Goal: Task Accomplishment & Management: Manage account settings

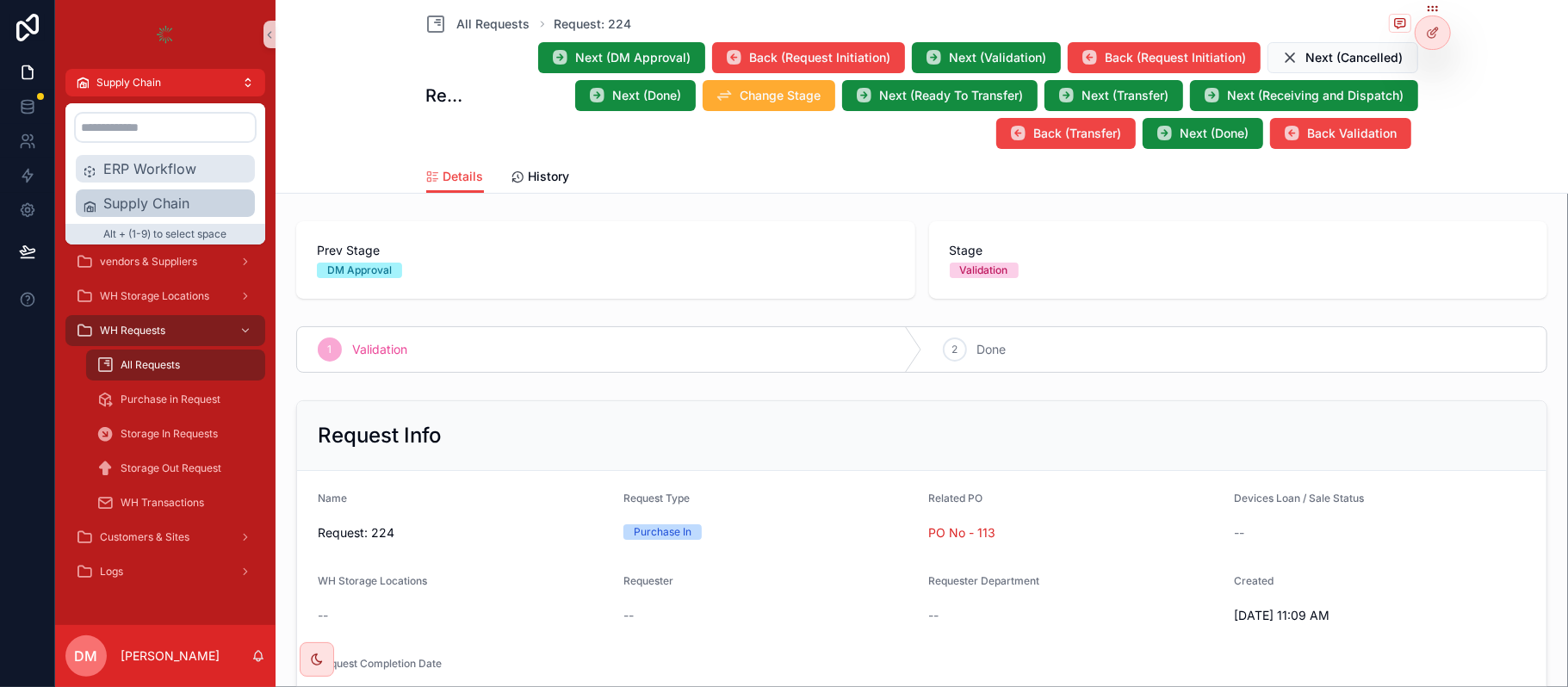
scroll to position [486, 0]
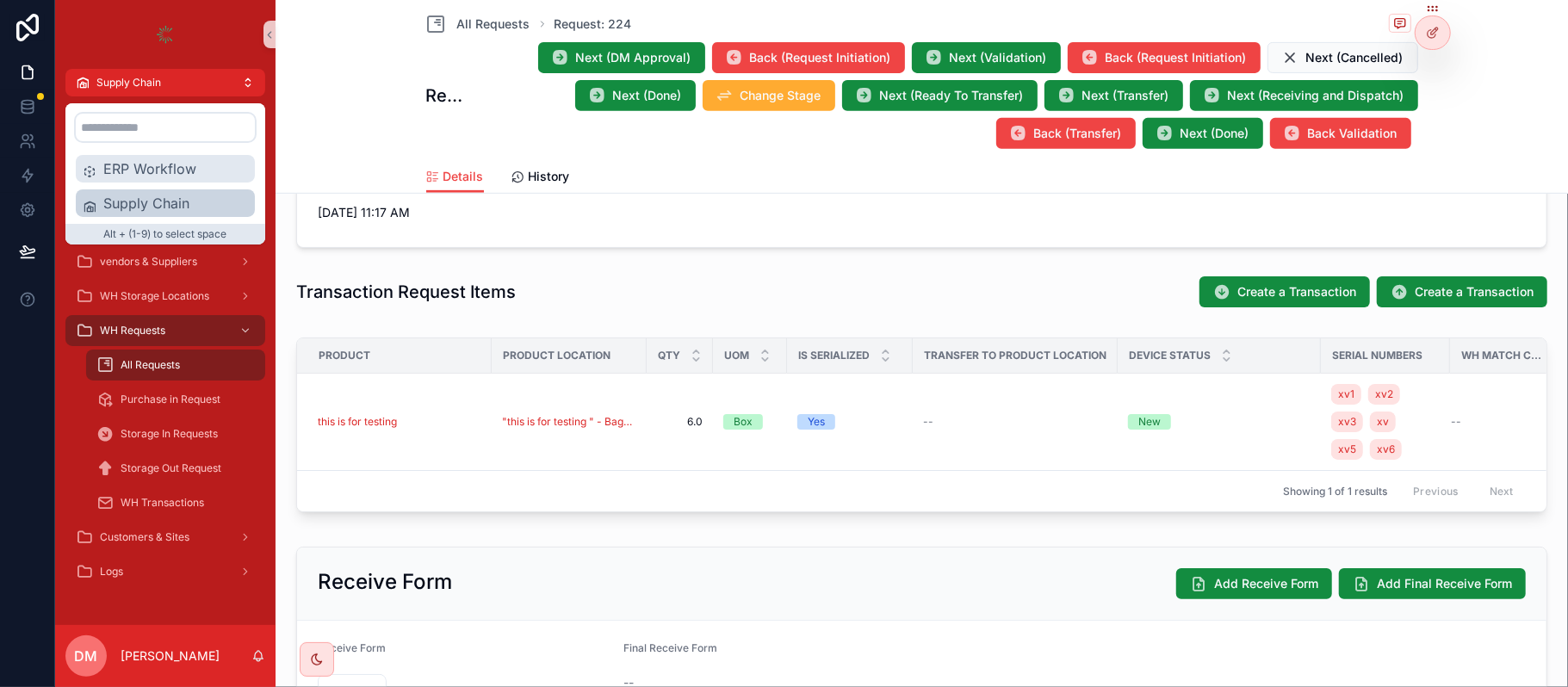
click at [117, 169] on span "ERP Workflow" at bounding box center [176, 168] width 144 height 20
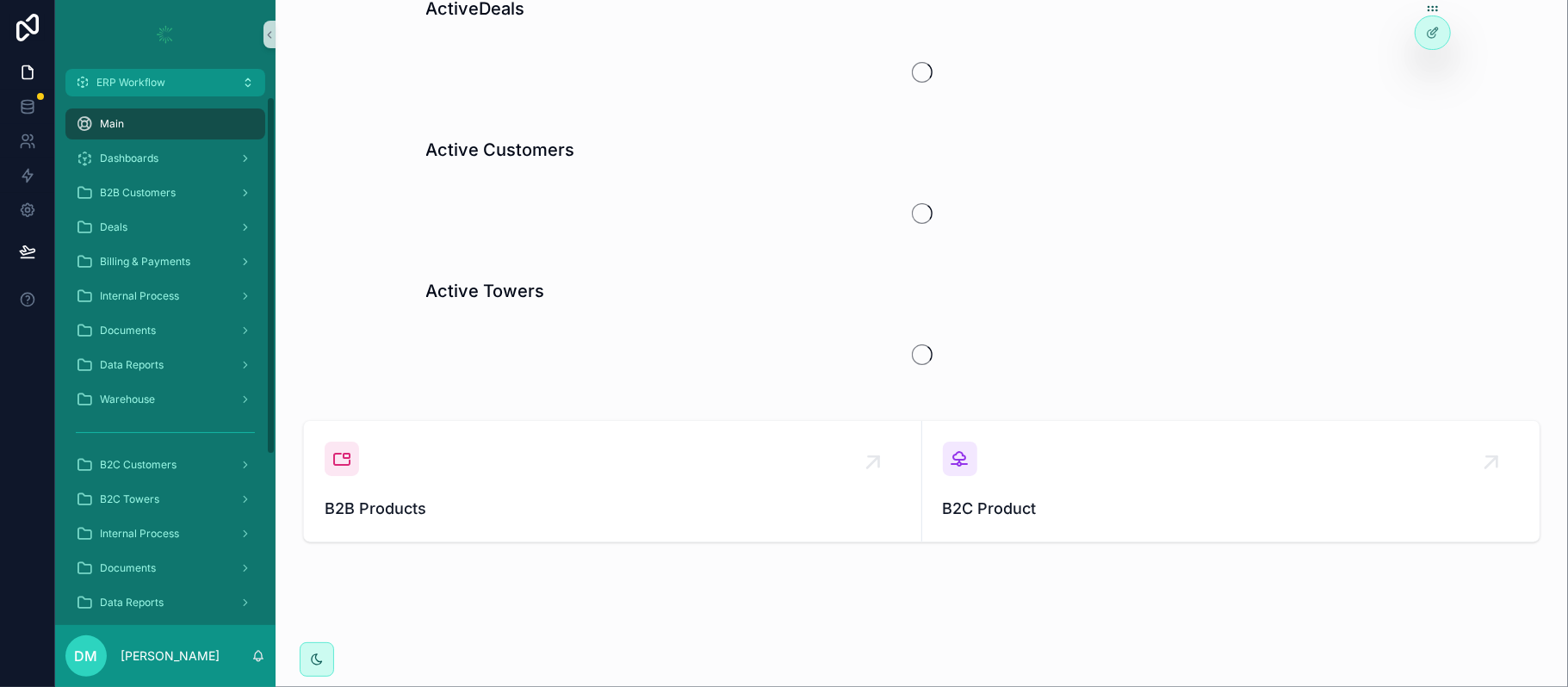
scroll to position [76, 0]
click at [143, 208] on link "B2B Customers" at bounding box center [165, 193] width 200 height 31
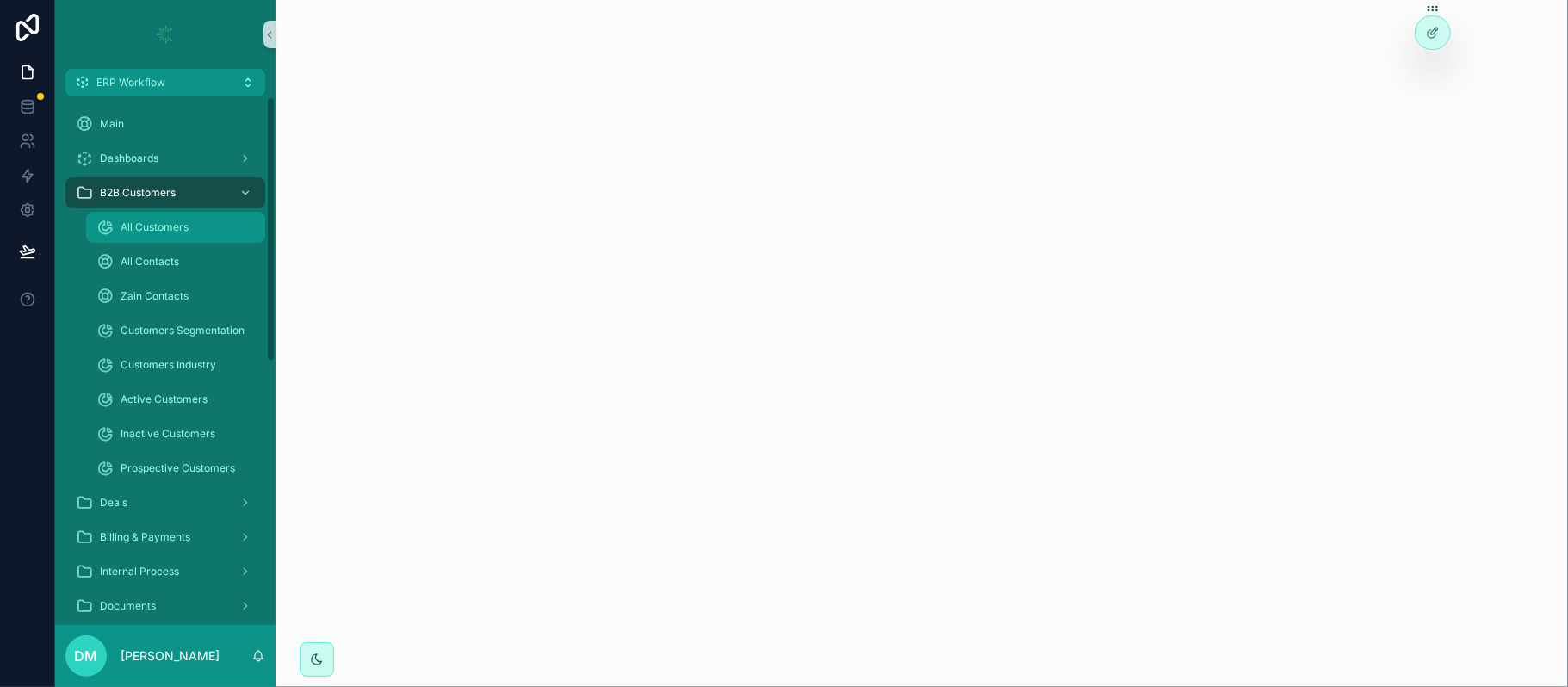
click at [103, 235] on icon "scrollable content" at bounding box center [105, 227] width 18 height 18
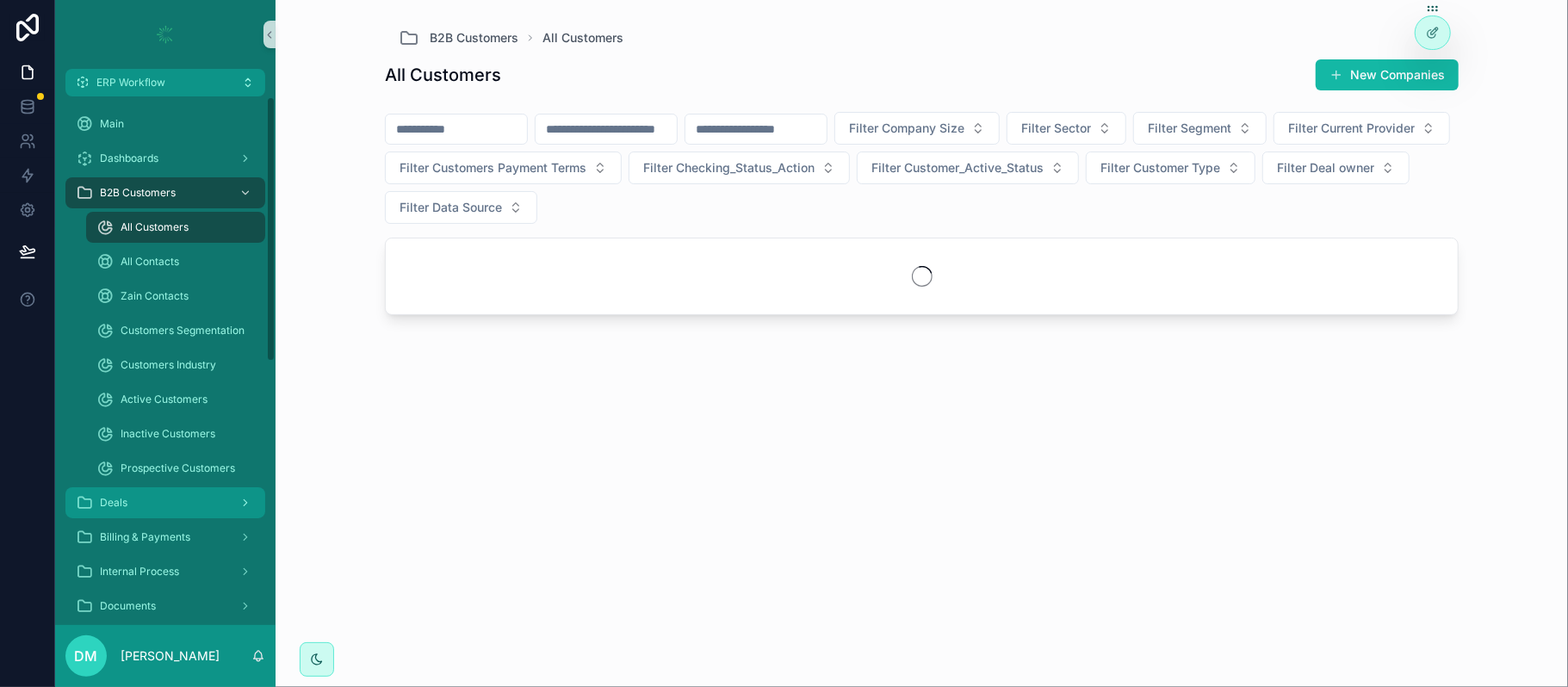
click at [129, 495] on div "Deals" at bounding box center [166, 503] width 180 height 27
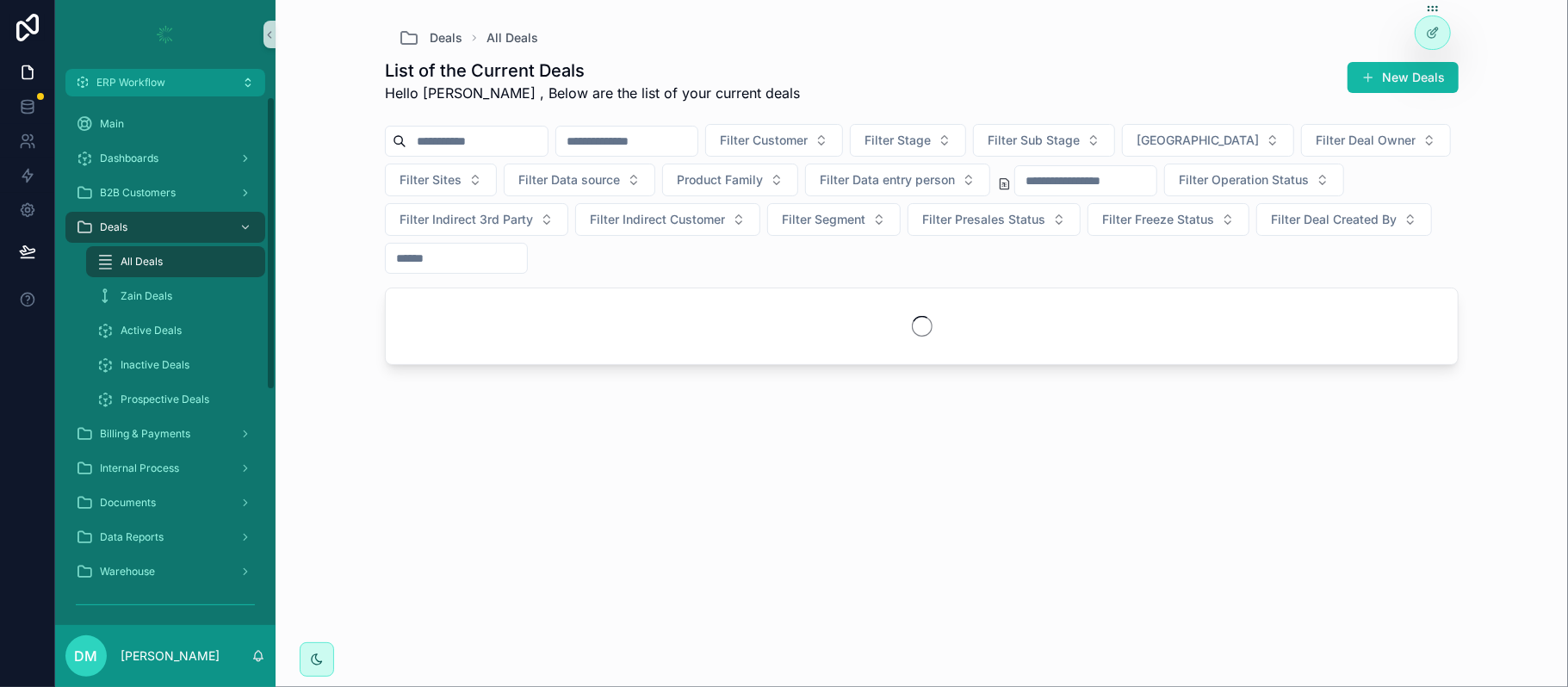
click at [521, 135] on input "scrollable content" at bounding box center [477, 141] width 141 height 24
click at [474, 140] on input "scrollable content" at bounding box center [477, 141] width 141 height 24
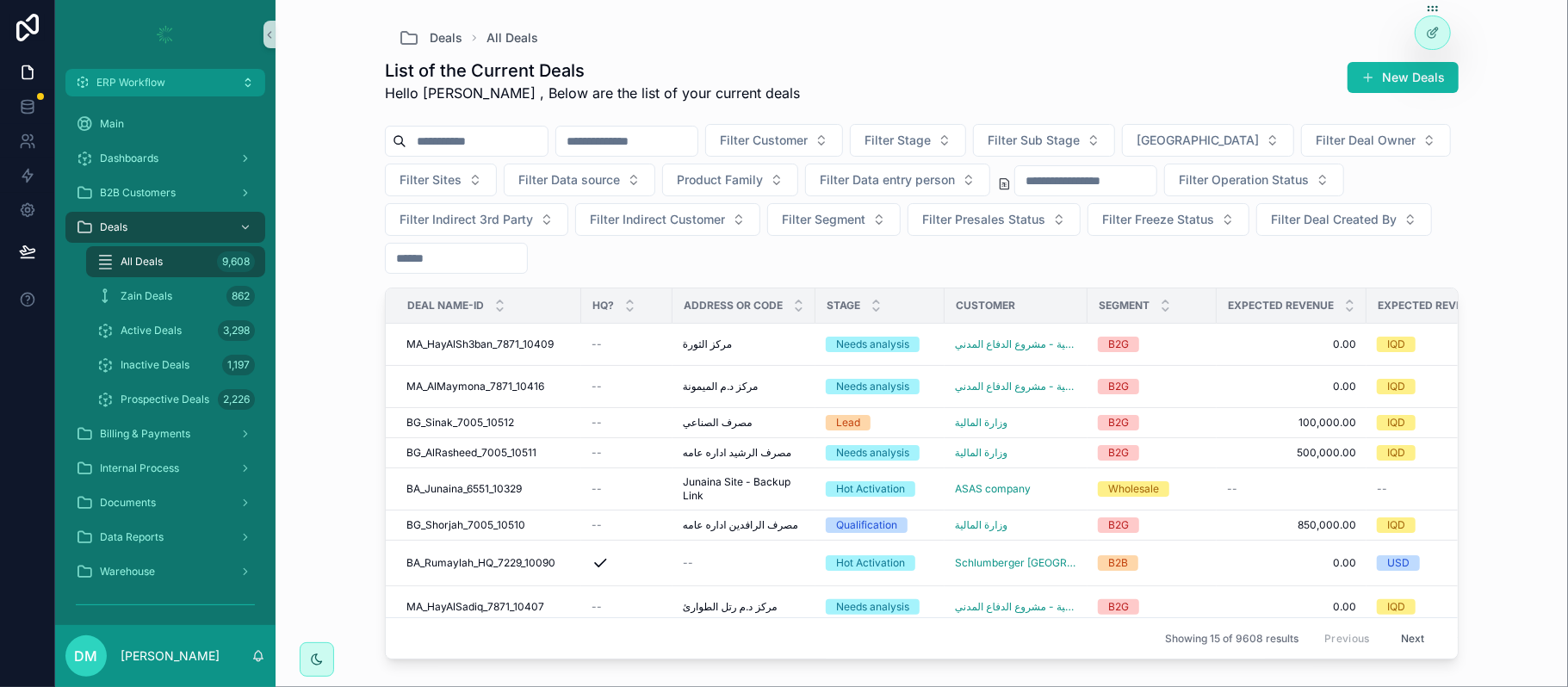
click at [456, 140] on input "scrollable content" at bounding box center [477, 141] width 141 height 24
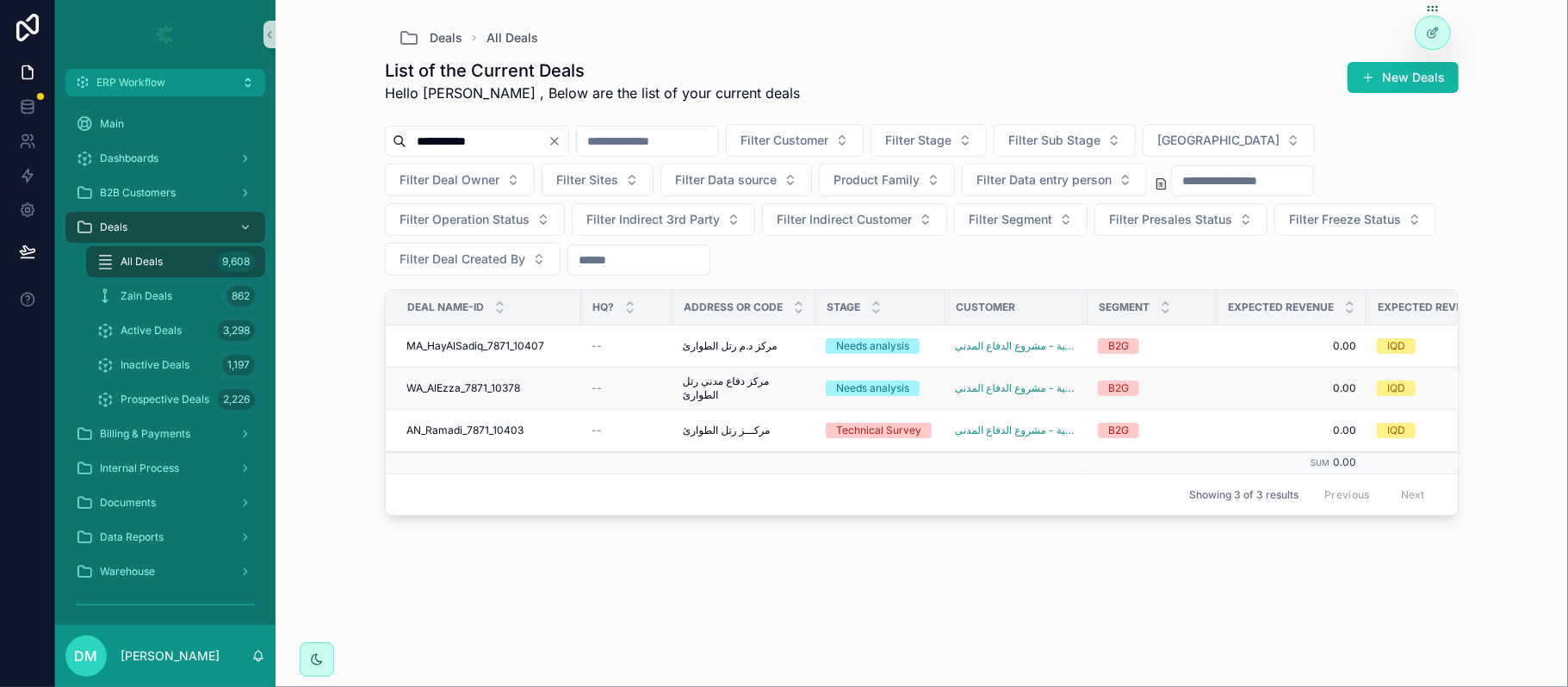
scroll to position [0, 62]
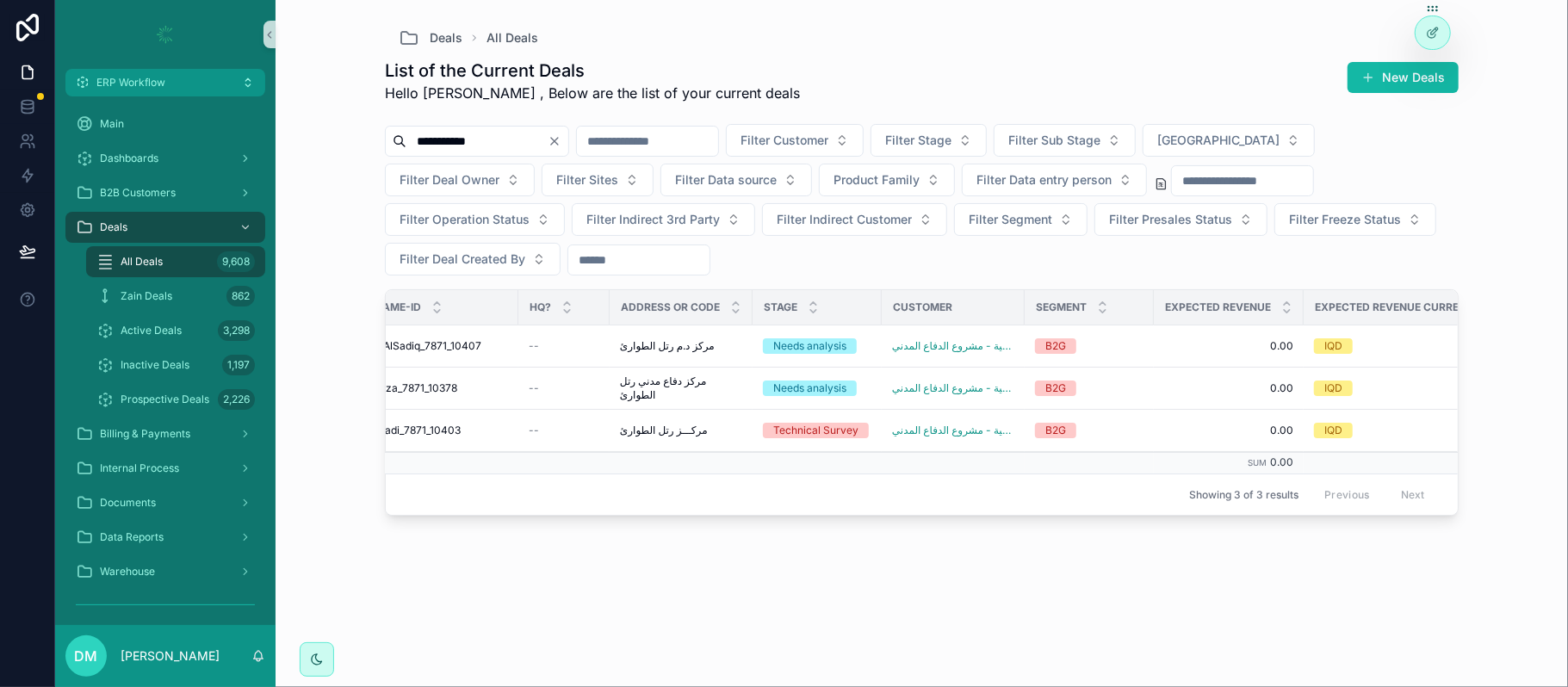
type input "**********"
click at [961, 353] on span "وزارة الداخلية - مشروع الدفاع المدني" at bounding box center [953, 346] width 122 height 14
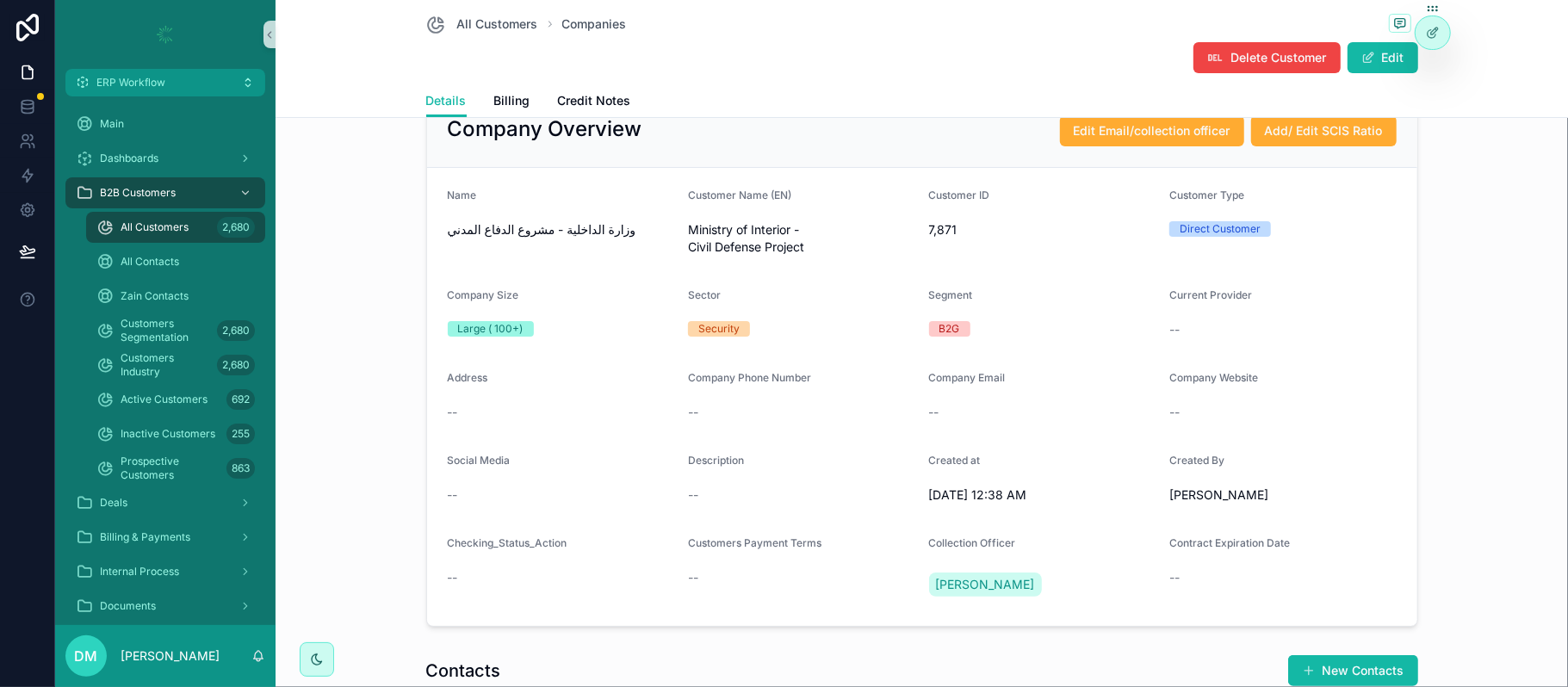
scroll to position [53, 0]
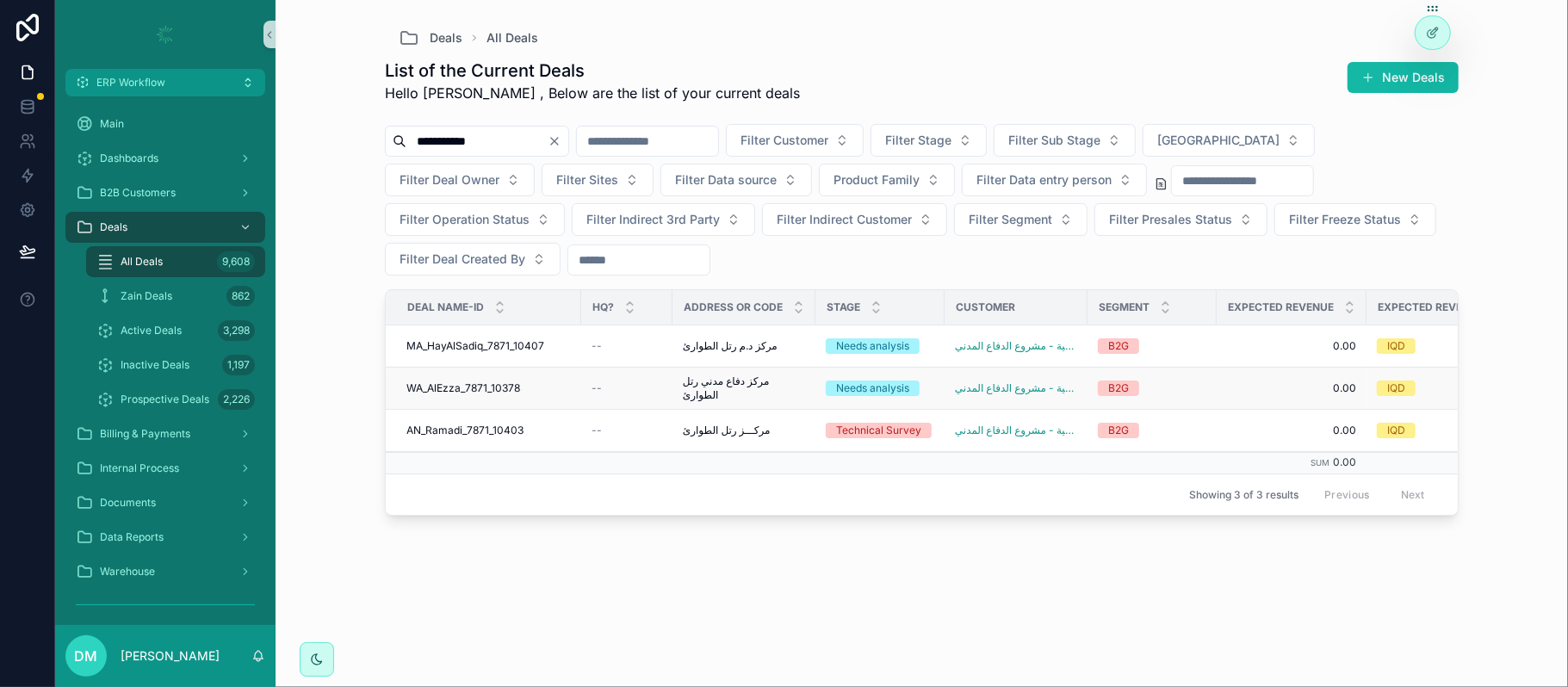
click at [789, 401] on td "مركز دفاع مدني رتل الطوارئ مركز دفاع مدني رتل الطوارئ" at bounding box center [744, 388] width 143 height 42
click at [779, 400] on td "مركز دفاع مدني رتل الطوارئ مركز دفاع مدني رتل الطوارئ" at bounding box center [744, 388] width 143 height 42
click at [755, 393] on span "مركز دفاع مدني رتل الطوارئ" at bounding box center [744, 388] width 122 height 27
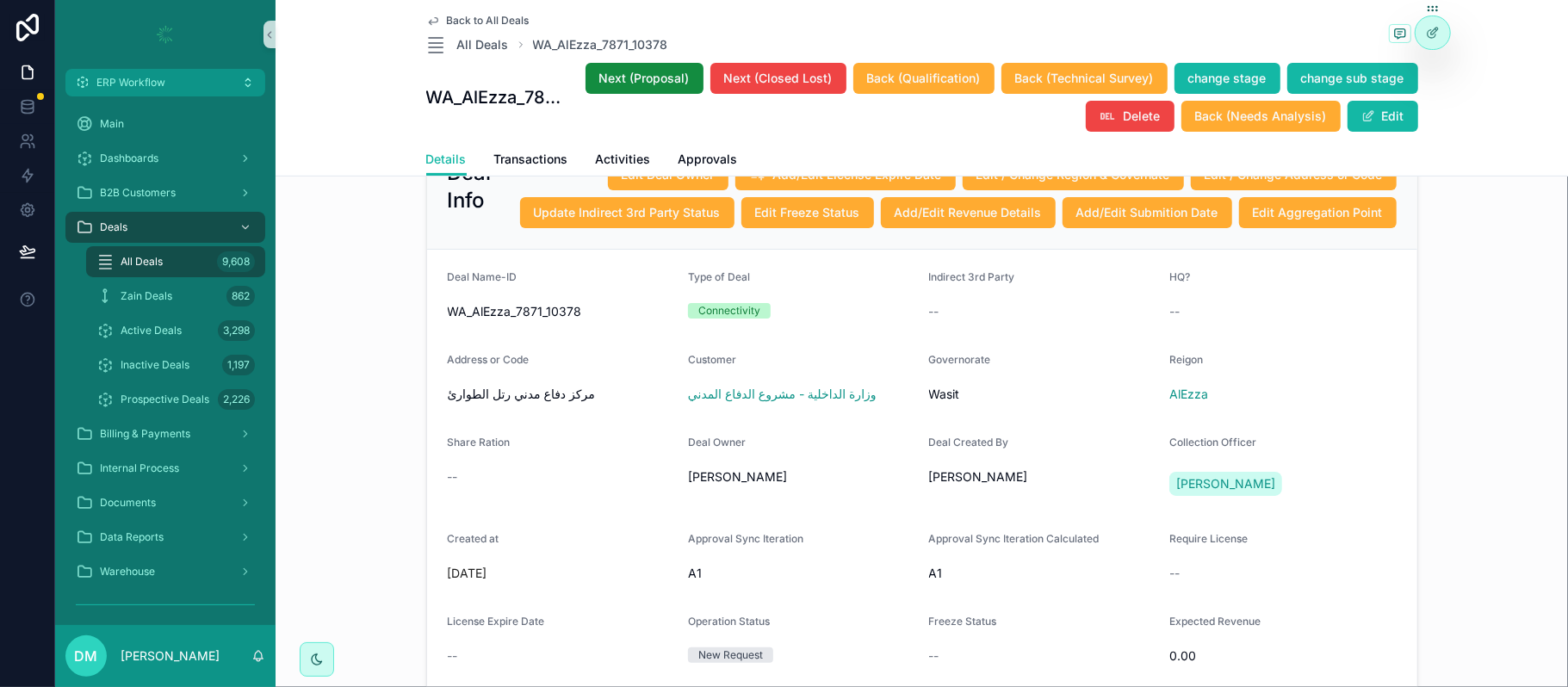
scroll to position [317, 0]
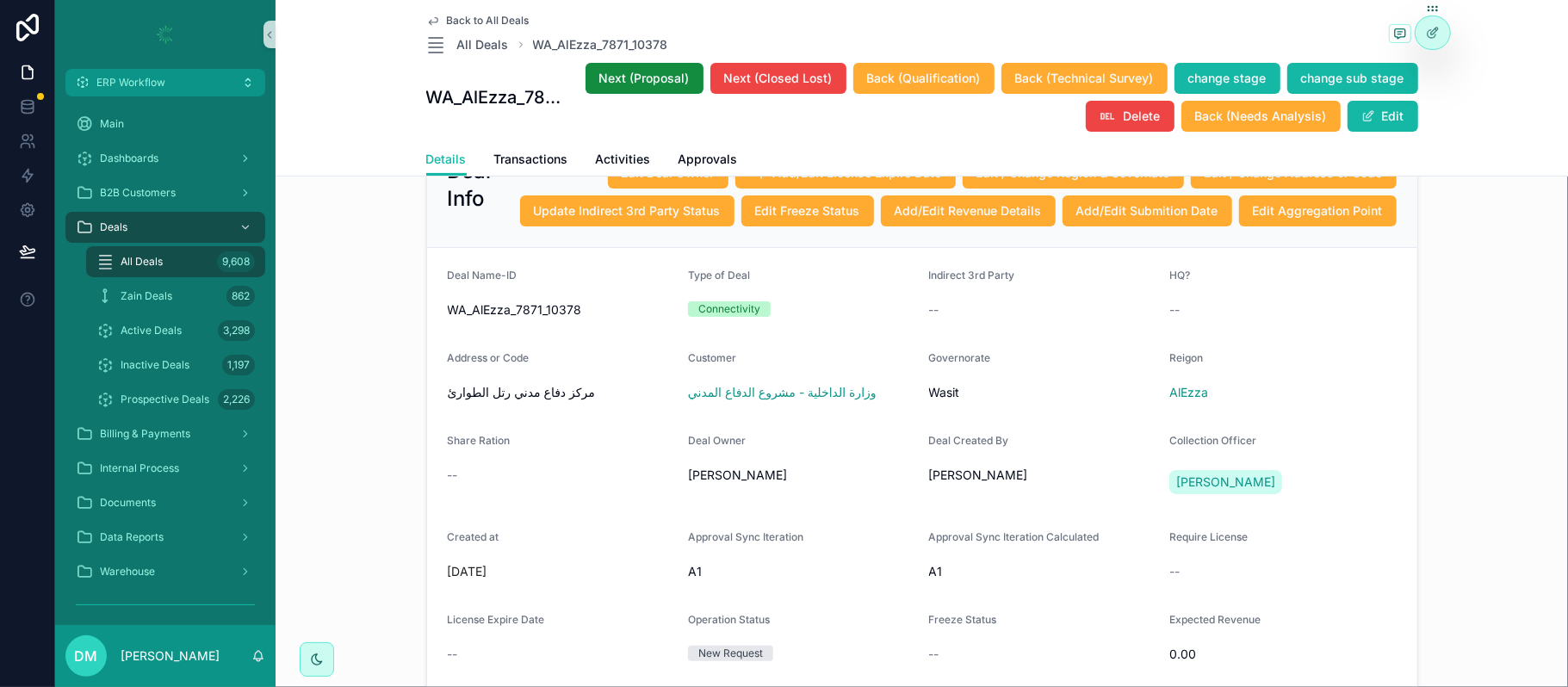
click at [930, 401] on span "Wasit" at bounding box center [945, 393] width 31 height 18
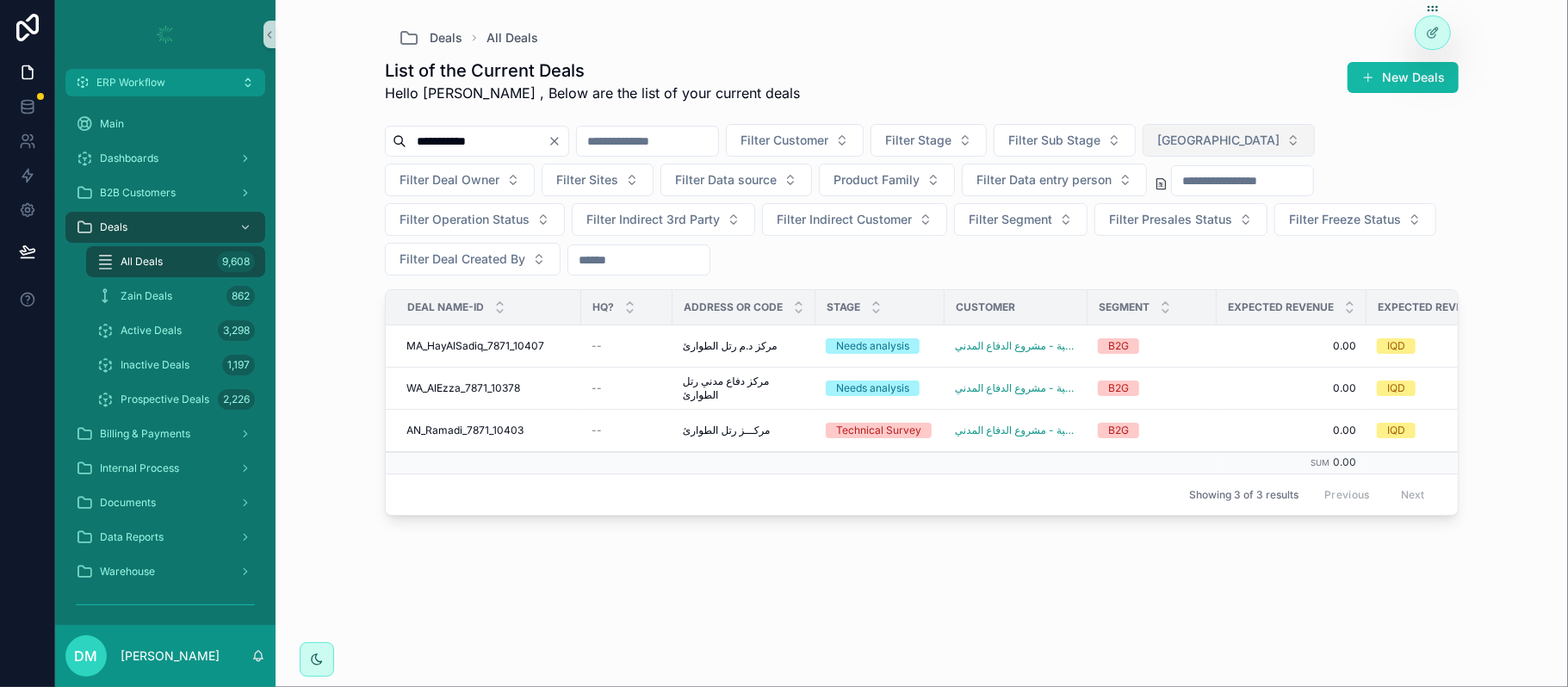
click at [1280, 141] on span "[GEOGRAPHIC_DATA]" at bounding box center [1218, 141] width 122 height 18
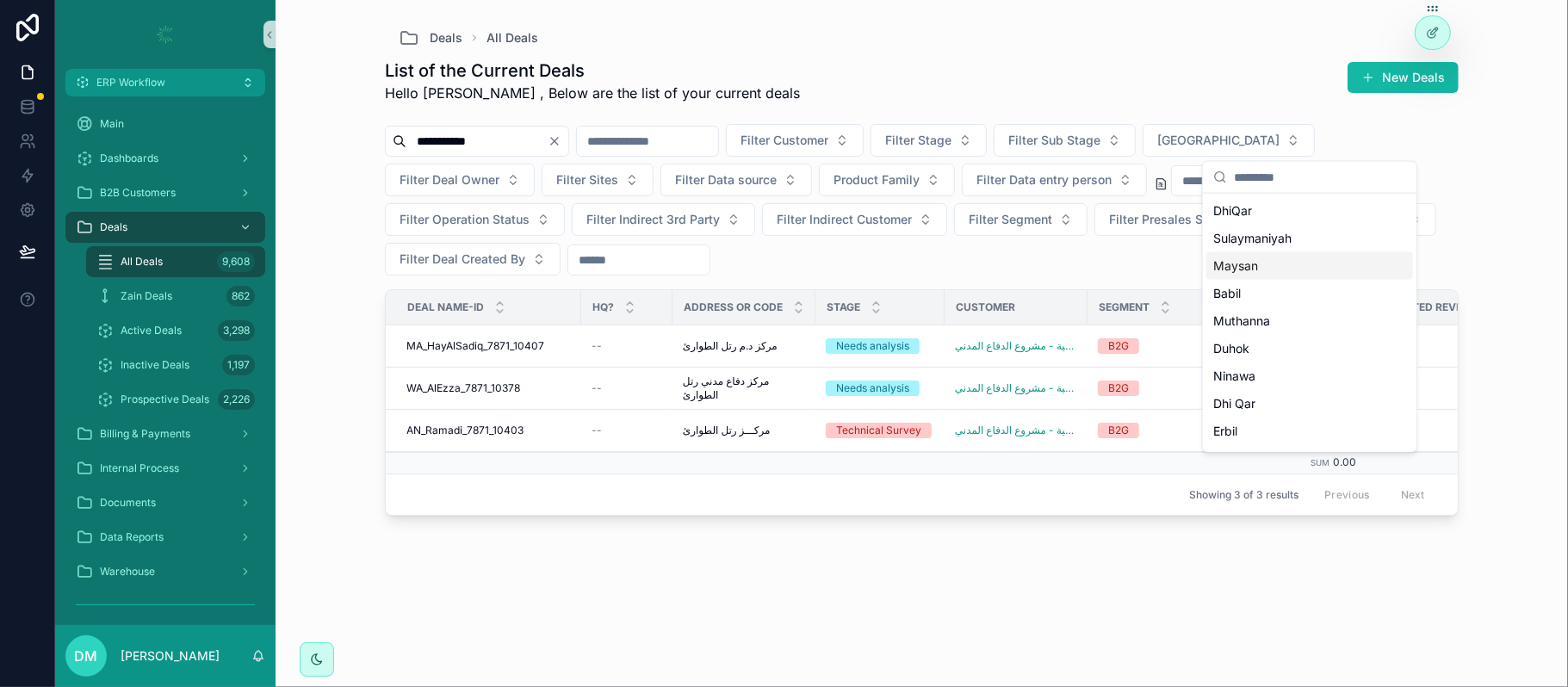
click at [1266, 259] on div "Maysan" at bounding box center [1310, 266] width 207 height 27
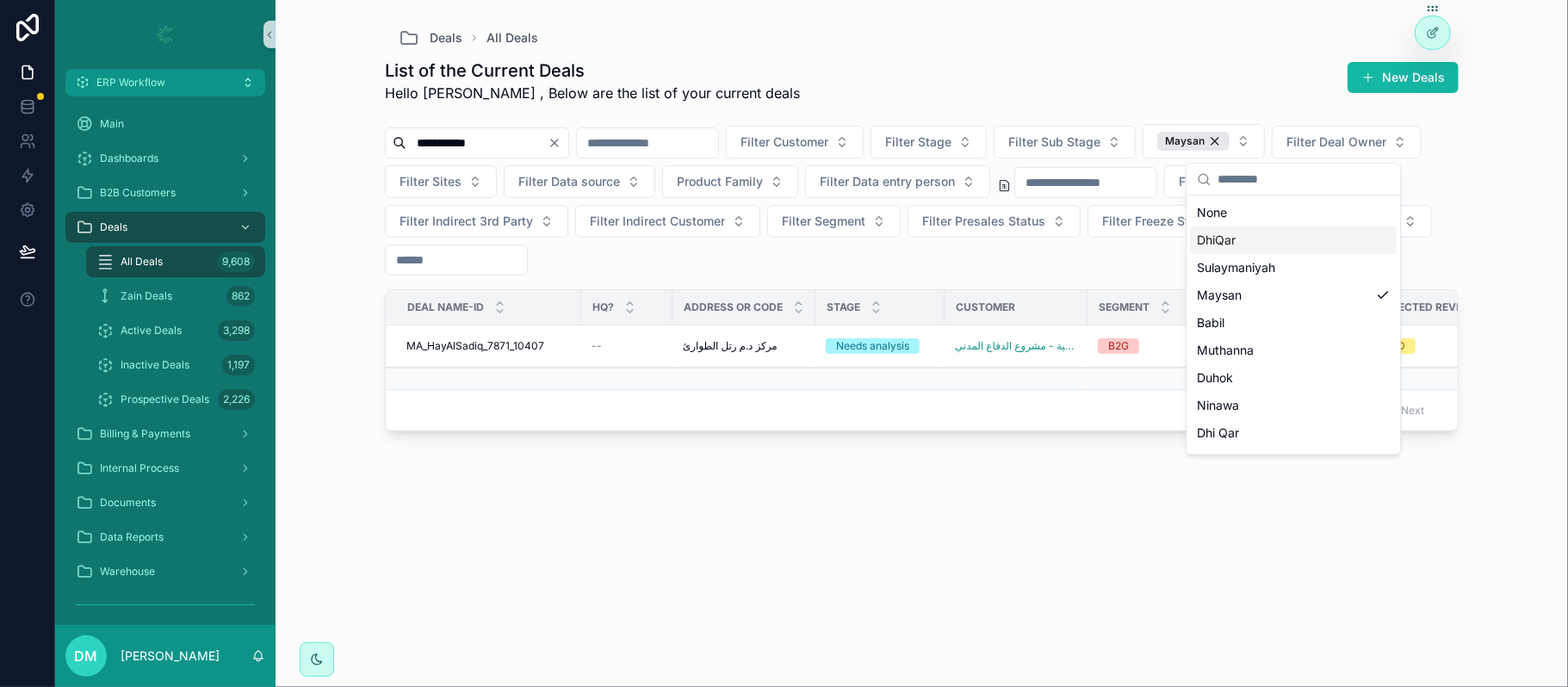
click at [1499, 190] on div "**********" at bounding box center [921, 344] width 1293 height 687
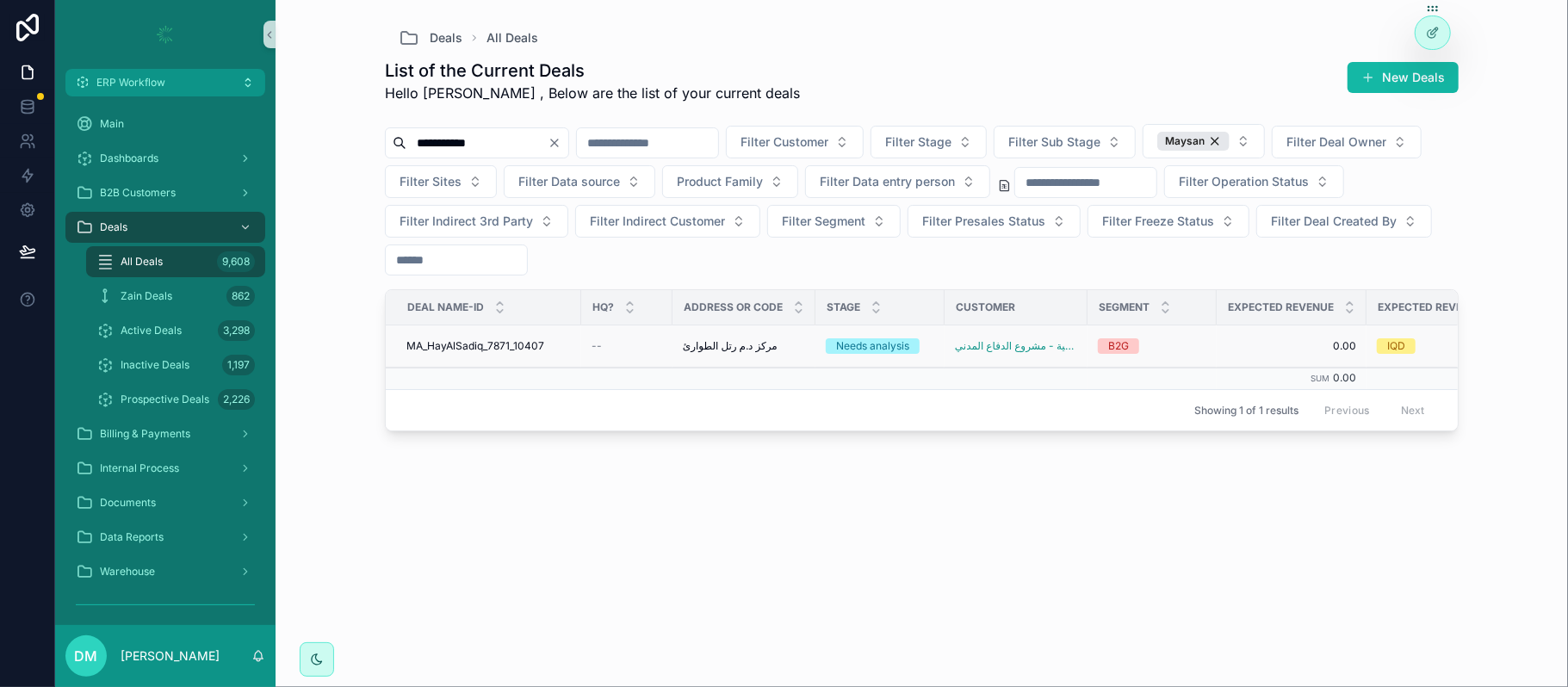
click at [768, 353] on span "مركز د.م رتل الطوارئ" at bounding box center [730, 346] width 95 height 14
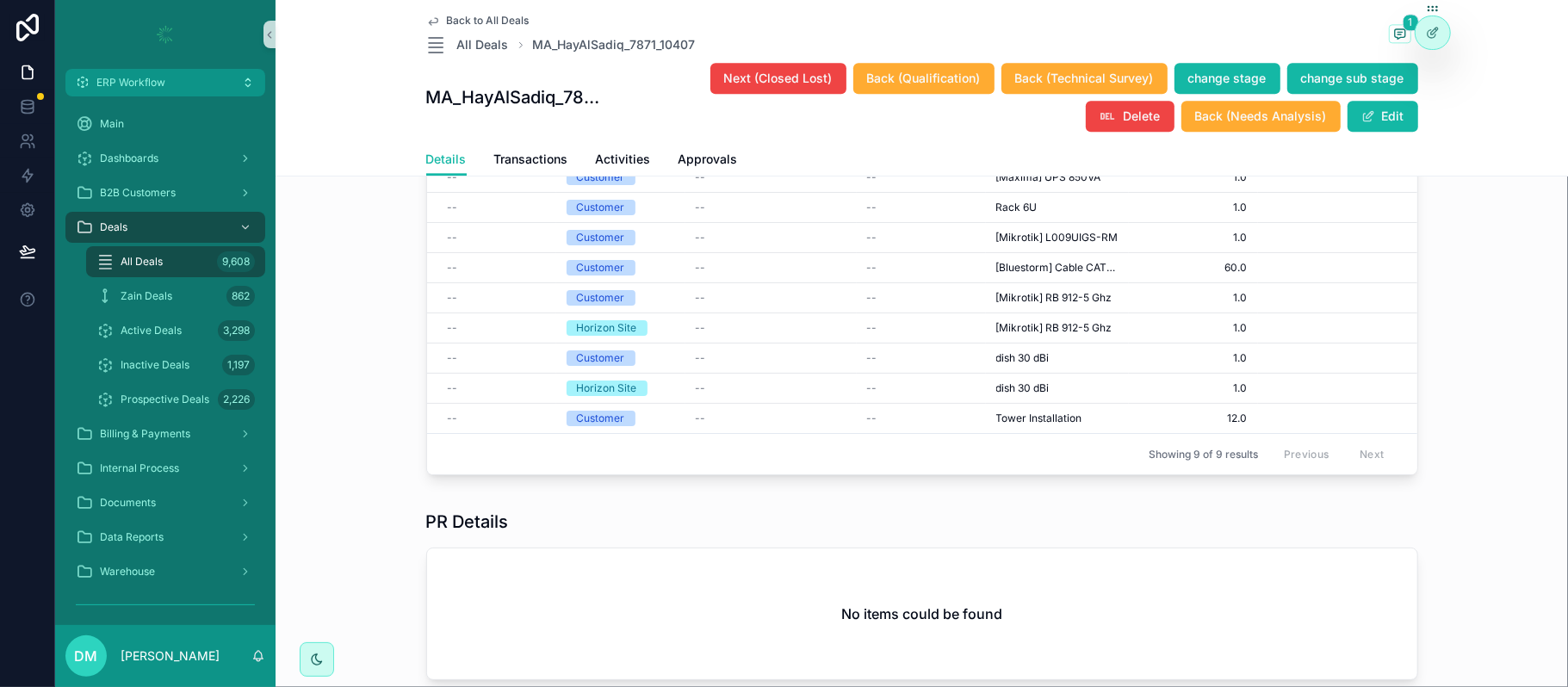
scroll to position [2836, 0]
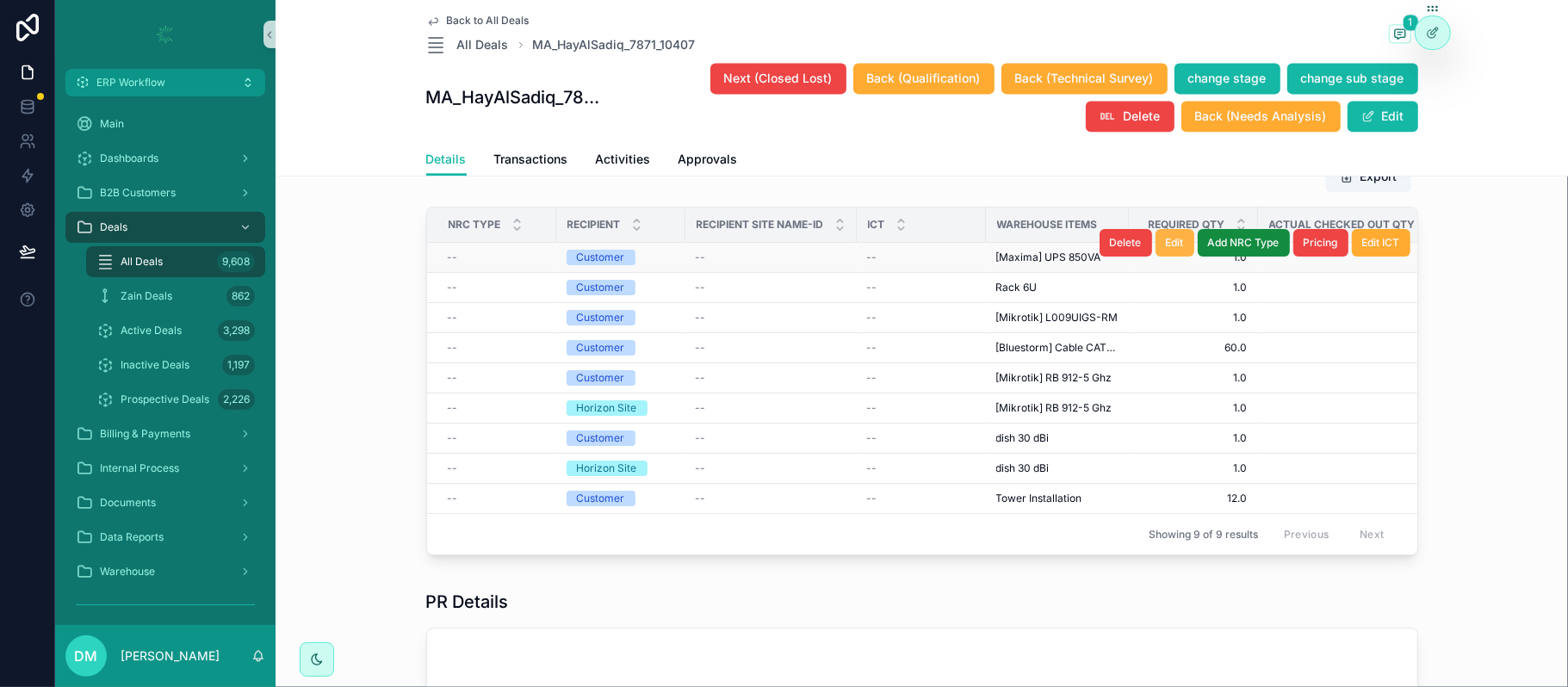
drag, startPoint x: 799, startPoint y: 314, endPoint x: 1159, endPoint y: 288, distance: 360.9
click at [1159, 257] on button "Edit" at bounding box center [1176, 243] width 39 height 27
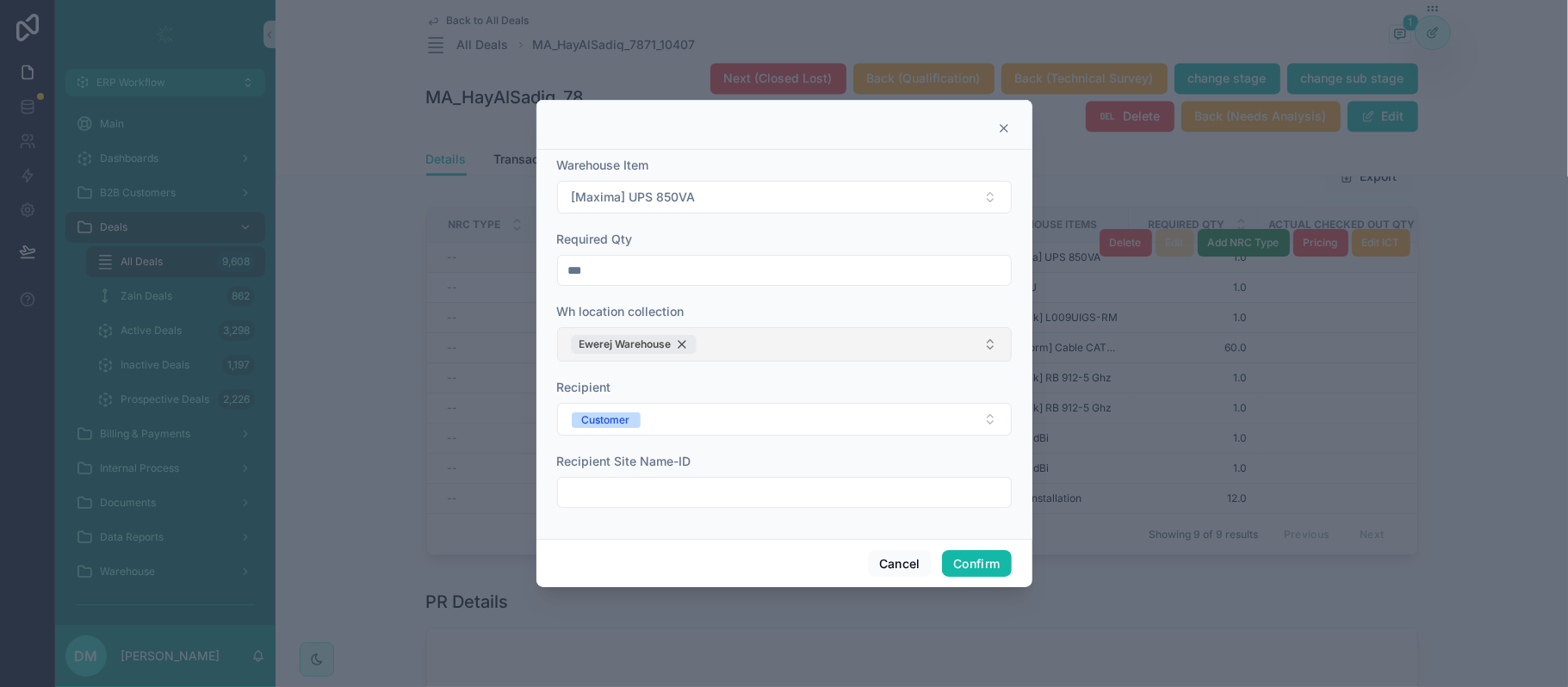
click at [676, 343] on div "Ewerej Warehouse" at bounding box center [634, 344] width 125 height 19
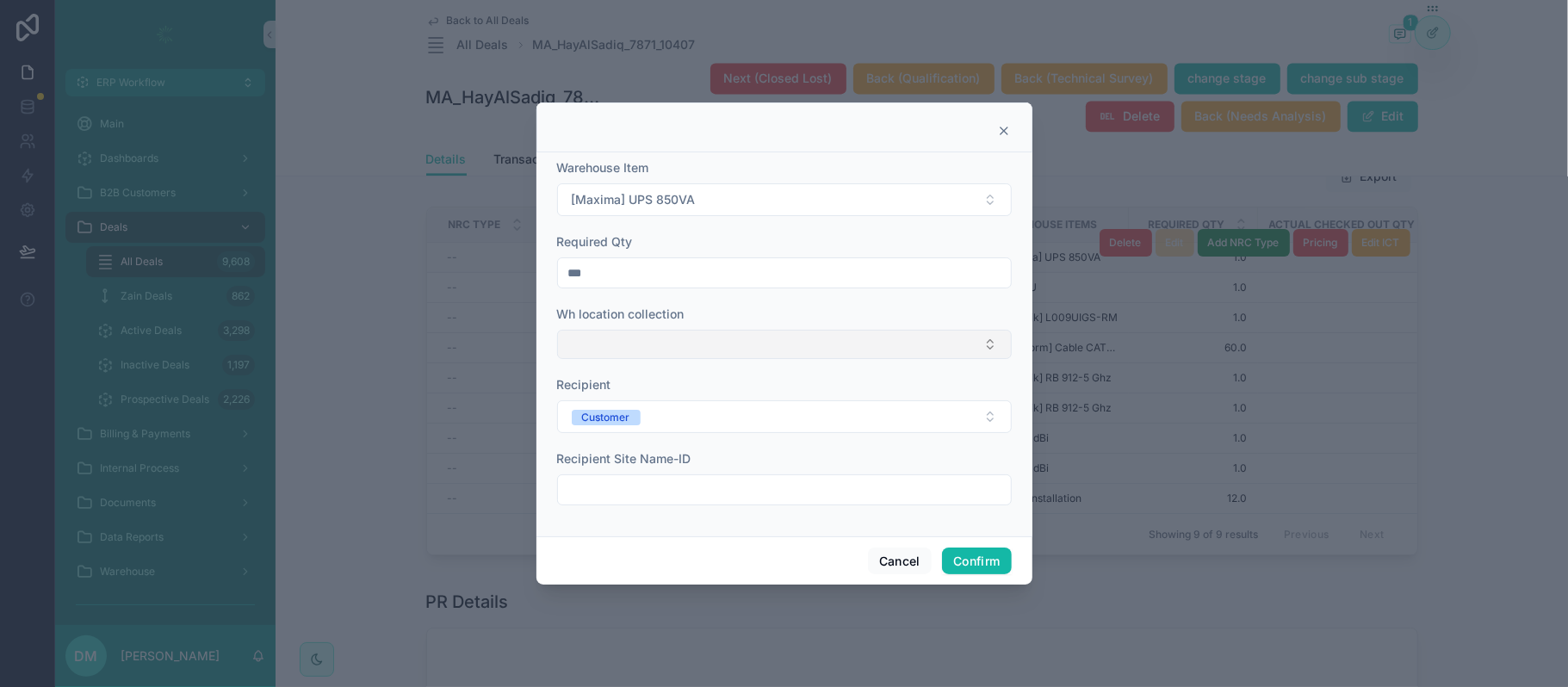
click at [676, 343] on button "Select Button" at bounding box center [784, 344] width 455 height 29
click at [624, 465] on span "HQ [GEOGRAPHIC_DATA]" at bounding box center [641, 468] width 144 height 18
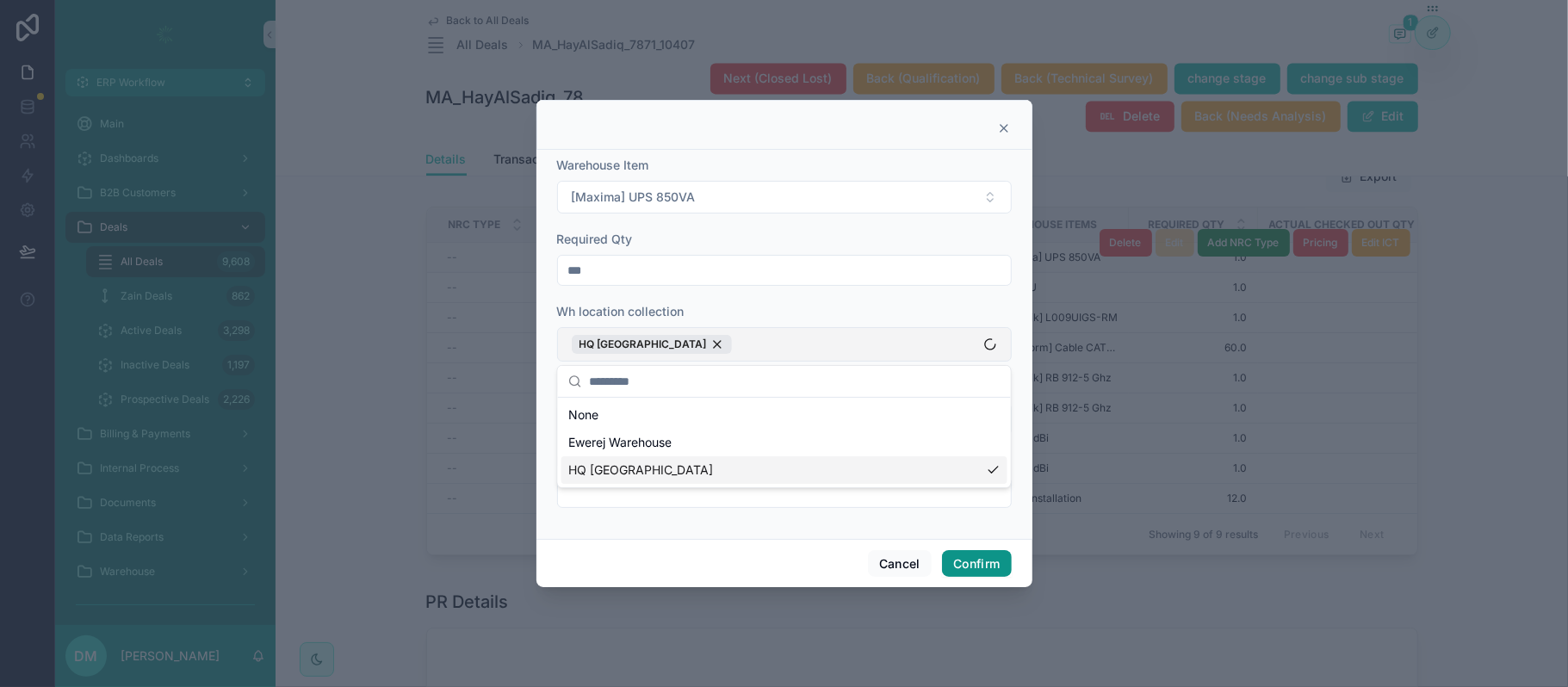
click at [979, 569] on button "Confirm" at bounding box center [977, 564] width 69 height 27
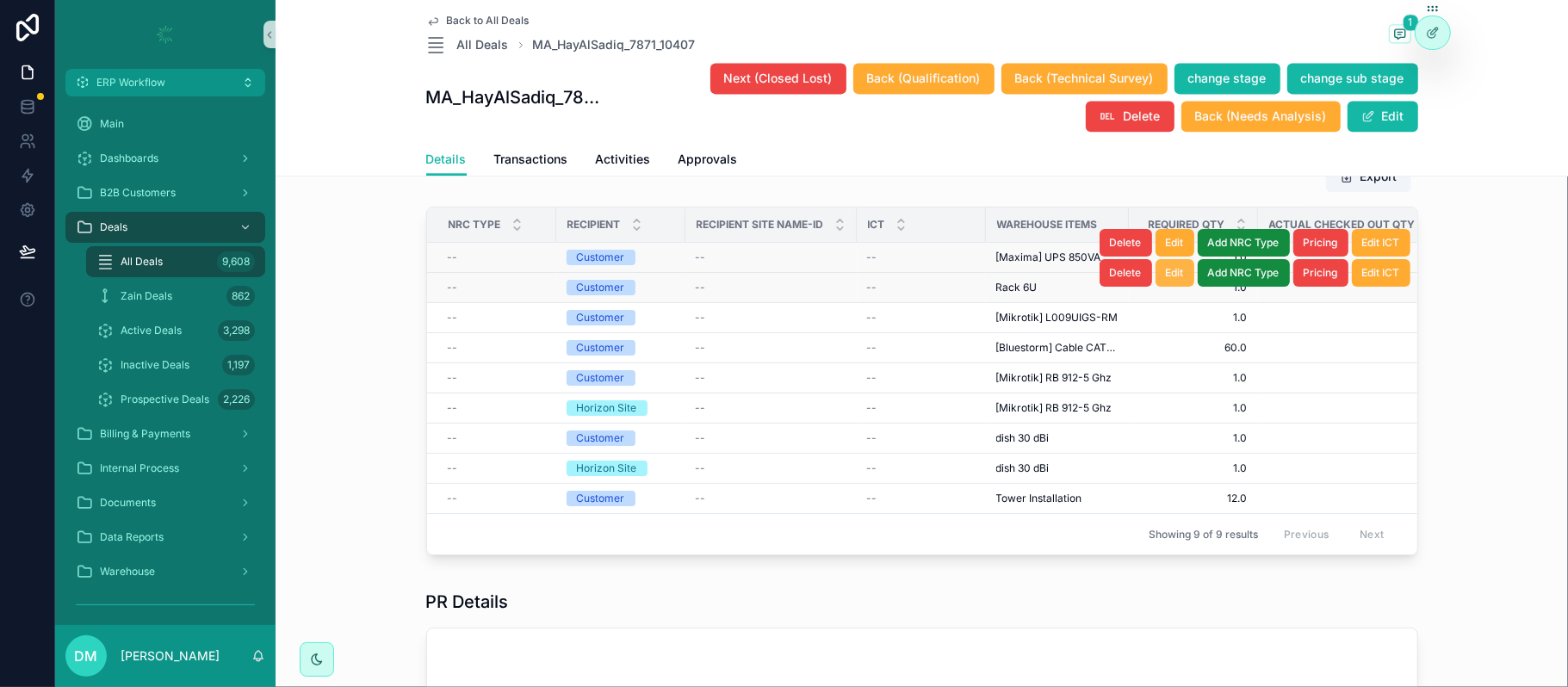
click at [1166, 280] on span "Edit" at bounding box center [1175, 273] width 19 height 14
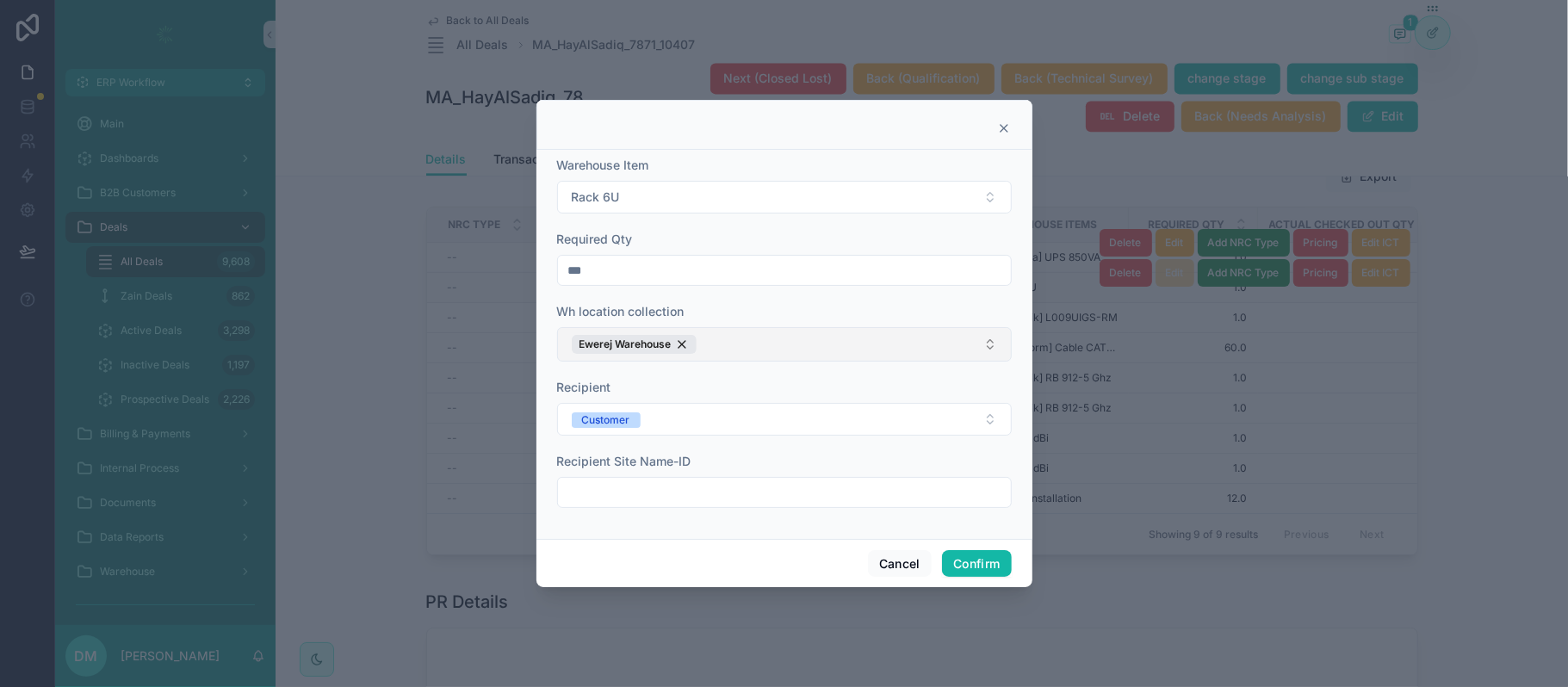
click at [672, 333] on button "Ewerej Warehouse" at bounding box center [784, 344] width 455 height 34
click at [668, 338] on span "Ewerej Warehouse" at bounding box center [625, 344] width 92 height 14
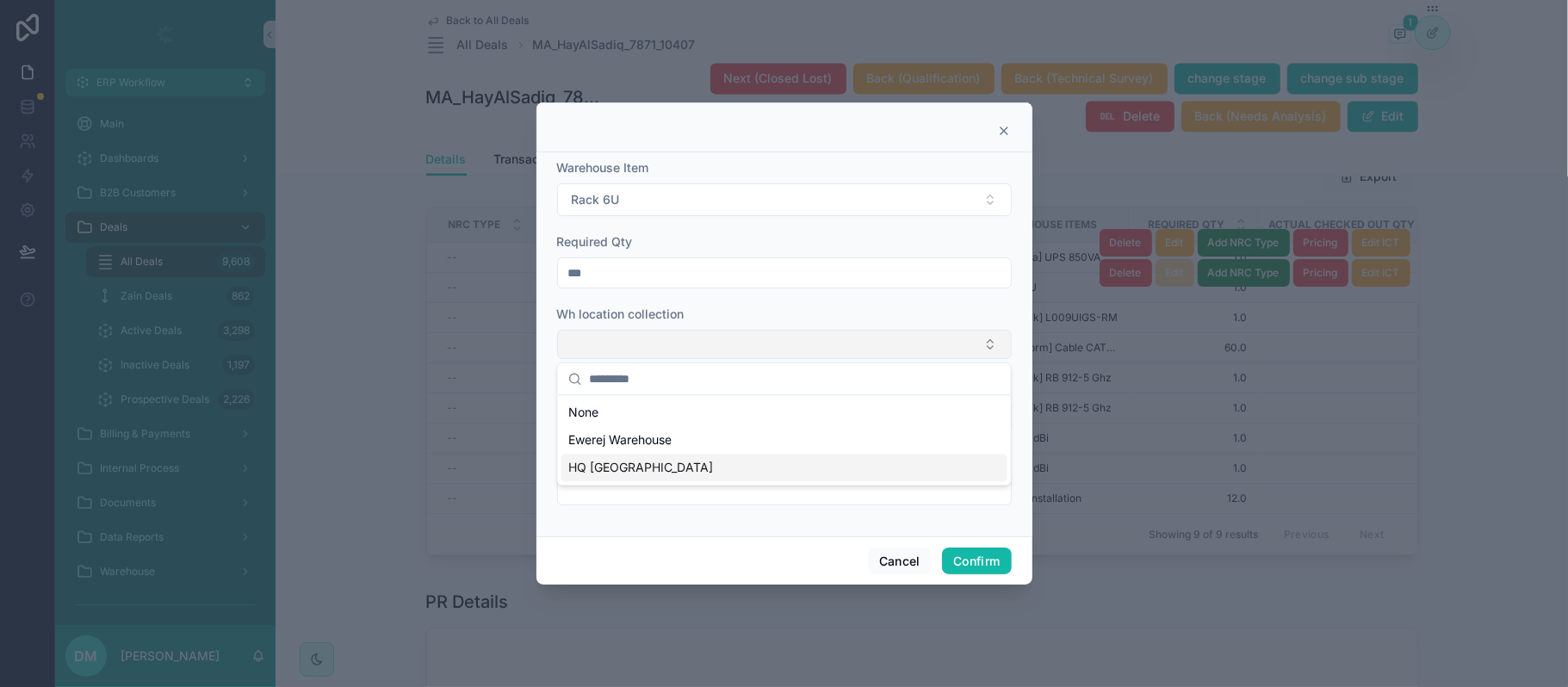
click at [608, 472] on span "HQ [GEOGRAPHIC_DATA]" at bounding box center [641, 468] width 144 height 18
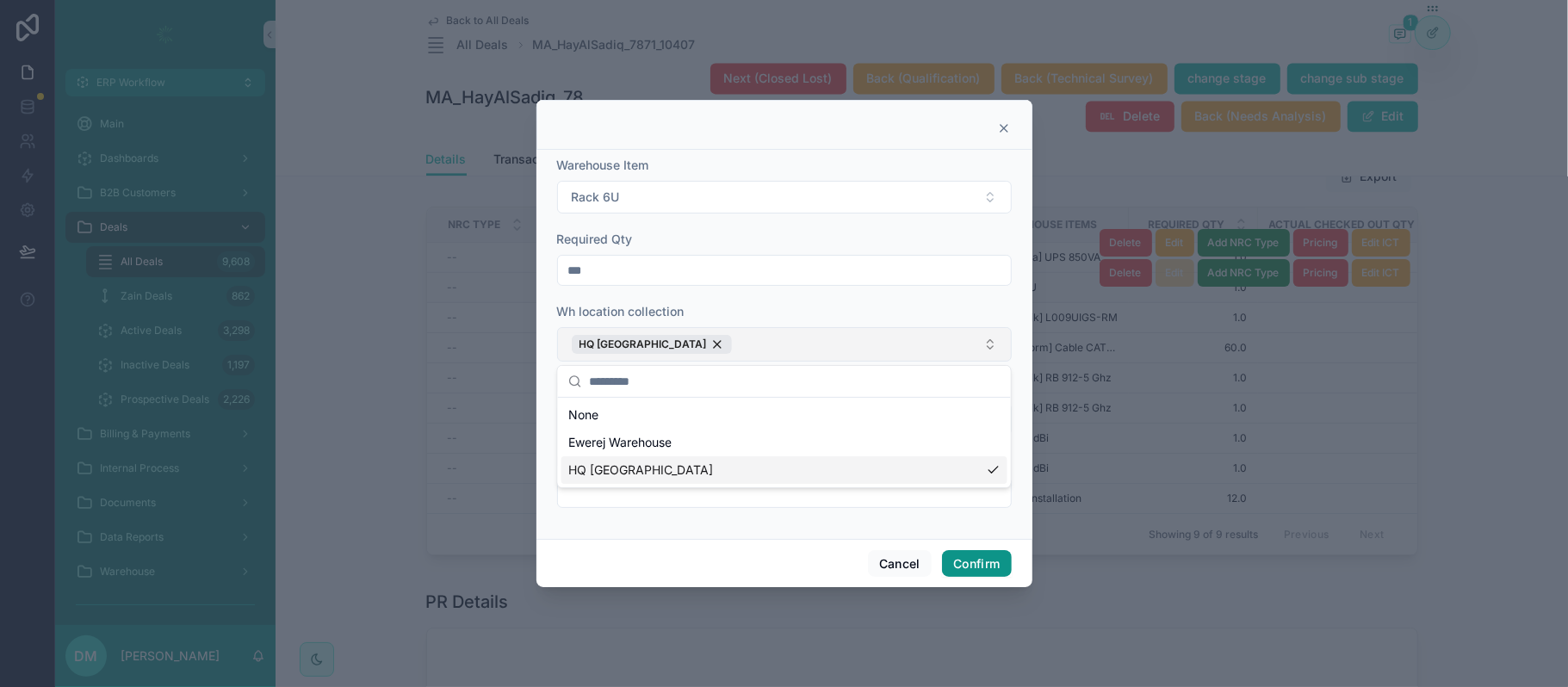
click at [1001, 569] on button "Confirm" at bounding box center [977, 564] width 69 height 27
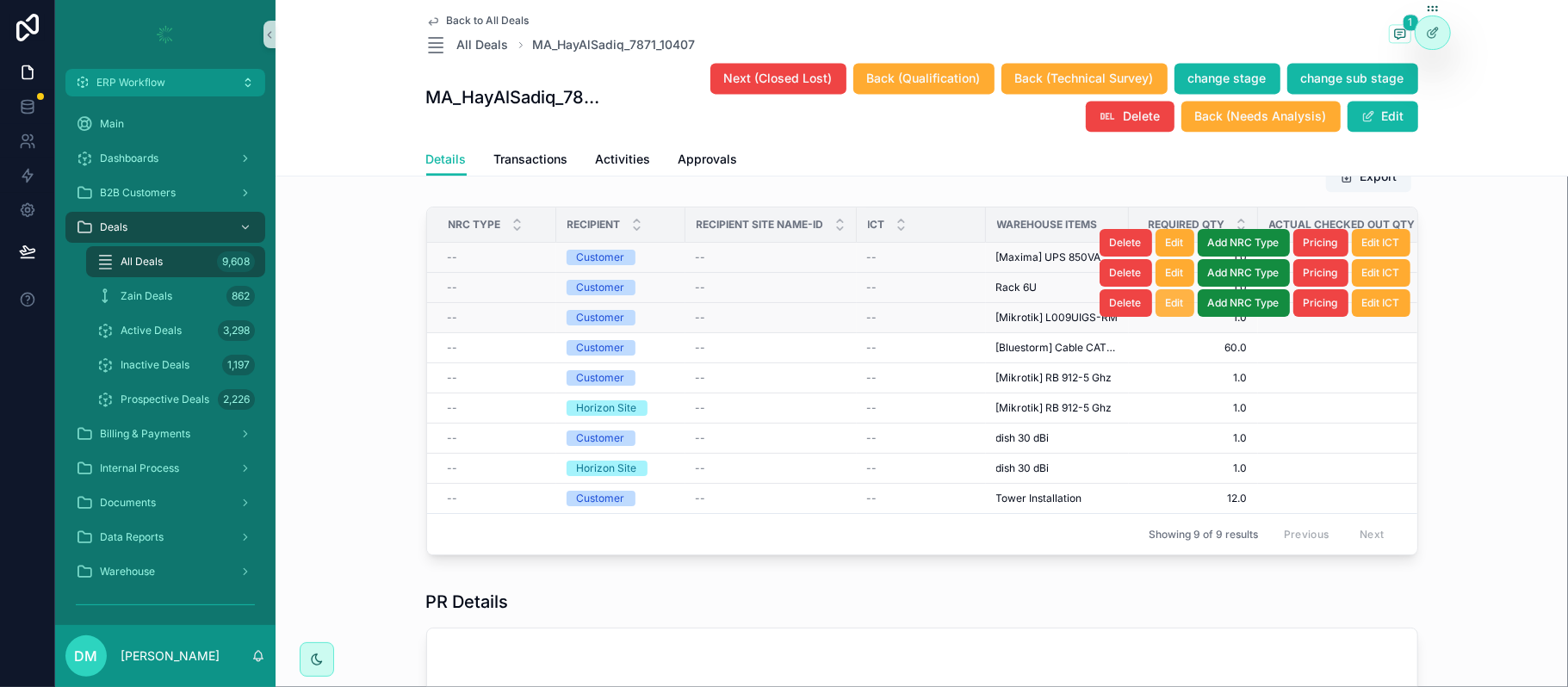
click at [1169, 310] on span "Edit" at bounding box center [1175, 303] width 19 height 14
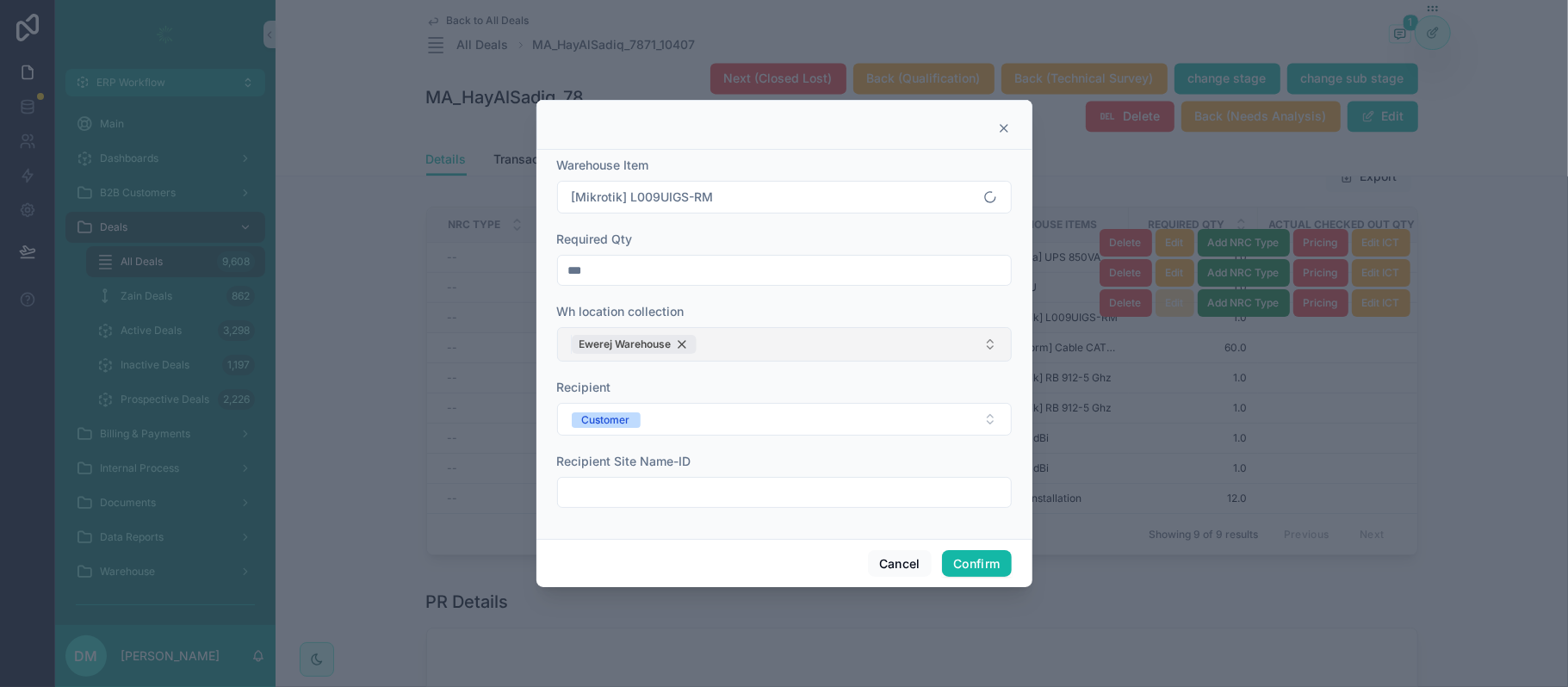
click at [664, 345] on span "Ewerej Warehouse" at bounding box center [625, 344] width 92 height 14
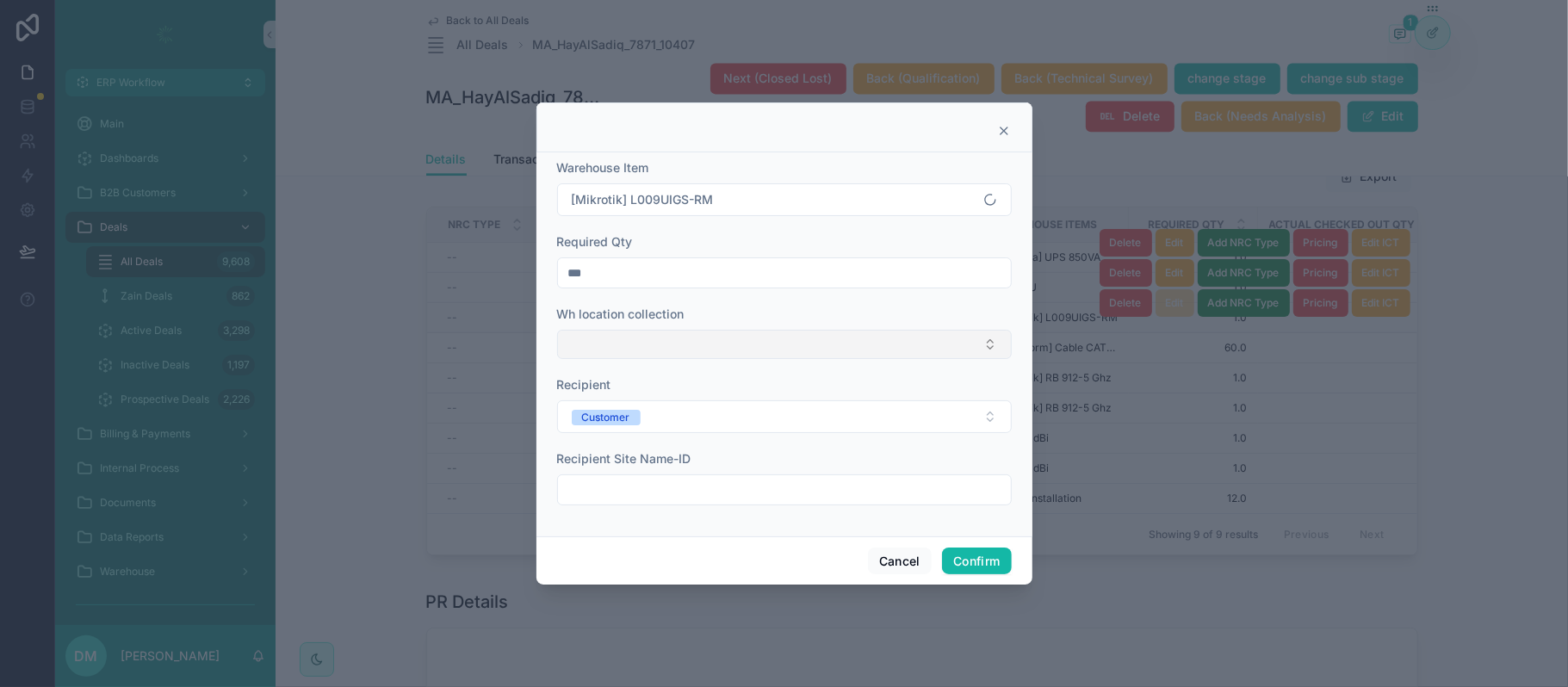
click at [664, 345] on button "Select Button" at bounding box center [784, 344] width 455 height 29
click at [591, 460] on span "HQ [GEOGRAPHIC_DATA]" at bounding box center [641, 468] width 144 height 18
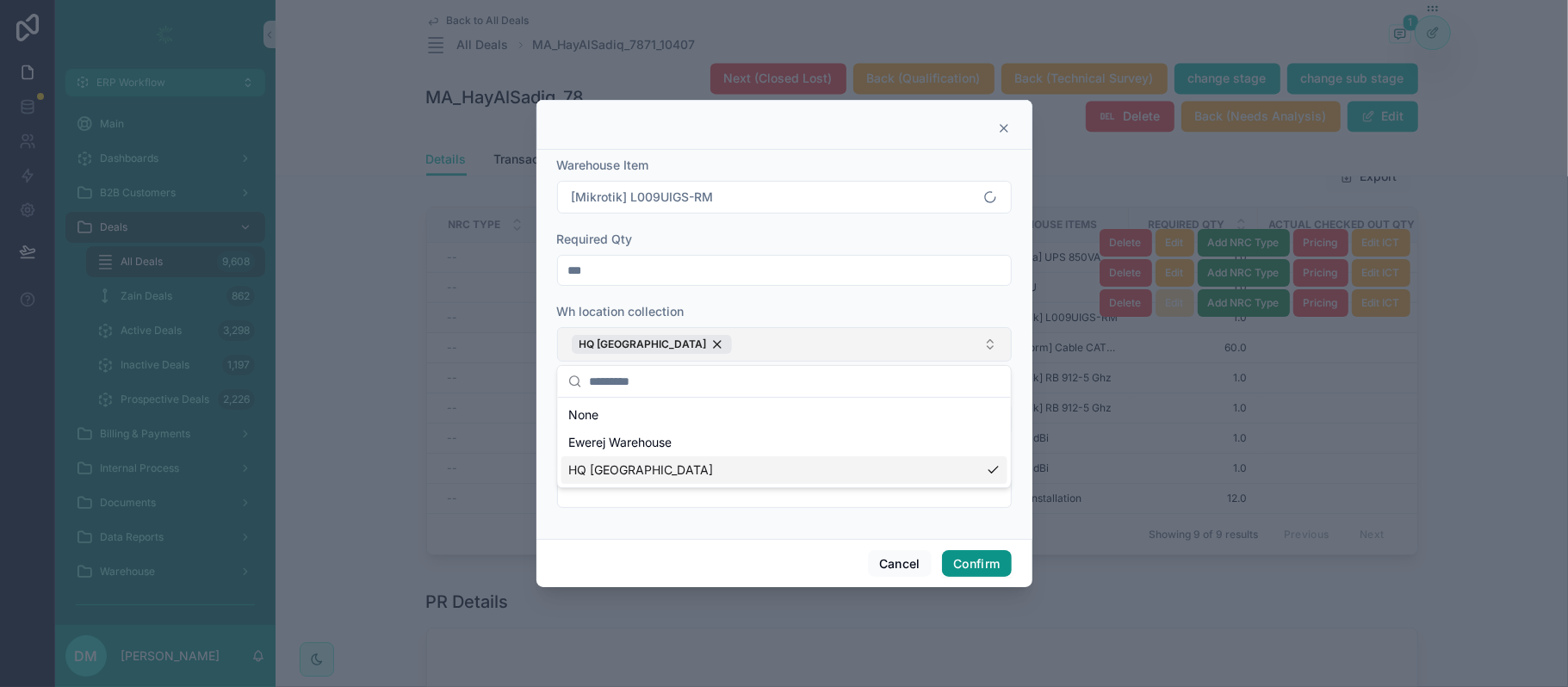
click at [981, 572] on button "Confirm" at bounding box center [977, 564] width 69 height 27
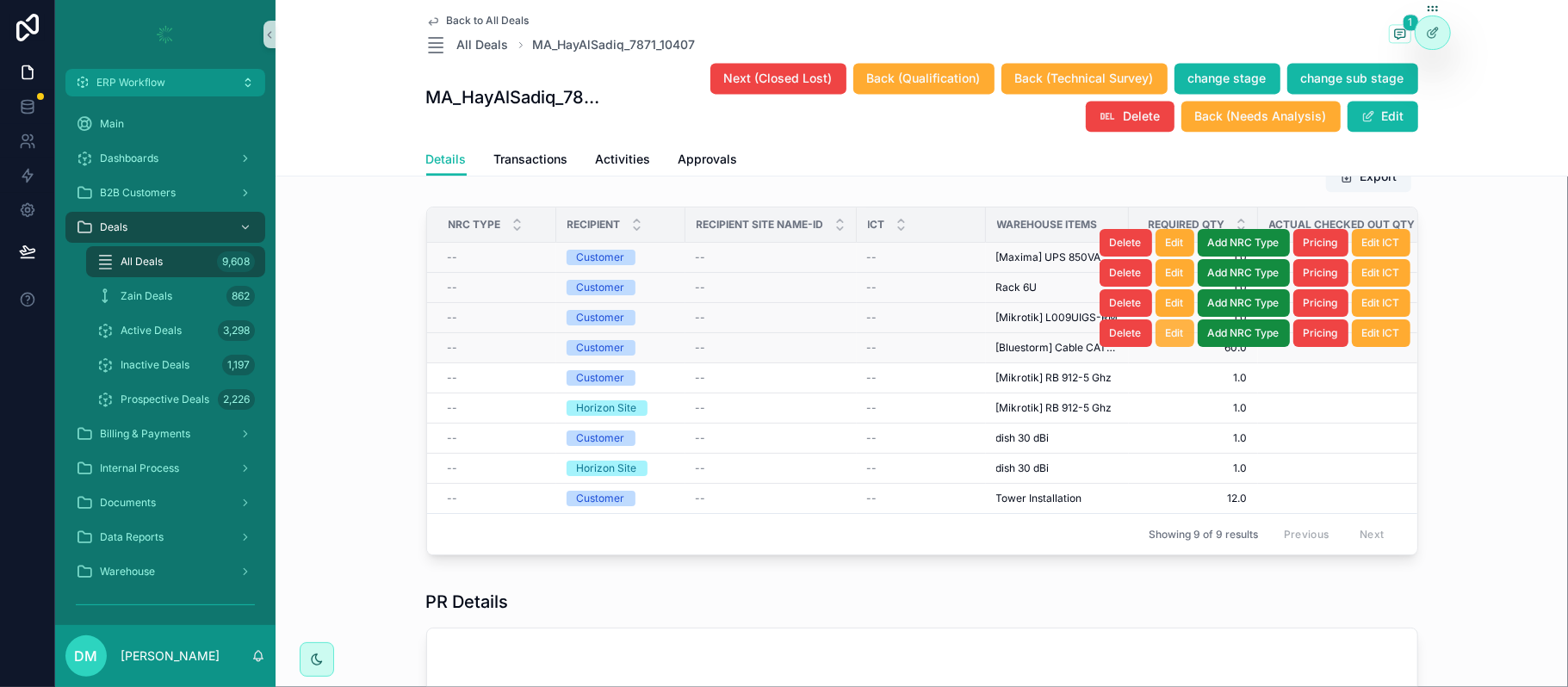
click at [1179, 347] on button "Edit" at bounding box center [1176, 333] width 39 height 27
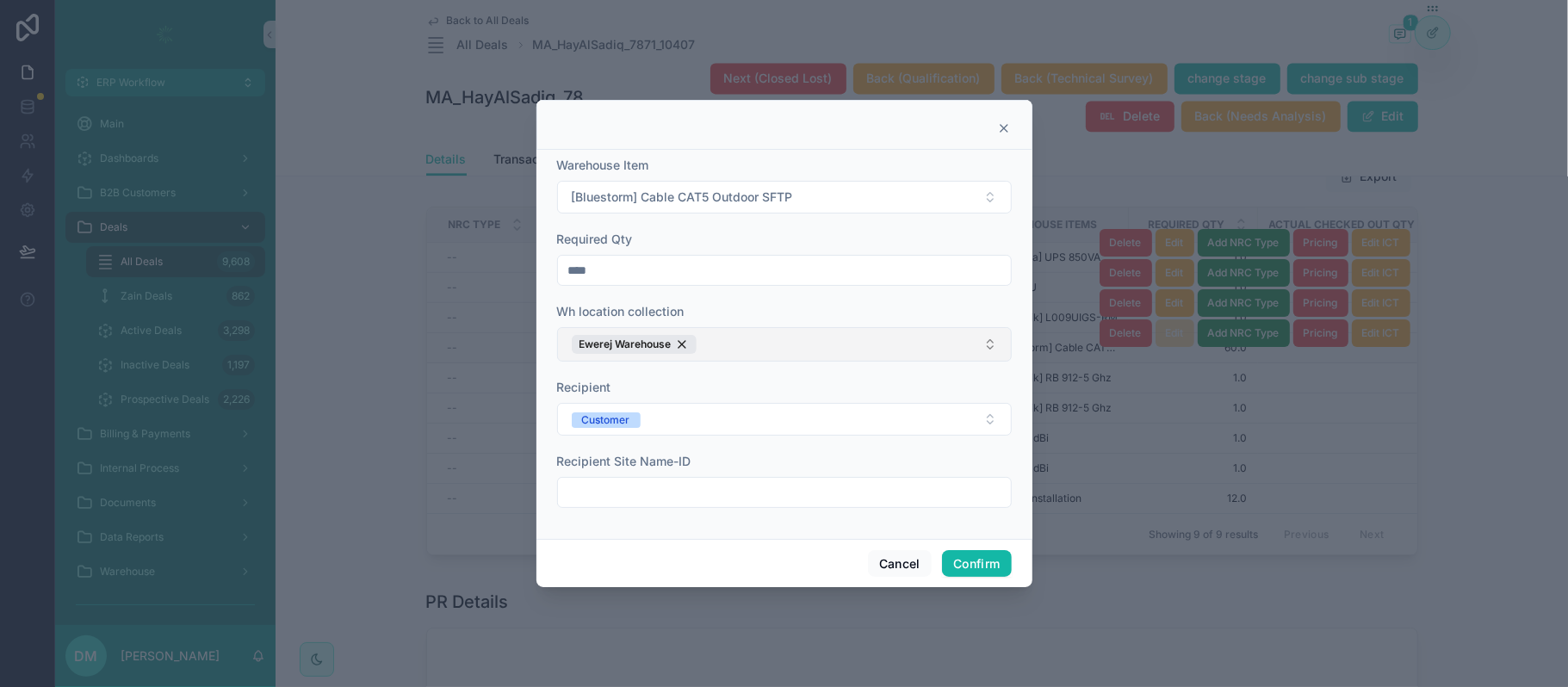
click at [711, 345] on button "Ewerej Warehouse" at bounding box center [784, 344] width 455 height 34
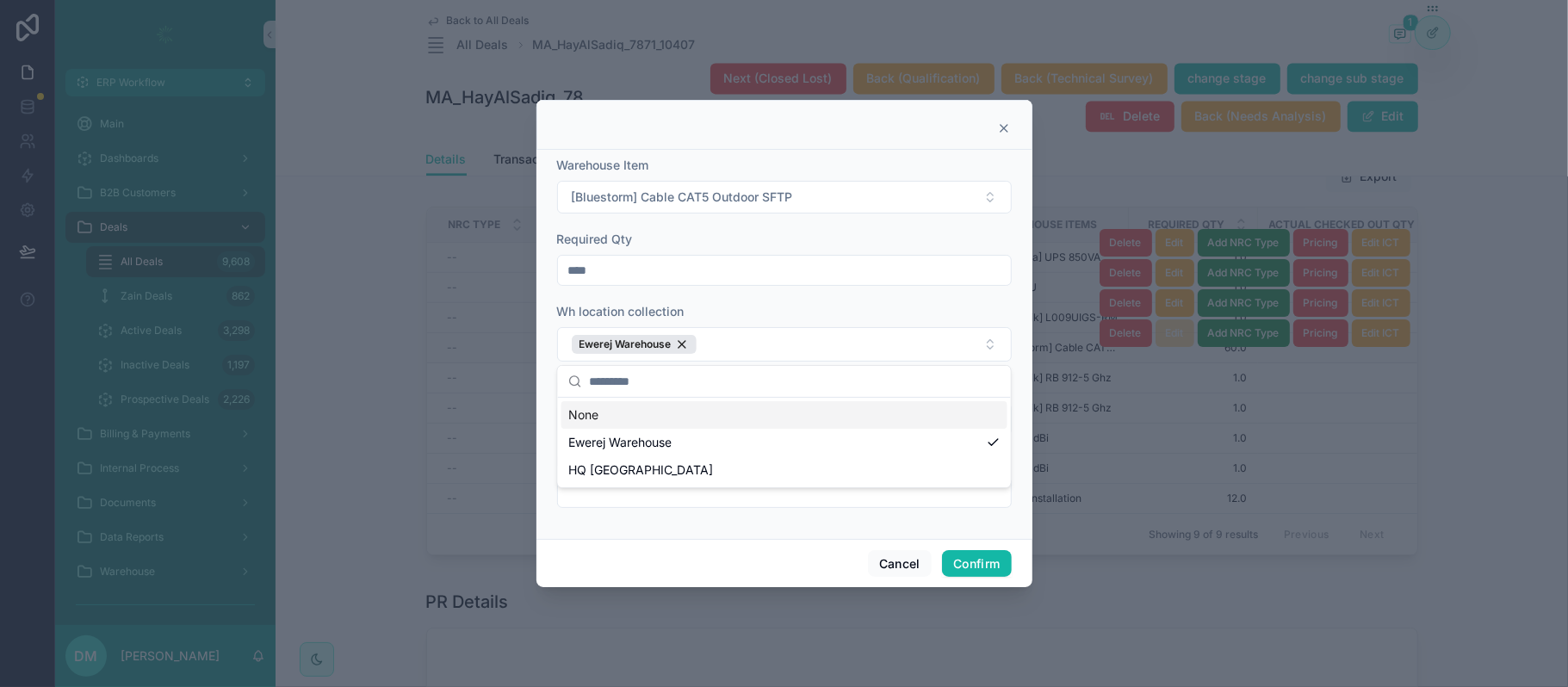
click at [641, 464] on span "HQ [GEOGRAPHIC_DATA]" at bounding box center [641, 470] width 144 height 18
click at [655, 472] on span "HQ [GEOGRAPHIC_DATA]" at bounding box center [641, 470] width 144 height 18
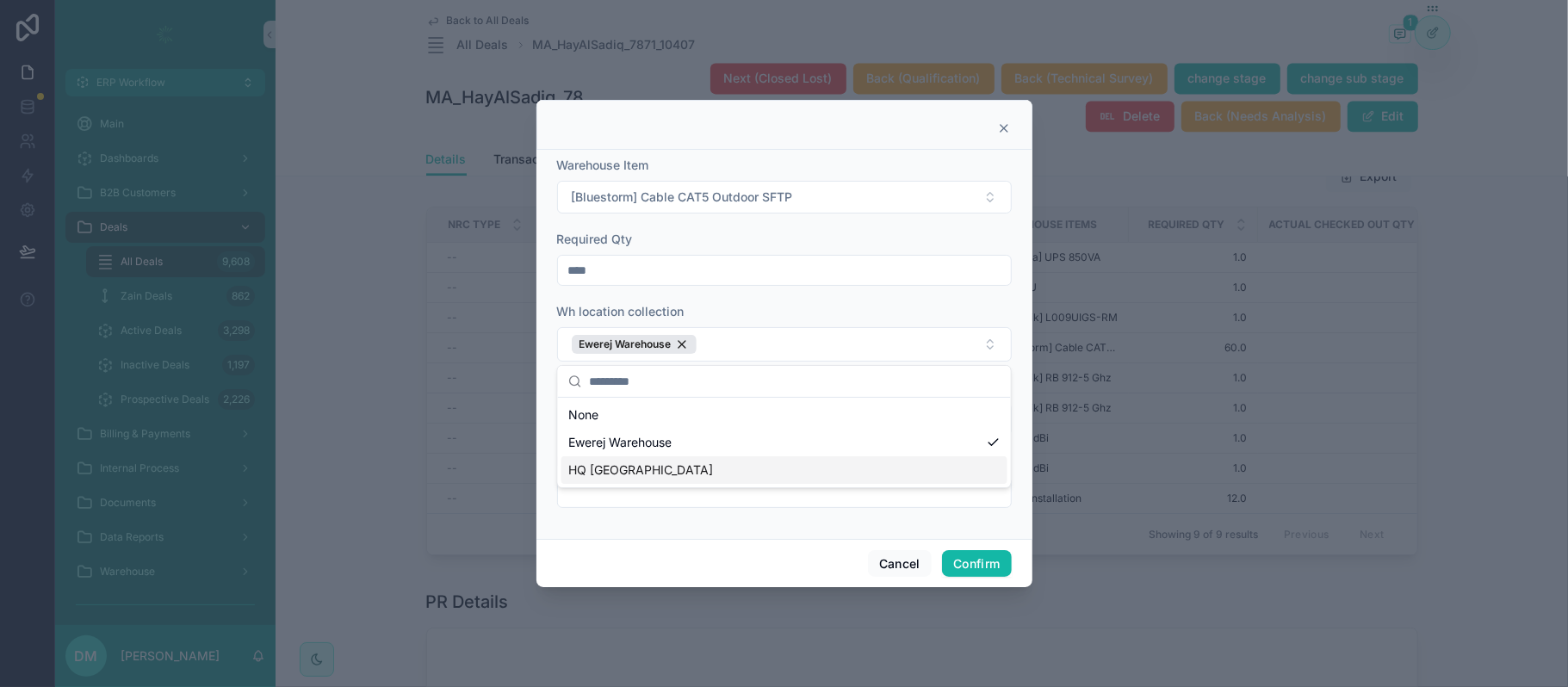
click at [657, 475] on span "HQ [GEOGRAPHIC_DATA]" at bounding box center [641, 470] width 144 height 18
click at [687, 336] on div "Ewerej Warehouse" at bounding box center [634, 344] width 125 height 19
click at [963, 562] on button "Confirm" at bounding box center [977, 564] width 69 height 27
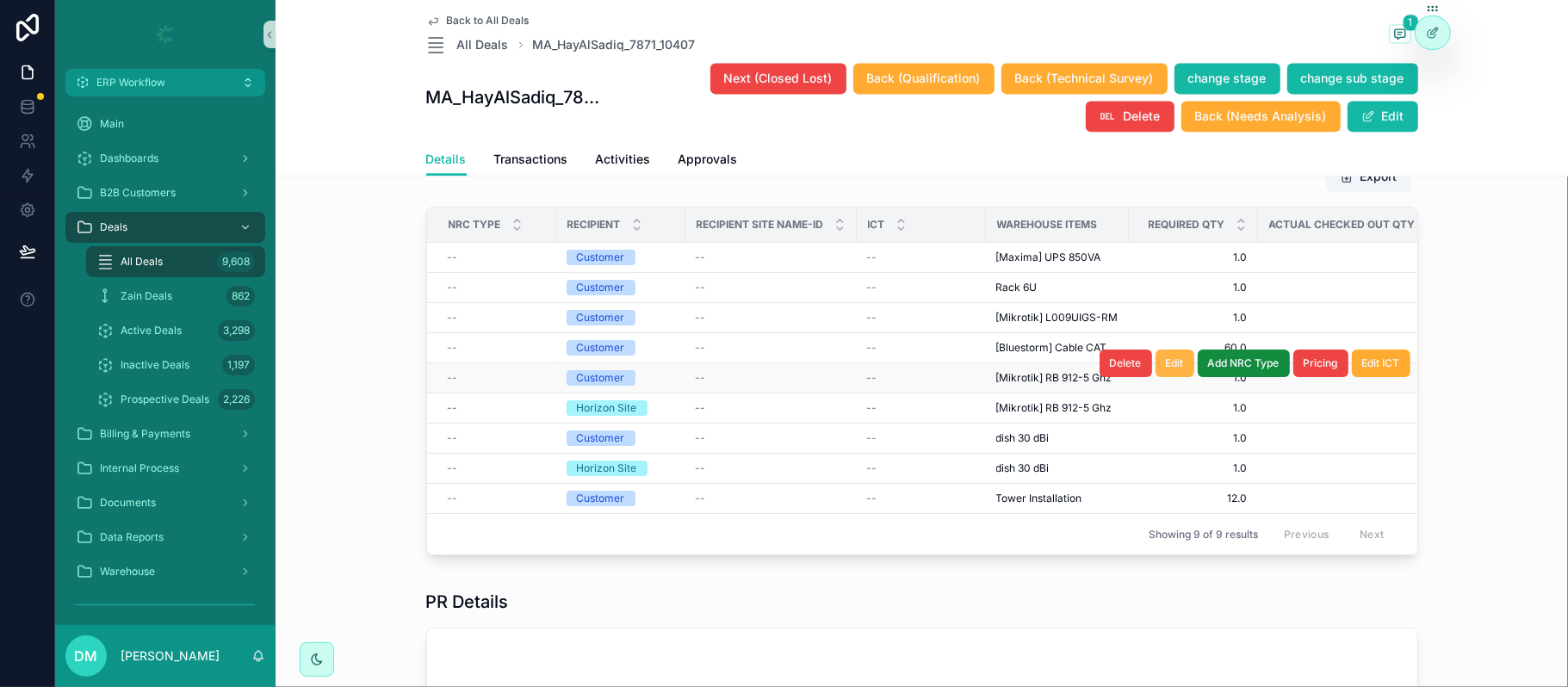
click at [1175, 378] on button "Edit" at bounding box center [1176, 363] width 39 height 27
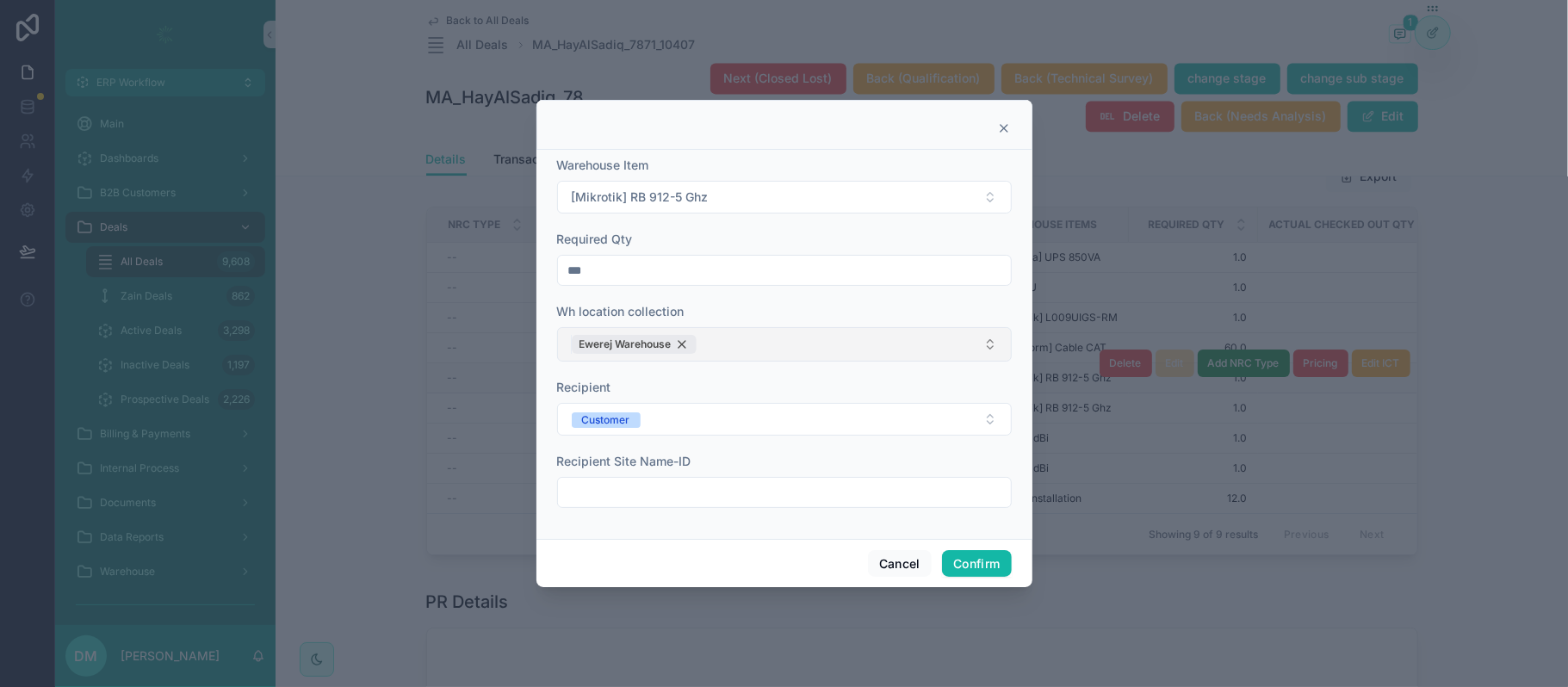
click at [682, 349] on div "Ewerej Warehouse" at bounding box center [634, 344] width 125 height 19
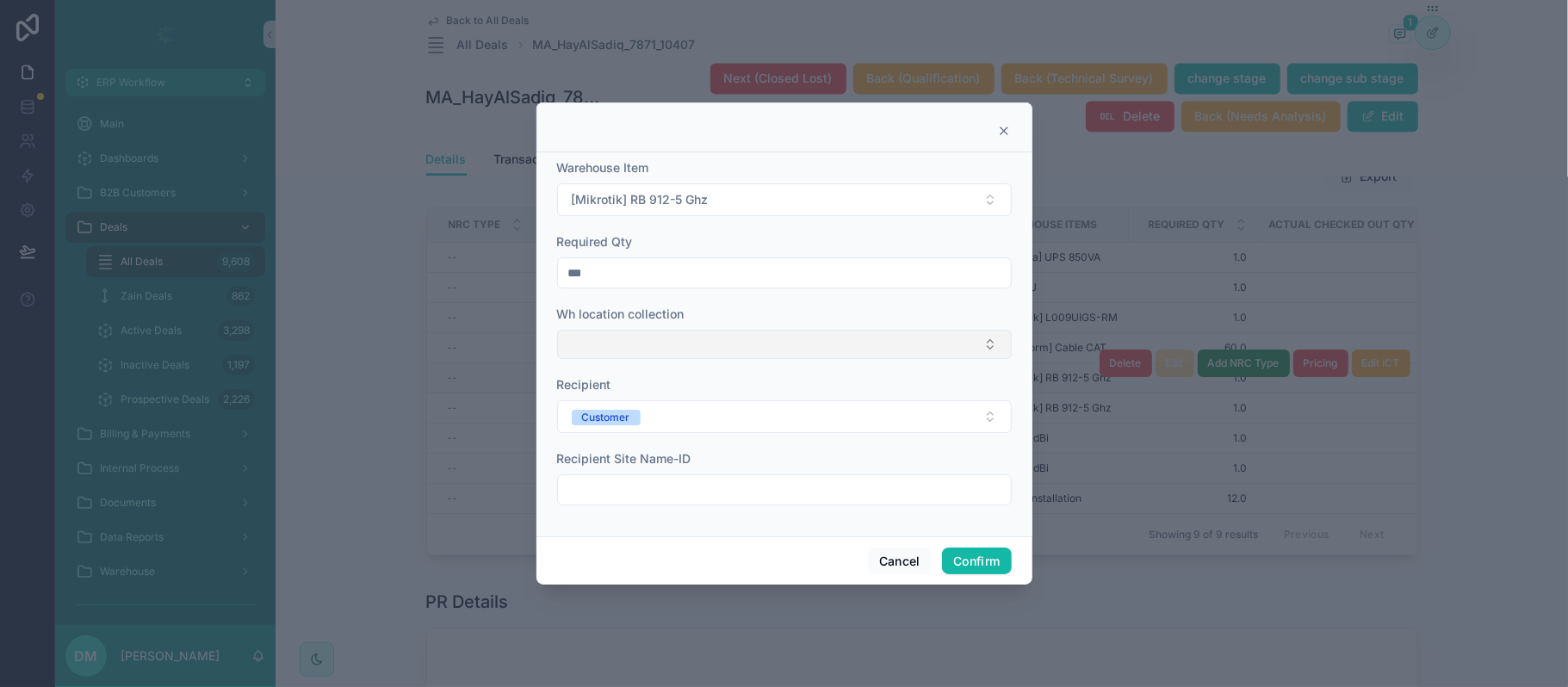
click at [707, 344] on button "Select Button" at bounding box center [784, 344] width 455 height 29
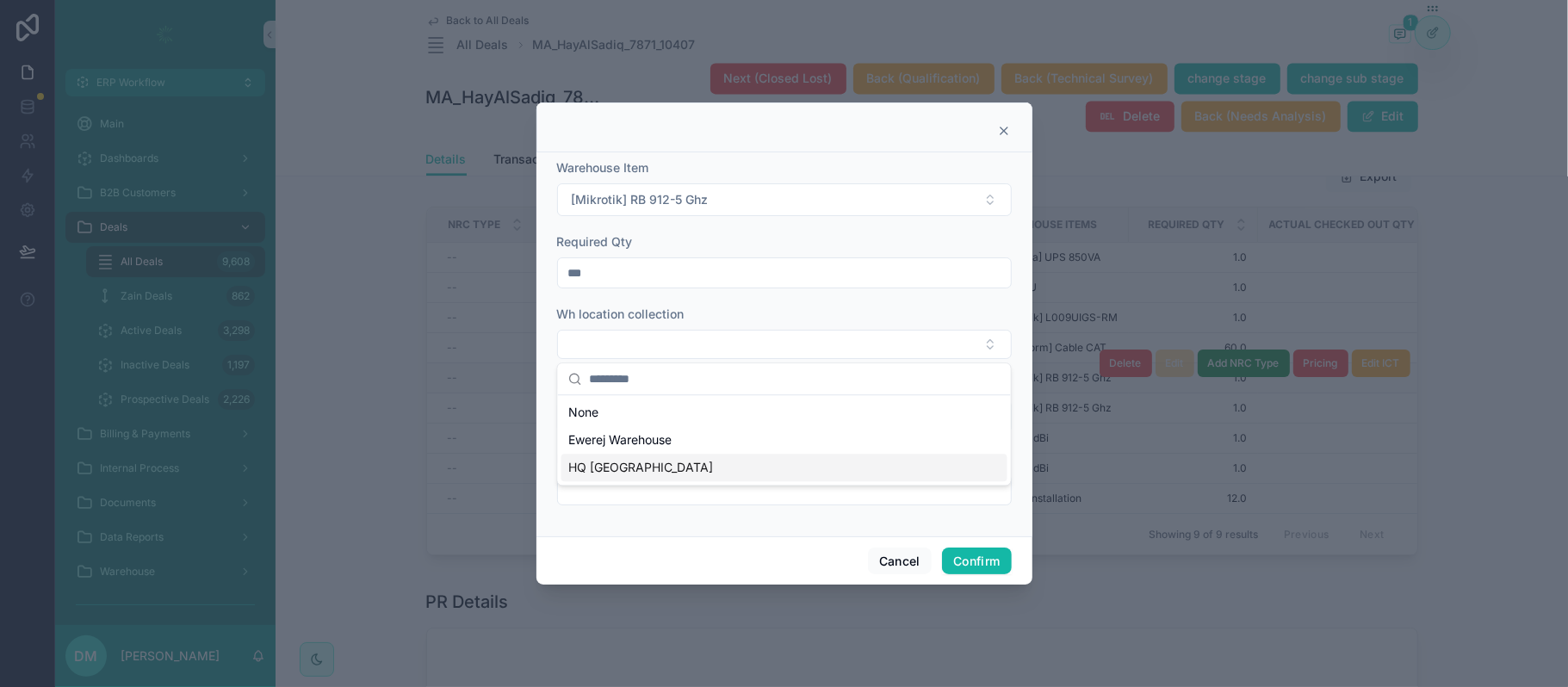
click at [644, 469] on span "HQ [GEOGRAPHIC_DATA]" at bounding box center [641, 468] width 144 height 18
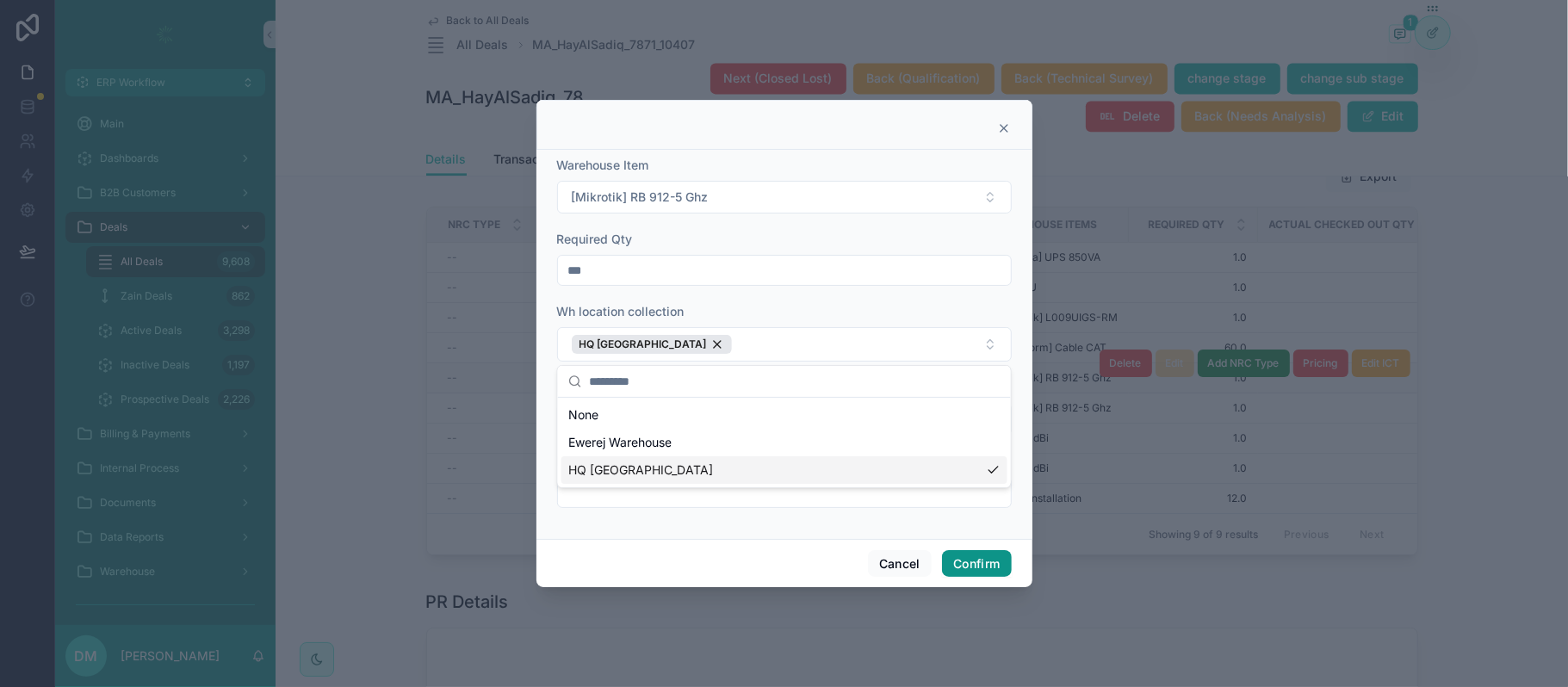
click at [979, 552] on button "Confirm" at bounding box center [977, 564] width 69 height 27
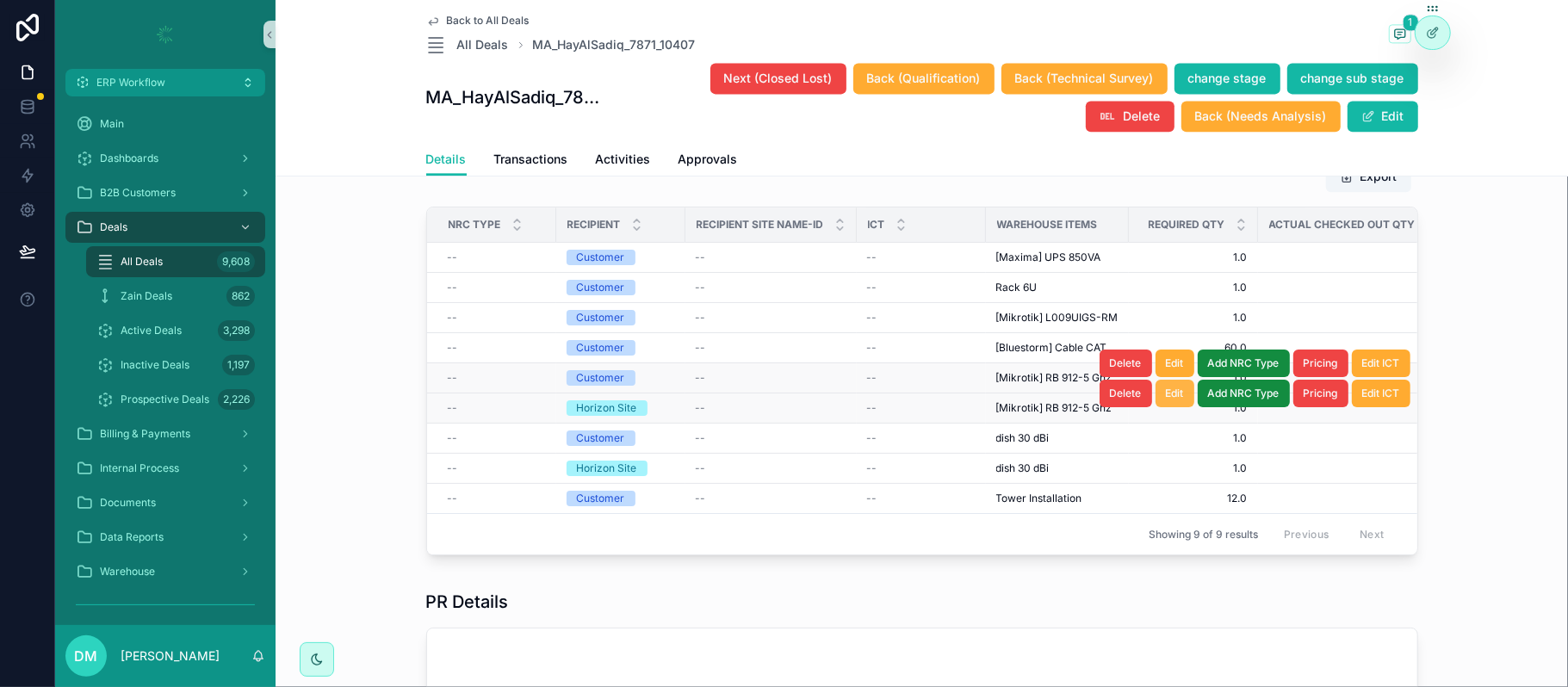
click at [1166, 400] on span "Edit" at bounding box center [1175, 393] width 19 height 14
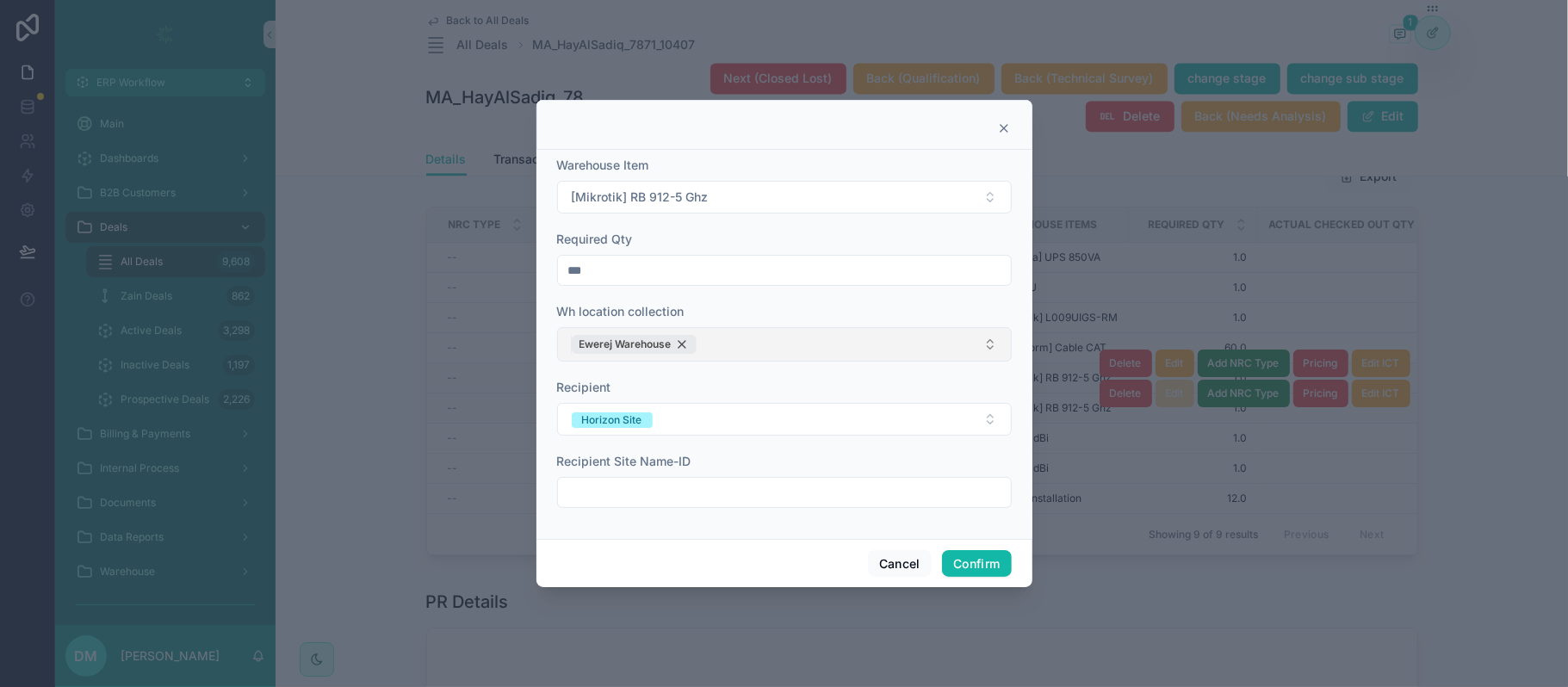
click at [676, 343] on div "Ewerej Warehouse" at bounding box center [634, 344] width 125 height 19
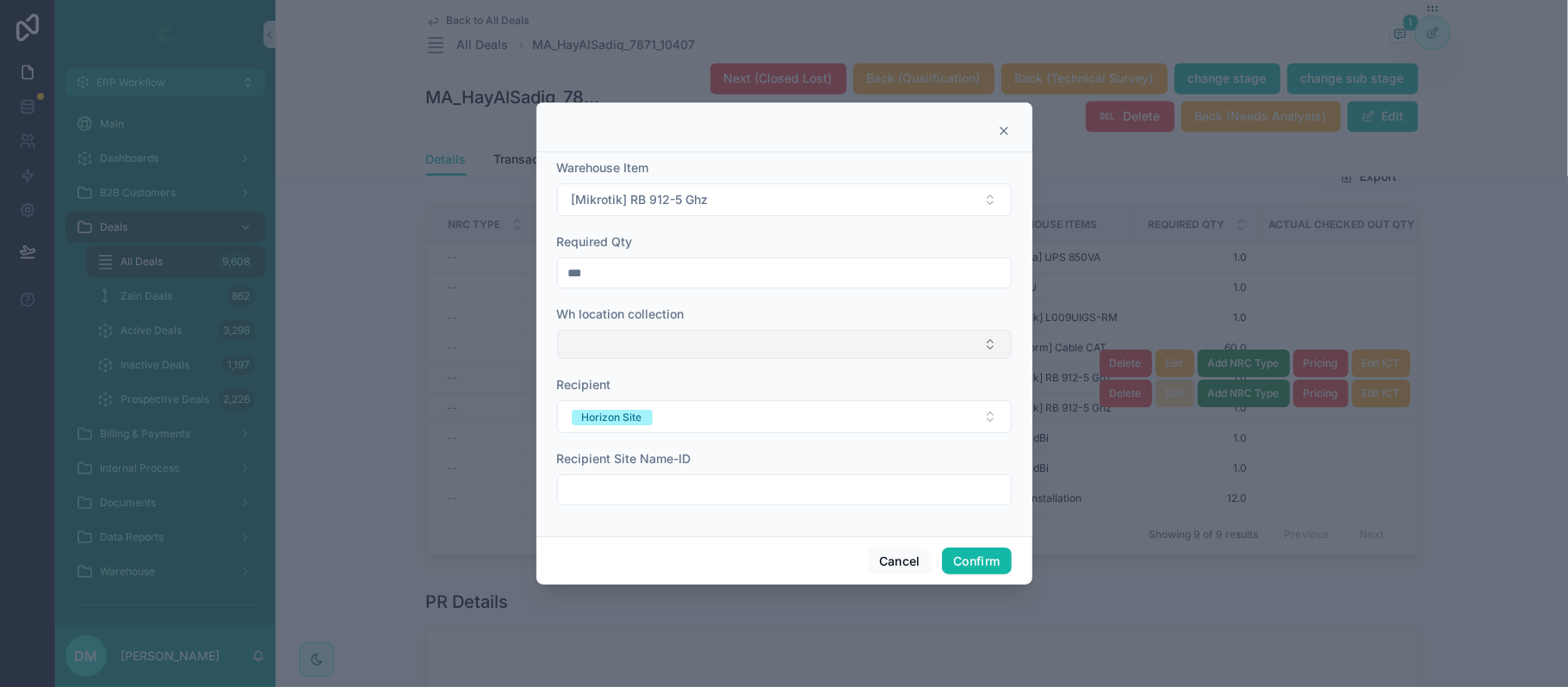
click at [676, 343] on button "Select Button" at bounding box center [784, 344] width 455 height 29
click at [612, 457] on div "HQ [GEOGRAPHIC_DATA]" at bounding box center [784, 467] width 446 height 27
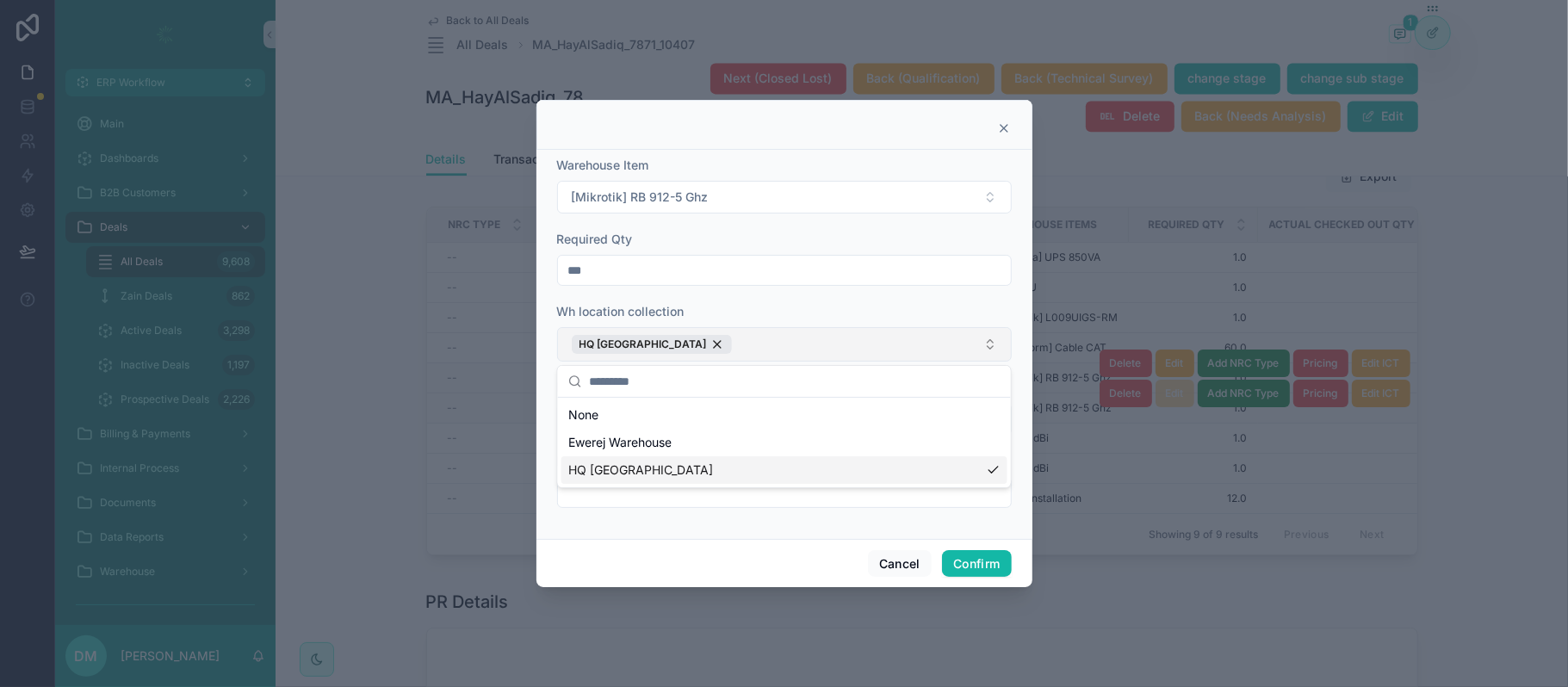
click at [968, 584] on div "Cancel Confirm" at bounding box center [784, 564] width 496 height 49
click at [983, 572] on button "Confirm" at bounding box center [977, 564] width 69 height 27
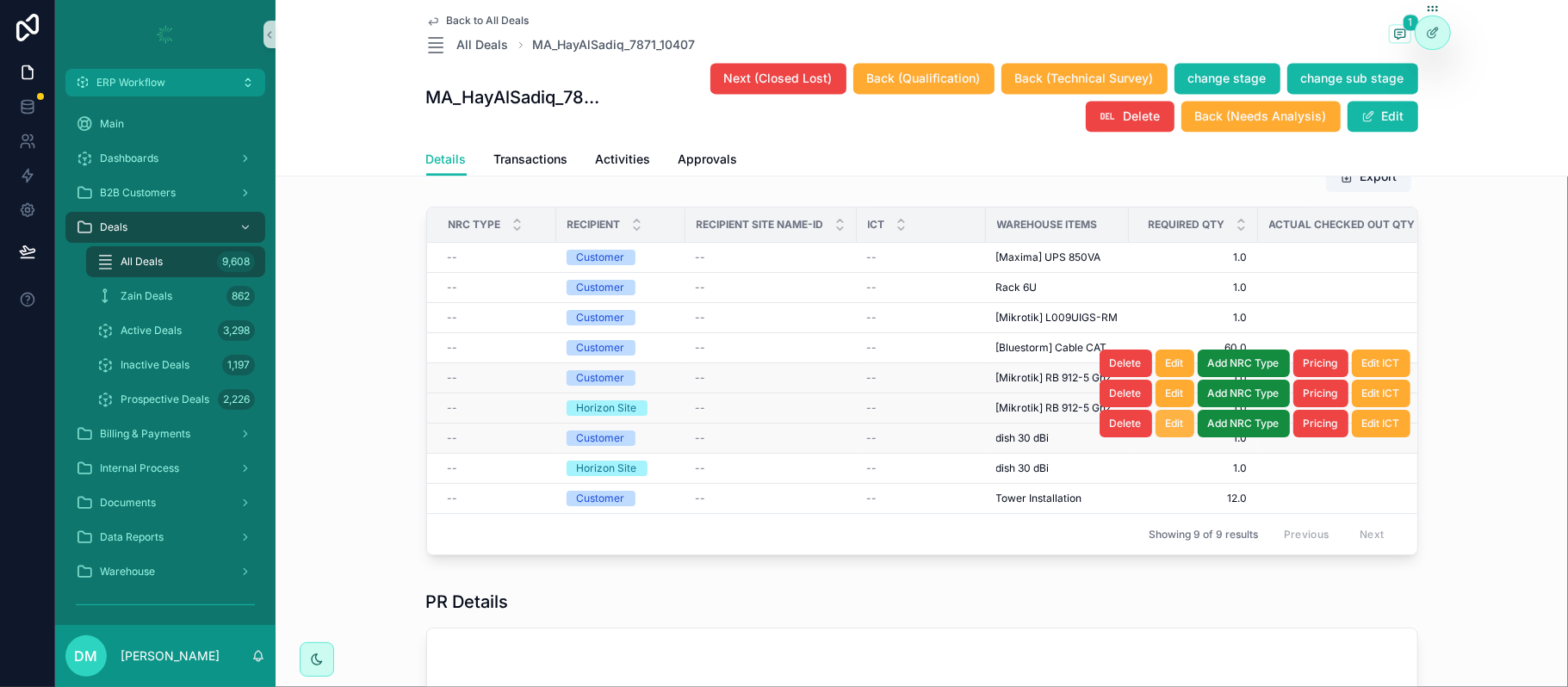
click at [1166, 430] on span "Edit" at bounding box center [1175, 424] width 19 height 14
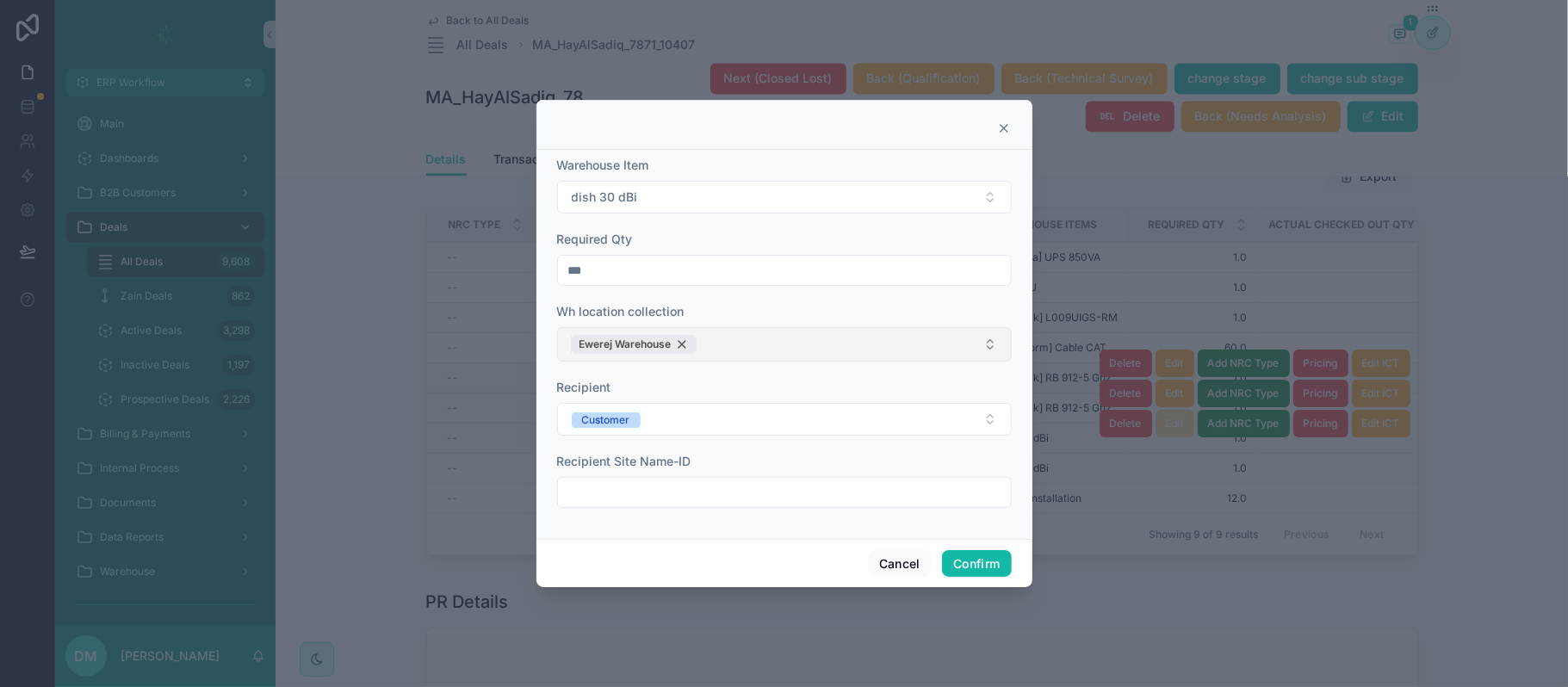
click at [687, 345] on div "Ewerej Warehouse" at bounding box center [634, 344] width 125 height 19
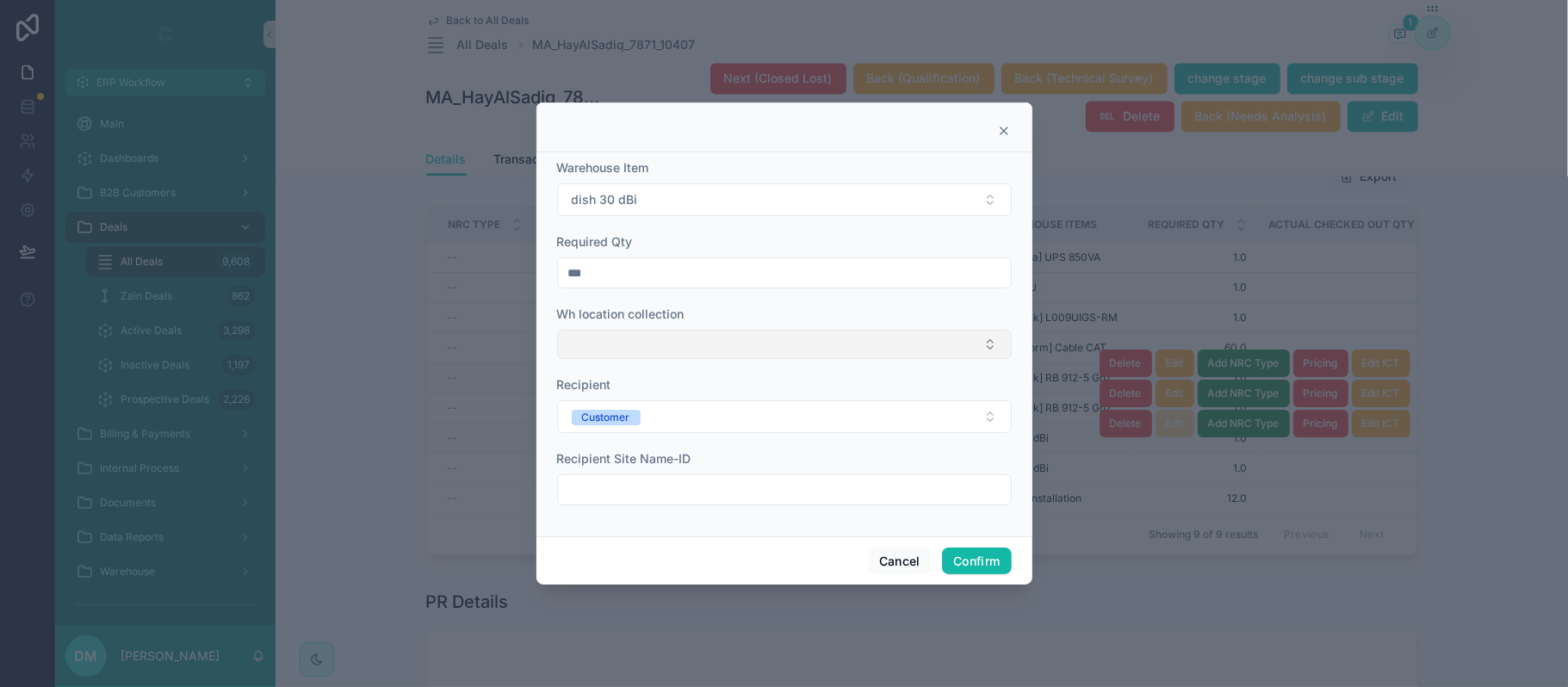
click at [687, 345] on button "Select Button" at bounding box center [784, 344] width 455 height 29
click at [624, 468] on span "HQ [GEOGRAPHIC_DATA]" at bounding box center [641, 468] width 144 height 18
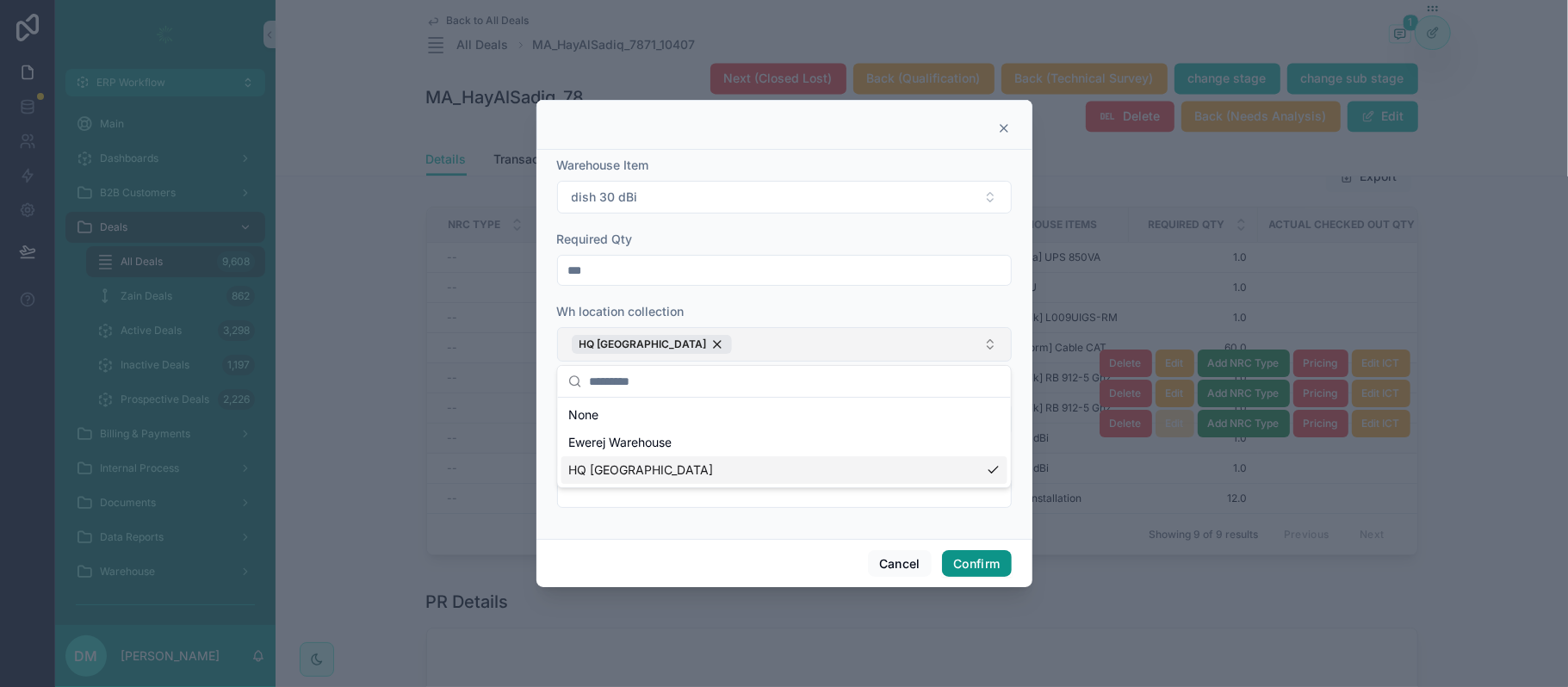
click at [975, 567] on button "Confirm" at bounding box center [977, 564] width 69 height 27
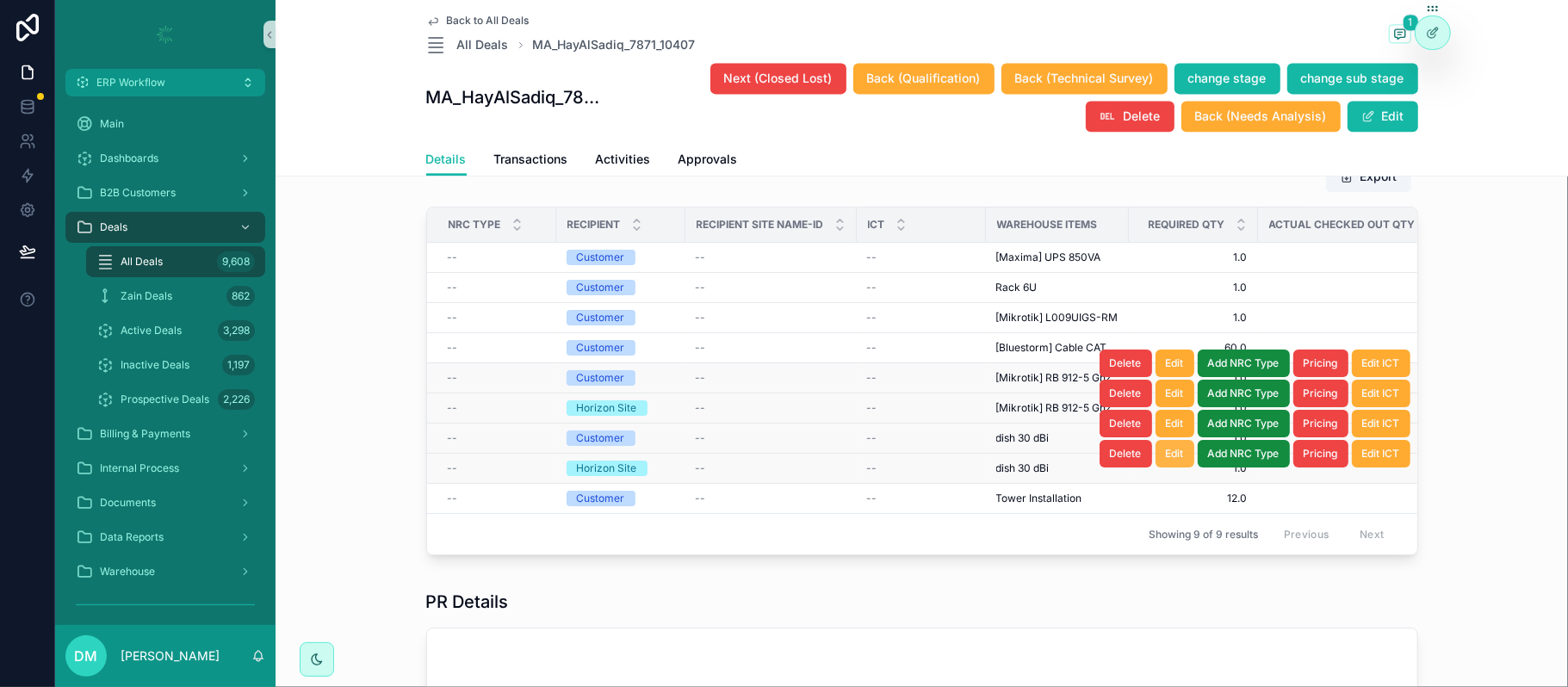
click at [1166, 461] on span "Edit" at bounding box center [1175, 454] width 19 height 14
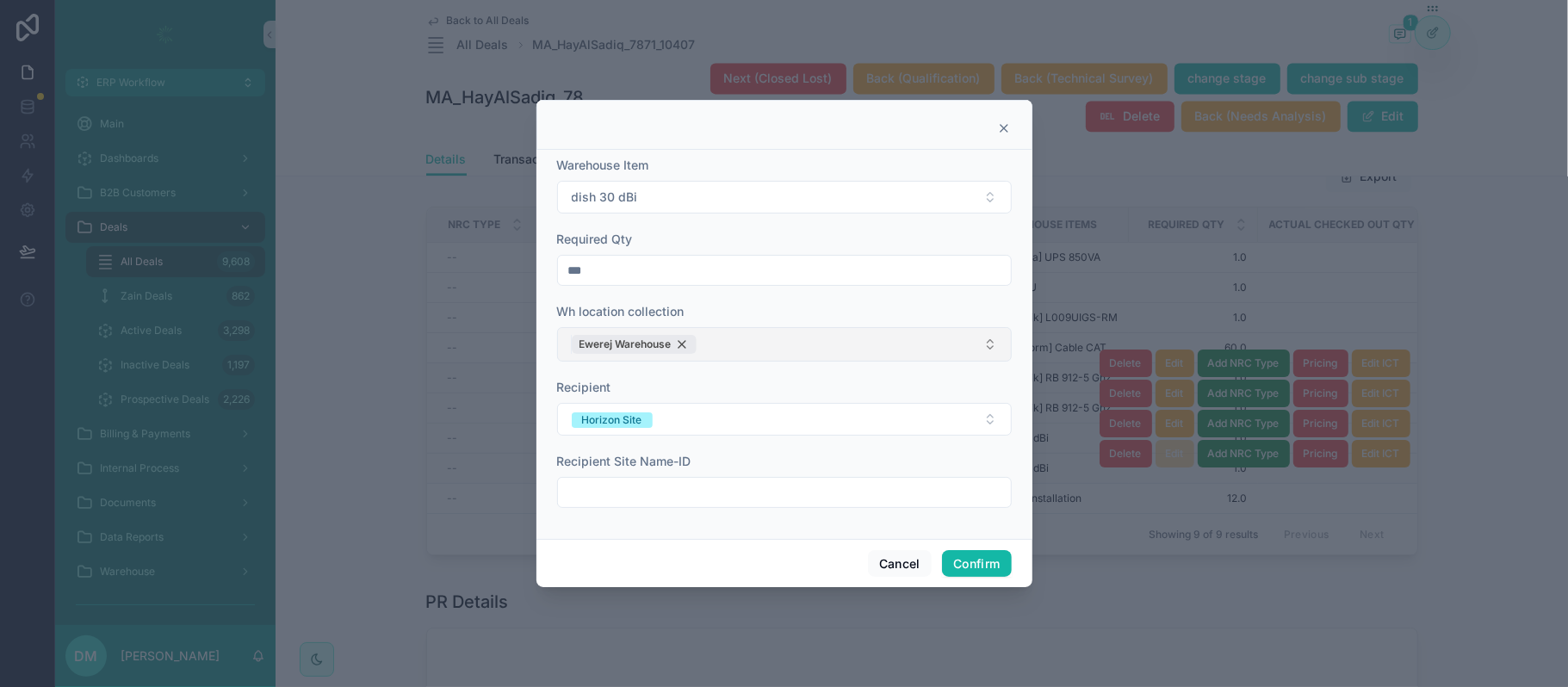
click at [677, 348] on div "Ewerej Warehouse" at bounding box center [634, 344] width 125 height 19
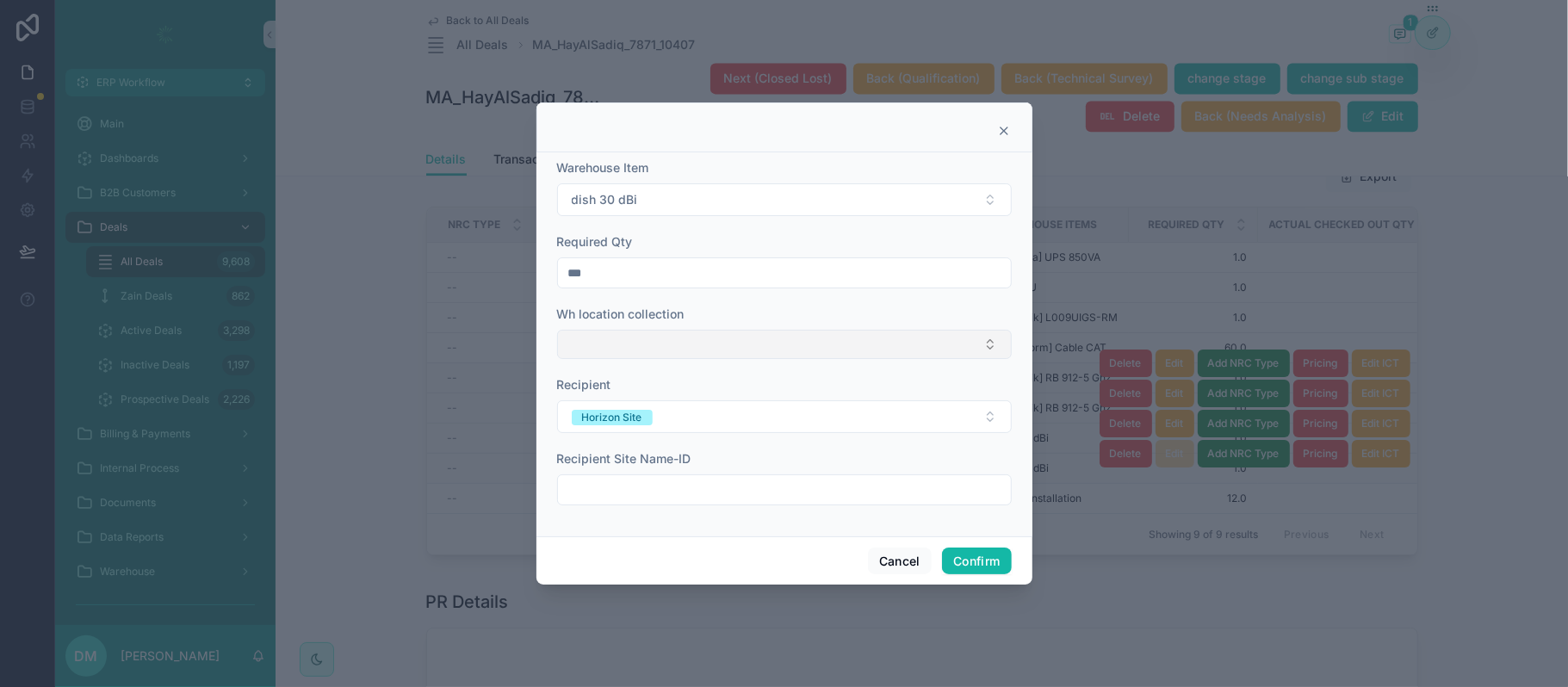
click at [677, 348] on button "Select Button" at bounding box center [784, 344] width 455 height 29
click at [630, 463] on span "HQ [GEOGRAPHIC_DATA]" at bounding box center [641, 468] width 144 height 18
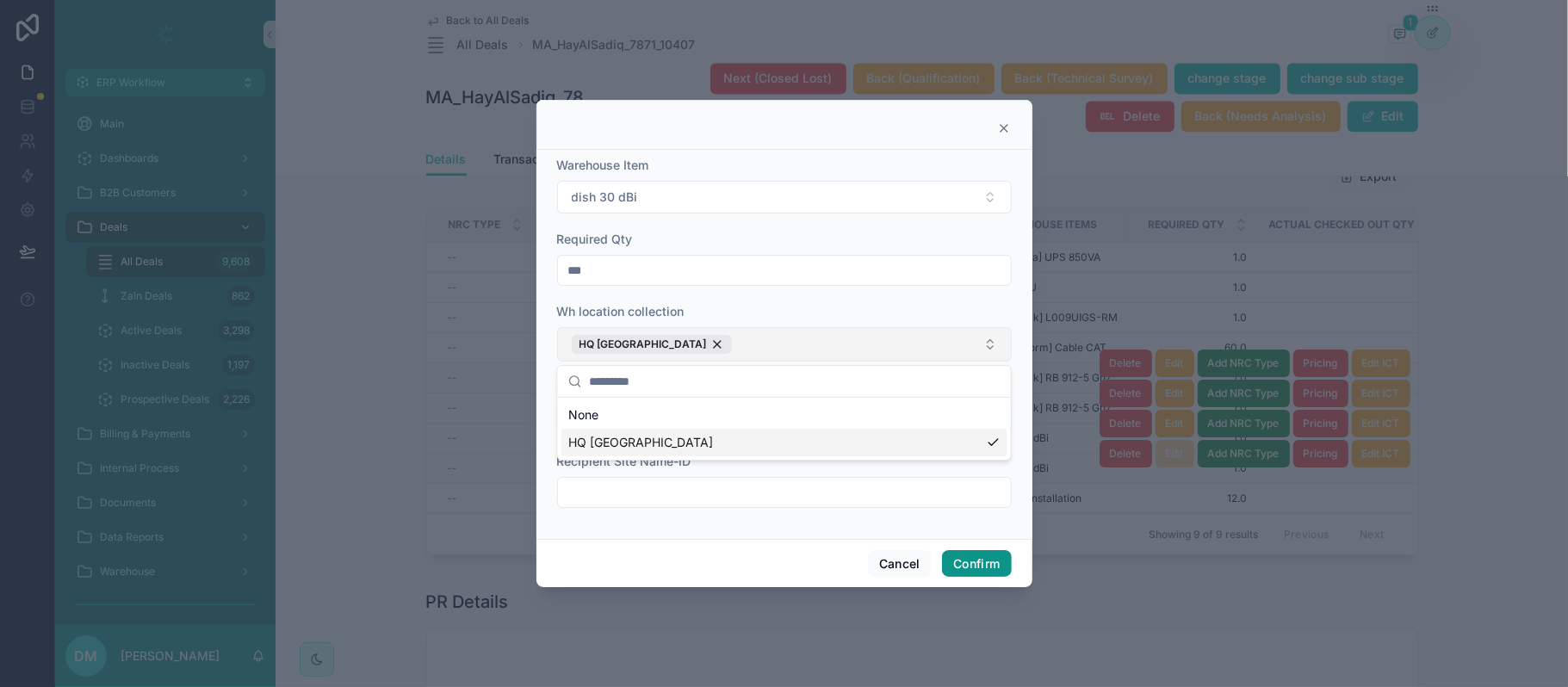
click at [994, 572] on button "Confirm" at bounding box center [977, 564] width 69 height 27
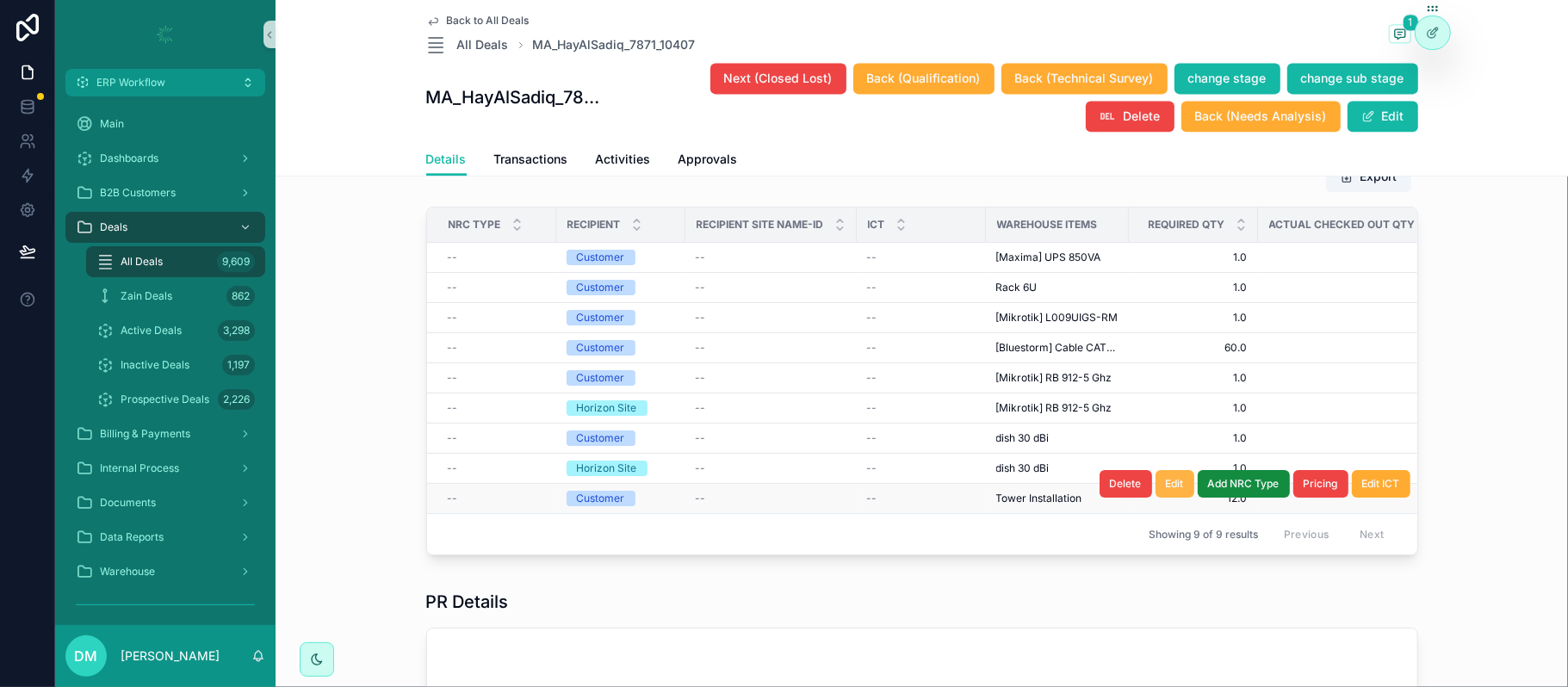
click at [1159, 498] on button "Edit" at bounding box center [1176, 484] width 39 height 27
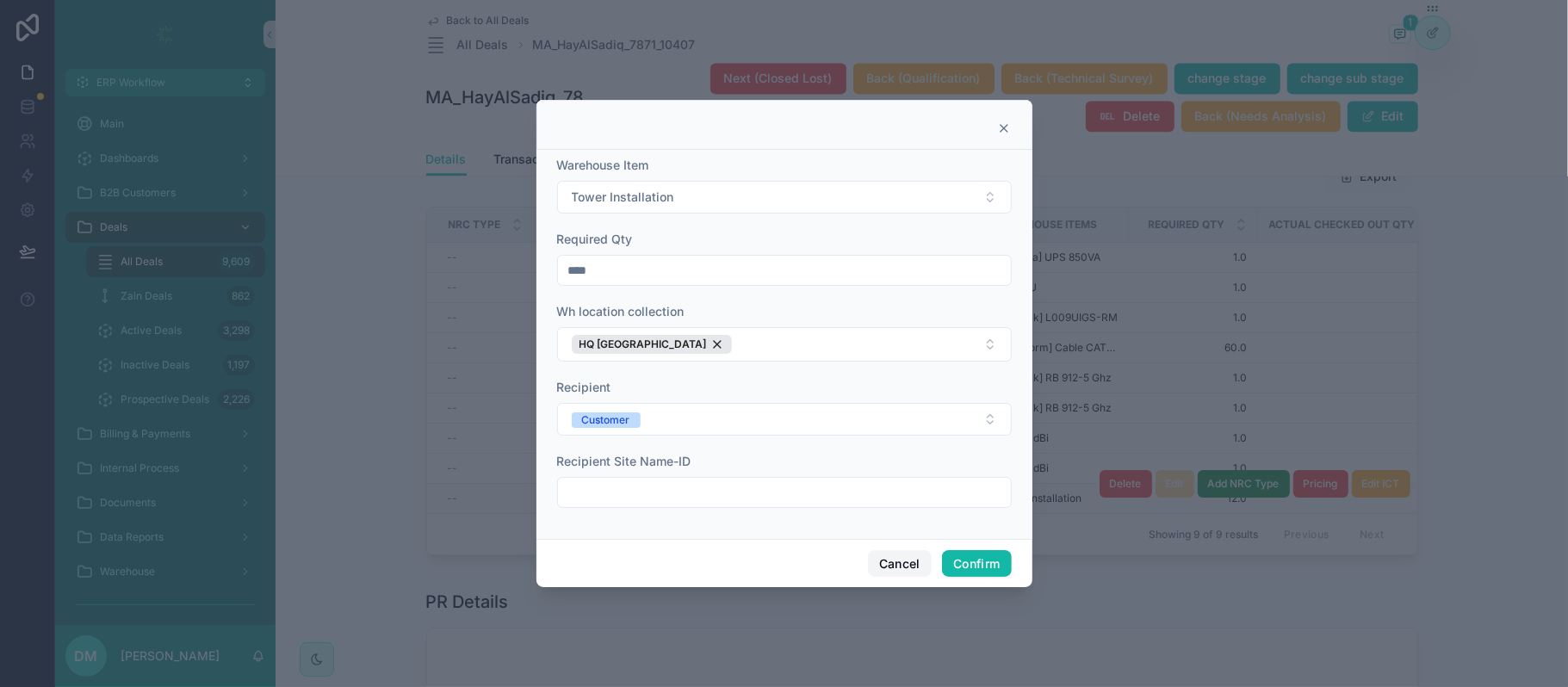
click at [884, 562] on button "Cancel" at bounding box center [900, 564] width 63 height 27
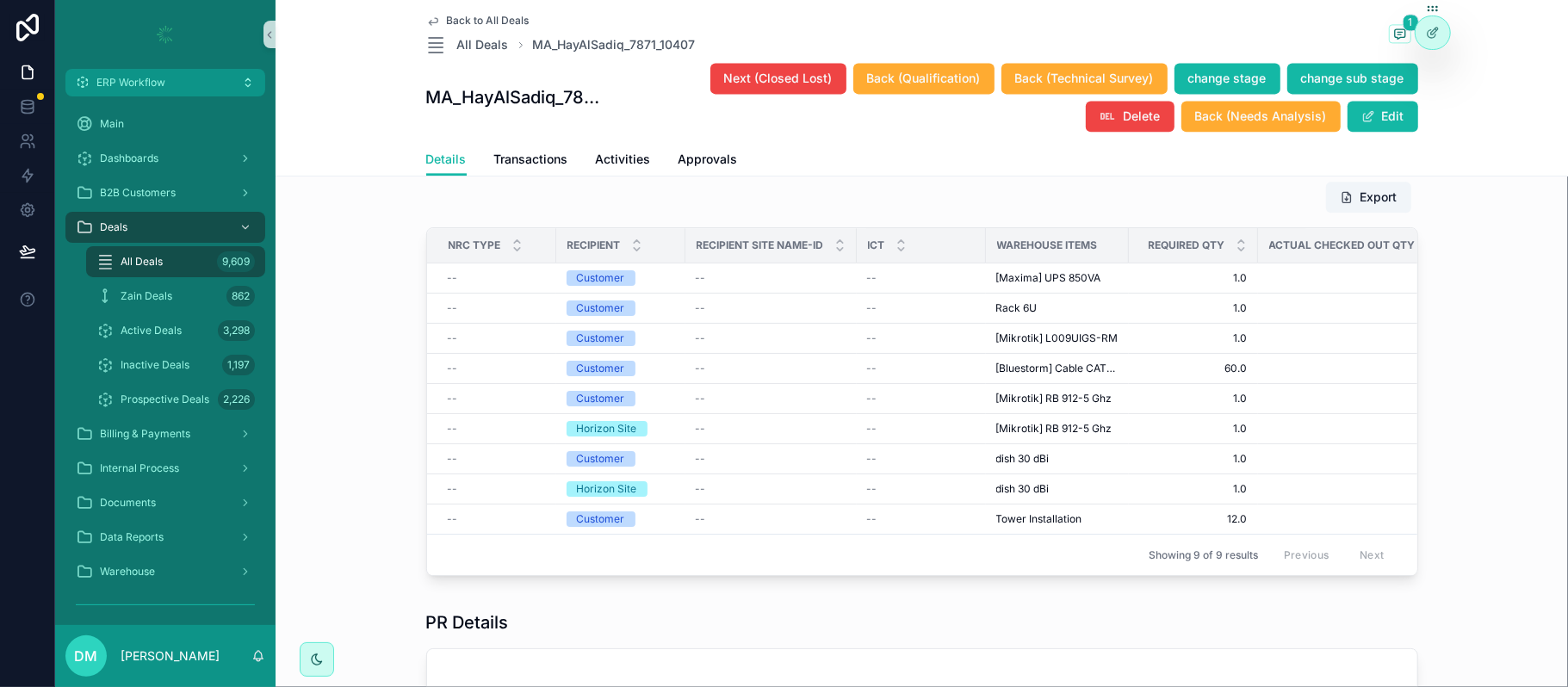
scroll to position [2813, 0]
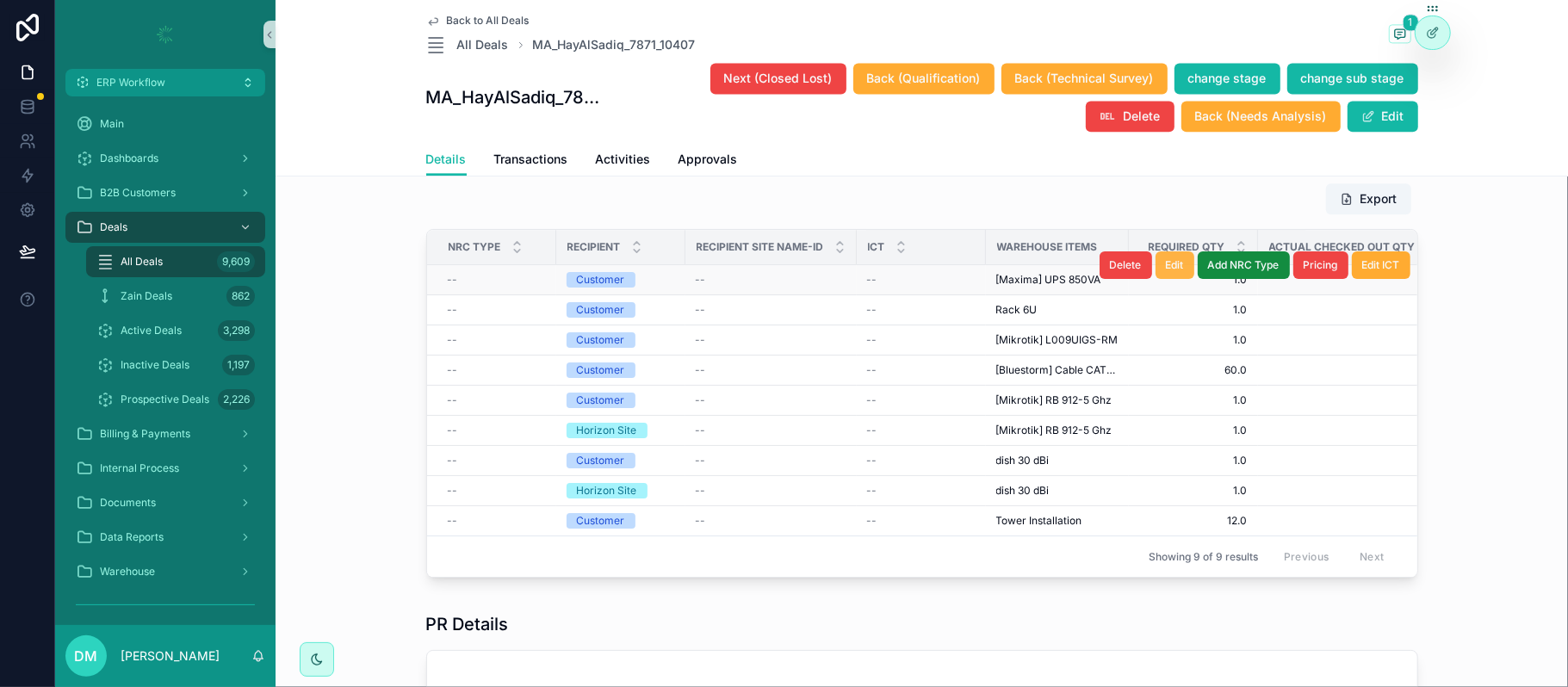
click at [1166, 272] on span "Edit" at bounding box center [1175, 265] width 19 height 14
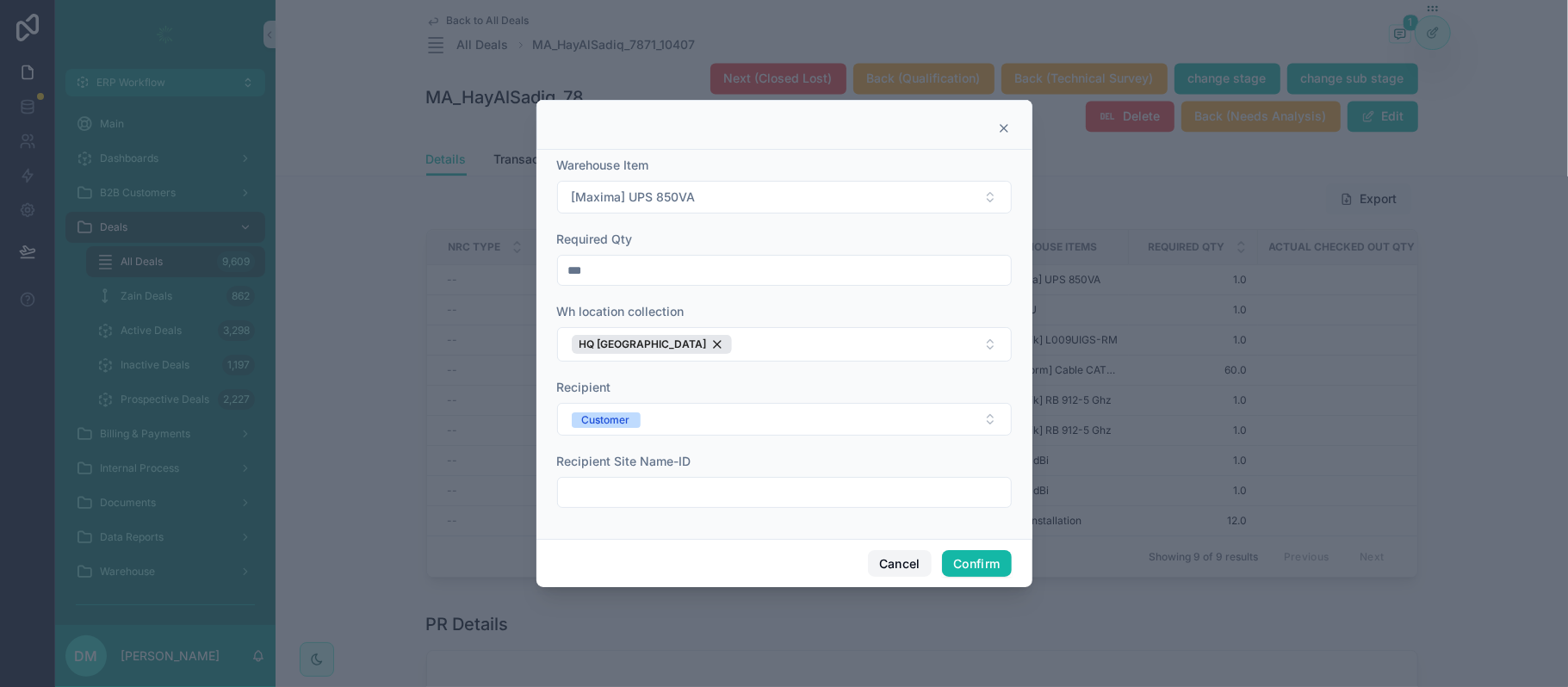
click at [903, 562] on button "Cancel" at bounding box center [900, 564] width 63 height 27
click at [994, 121] on div "Next (Closed Lost) Back (Qualification) Back (Technical Survey) change stage ch…" at bounding box center [1011, 98] width 816 height 70
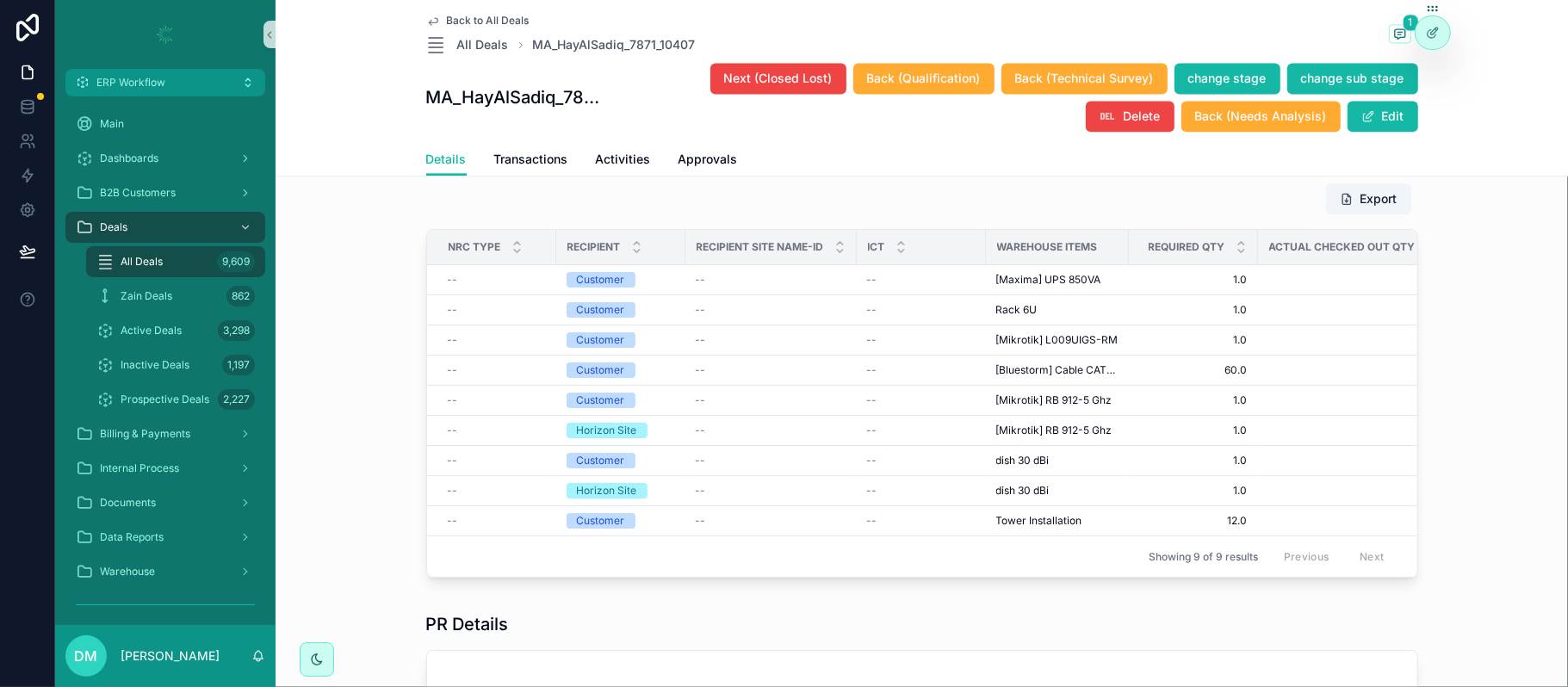
click at [543, 93] on h1 "MA_HayAlSadiq_7871_10407" at bounding box center [514, 97] width 177 height 24
click at [673, 50] on span "MA_HayAlSadiq_7871_10407" at bounding box center [614, 45] width 163 height 18
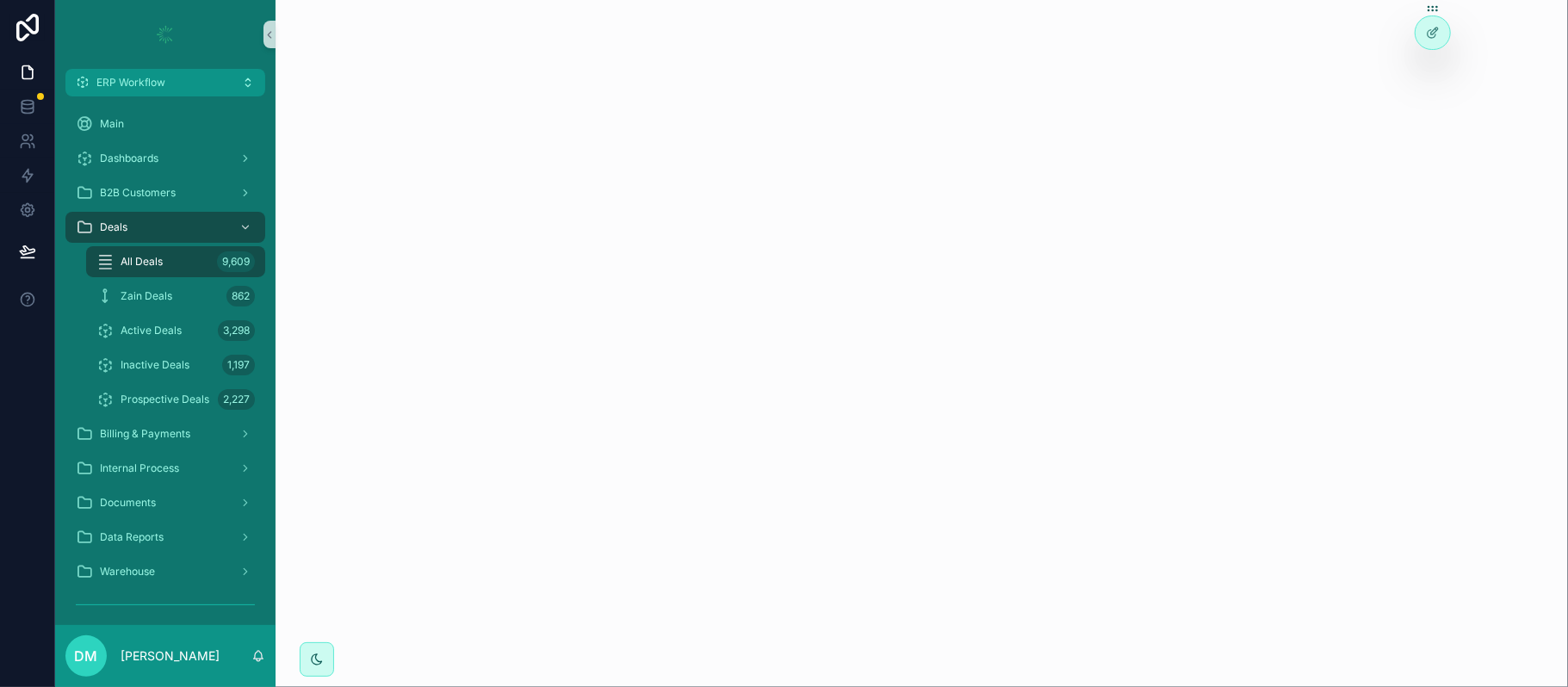
click at [684, 46] on div "scrollable content" at bounding box center [921, 55] width 1293 height 110
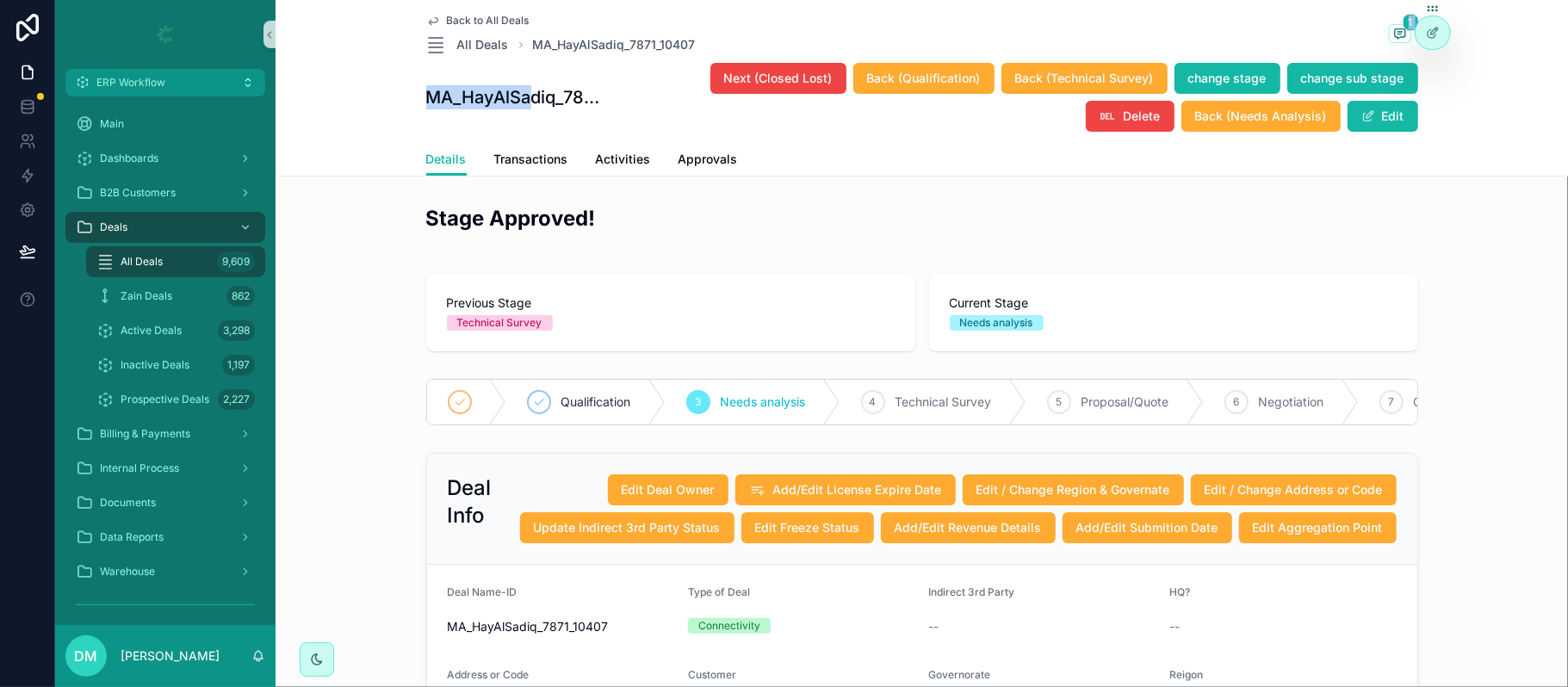
drag, startPoint x: 521, startPoint y: 66, endPoint x: 696, endPoint y: 40, distance: 176.9
click at [696, 40] on div "Back to All Deals All Deals MA_HayAlSadiq_7871_10407 1 MA_HayAlSadiq_7871_10407…" at bounding box center [922, 71] width 992 height 143
click at [760, 28] on div "Back to All Deals All Deals MA_HayAlSadiq_7871_10407 1" at bounding box center [922, 34] width 992 height 41
drag, startPoint x: 760, startPoint y: 28, endPoint x: 520, endPoint y: 36, distance: 240.1
click at [520, 36] on div "Back to All Deals All Deals MA_HayAlSadiq_7871_10407 1" at bounding box center [922, 34] width 992 height 41
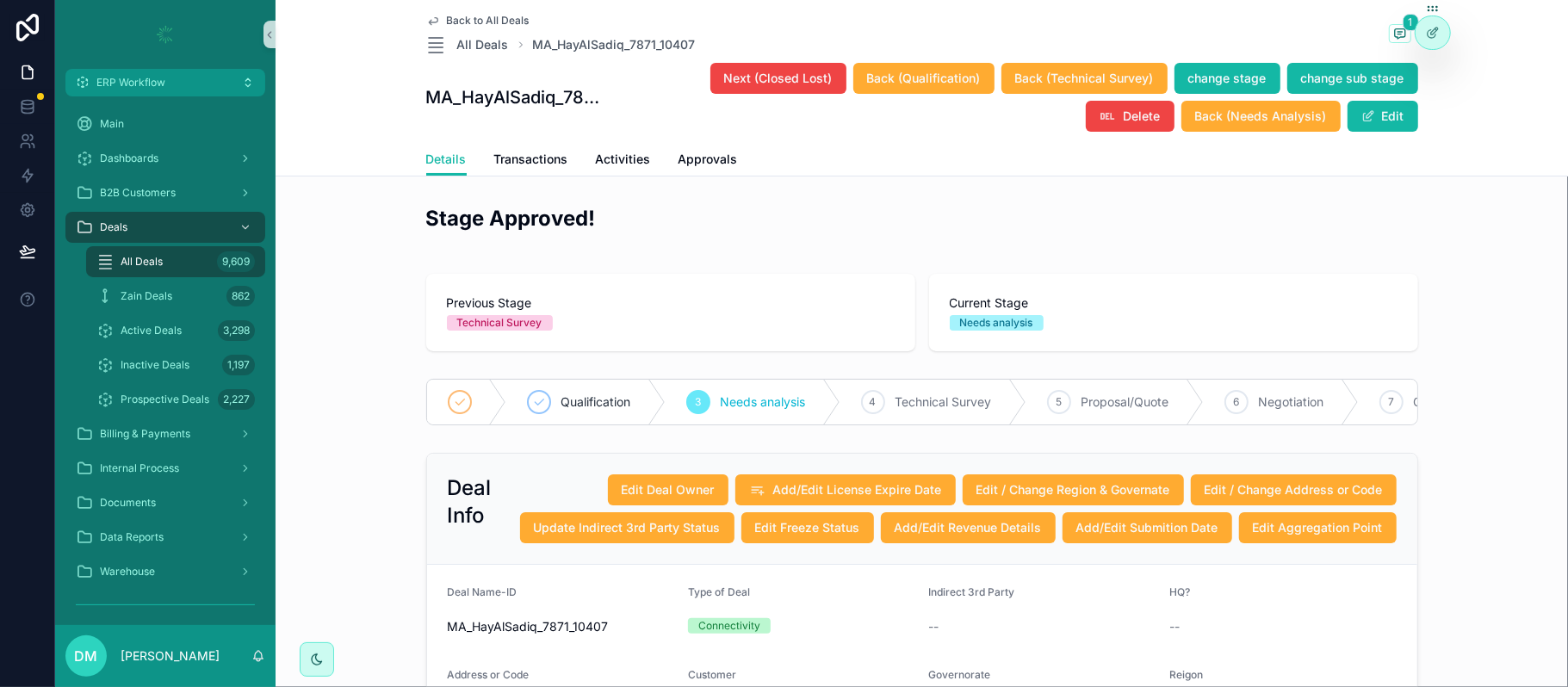
click at [518, 61] on div "Back to All Deals All Deals MA_HayAlSadiq_7871_10407 1 MA_HayAlSadiq_7871_10407…" at bounding box center [922, 71] width 992 height 143
drag, startPoint x: 518, startPoint y: 61, endPoint x: 664, endPoint y: 35, distance: 148.3
click at [664, 35] on div "Back to All Deals All Deals MA_HayAlSadiq_7871_10407 1 MA_HayAlSadiq_7871_10407…" at bounding box center [922, 71] width 992 height 143
click at [754, 43] on div "Back to All Deals All Deals MA_HayAlSadiq_7871_10407 1" at bounding box center [922, 34] width 992 height 41
drag, startPoint x: 754, startPoint y: 43, endPoint x: 594, endPoint y: 41, distance: 160.0
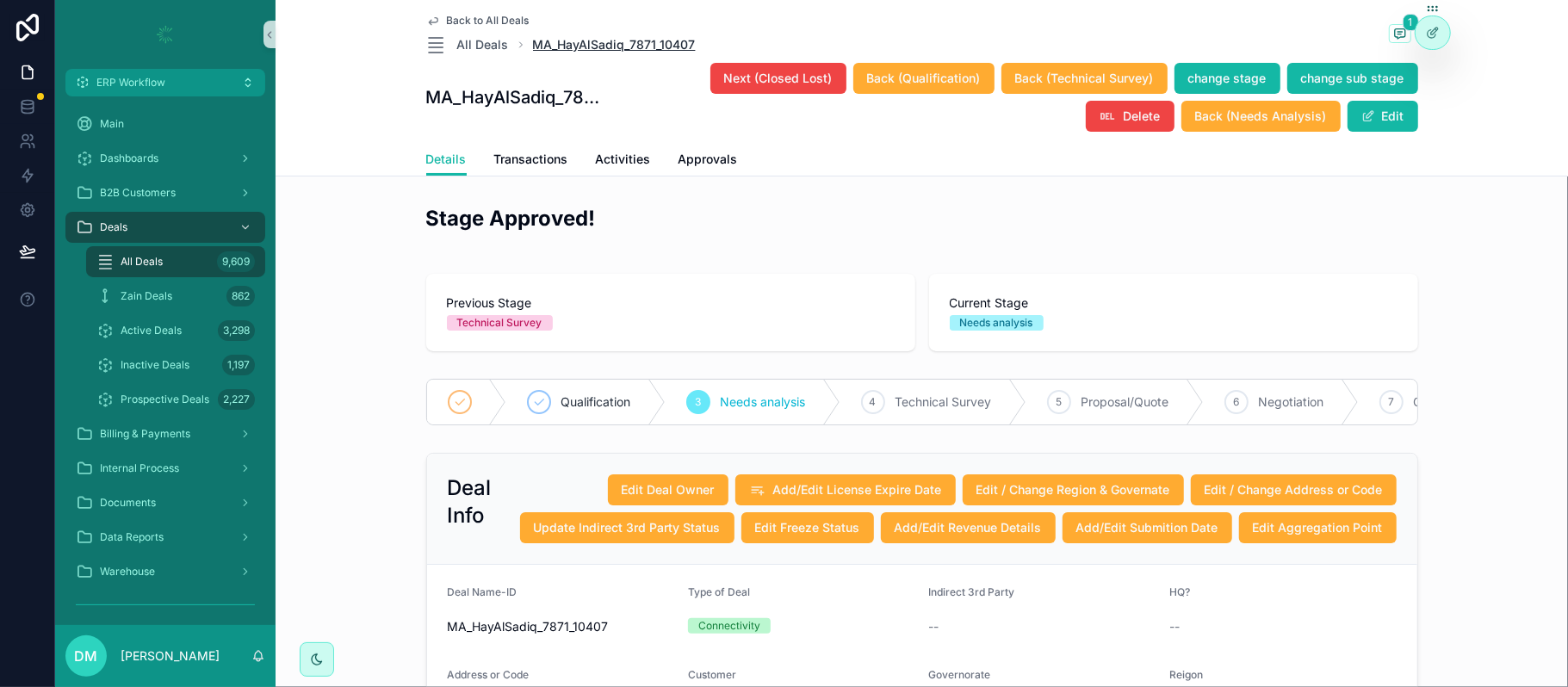
click at [594, 41] on div "Back to All Deals All Deals MA_HayAlSadiq_7871_10407 1" at bounding box center [922, 34] width 992 height 41
click at [476, 16] on span "Back to All Deals" at bounding box center [488, 20] width 83 height 14
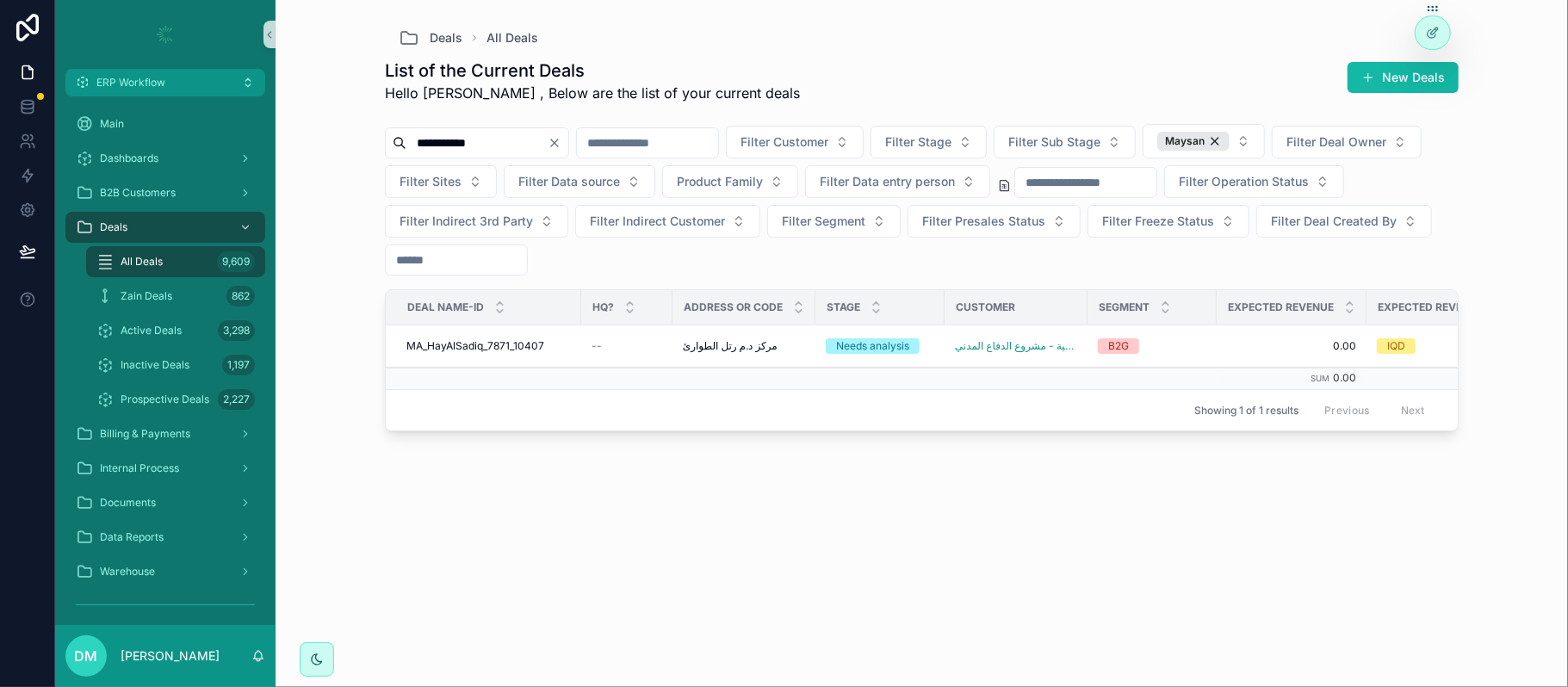
click at [486, 141] on input "**********" at bounding box center [477, 142] width 141 height 24
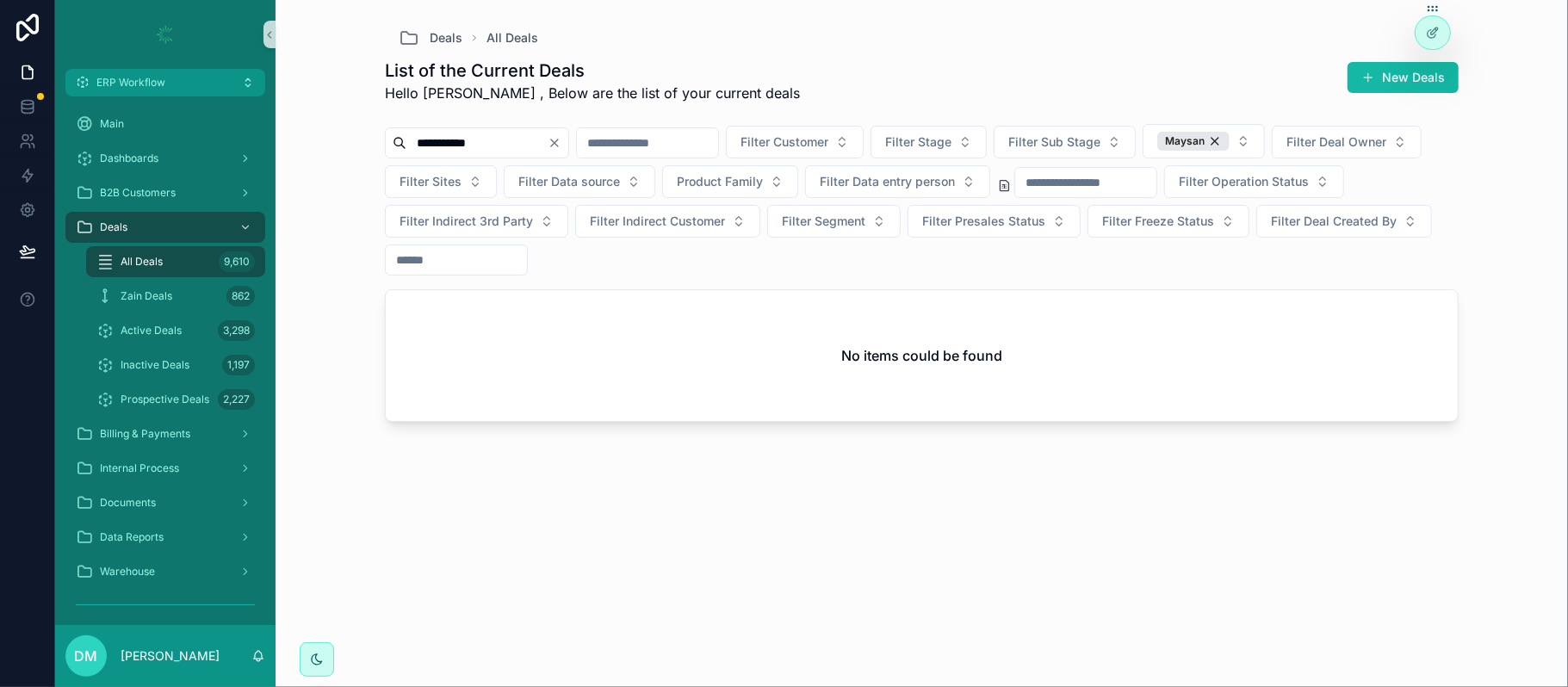
click at [465, 142] on input "**********" at bounding box center [477, 142] width 141 height 24
type input "*****"
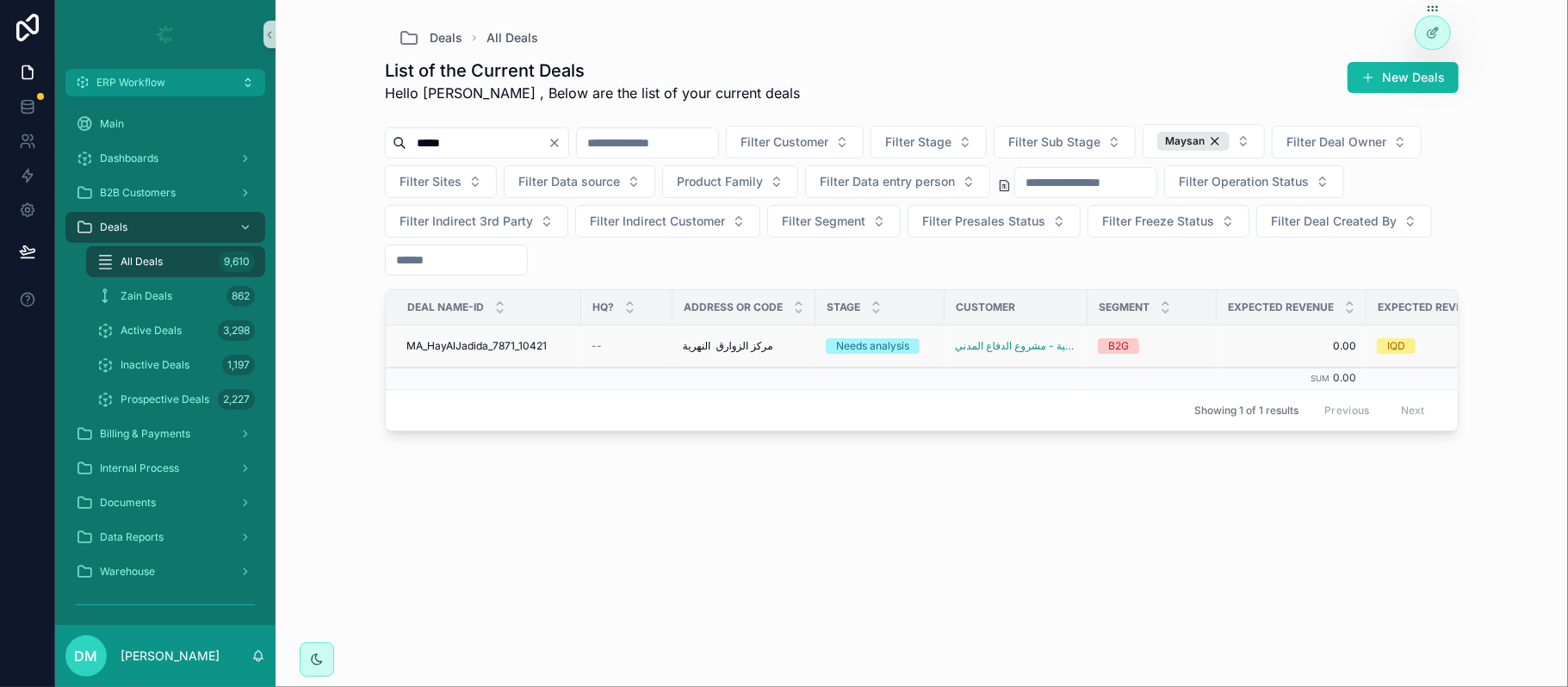
click at [759, 352] on span "مركز الزوارق النهرية" at bounding box center [728, 346] width 91 height 14
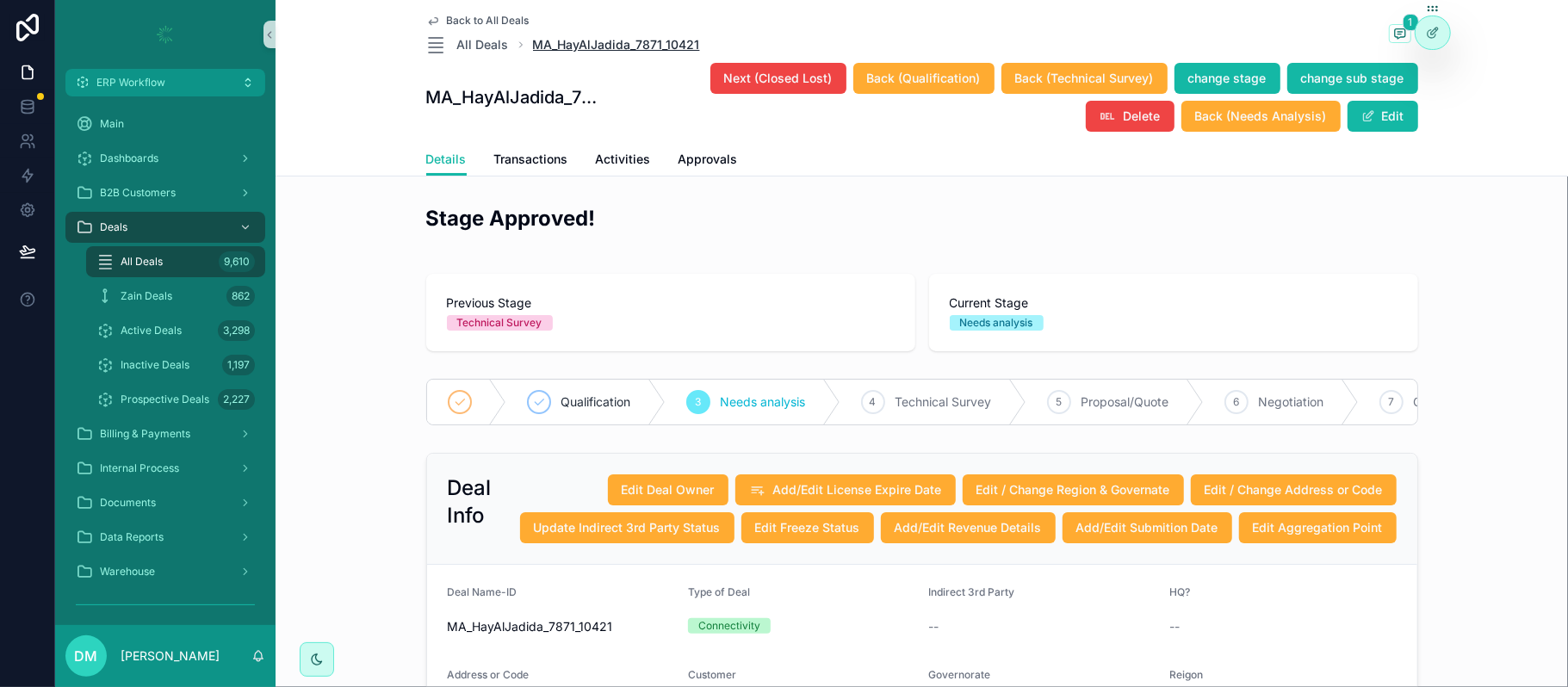
click at [525, 42] on div "Back to All Deals All Deals MA_HayAlJadida_7871_10421 1" at bounding box center [922, 34] width 992 height 41
click at [234, 70] on button "ERP Workflow" at bounding box center [165, 83] width 200 height 27
click at [186, 80] on button "ERP Workflow" at bounding box center [165, 83] width 200 height 27
click at [180, 85] on button "ERP Workflow" at bounding box center [165, 83] width 200 height 27
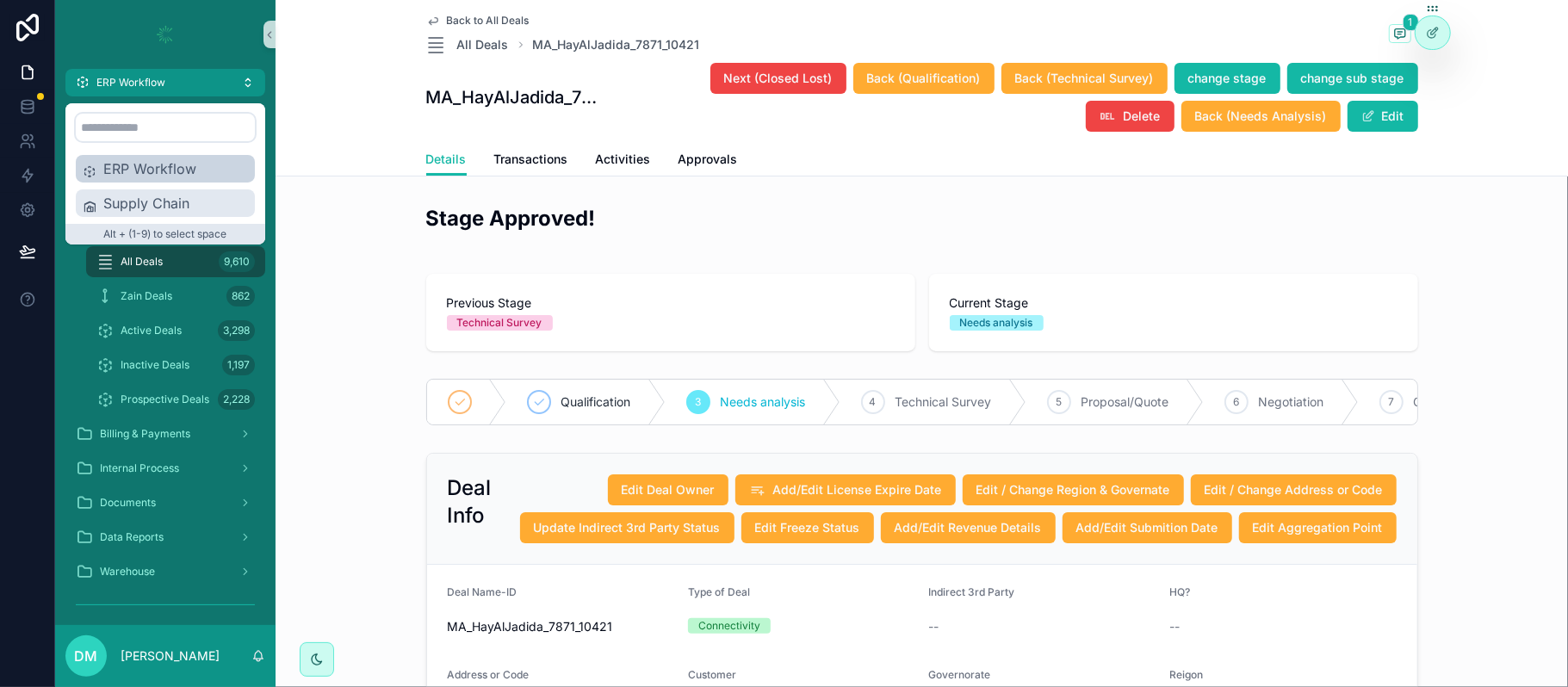
click at [145, 201] on span "Supply Chain" at bounding box center [176, 203] width 144 height 20
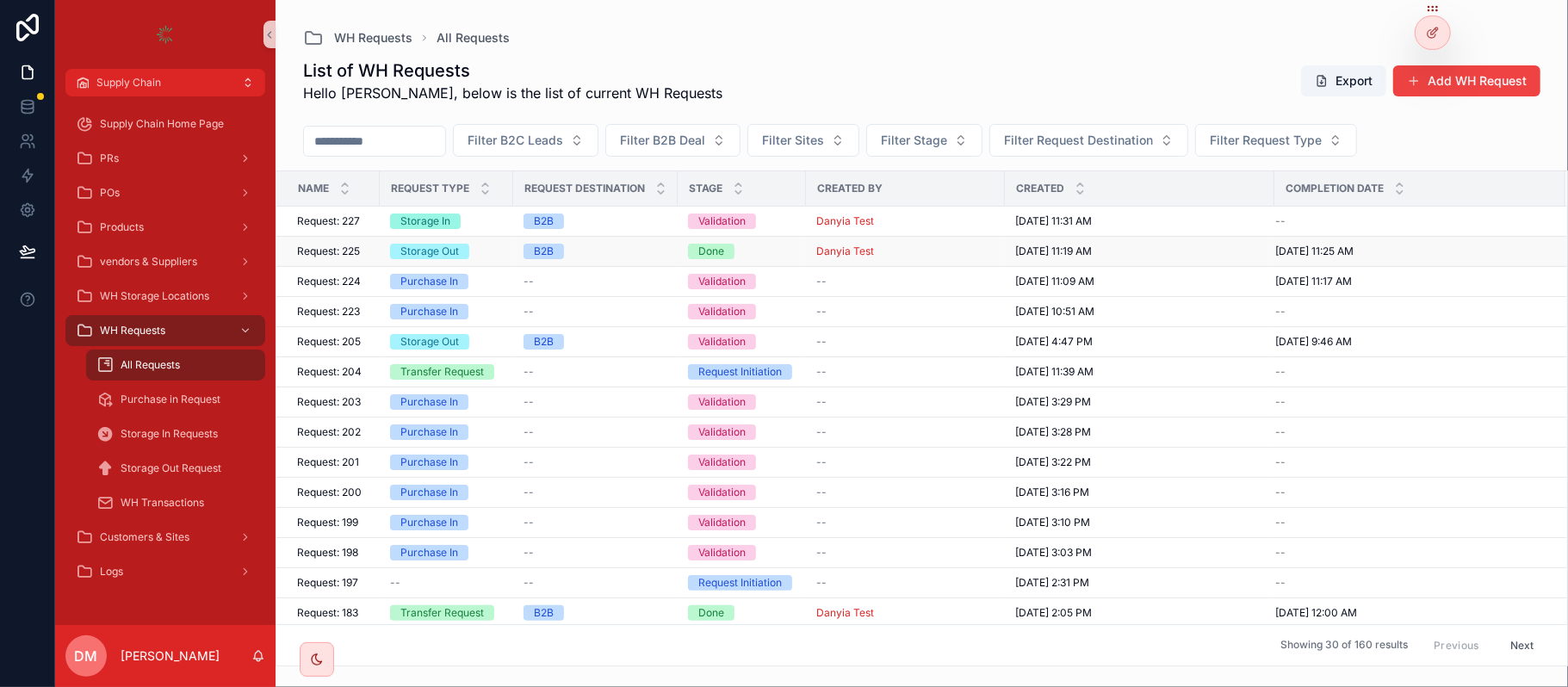
click at [489, 256] on div "Storage Out" at bounding box center [447, 252] width 113 height 16
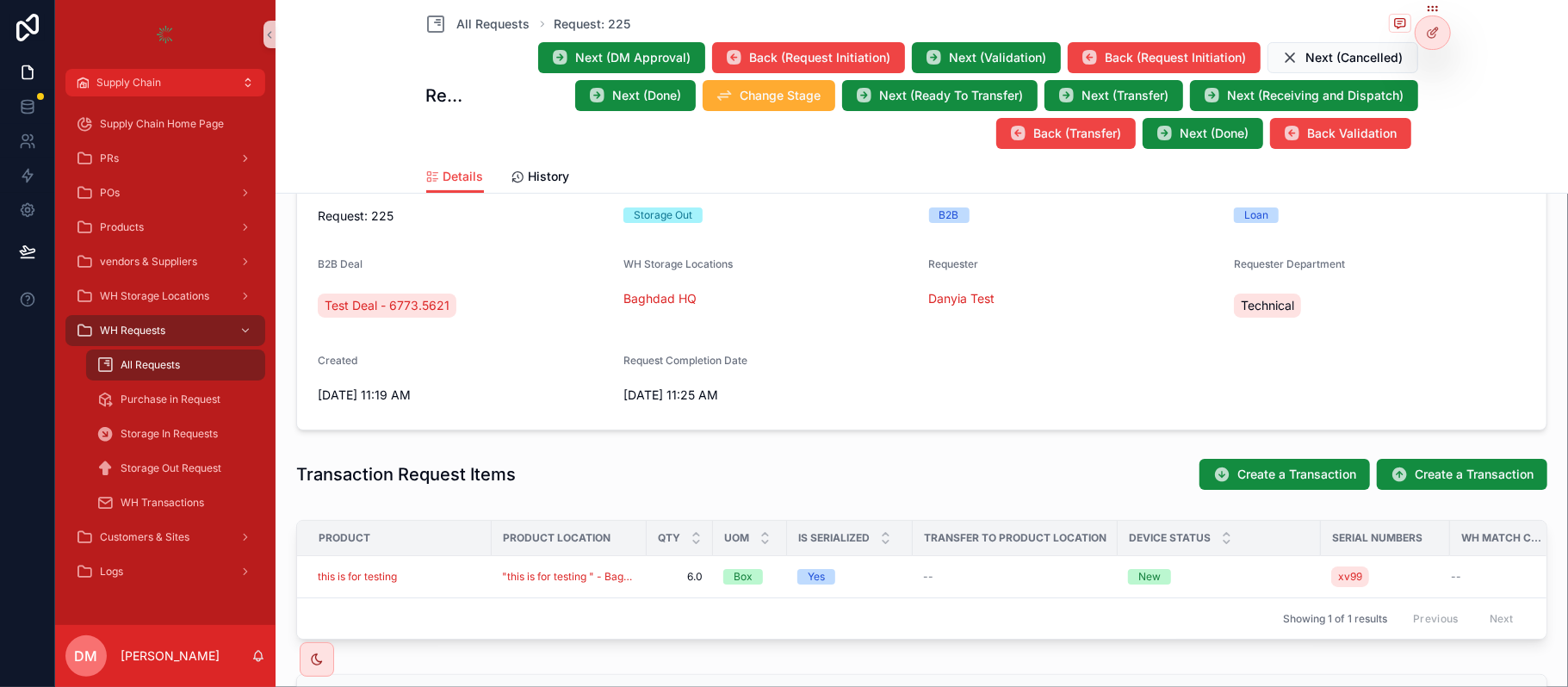
scroll to position [403, 0]
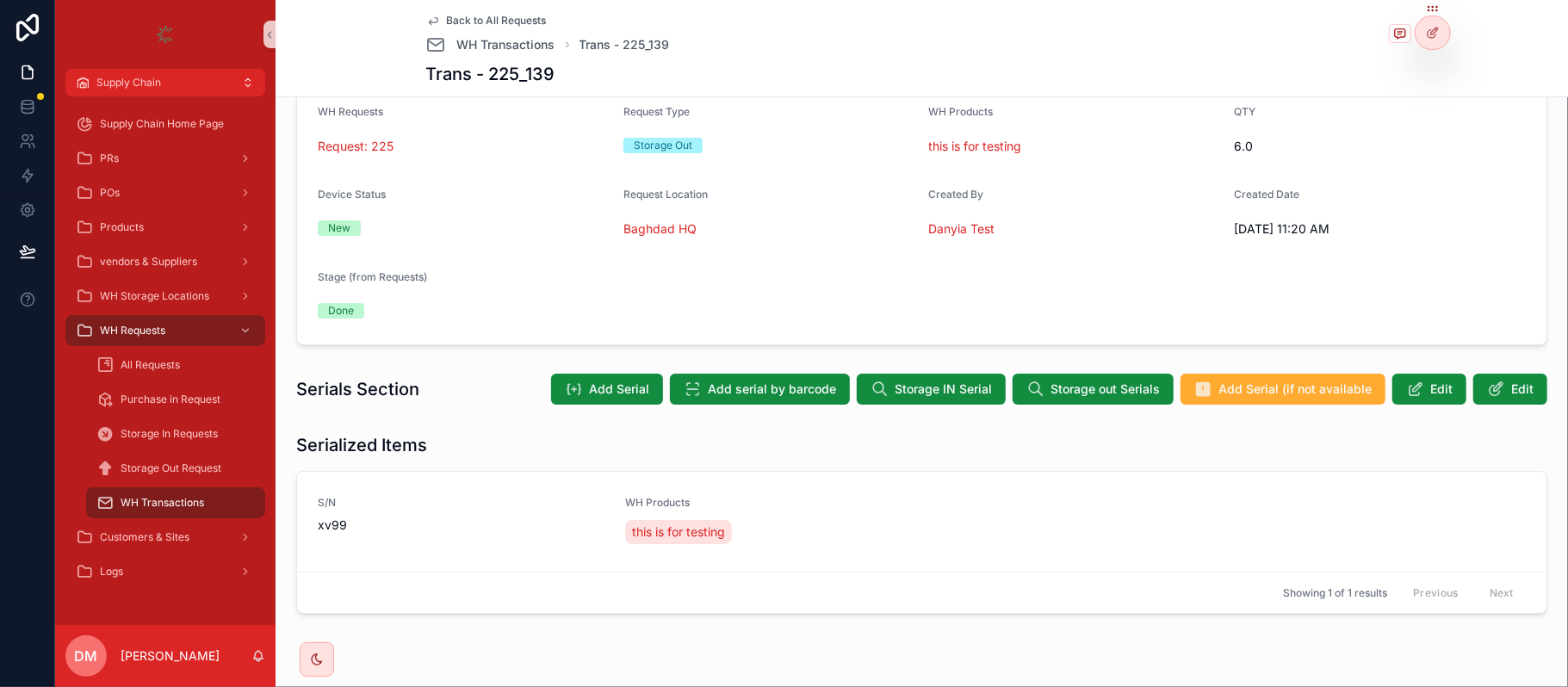
scroll to position [162, 0]
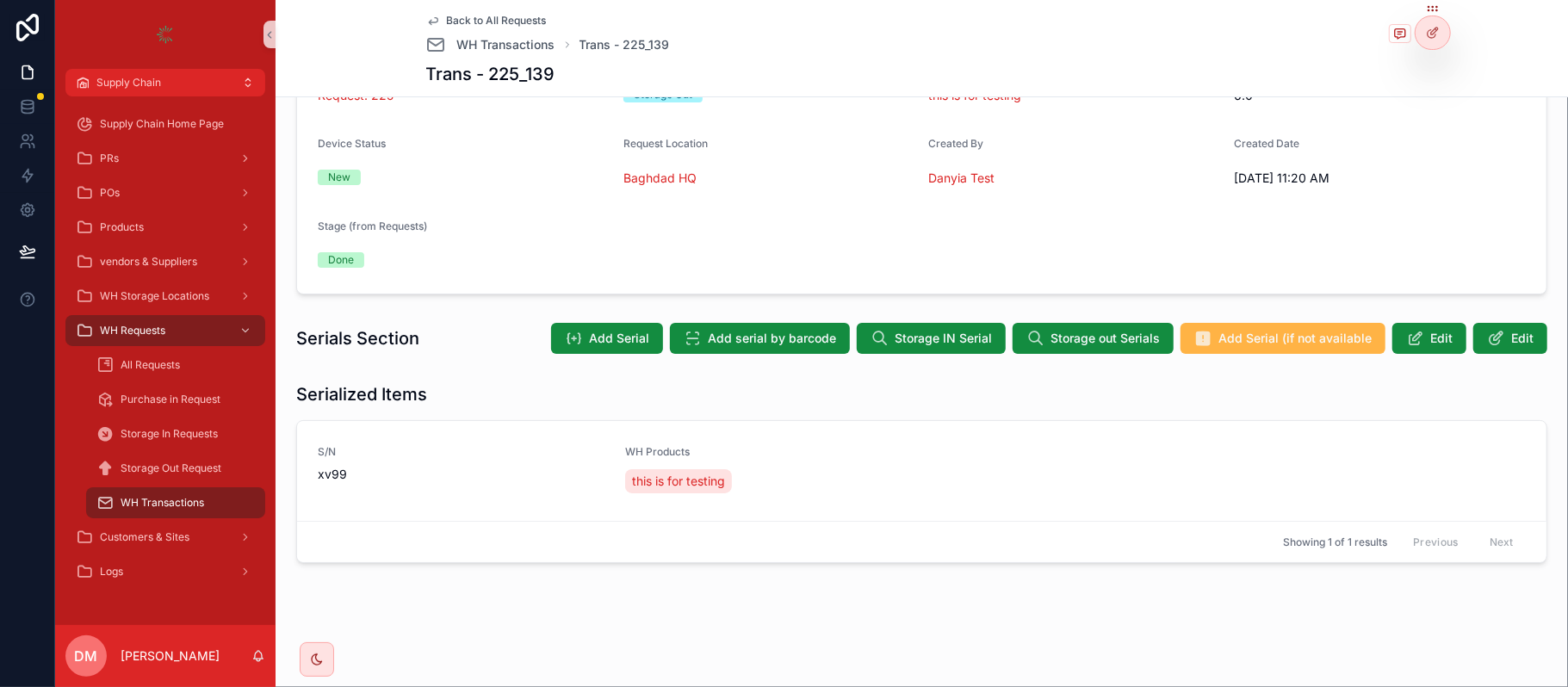
click at [1237, 338] on span "Add Serial (if not available" at bounding box center [1295, 339] width 153 height 18
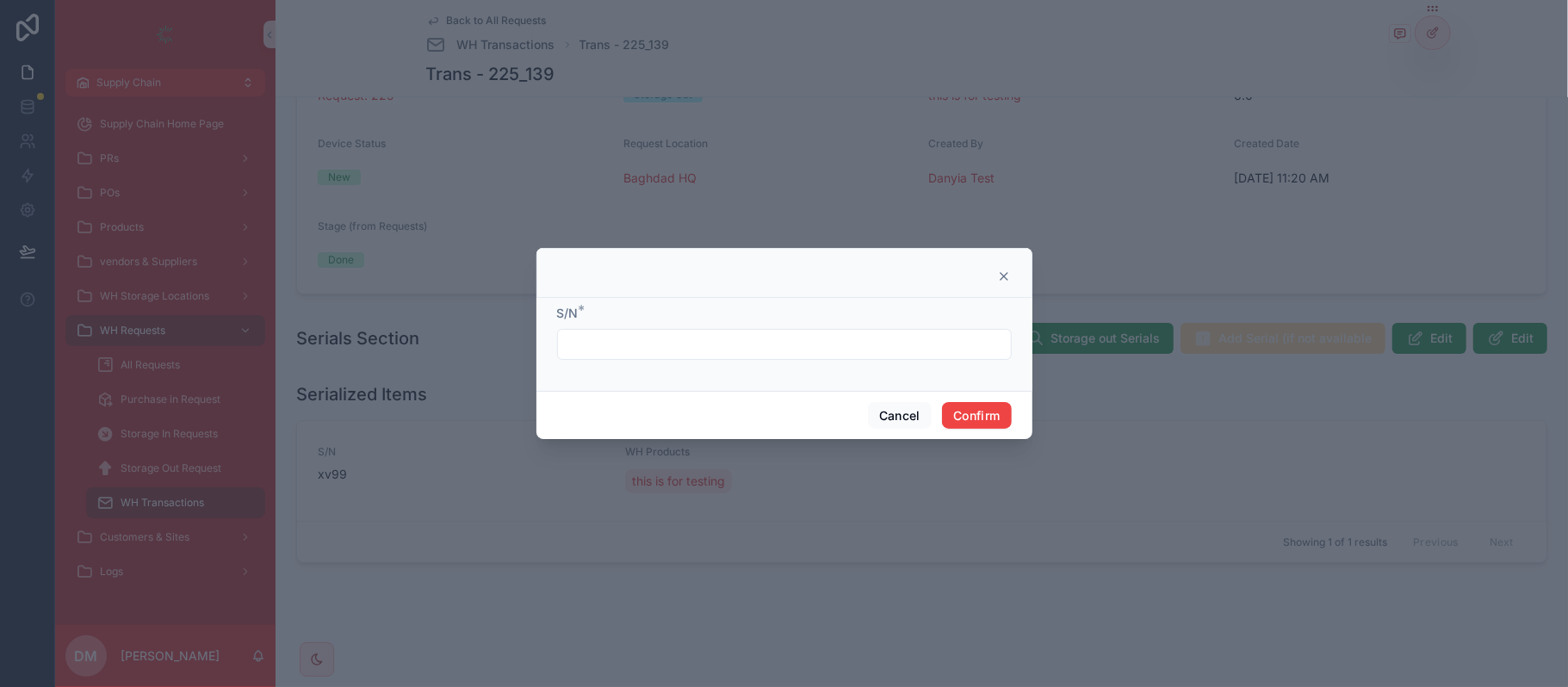
click at [765, 333] on input "text" at bounding box center [784, 344] width 453 height 24
click at [1004, 262] on div at bounding box center [784, 272] width 496 height 50
click at [997, 270] on icon at bounding box center [1004, 276] width 14 height 14
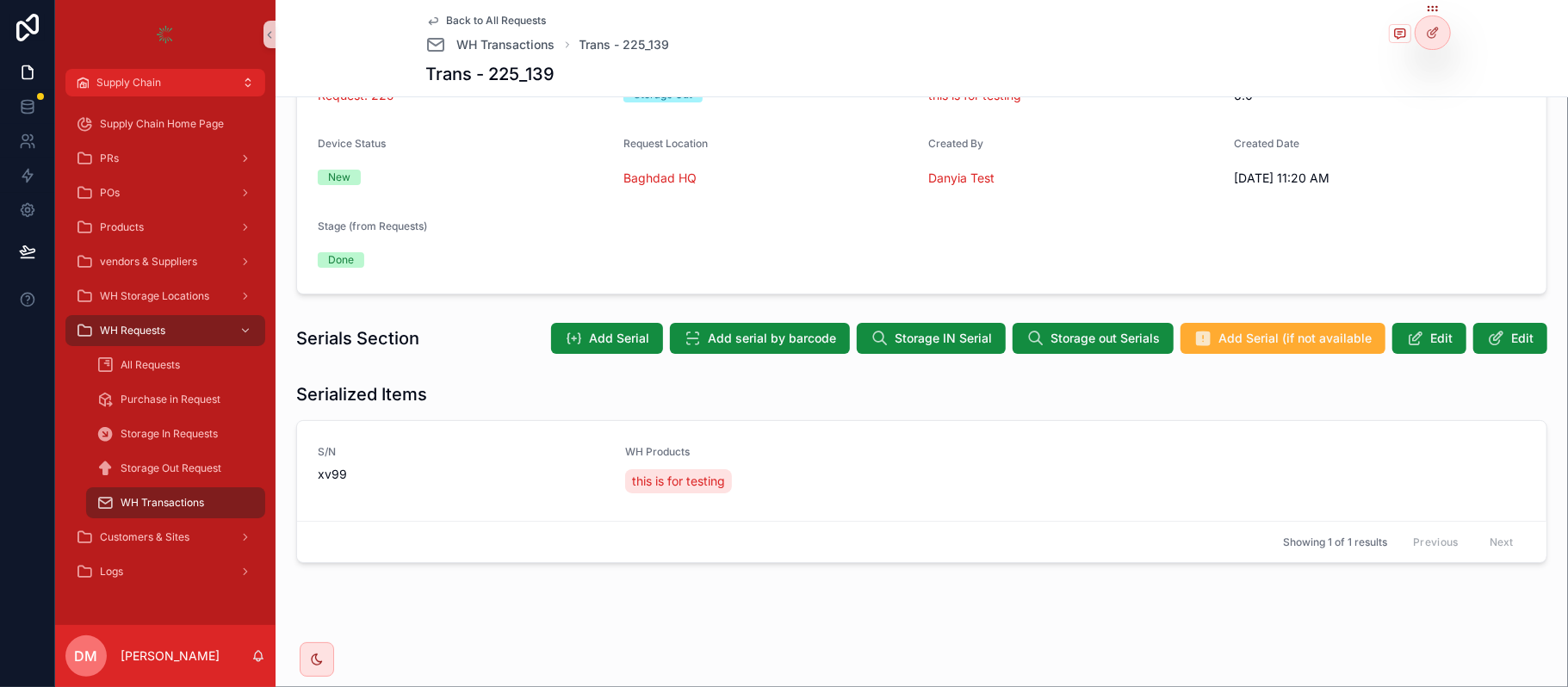
scroll to position [0, 0]
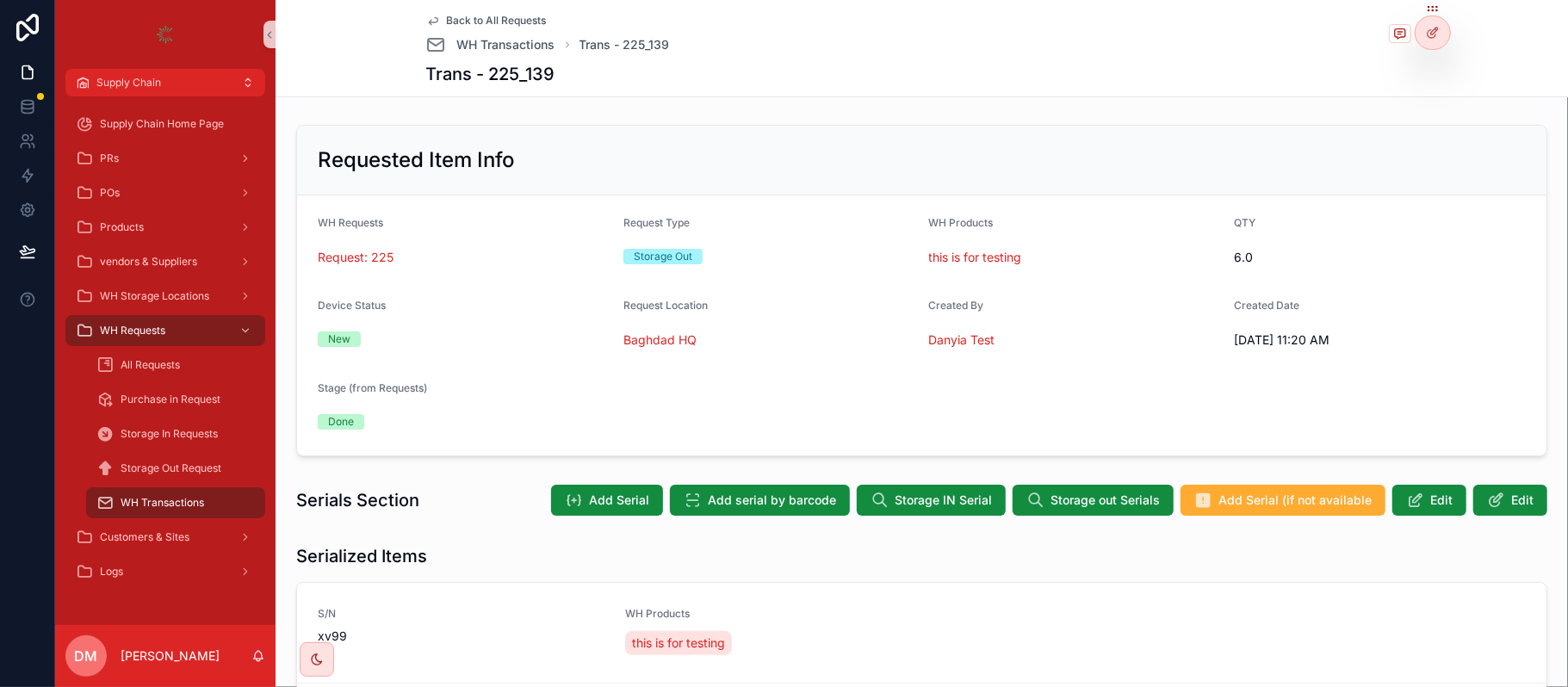
click at [503, 21] on span "Back to All Requests" at bounding box center [497, 20] width 100 height 14
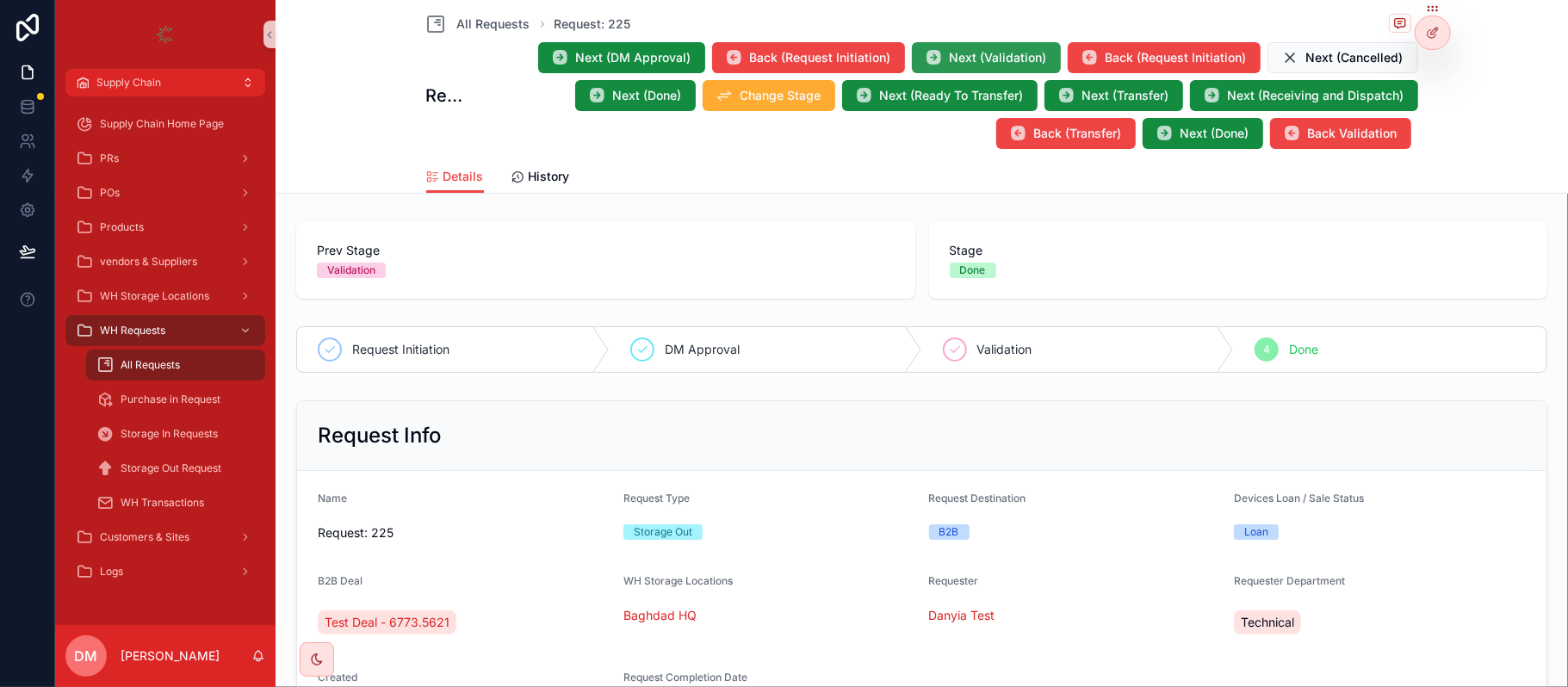
click at [956, 50] on span "Next (Validation)" at bounding box center [999, 58] width 98 height 18
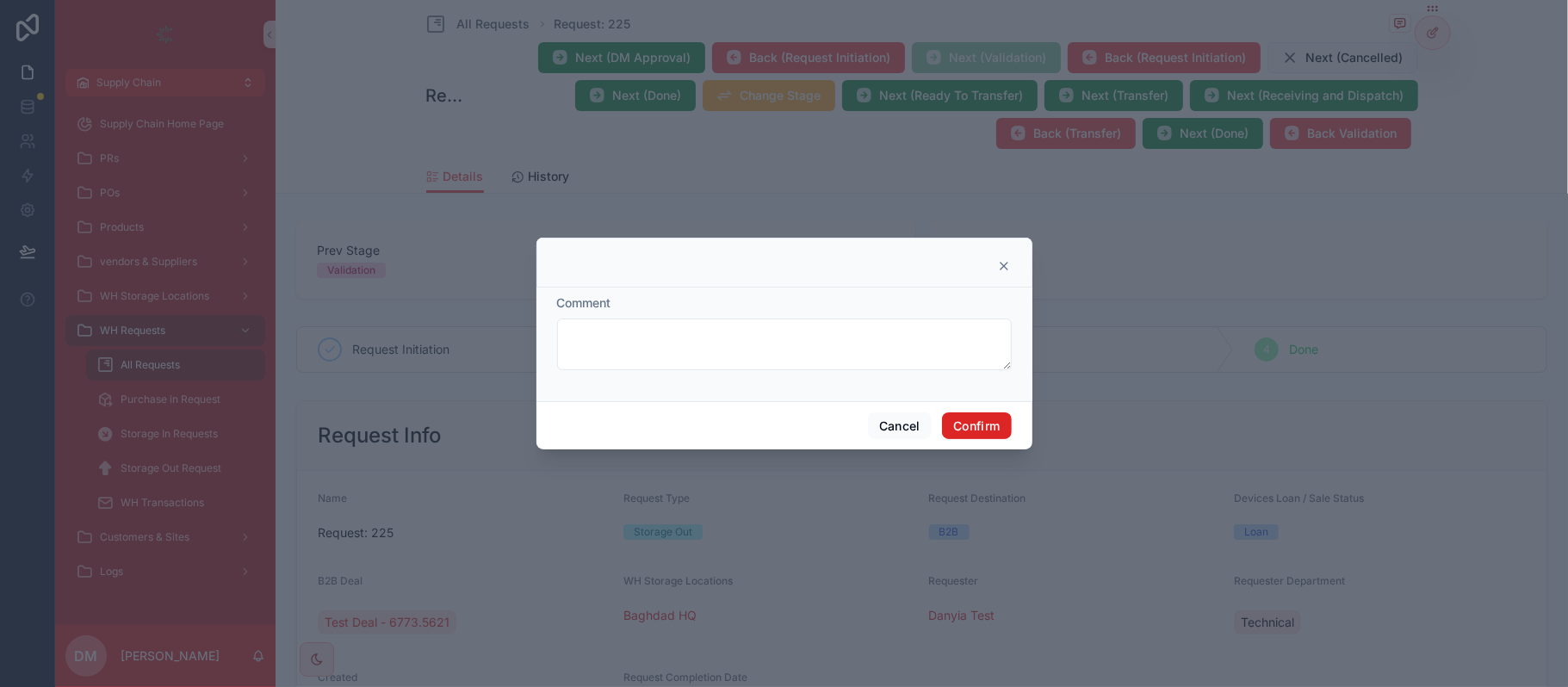
click at [966, 438] on button "Confirm" at bounding box center [977, 426] width 69 height 27
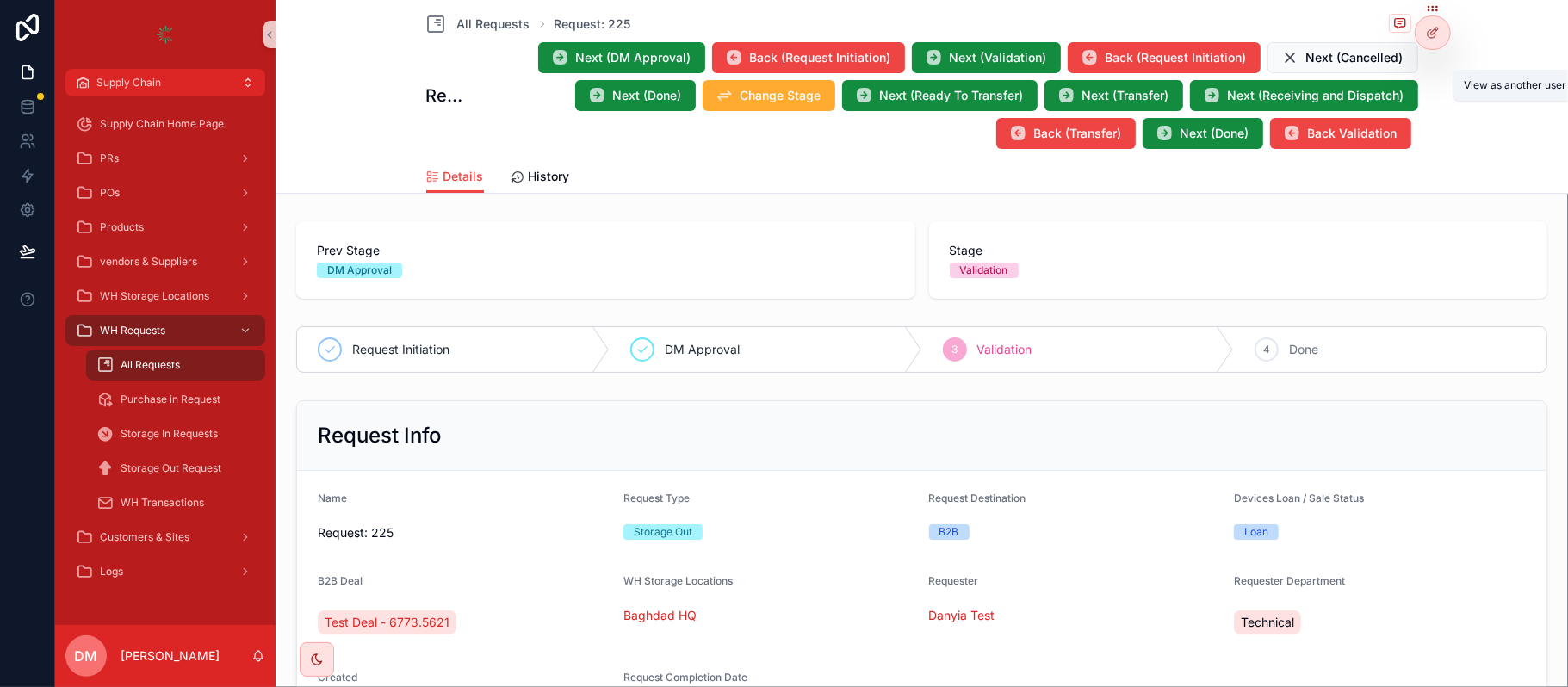
drag, startPoint x: 1437, startPoint y: 74, endPoint x: 1451, endPoint y: 108, distance: 36.8
click at [0, 0] on icon at bounding box center [0, 0] width 0 height 0
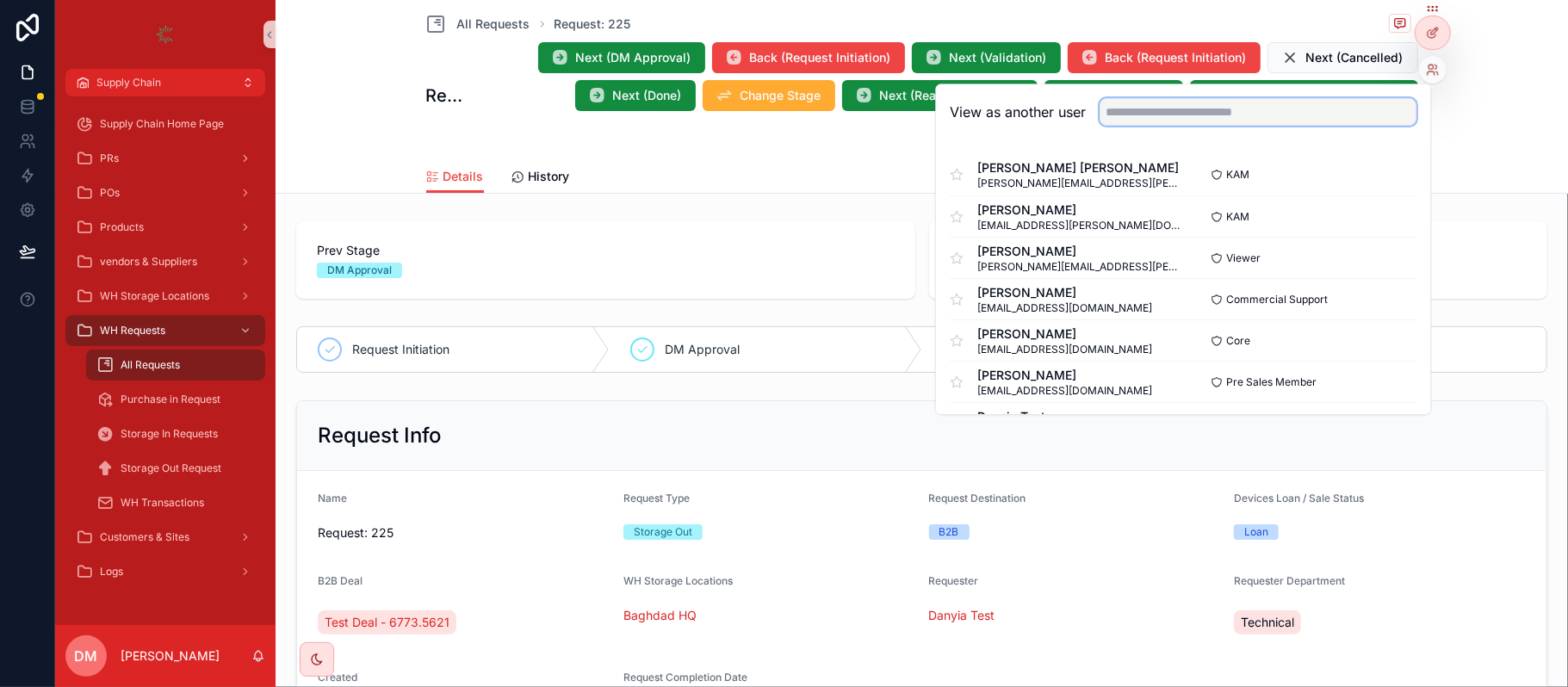
click at [1208, 115] on input "text" at bounding box center [1258, 112] width 317 height 27
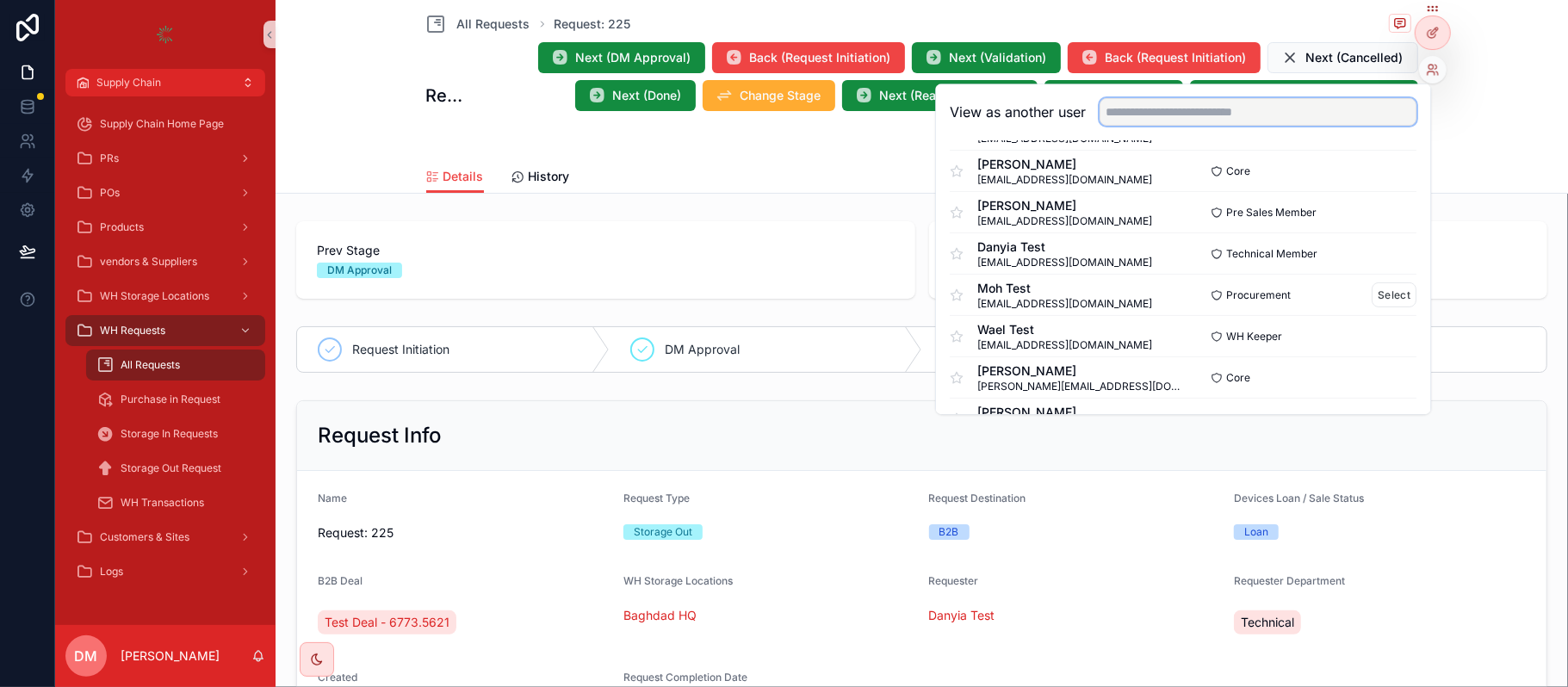
scroll to position [174, 0]
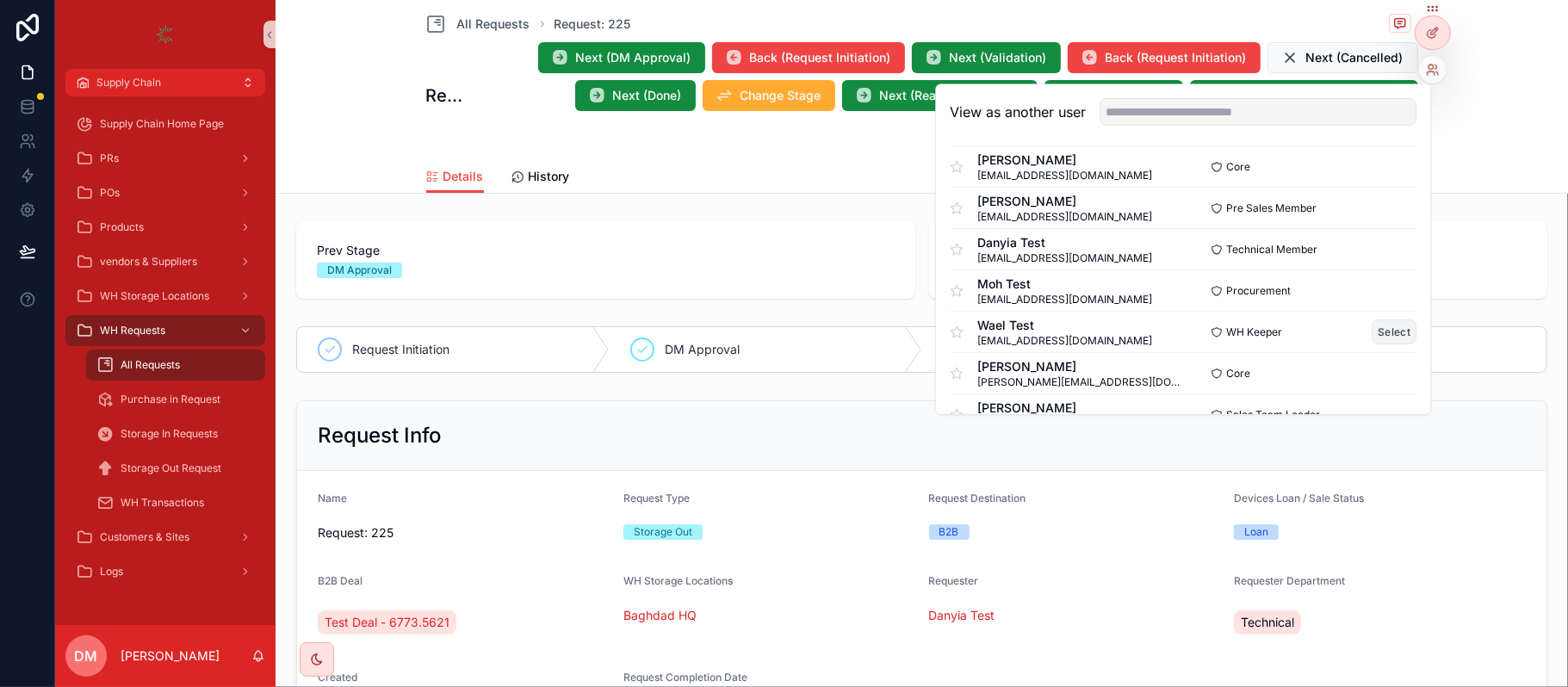
click at [1378, 336] on button "Select" at bounding box center [1395, 332] width 45 height 25
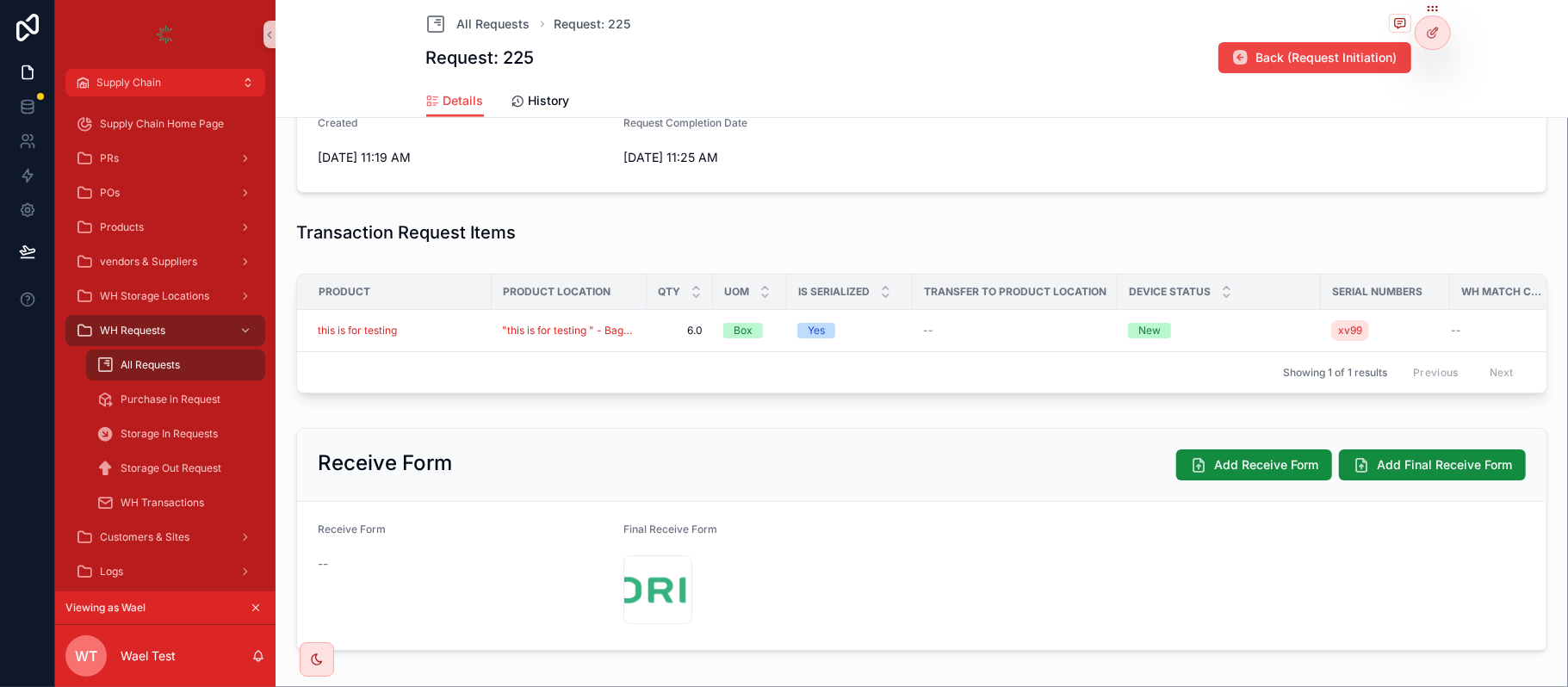
scroll to position [579, 0]
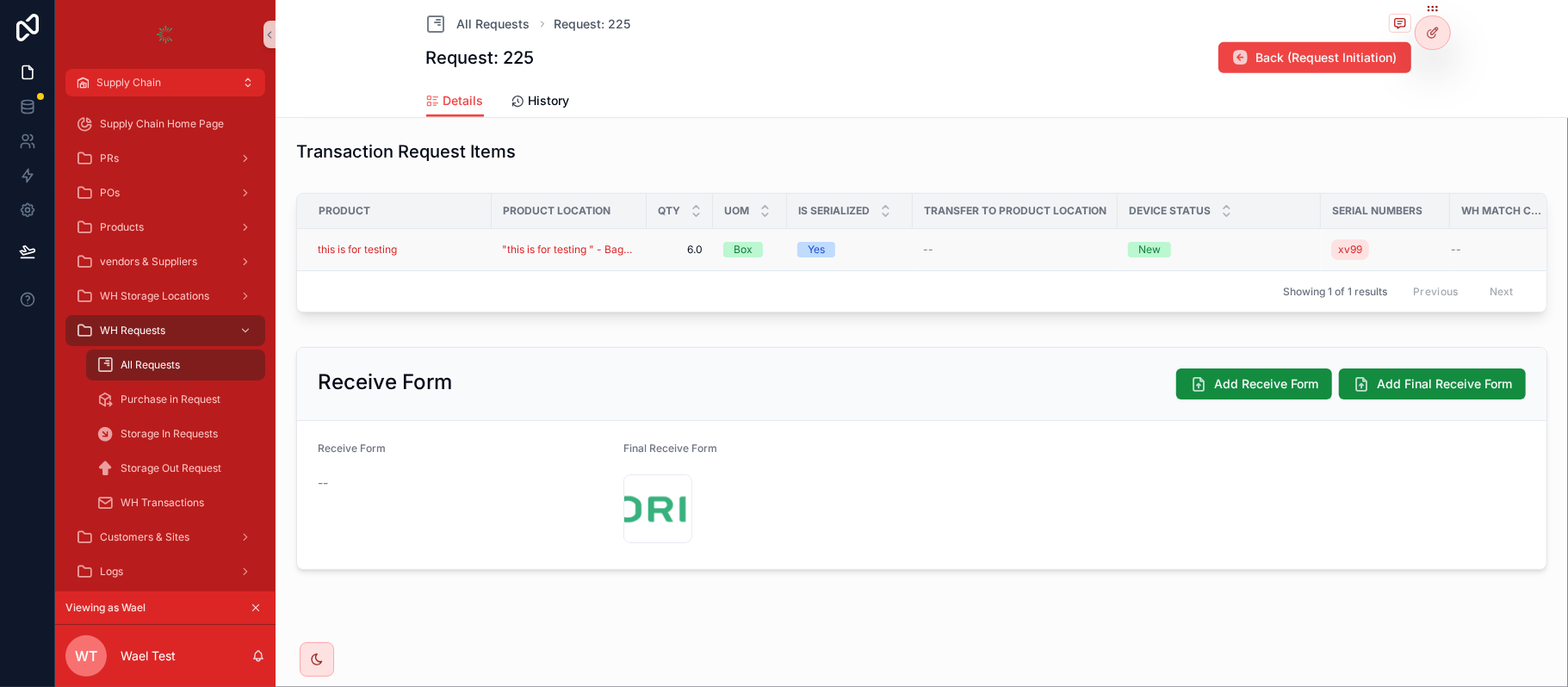
click at [443, 243] on div "this is for testing" at bounding box center [400, 250] width 164 height 14
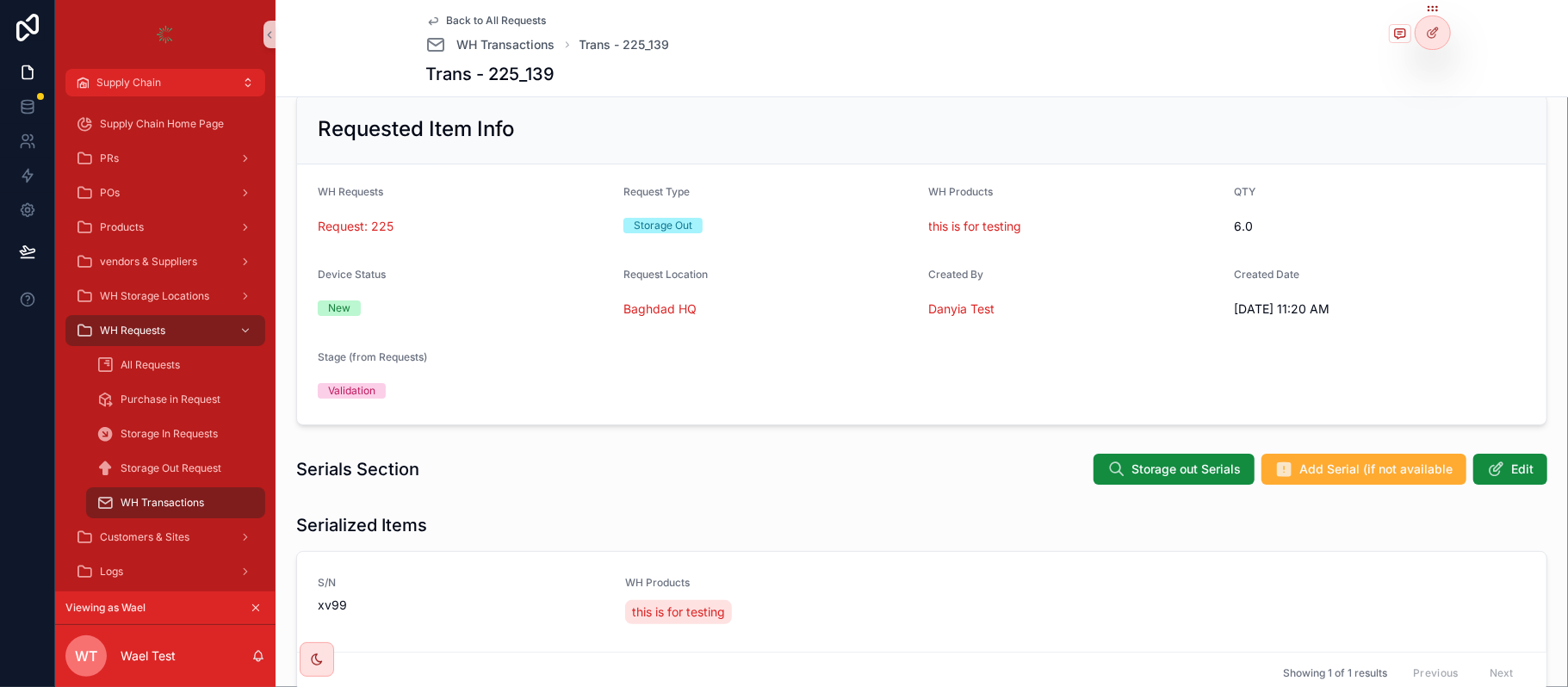
scroll to position [29, 0]
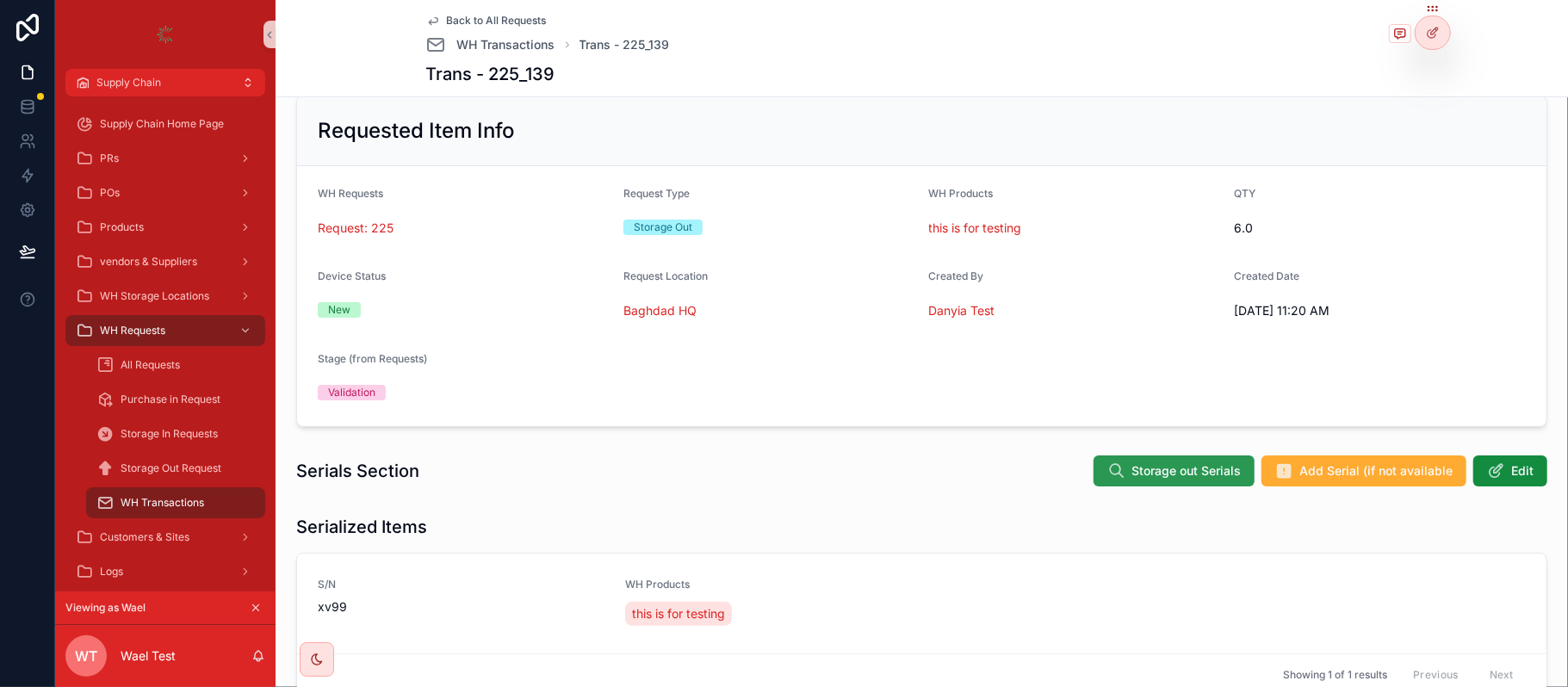
click at [1169, 472] on span "Storage out Serials" at bounding box center [1186, 471] width 109 height 18
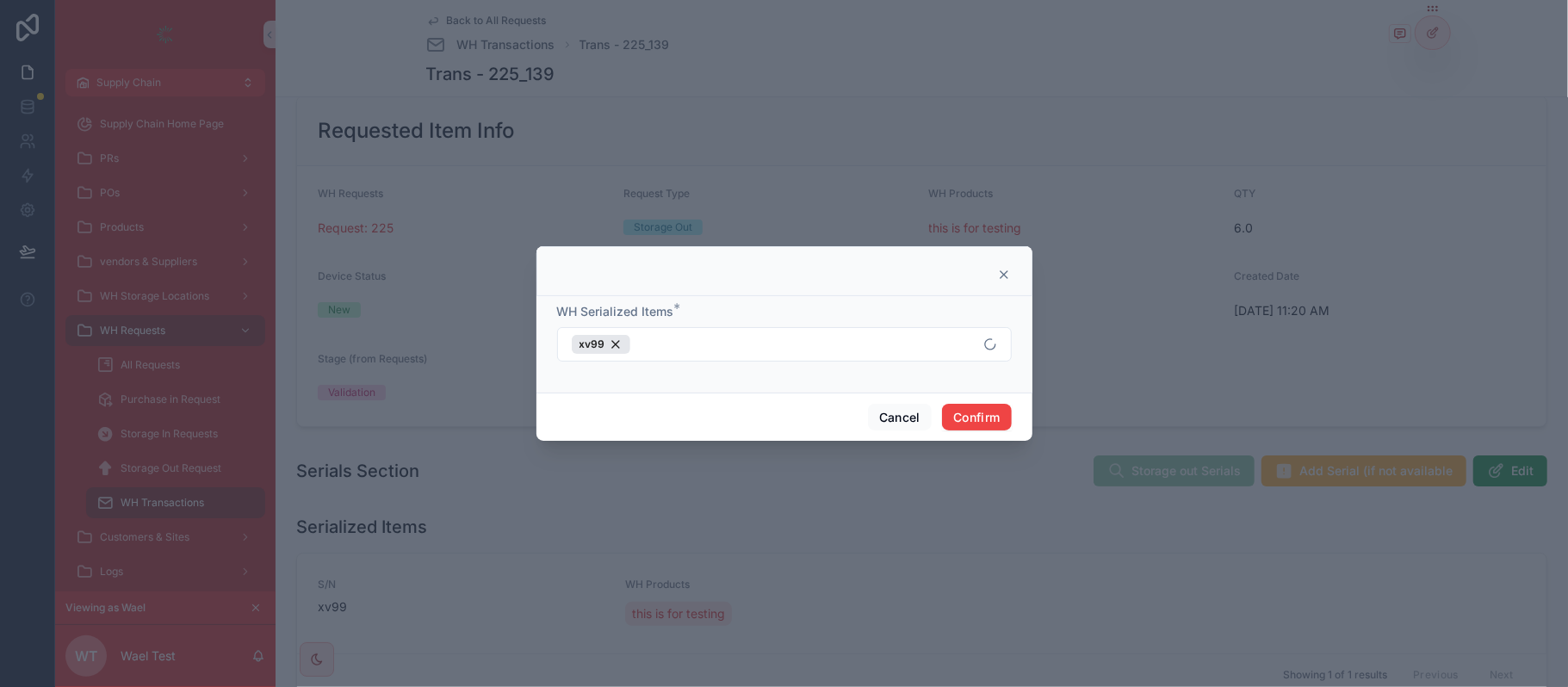
click at [1169, 472] on div at bounding box center [784, 344] width 1568 height 687
click at [872, 415] on button "Cancel" at bounding box center [900, 418] width 63 height 27
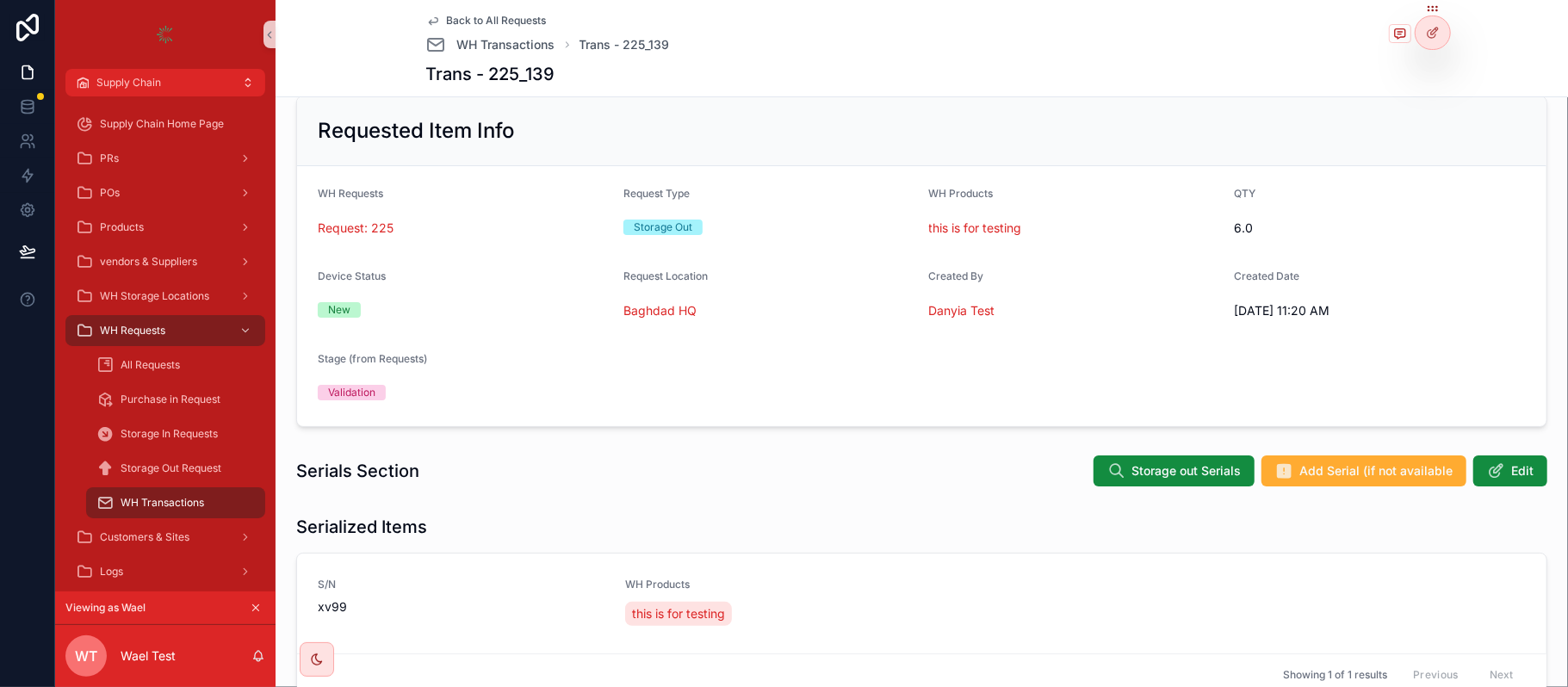
click at [1323, 443] on div "Requested Item Info WH Requests Request: 225 Request Type Storage Out WH Produc…" at bounding box center [921, 399] width 1293 height 621
click at [1300, 477] on span "Add Serial (if not available" at bounding box center [1376, 471] width 153 height 18
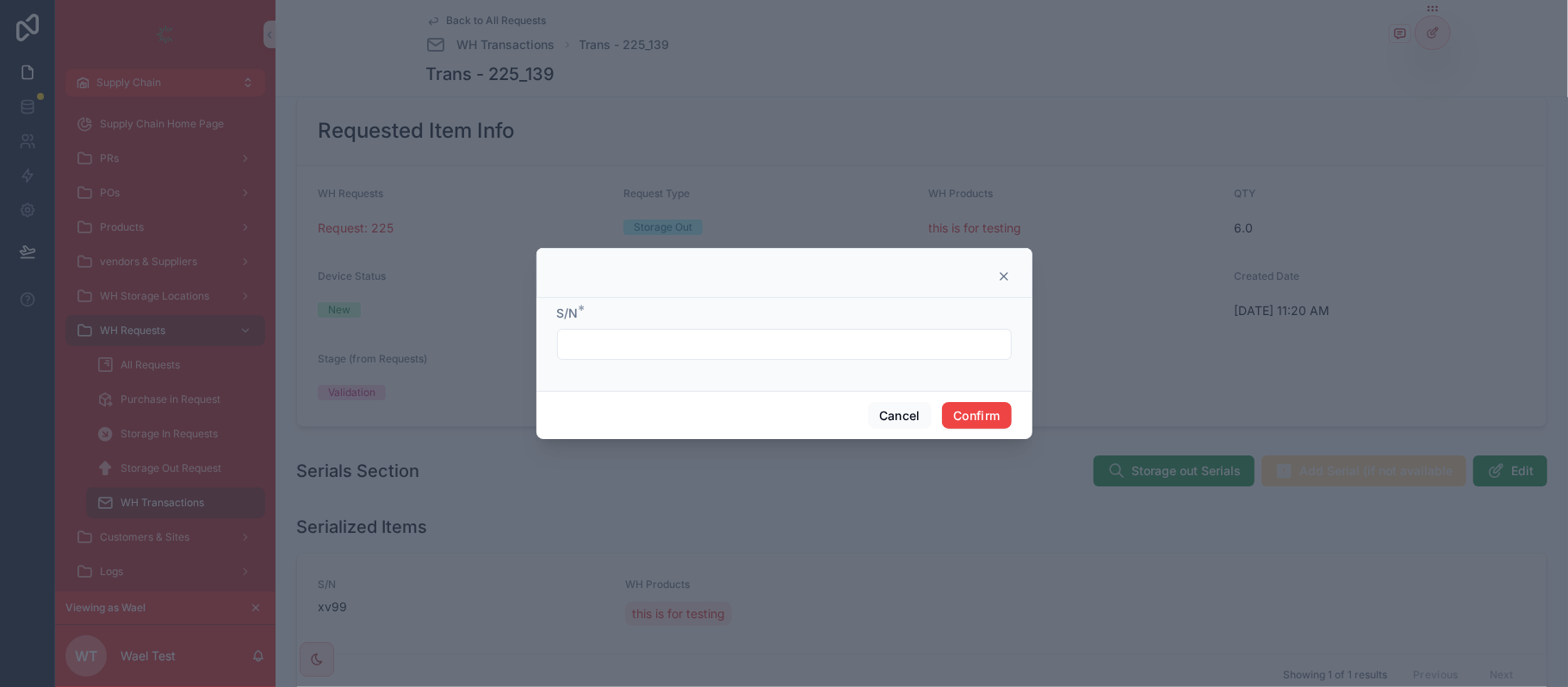
click at [659, 343] on input "text" at bounding box center [784, 344] width 453 height 24
type input "****"
click at [975, 424] on button "Confirm" at bounding box center [977, 416] width 69 height 27
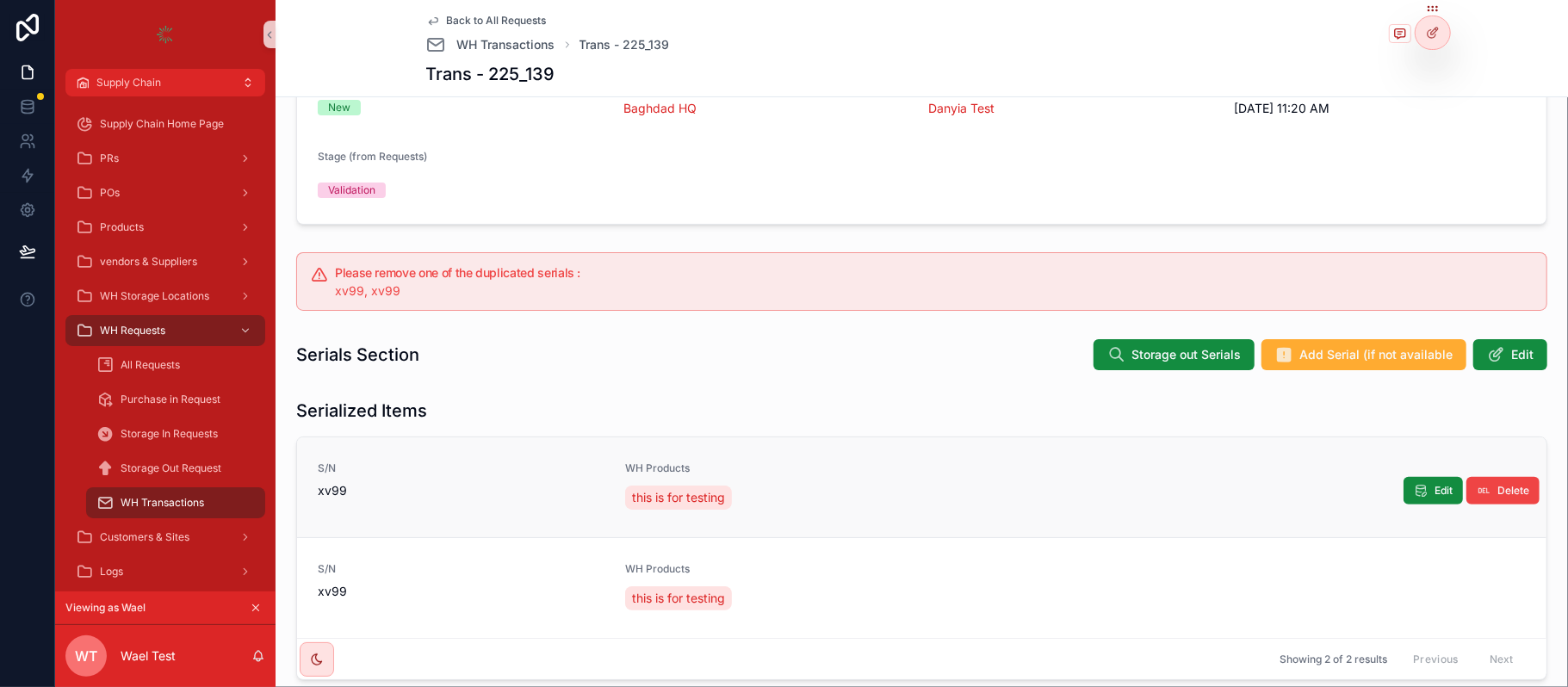
scroll to position [234, 0]
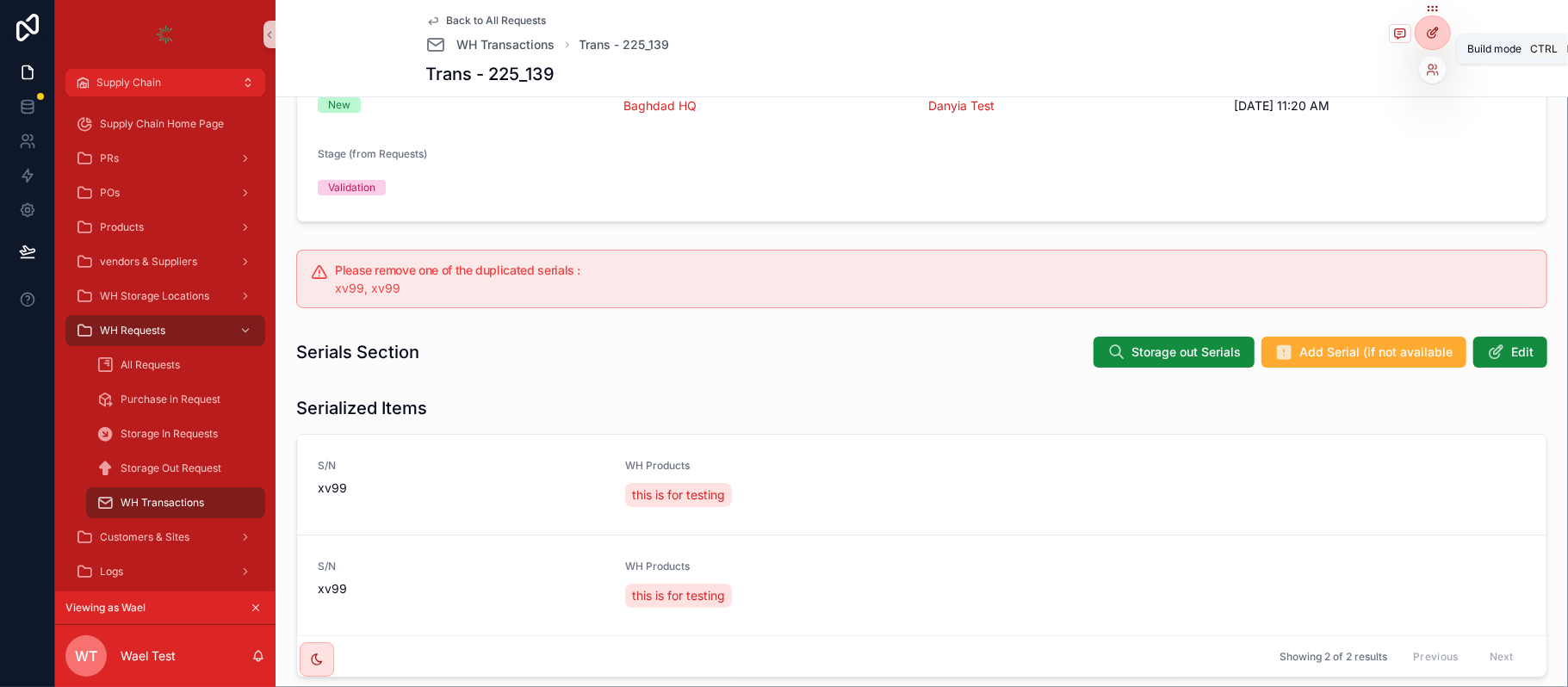
click at [1433, 41] on div at bounding box center [1432, 33] width 34 height 33
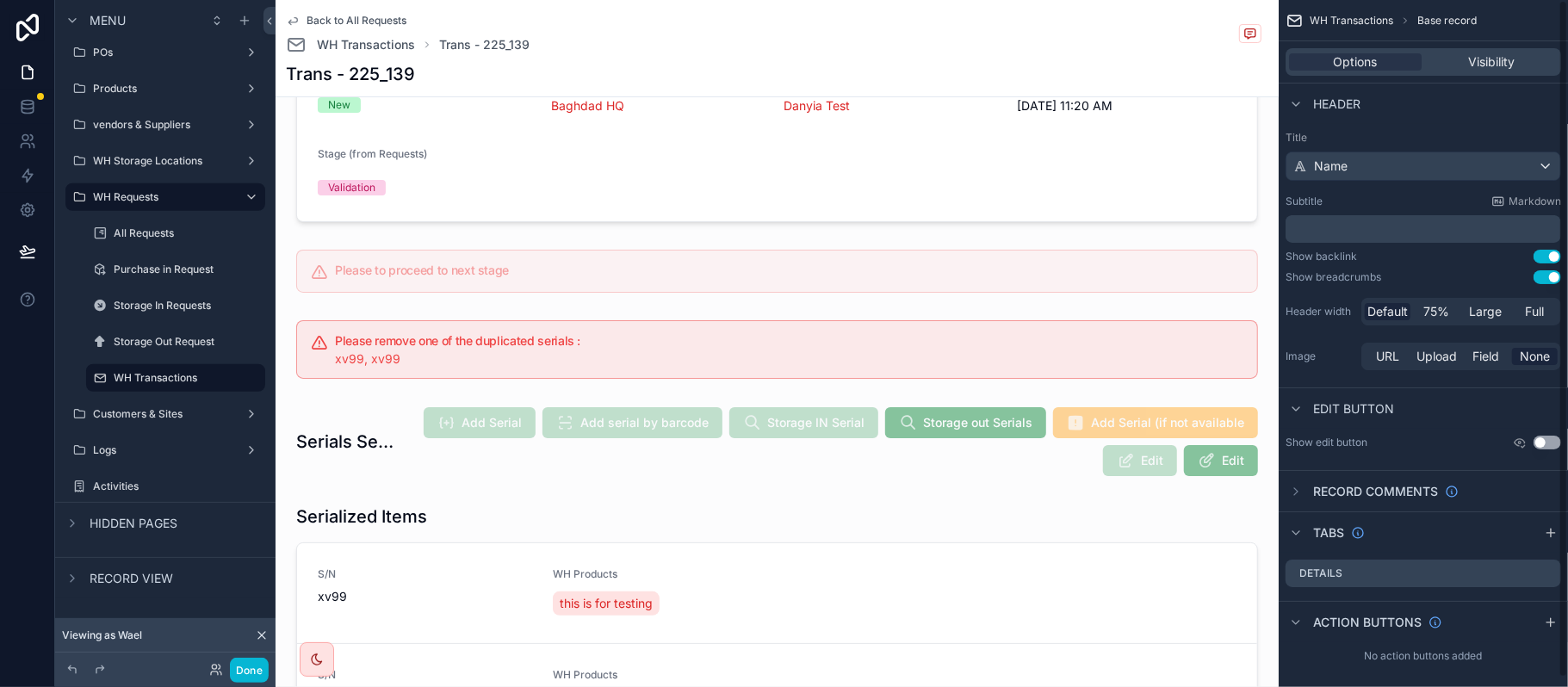
scroll to position [11, 0]
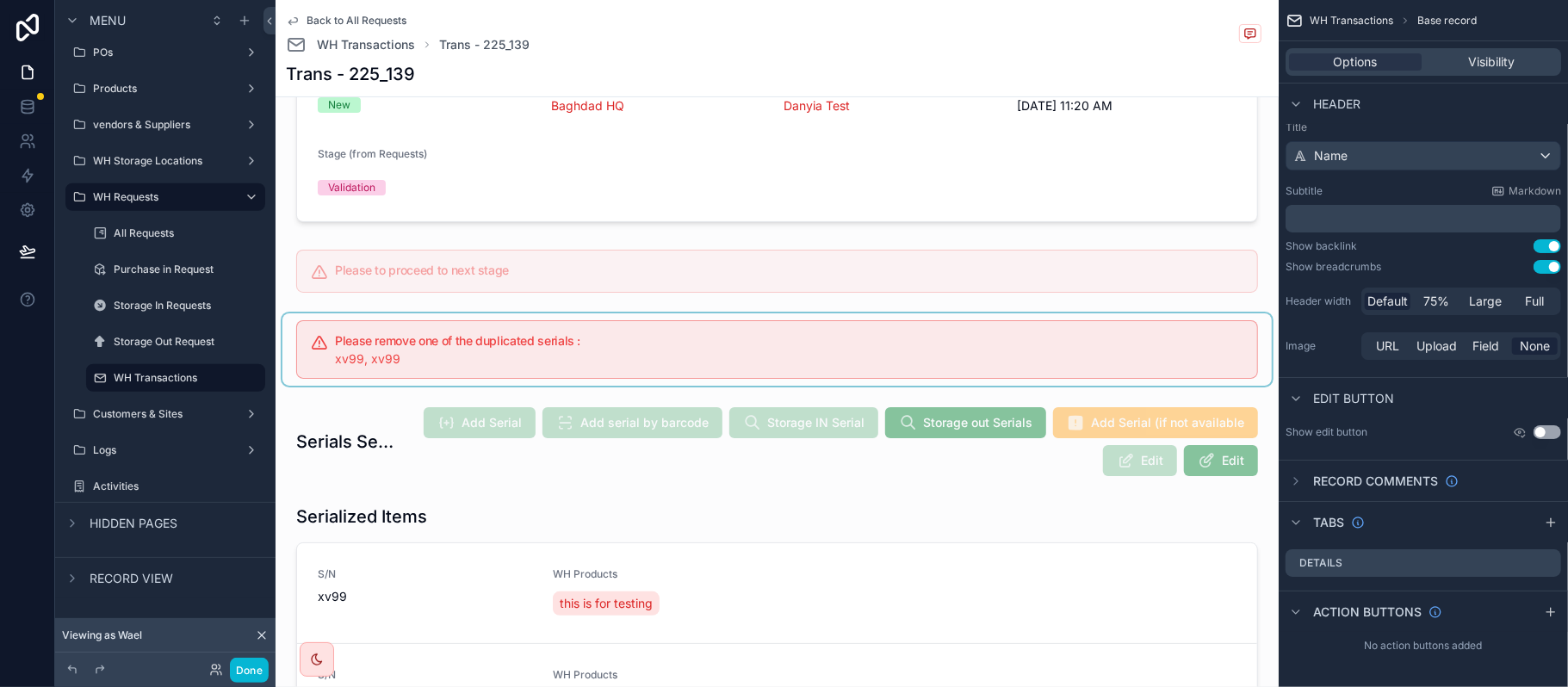
click at [958, 338] on div "scrollable content" at bounding box center [778, 349] width 989 height 72
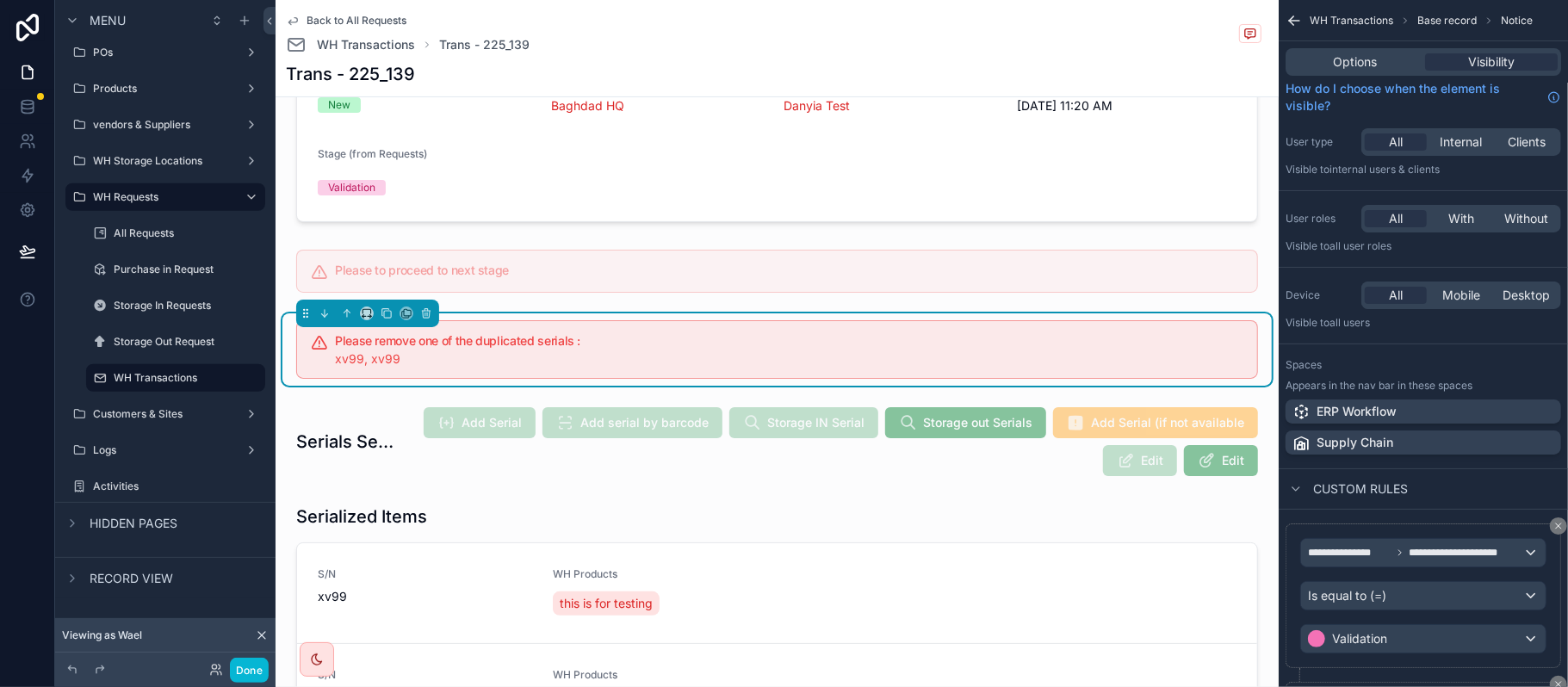
click at [1354, 31] on div "WH Transactions Base record Notice" at bounding box center [1424, 20] width 290 height 41
click at [1338, 56] on span "Options" at bounding box center [1355, 62] width 44 height 18
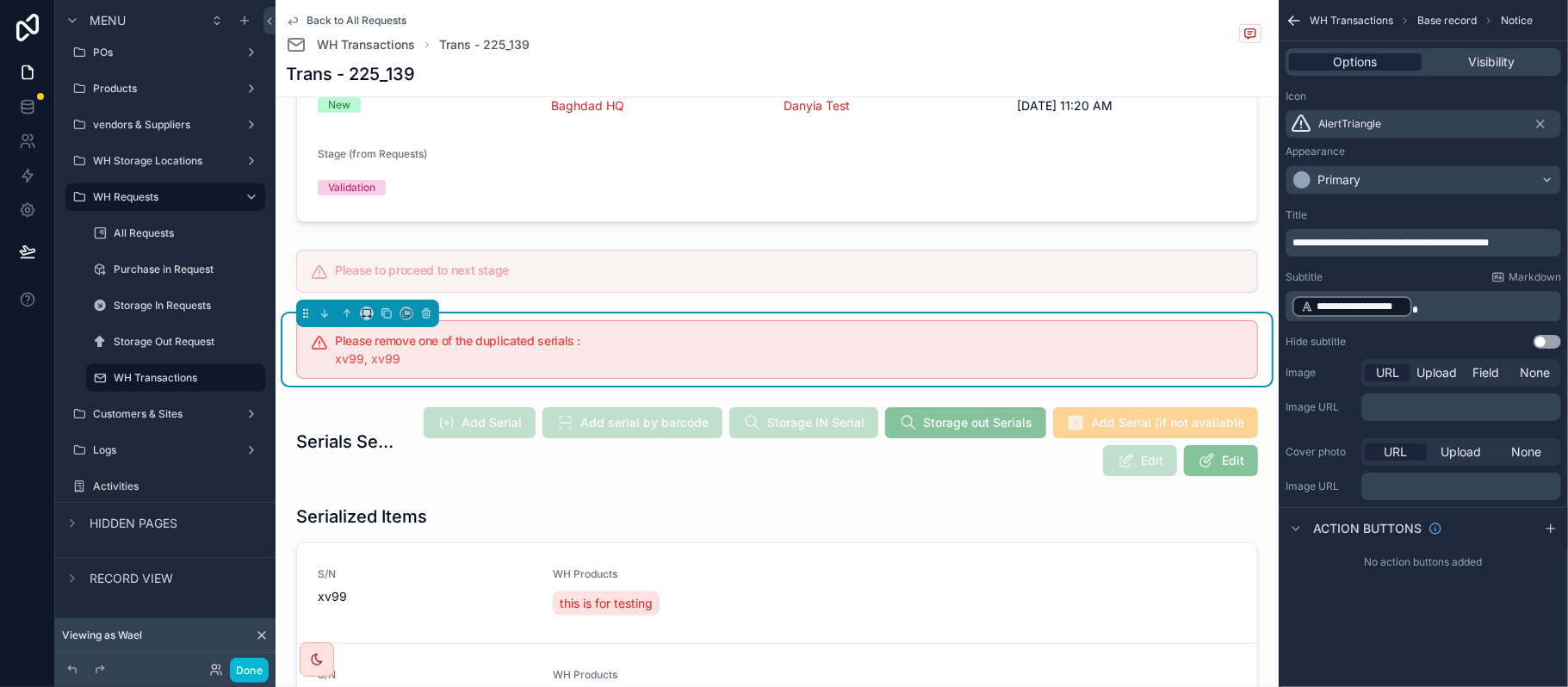
scroll to position [0, 0]
click at [1350, 239] on span "**********" at bounding box center [1390, 243] width 196 height 11
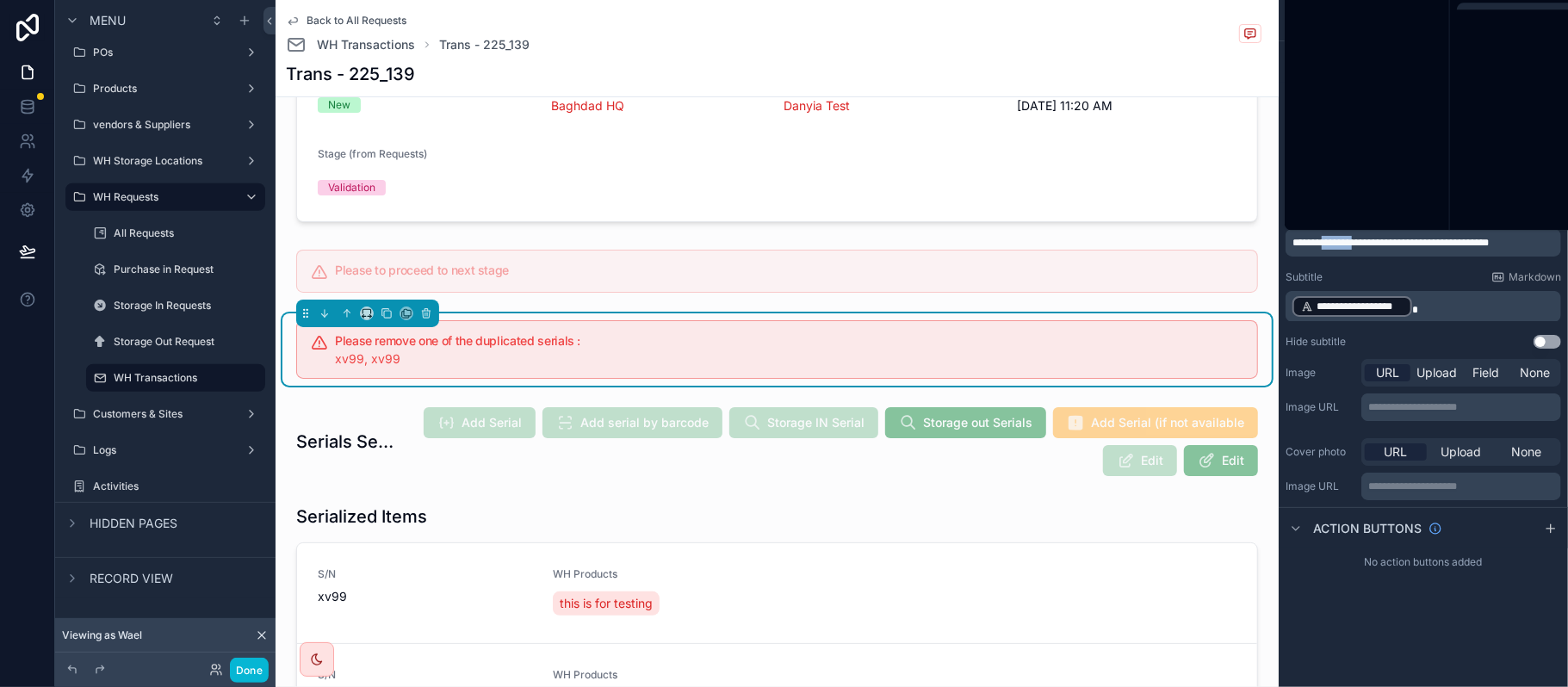
click at [1350, 239] on span "**********" at bounding box center [1390, 243] width 196 height 11
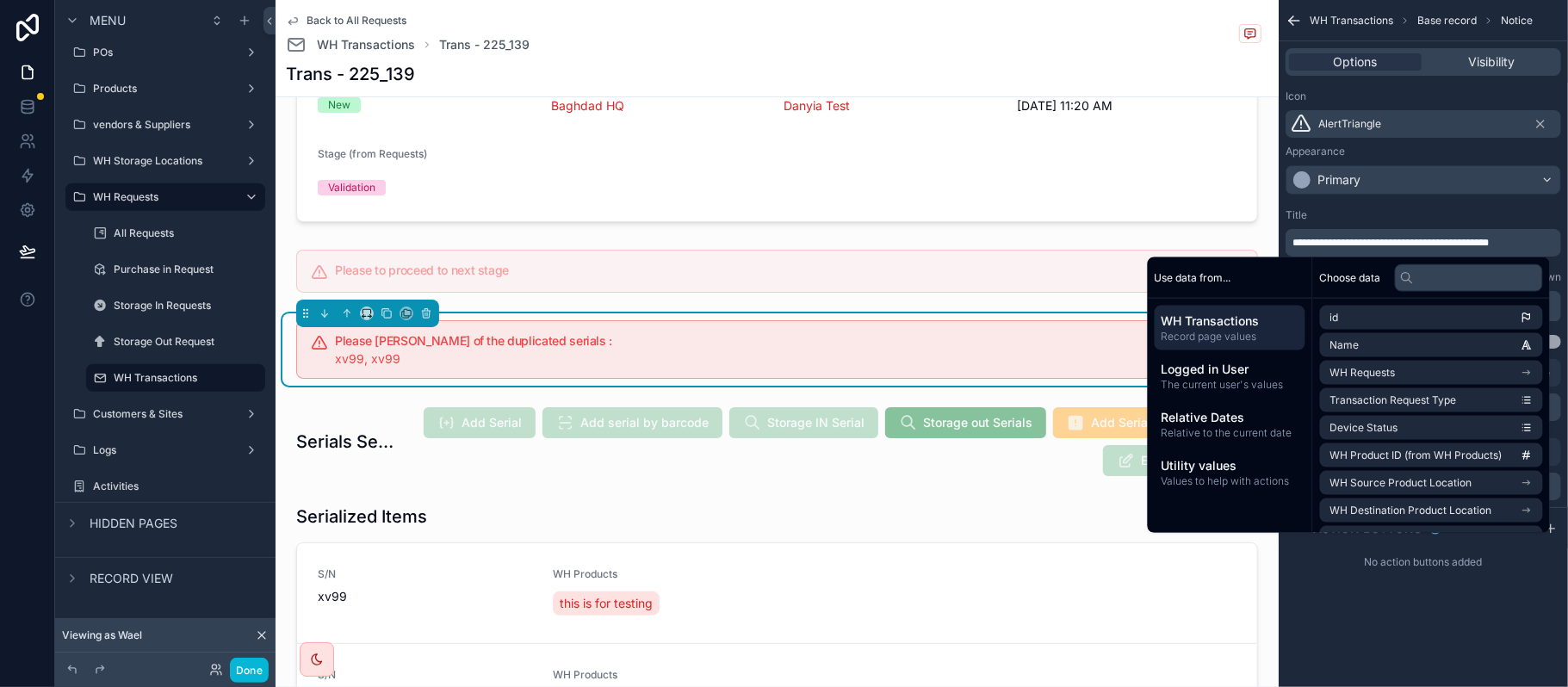
click at [1466, 215] on div "Title" at bounding box center [1424, 216] width 275 height 14
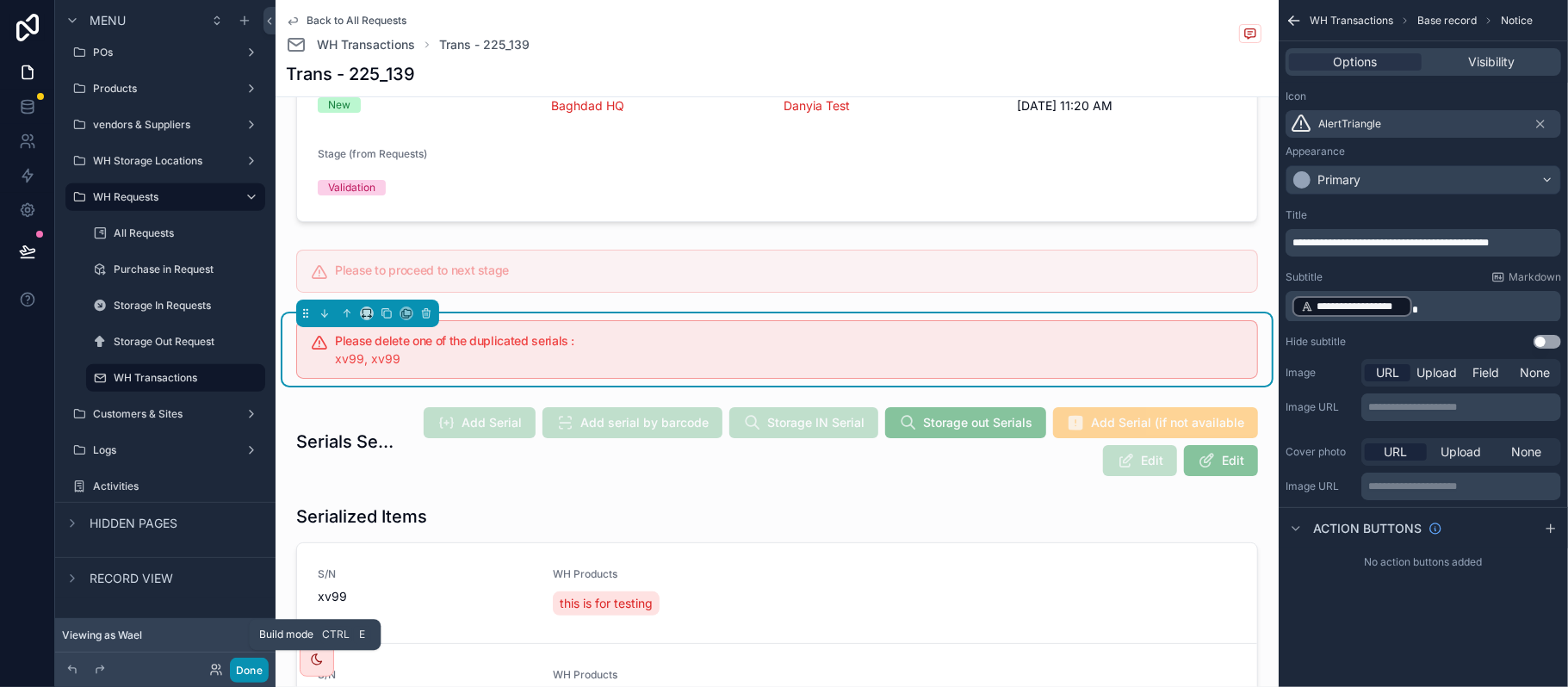
click at [250, 676] on button "Done" at bounding box center [250, 670] width 39 height 25
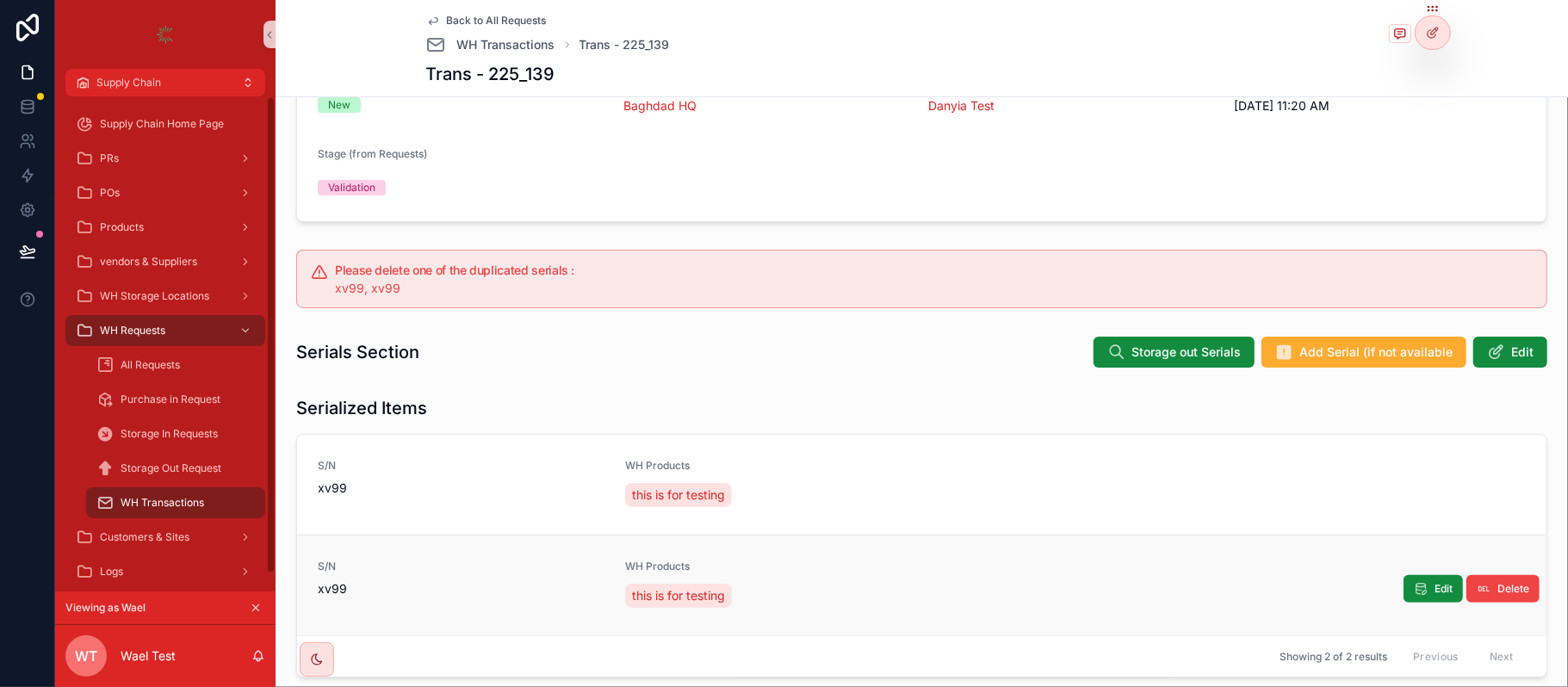
scroll to position [349, 0]
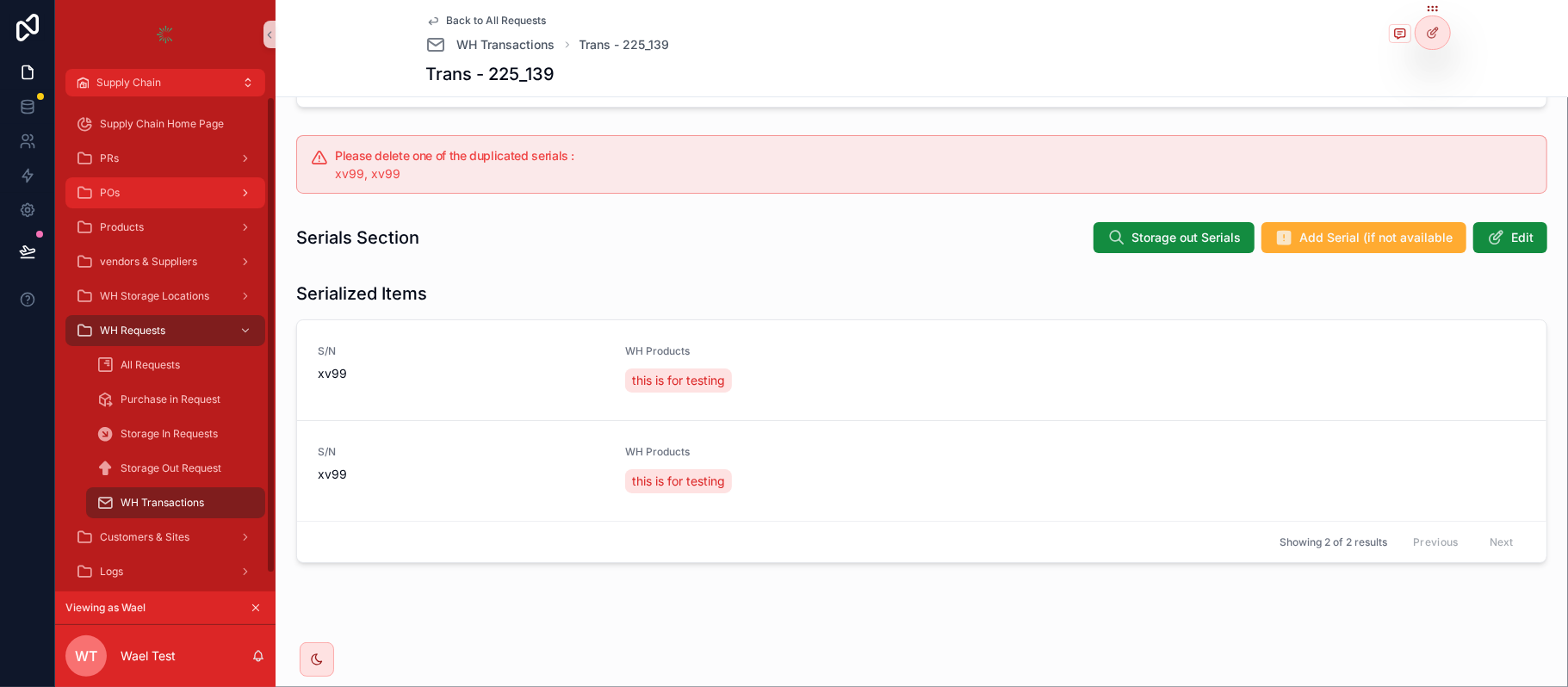
click at [142, 205] on div "POs" at bounding box center [166, 193] width 180 height 27
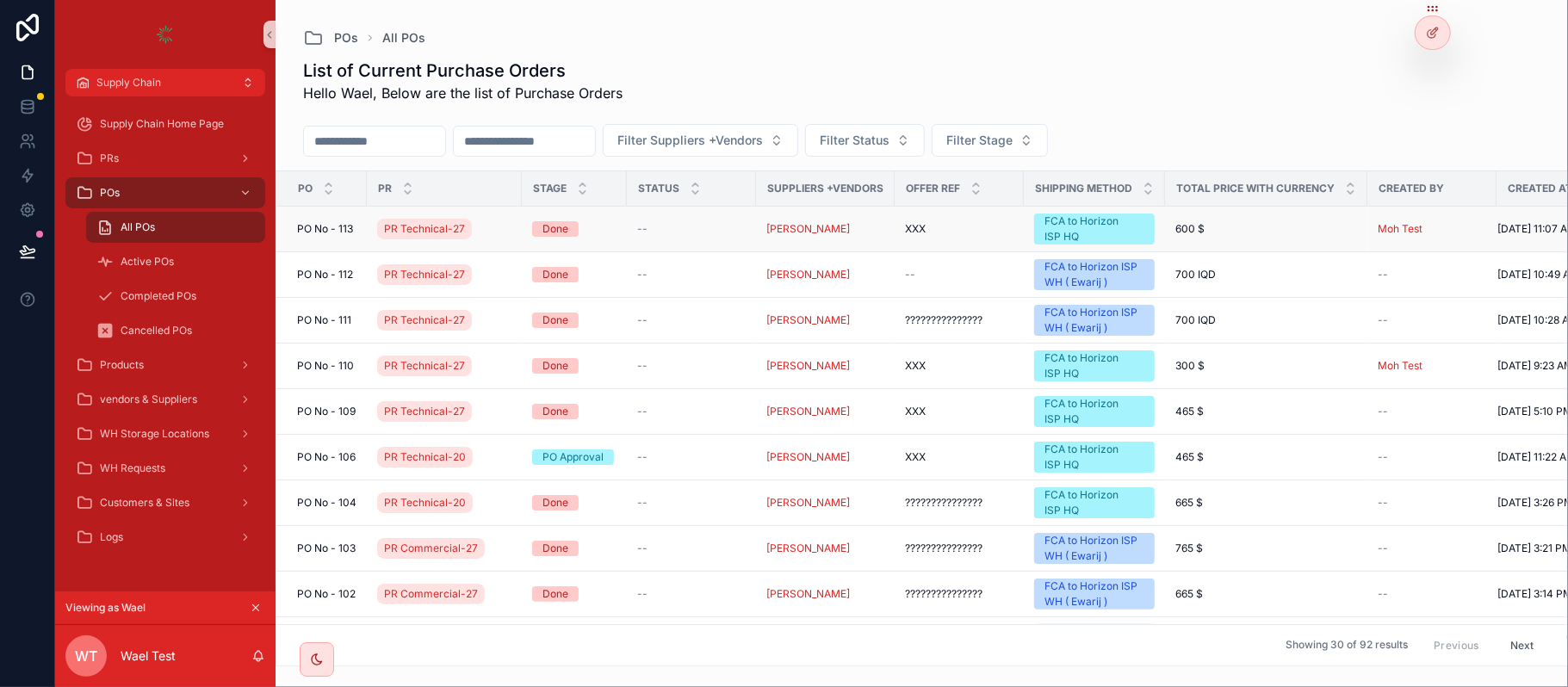
click at [473, 221] on div "PR Technical-27" at bounding box center [428, 229] width 101 height 27
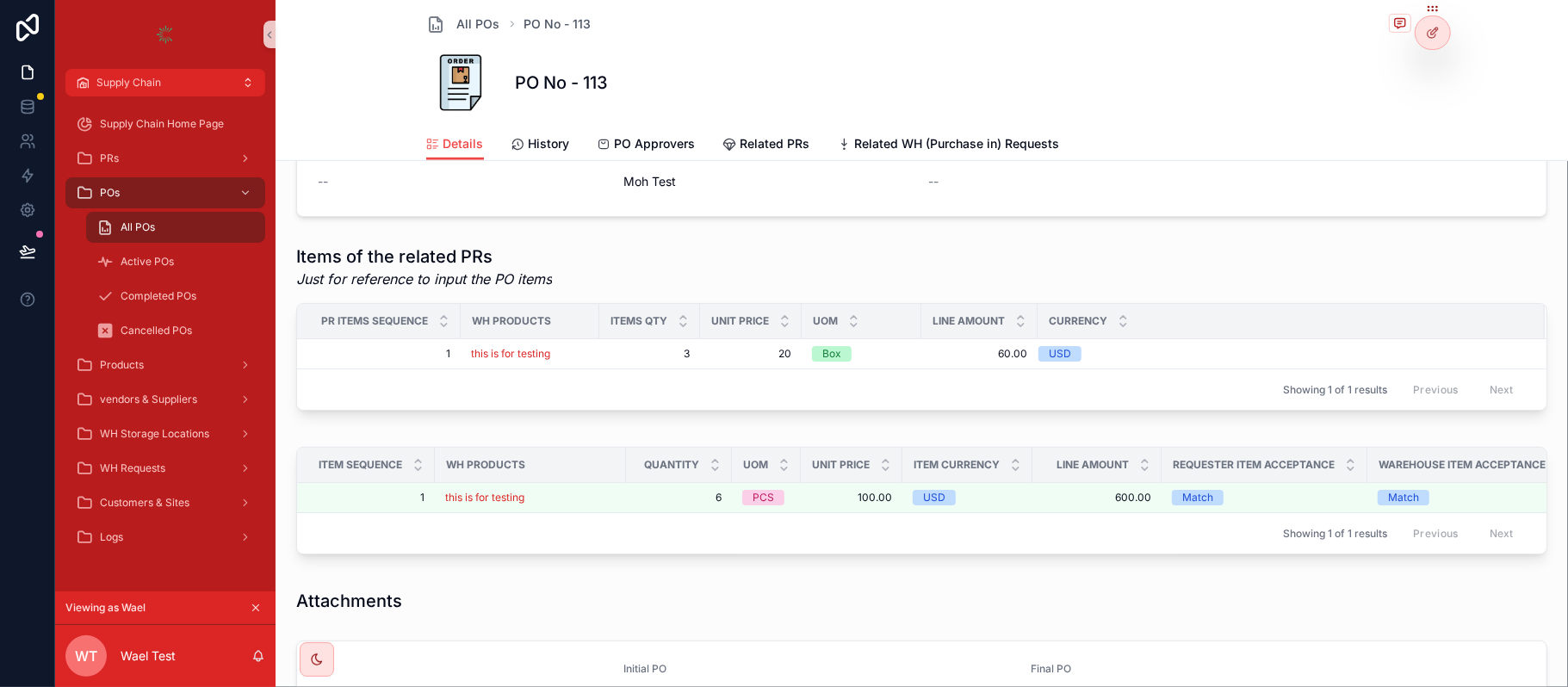
scroll to position [594, 0]
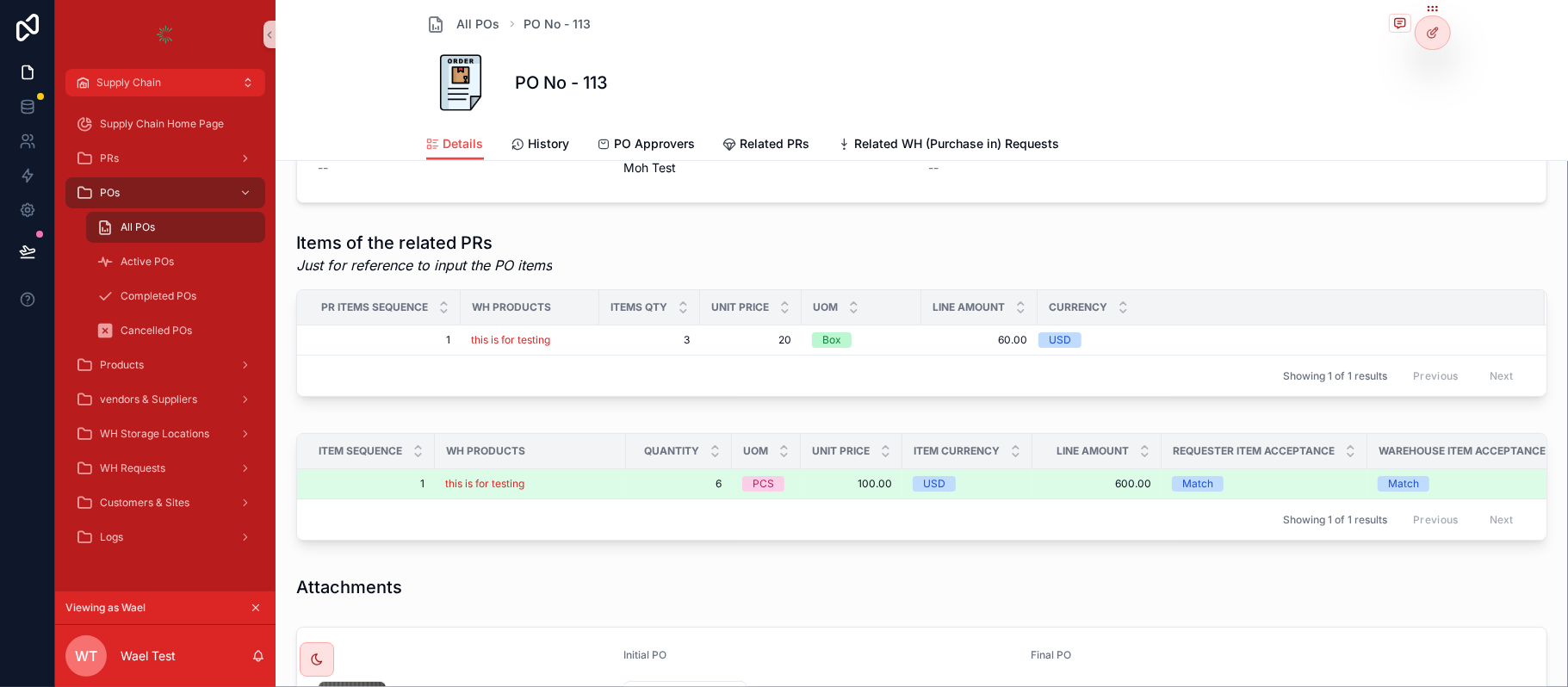
click at [545, 488] on div "this is for testing" at bounding box center [530, 484] width 171 height 14
click at [583, 490] on div "this is for testing" at bounding box center [530, 484] width 171 height 14
click at [558, 476] on td "this is for testing" at bounding box center [531, 484] width 191 height 30
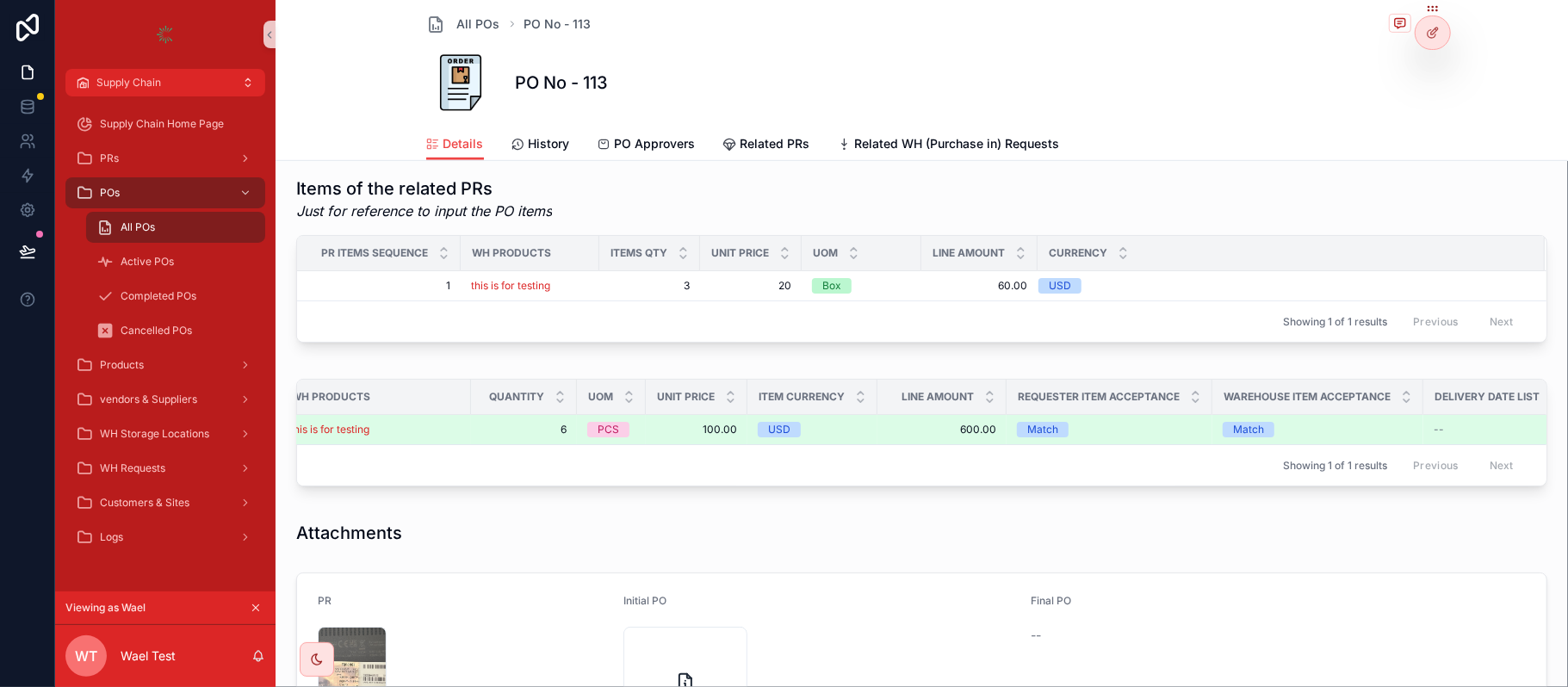
scroll to position [0, 156]
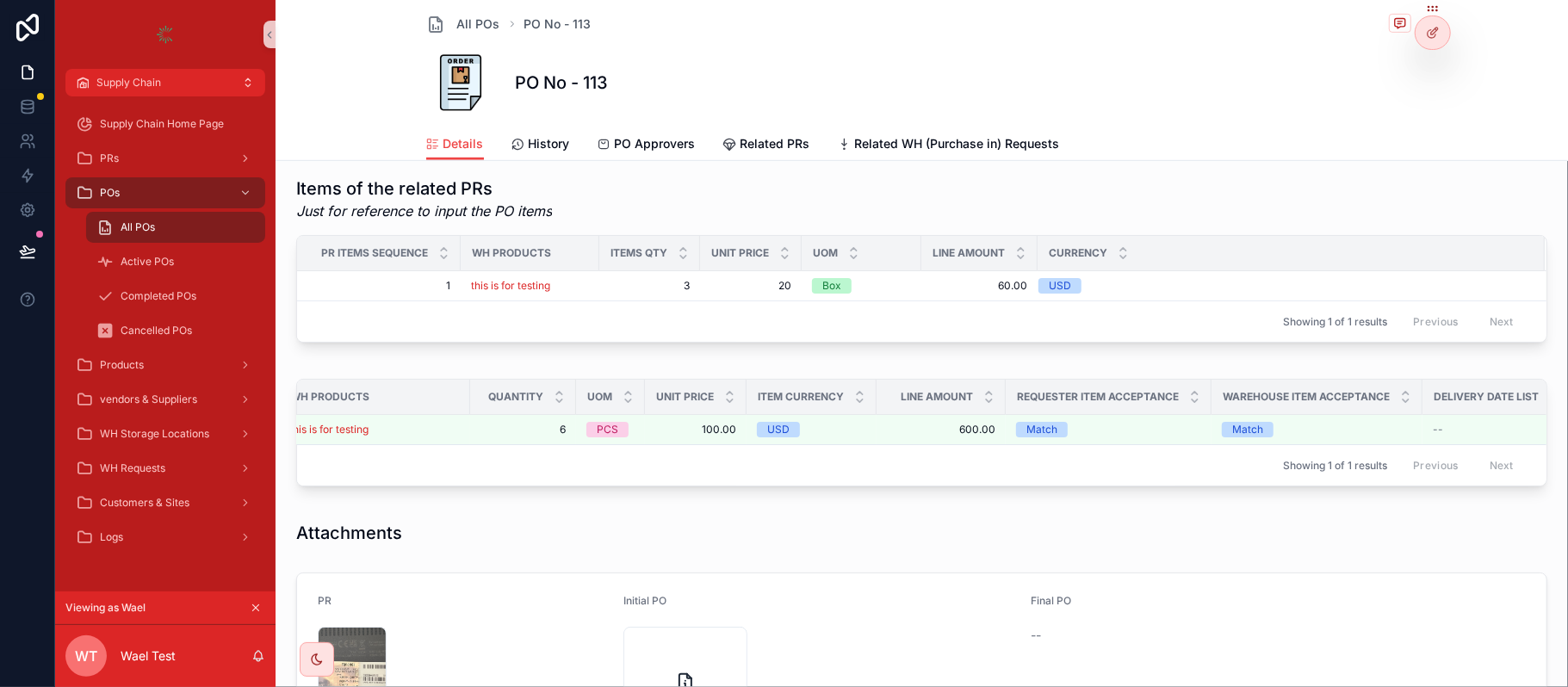
click at [265, 601] on div "Viewing as Wael" at bounding box center [165, 608] width 221 height 33
click at [259, 606] on icon "scrollable content" at bounding box center [257, 609] width 6 height 6
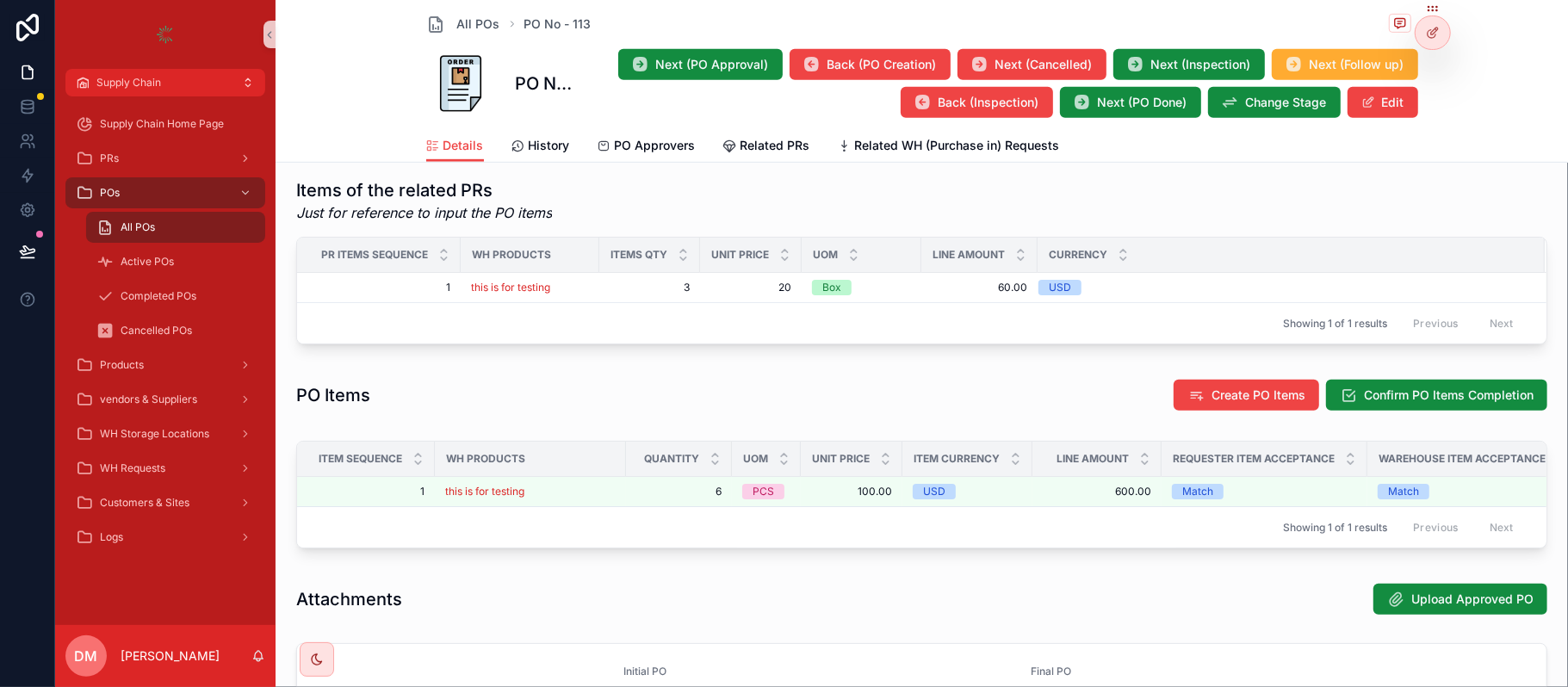
click at [160, 452] on div "WH Requests" at bounding box center [165, 468] width 221 height 34
click at [160, 459] on div "WH Requests" at bounding box center [166, 468] width 180 height 27
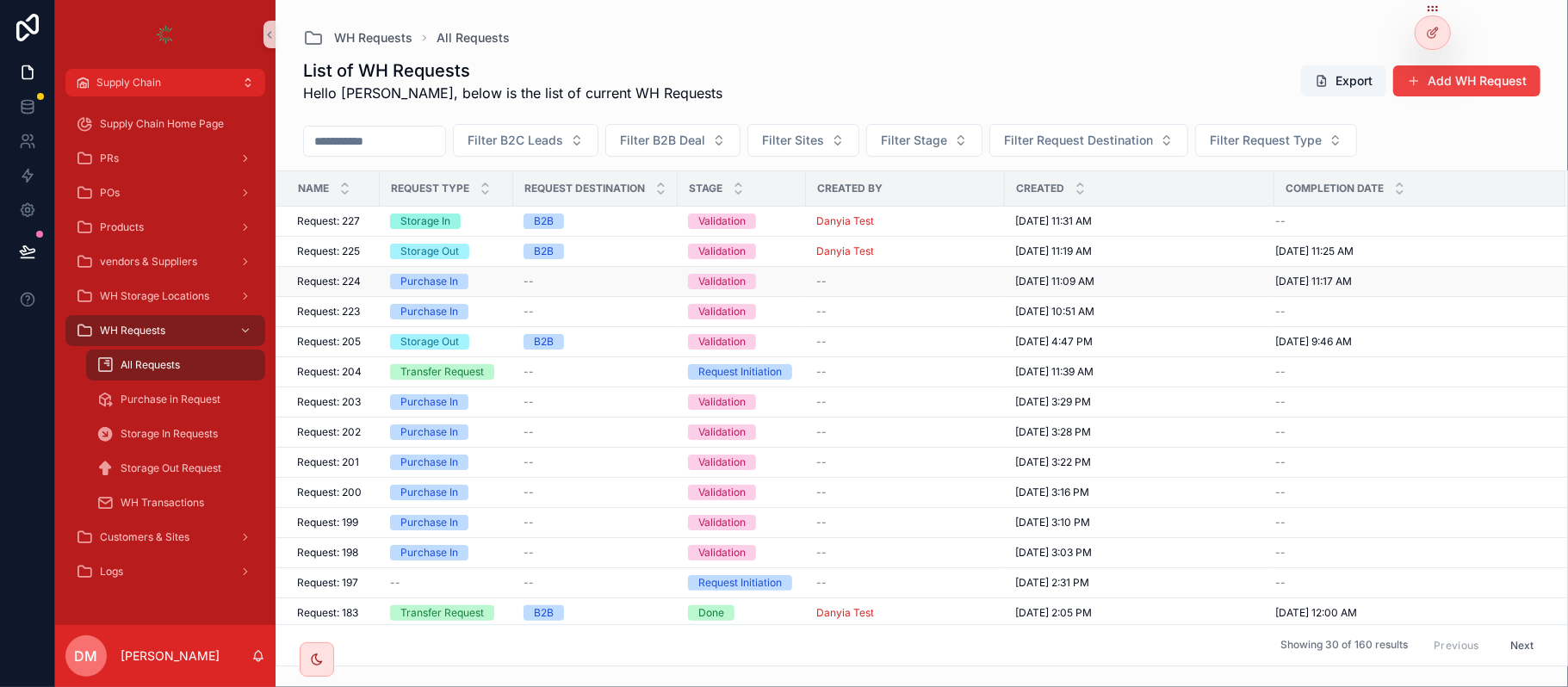
click at [367, 284] on div "Request: 224 Request: 224" at bounding box center [334, 282] width 72 height 14
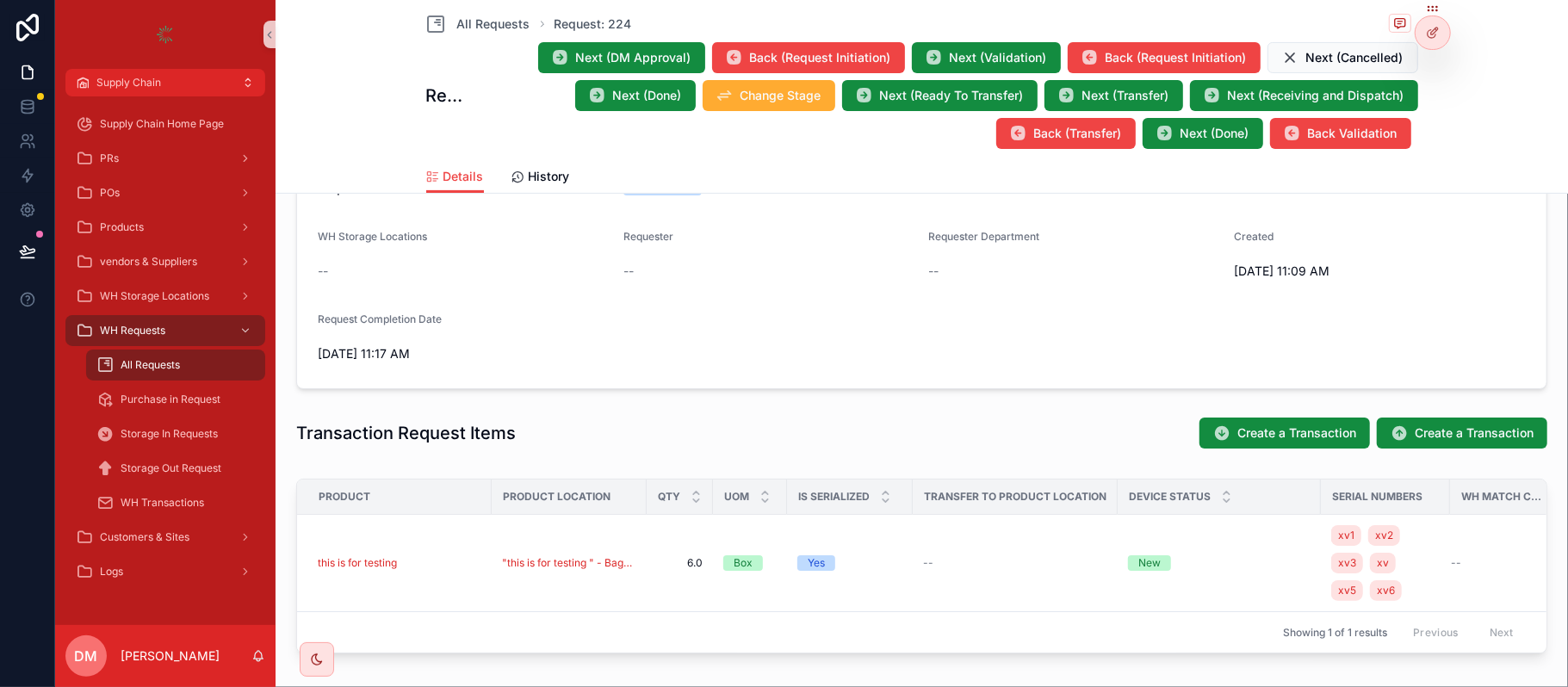
scroll to position [574, 0]
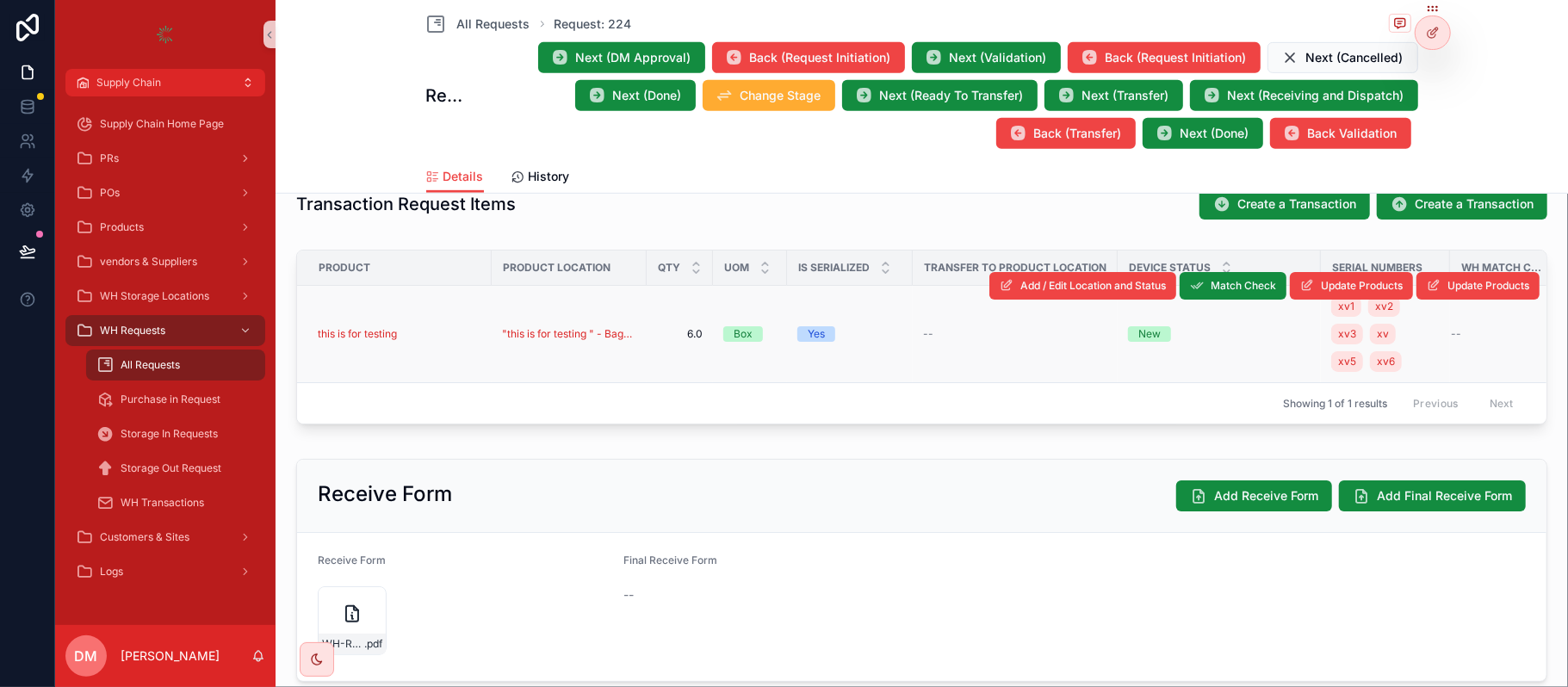
click at [456, 335] on div "this is for testing" at bounding box center [400, 334] width 164 height 14
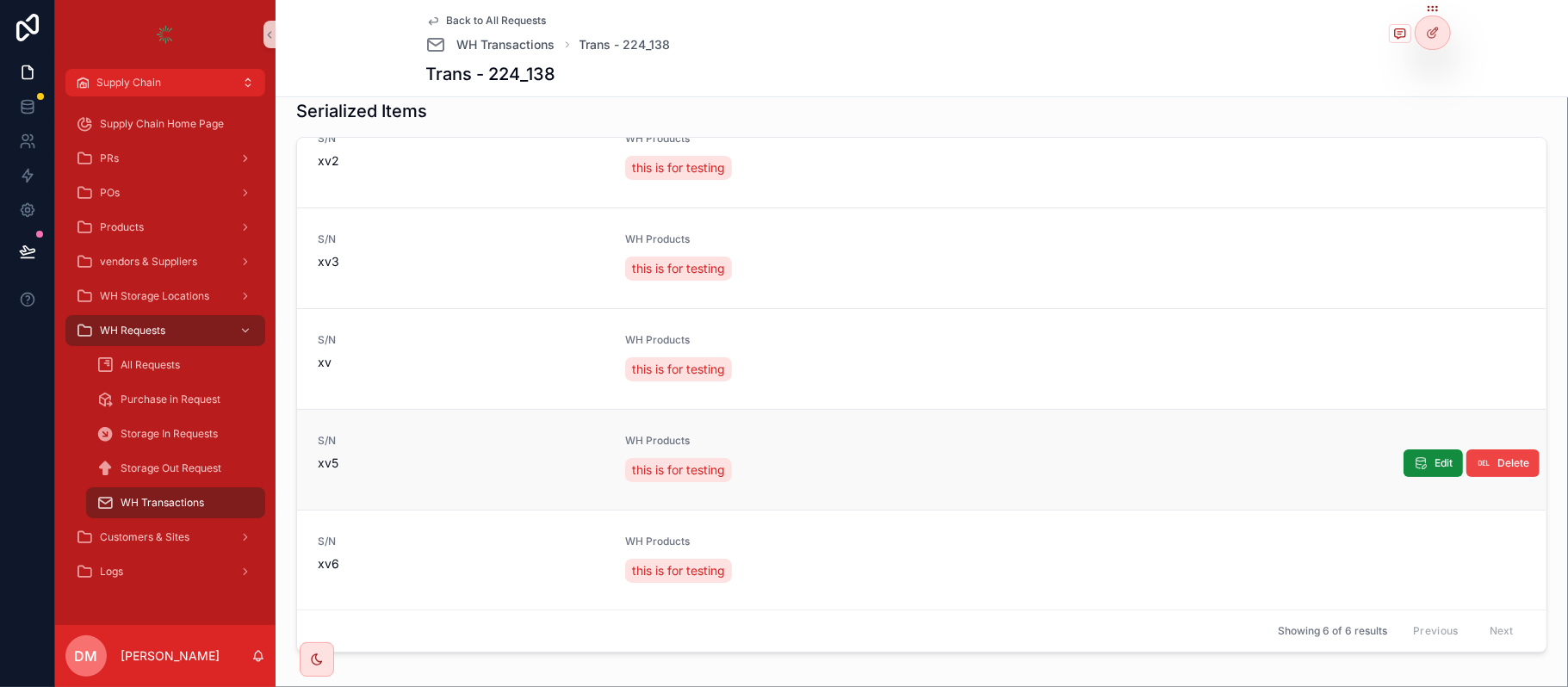
scroll to position [535, 0]
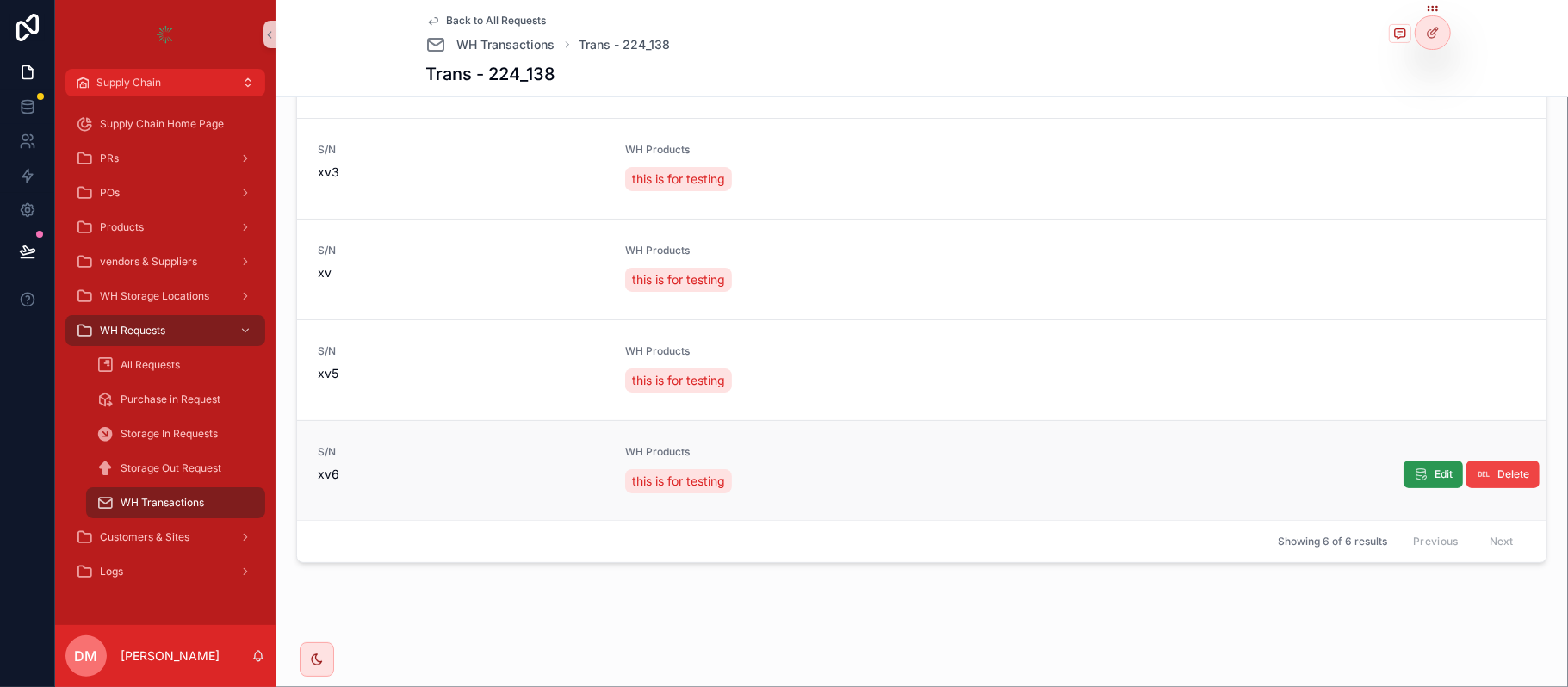
click at [1404, 479] on button "Edit" at bounding box center [1433, 474] width 60 height 27
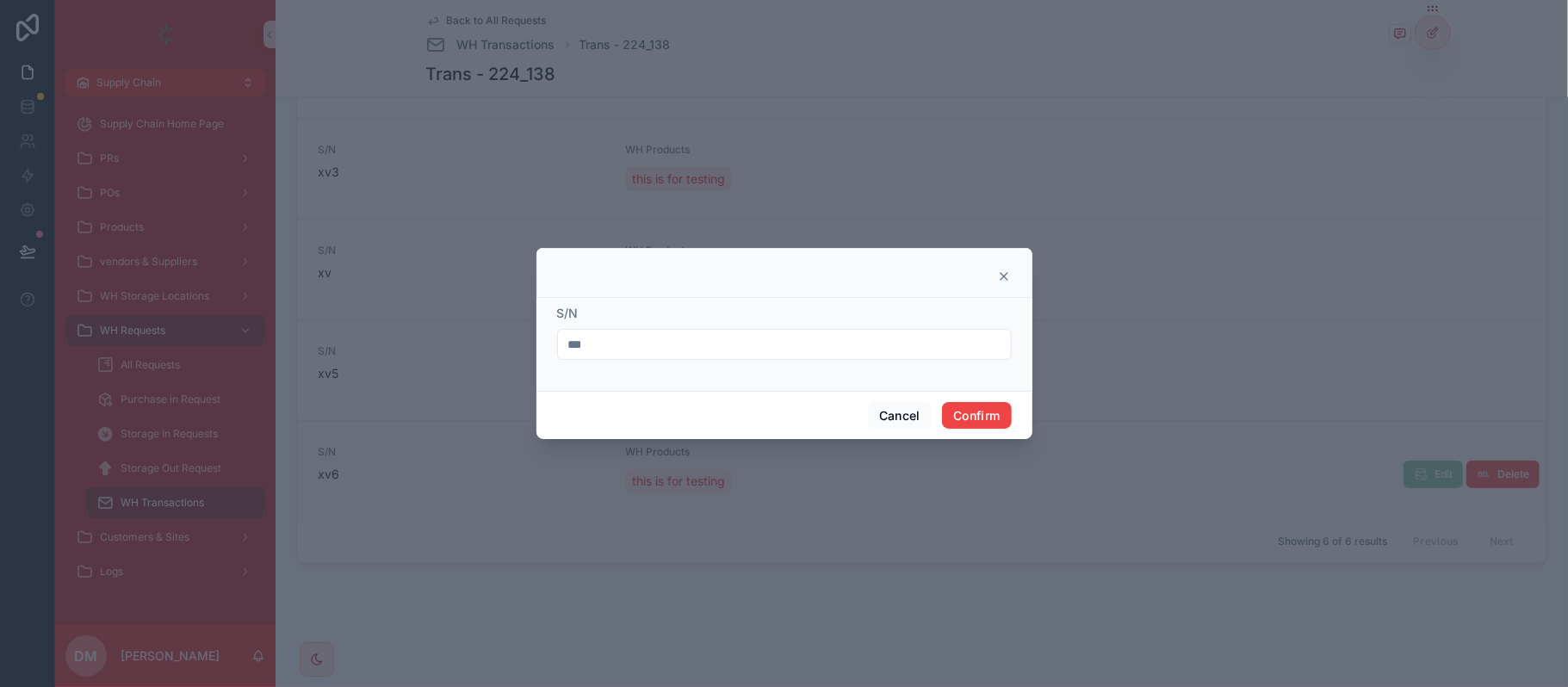
click at [621, 329] on div "***" at bounding box center [784, 344] width 455 height 31
click at [617, 335] on input "***" at bounding box center [784, 344] width 453 height 24
click at [621, 343] on input "***" at bounding box center [784, 344] width 453 height 24
type input "****"
click at [989, 415] on button "Confirm" at bounding box center [977, 416] width 69 height 27
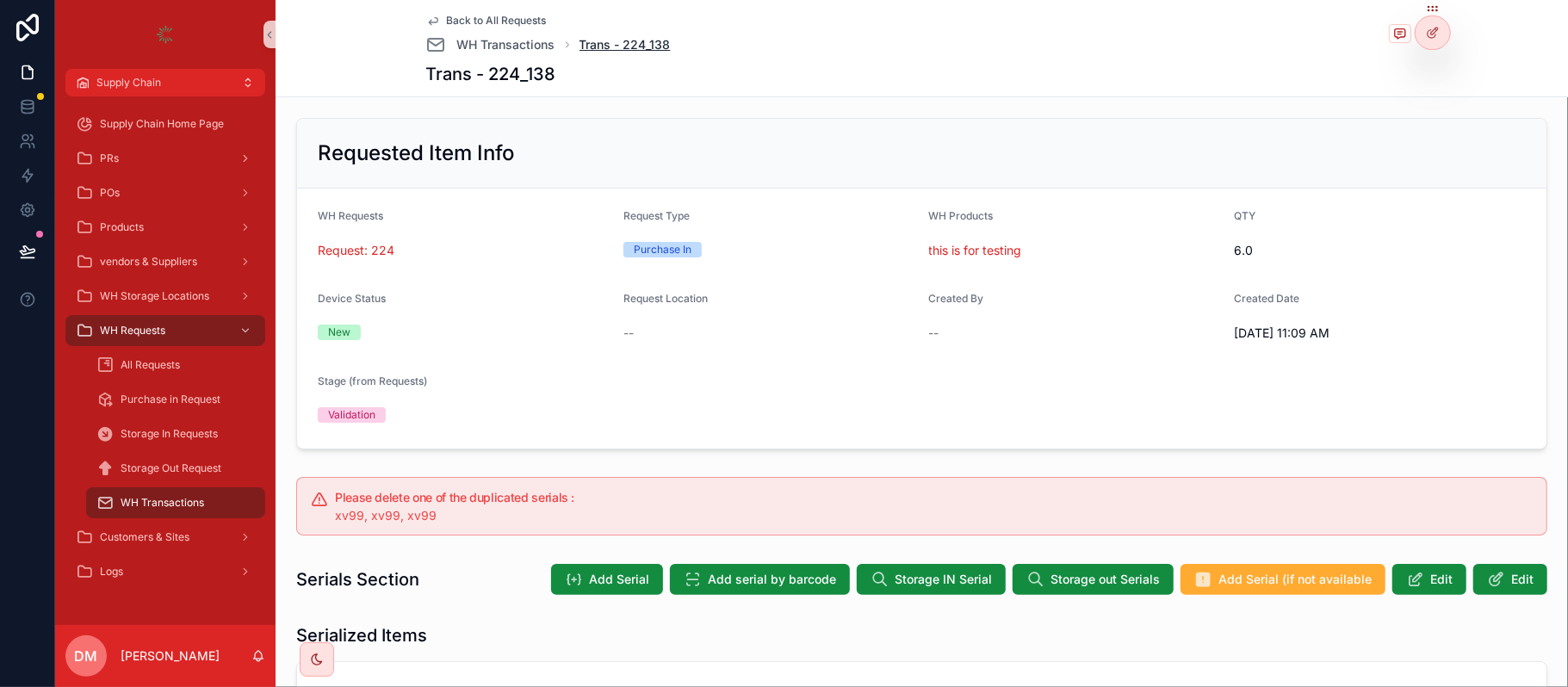
scroll to position [0, 0]
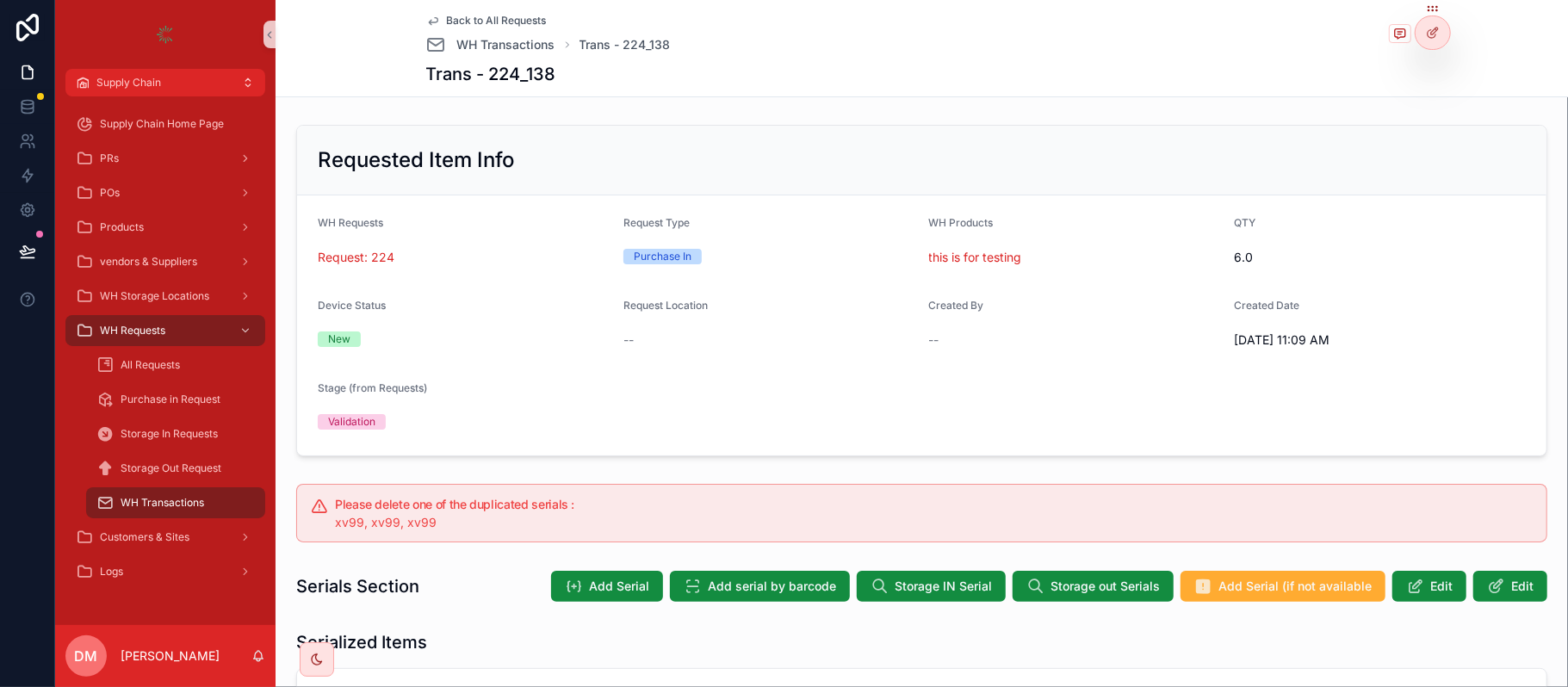
click at [506, 16] on span "Back to All Requests" at bounding box center [497, 20] width 100 height 14
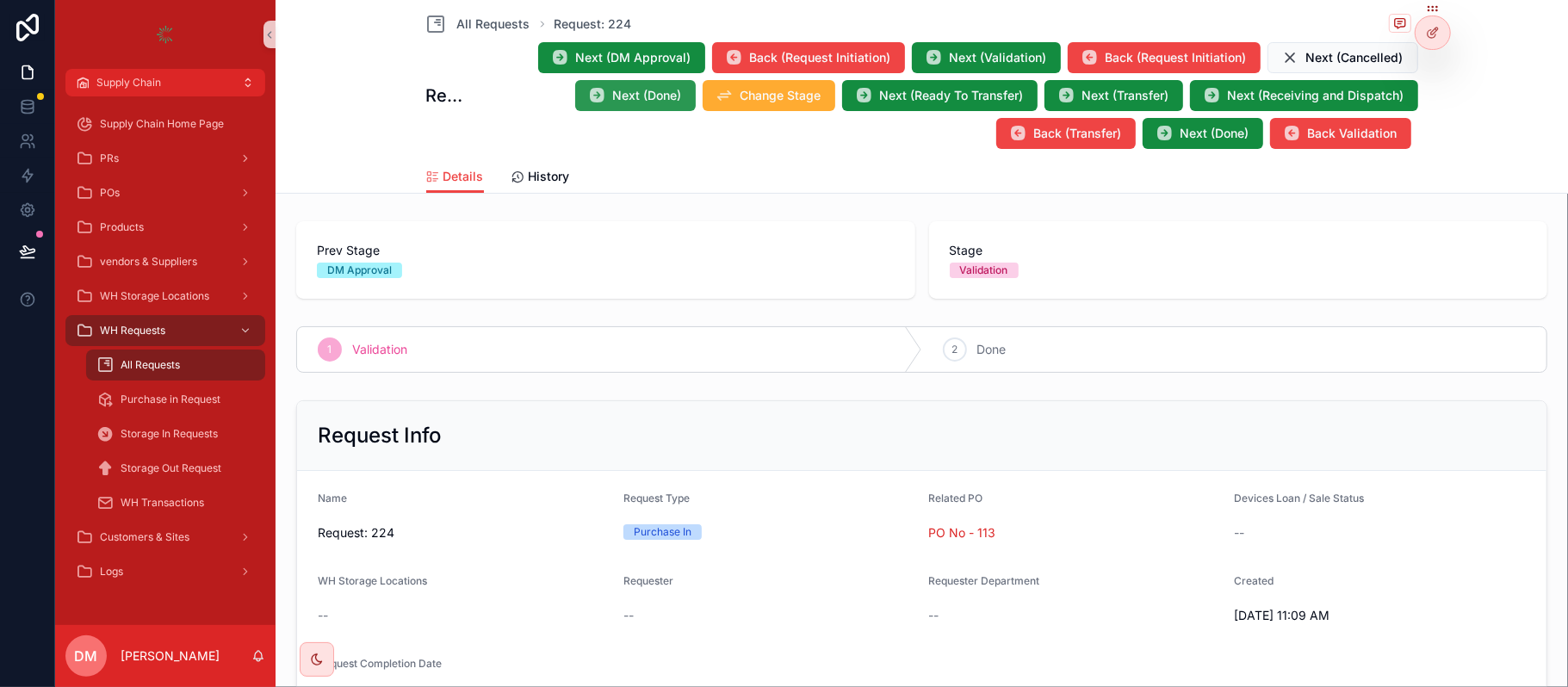
click at [621, 92] on span "Next (Done)" at bounding box center [648, 96] width 69 height 18
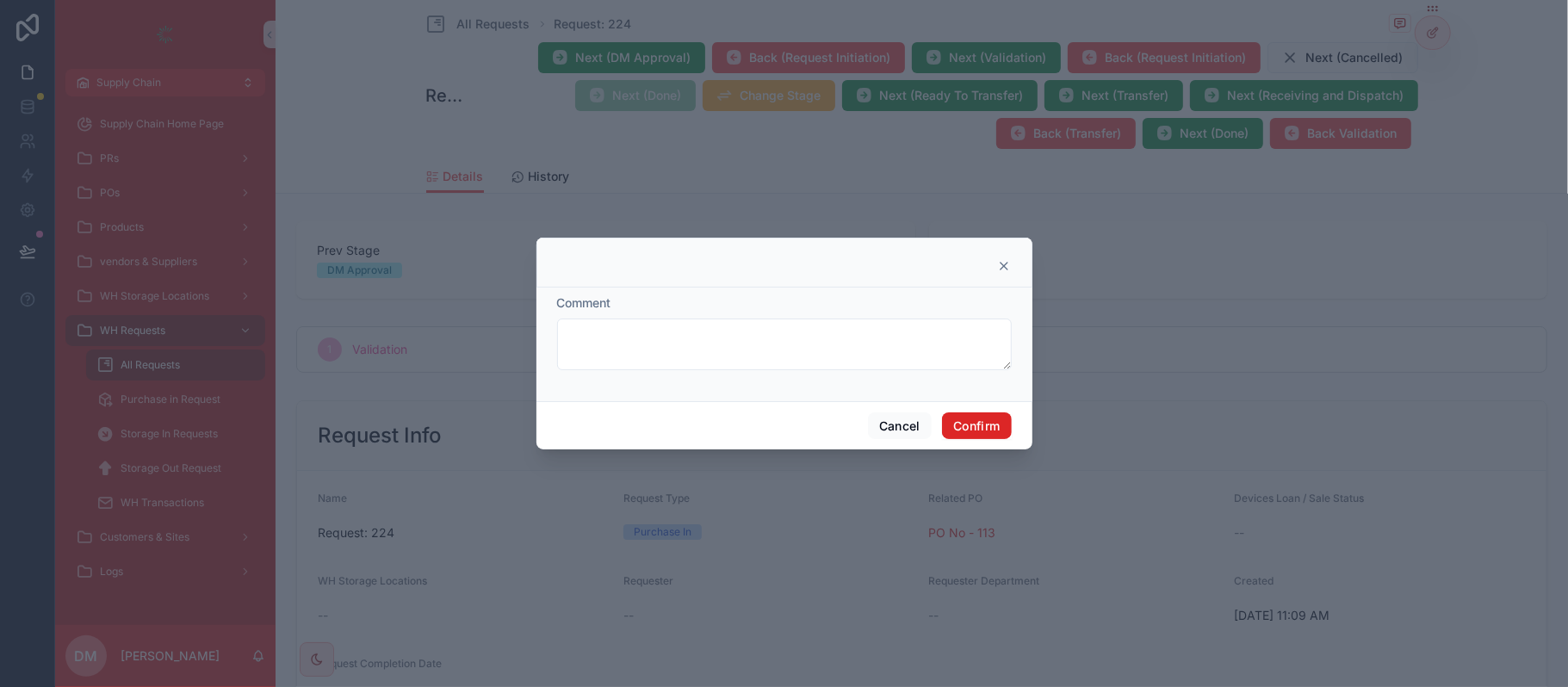
click at [985, 429] on button "Confirm" at bounding box center [977, 426] width 69 height 27
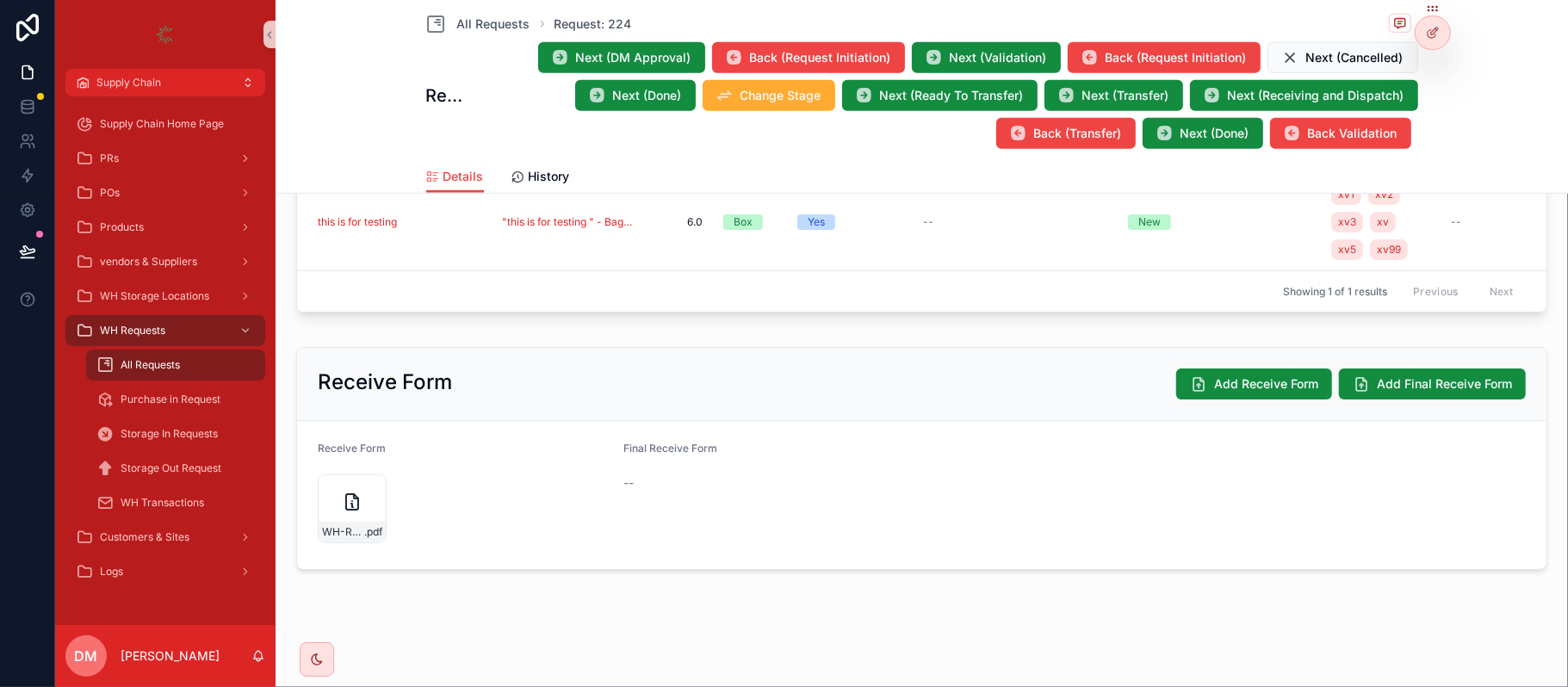
scroll to position [689, 0]
click at [162, 364] on span "All Requests" at bounding box center [150, 365] width 60 height 14
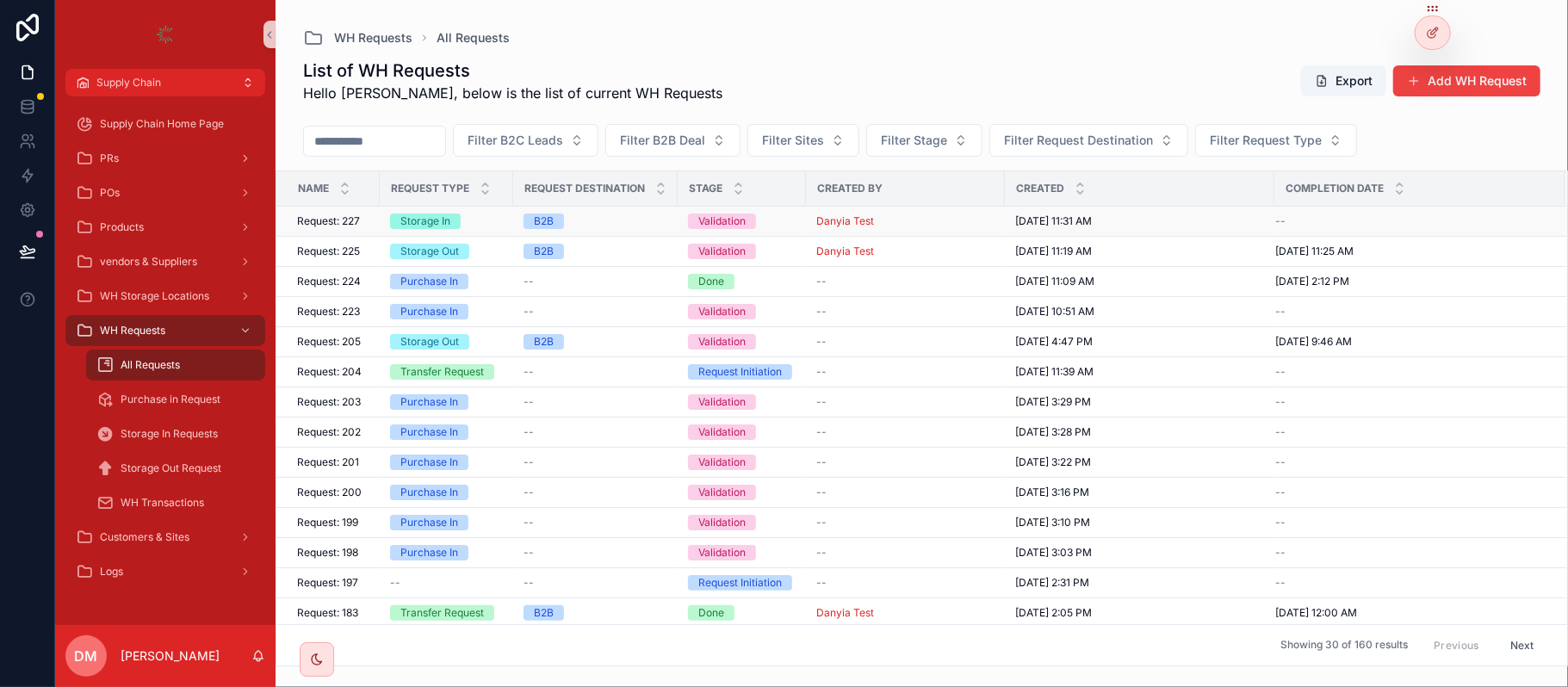
click at [363, 216] on div "Request: 227 Request: 227" at bounding box center [334, 222] width 72 height 14
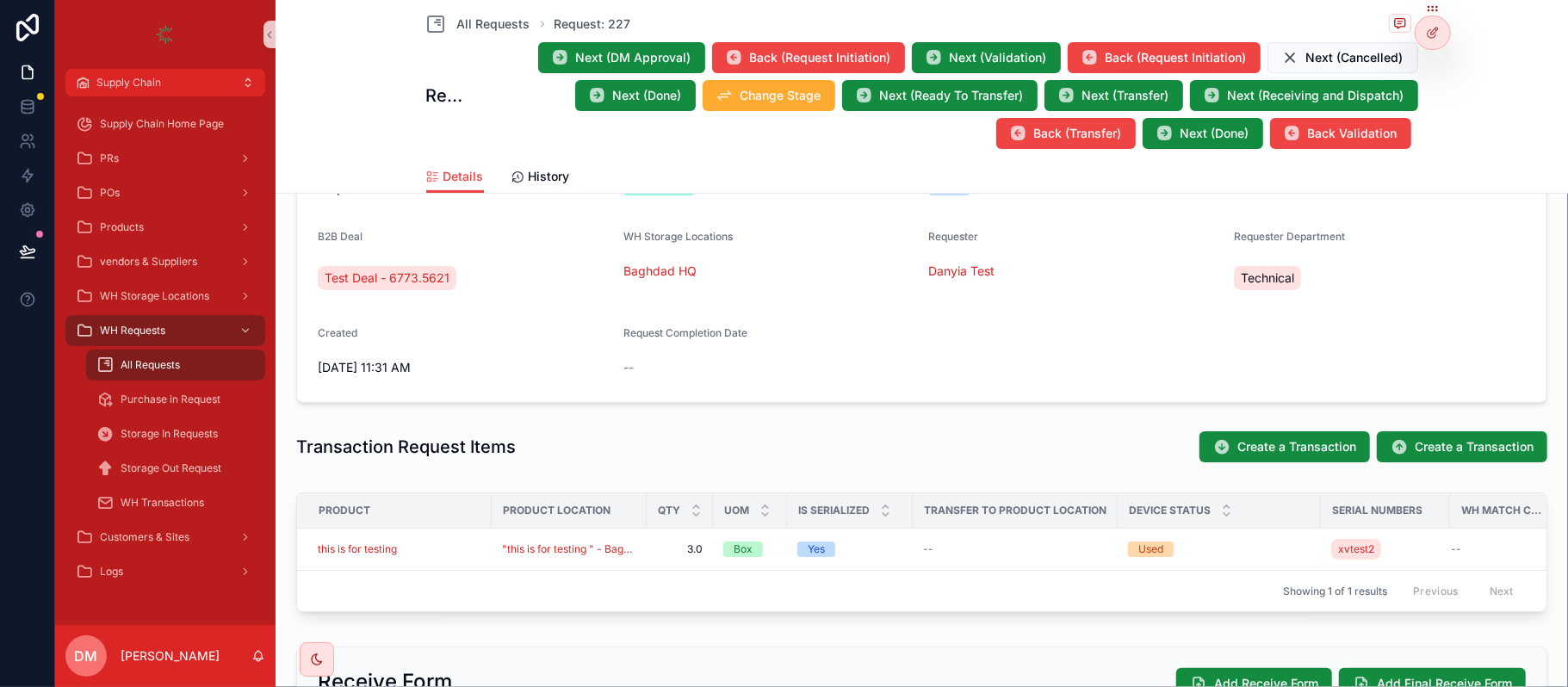
scroll to position [460, 0]
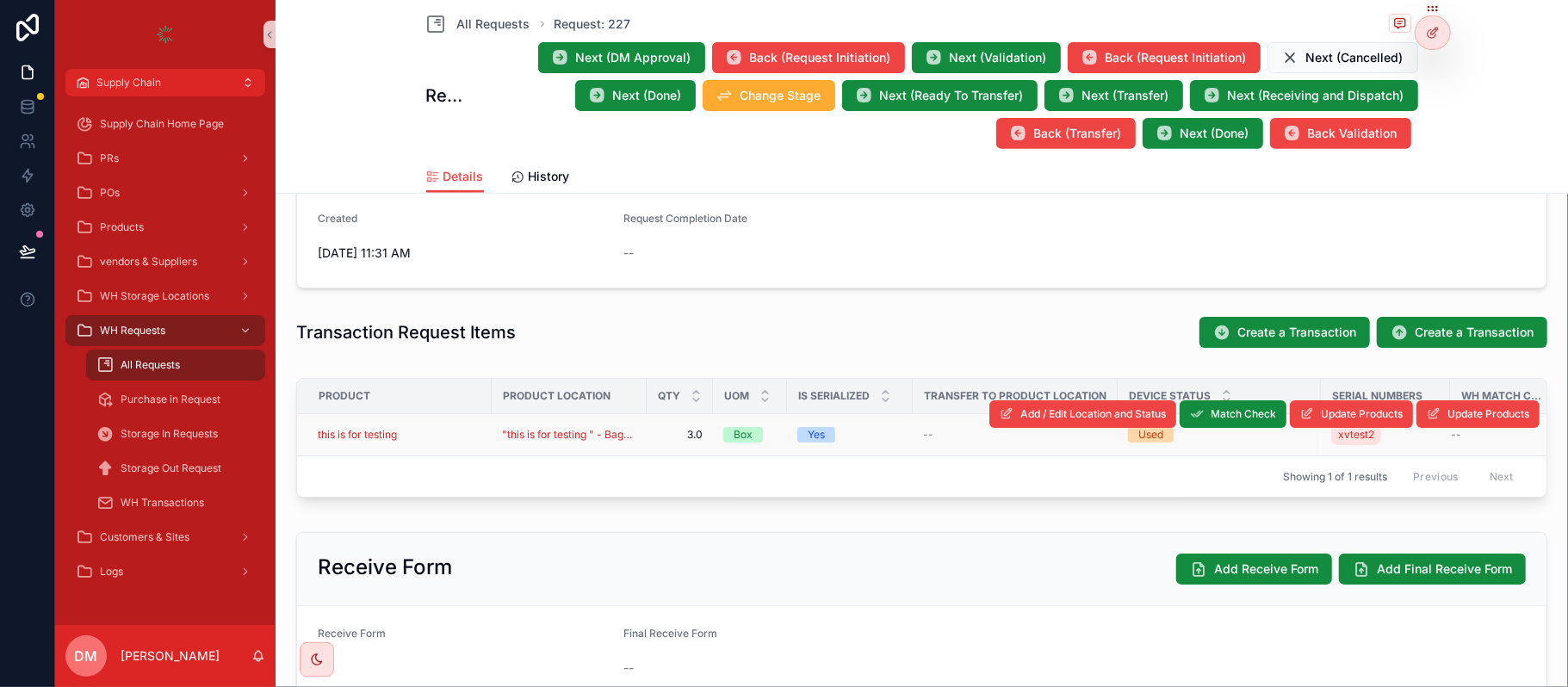
click at [462, 436] on div "this is for testing" at bounding box center [400, 435] width 164 height 14
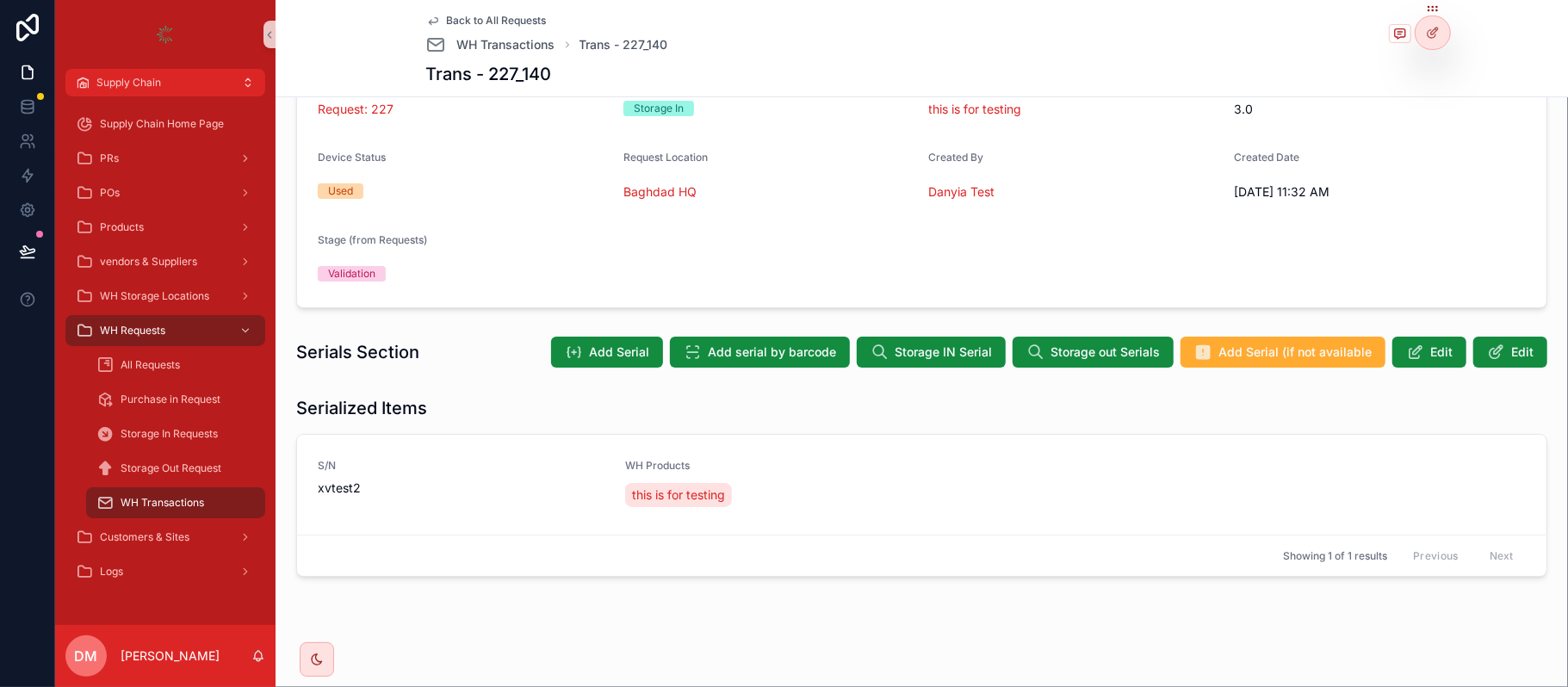
scroll to position [162, 0]
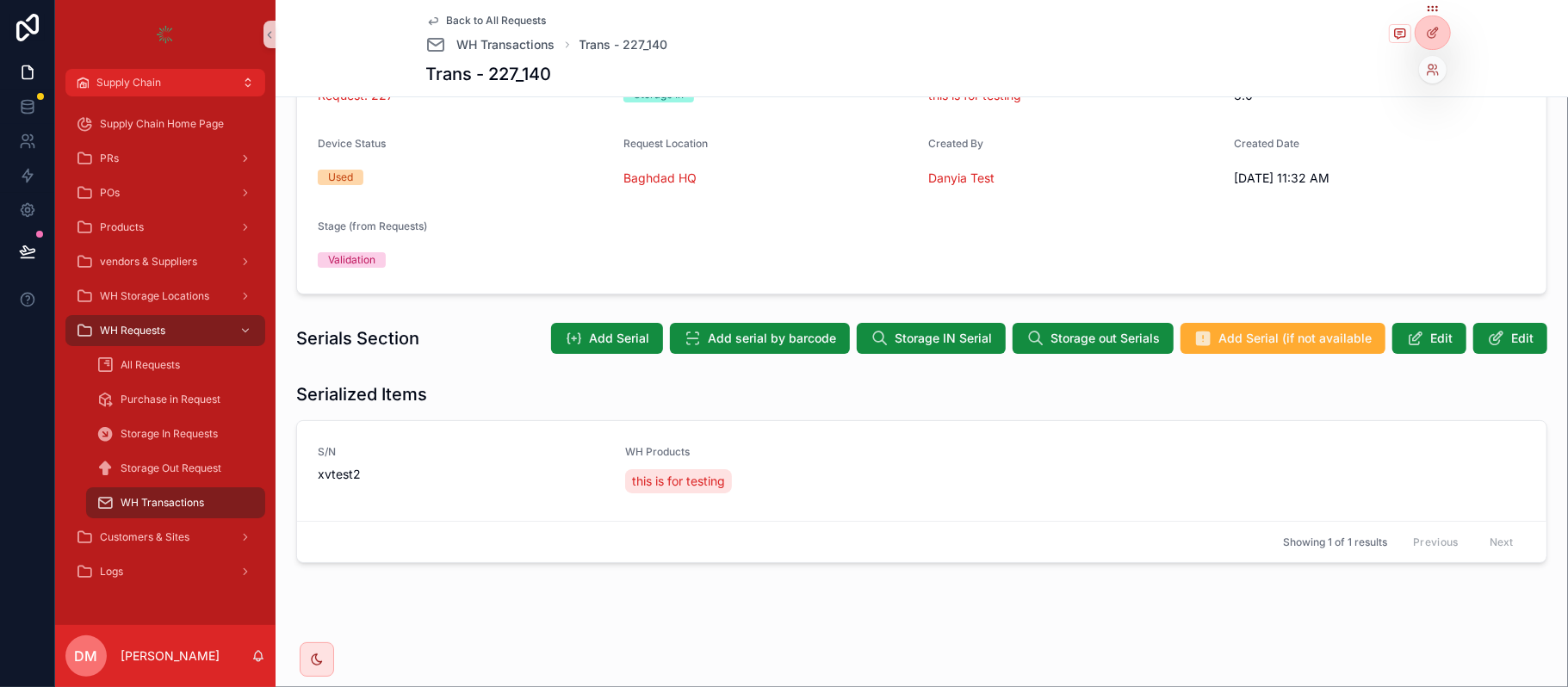
click at [1425, 69] on div at bounding box center [1433, 69] width 27 height 27
click at [1438, 74] on icon at bounding box center [1437, 73] width 2 height 4
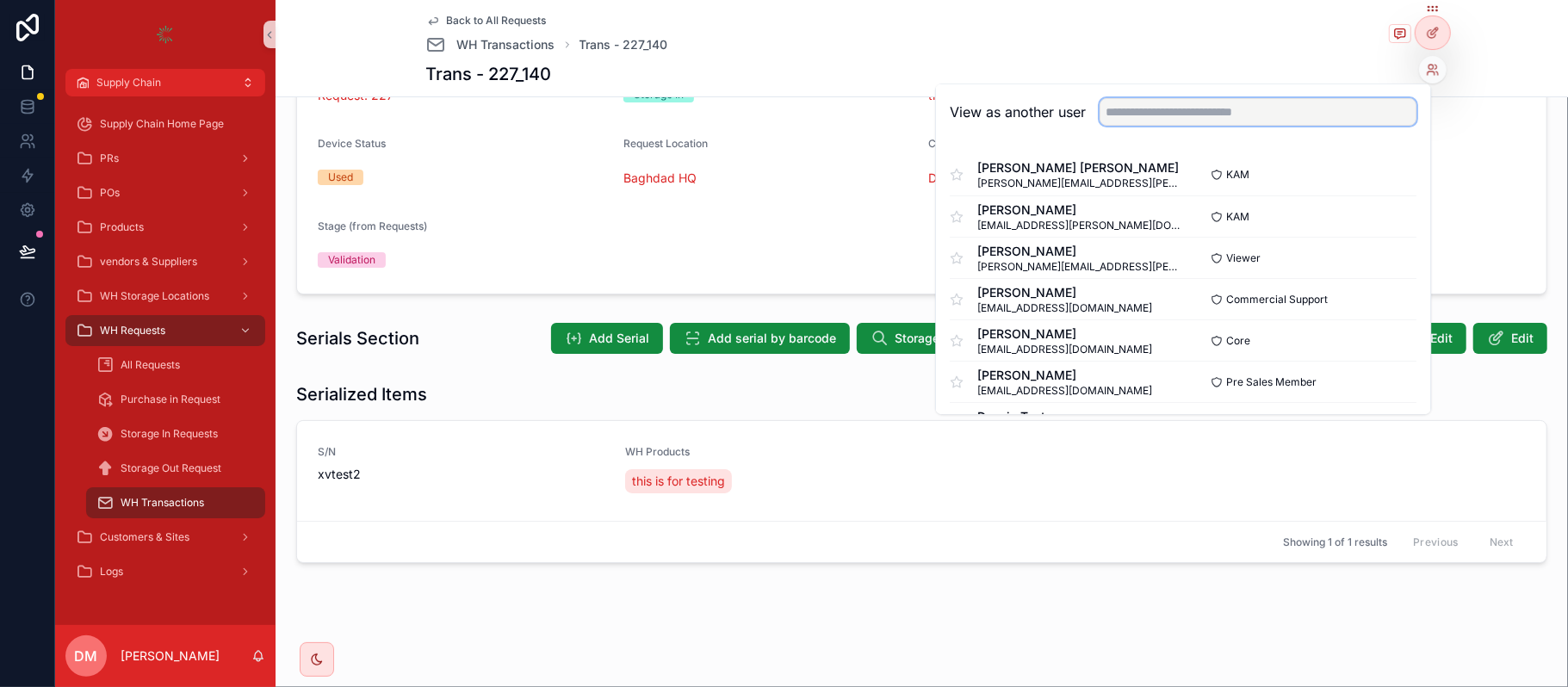
click at [1266, 99] on input "text" at bounding box center [1258, 112] width 317 height 27
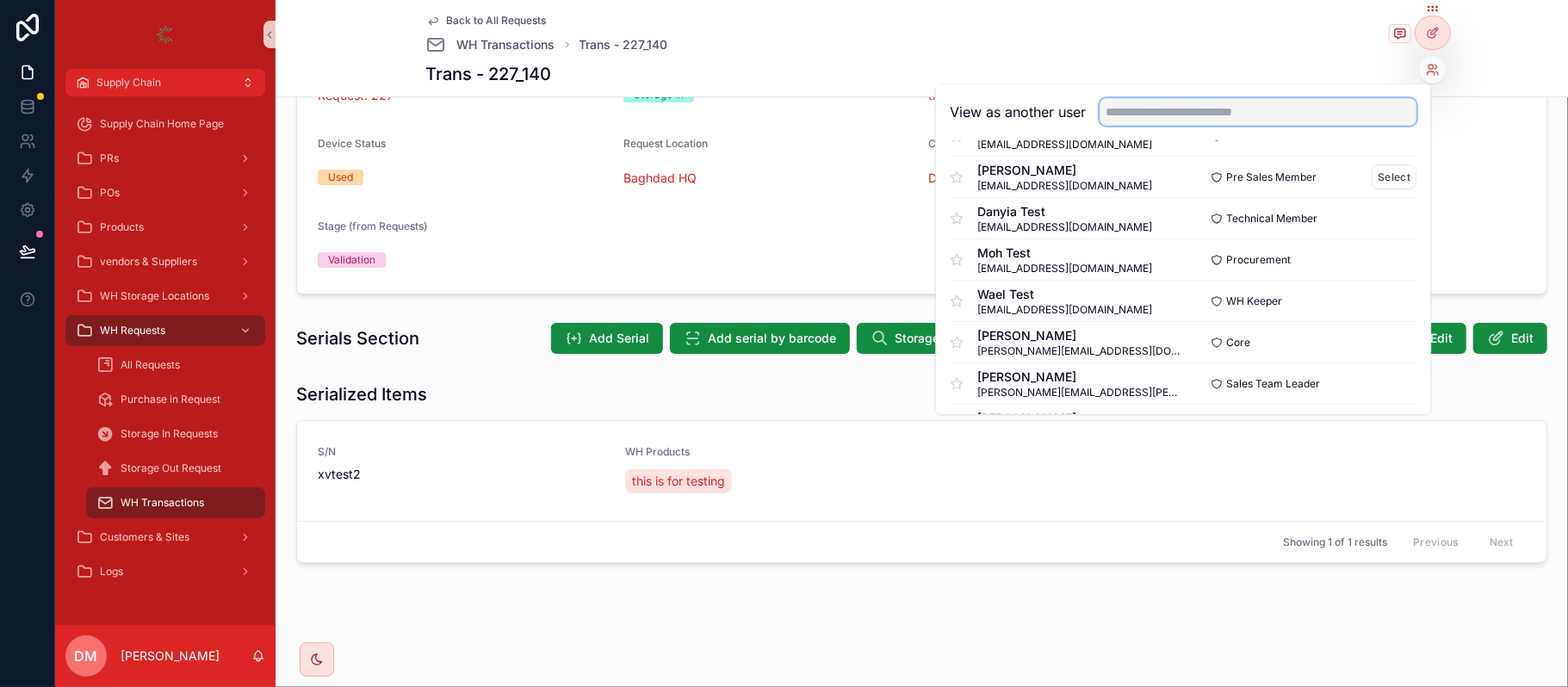
scroll to position [229, 0]
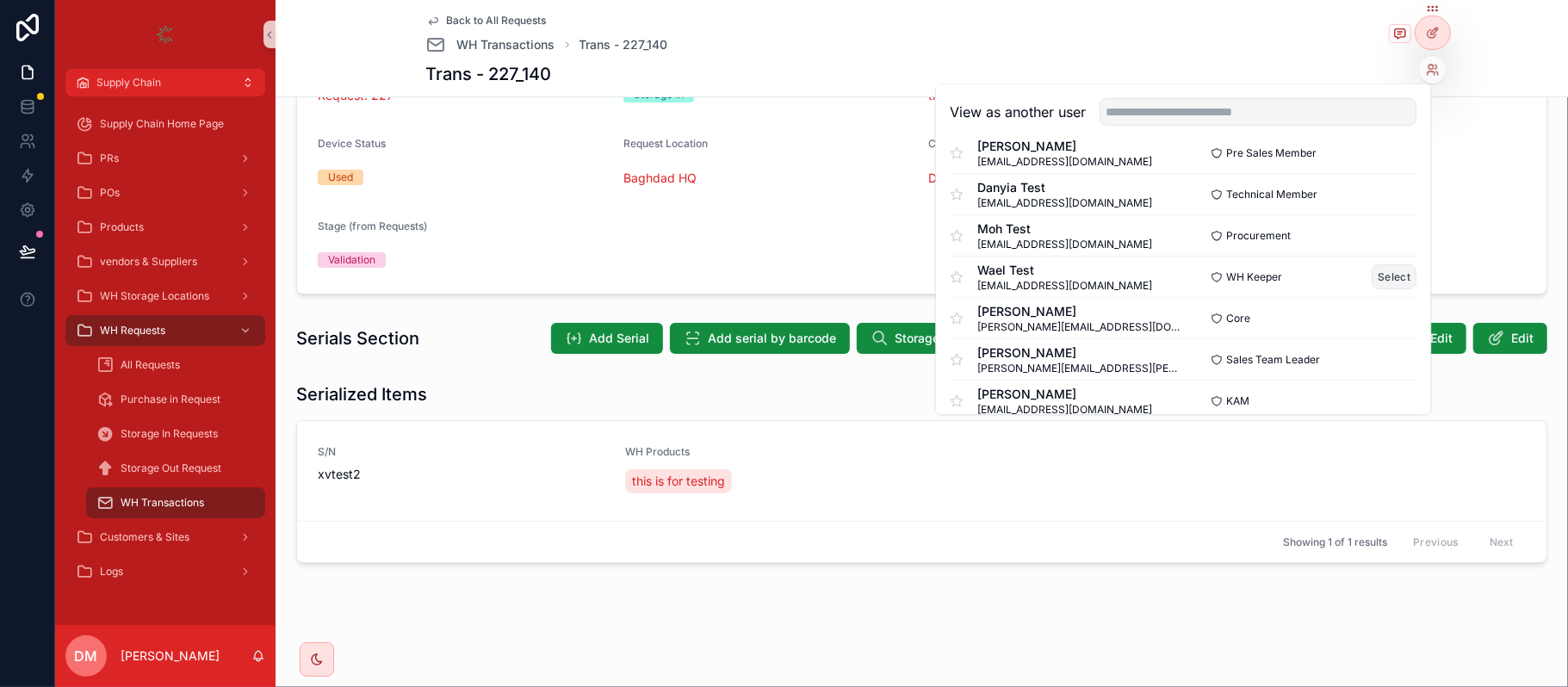
click at [1383, 277] on button "Select" at bounding box center [1395, 277] width 45 height 25
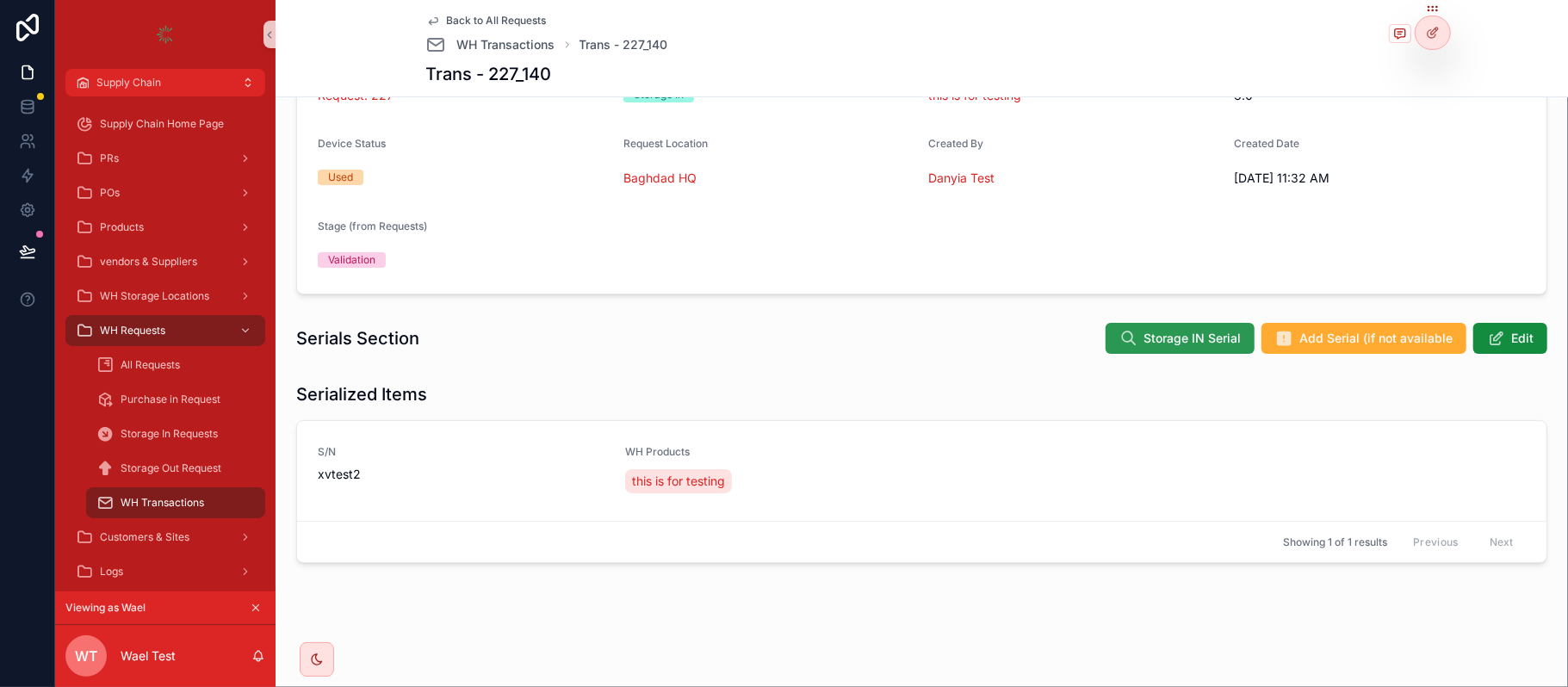
click at [1183, 336] on span "Storage IN Serial" at bounding box center [1192, 339] width 98 height 18
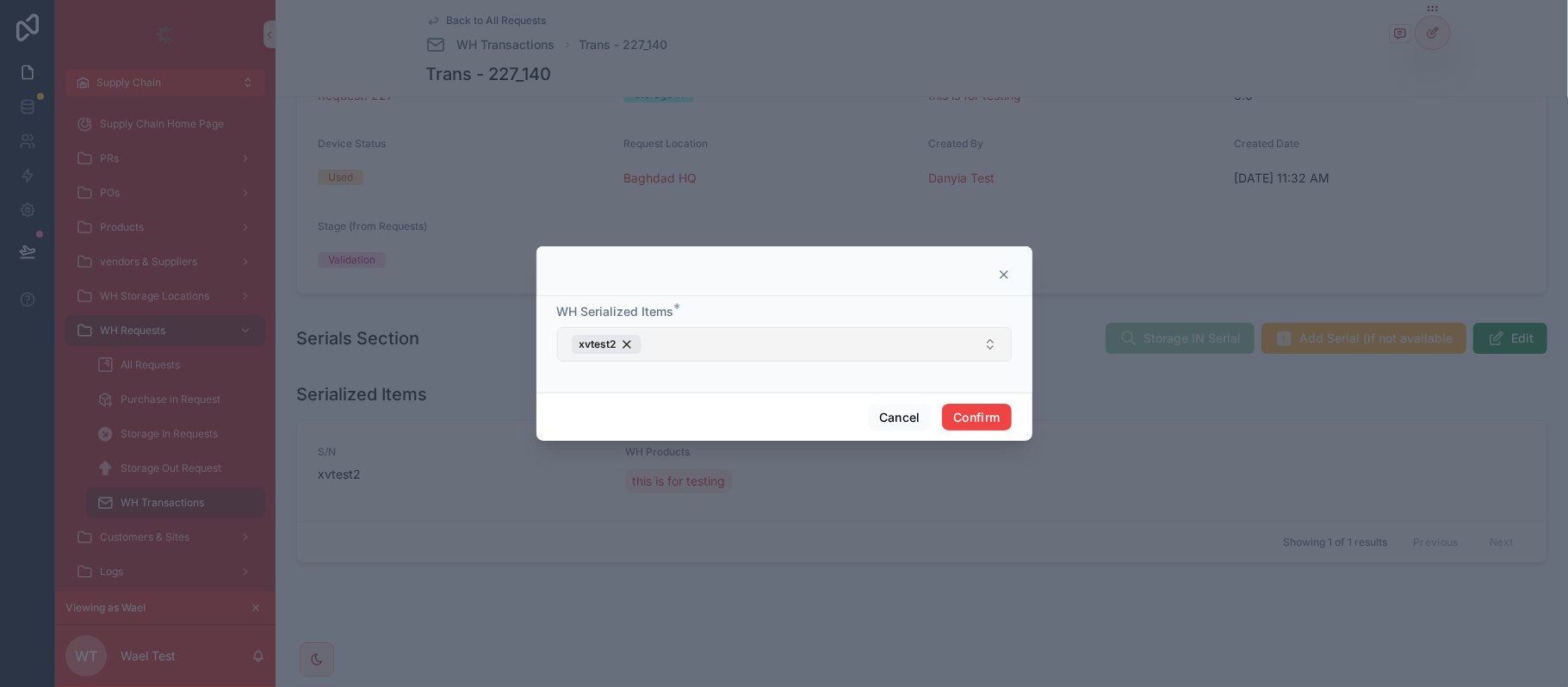
click at [722, 331] on button "xvtest2" at bounding box center [784, 344] width 455 height 34
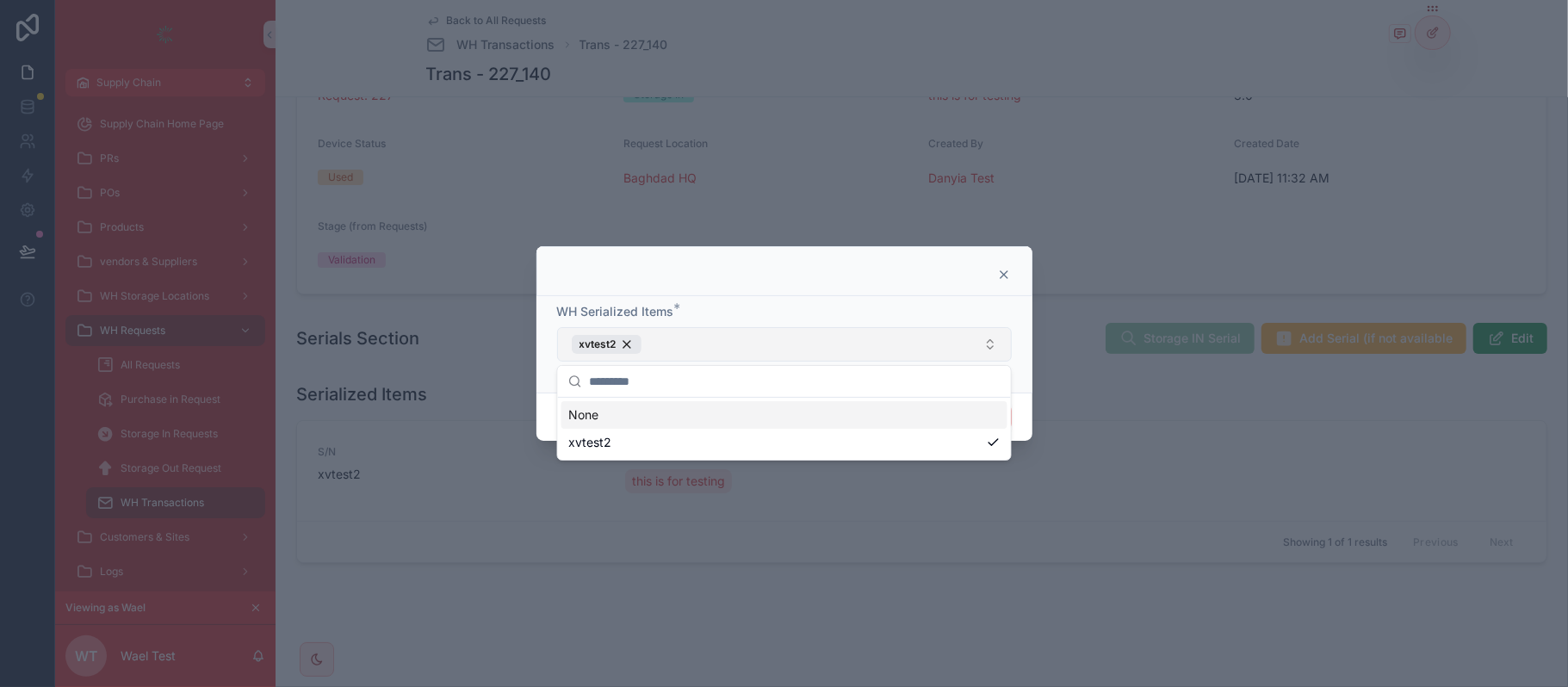
click at [704, 360] on button "xvtest2" at bounding box center [784, 344] width 455 height 34
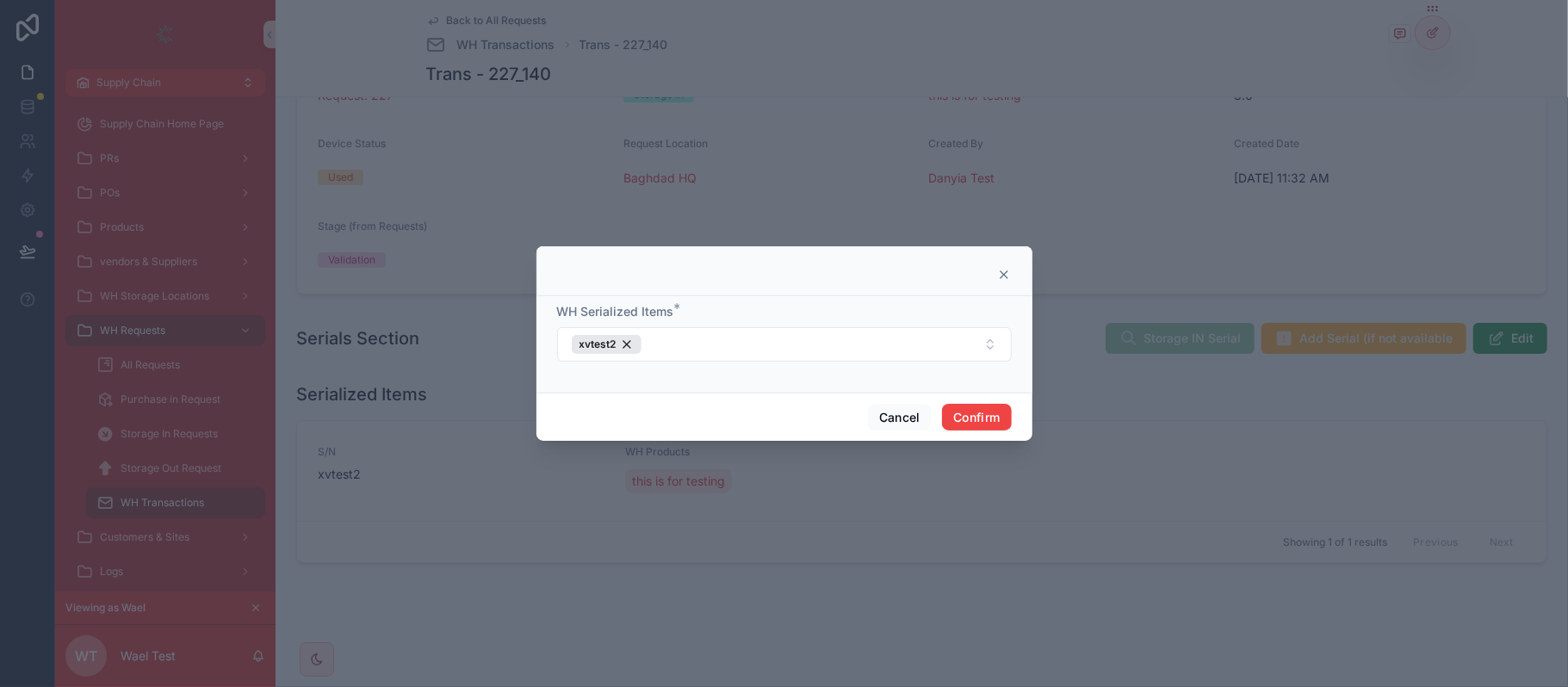
click at [825, 303] on div "WH Serialized Items *" at bounding box center [784, 312] width 455 height 18
click at [878, 417] on button "Cancel" at bounding box center [900, 418] width 63 height 27
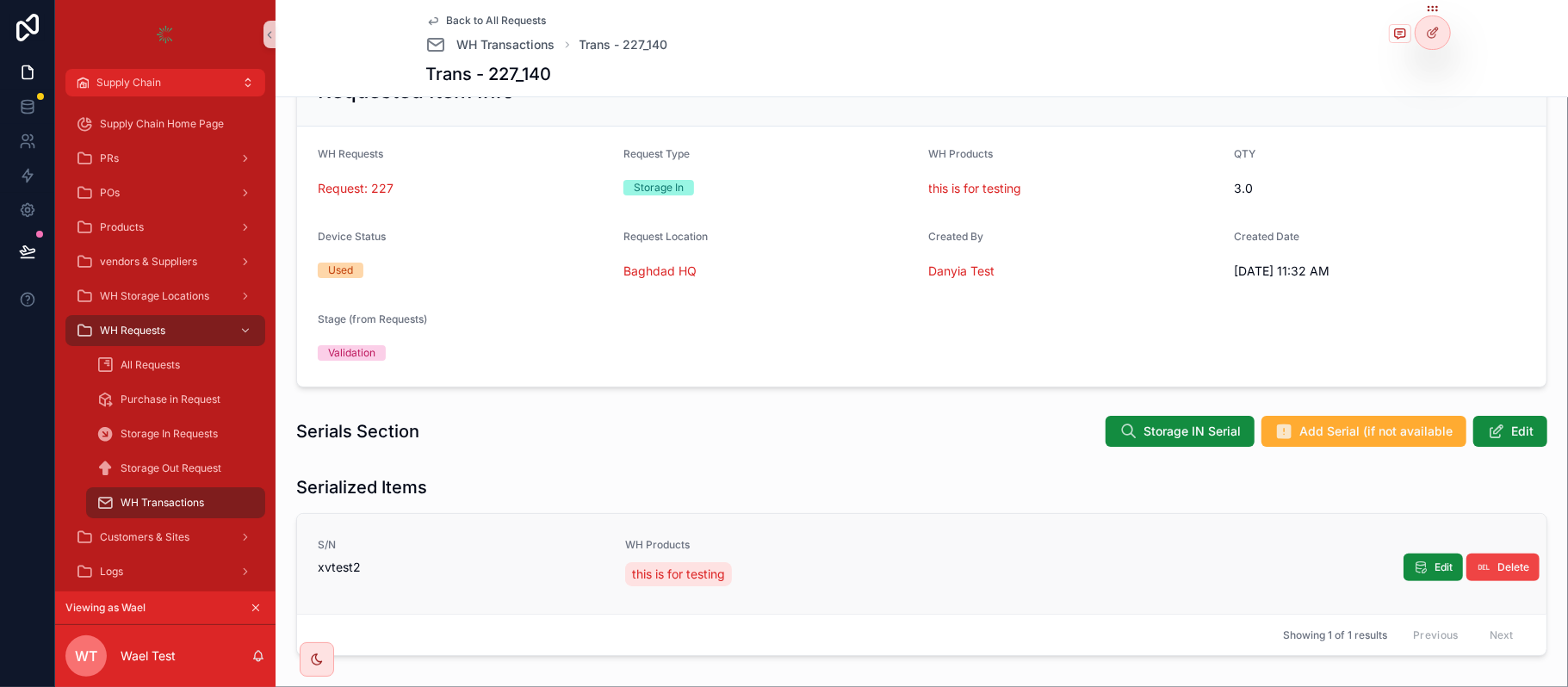
scroll to position [0, 0]
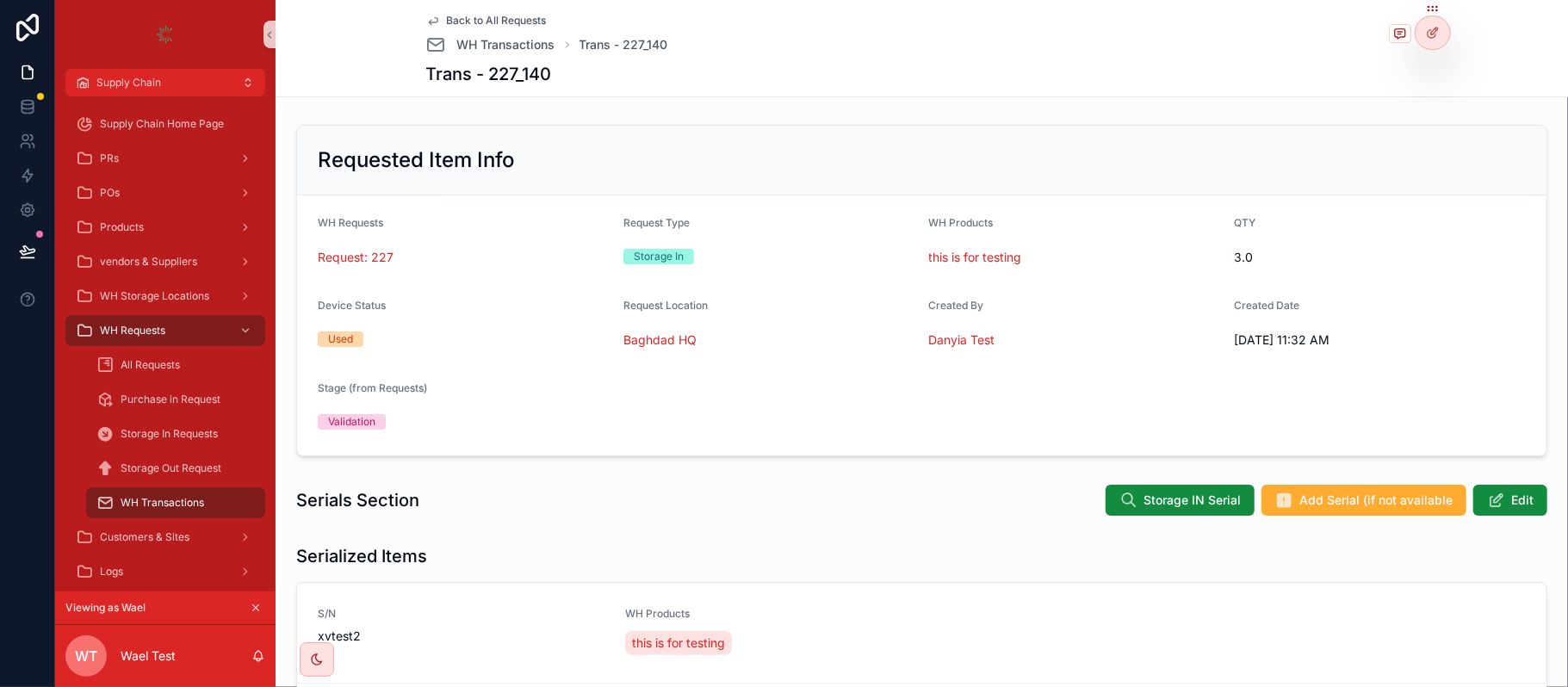
click at [457, 18] on span "Back to All Requests" at bounding box center [497, 20] width 100 height 14
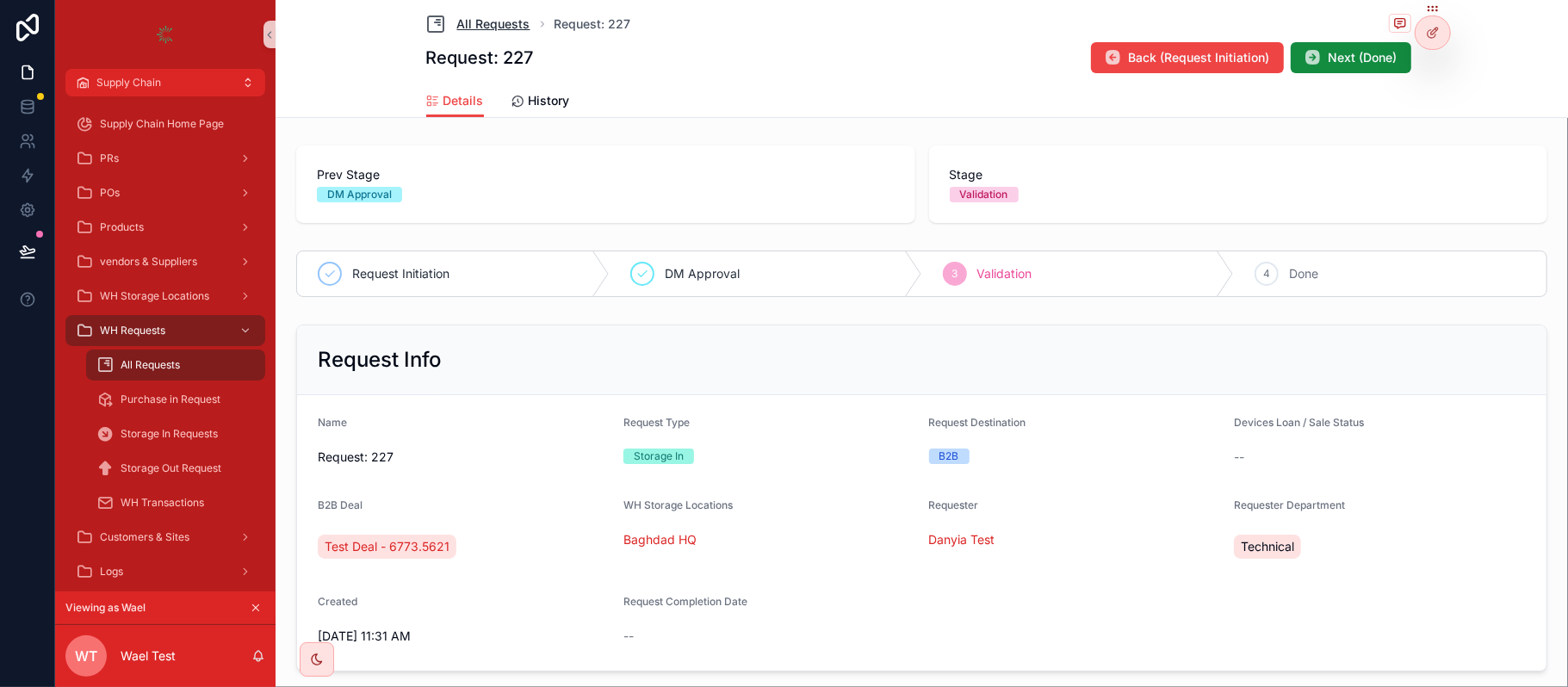
click at [460, 18] on span "All Requests" at bounding box center [494, 24] width 73 height 18
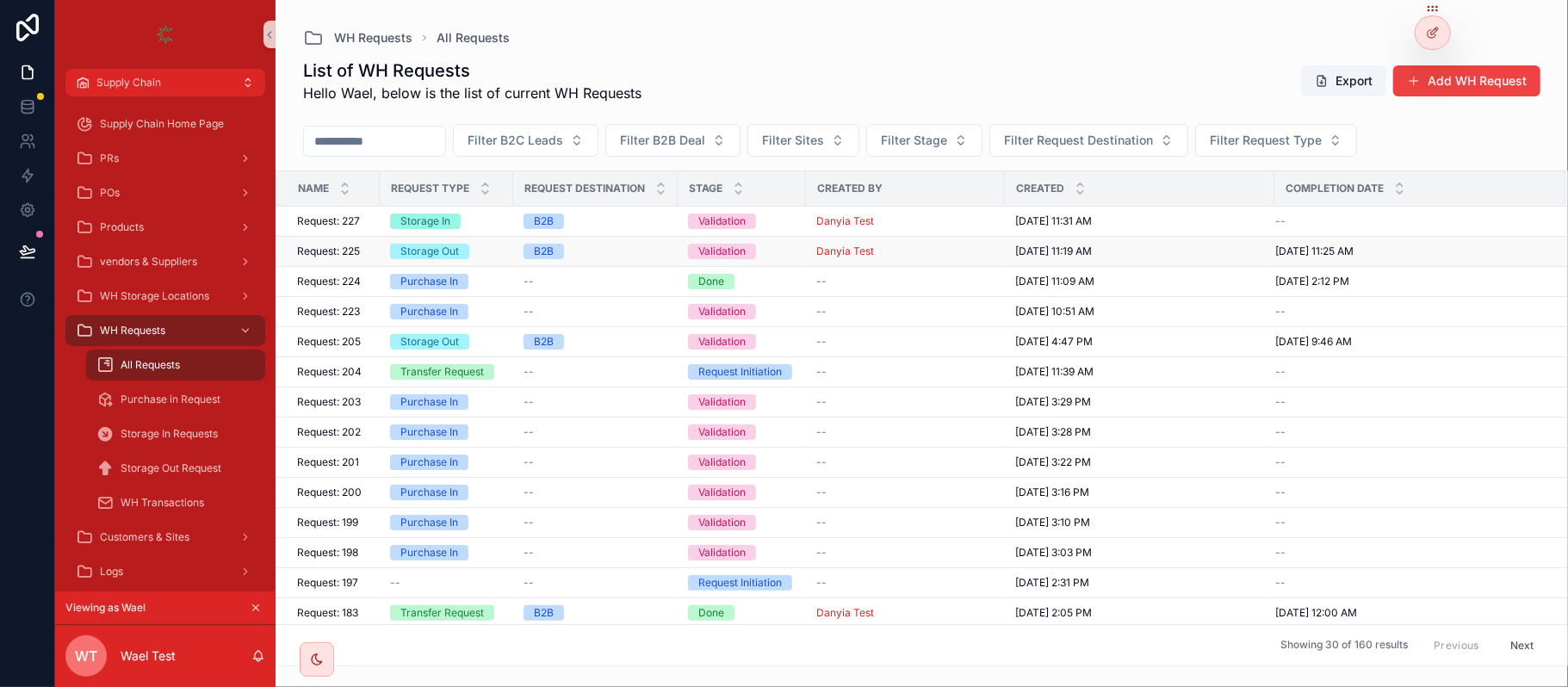
click at [486, 248] on div "Storage Out" at bounding box center [447, 252] width 113 height 16
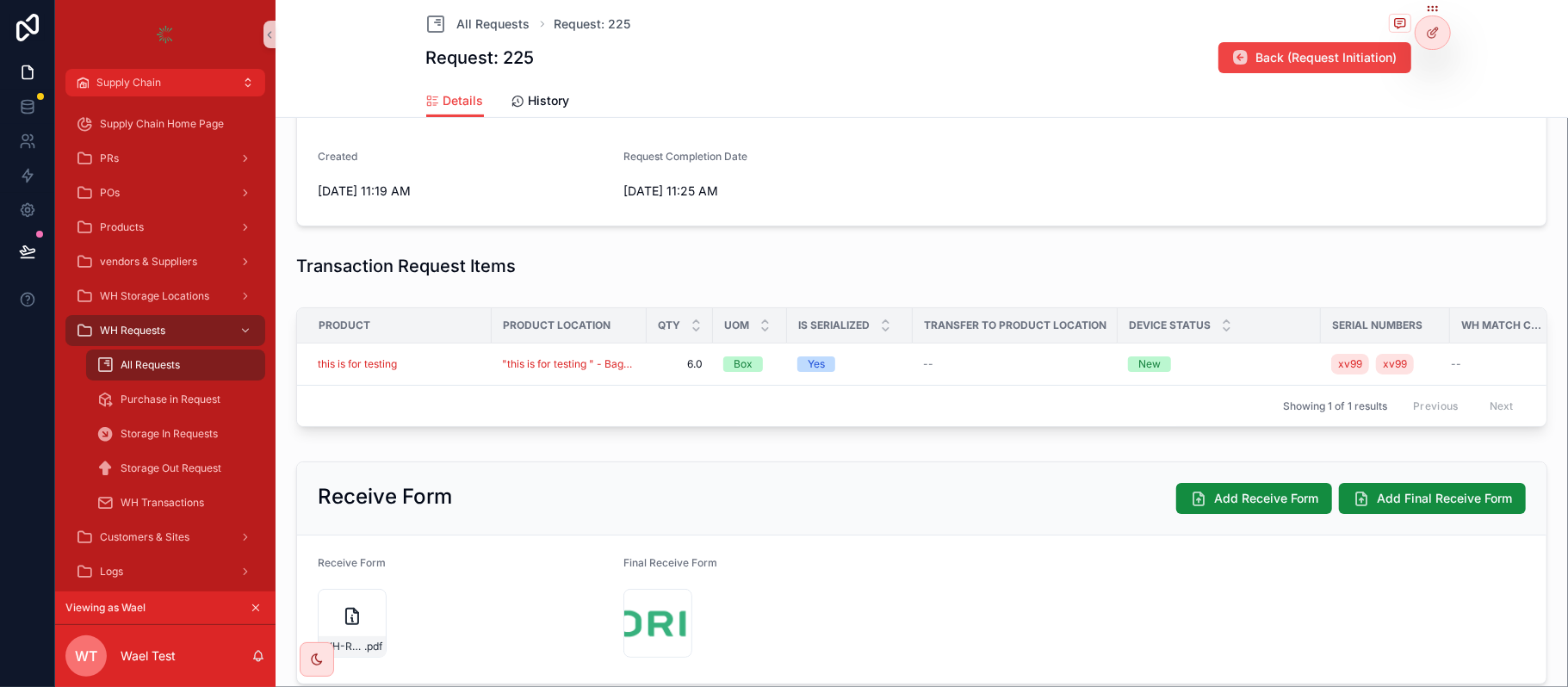
scroll to position [460, 0]
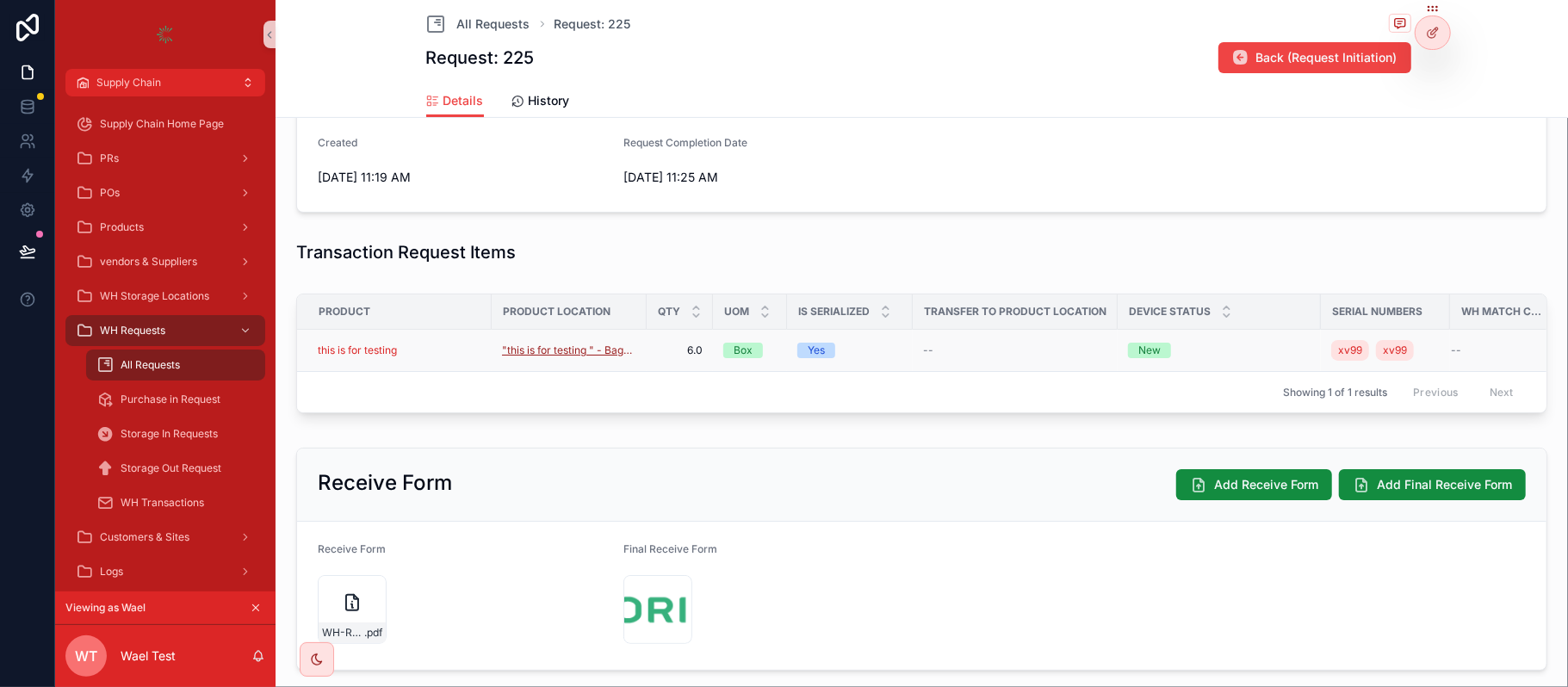
drag, startPoint x: 497, startPoint y: 359, endPoint x: 507, endPoint y: 349, distance: 14.1
click at [503, 352] on tr "this is for testing "this is for testing " - Baghdad HQ 6.0 6.0 Box Yes -- New …" at bounding box center [940, 350] width 1284 height 42
click at [462, 348] on div "this is for testing" at bounding box center [400, 350] width 164 height 14
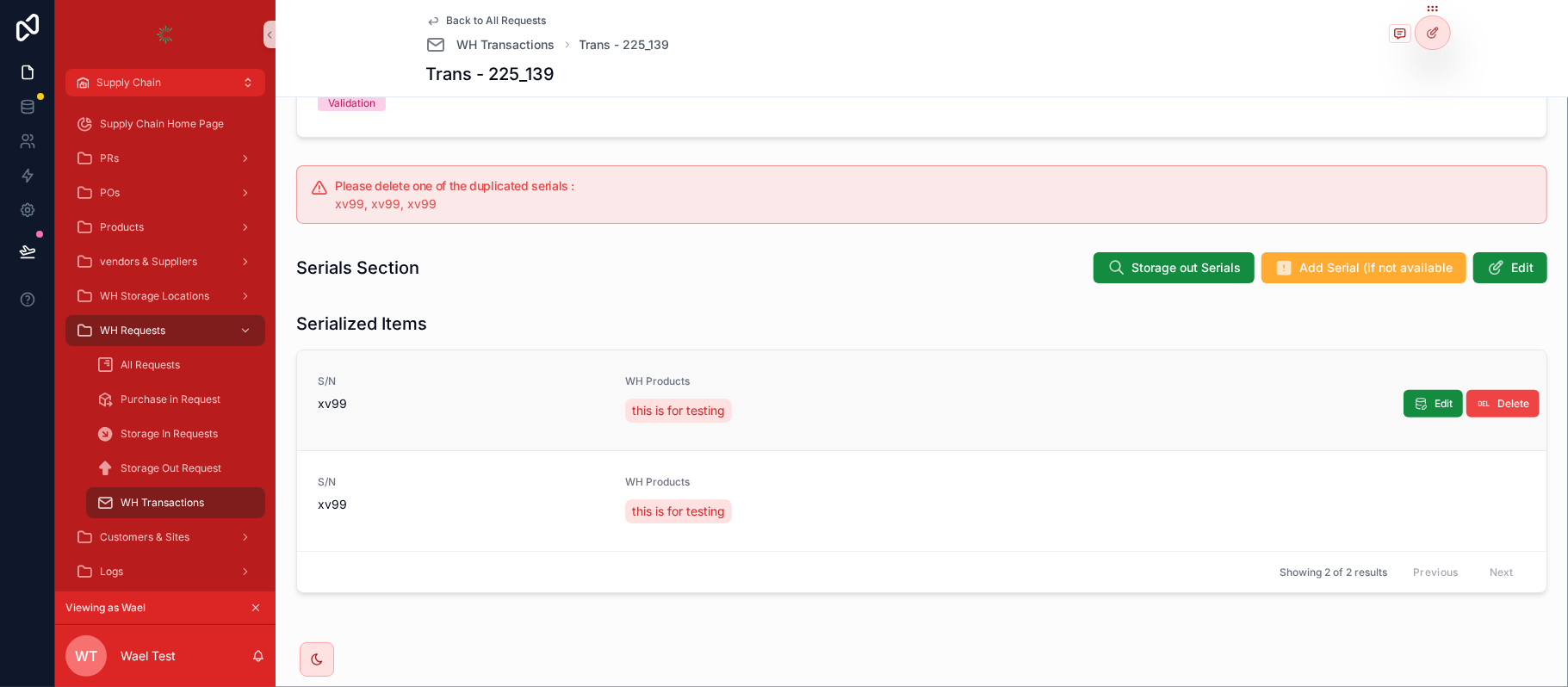
scroll to position [349, 0]
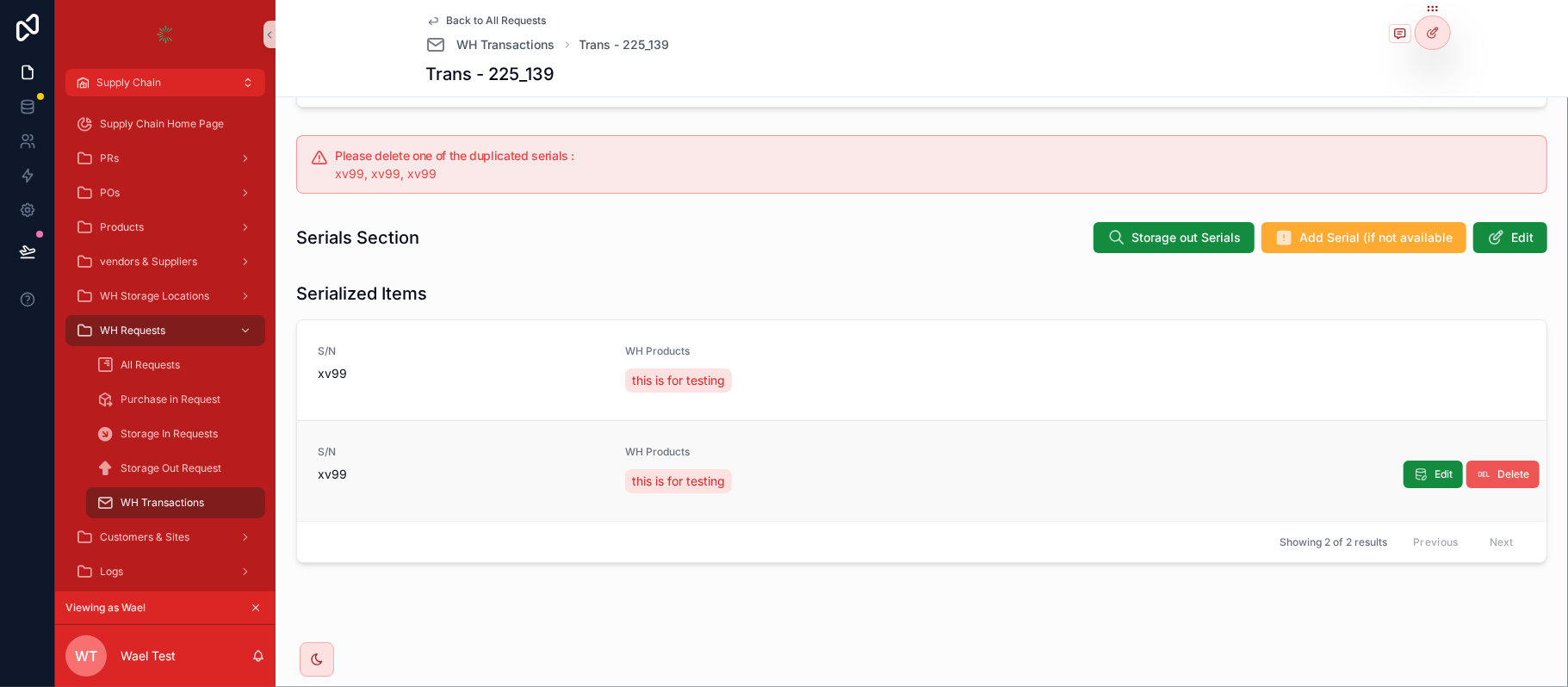
click at [1508, 482] on button "Delete" at bounding box center [1503, 474] width 73 height 27
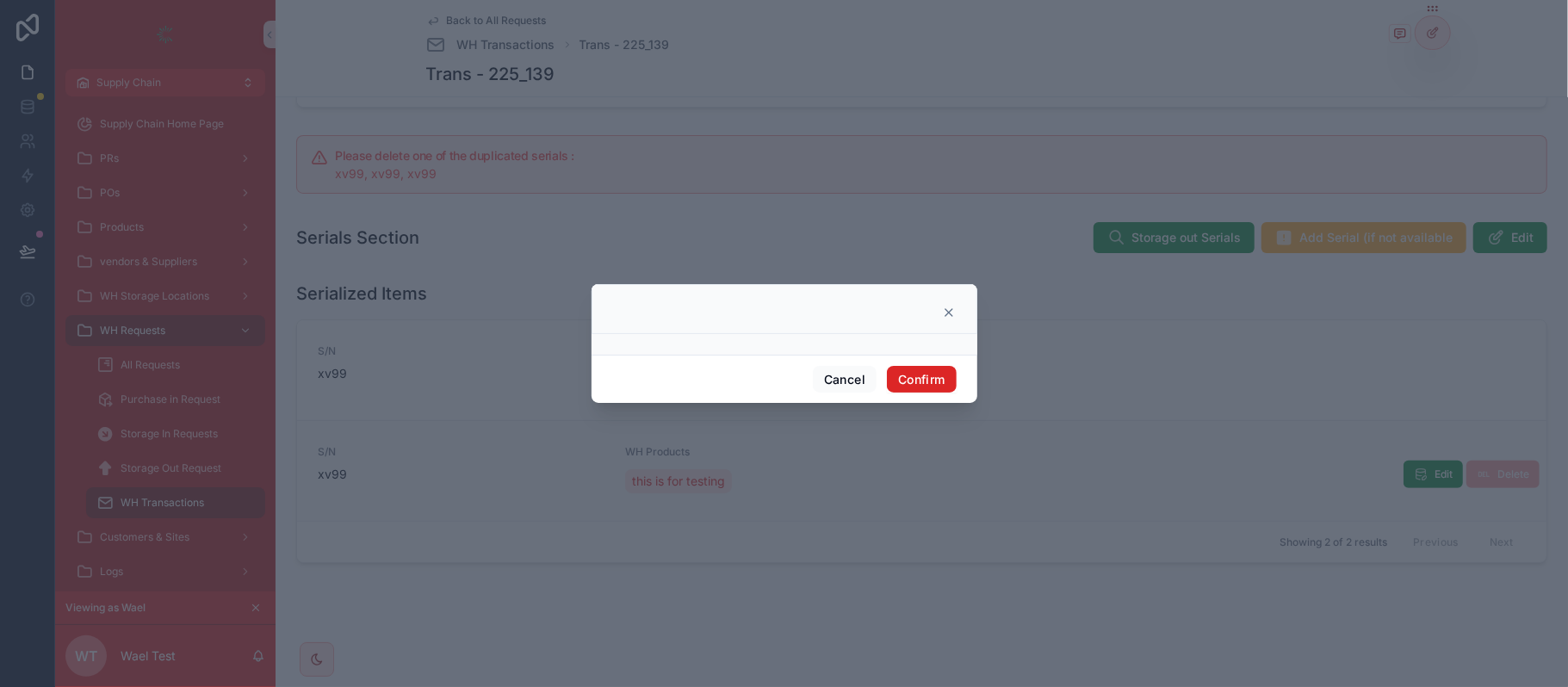
click at [931, 389] on button "Confirm" at bounding box center [921, 380] width 69 height 27
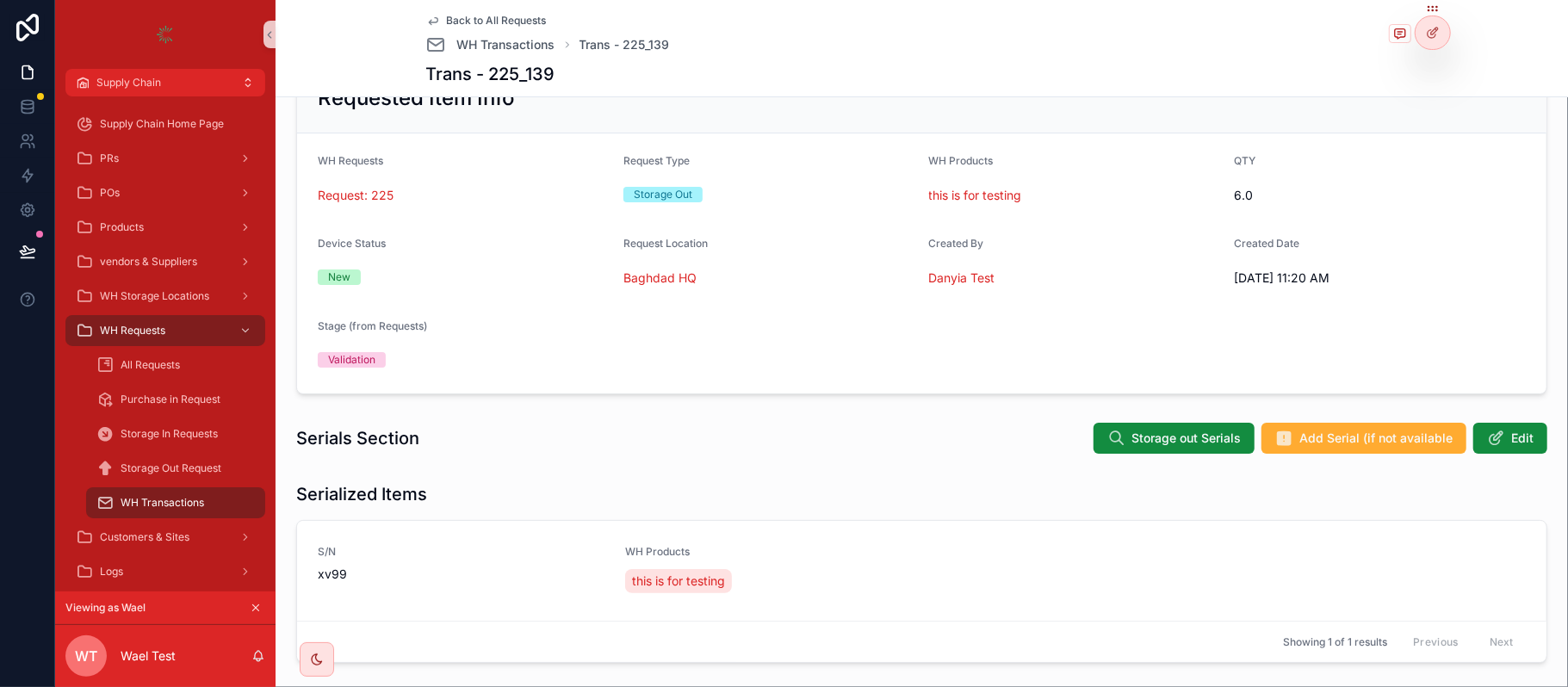
scroll to position [0, 0]
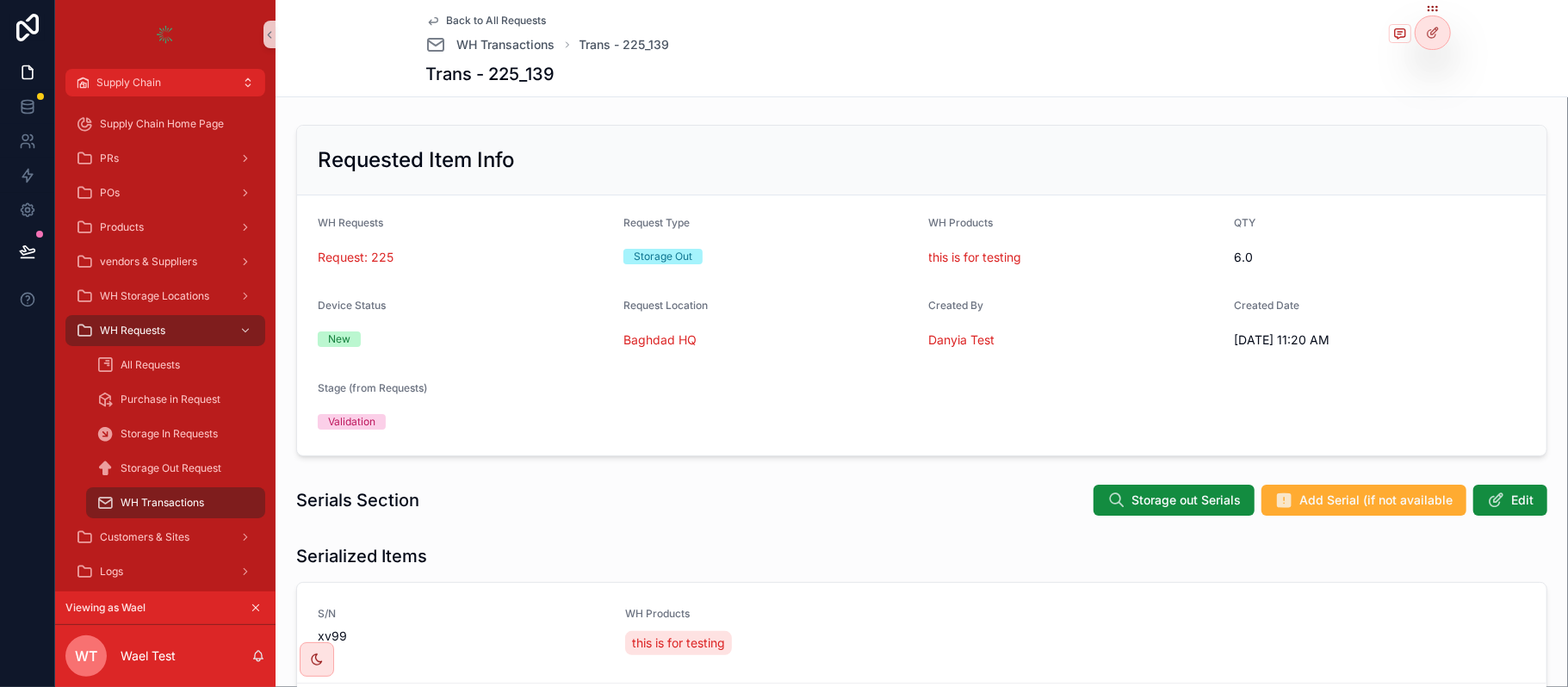
click at [525, 14] on div "Back to All Requests WH Transactions Trans - 225_139 Trans - 225_139" at bounding box center [922, 48] width 992 height 97
click at [522, 16] on span "Back to All Requests" at bounding box center [497, 20] width 100 height 14
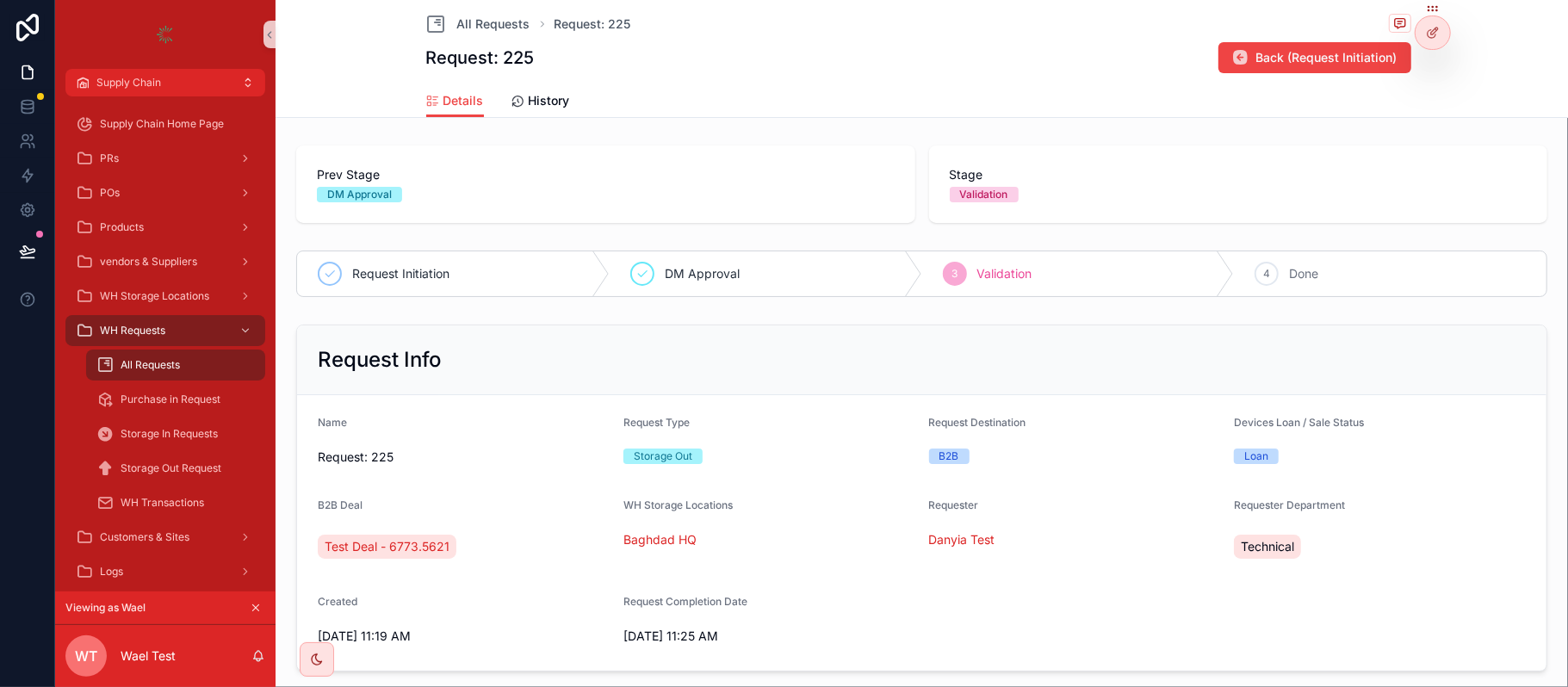
scroll to position [114, 0]
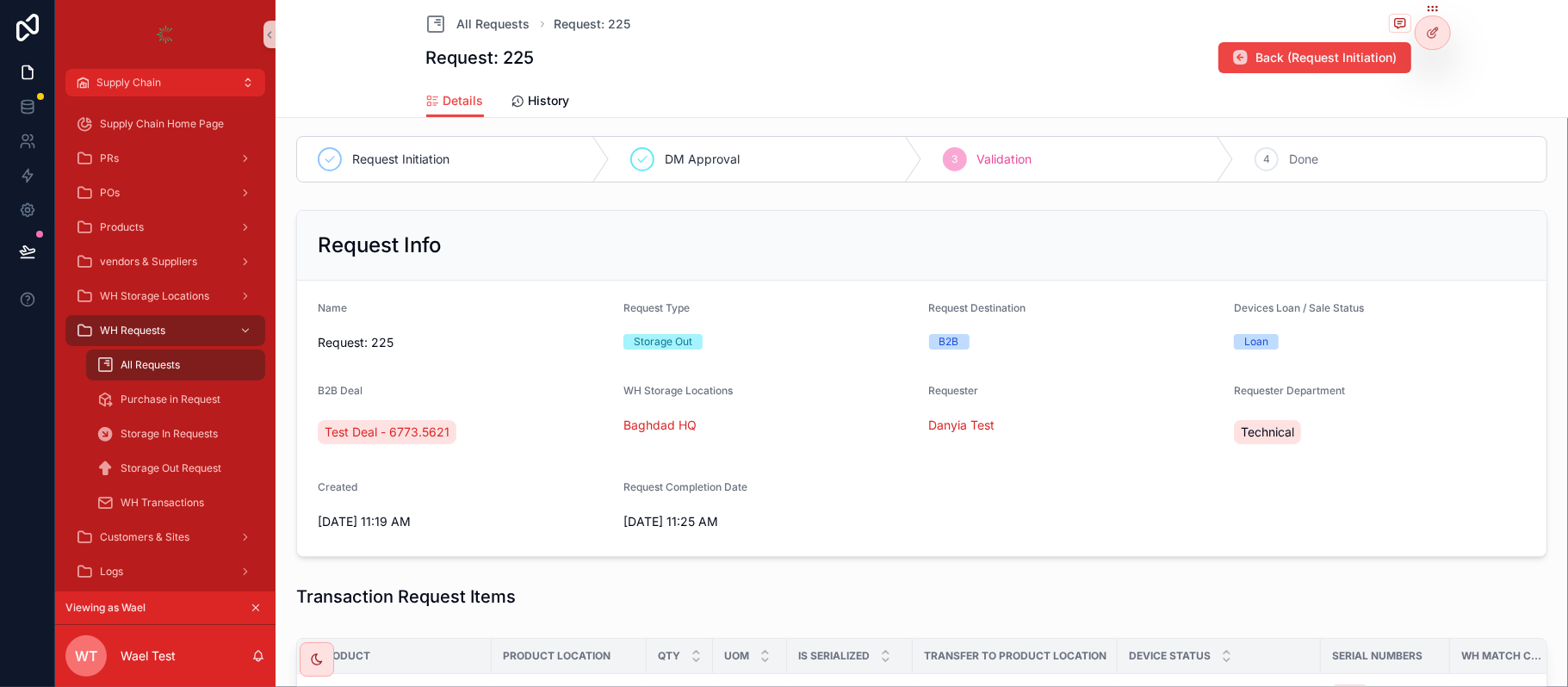
click at [259, 606] on icon "scrollable content" at bounding box center [257, 609] width 6 height 6
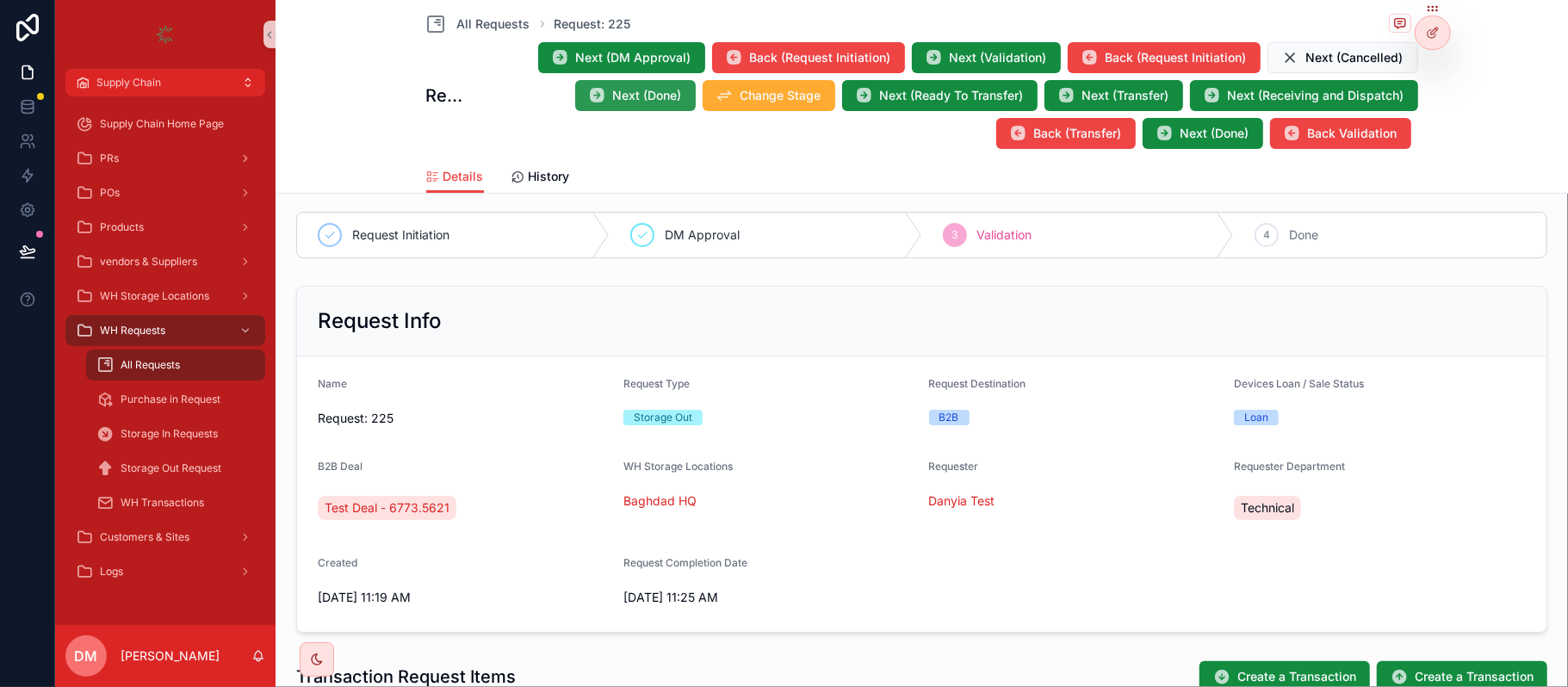
scroll to position [0, 0]
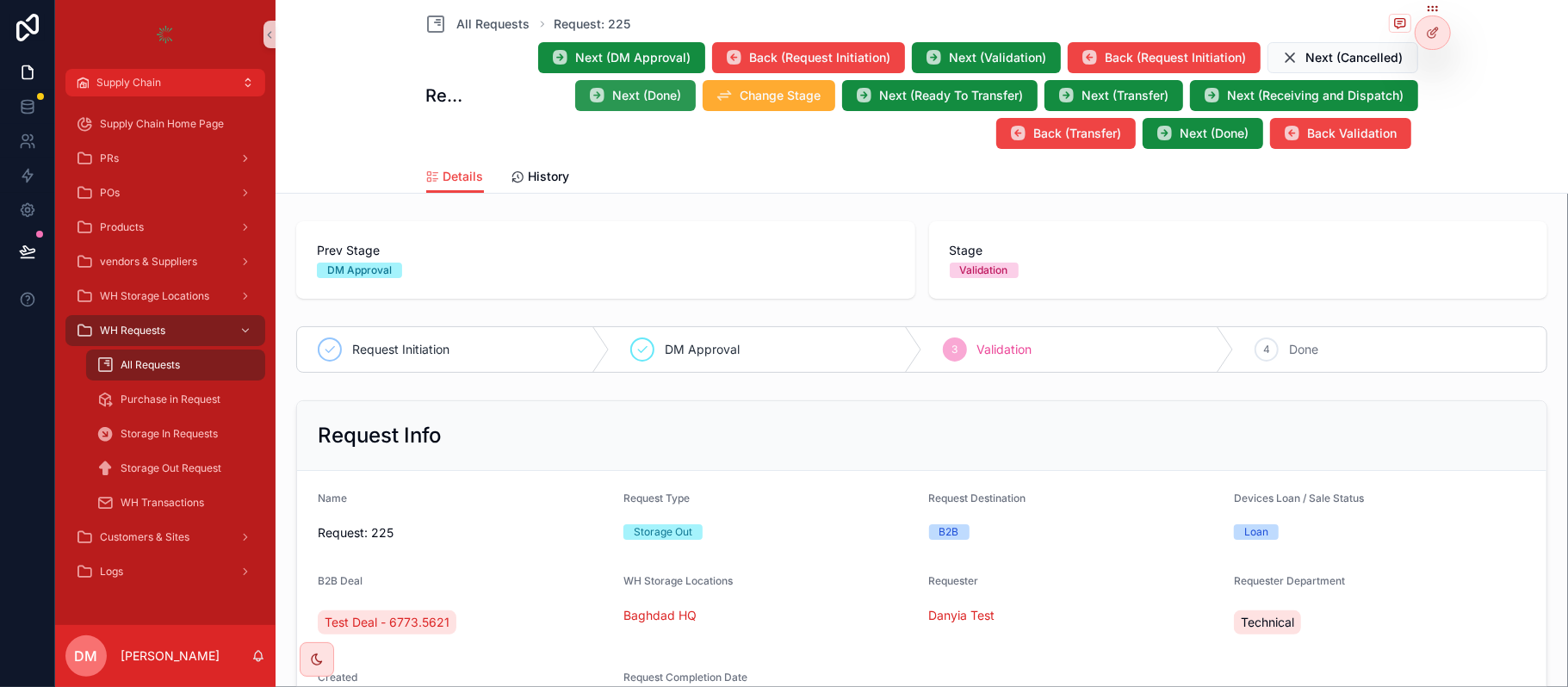
click at [599, 94] on button "Next (Done)" at bounding box center [636, 96] width 121 height 31
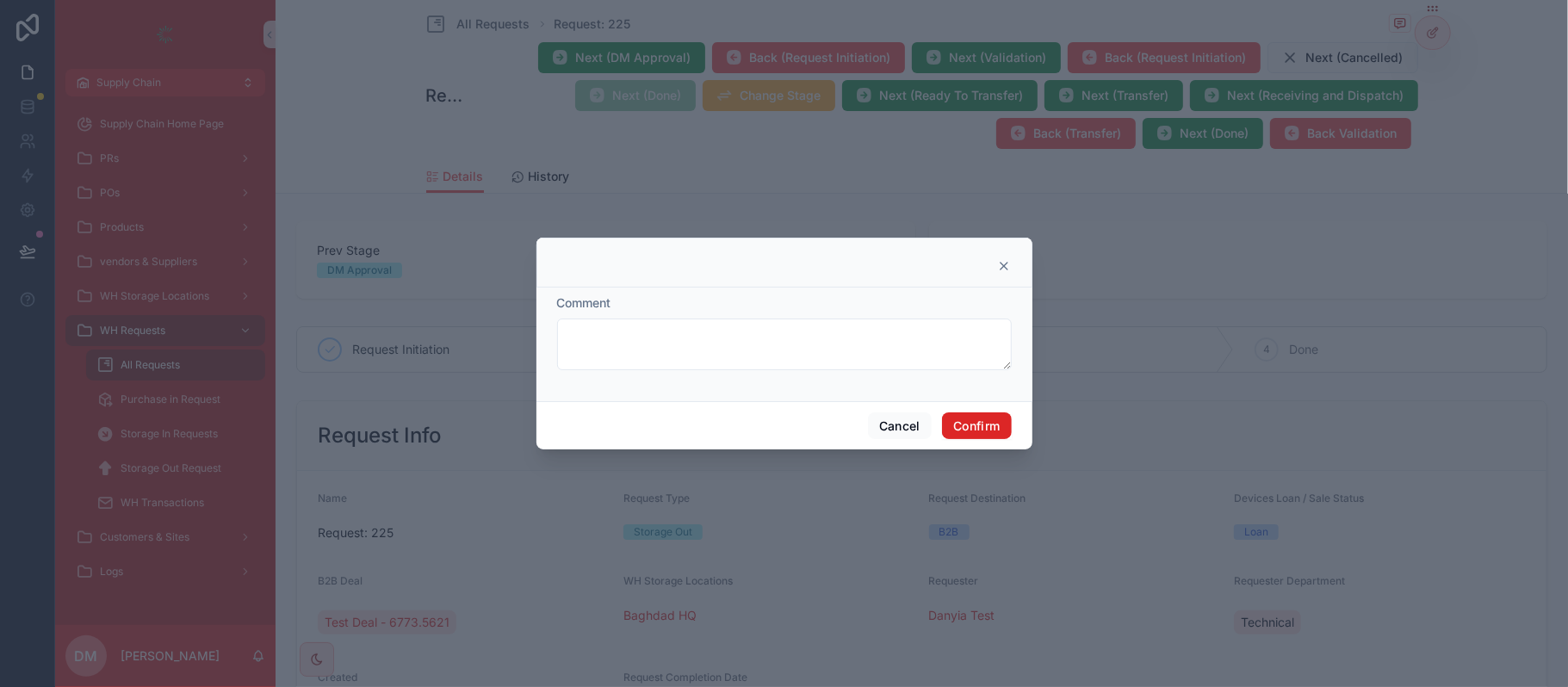
click at [966, 421] on button "Confirm" at bounding box center [977, 426] width 69 height 27
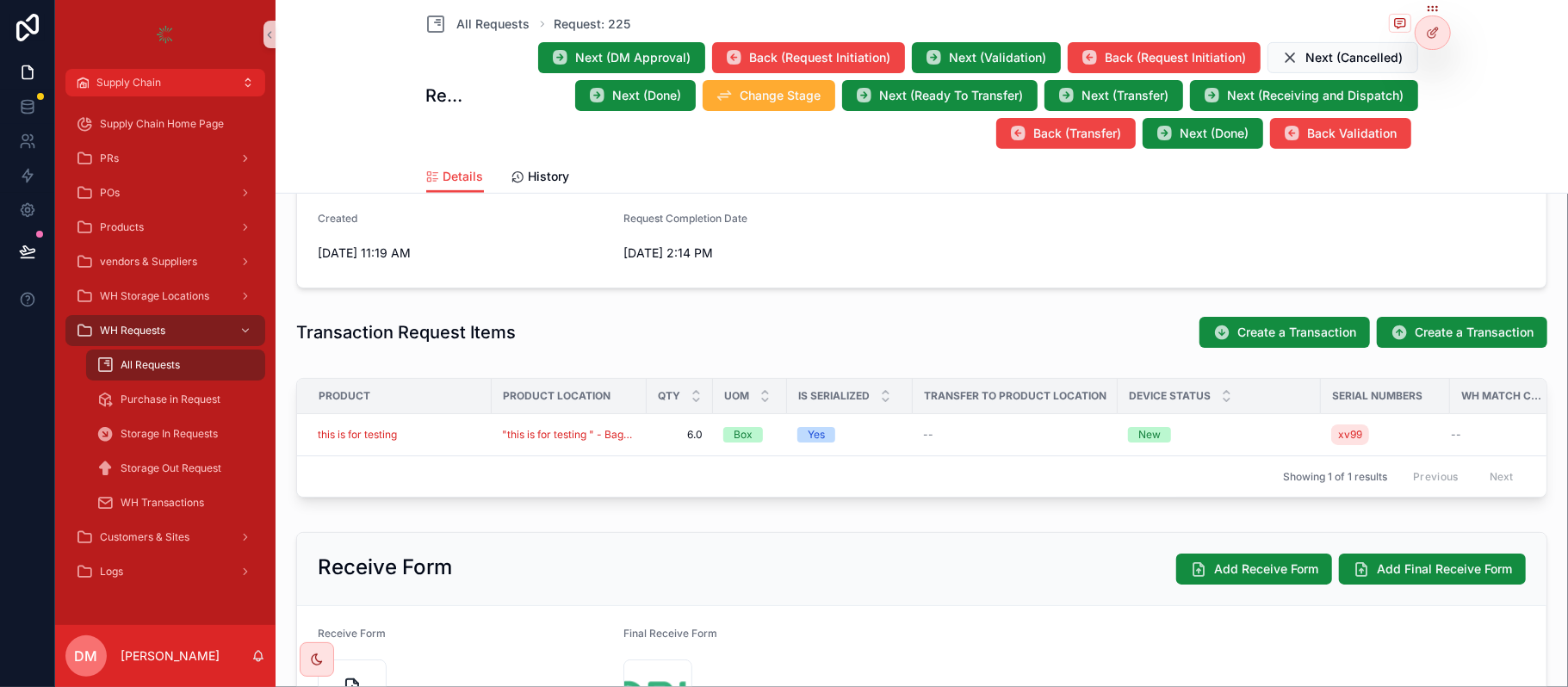
scroll to position [664, 0]
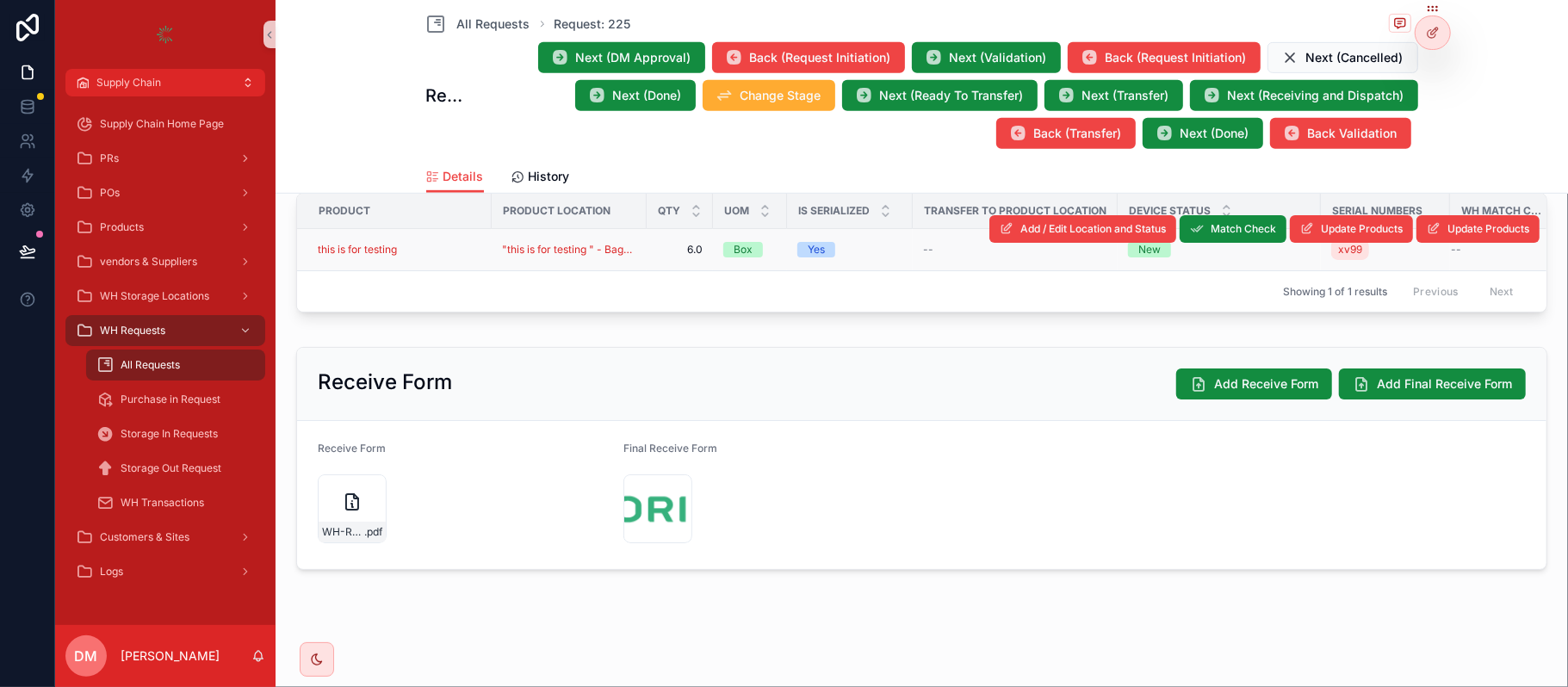
click at [445, 243] on div "this is for testing" at bounding box center [400, 250] width 164 height 14
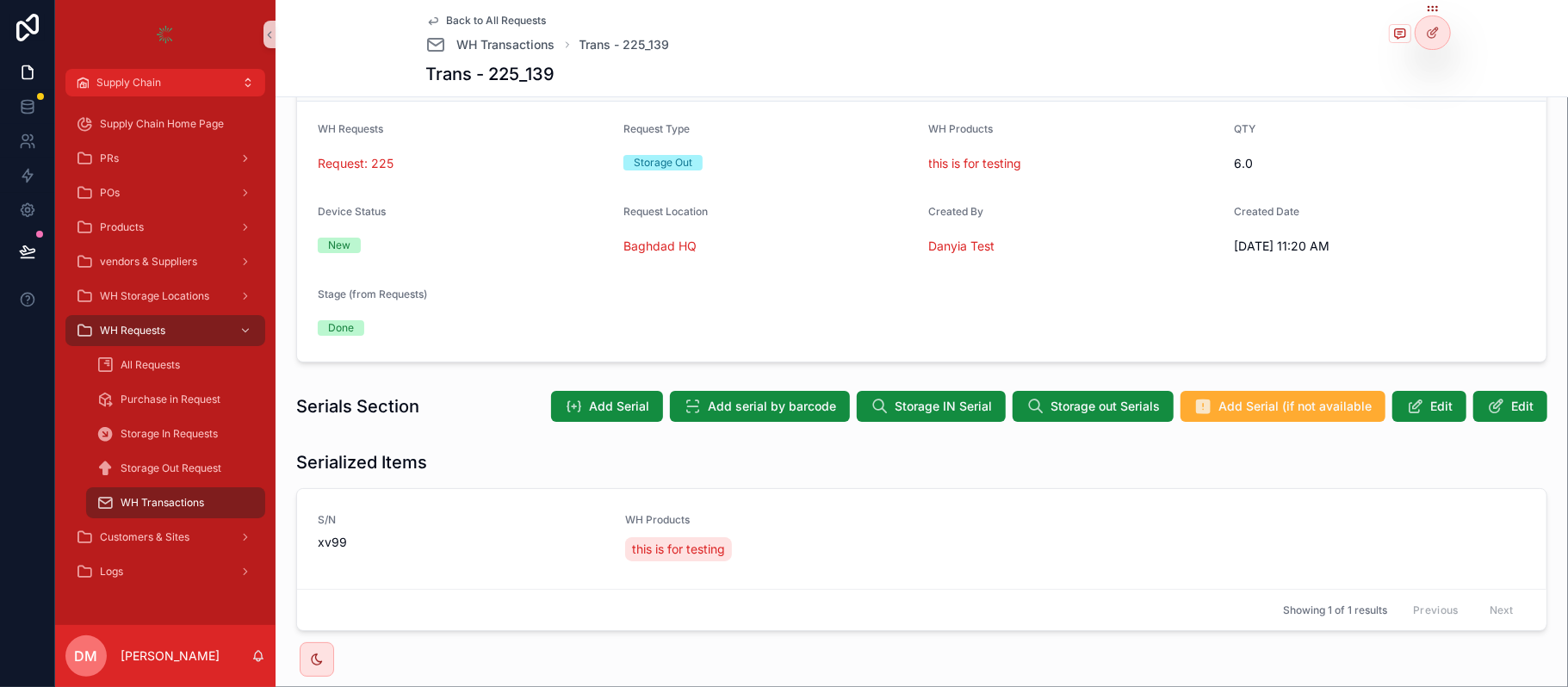
scroll to position [162, 0]
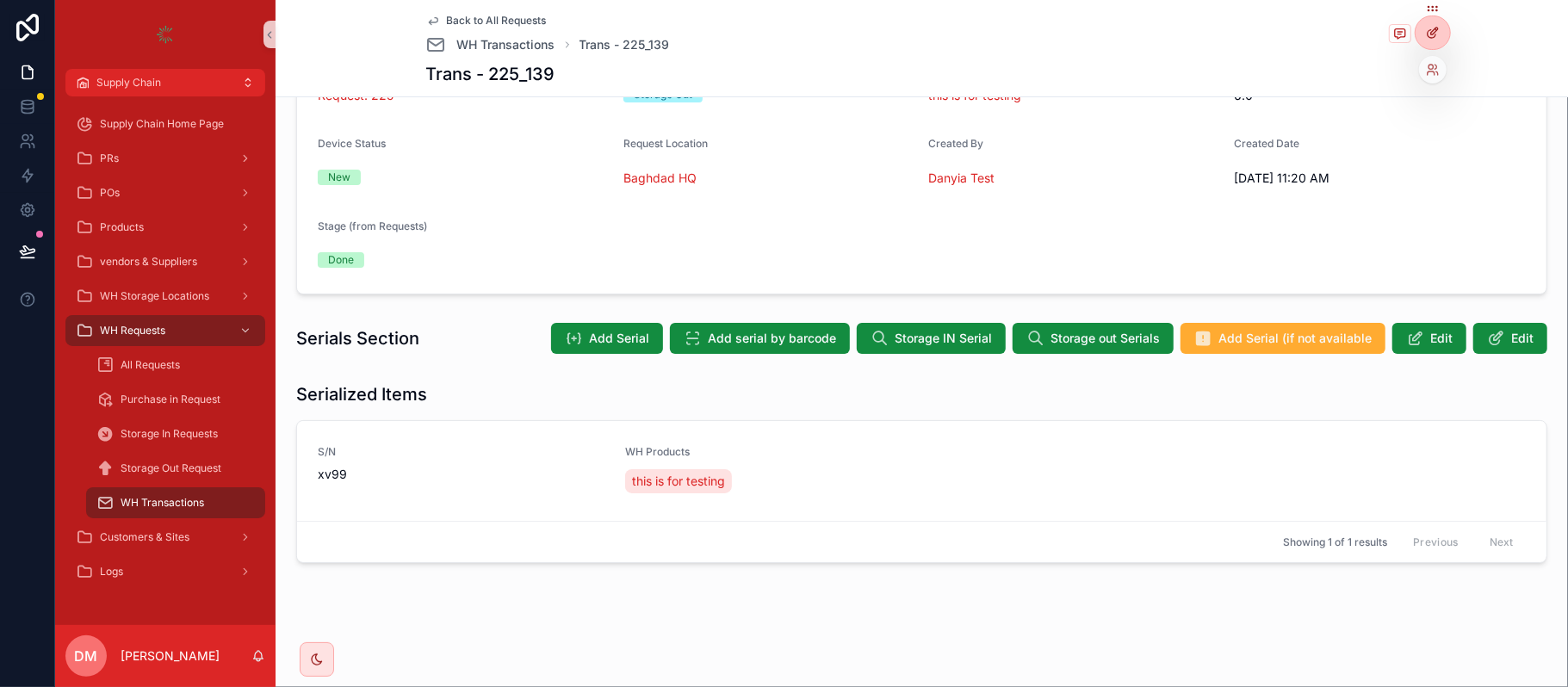
click at [1441, 31] on div at bounding box center [1432, 33] width 34 height 33
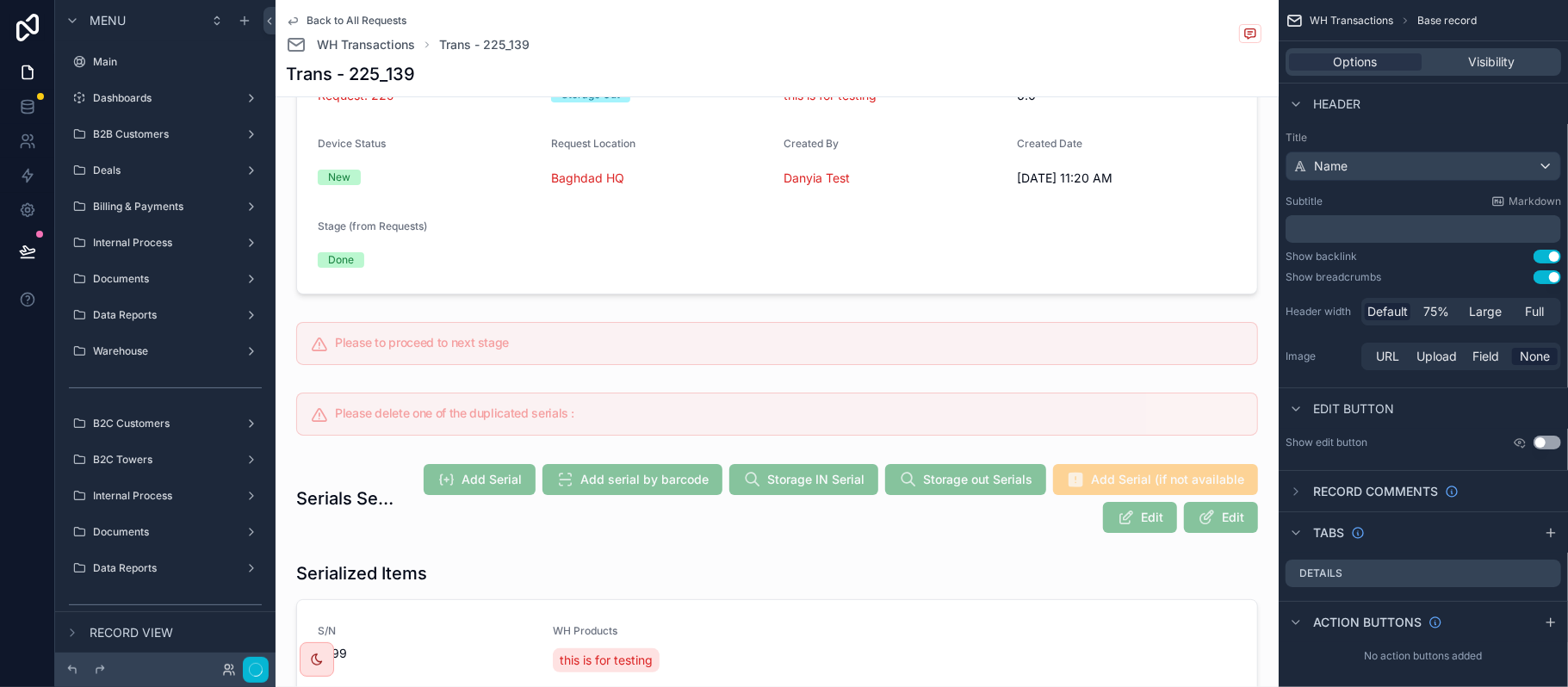
scroll to position [787, 0]
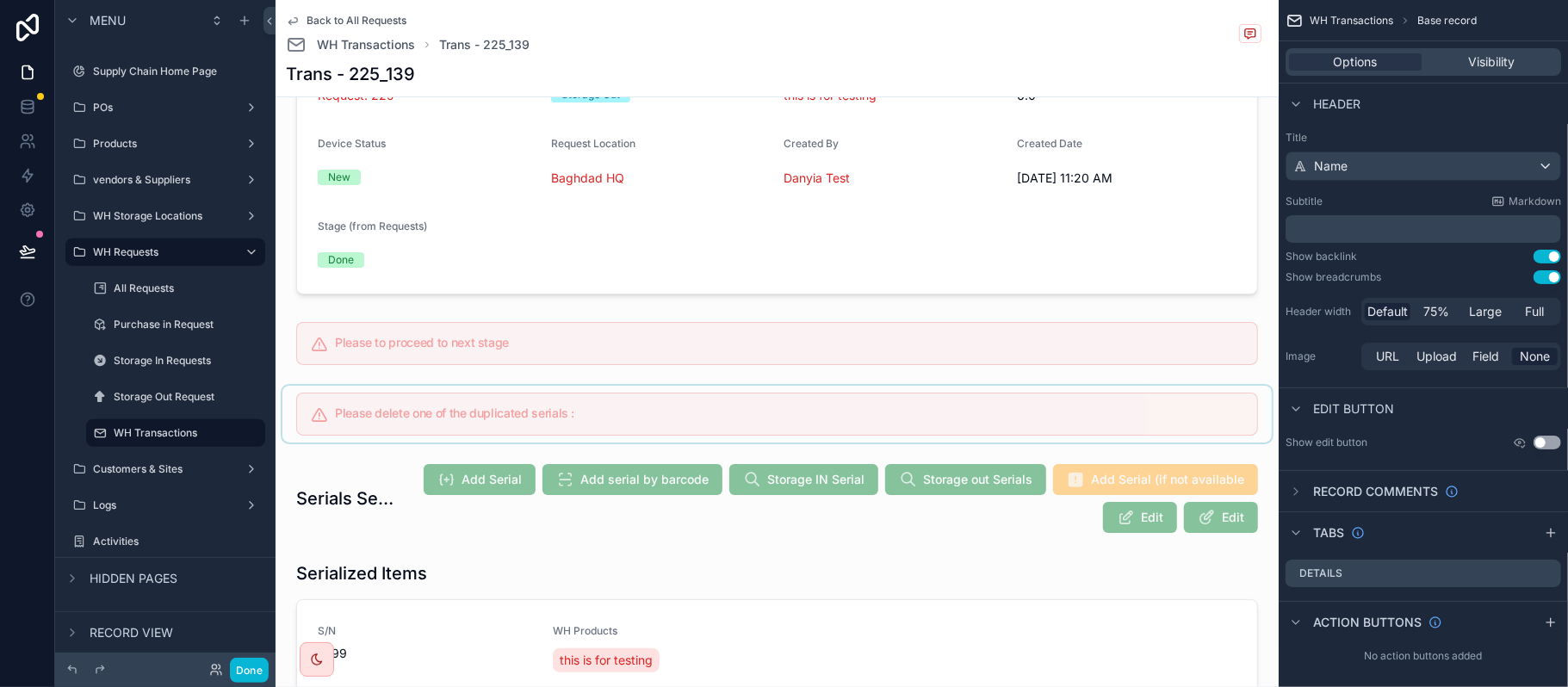
click at [510, 387] on div "scrollable content" at bounding box center [778, 414] width 989 height 57
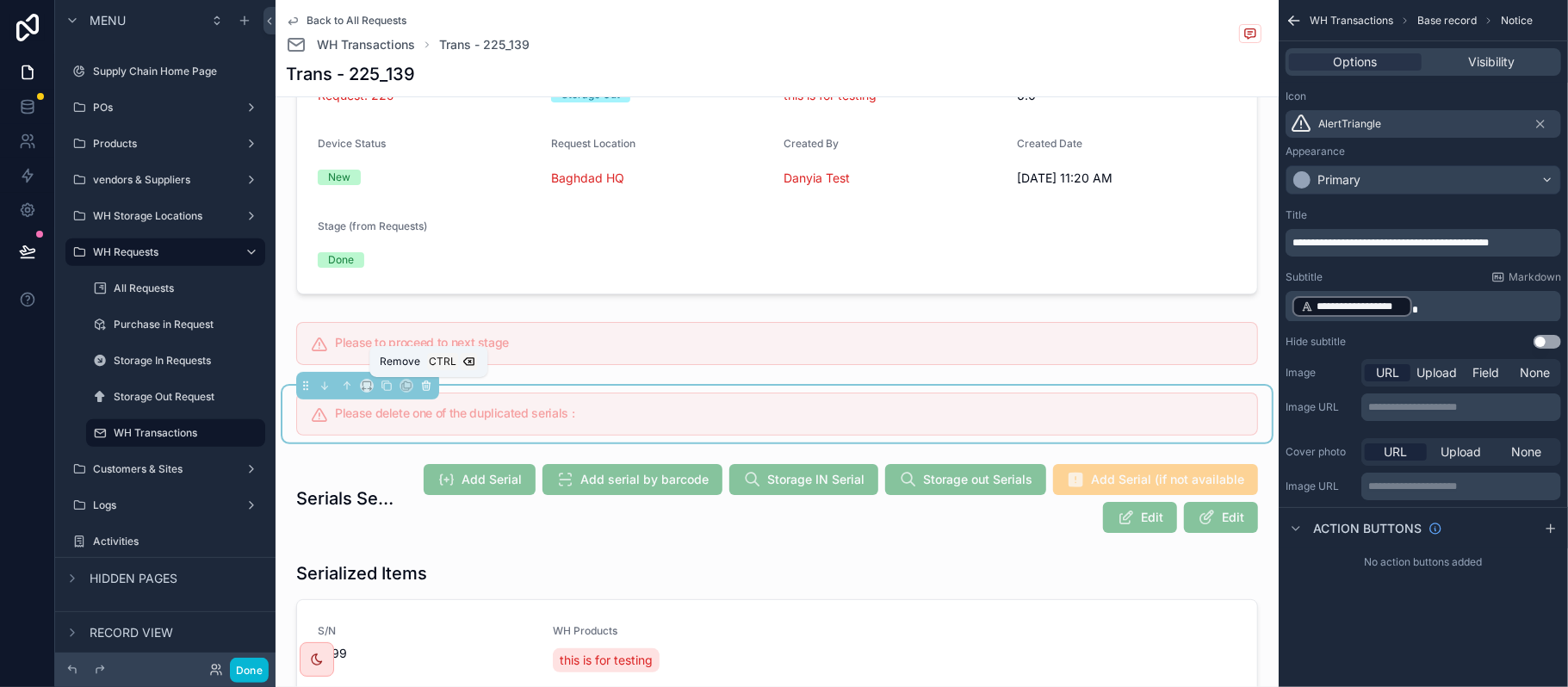
click at [422, 392] on icon "scrollable content" at bounding box center [426, 385] width 12 height 12
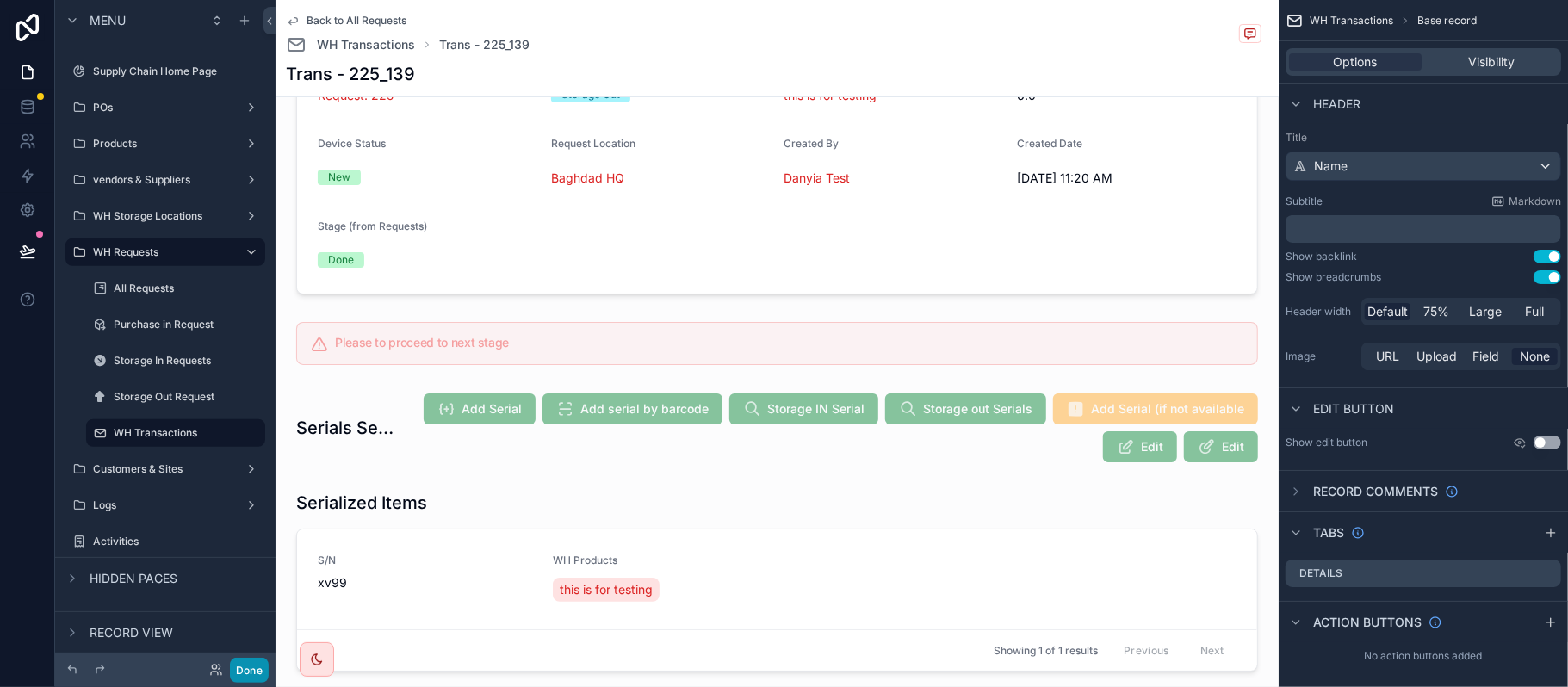
click at [253, 672] on button "Done" at bounding box center [250, 670] width 39 height 25
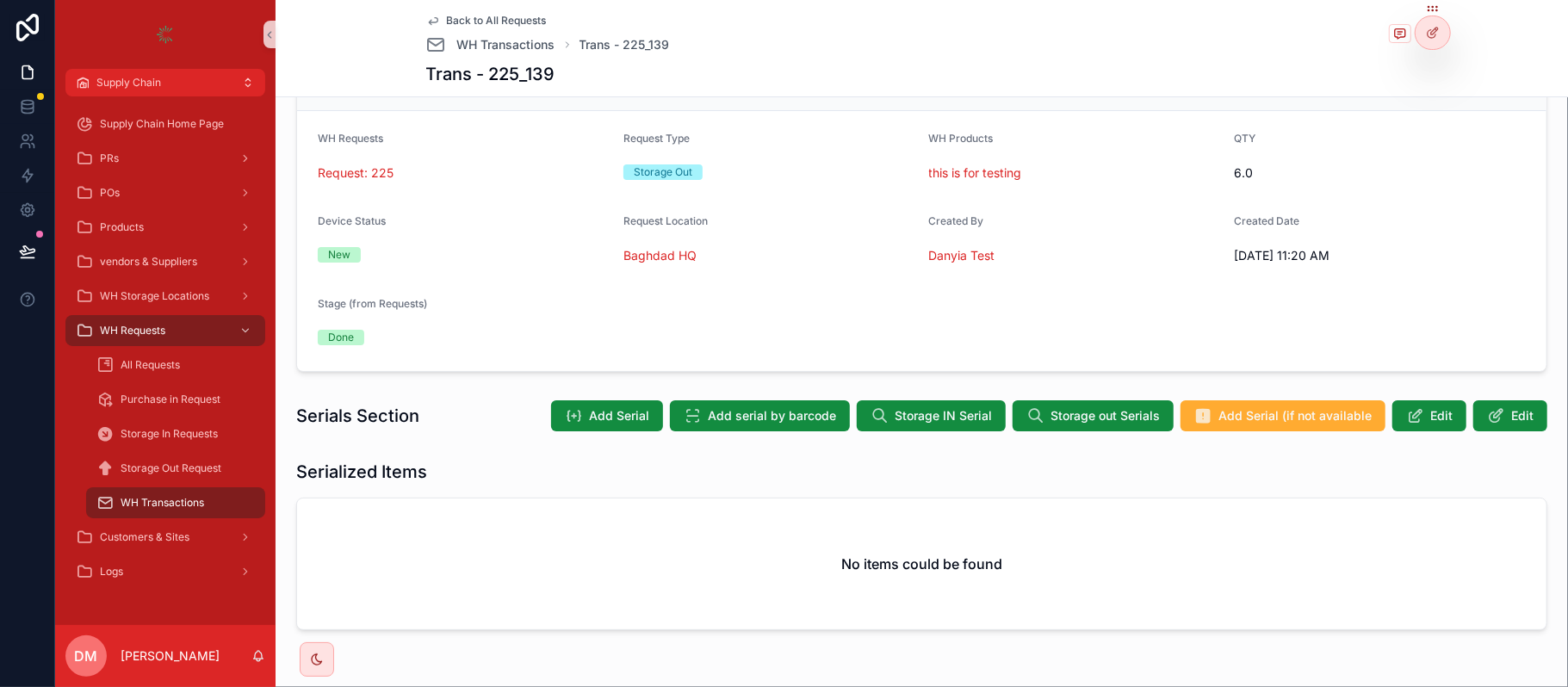
scroll to position [152, 0]
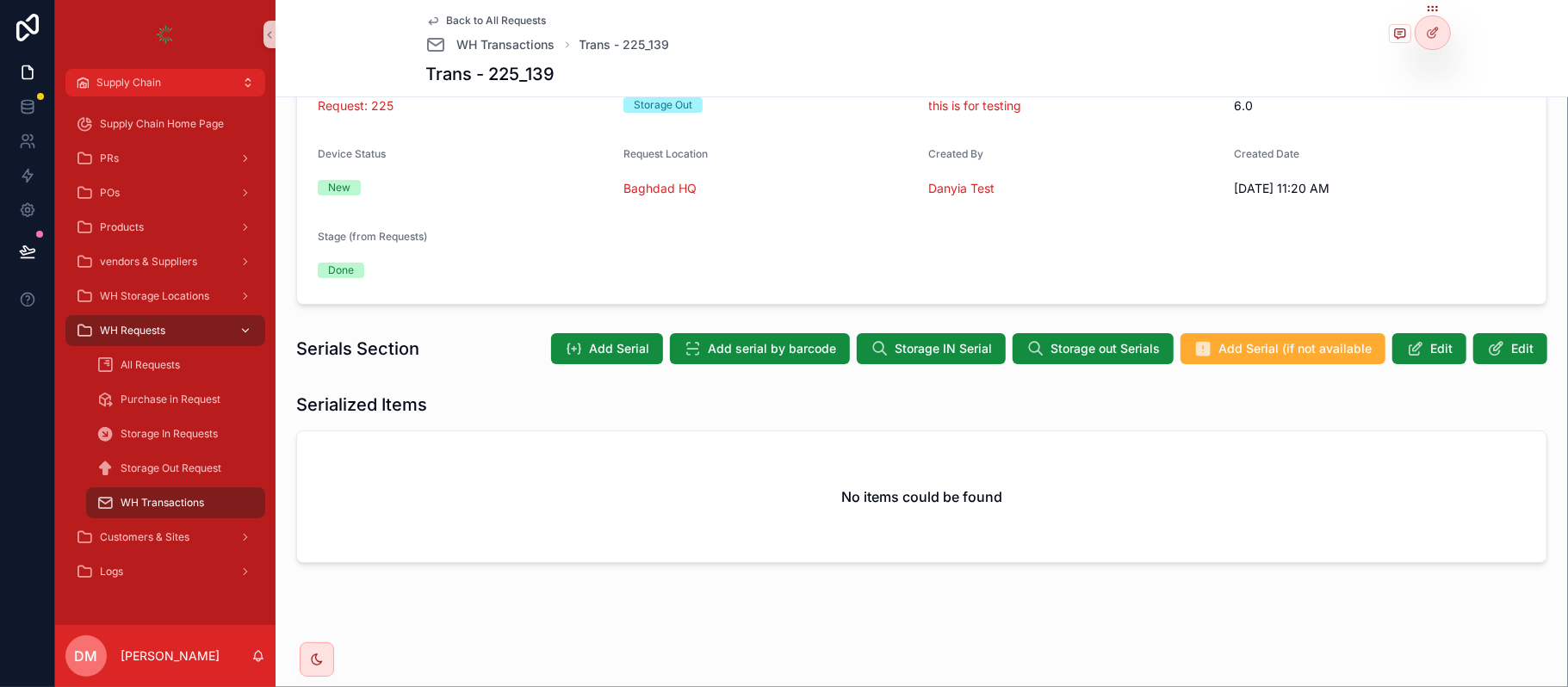
click at [163, 335] on span "WH Requests" at bounding box center [132, 331] width 65 height 14
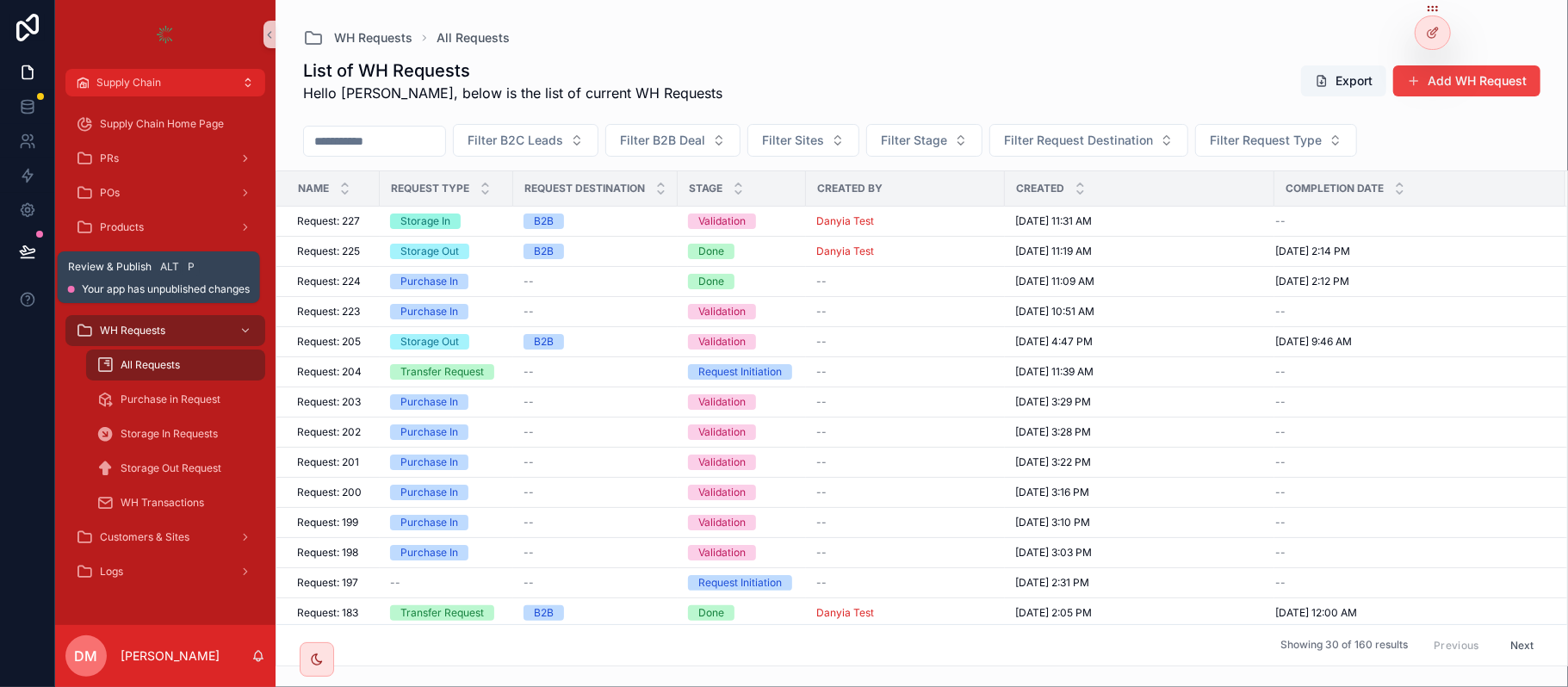
click at [12, 249] on button at bounding box center [27, 251] width 38 height 48
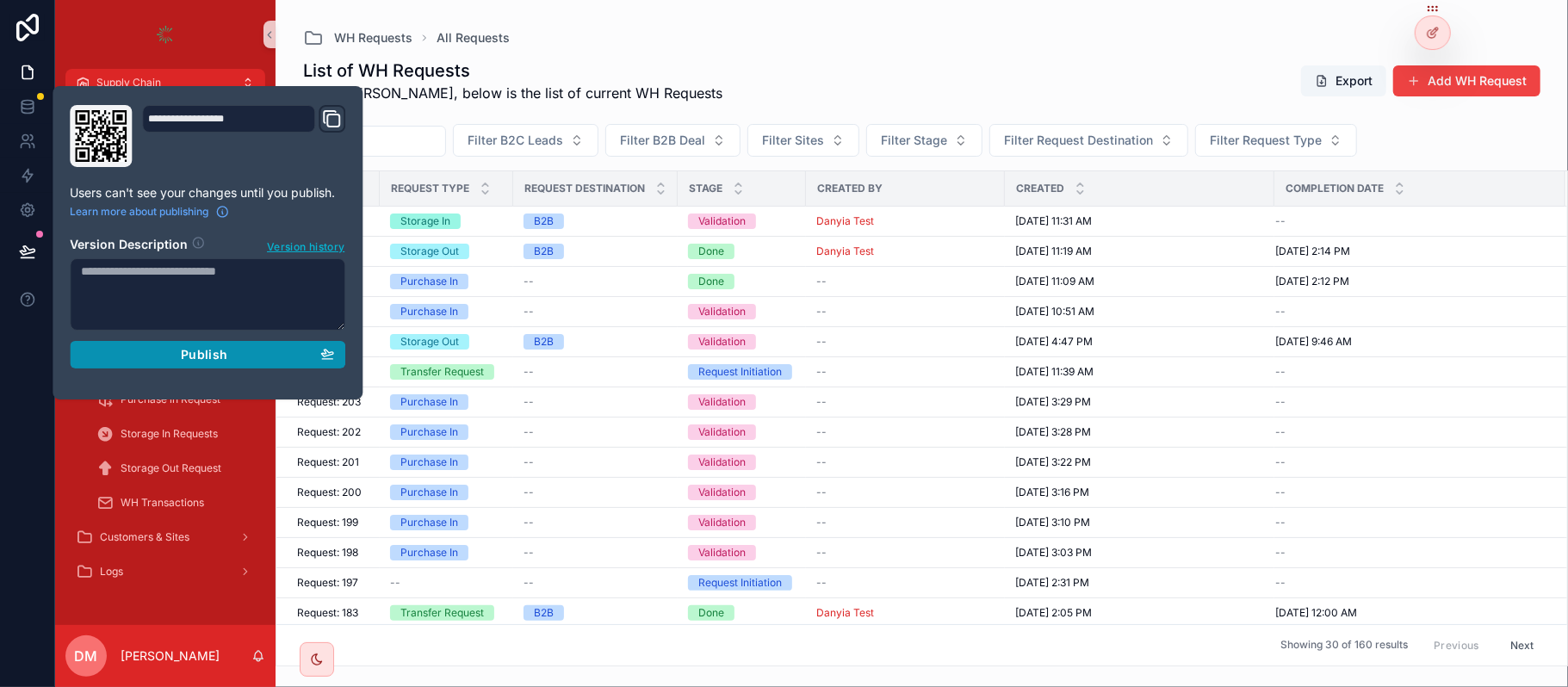
click at [243, 353] on div "Publish" at bounding box center [208, 355] width 254 height 16
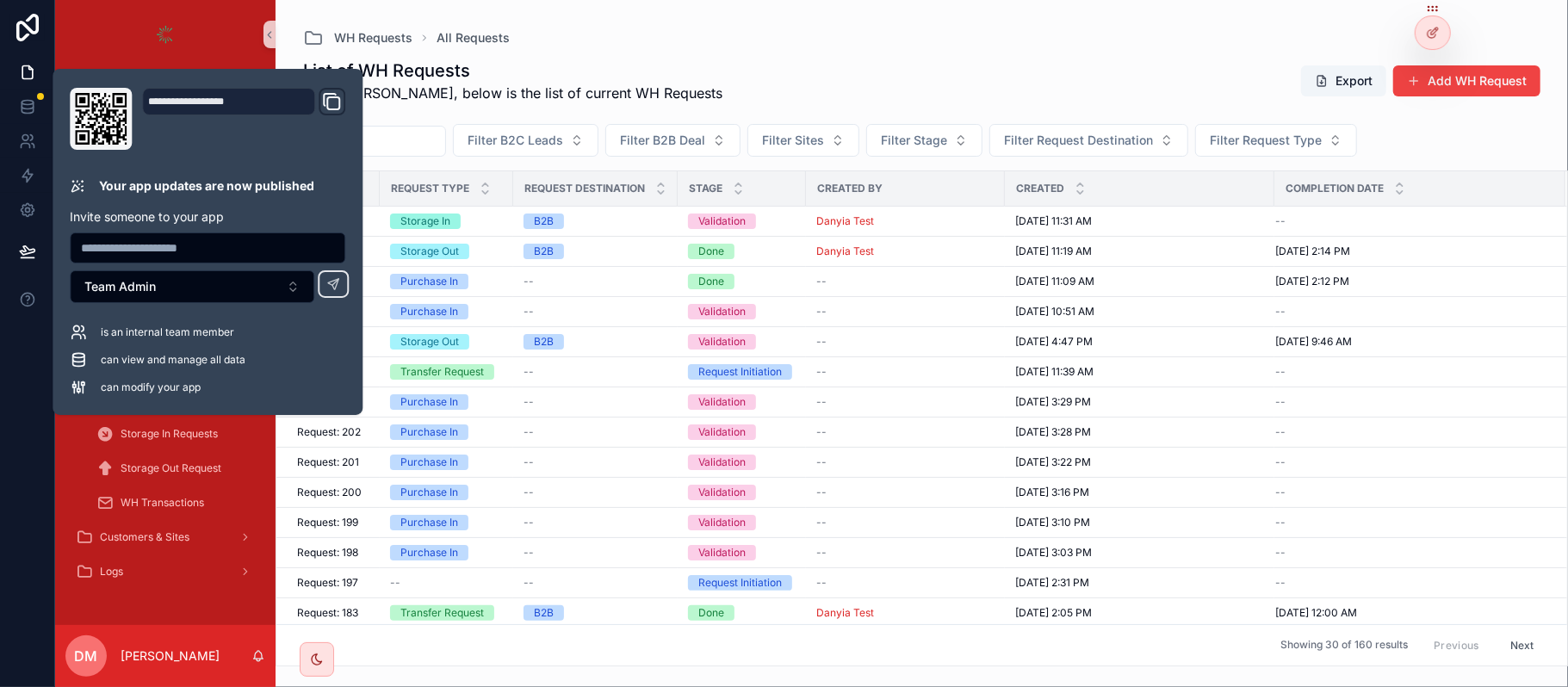
click at [590, 38] on div "WH Requests All Requests" at bounding box center [922, 37] width 1237 height 20
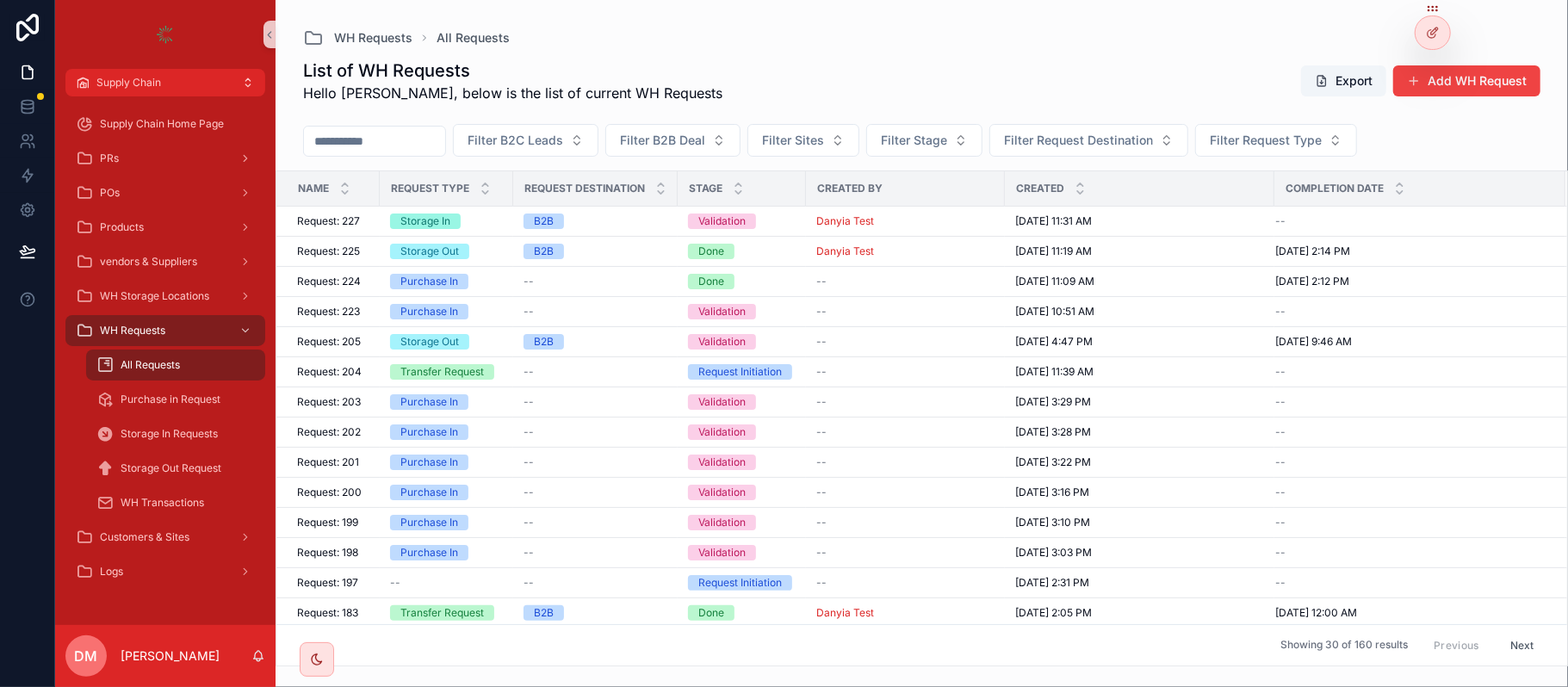
click at [675, 11] on div "WH Requests All Requests List of WH Requests Hello [PERSON_NAME], below is the …" at bounding box center [921, 333] width 1293 height 667
click at [182, 205] on div "POs" at bounding box center [166, 193] width 180 height 27
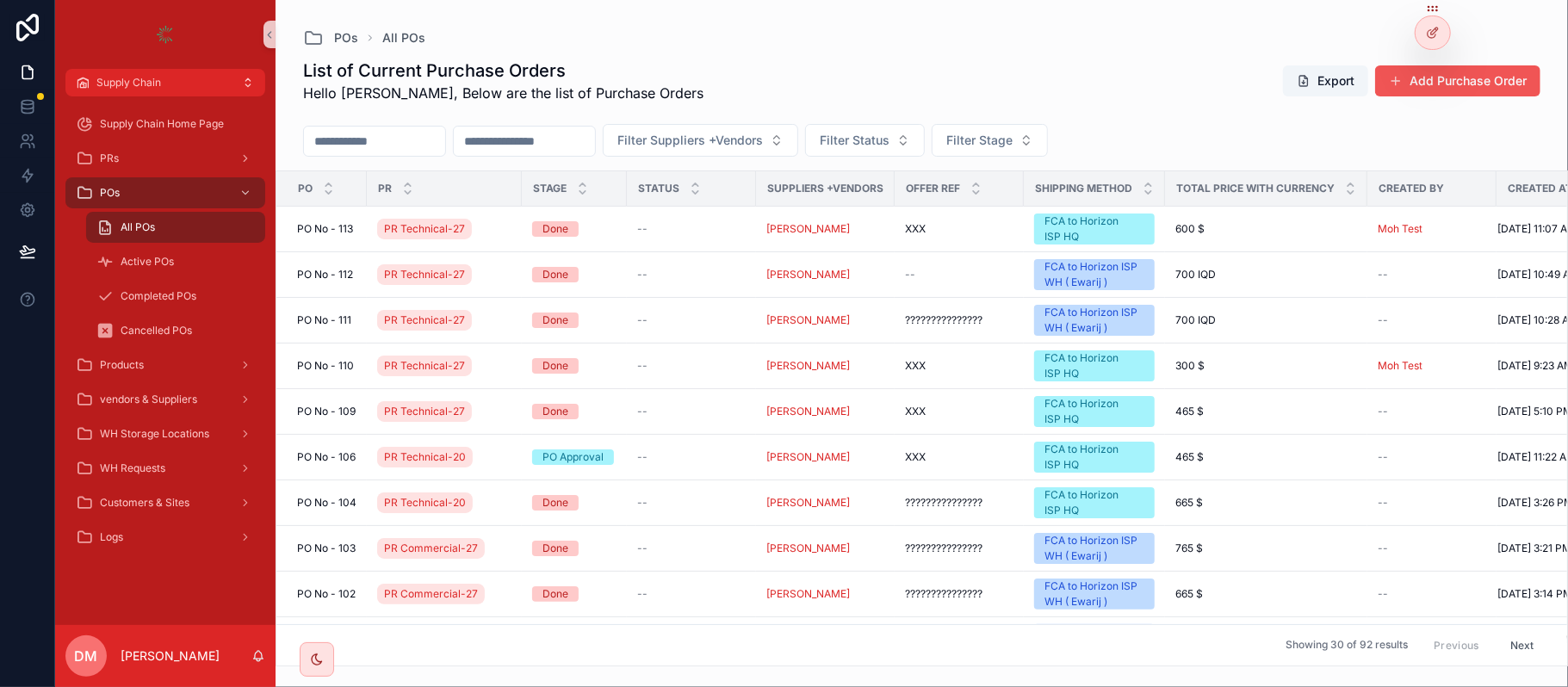
click at [1483, 93] on button "Add Purchase Order" at bounding box center [1458, 81] width 165 height 31
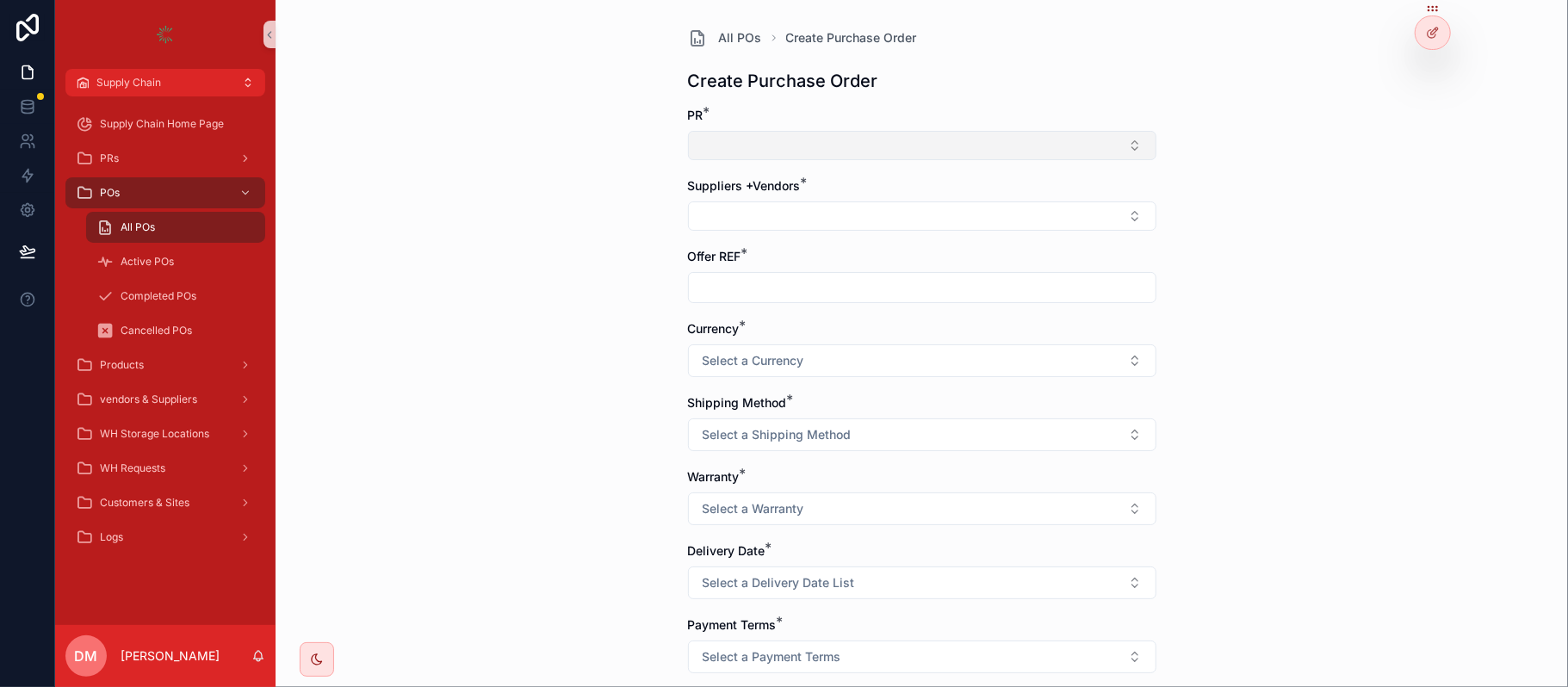
click at [804, 148] on button "Select Button" at bounding box center [922, 145] width 468 height 29
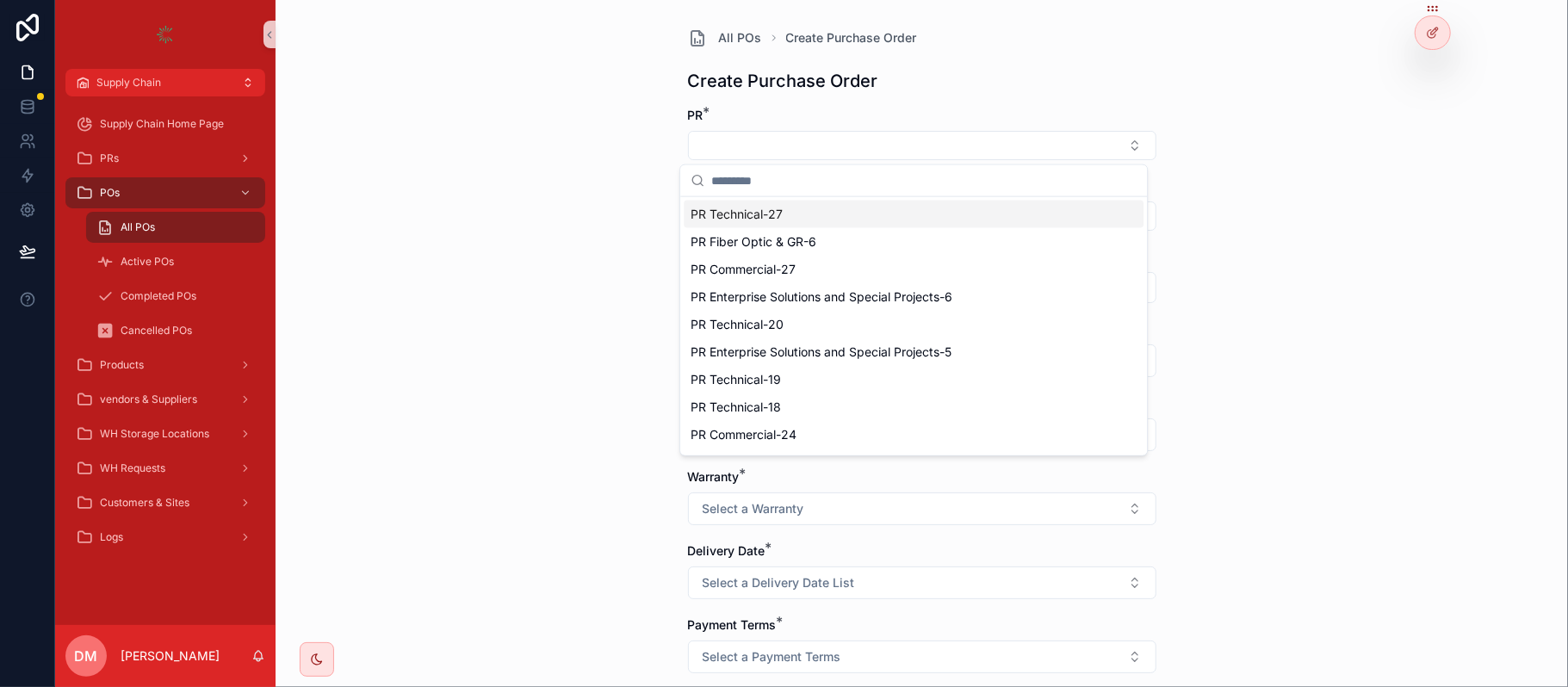
click at [722, 221] on span "PR Technical-27" at bounding box center [737, 215] width 92 height 18
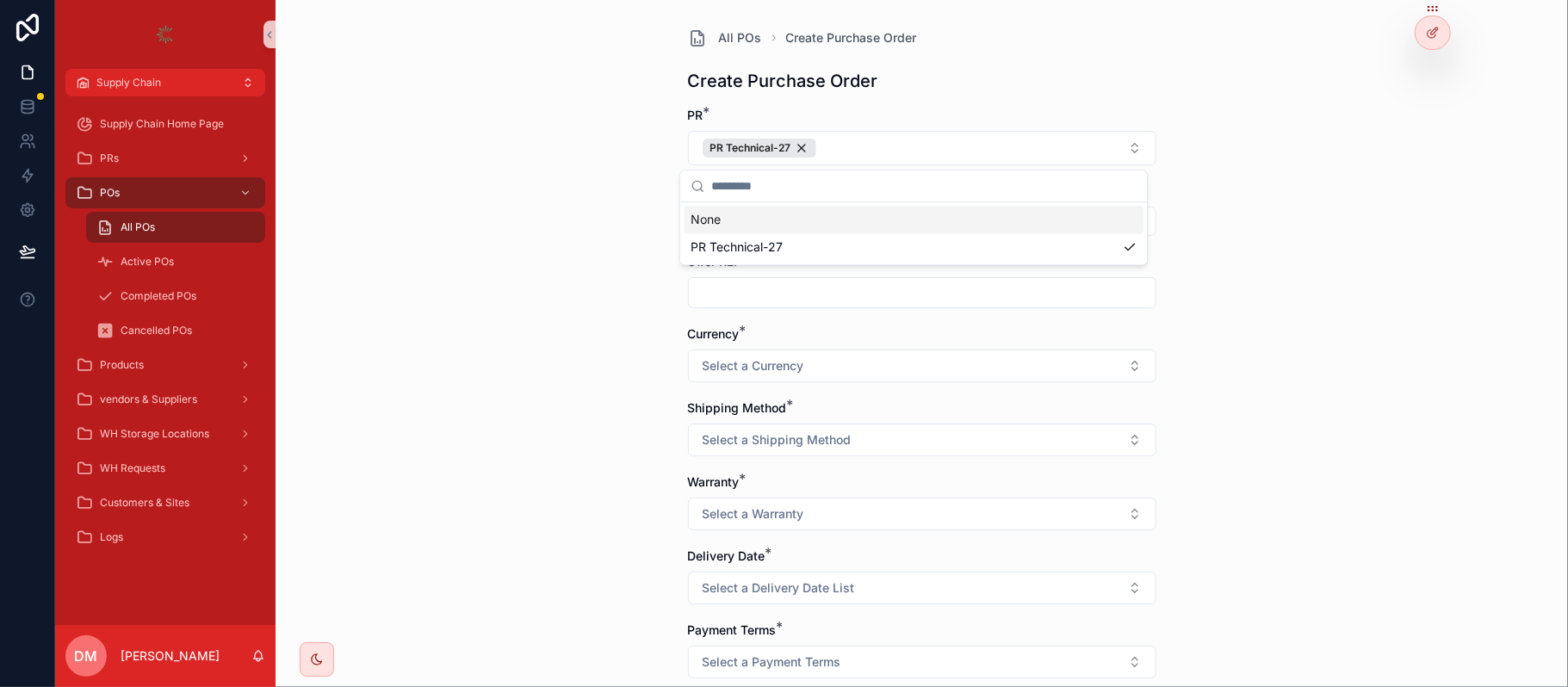
click at [598, 148] on div "All POs Create Purchase Order Create Purchase Order PR * PR Technical-27 Suppli…" at bounding box center [921, 344] width 1293 height 687
click at [745, 231] on button "Select Button" at bounding box center [922, 222] width 468 height 29
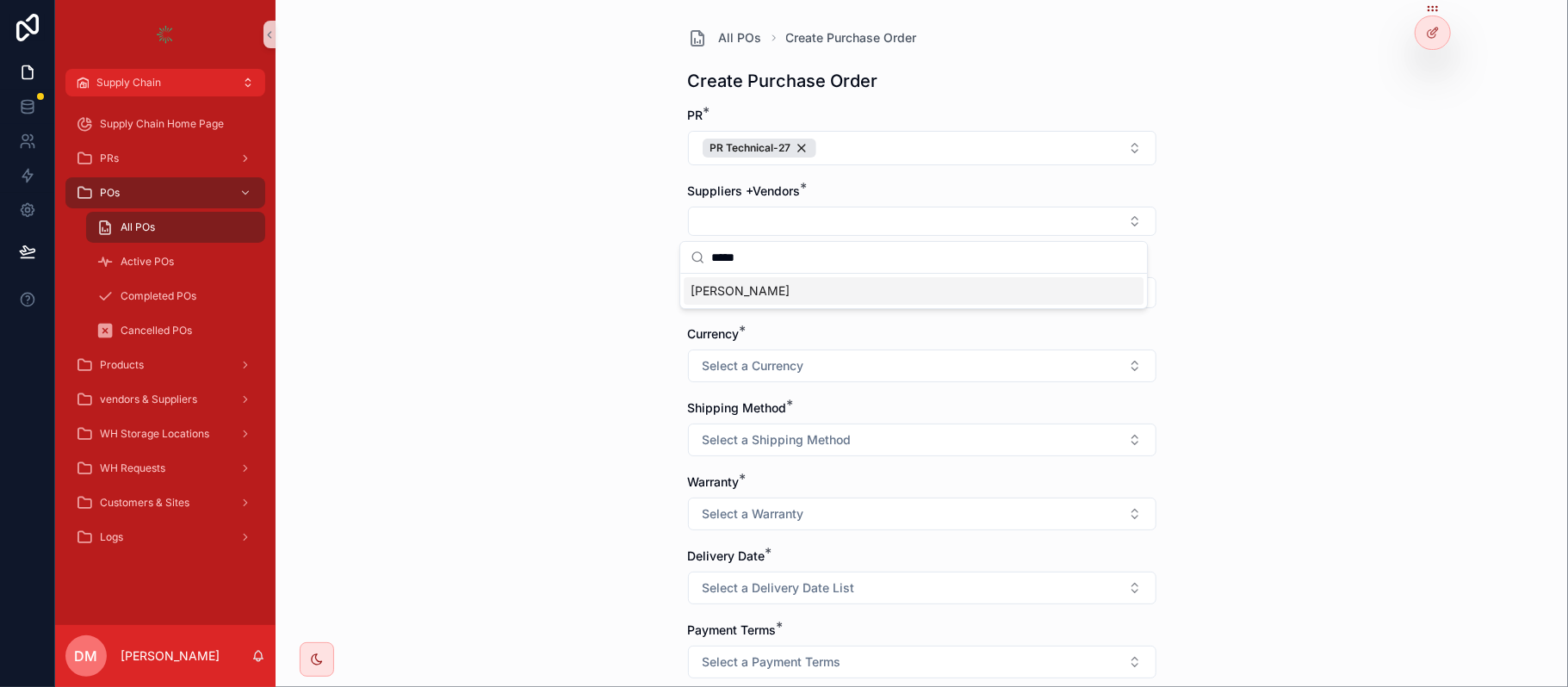
type input "*****"
click at [731, 284] on span "[PERSON_NAME]" at bounding box center [741, 292] width 100 height 18
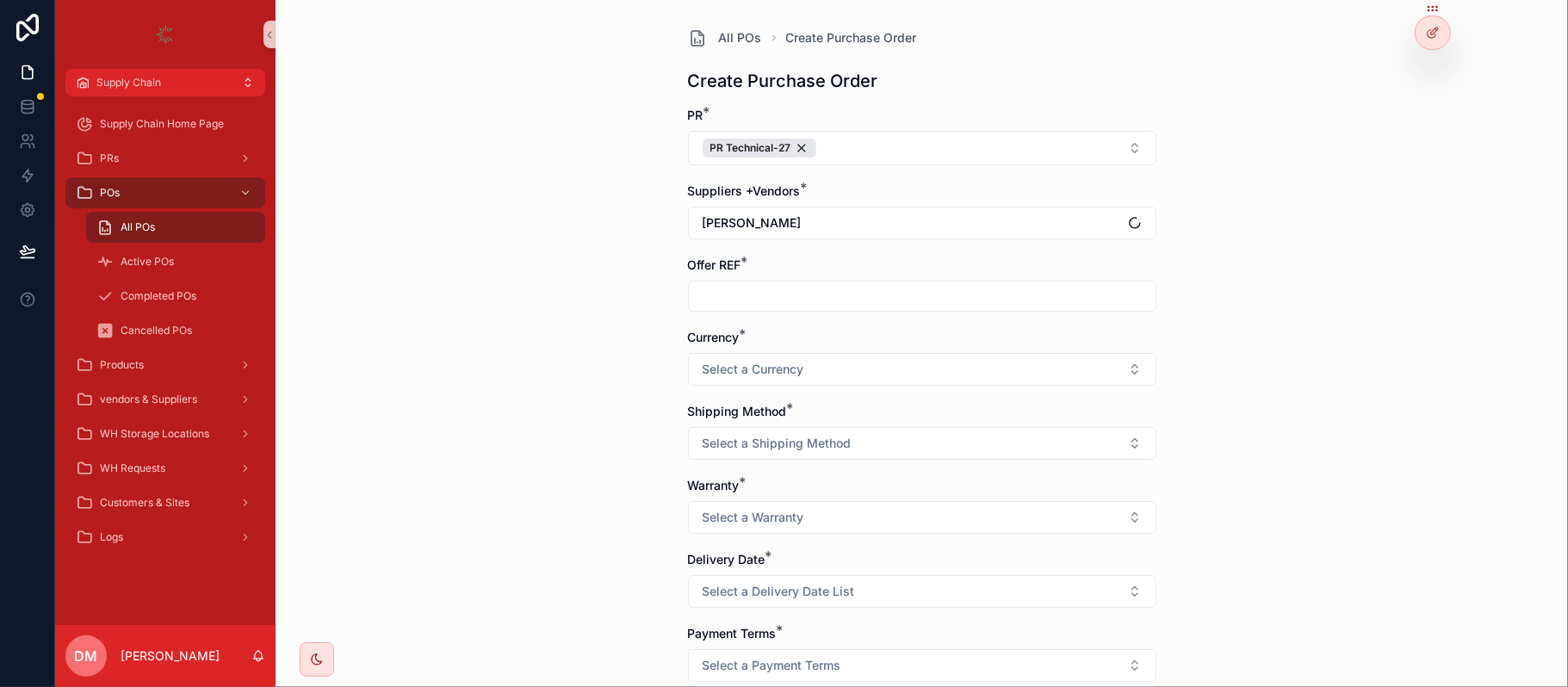
click at [734, 300] on input "scrollable content" at bounding box center [922, 296] width 466 height 24
type input "***"
drag, startPoint x: 758, startPoint y: 352, endPoint x: 753, endPoint y: 360, distance: 9.4
click at [754, 360] on div "Currency * Select a Currency" at bounding box center [922, 357] width 468 height 57
click at [751, 363] on span "Select a Currency" at bounding box center [753, 370] width 101 height 18
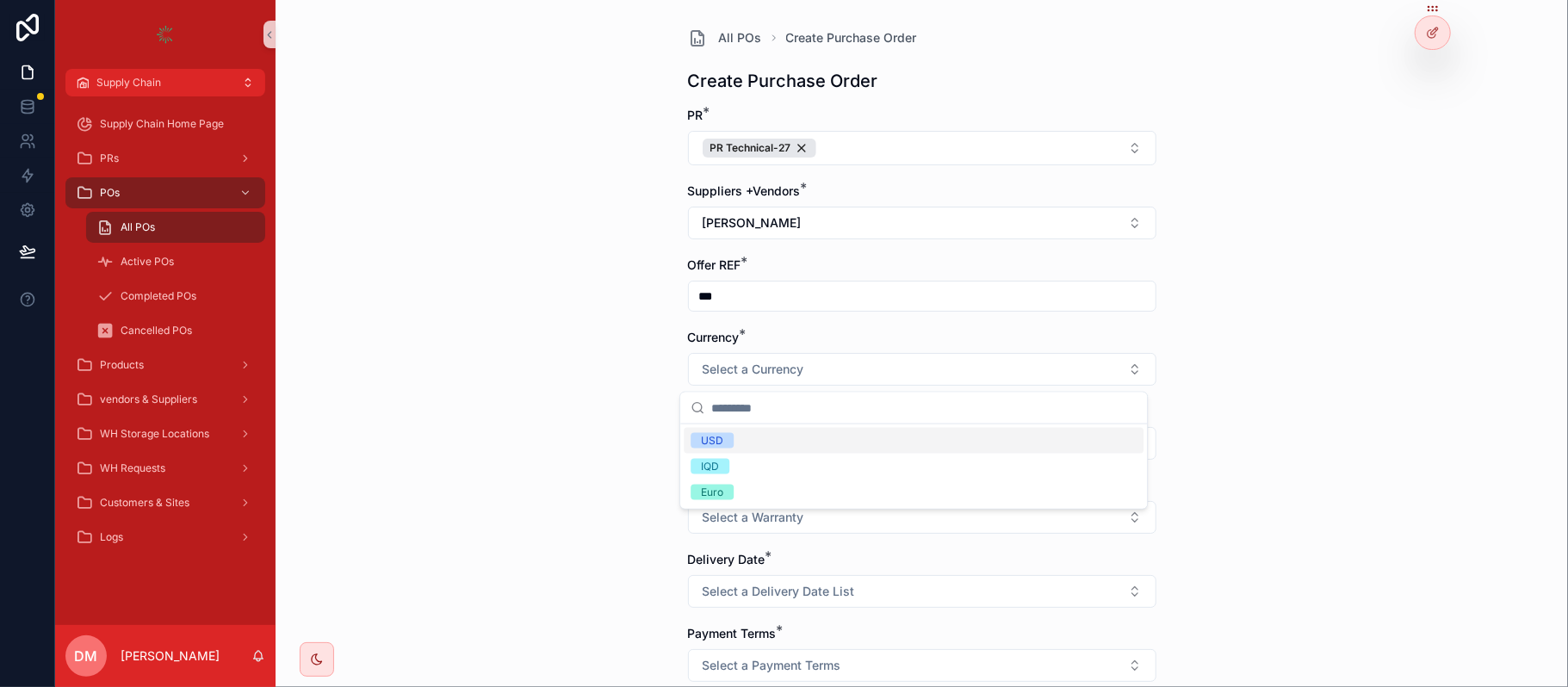
click at [776, 441] on div "USD" at bounding box center [913, 441] width 460 height 25
click at [819, 441] on span "Select a Shipping Method" at bounding box center [777, 444] width 149 height 18
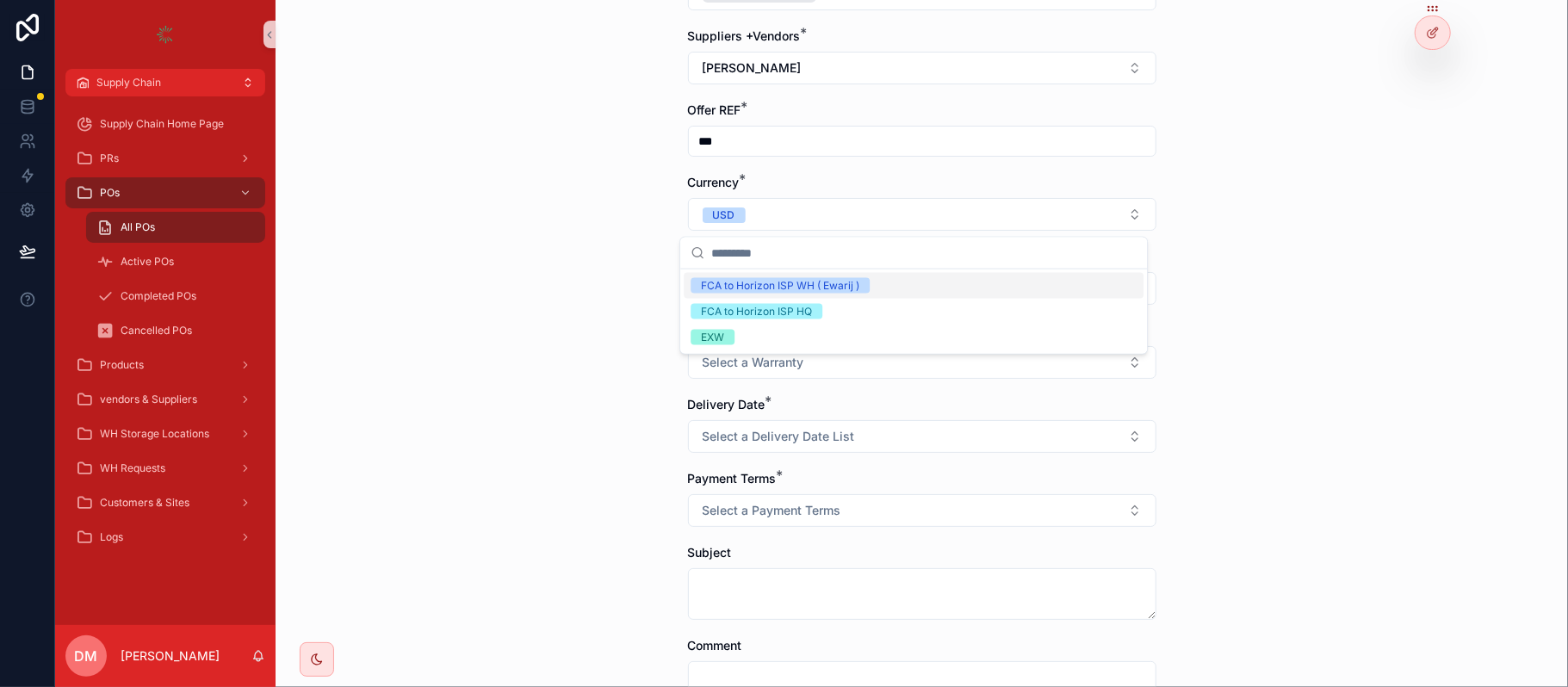
scroll to position [229, 0]
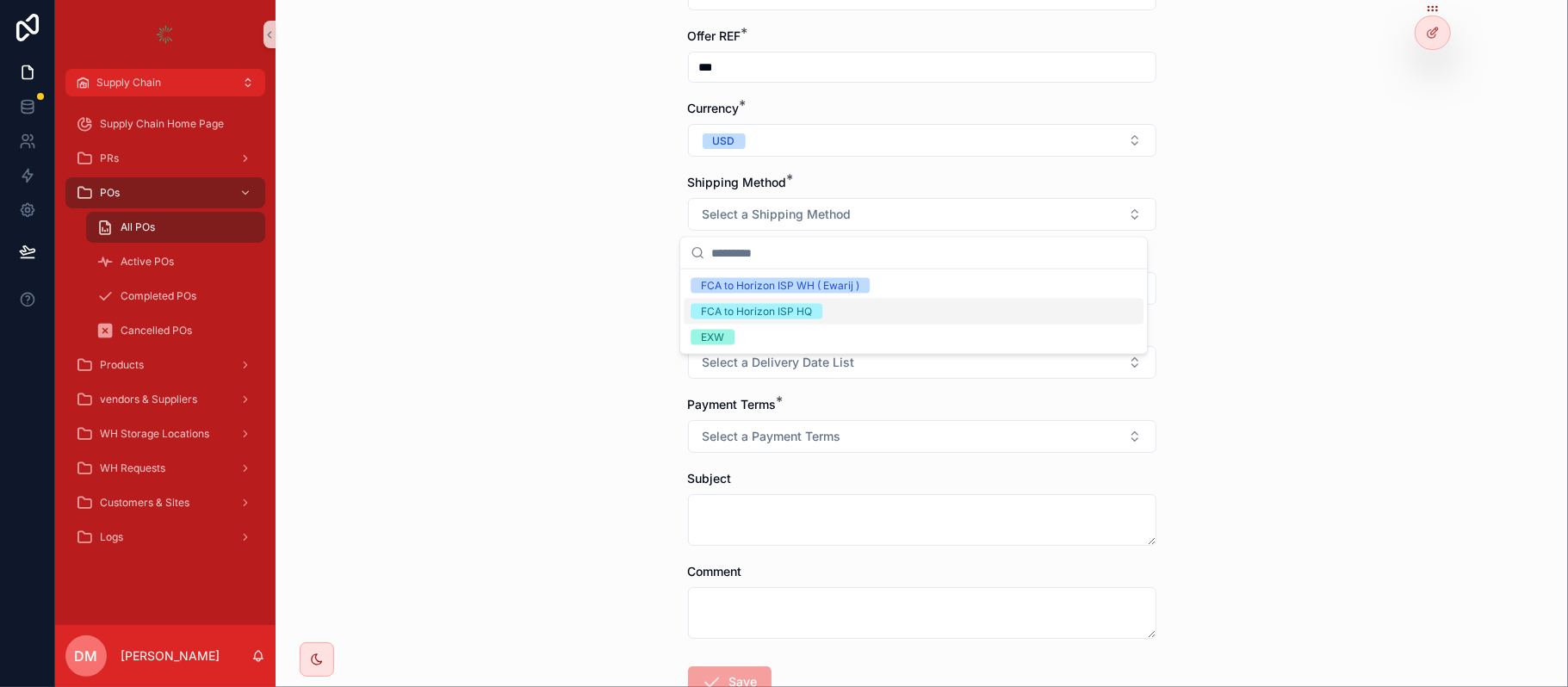
click at [873, 302] on div "FCA to Horizon ISP HQ" at bounding box center [913, 311] width 460 height 25
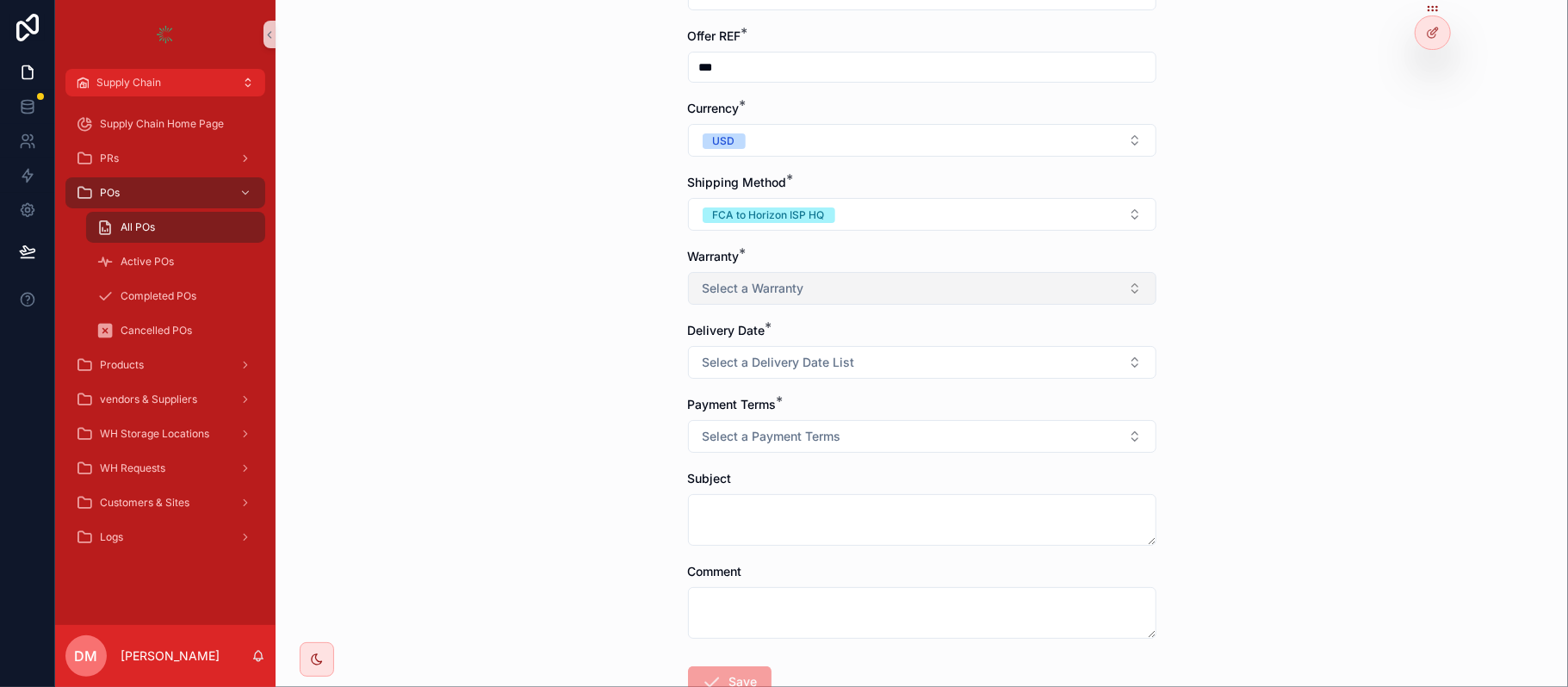
click at [744, 297] on span "Select a Warranty" at bounding box center [753, 289] width 101 height 18
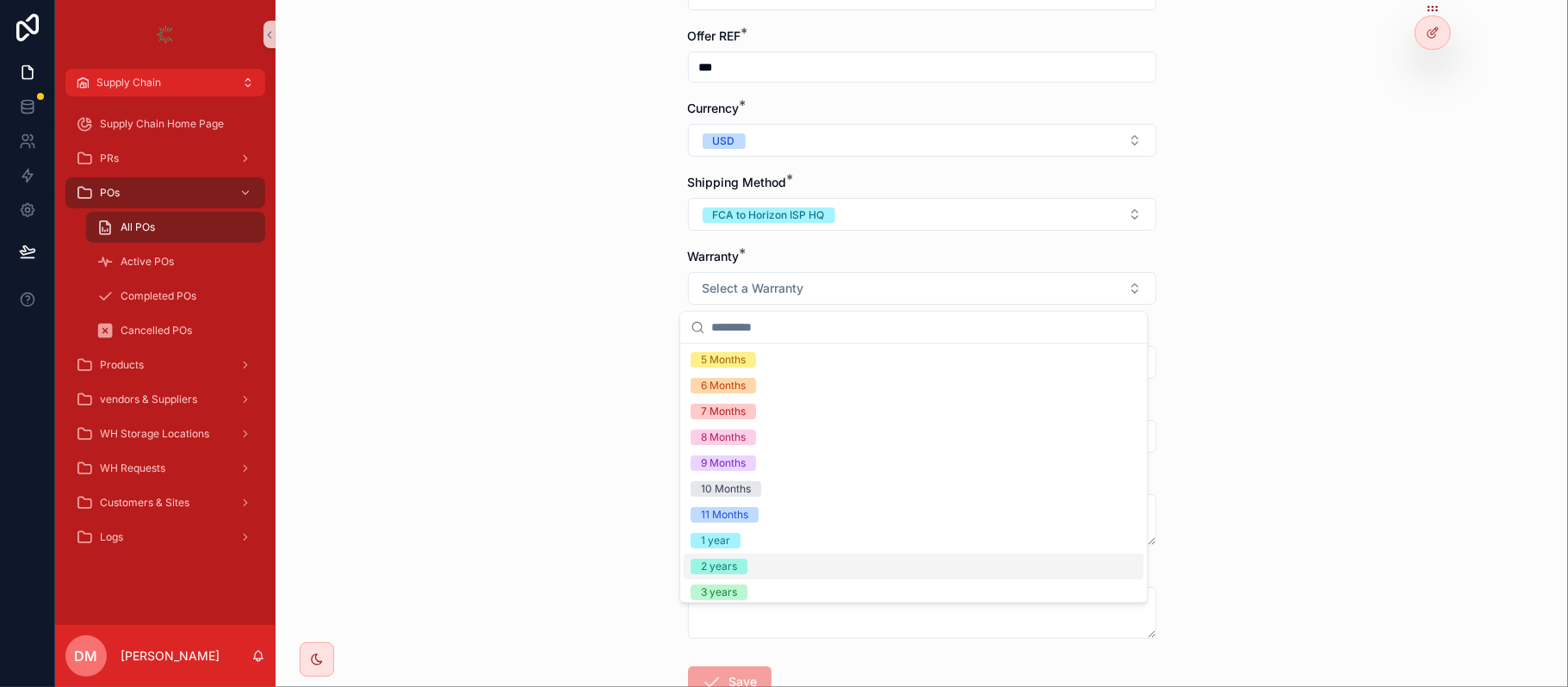
scroll to position [110, 0]
click at [770, 567] on div "2 years" at bounding box center [913, 560] width 460 height 25
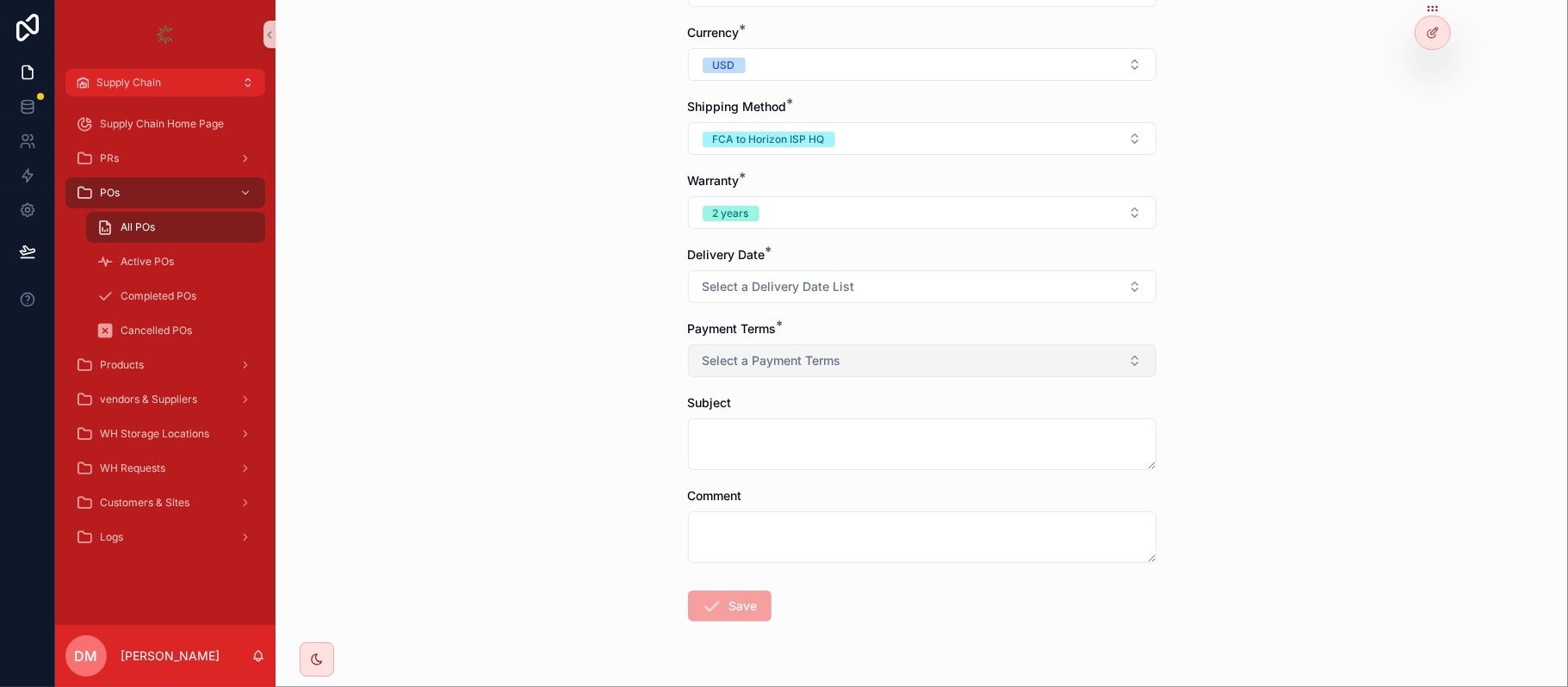
scroll to position [353, 0]
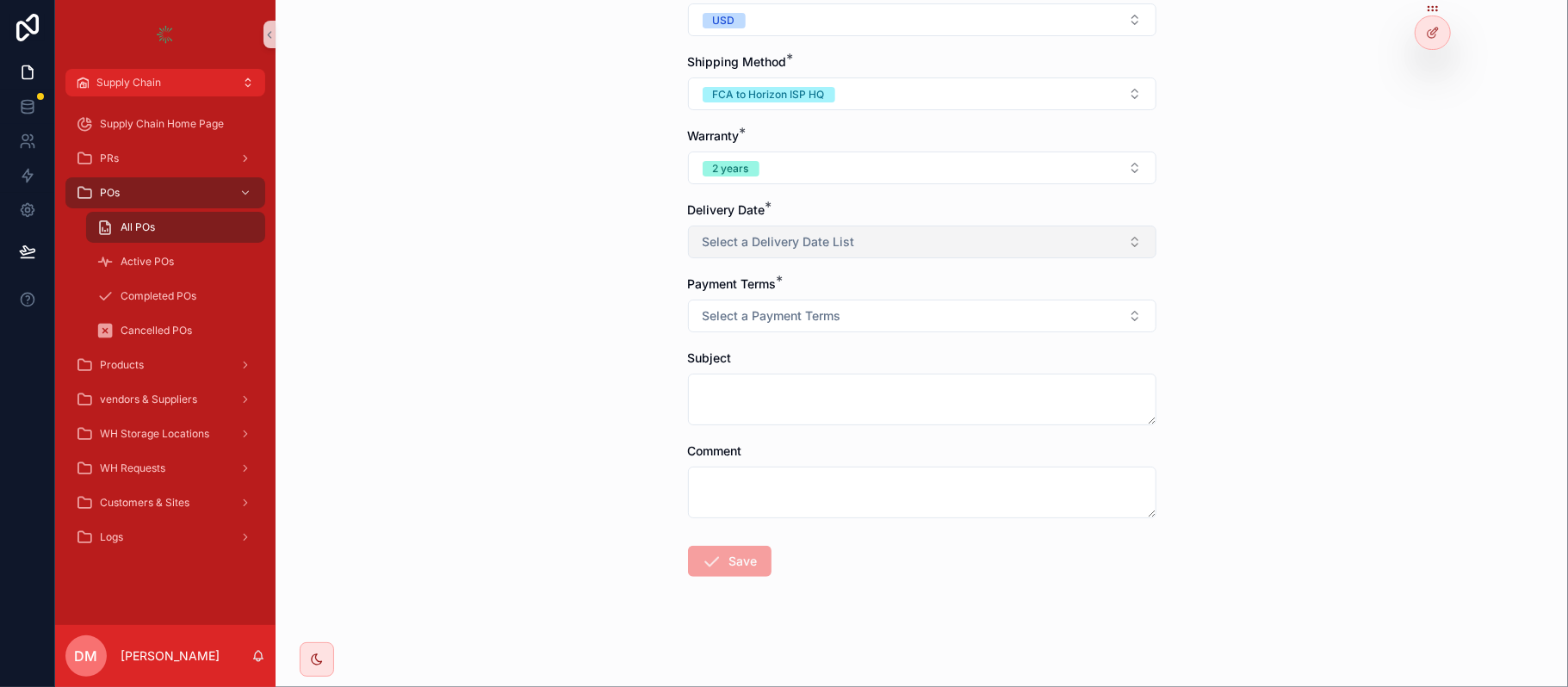
click at [784, 239] on span "Select a Delivery Date List" at bounding box center [779, 242] width 152 height 18
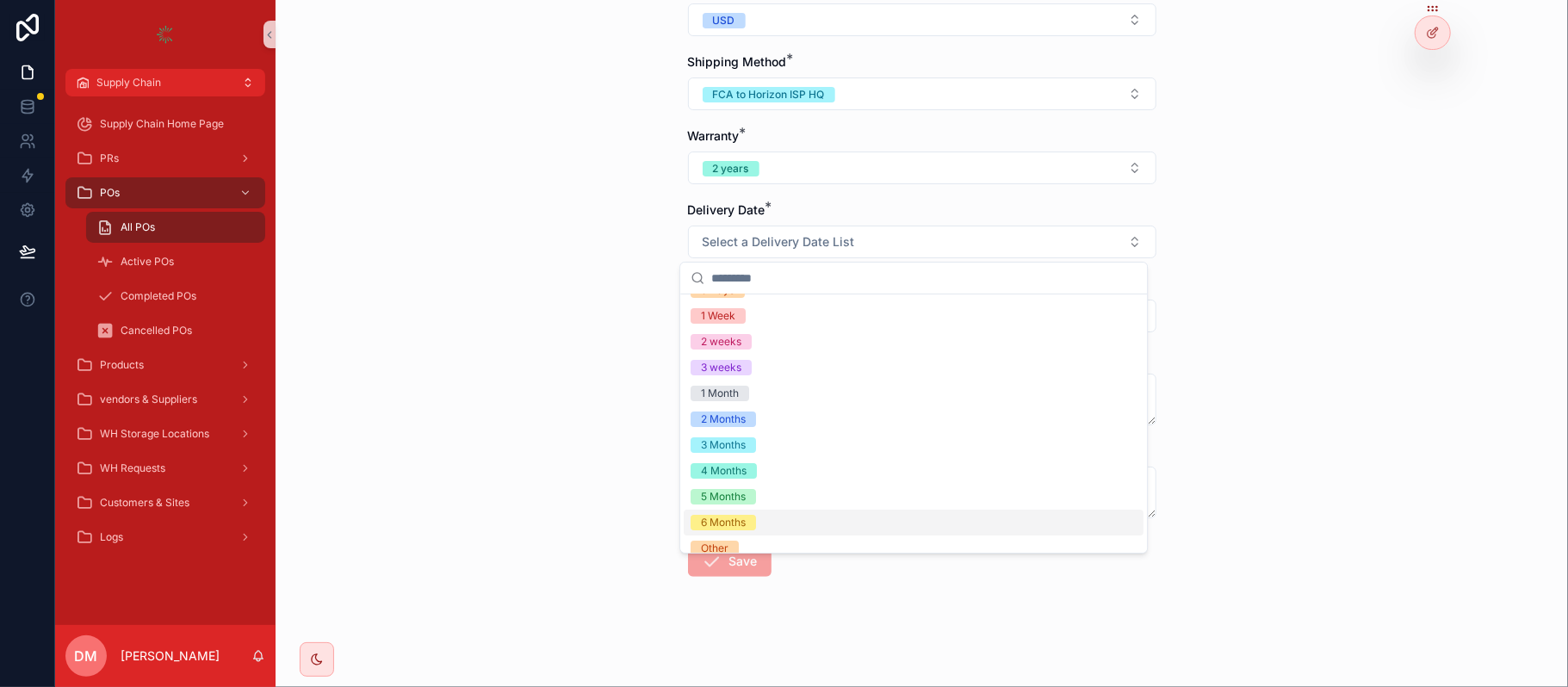
scroll to position [162, 0]
click at [759, 511] on div "6 Months" at bounding box center [913, 510] width 460 height 25
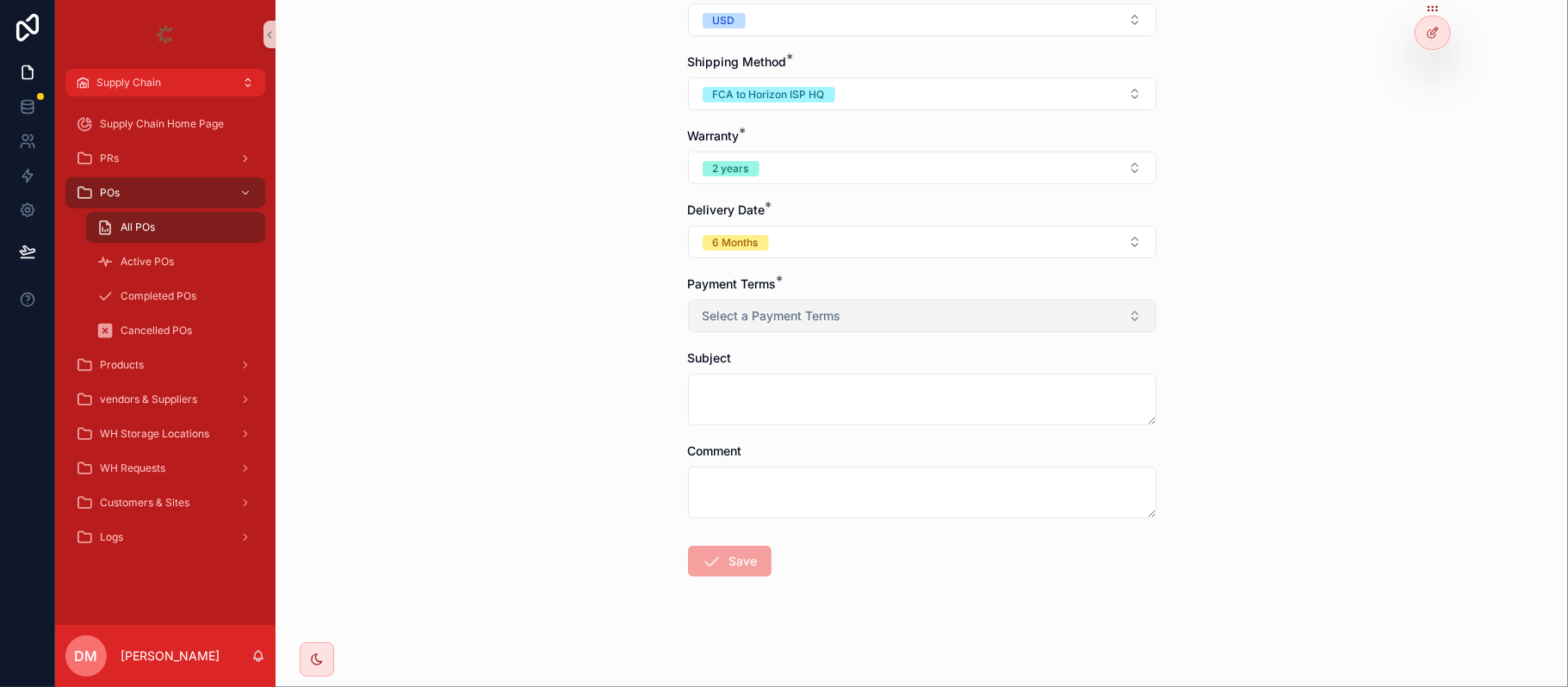
click at [718, 314] on span "Select a Payment Terms" at bounding box center [772, 316] width 139 height 18
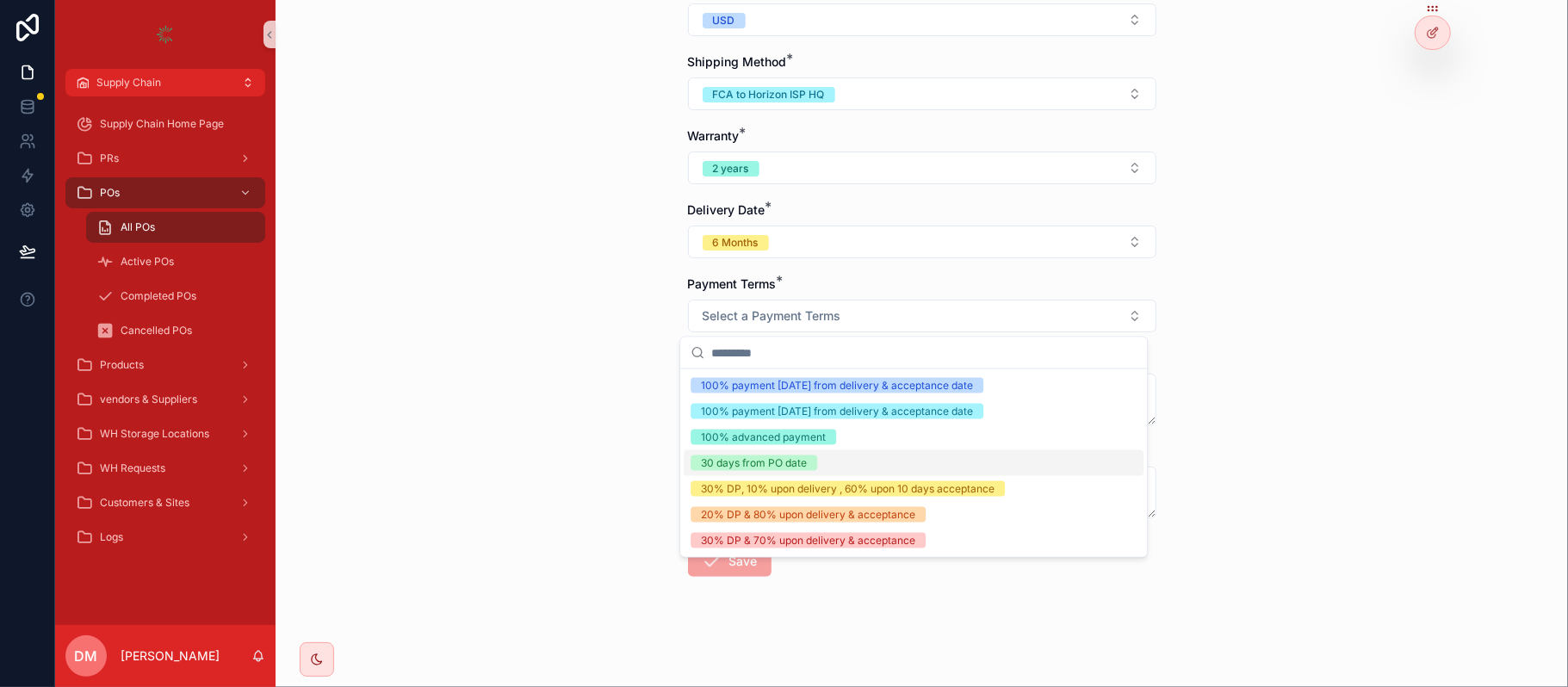
click at [754, 463] on div "30 days from PO date" at bounding box center [754, 464] width 106 height 16
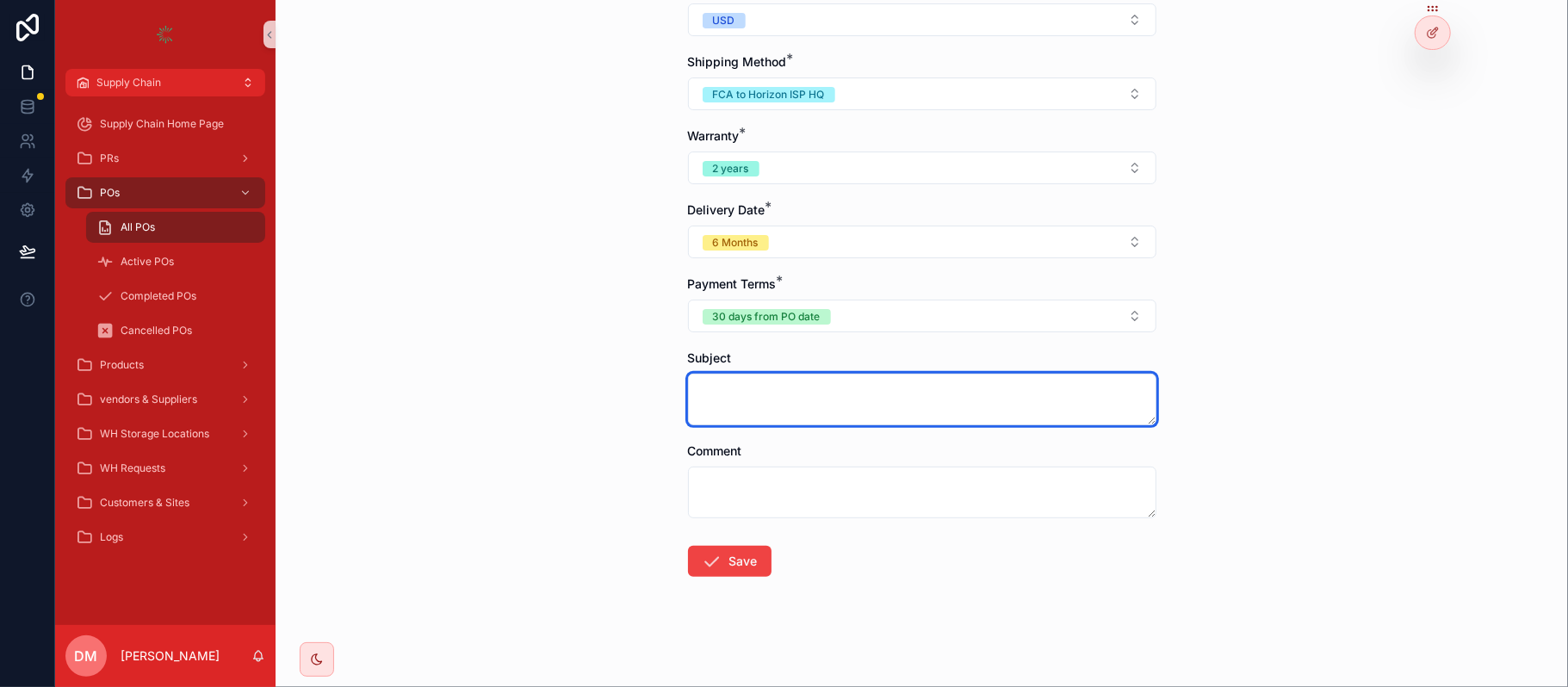
click at [731, 400] on textarea "scrollable content" at bounding box center [922, 399] width 468 height 52
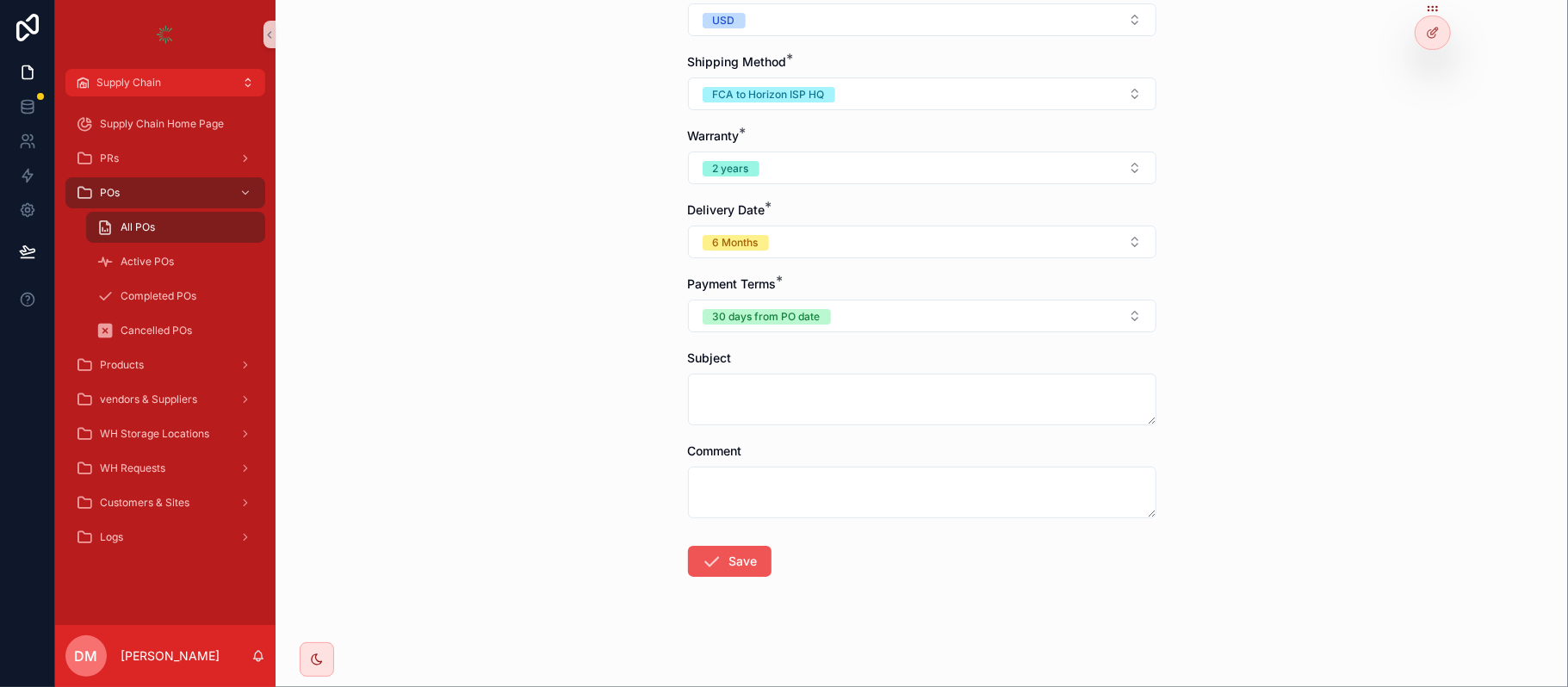
click at [735, 549] on button "Save" at bounding box center [730, 562] width 84 height 31
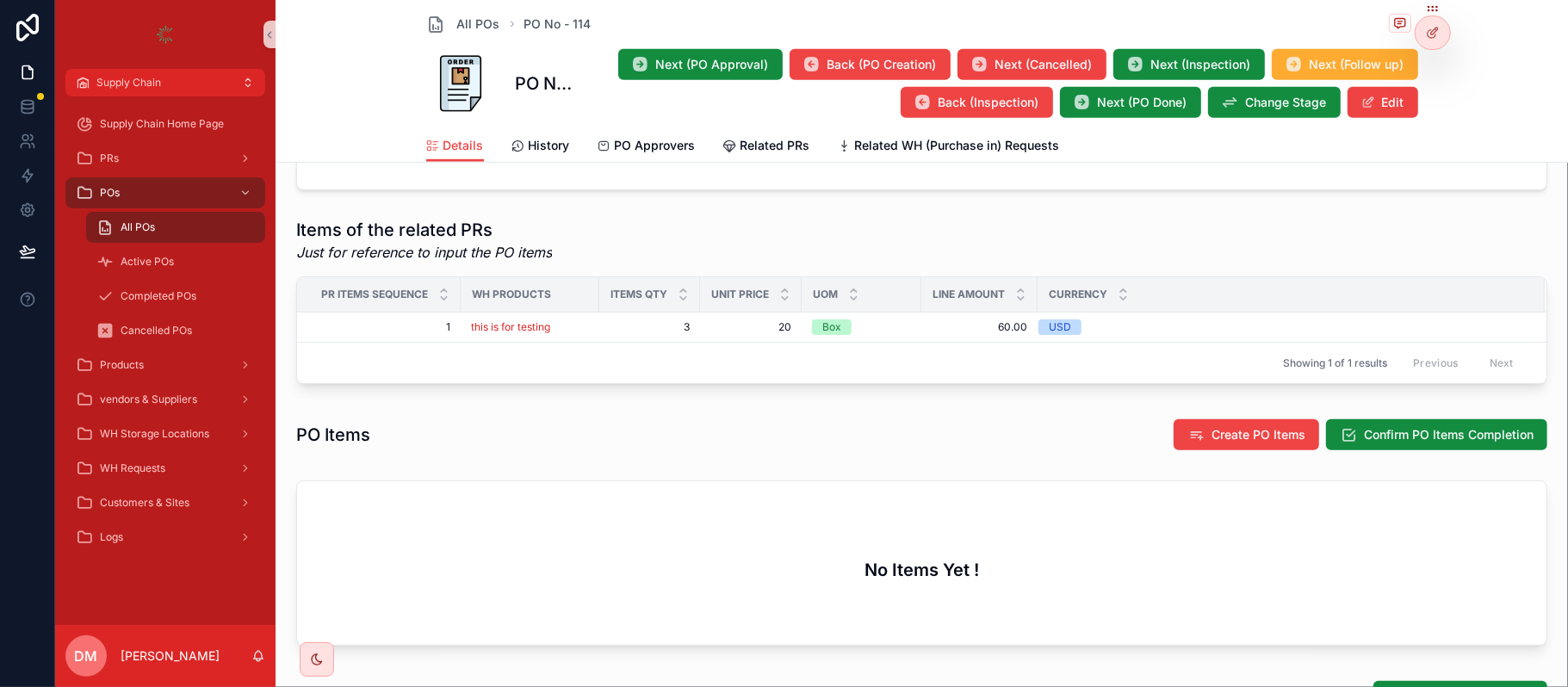
scroll to position [619, 0]
click at [1218, 443] on span "Create PO Items" at bounding box center [1259, 434] width 94 height 18
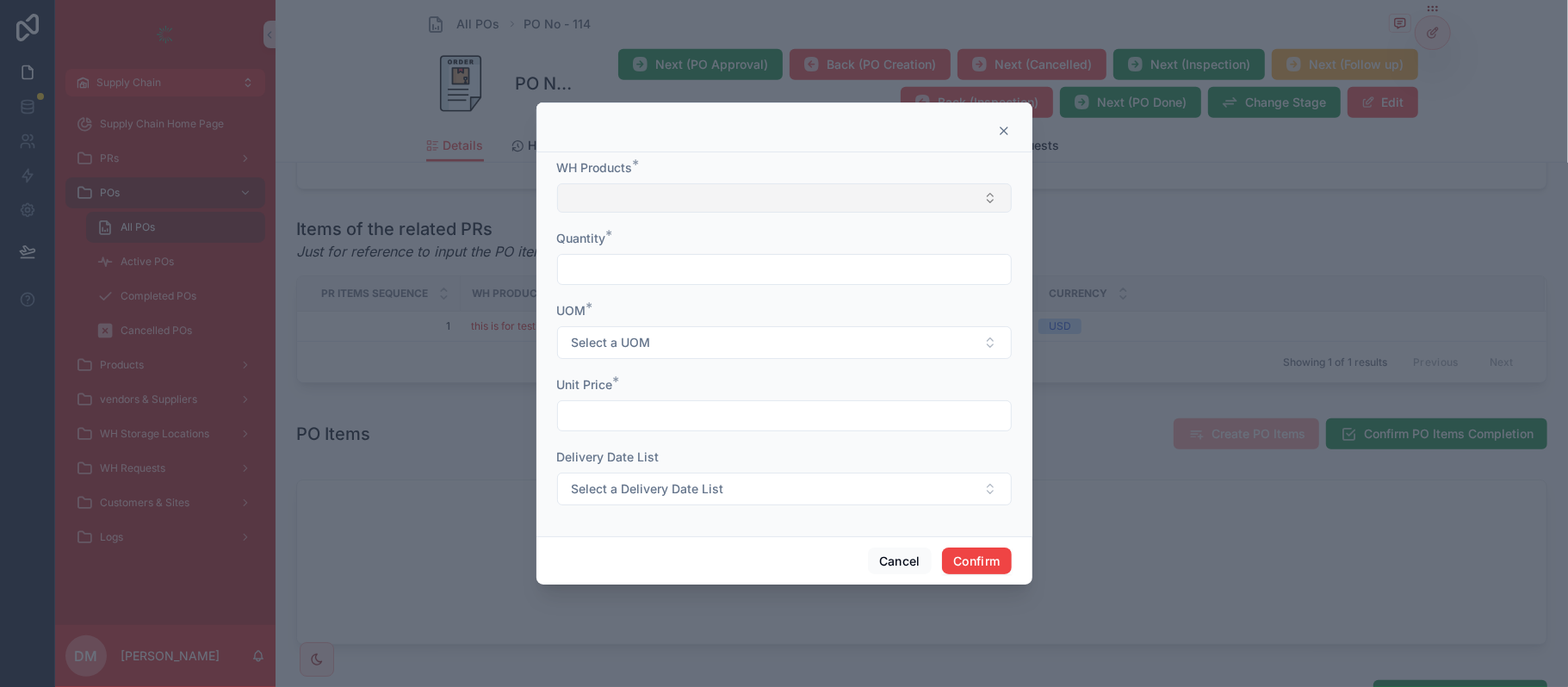
click at [689, 207] on button "Select Button" at bounding box center [784, 198] width 455 height 29
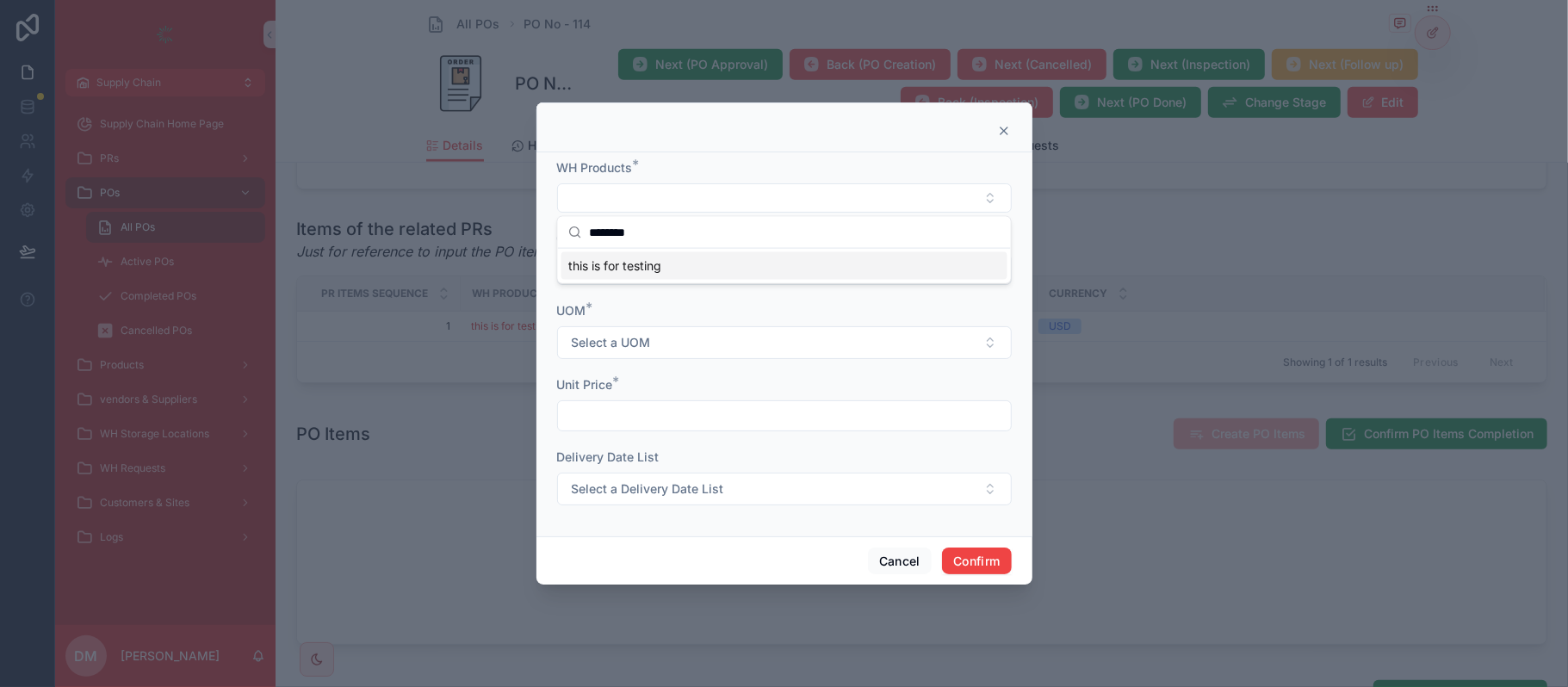
type input "*******"
click at [652, 265] on span "this is for testing" at bounding box center [615, 266] width 93 height 18
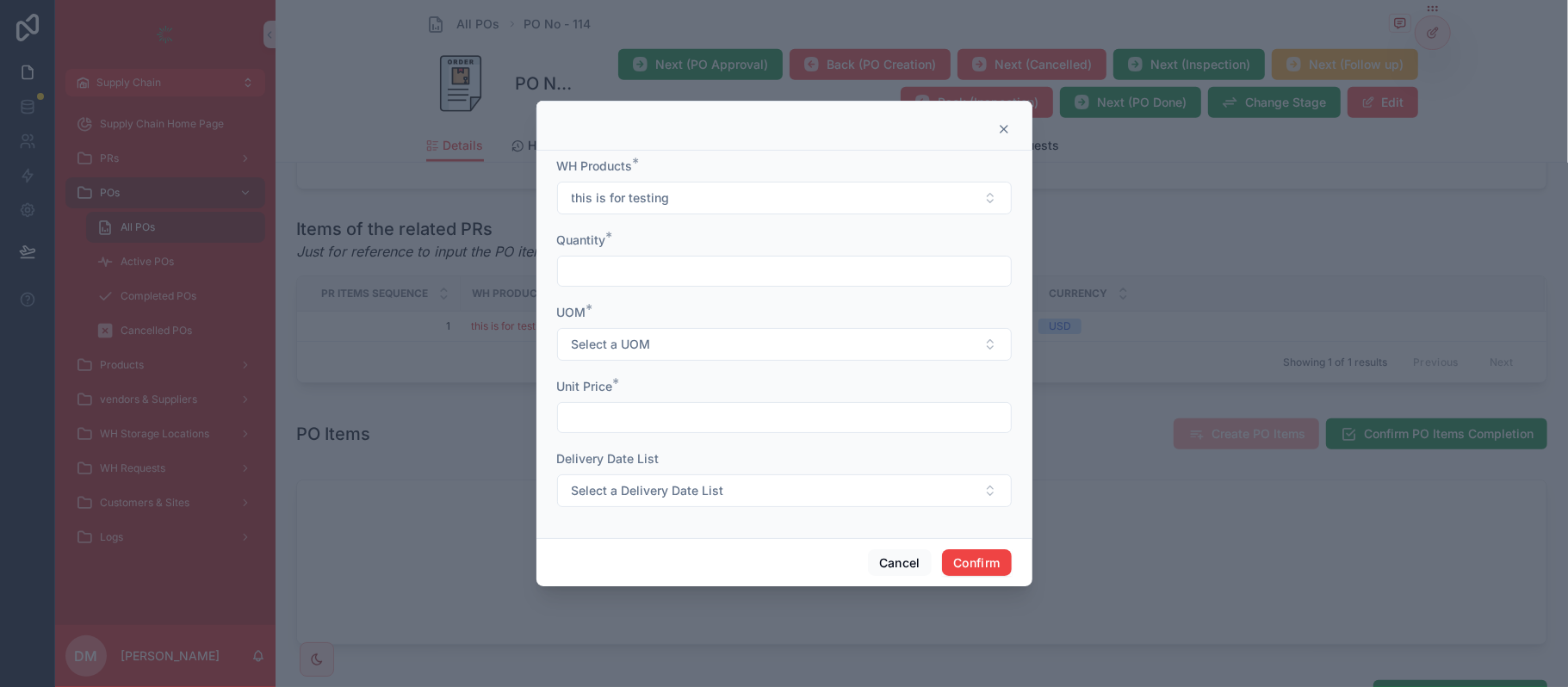
click at [652, 265] on input "text" at bounding box center [784, 271] width 453 height 24
type input "*"
click at [645, 342] on span "Select a UOM" at bounding box center [611, 344] width 79 height 18
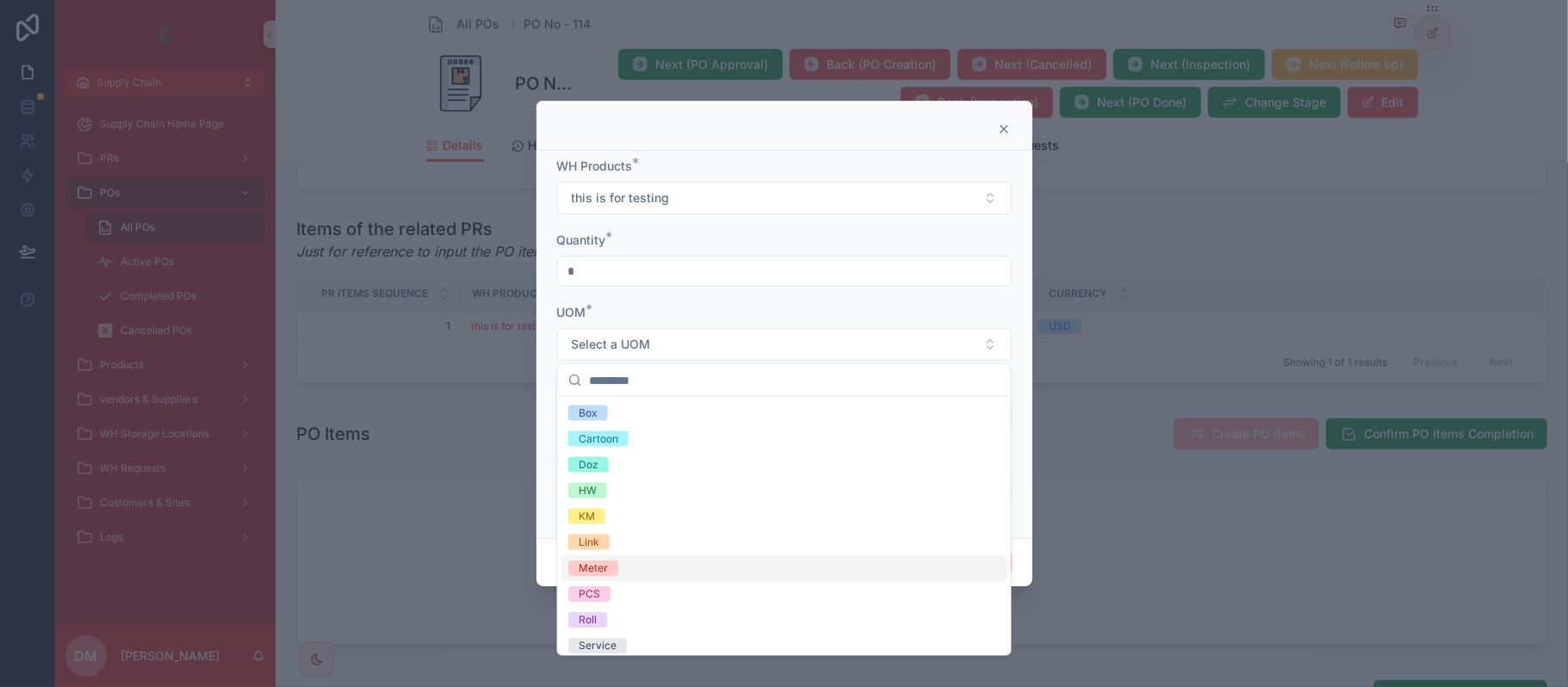
scroll to position [59, 0]
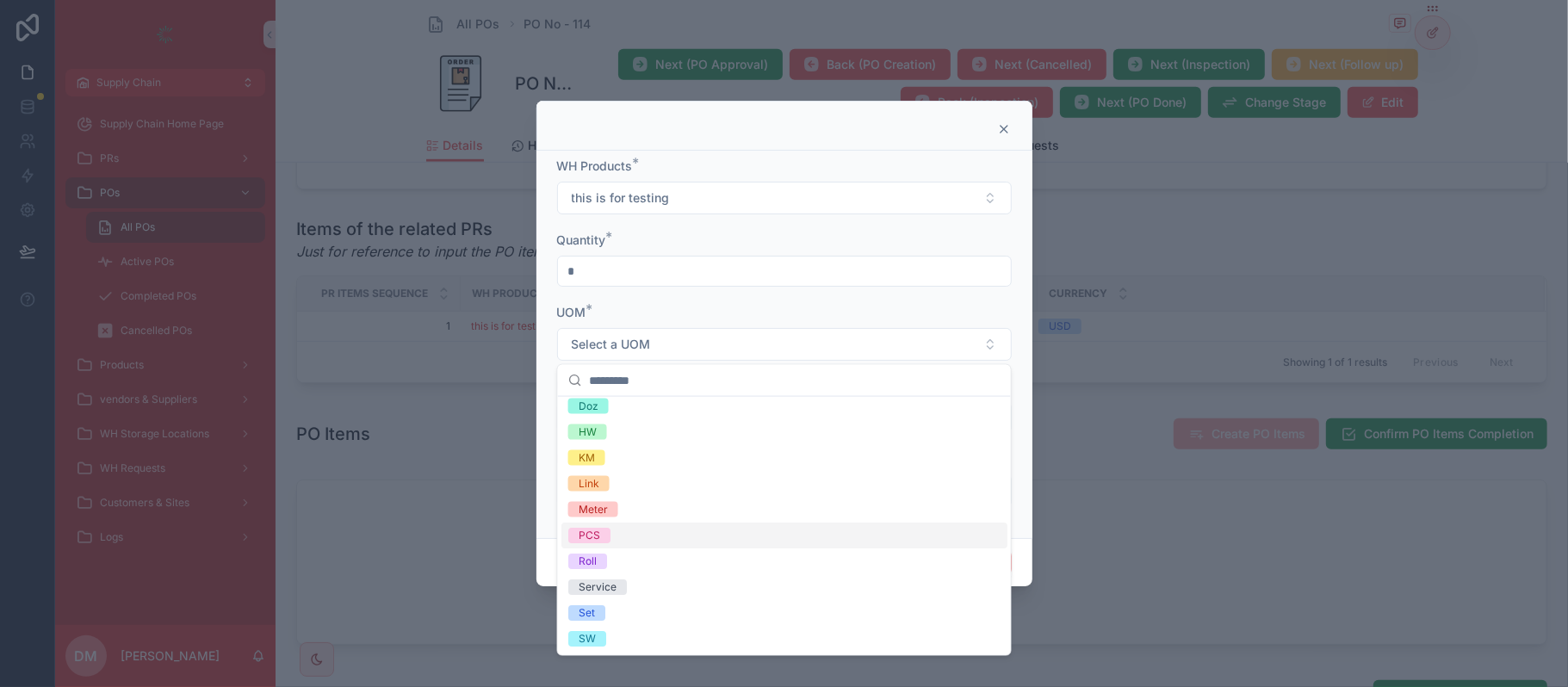
click at [606, 546] on div "PCS" at bounding box center [784, 536] width 446 height 25
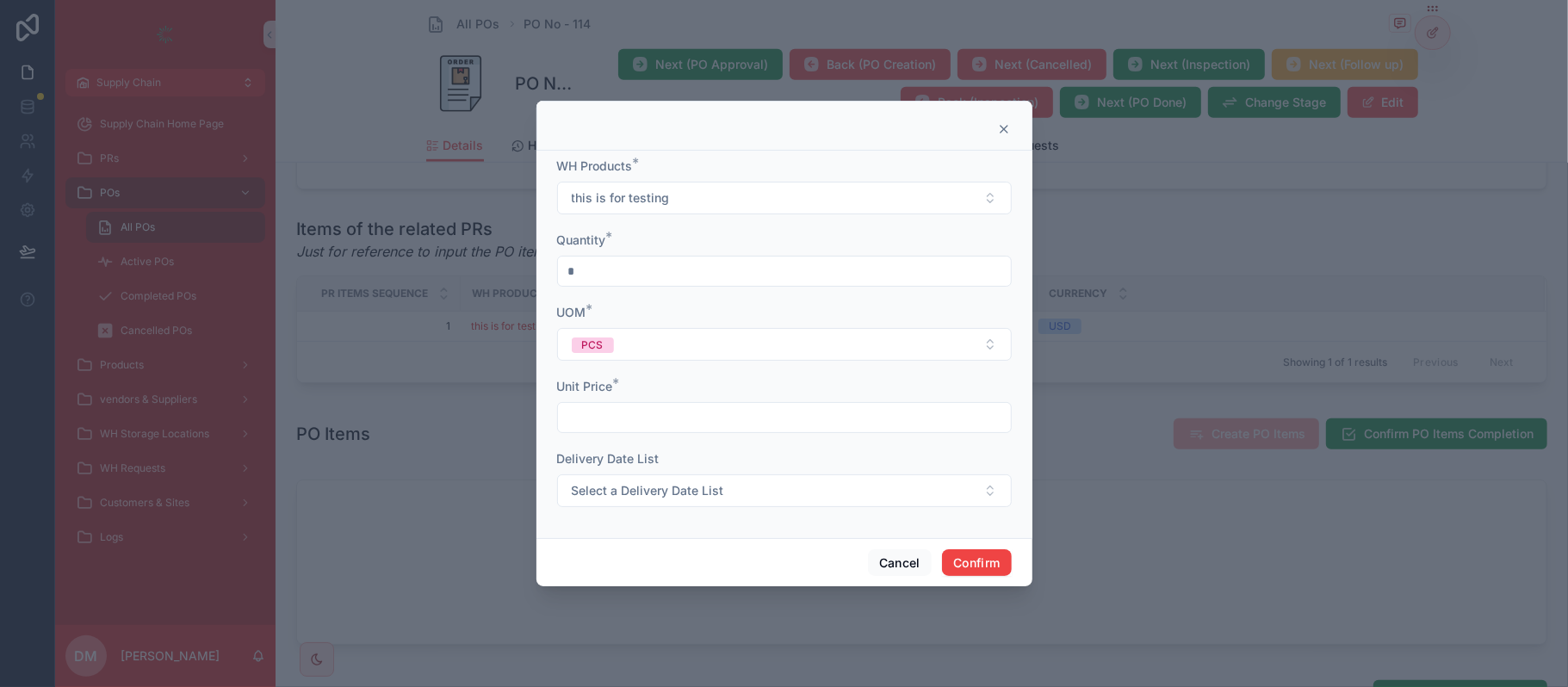
click at [641, 427] on input "text" at bounding box center [784, 418] width 453 height 24
type input "******"
click at [977, 562] on button "Confirm" at bounding box center [977, 563] width 69 height 27
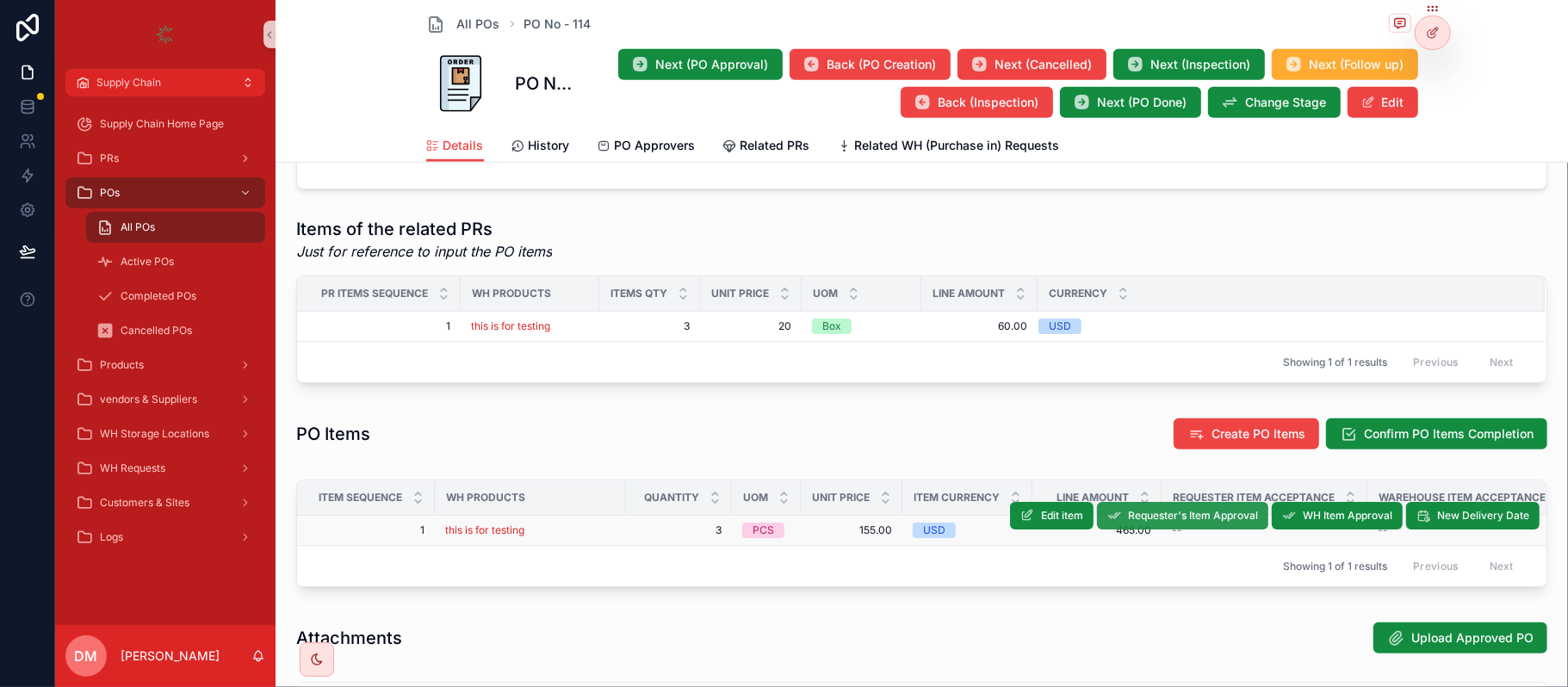
click at [1128, 518] on span "Requester's Item Approval" at bounding box center [1192, 516] width 130 height 14
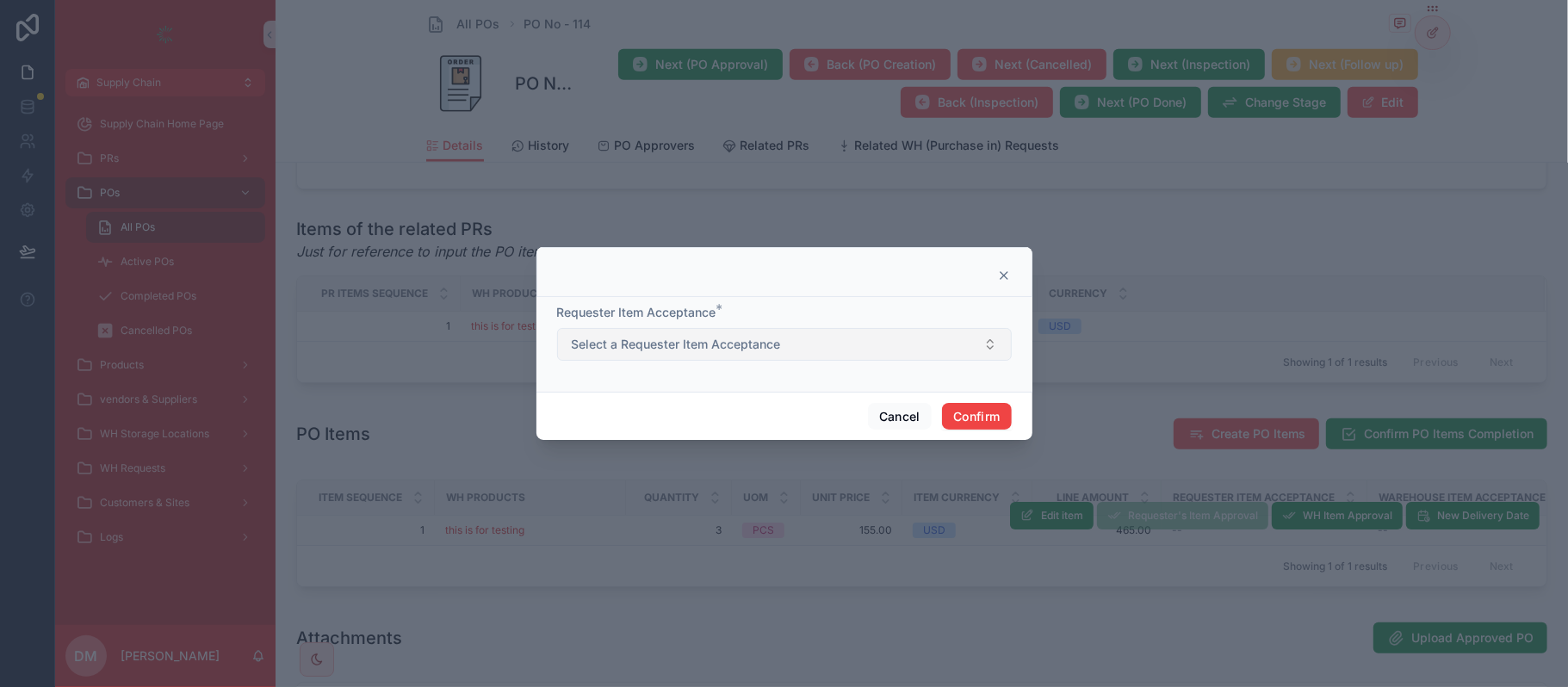
click at [741, 358] on button "Select a Requester Item Acceptance" at bounding box center [784, 344] width 455 height 33
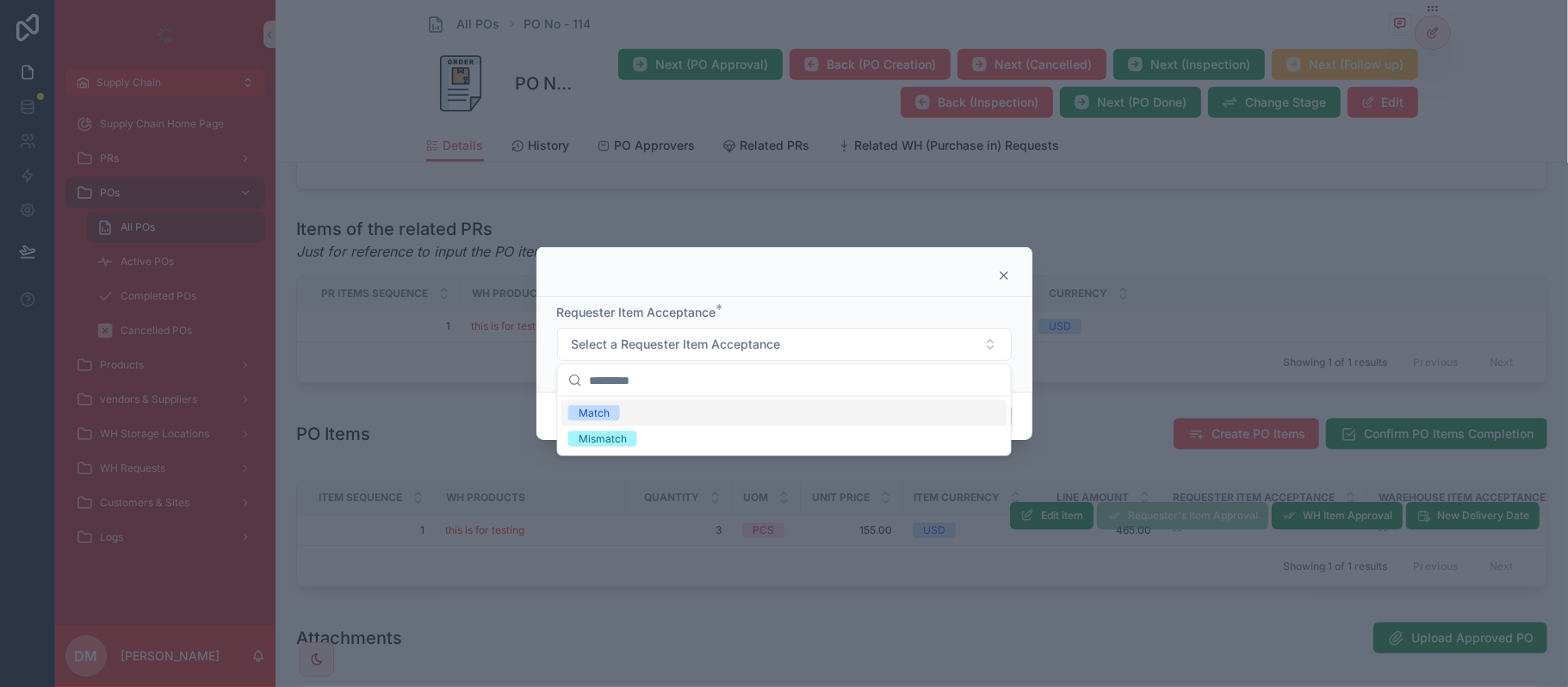
click at [704, 408] on div "Match" at bounding box center [784, 413] width 446 height 25
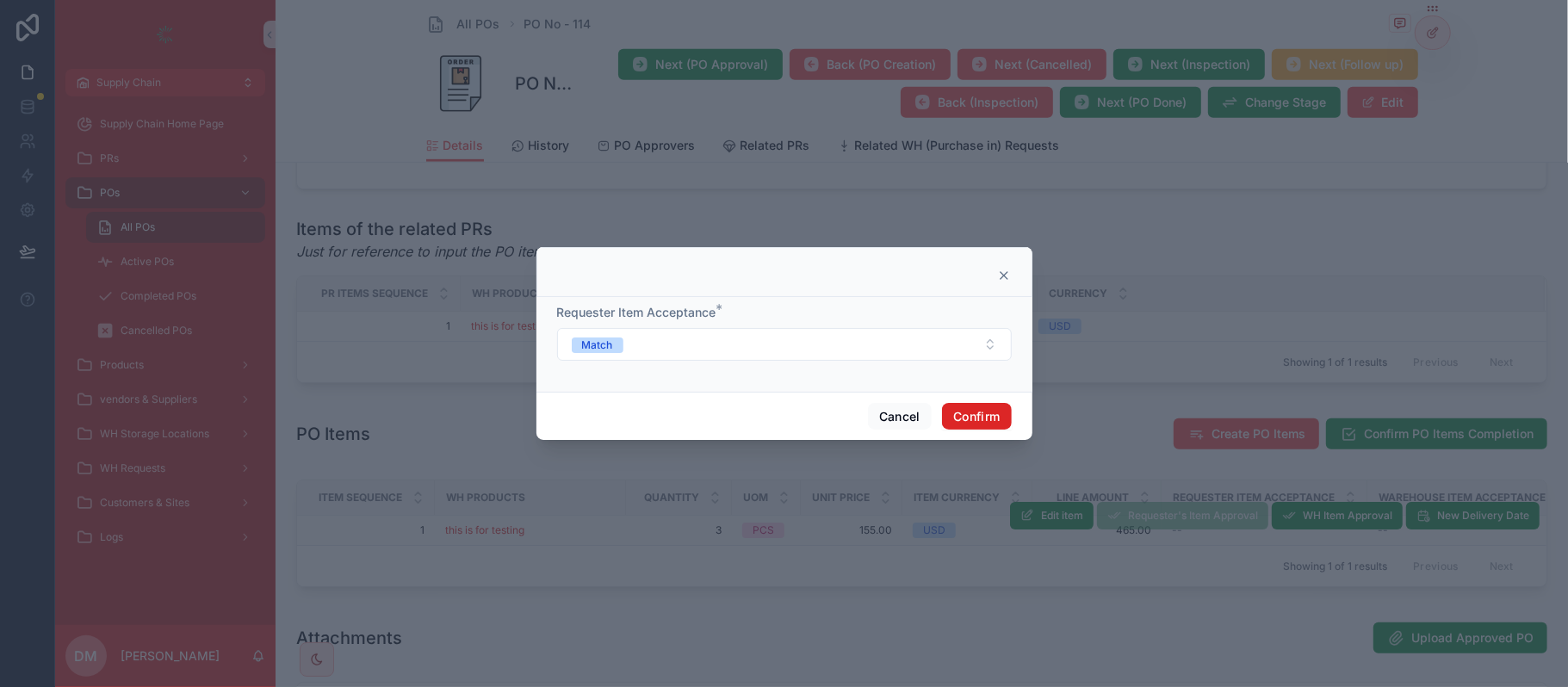
click at [979, 414] on button "Confirm" at bounding box center [977, 417] width 69 height 27
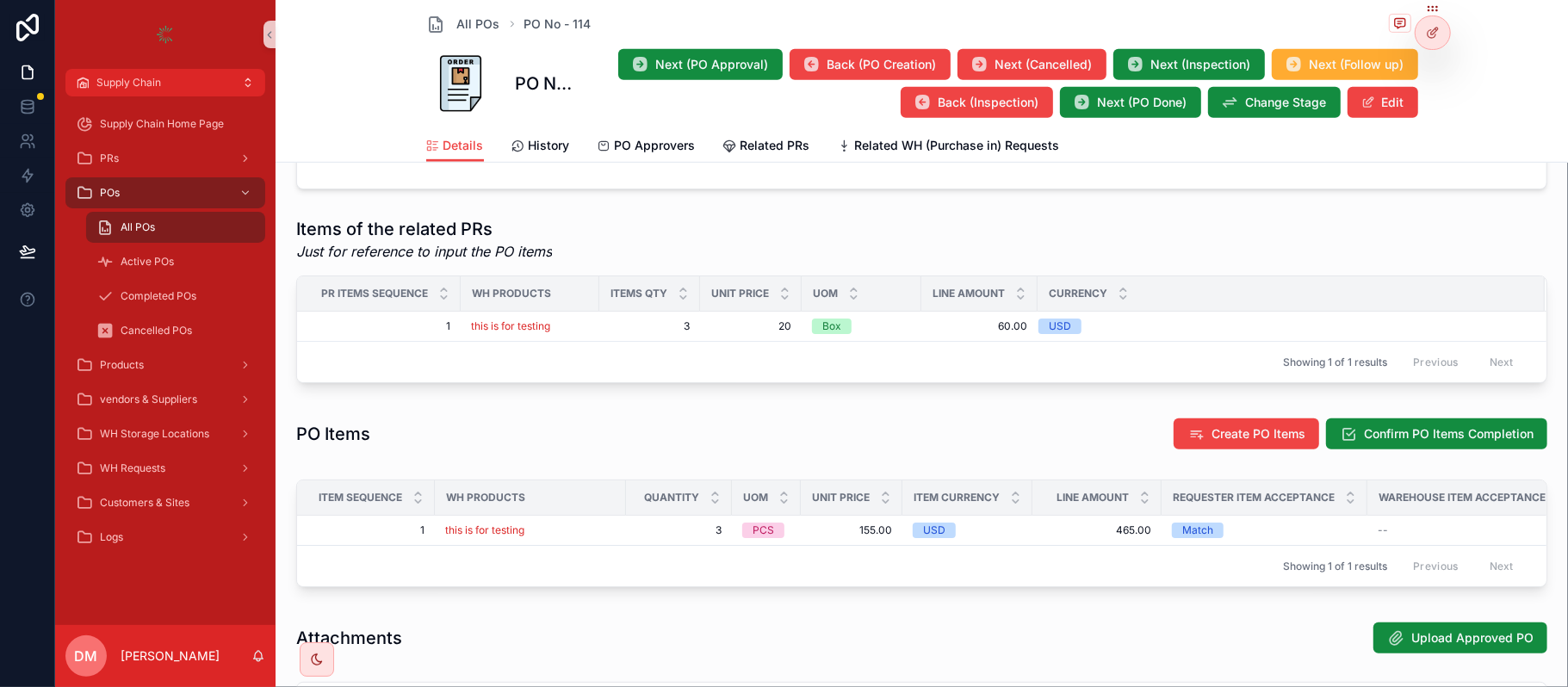
click at [0, 0] on span "WH Item Approval" at bounding box center [0, 0] width 0 height 0
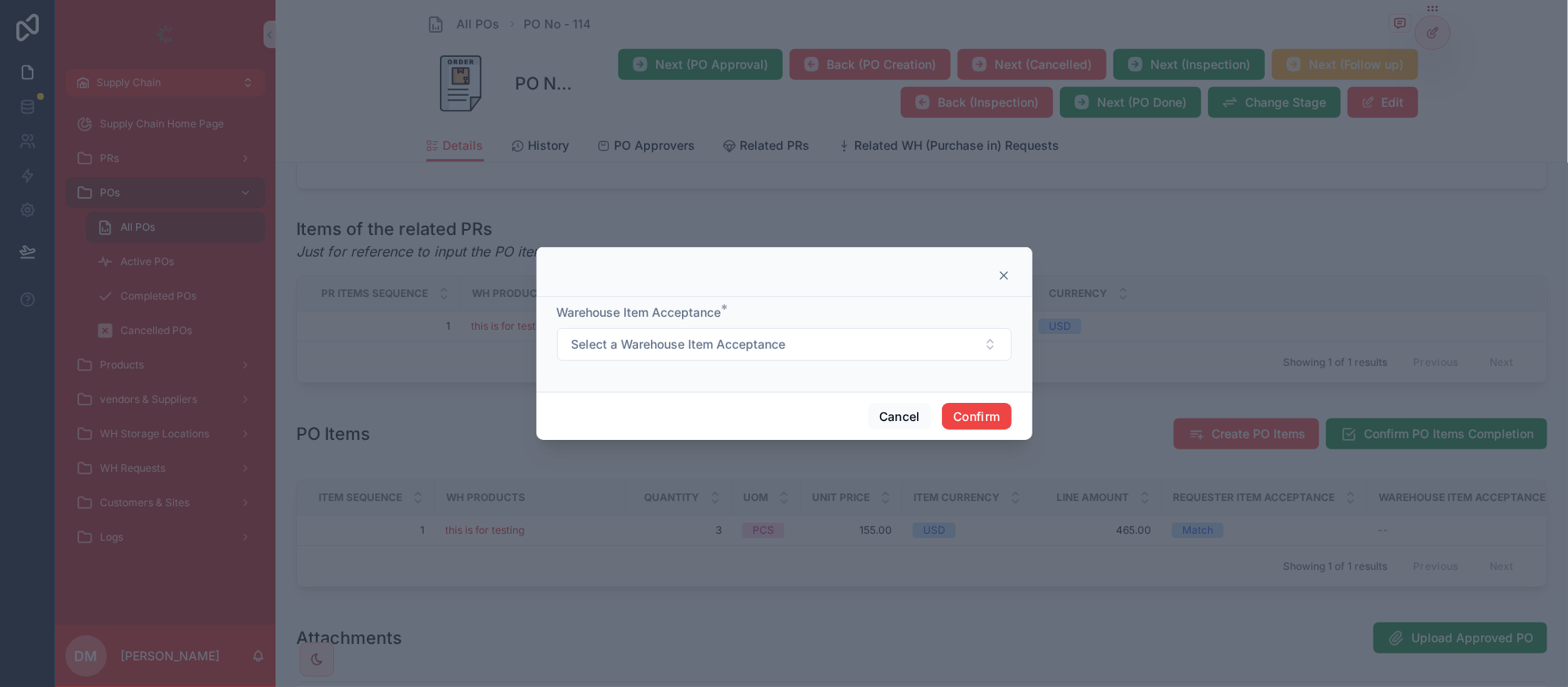
click at [921, 325] on div "Warehouse Item Acceptance * Select a Warehouse Item Acceptance" at bounding box center [784, 333] width 455 height 57
click at [819, 340] on button "Select a Warehouse Item Acceptance" at bounding box center [784, 344] width 455 height 33
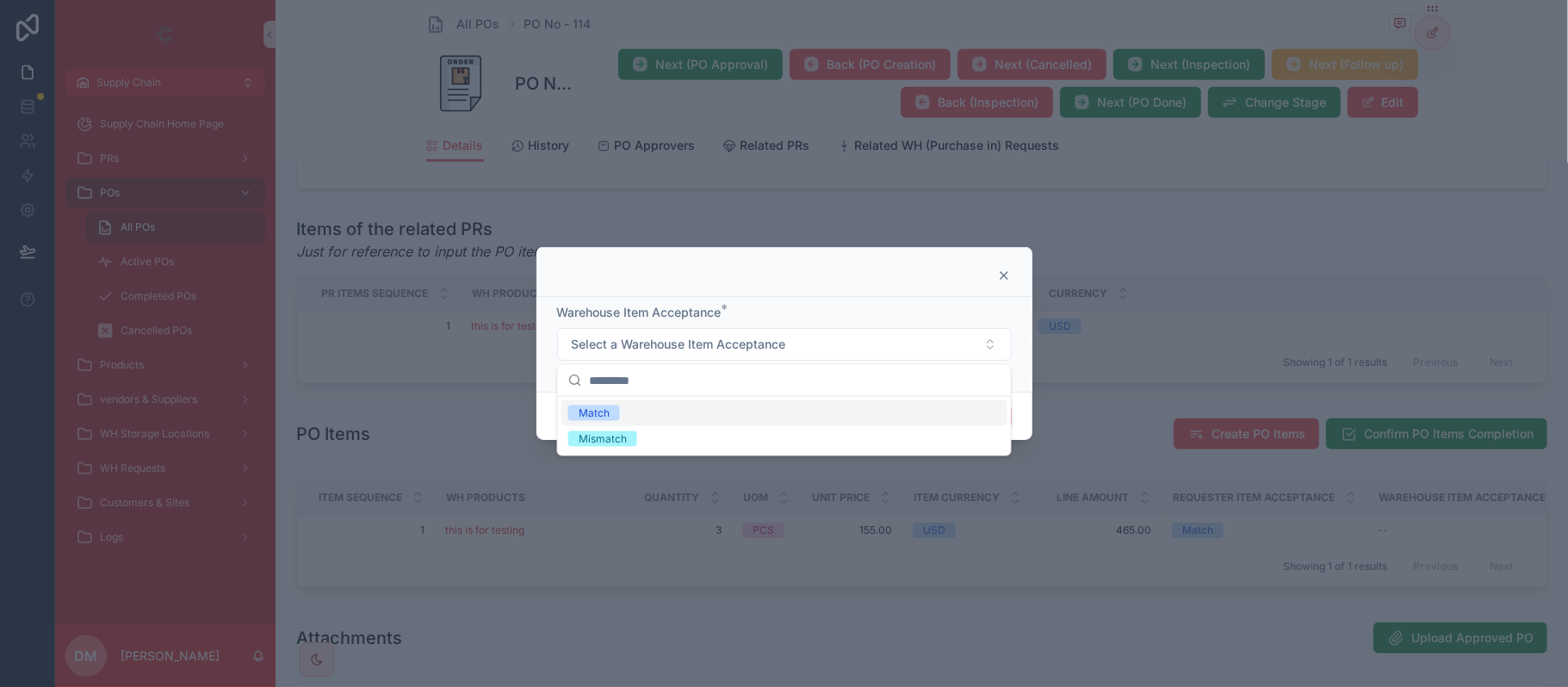
click at [735, 396] on div at bounding box center [784, 381] width 453 height 32
click at [694, 417] on div "Match" at bounding box center [784, 413] width 446 height 25
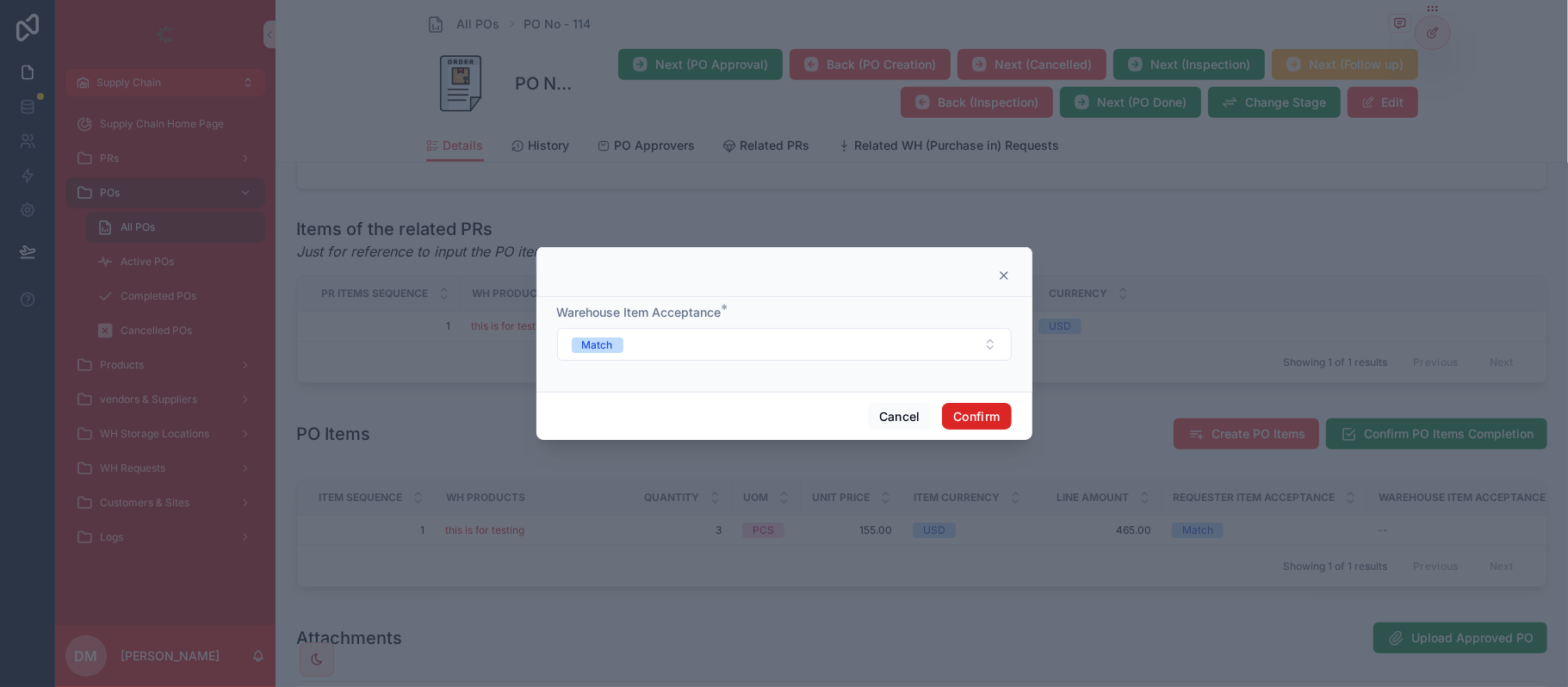
click at [982, 423] on button "Confirm" at bounding box center [977, 417] width 69 height 27
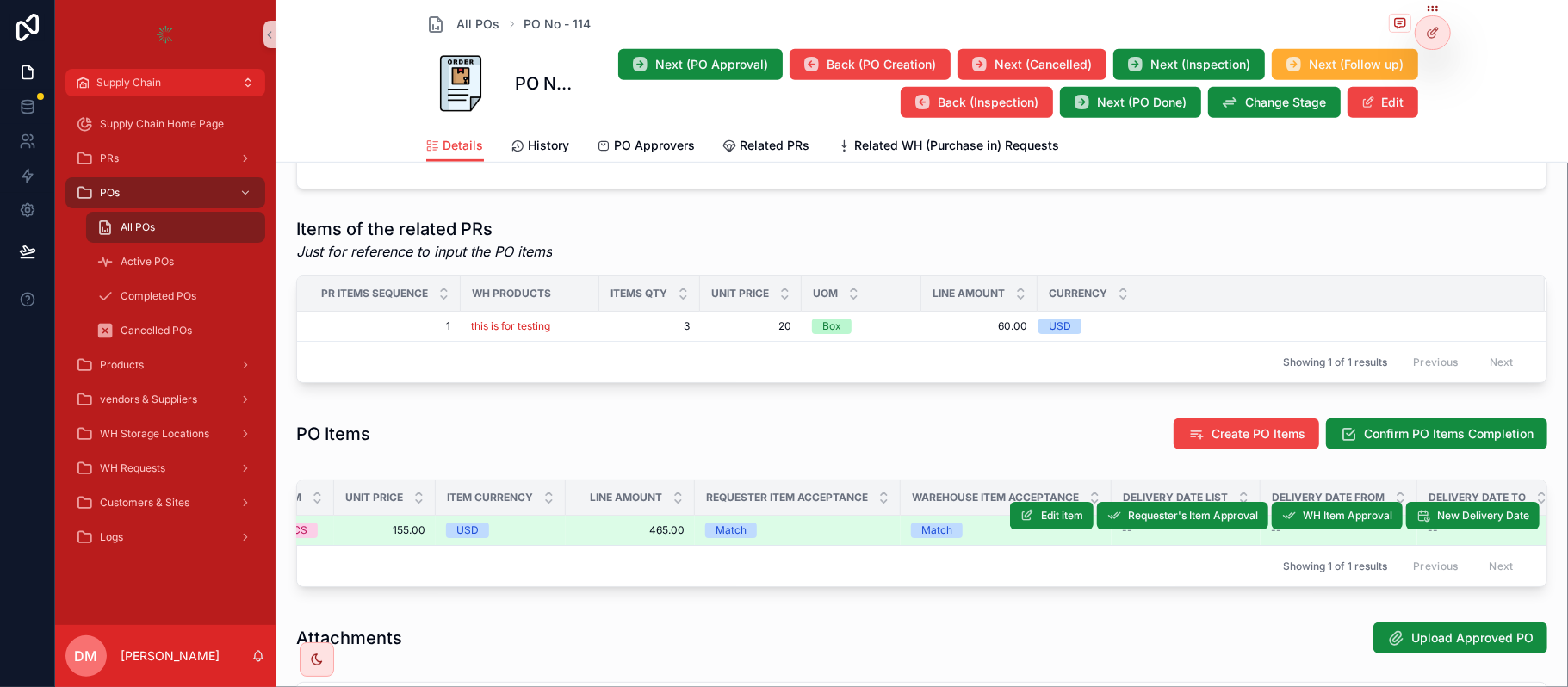
scroll to position [0, 462]
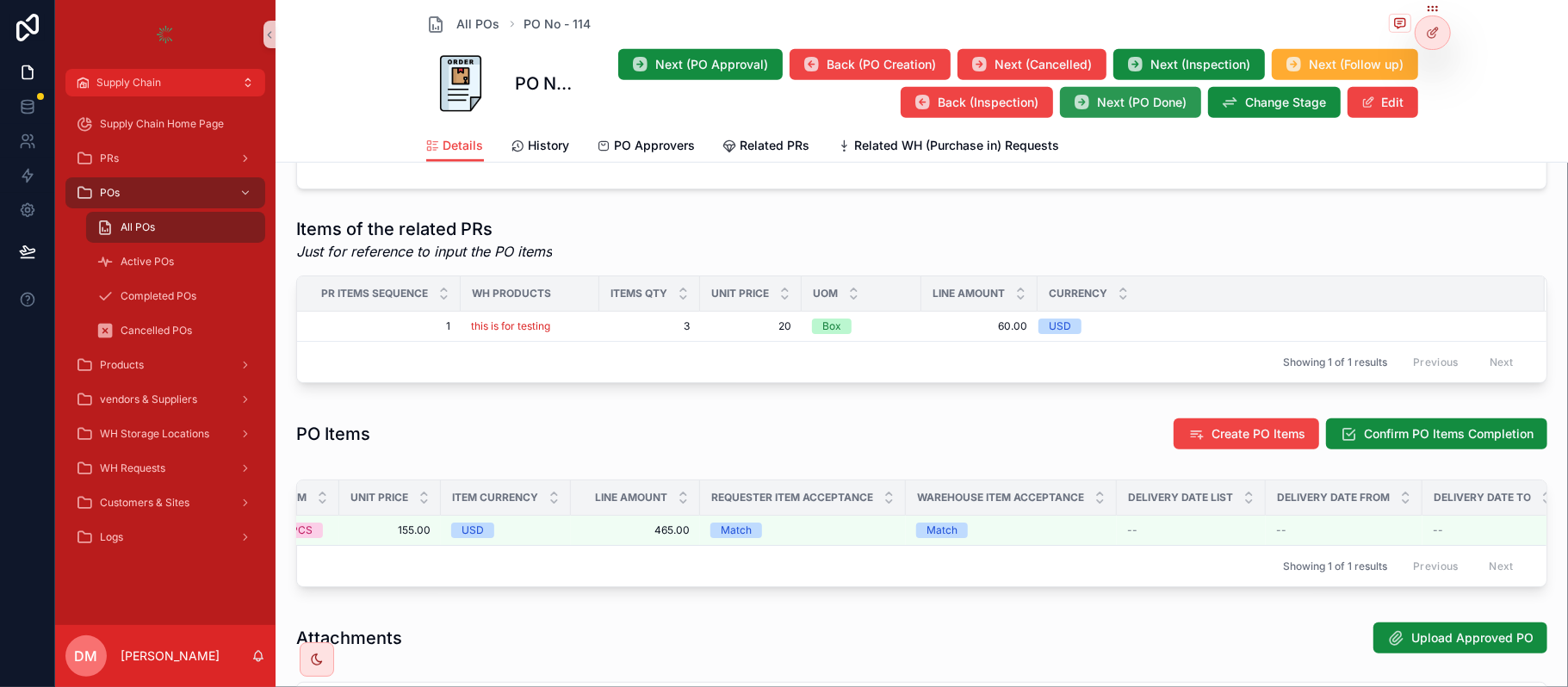
click at [1100, 111] on button "Next (PO Done)" at bounding box center [1131, 102] width 141 height 31
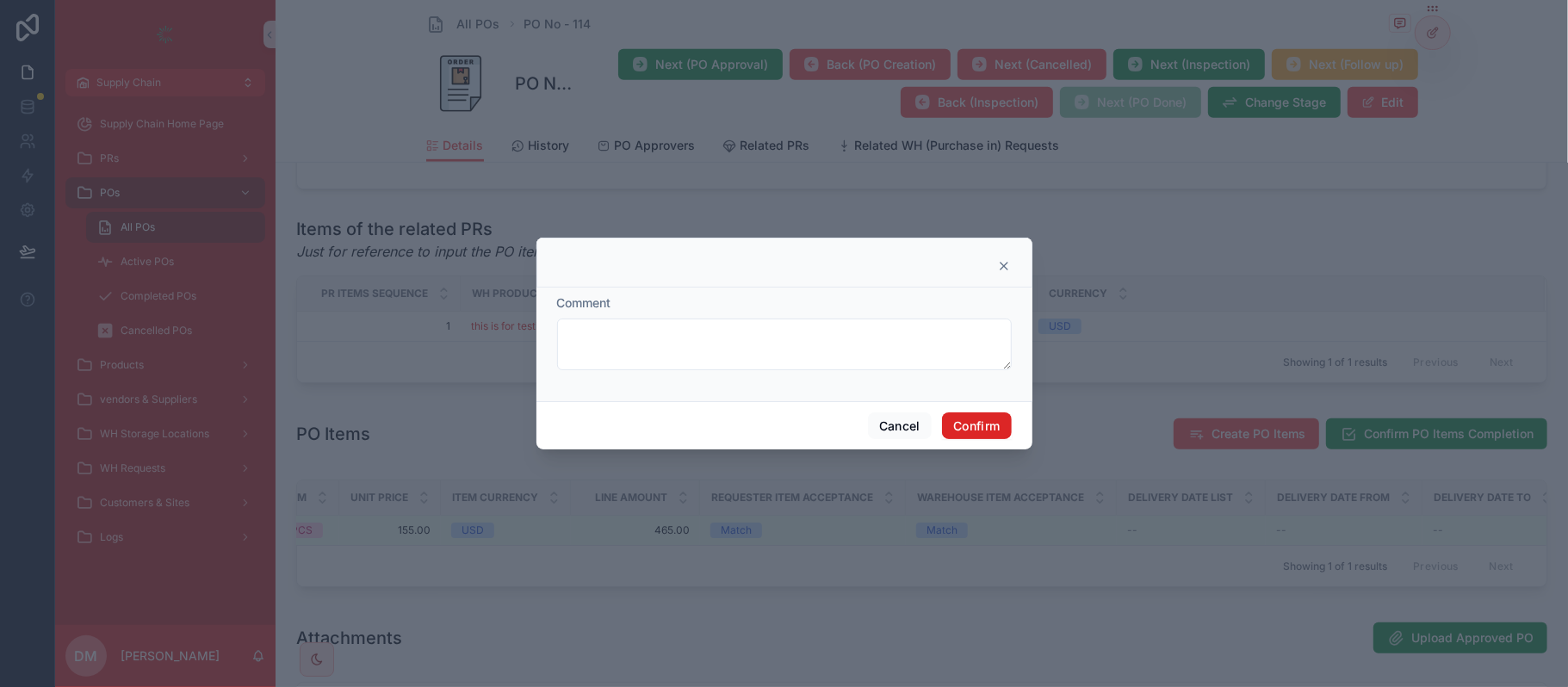
click at [963, 424] on button "Confirm" at bounding box center [977, 426] width 69 height 27
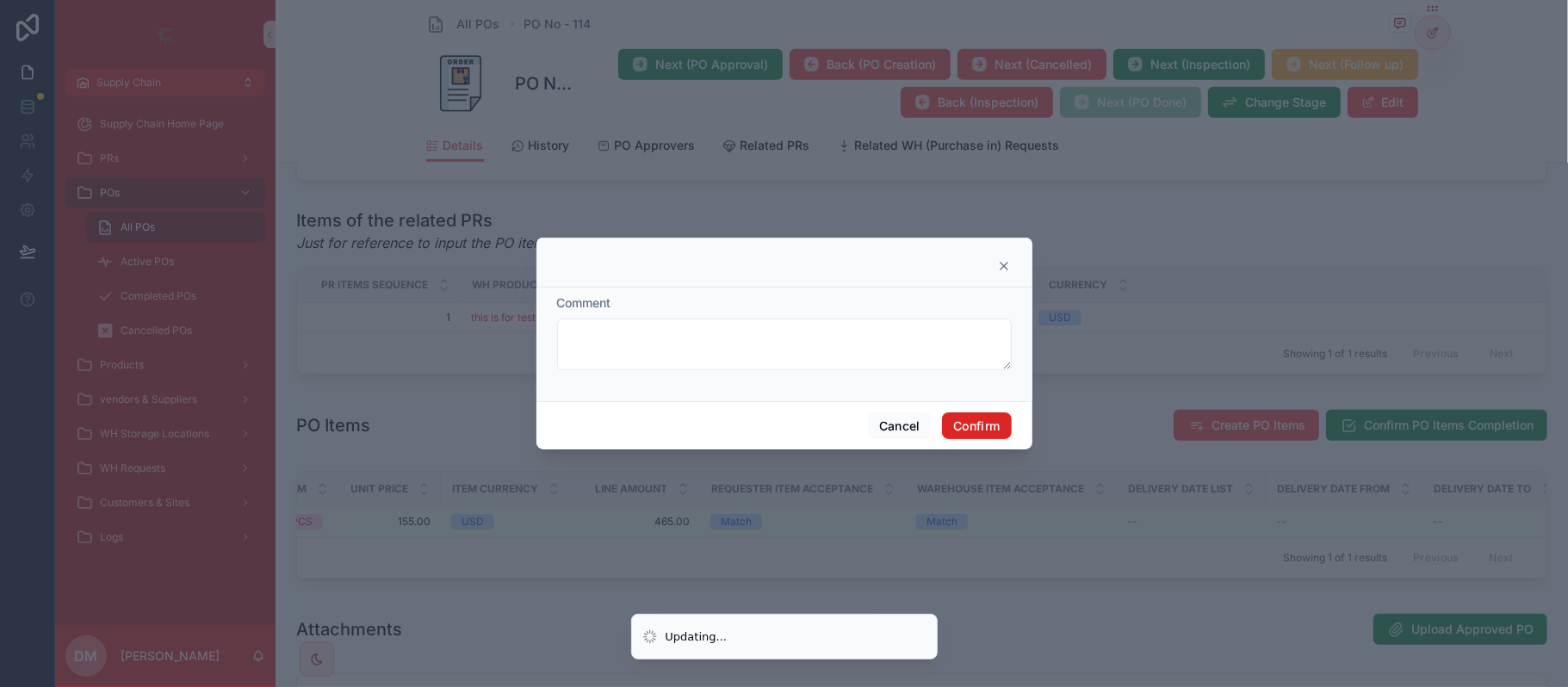
scroll to position [611, 0]
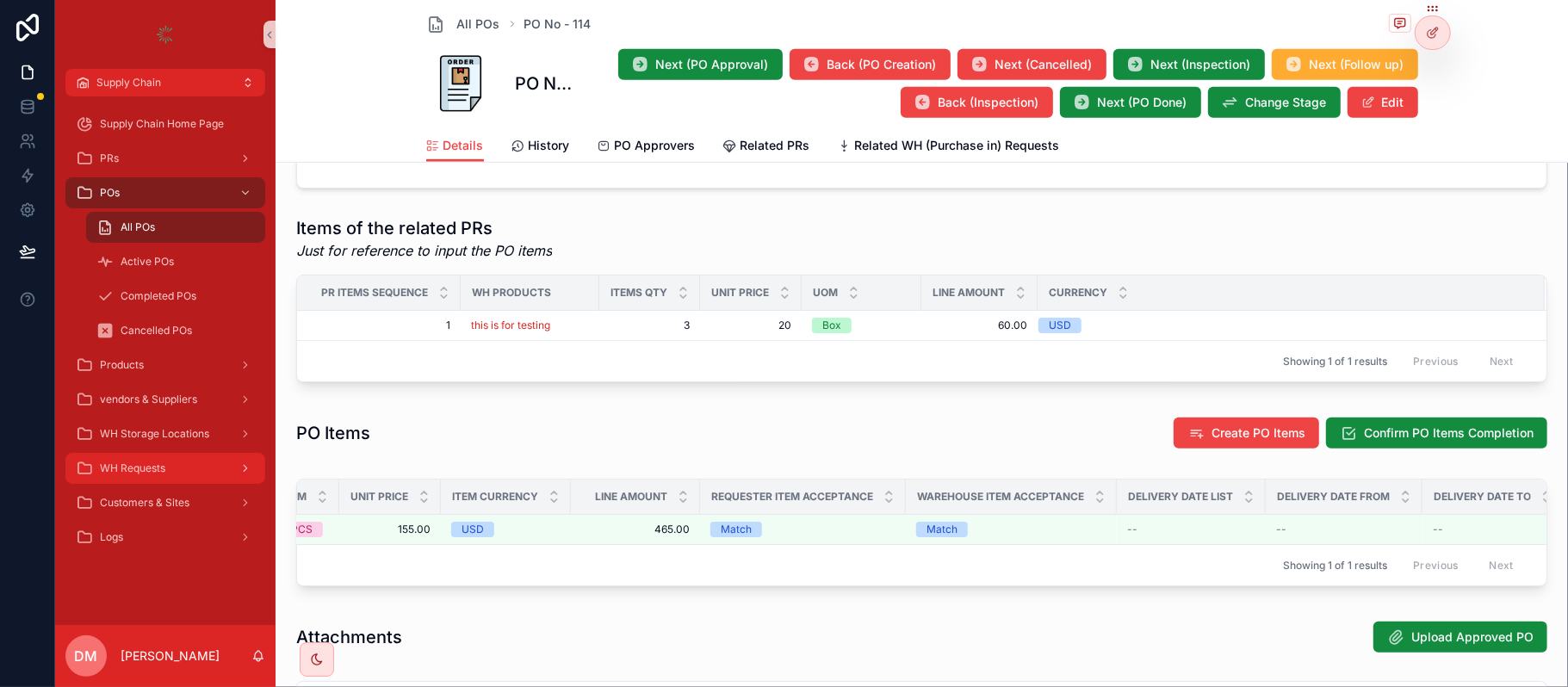
click at [208, 456] on div "WH Requests" at bounding box center [166, 468] width 180 height 27
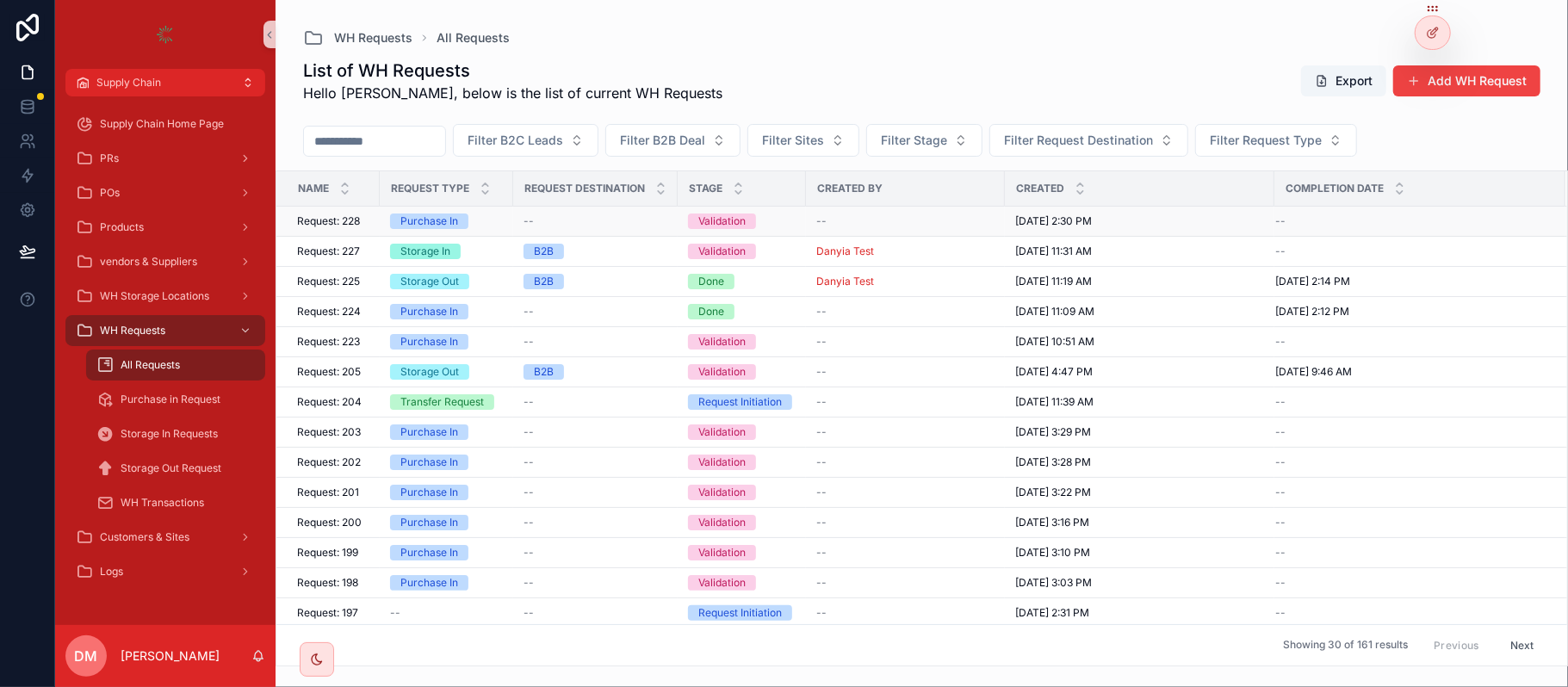
click at [355, 227] on span "Request: 228" at bounding box center [329, 222] width 62 height 14
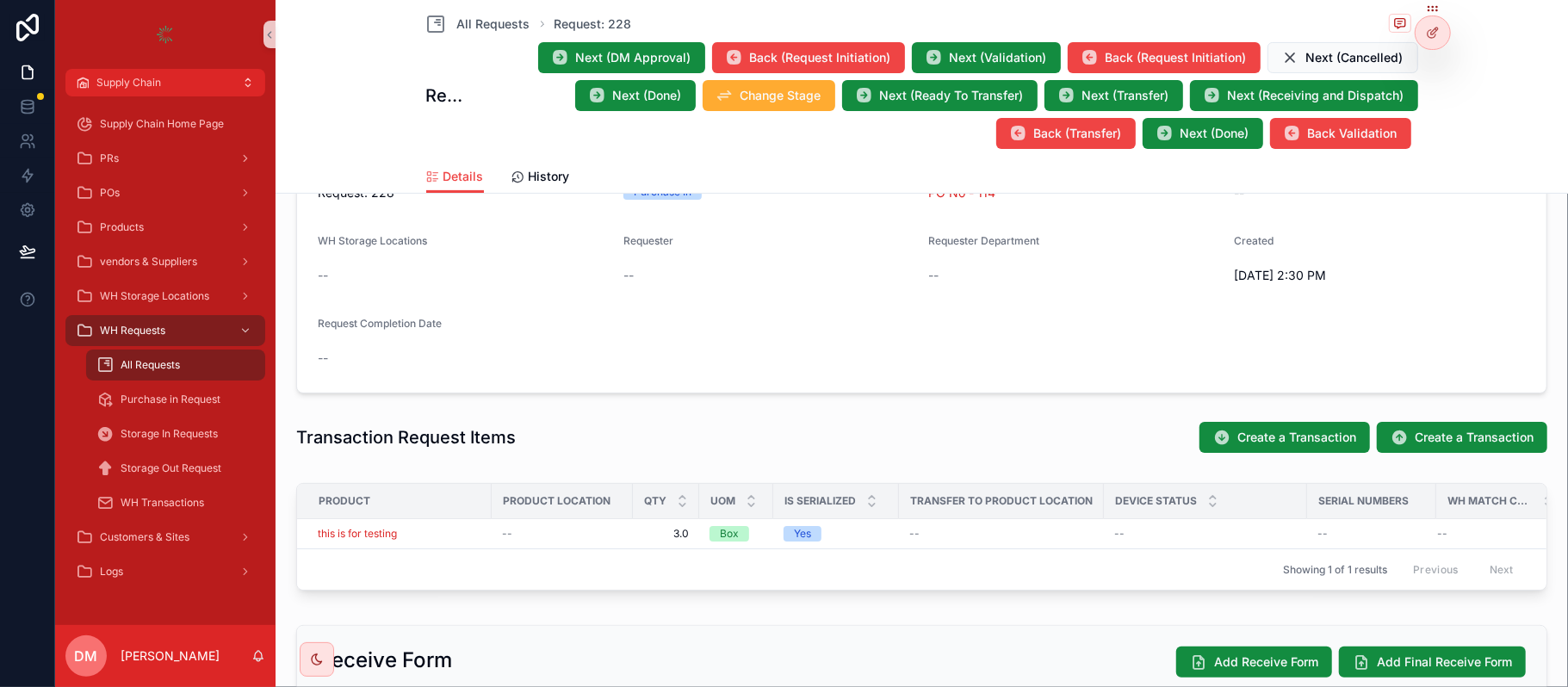
scroll to position [349, 0]
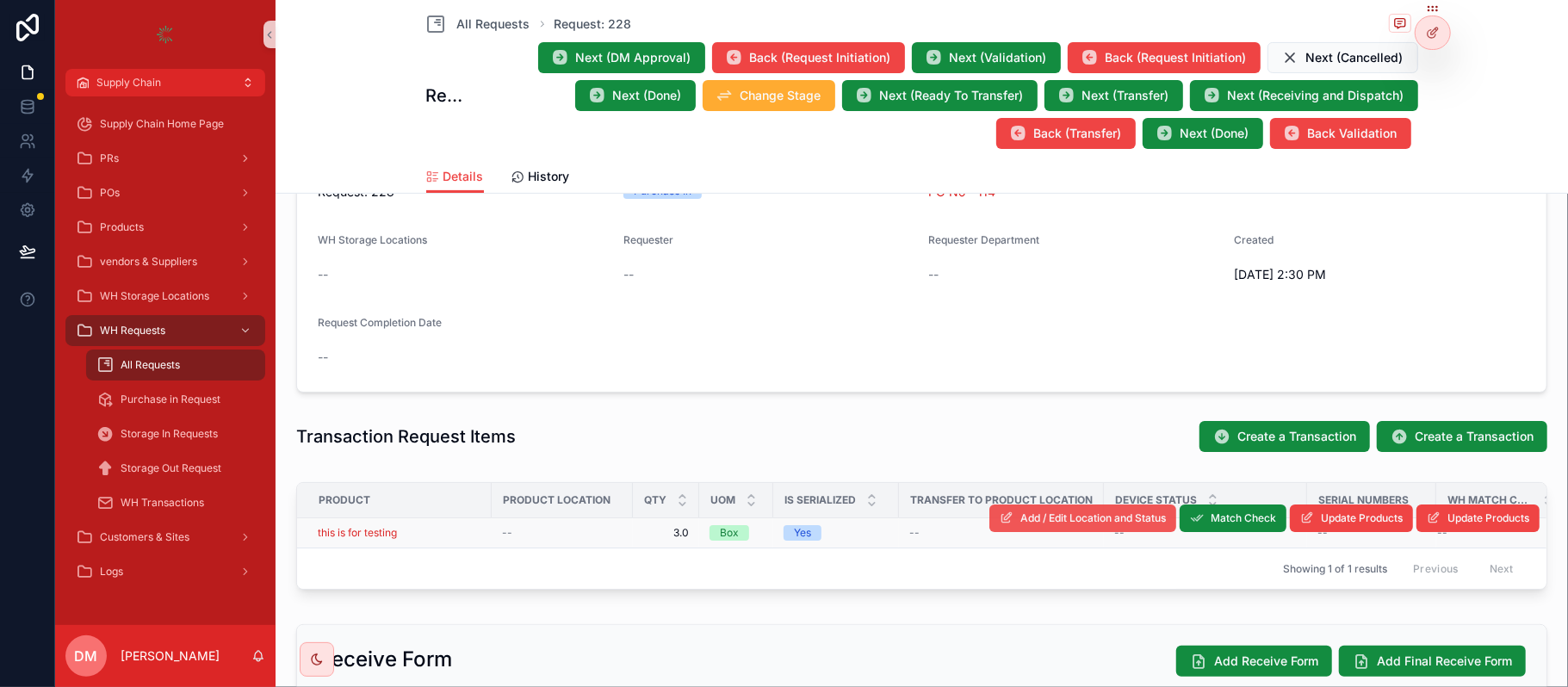
click at [1069, 529] on button "Add / Edit Location and Status" at bounding box center [1083, 518] width 187 height 27
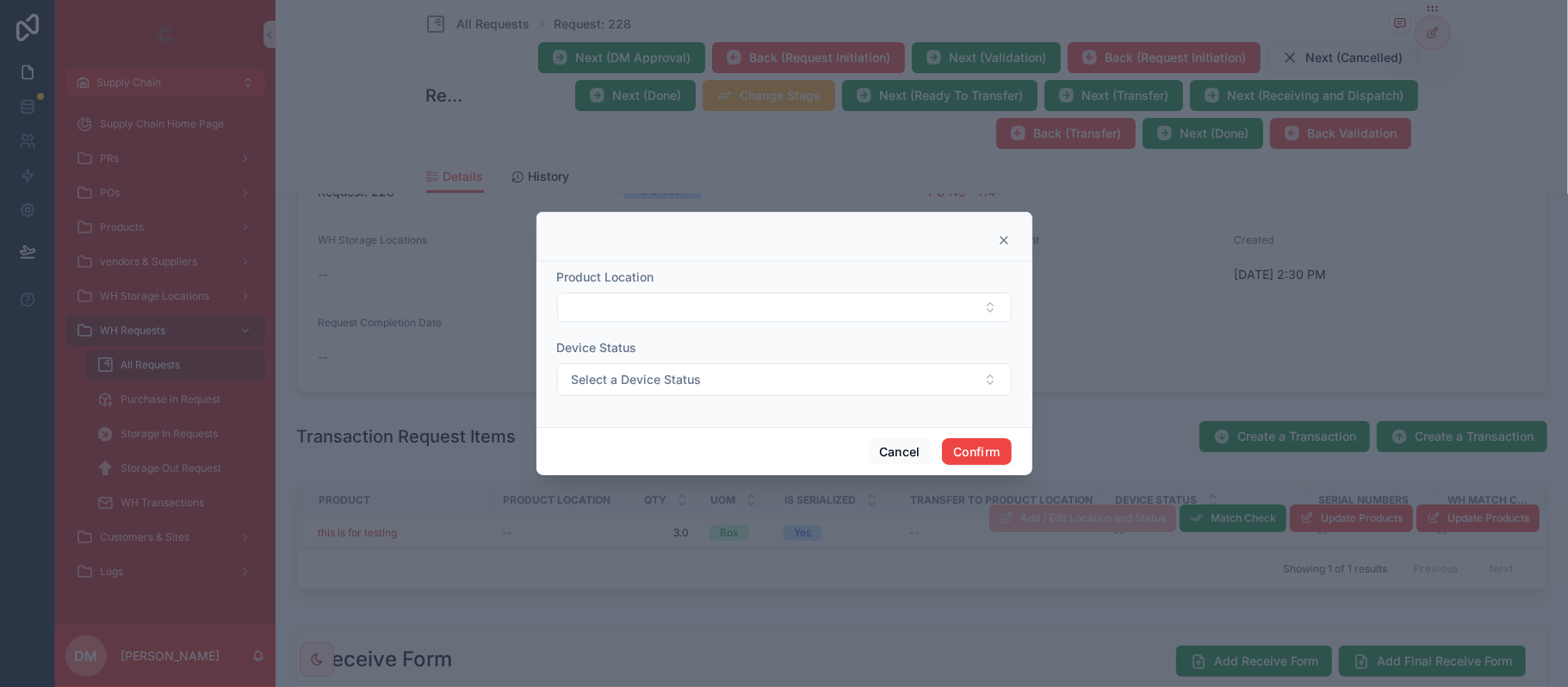
click at [851, 284] on div "Product Location" at bounding box center [784, 277] width 455 height 18
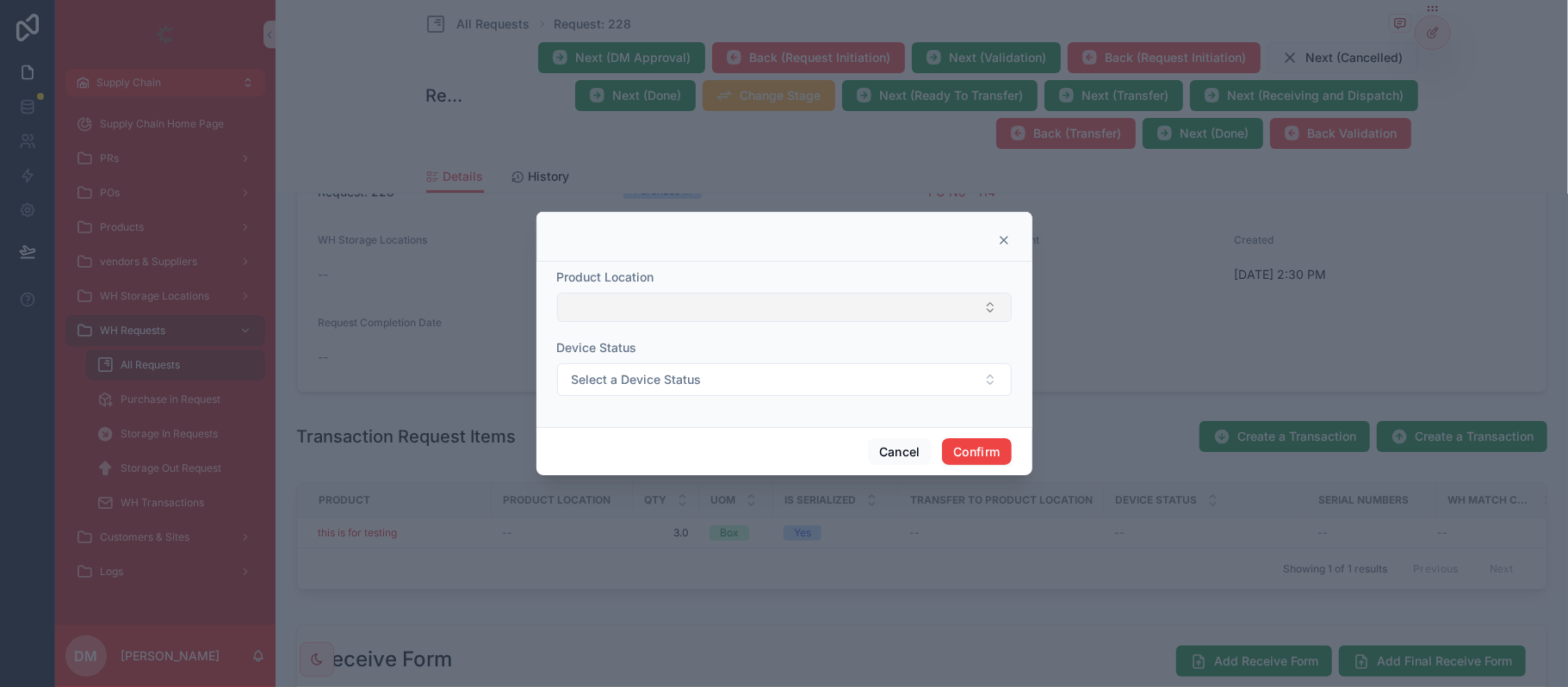
click at [694, 298] on button "Select Button" at bounding box center [784, 307] width 455 height 29
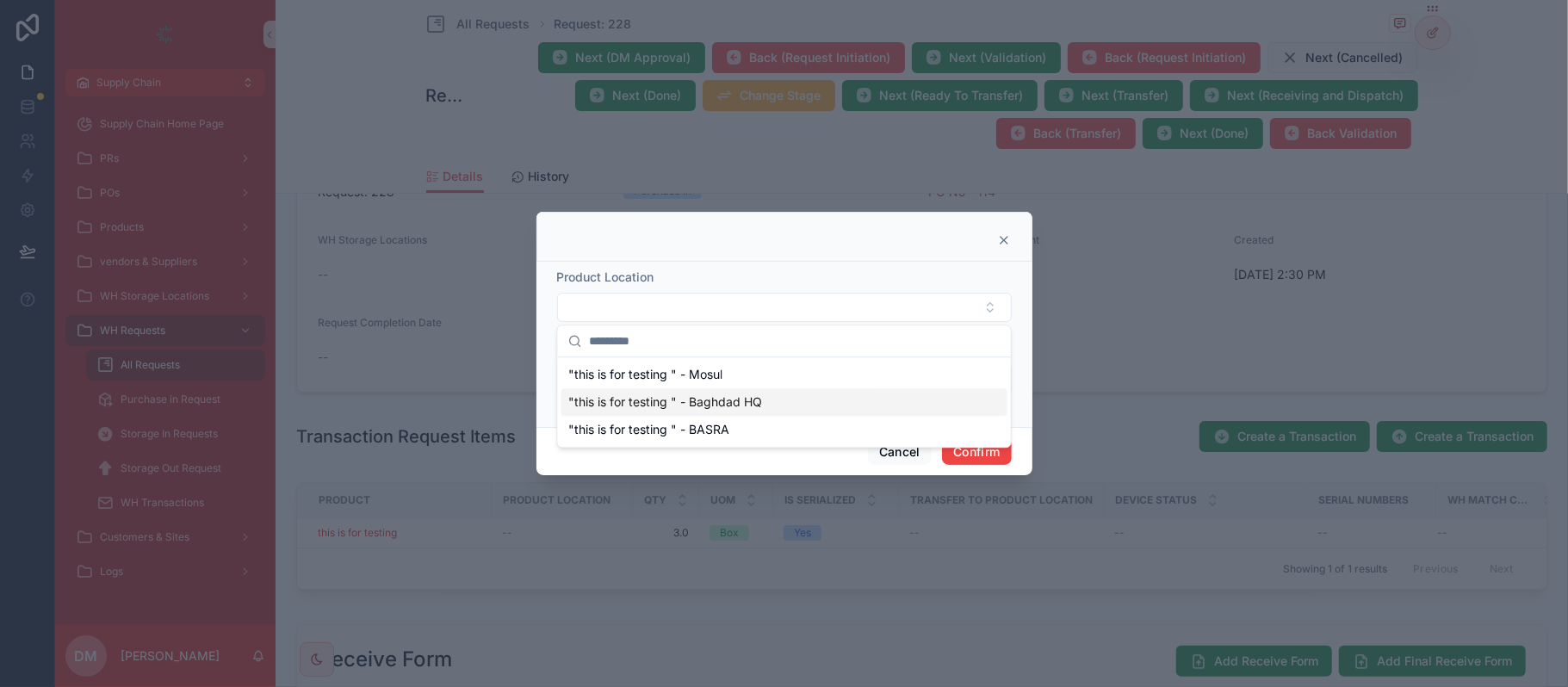
click at [693, 407] on span ""this is for testing " - Baghdad HQ" at bounding box center [665, 402] width 194 height 18
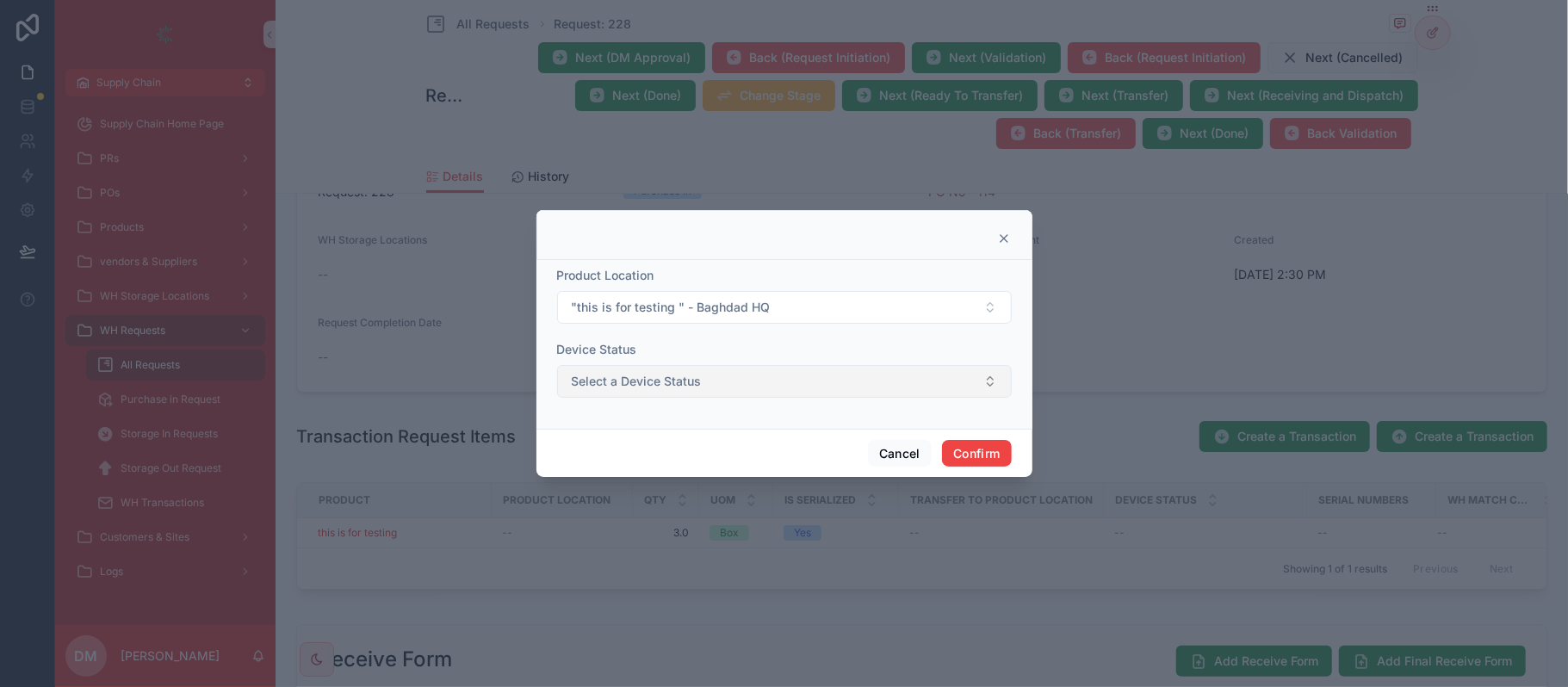
click at [731, 394] on button "Select a Device Status" at bounding box center [784, 382] width 455 height 33
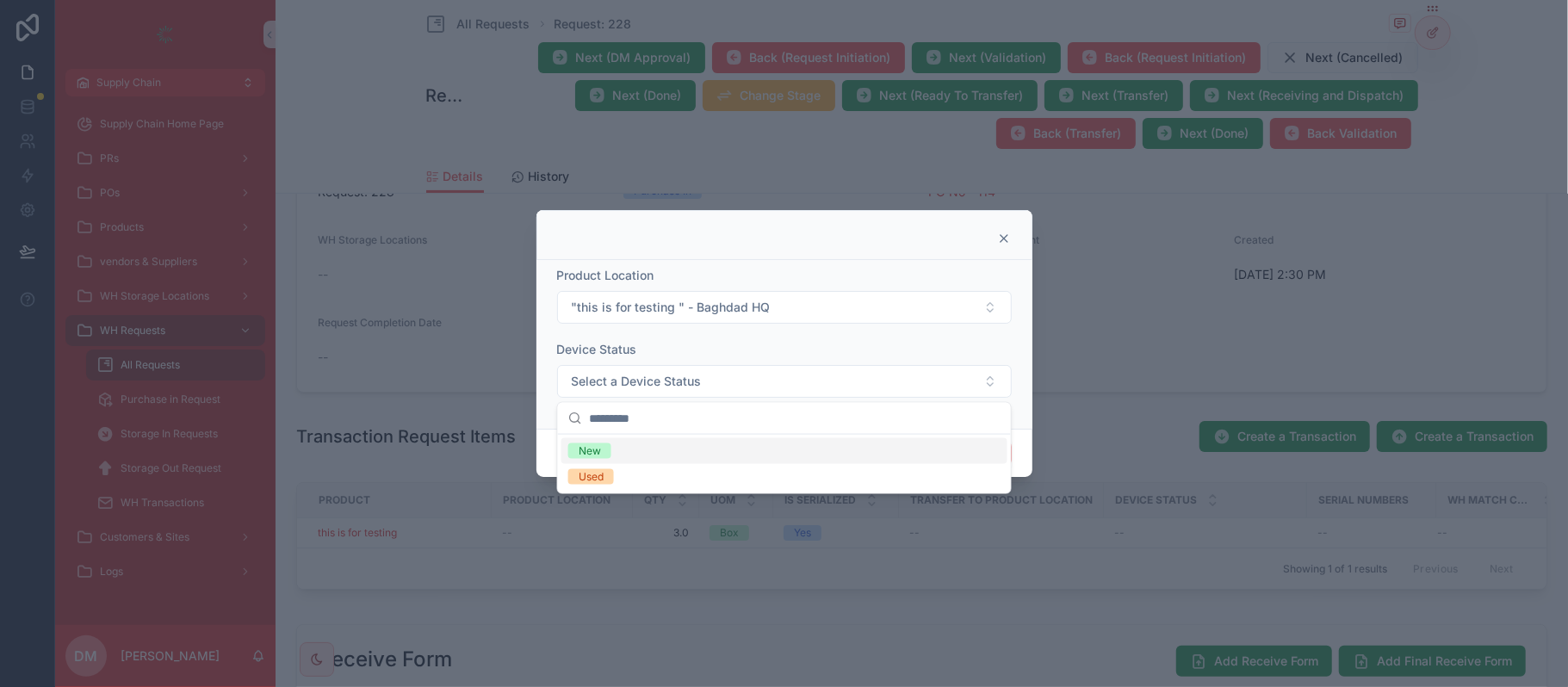
click at [635, 457] on div "New" at bounding box center [784, 451] width 446 height 25
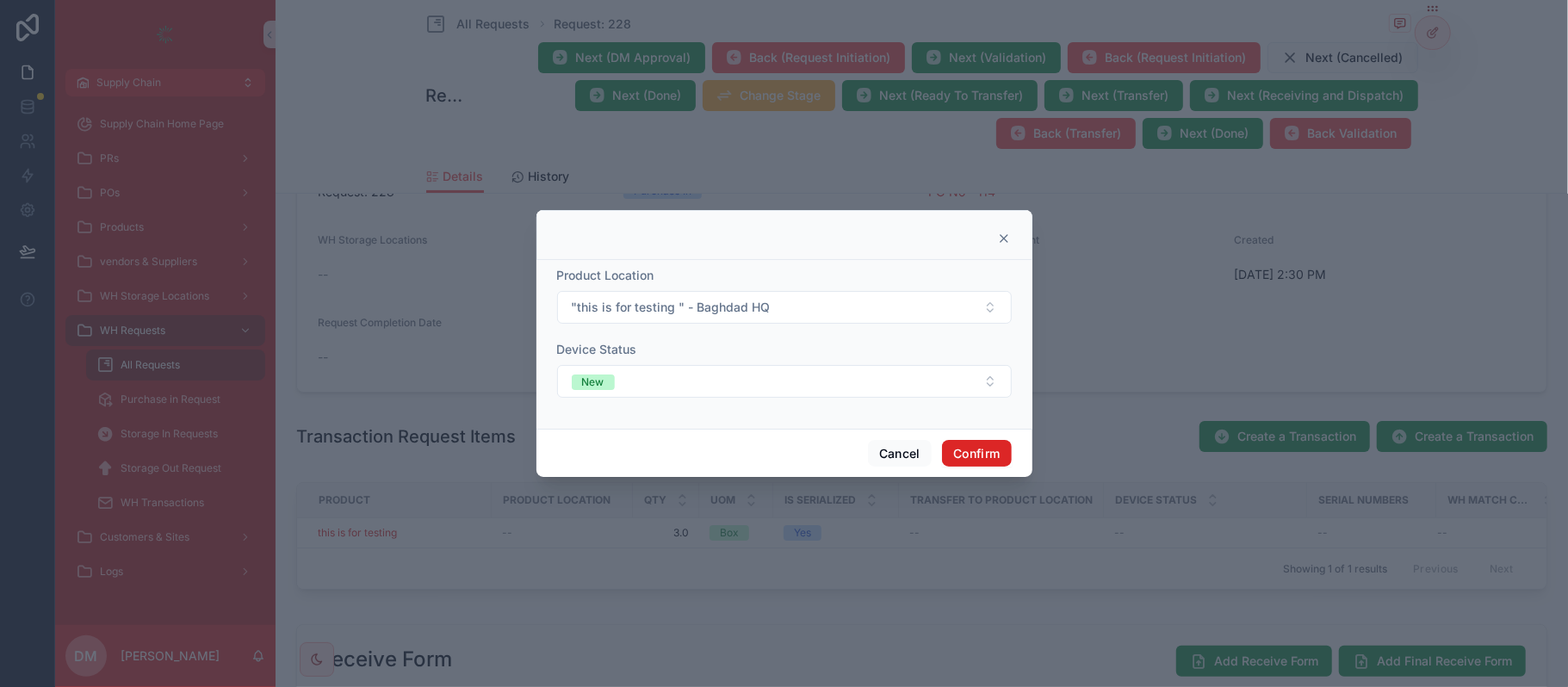
click at [986, 456] on button "Confirm" at bounding box center [977, 454] width 69 height 27
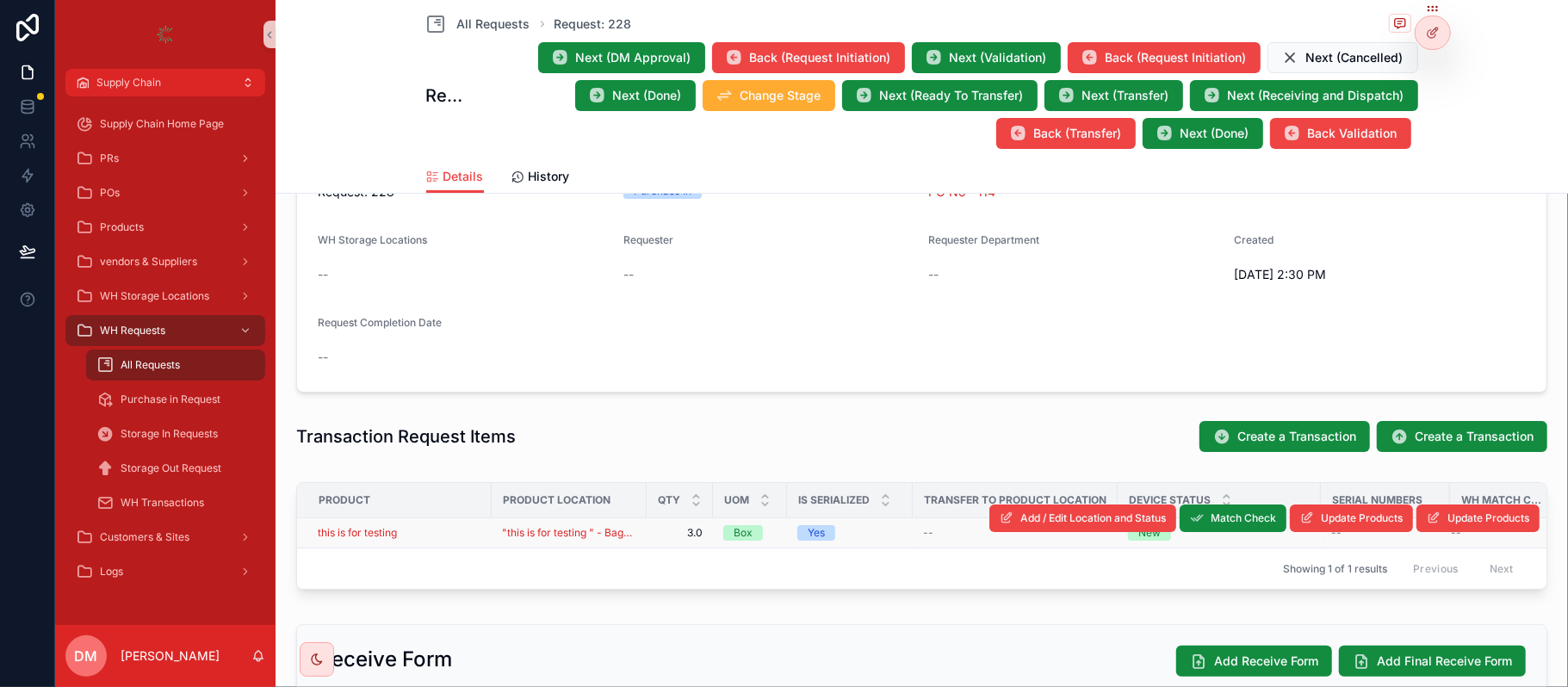
click at [422, 540] on div "this is for testing" at bounding box center [400, 533] width 164 height 14
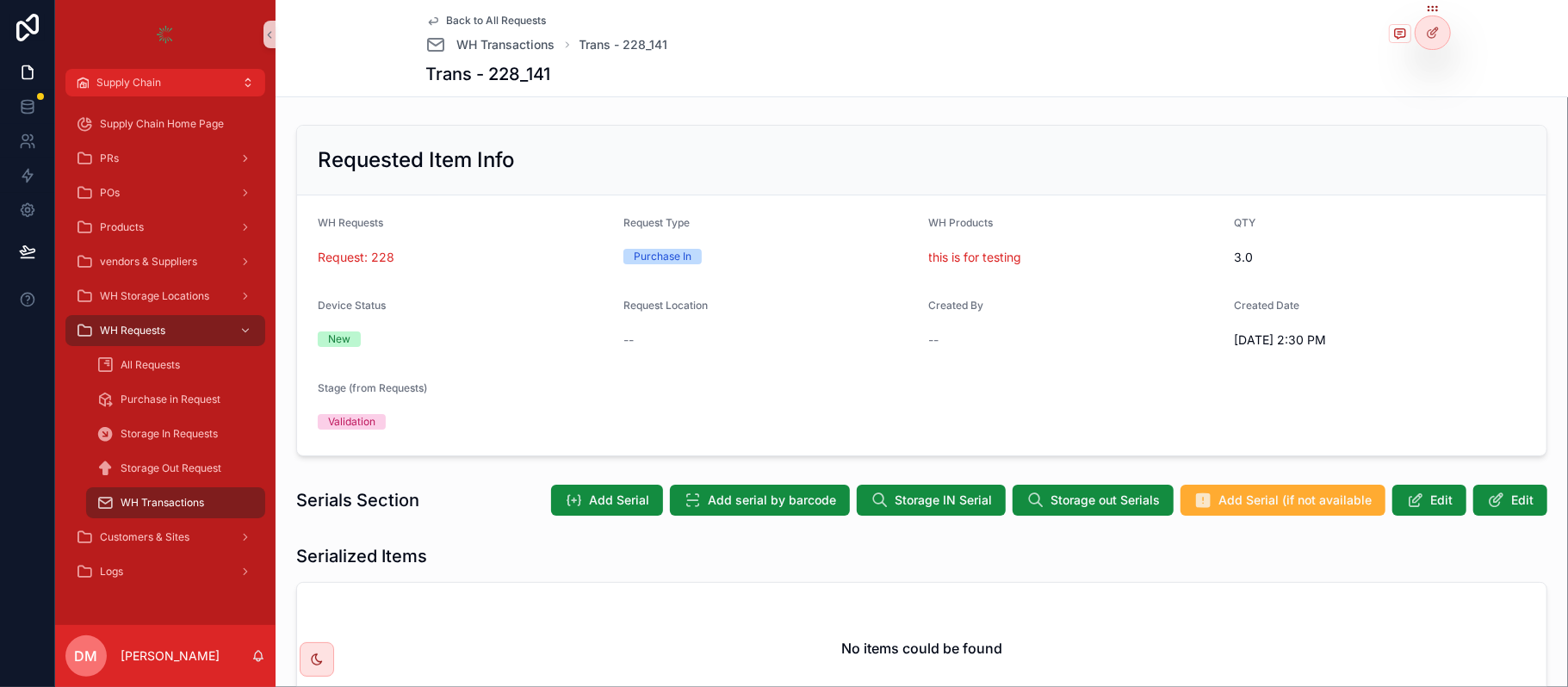
scroll to position [152, 0]
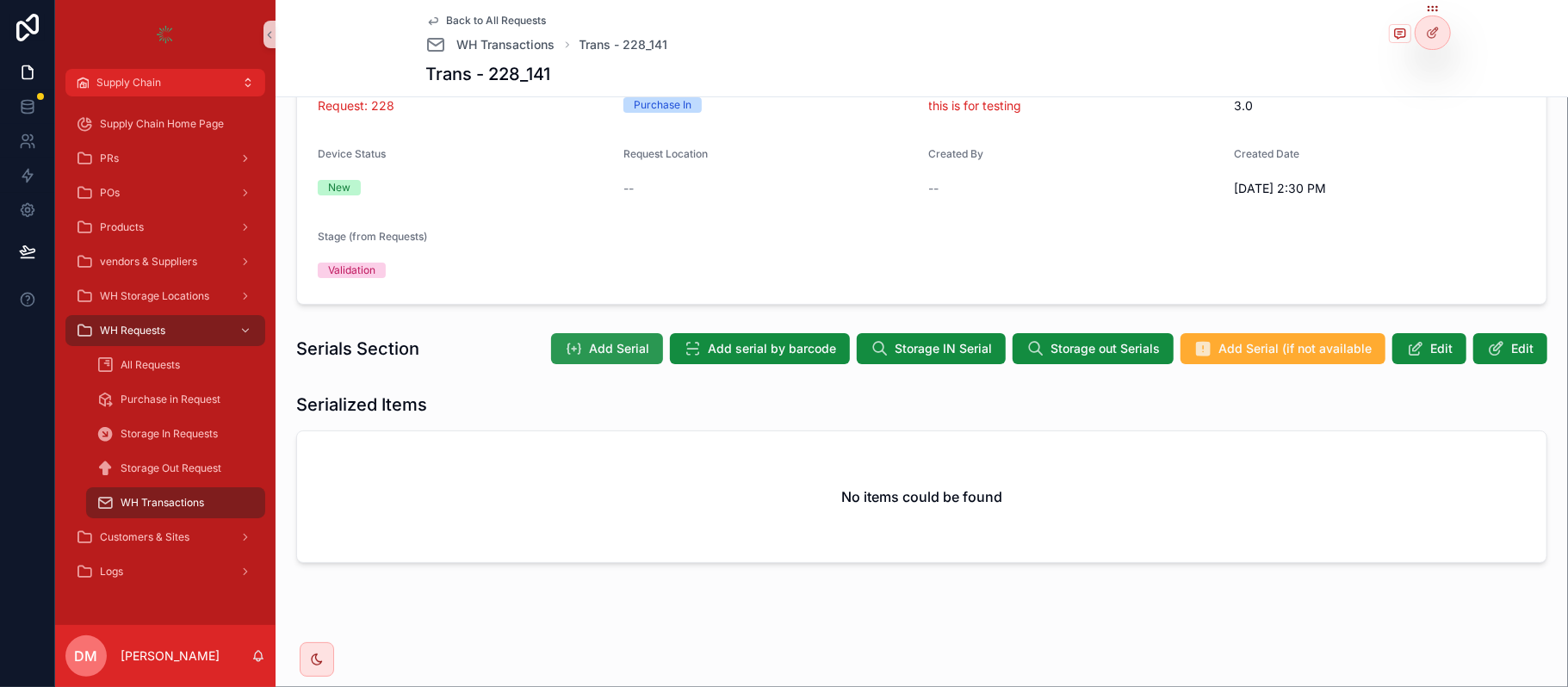
click at [614, 335] on button "Add Serial" at bounding box center [607, 349] width 112 height 31
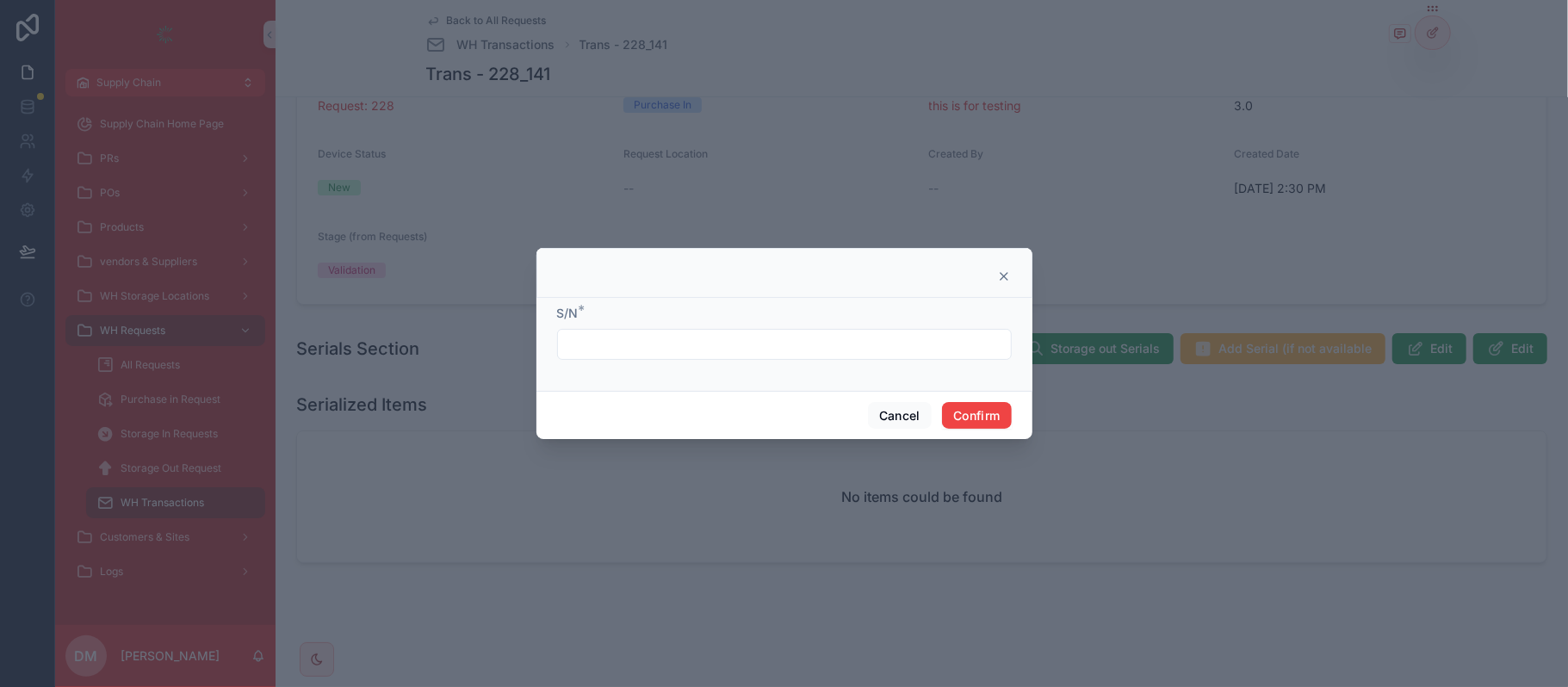
click at [614, 342] on input "text" at bounding box center [784, 344] width 453 height 24
type input "*"
type input "********"
click at [972, 411] on button "Confirm" at bounding box center [977, 416] width 69 height 27
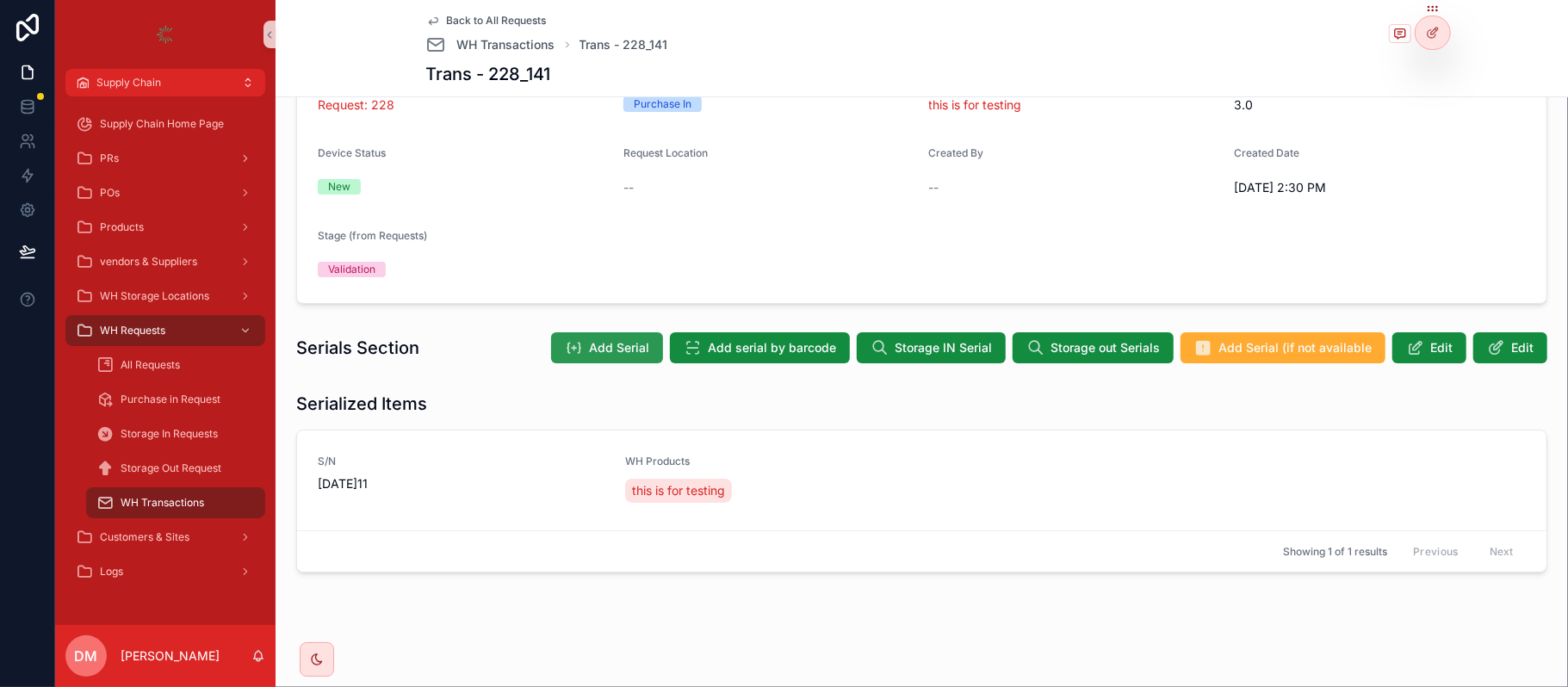
click at [591, 335] on button "Add Serial" at bounding box center [607, 348] width 112 height 31
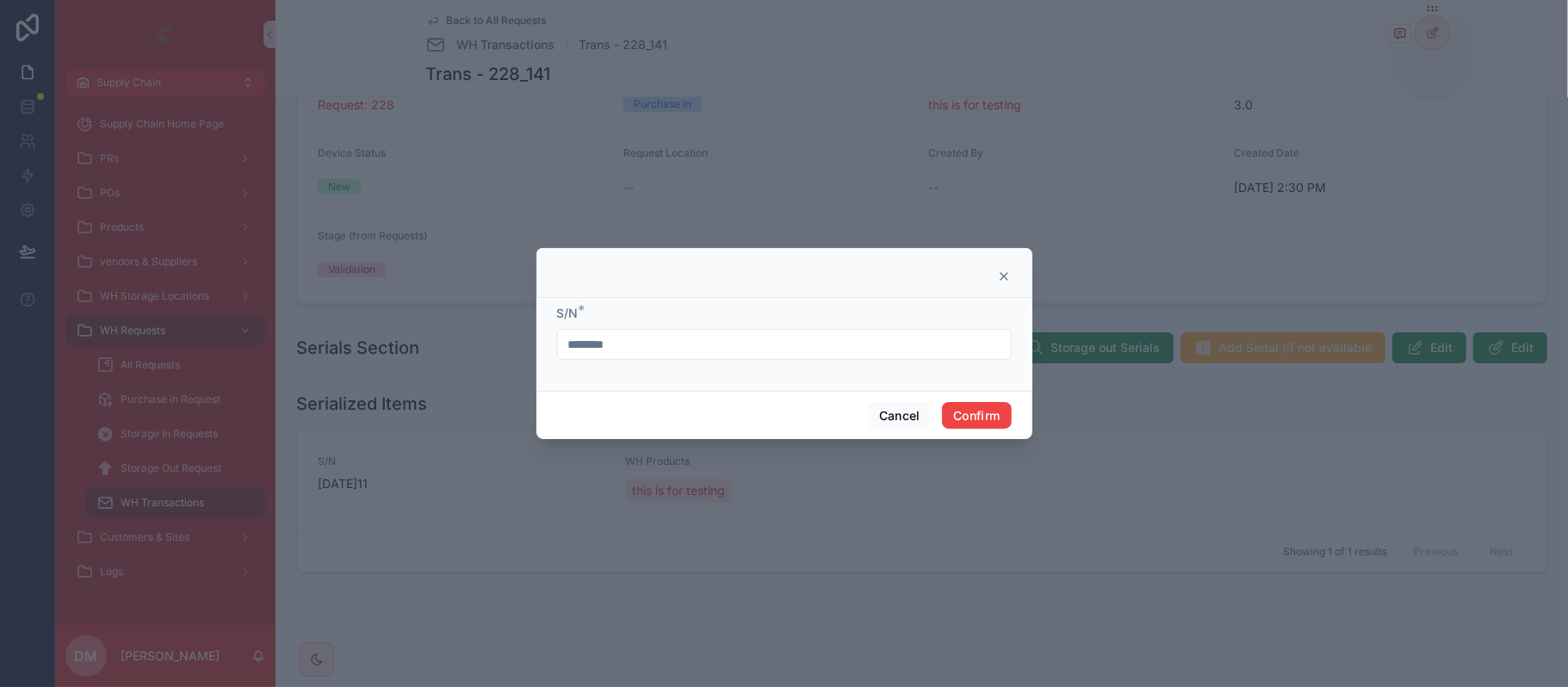
click at [591, 352] on input "********" at bounding box center [784, 344] width 453 height 24
click at [646, 345] on input "********" at bounding box center [784, 344] width 453 height 24
type input "********"
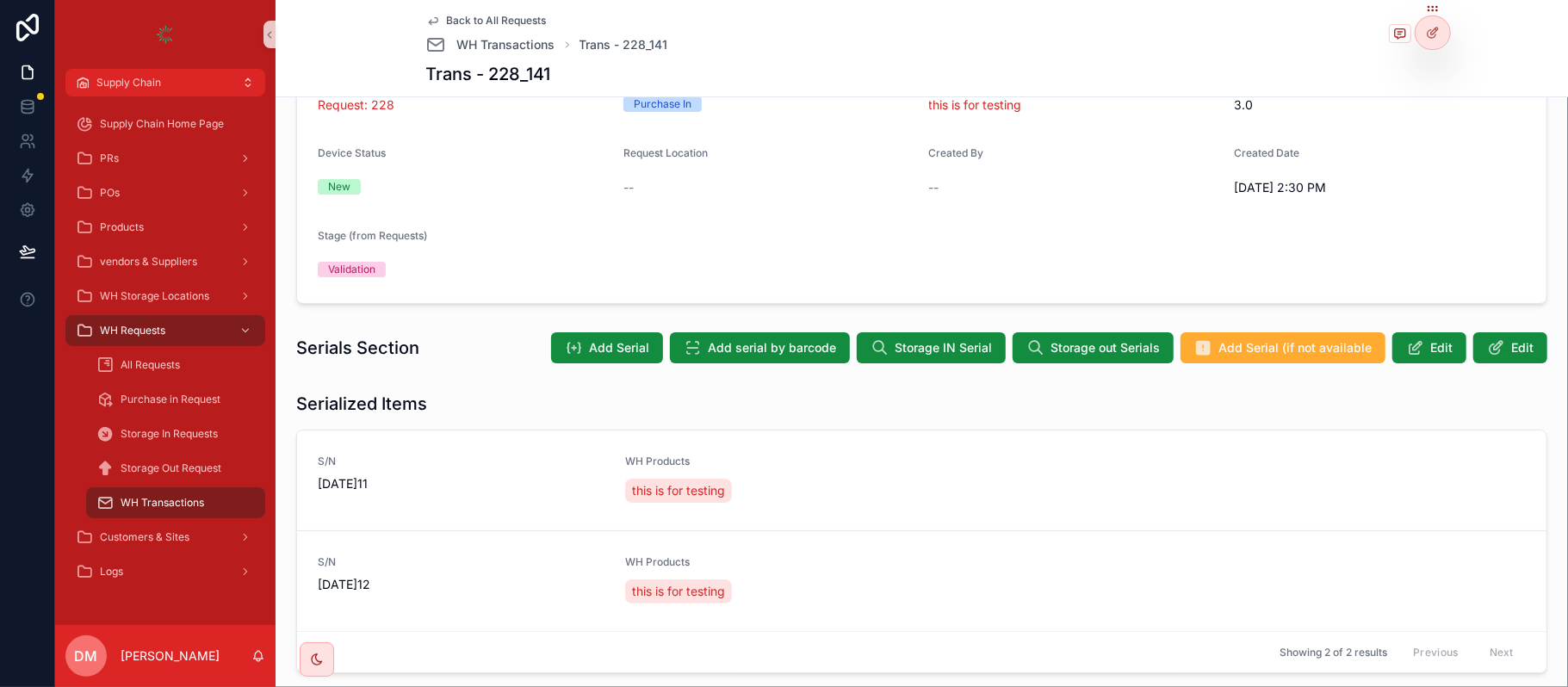
scroll to position [263, 0]
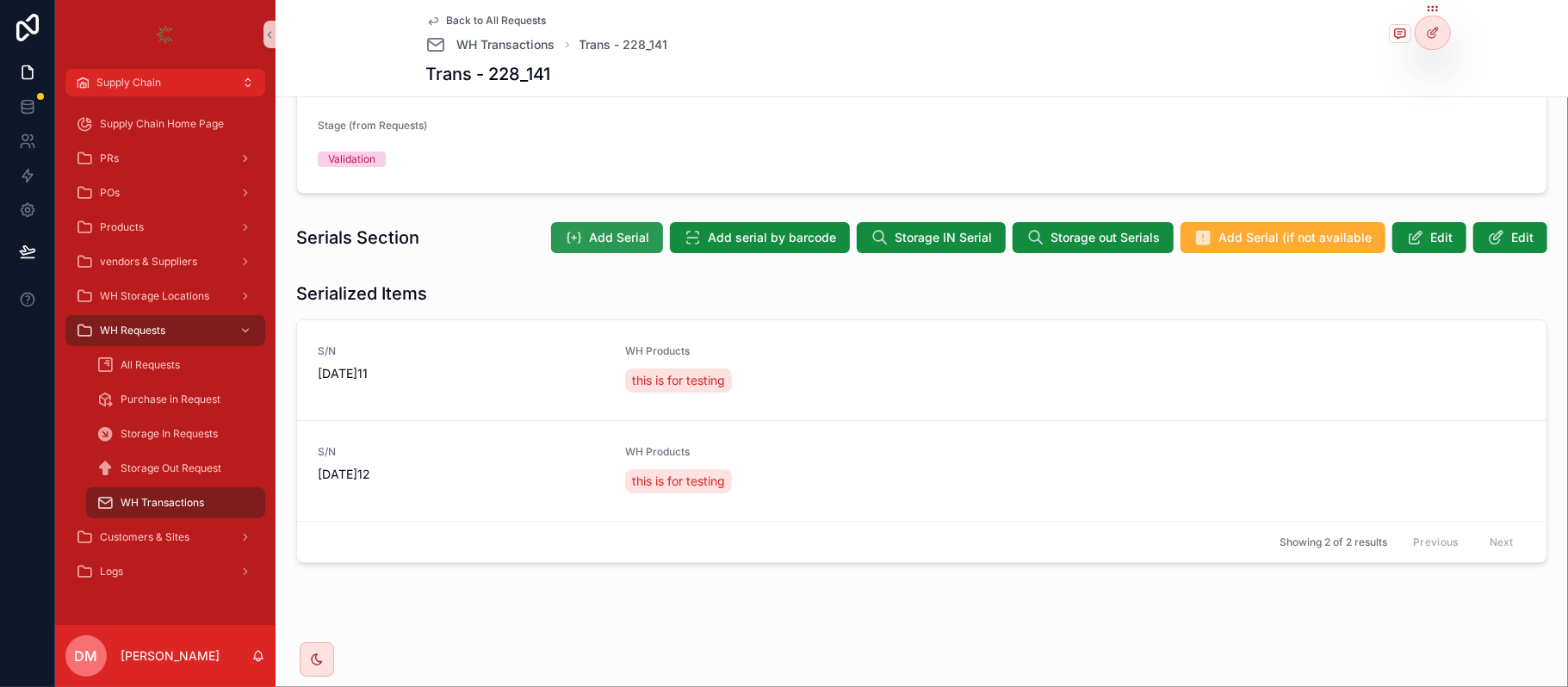
click at [593, 231] on span "Add Serial" at bounding box center [620, 238] width 60 height 18
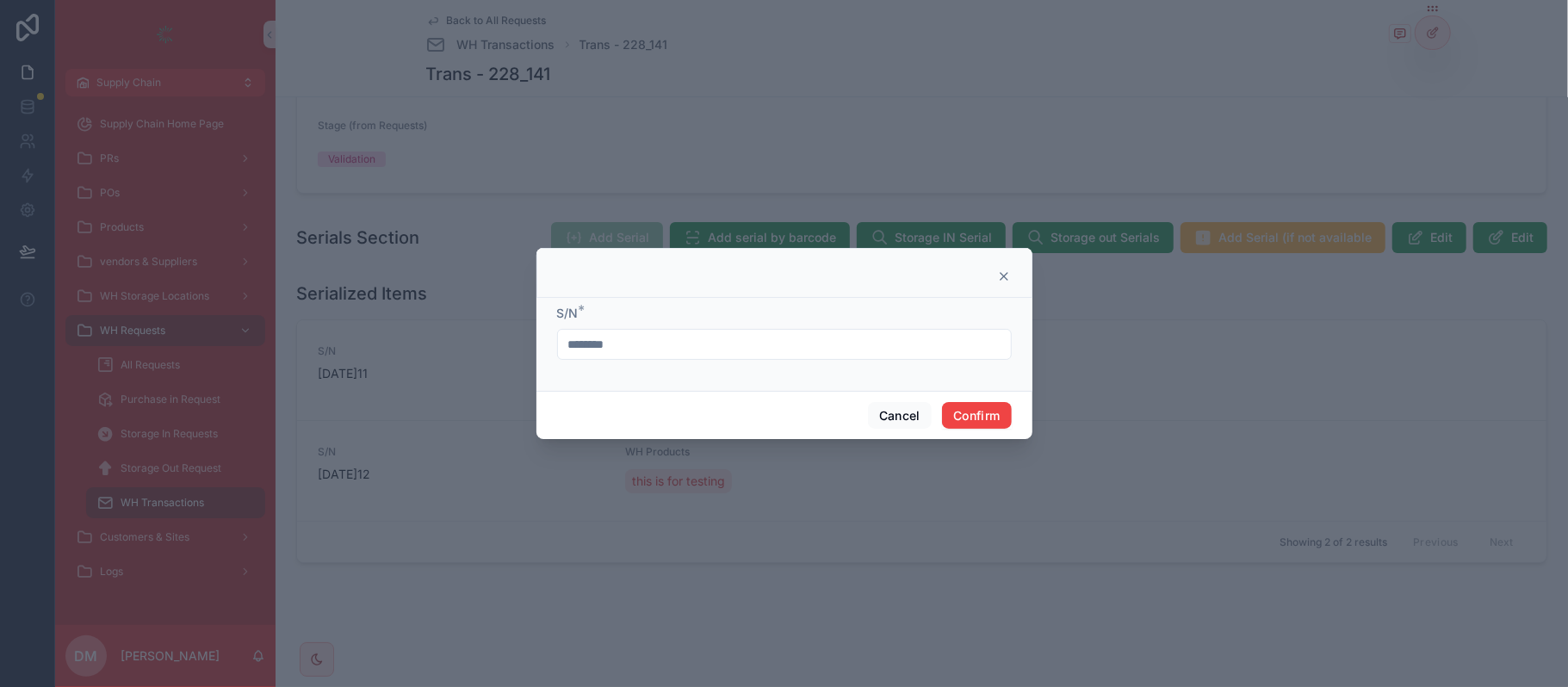
click at [708, 340] on input "********" at bounding box center [784, 344] width 453 height 24
type input "********"
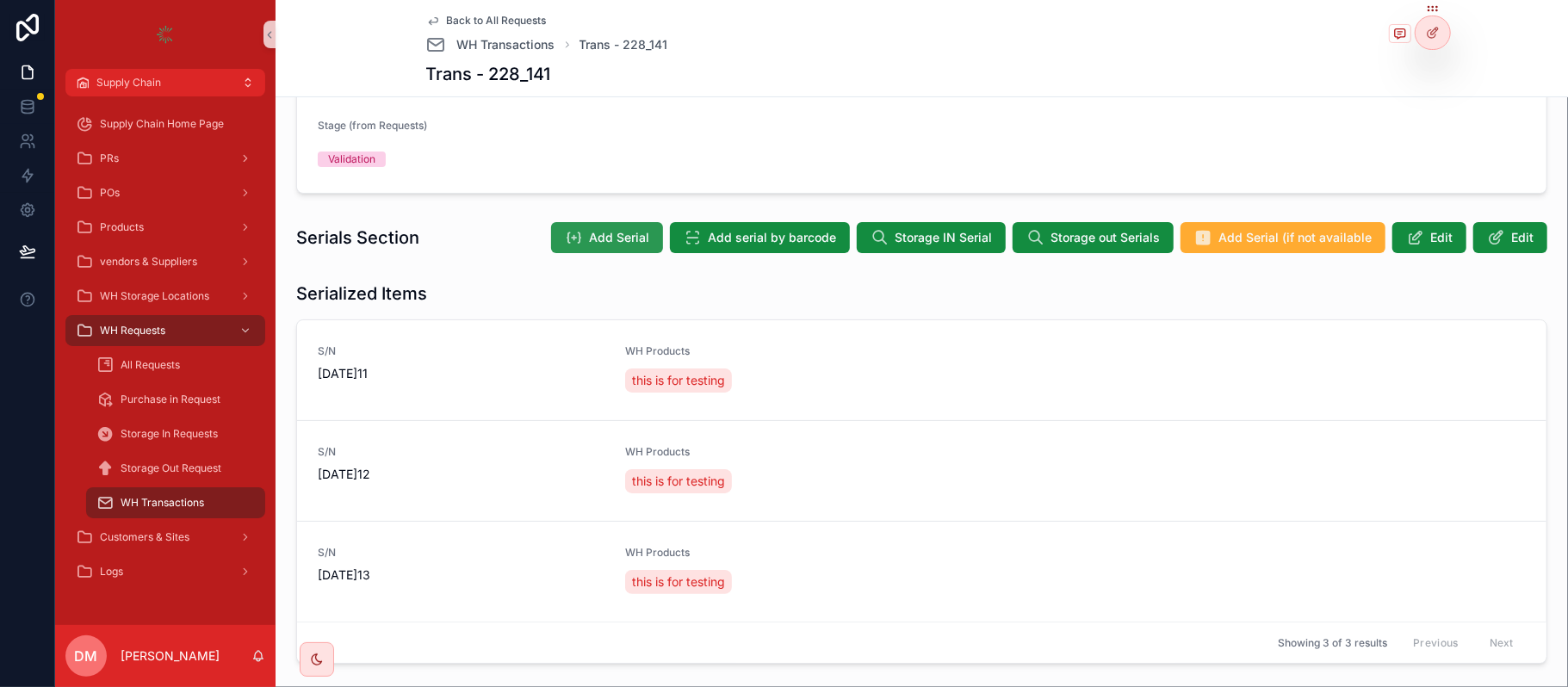
click at [599, 243] on span "Add Serial" at bounding box center [620, 238] width 60 height 18
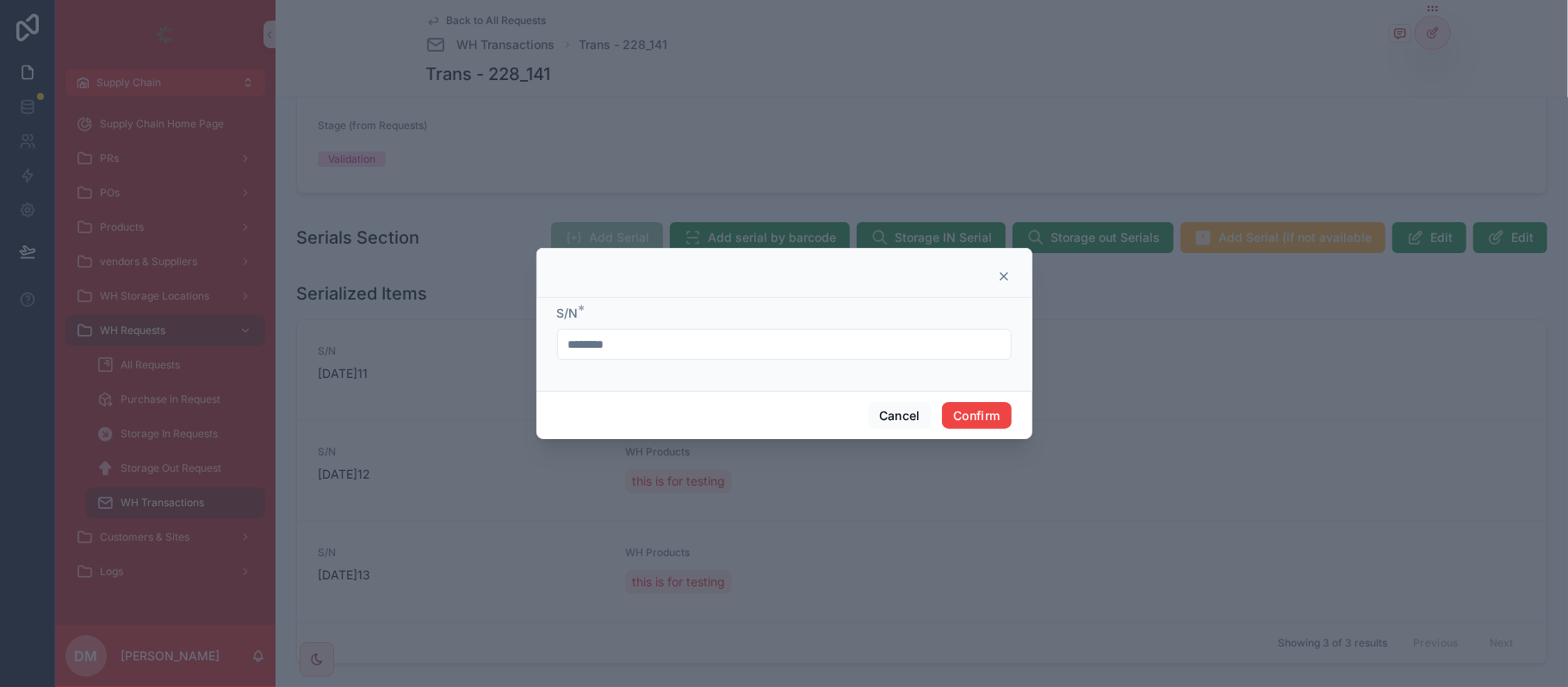
click at [714, 351] on input "********" at bounding box center [784, 344] width 453 height 24
type input "********"
click at [995, 417] on button "Confirm" at bounding box center [977, 416] width 69 height 27
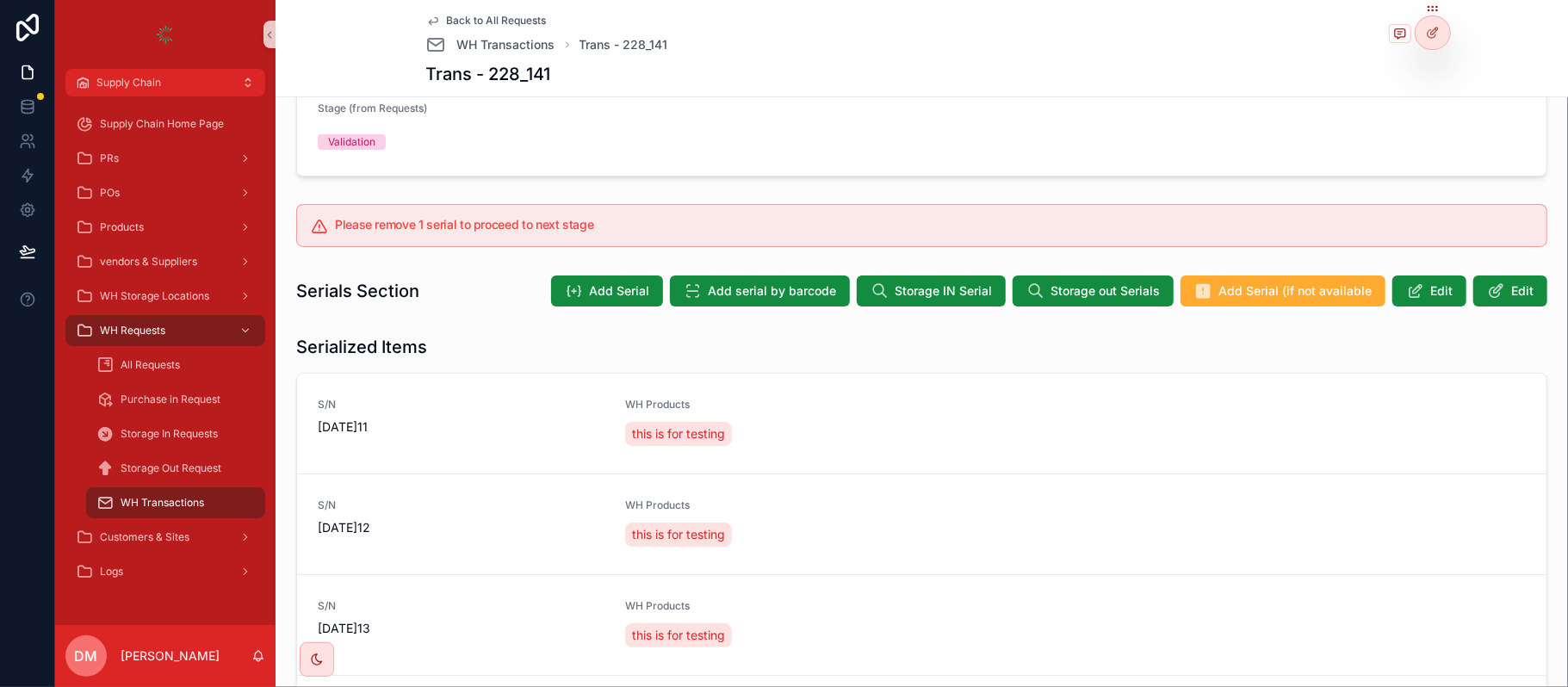
scroll to position [536, 0]
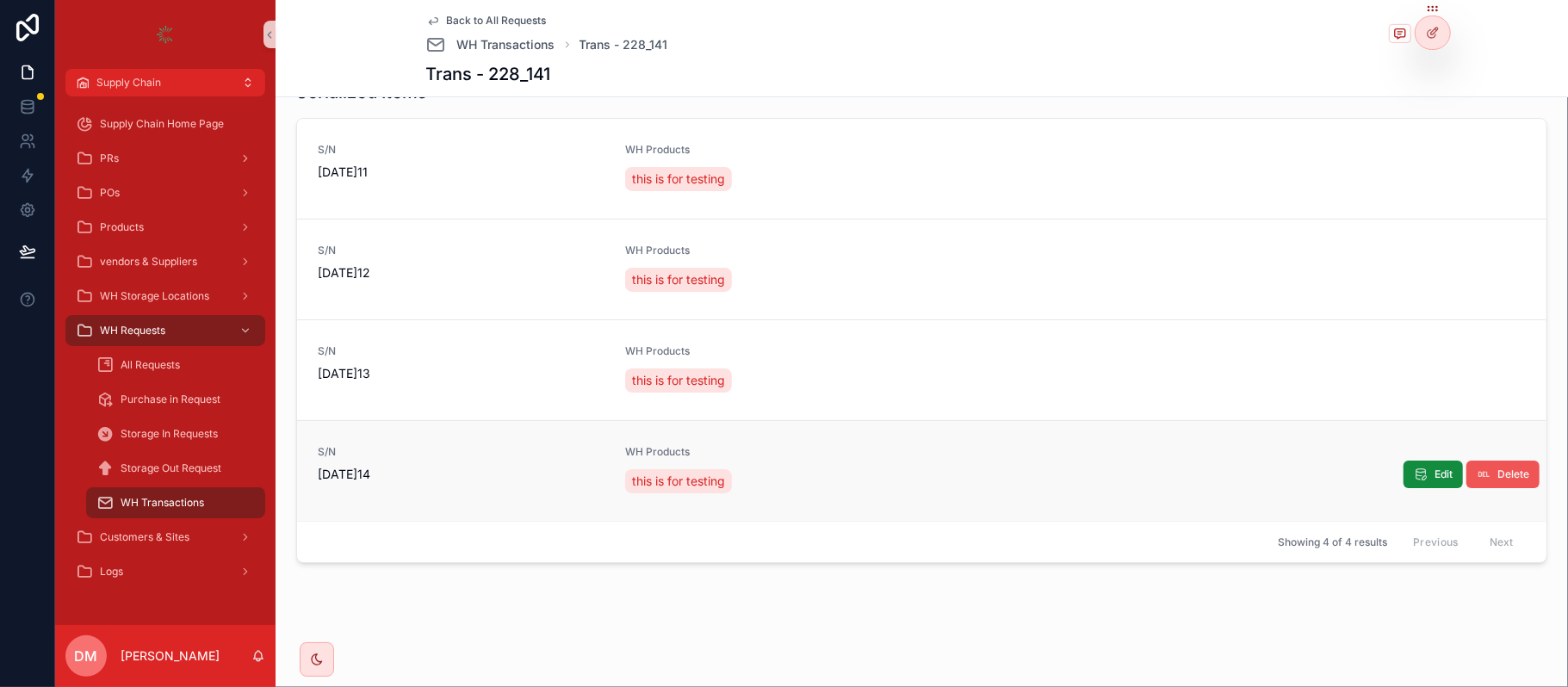
click at [1498, 481] on span "Delete" at bounding box center [1513, 474] width 32 height 14
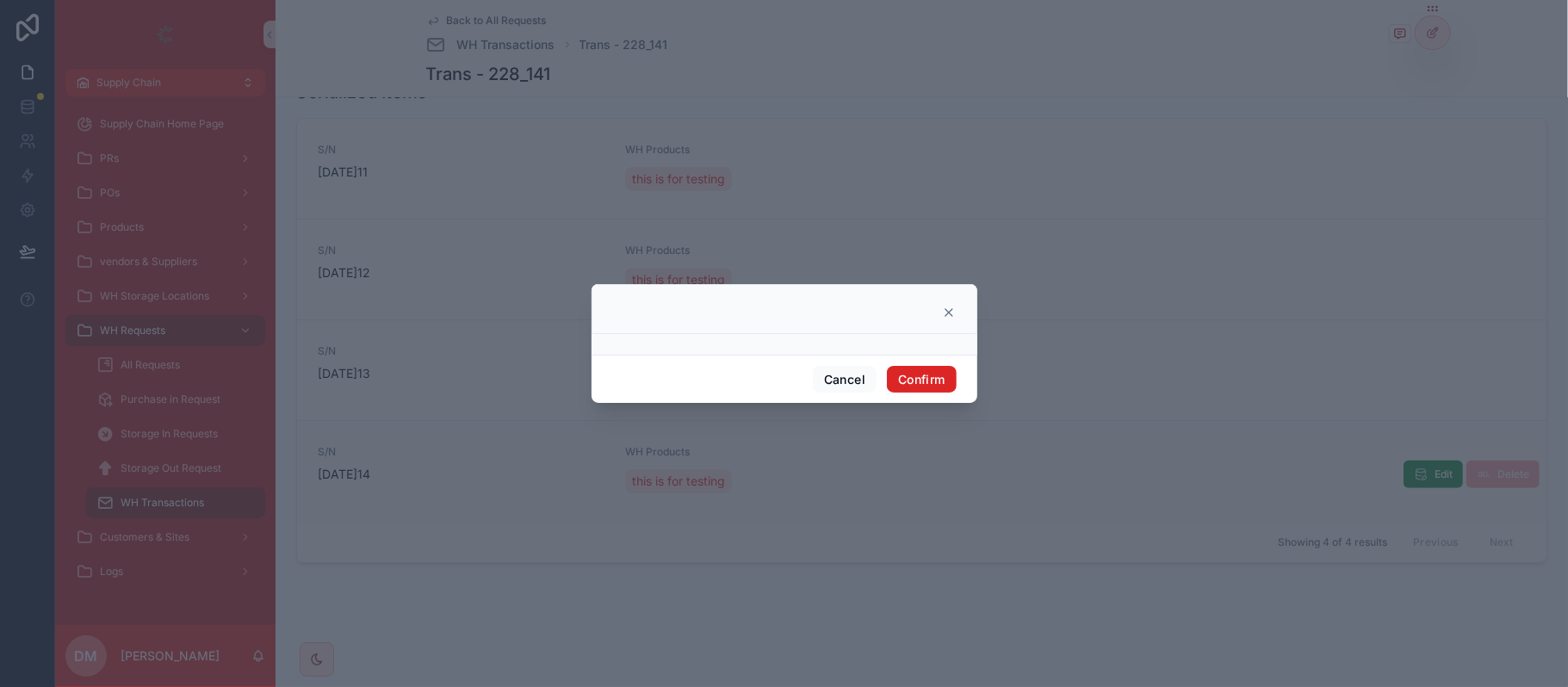
click at [907, 369] on button "Confirm" at bounding box center [921, 380] width 69 height 27
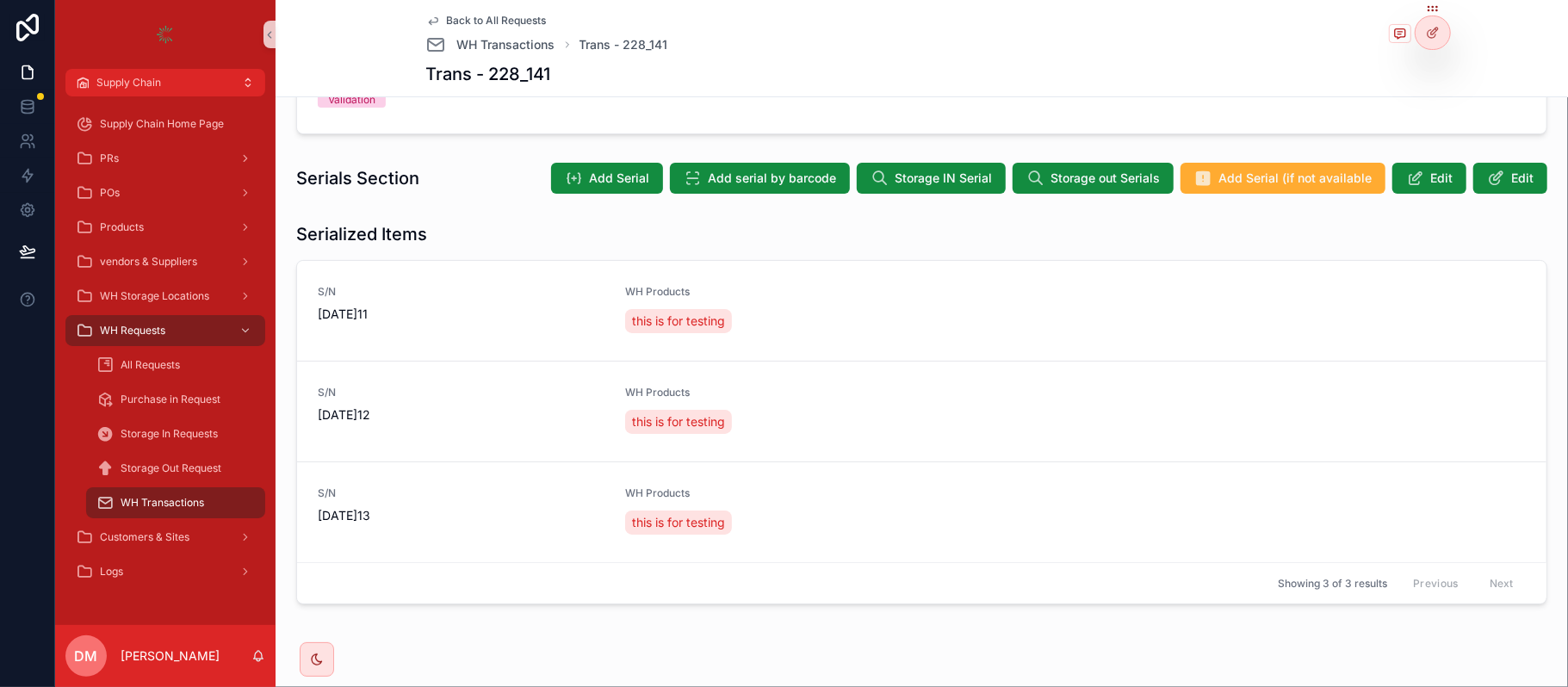
scroll to position [0, 0]
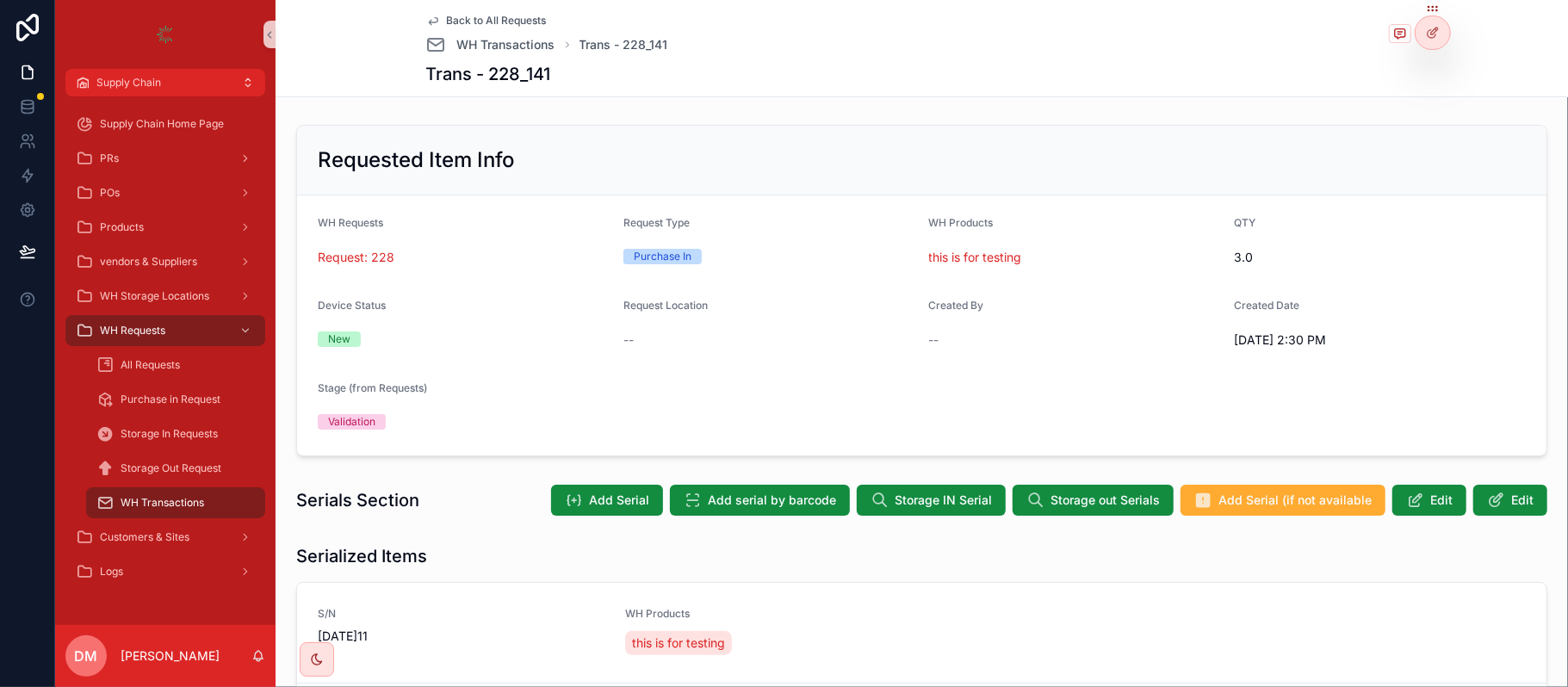
click at [450, 21] on span "Back to All Requests" at bounding box center [497, 20] width 100 height 14
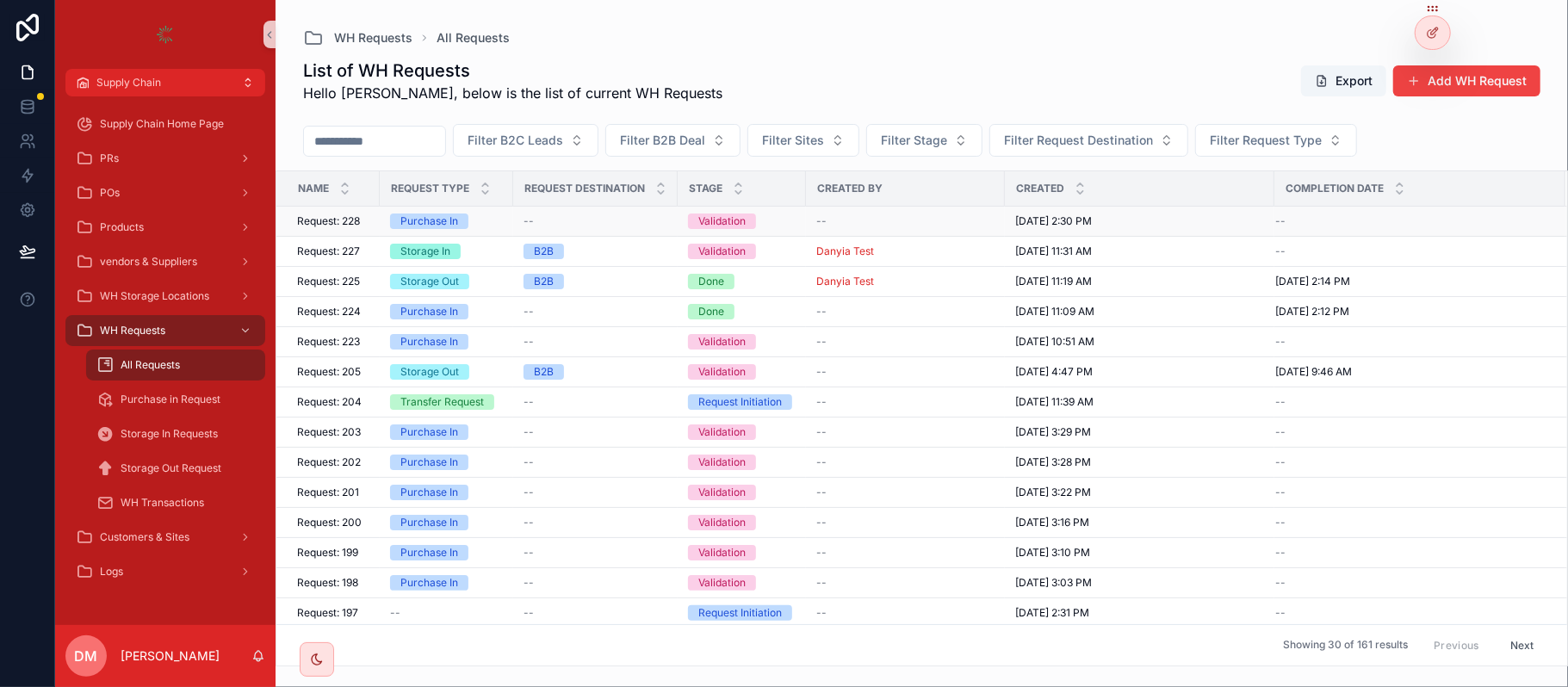
click at [369, 216] on div "Request: 228 Request: 228" at bounding box center [334, 222] width 72 height 14
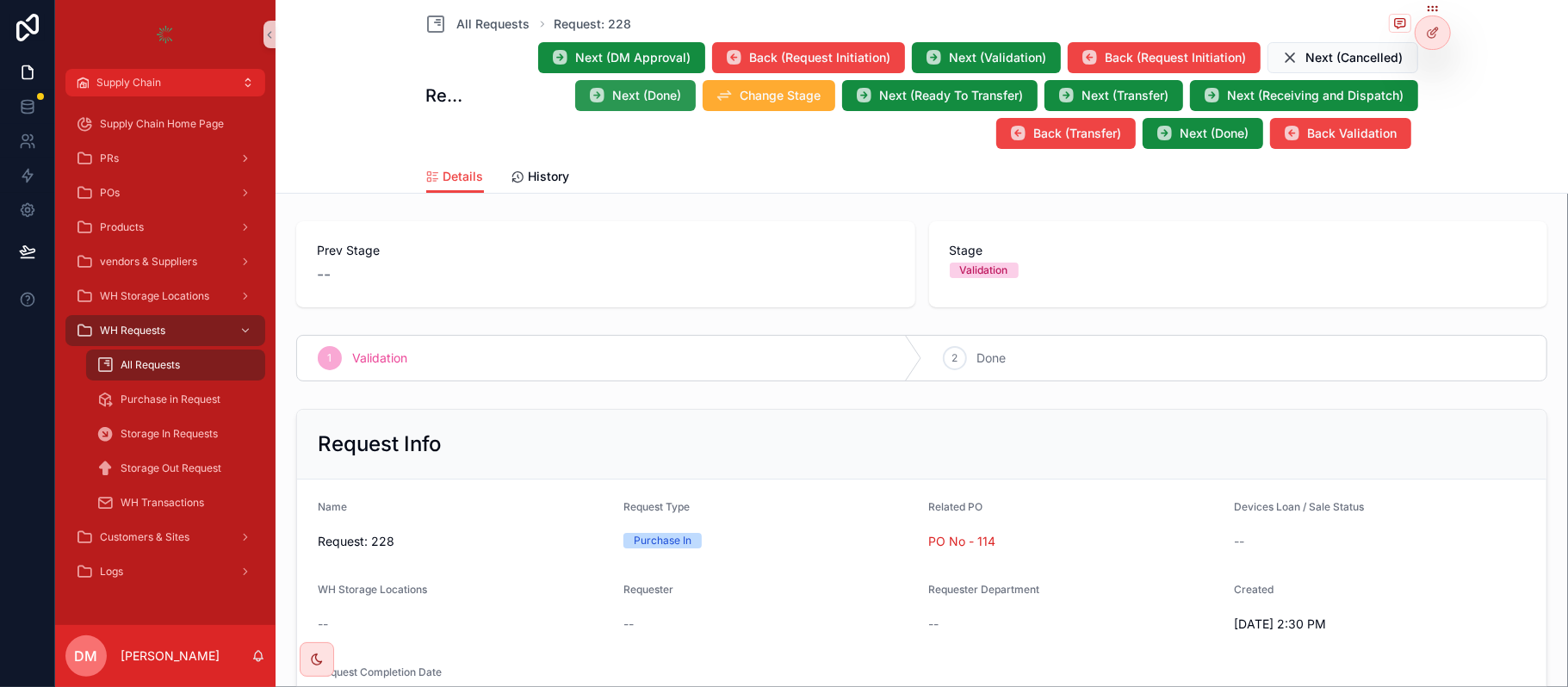
click at [589, 98] on icon "scrollable content" at bounding box center [598, 96] width 18 height 18
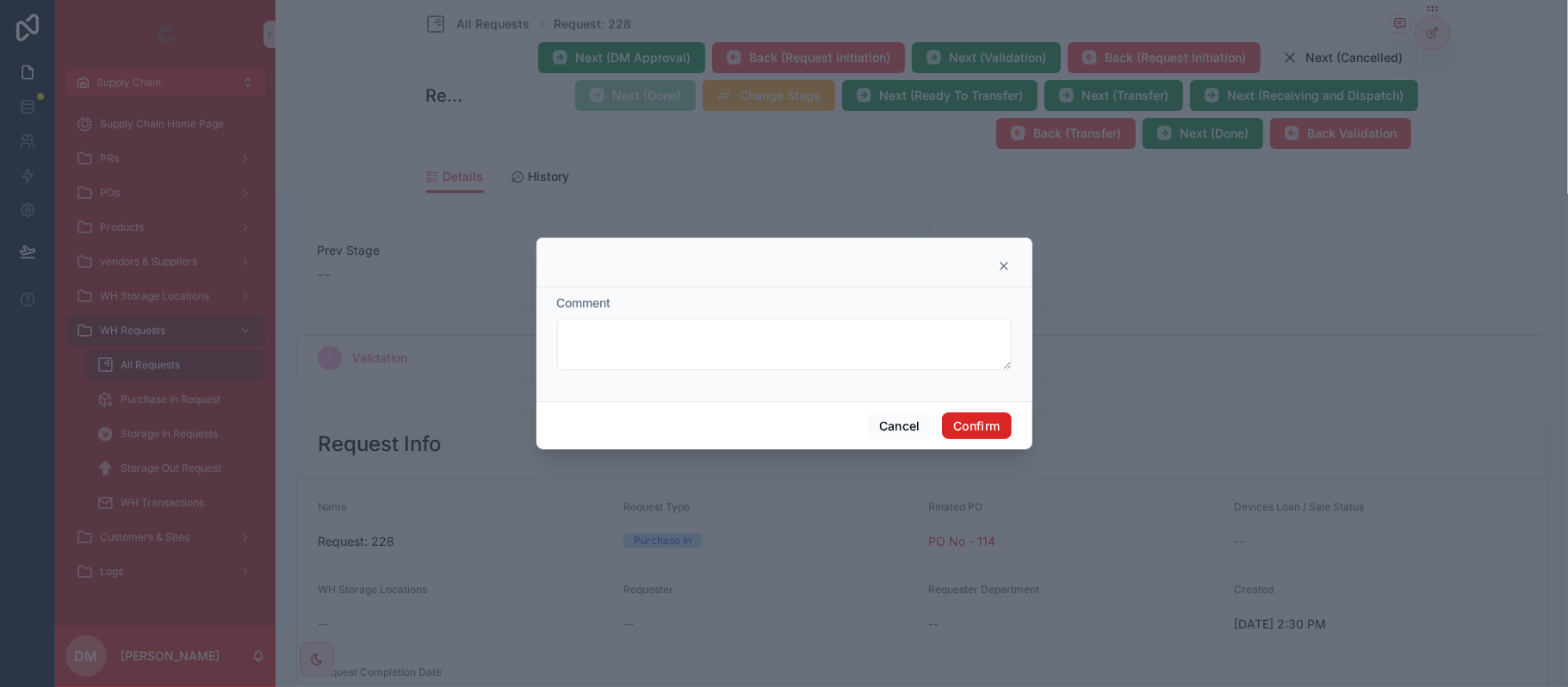
click at [955, 425] on button "Confirm" at bounding box center [977, 426] width 69 height 27
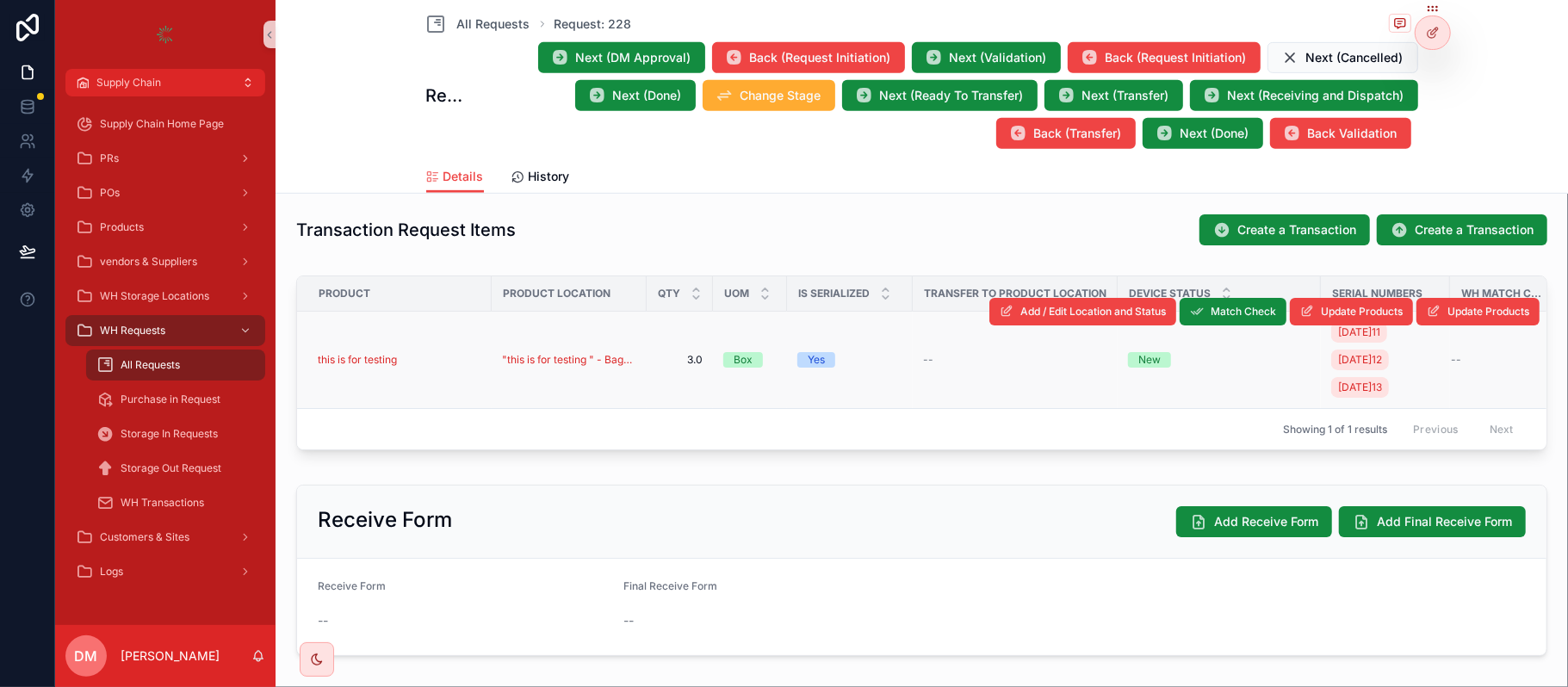
scroll to position [0, 50]
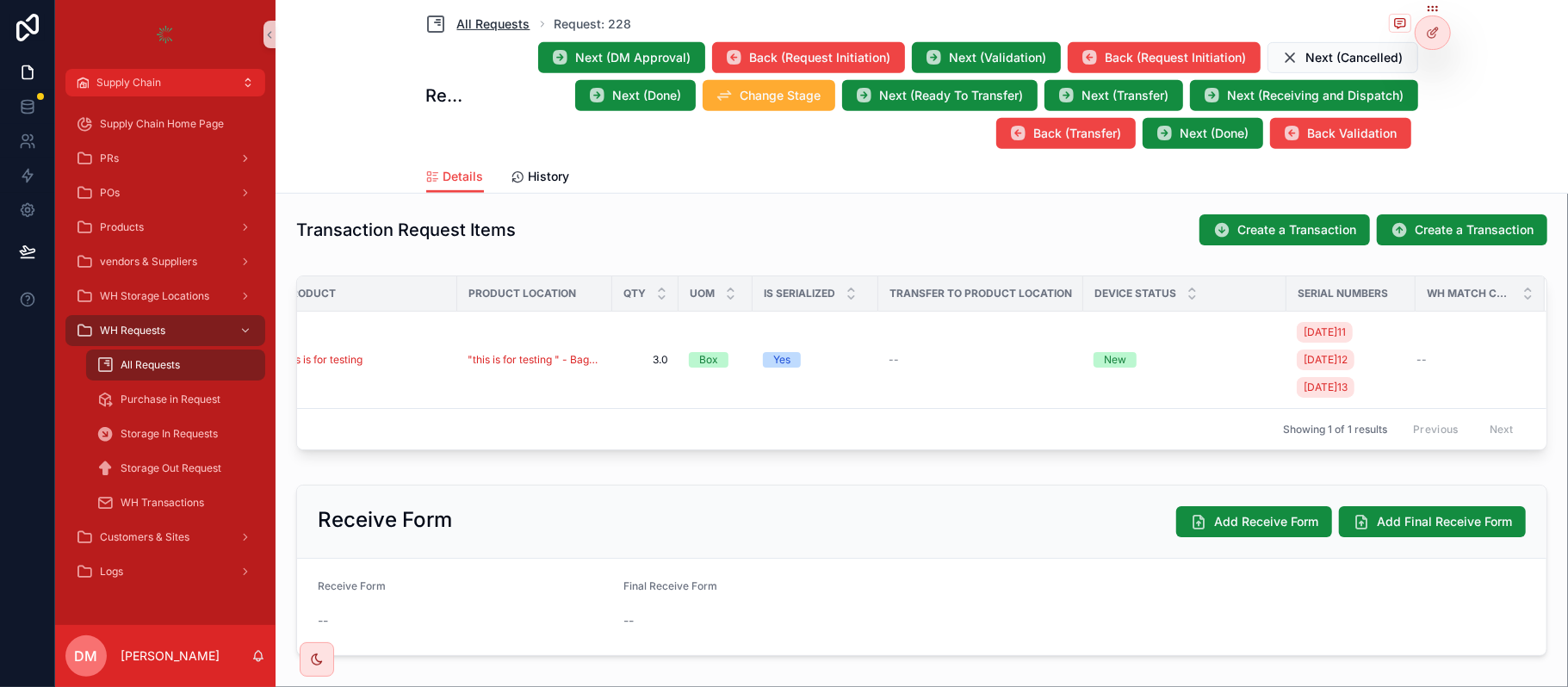
click at [488, 20] on span "All Requests" at bounding box center [494, 24] width 73 height 18
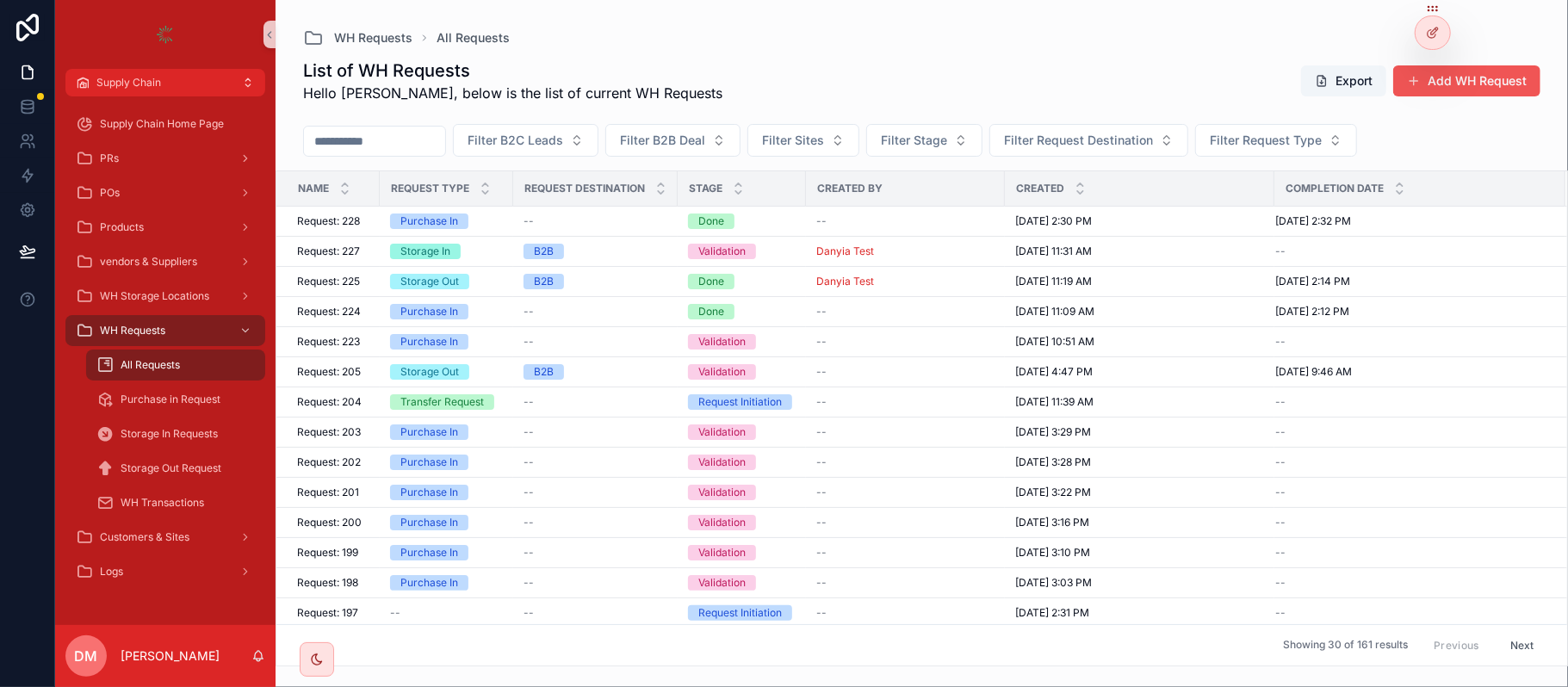
click at [1479, 70] on button "Add WH Request" at bounding box center [1467, 81] width 147 height 31
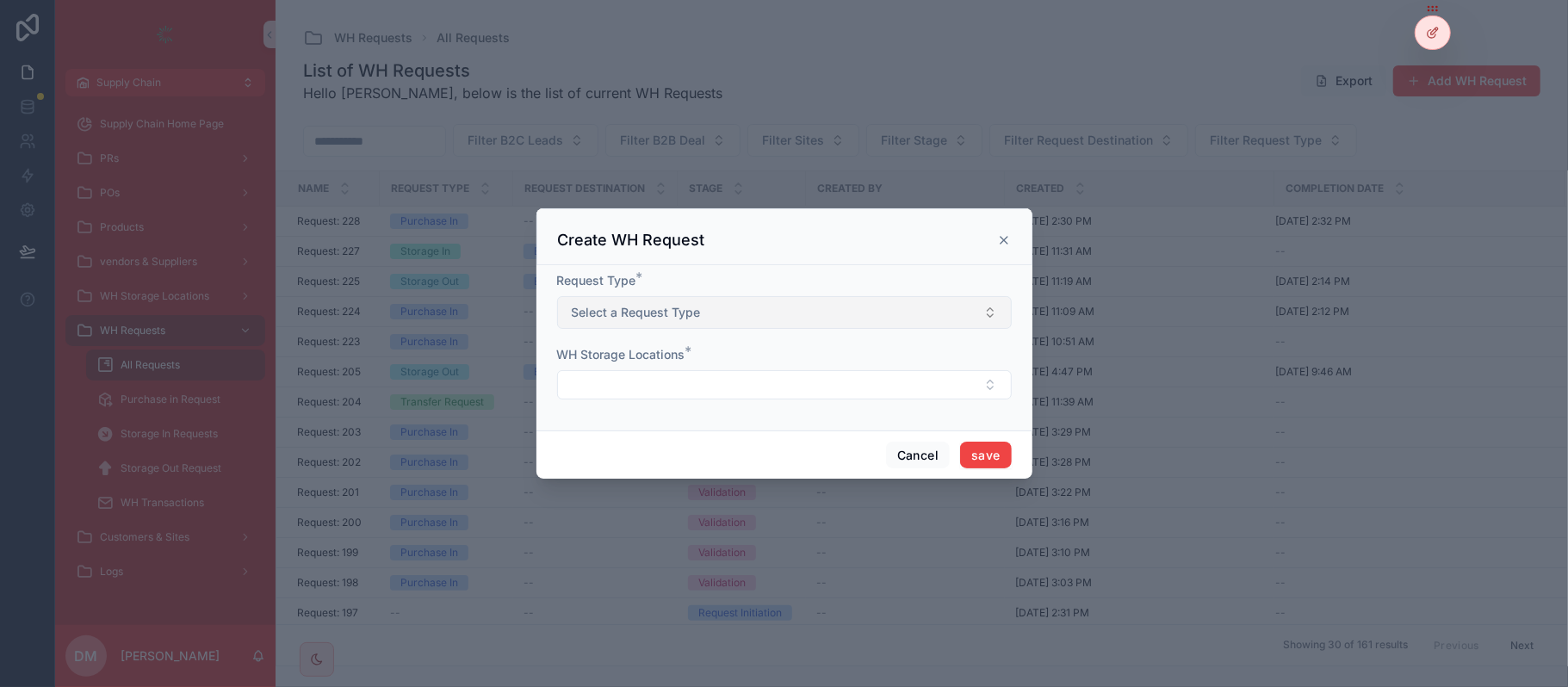
click at [663, 311] on span "Select a Request Type" at bounding box center [636, 313] width 129 height 18
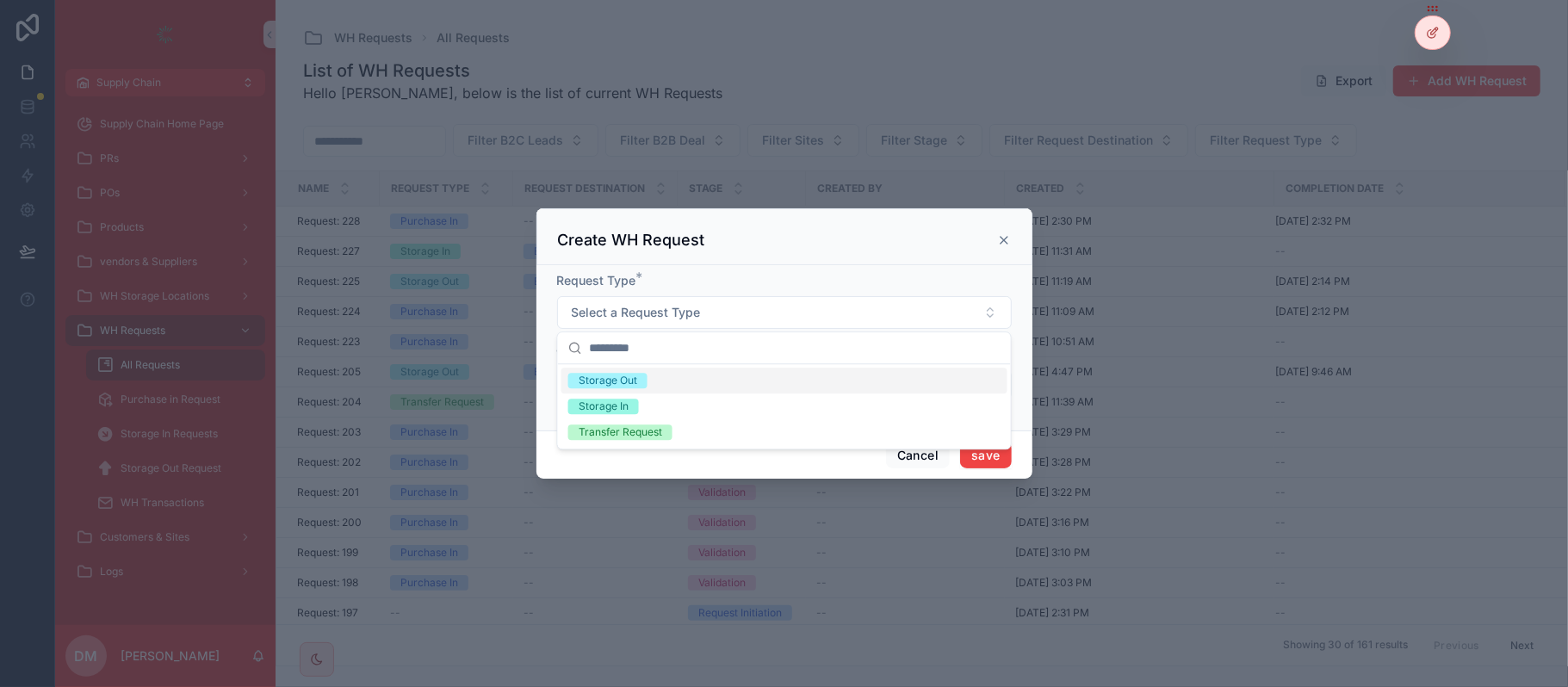
click at [631, 381] on div "Storage Out" at bounding box center [608, 381] width 59 height 16
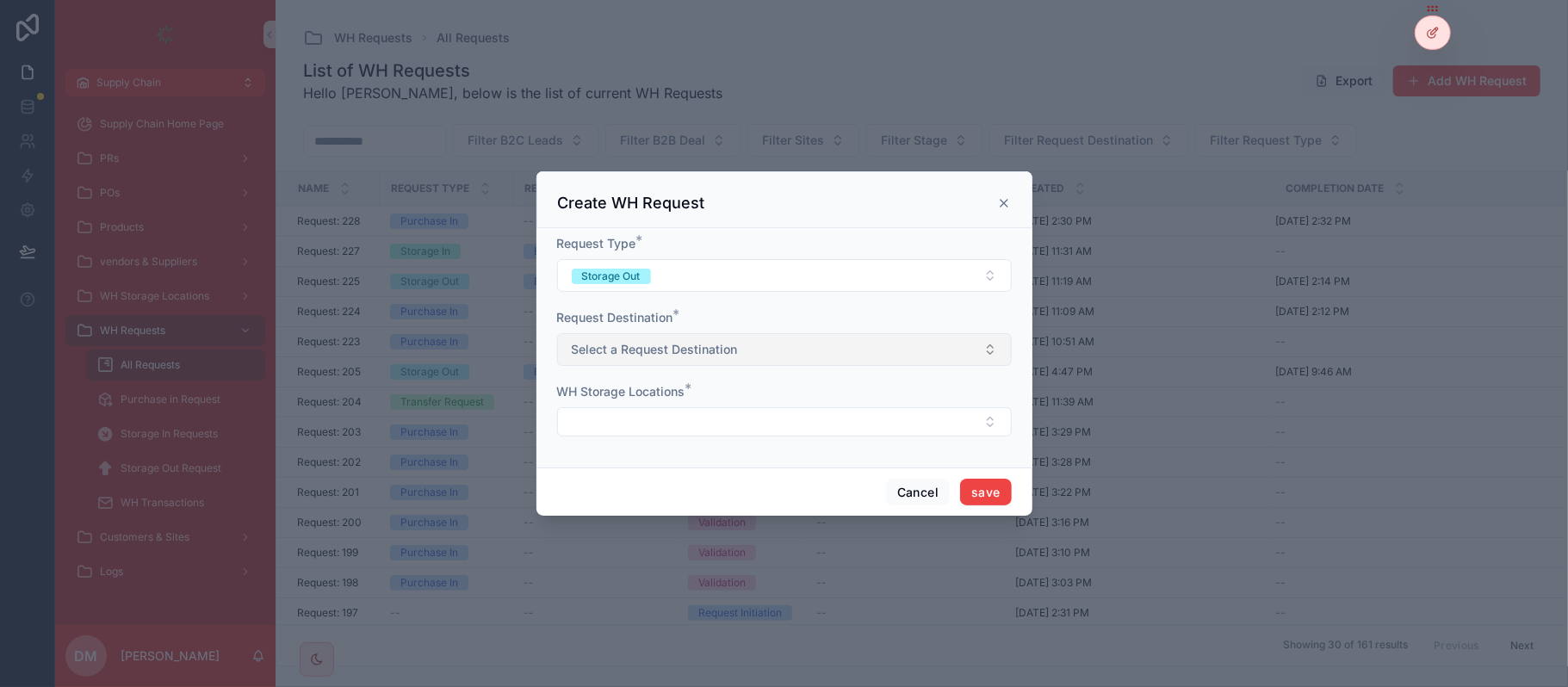
click at [592, 348] on span "Select a Request Destination" at bounding box center [655, 350] width 166 height 18
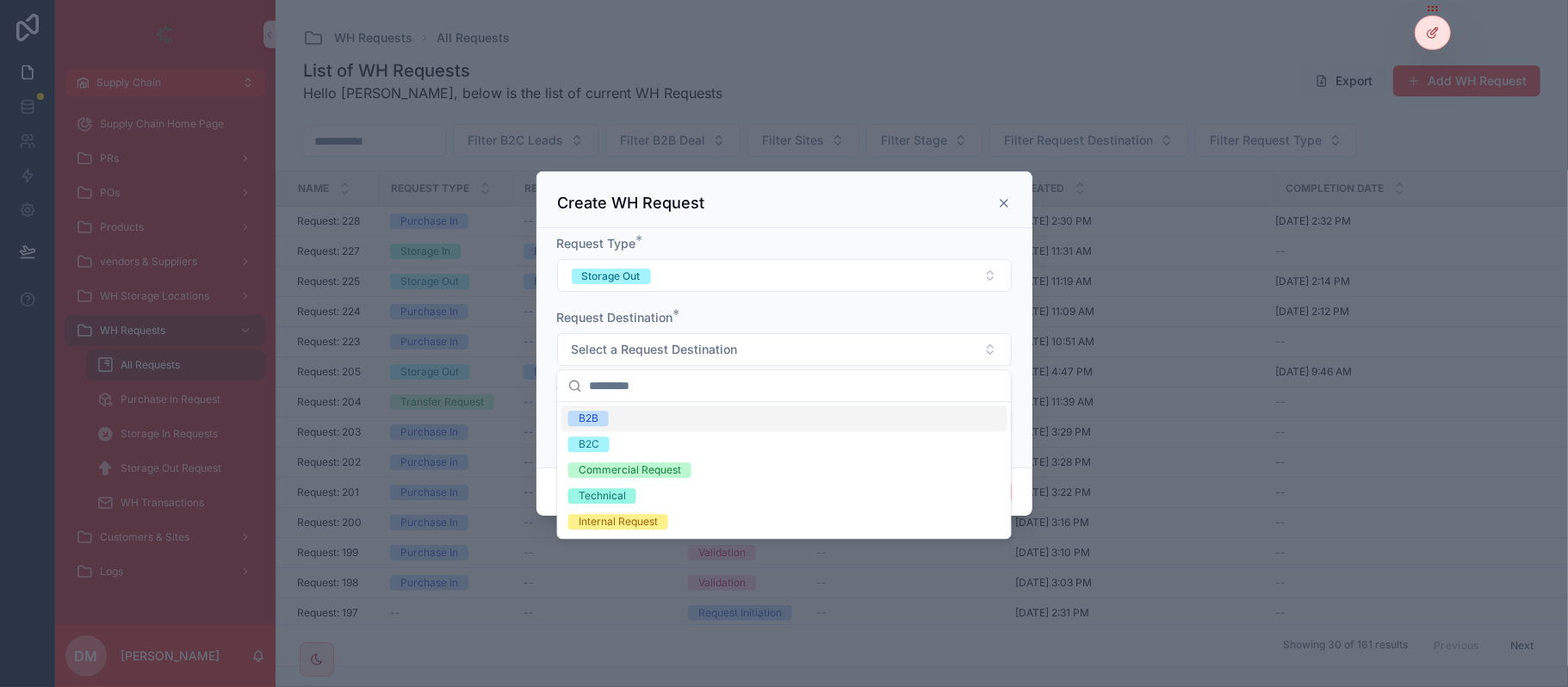
click at [632, 419] on div "B2B" at bounding box center [784, 419] width 446 height 25
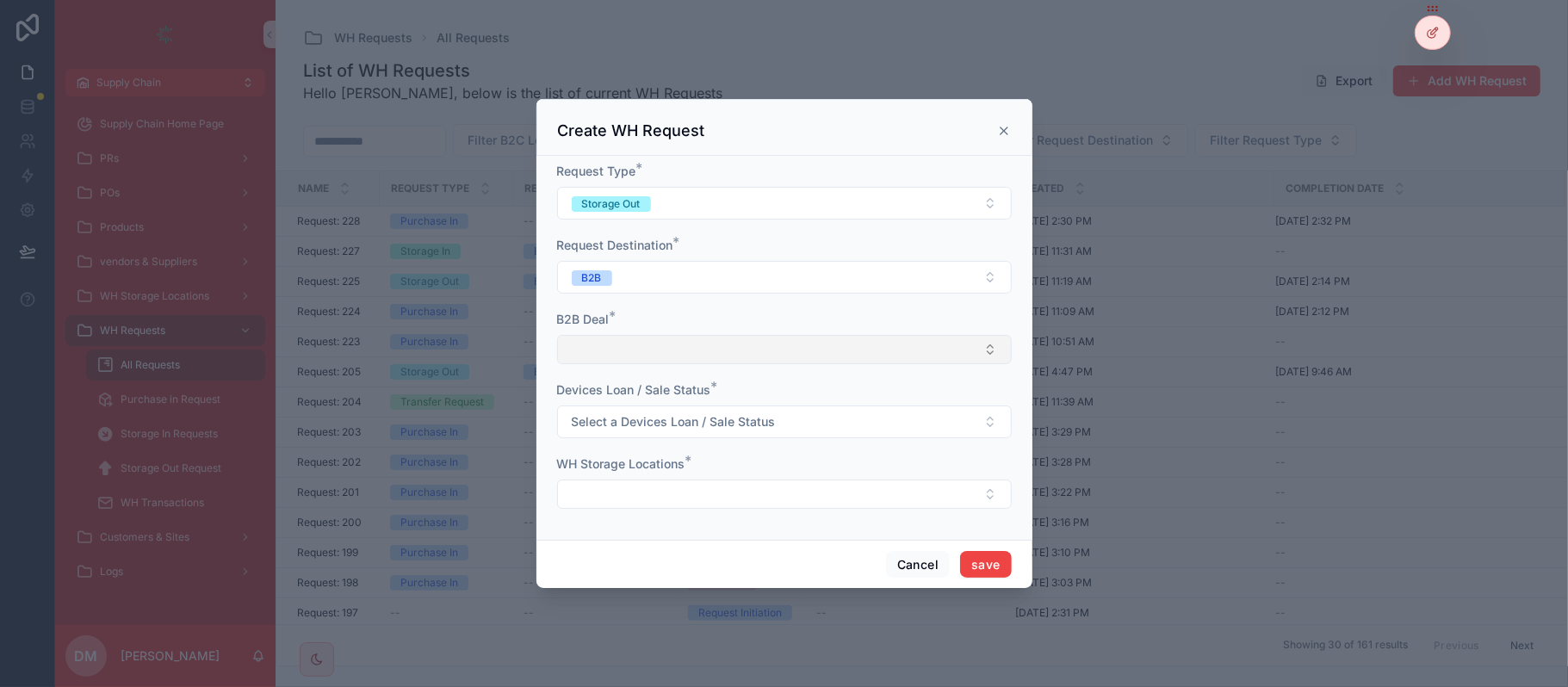
click at [591, 352] on button "Select Button" at bounding box center [784, 349] width 455 height 29
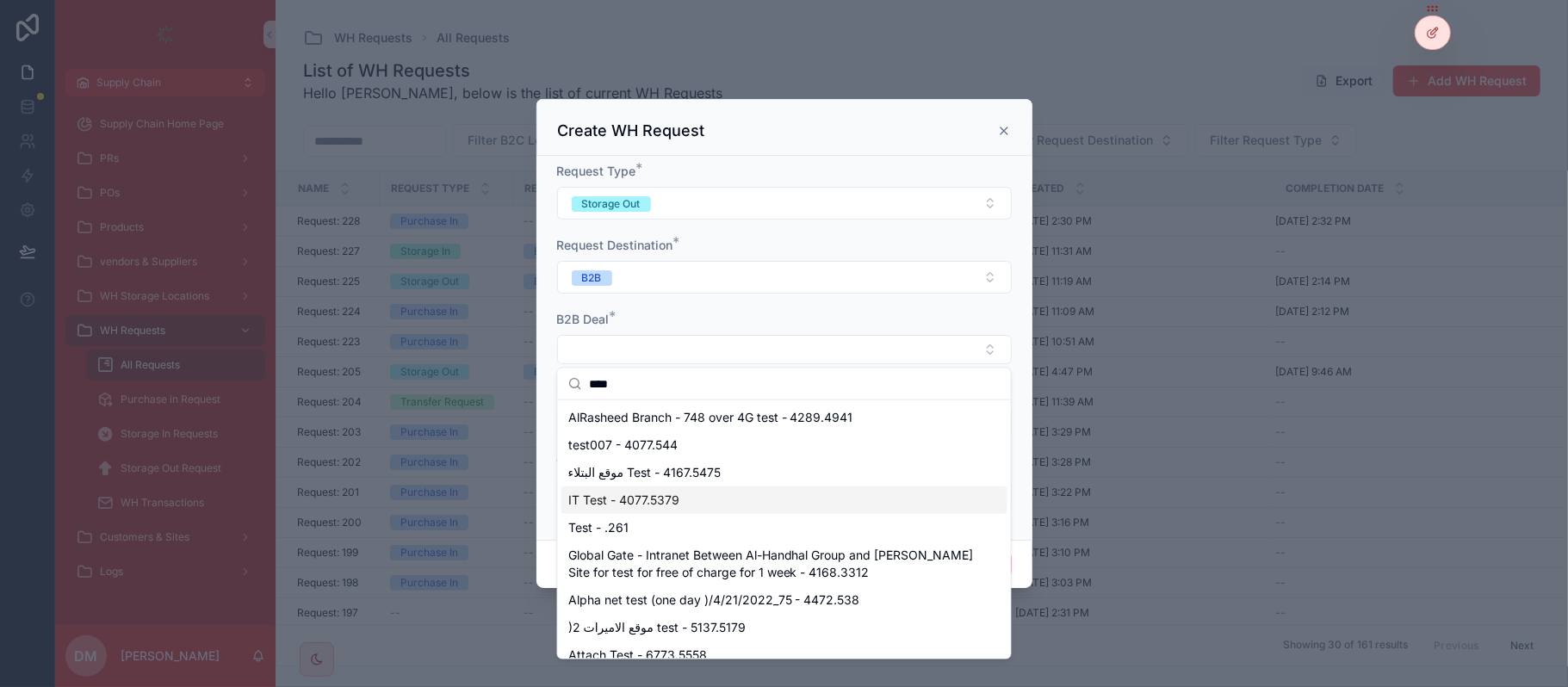
scroll to position [97, 0]
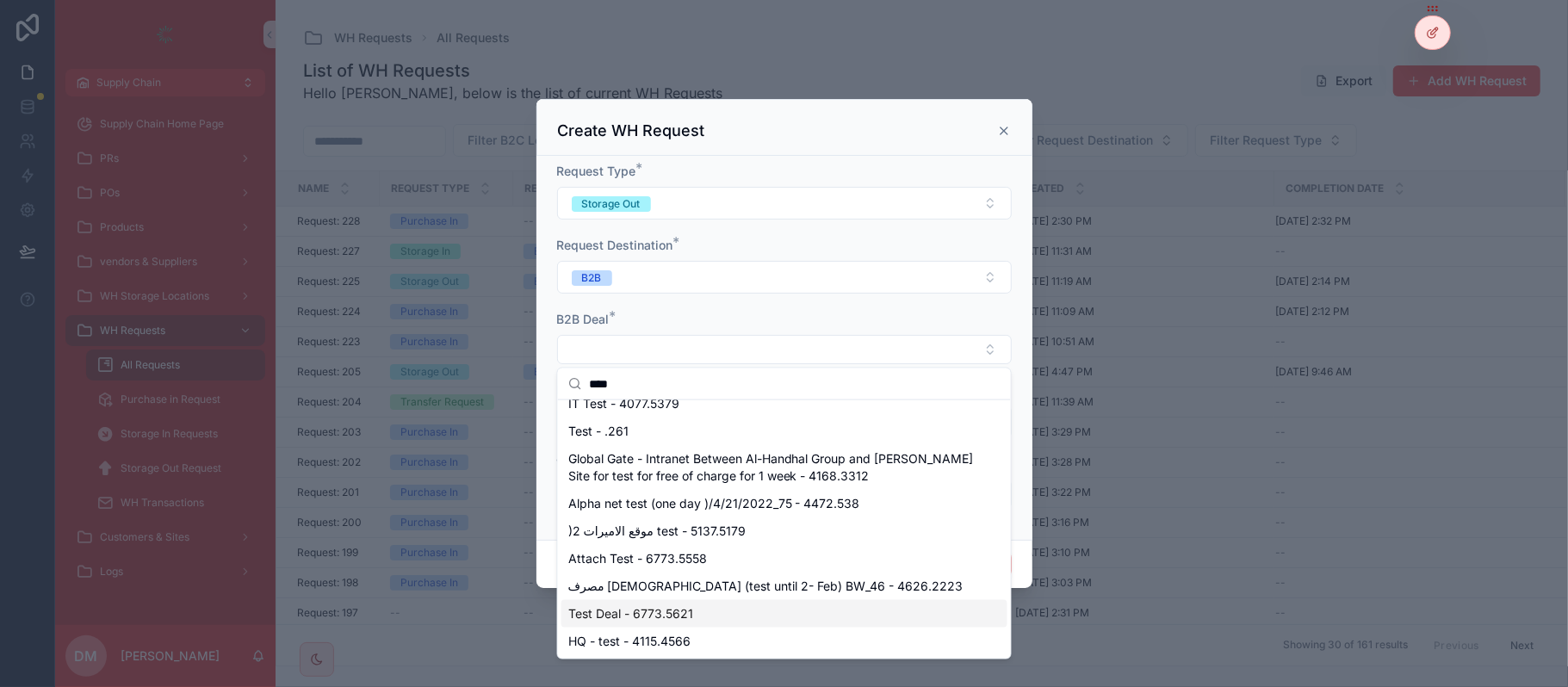
type input "****"
click at [651, 621] on span "Test Deal - 6773.5621" at bounding box center [631, 615] width 125 height 18
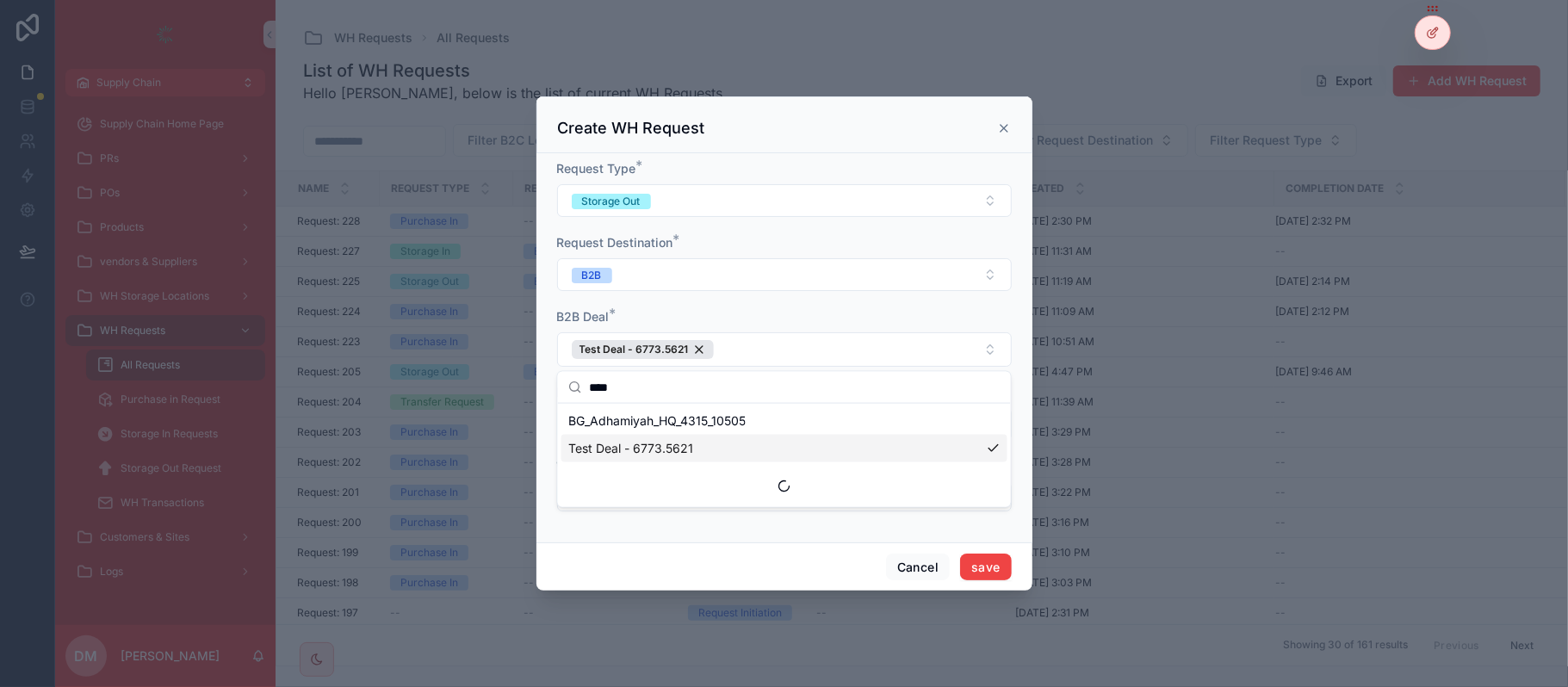
scroll to position [0, 0]
click at [986, 570] on button "save" at bounding box center [985, 568] width 51 height 27
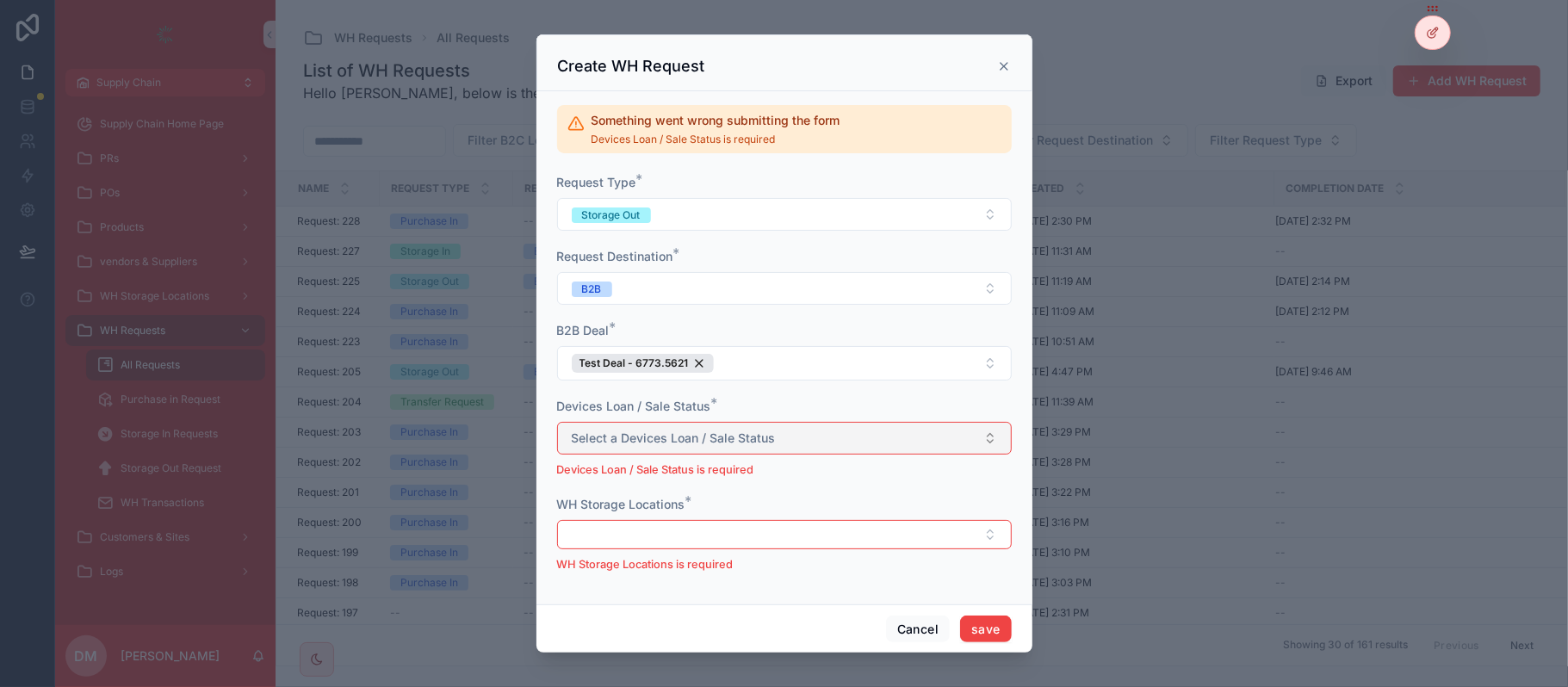
click at [615, 443] on span "Select a Devices Loan / Sale Status" at bounding box center [673, 438] width 204 height 18
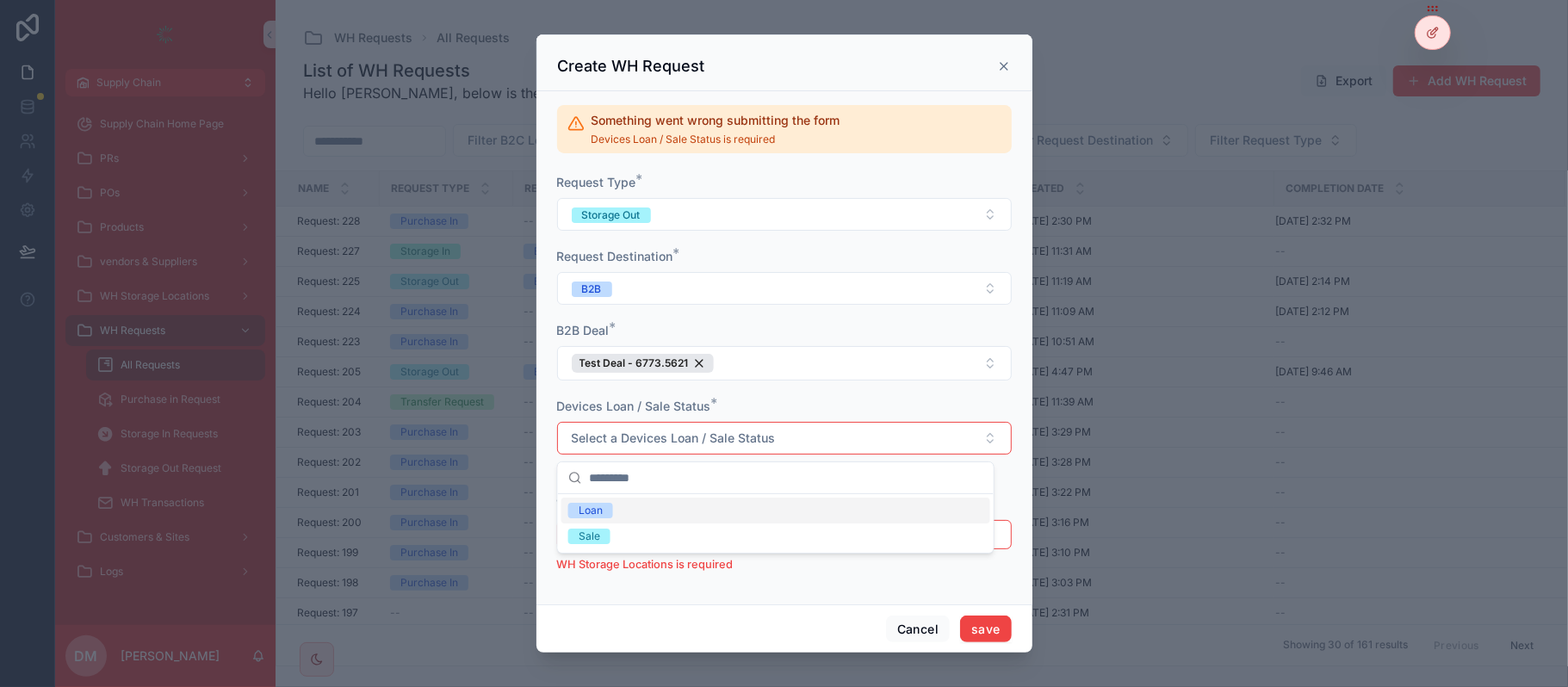
click at [619, 513] on div "Loan" at bounding box center [777, 510] width 429 height 25
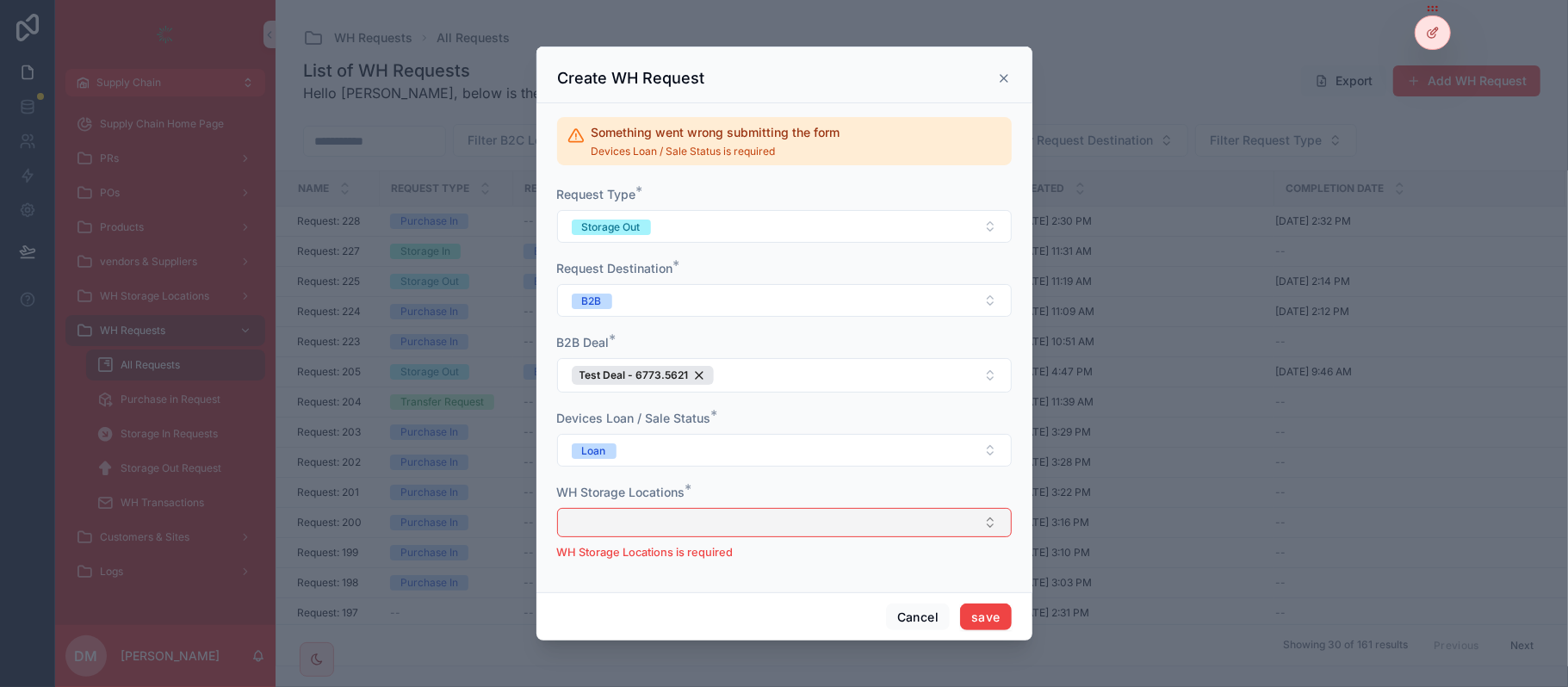
click at [591, 518] on button "Select Button" at bounding box center [784, 523] width 455 height 29
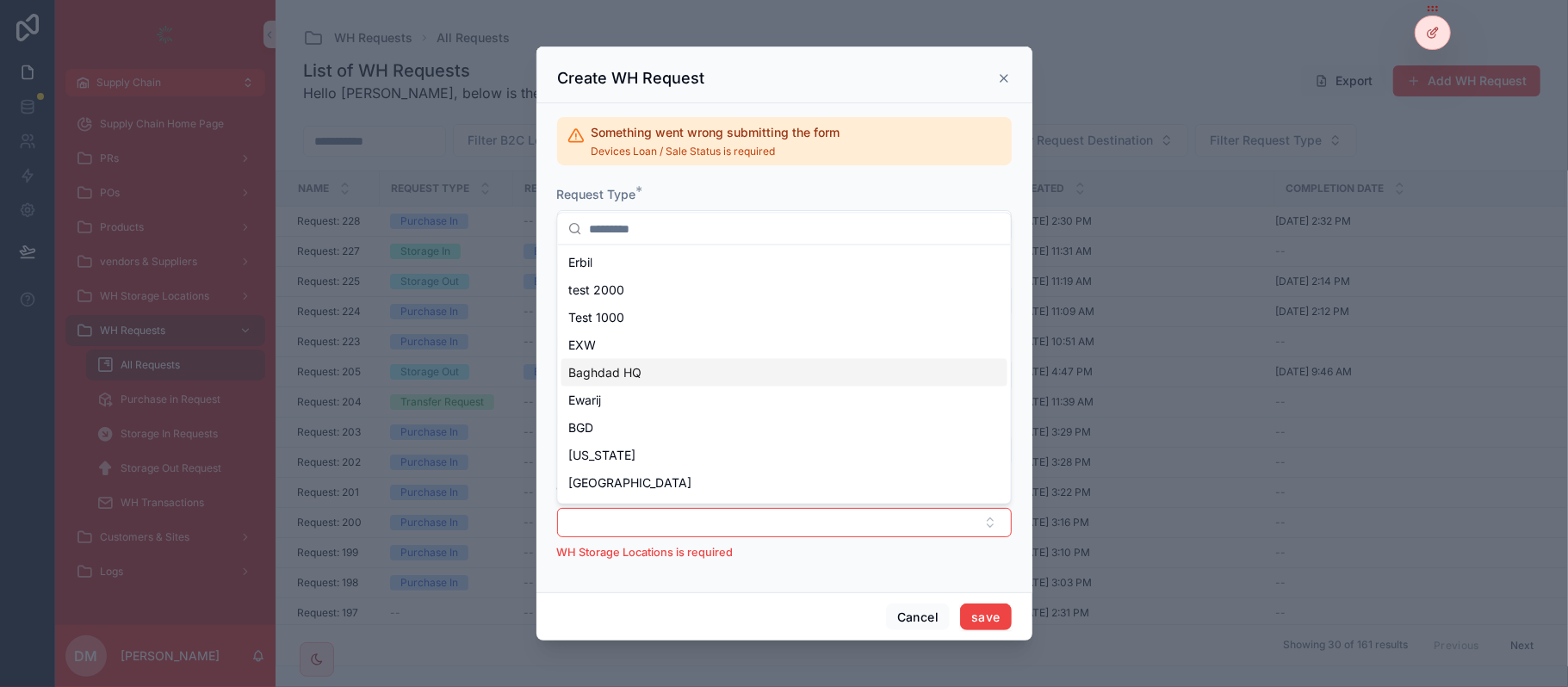
click at [669, 378] on div "Baghdad HQ" at bounding box center [784, 373] width 446 height 27
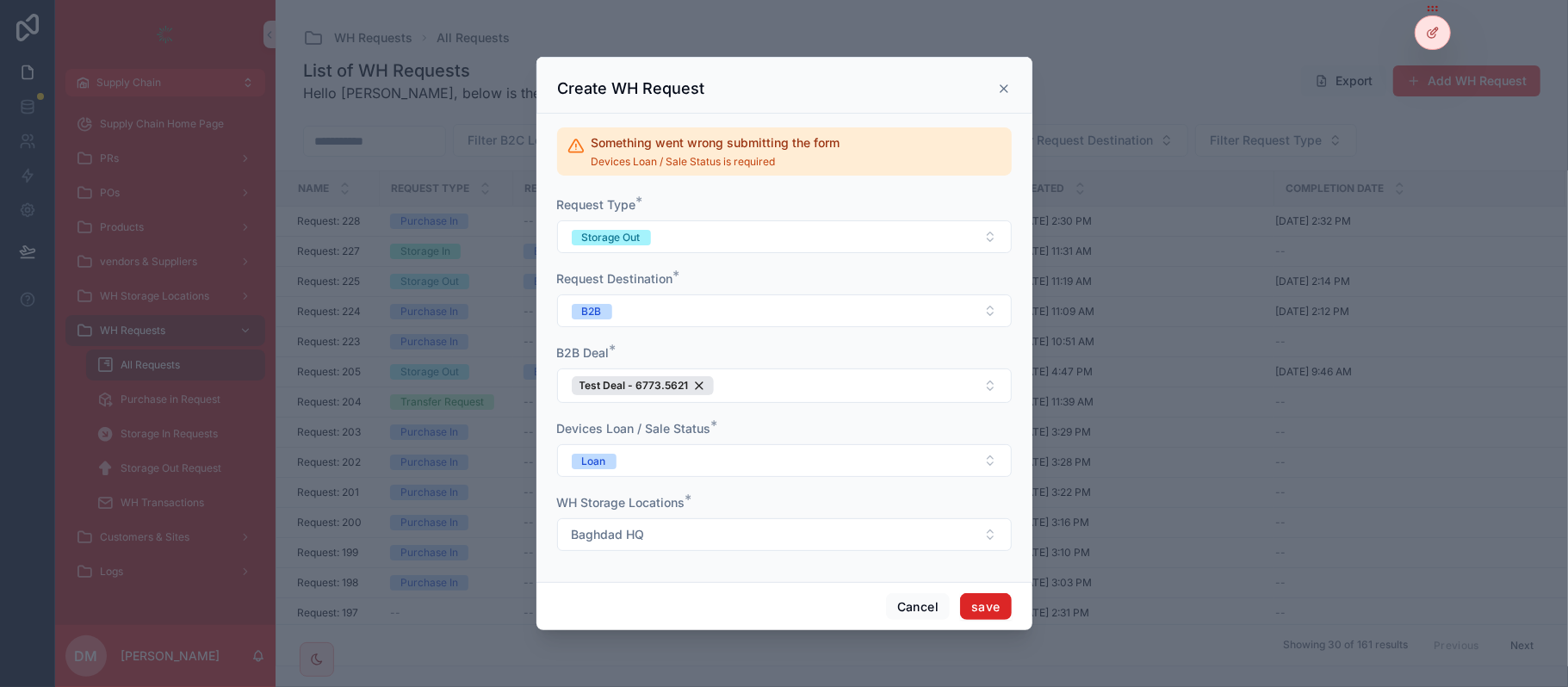
click at [1004, 603] on button "save" at bounding box center [985, 607] width 51 height 27
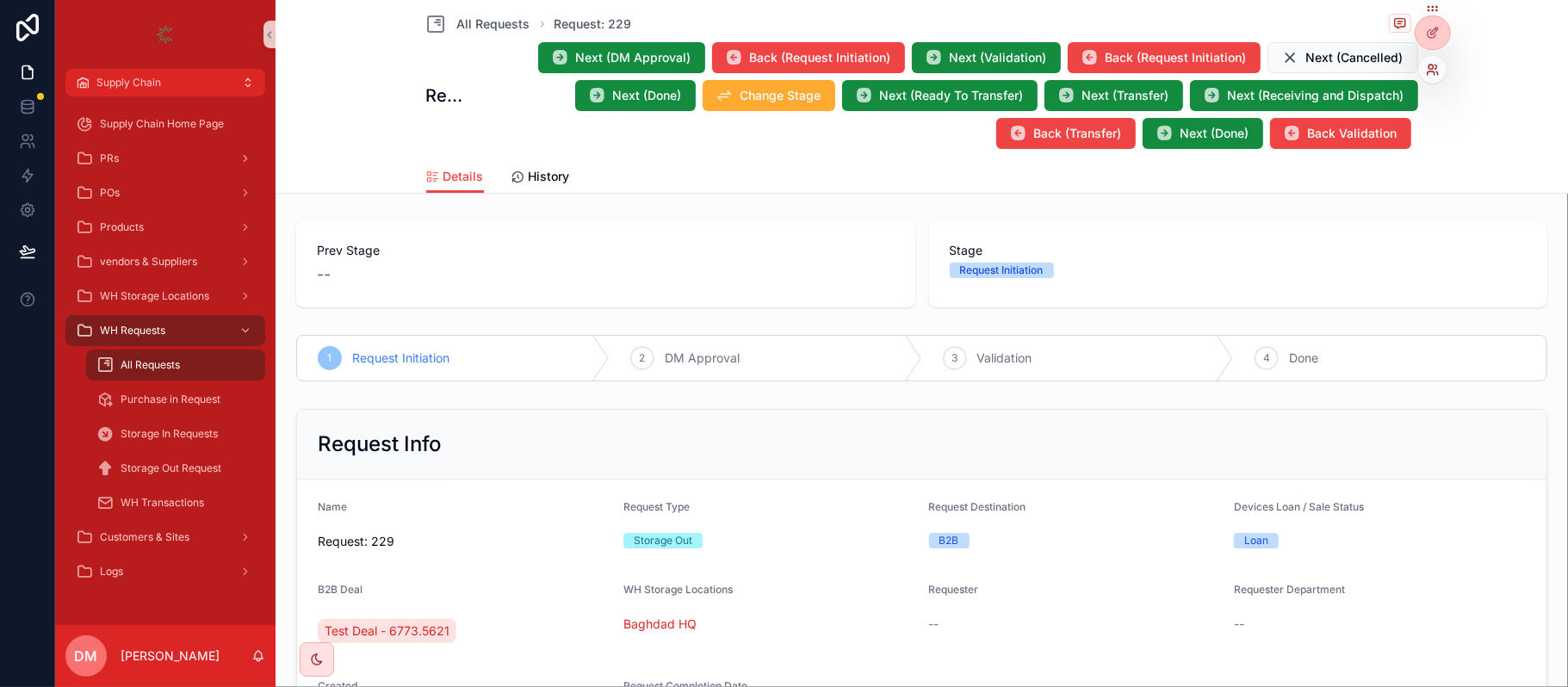
click at [1427, 62] on icon at bounding box center [1433, 69] width 14 height 14
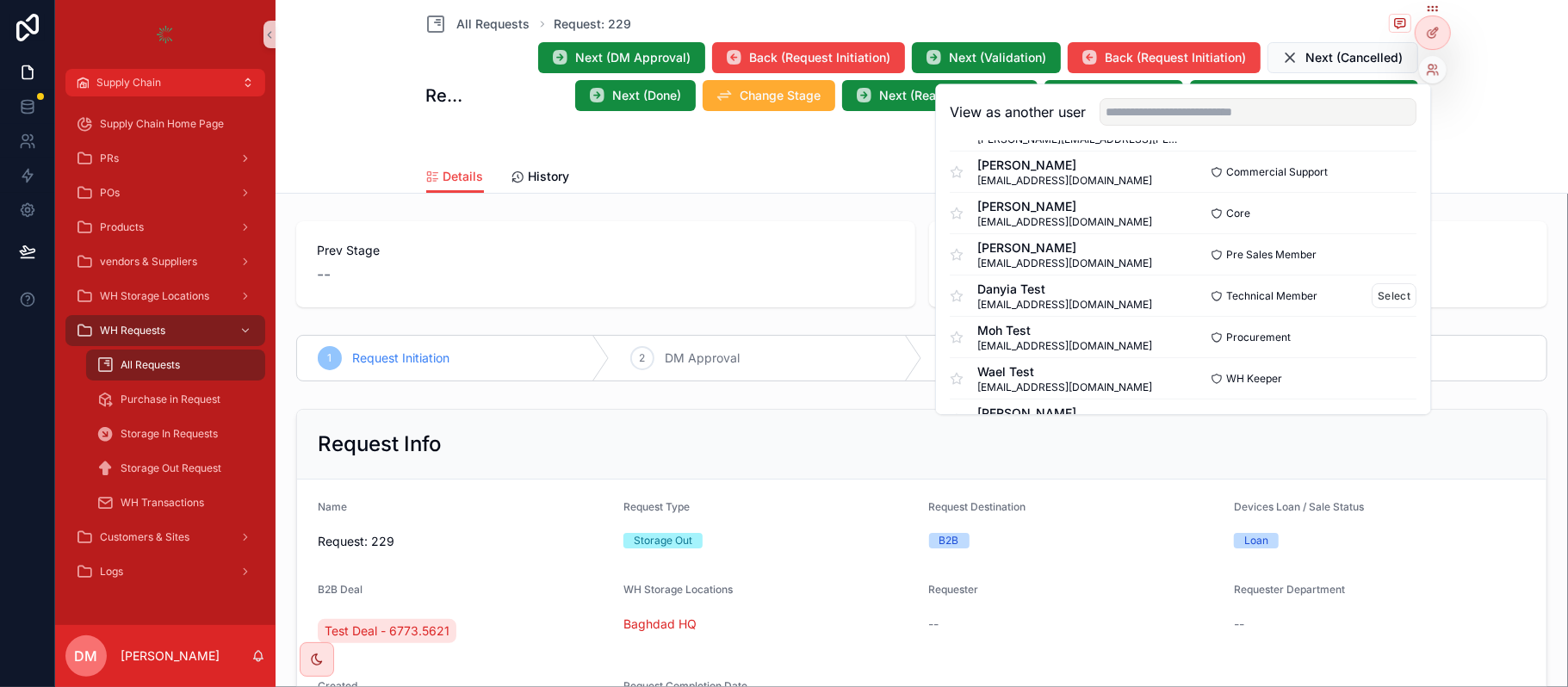
scroll to position [215, 0]
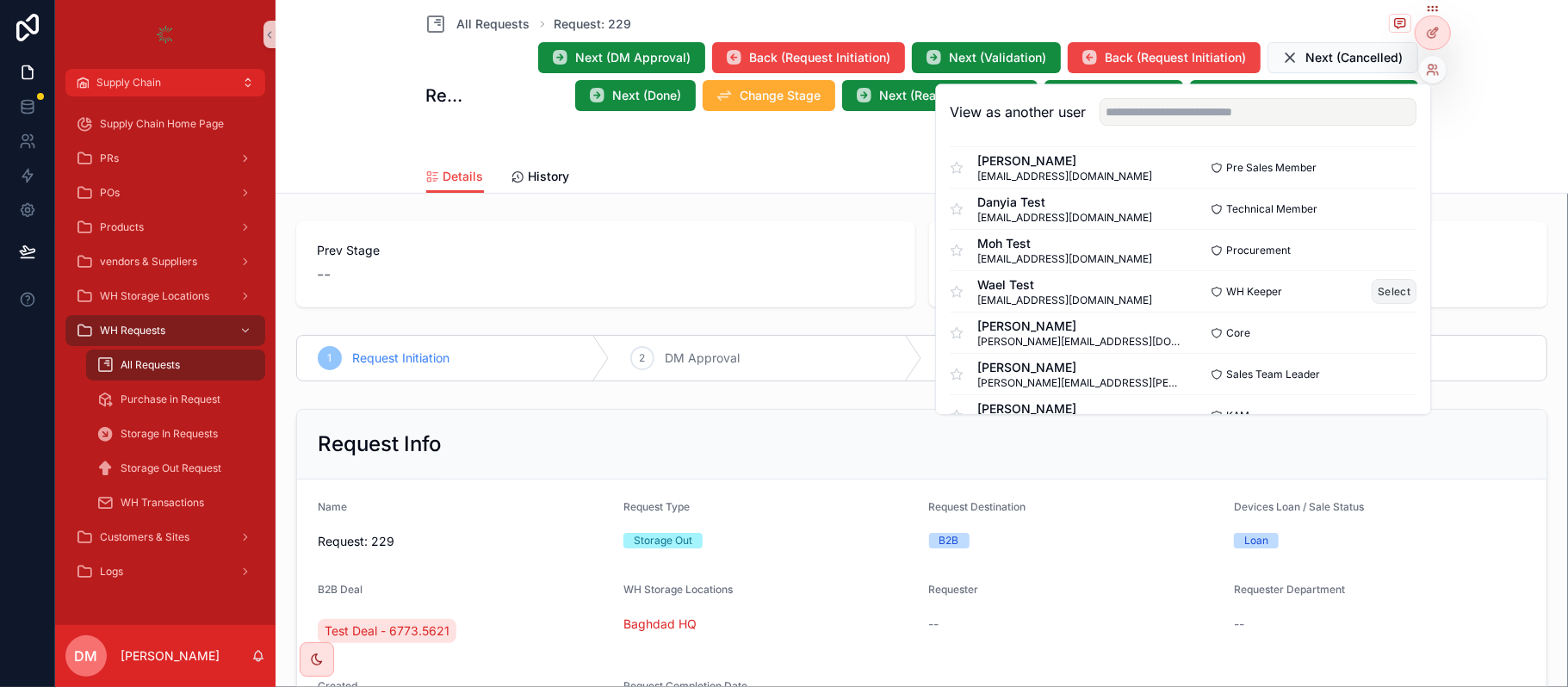
click at [1373, 298] on button "Select" at bounding box center [1395, 292] width 45 height 25
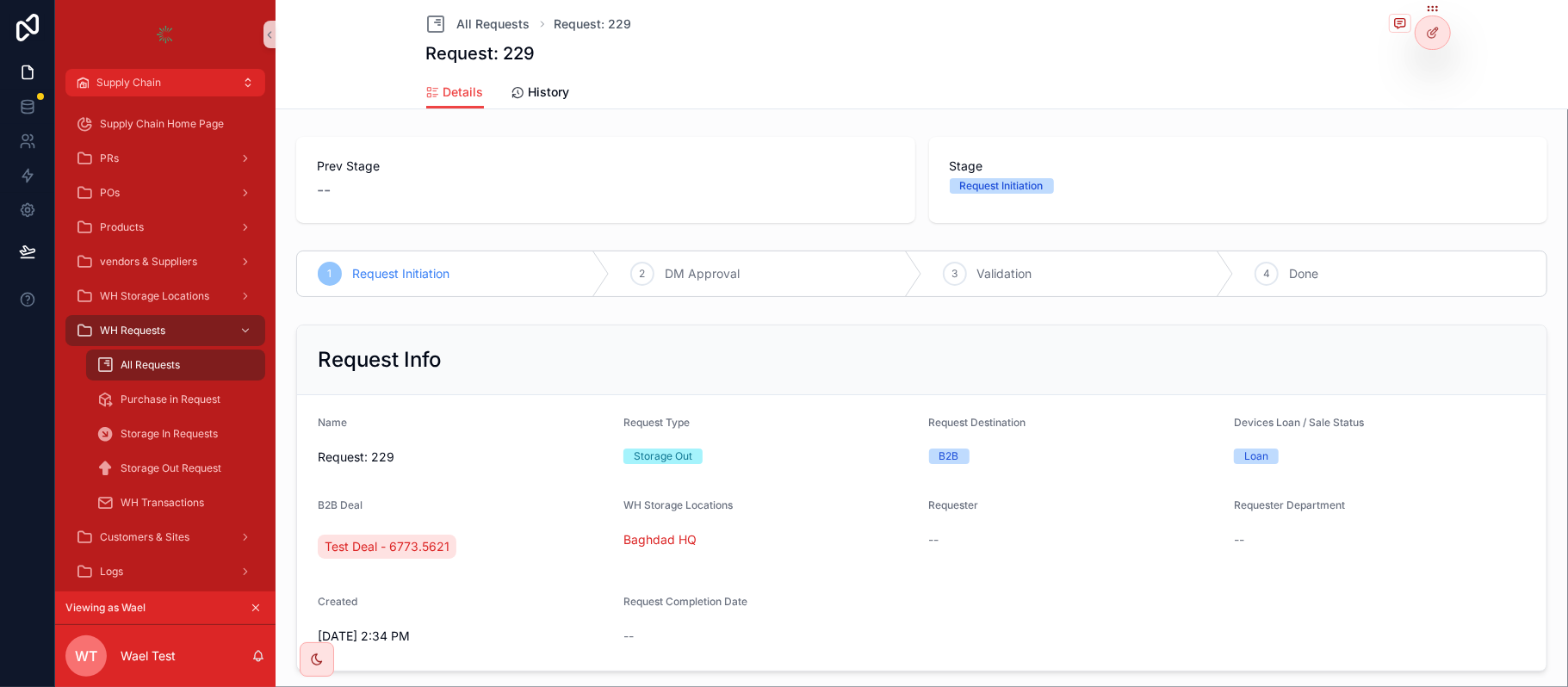
click at [780, 281] on div "2 DM Approval" at bounding box center [766, 274] width 312 height 45
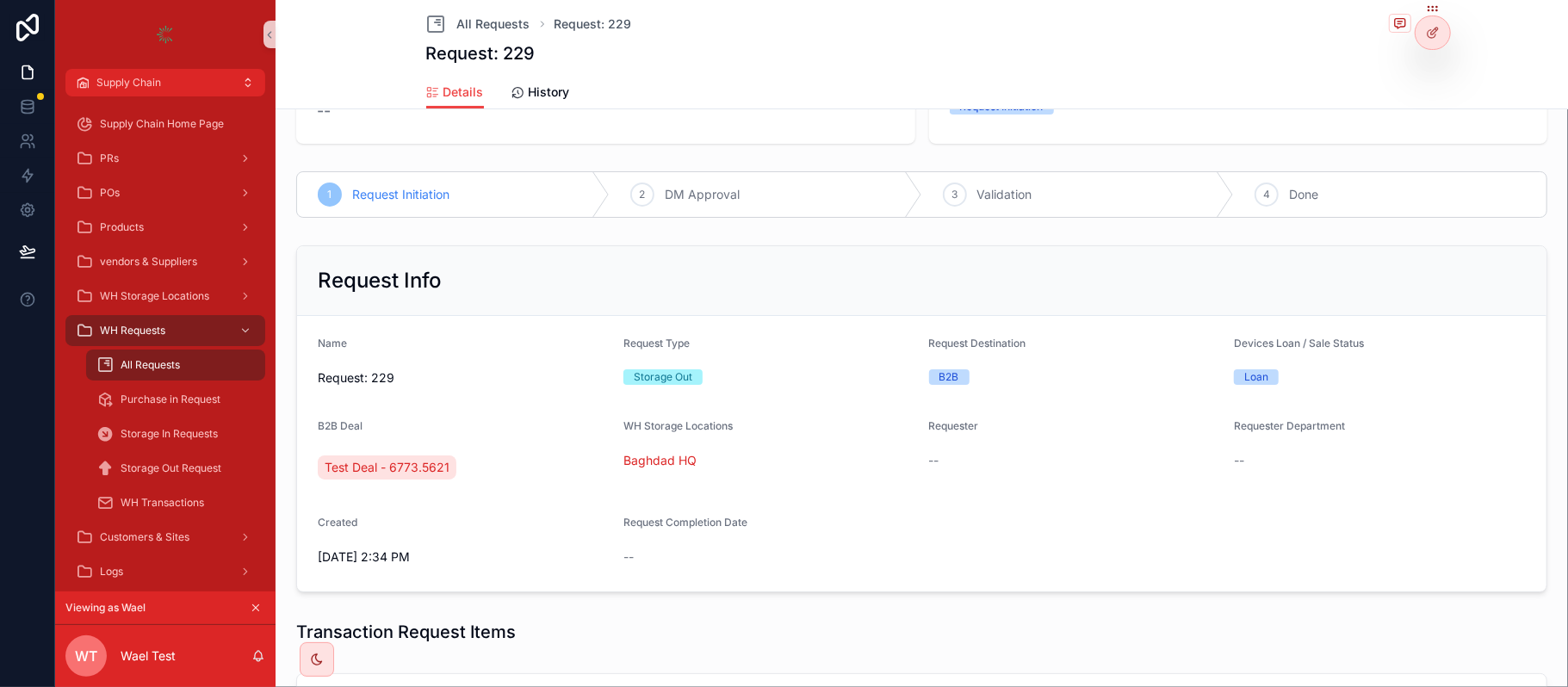
scroll to position [0, 0]
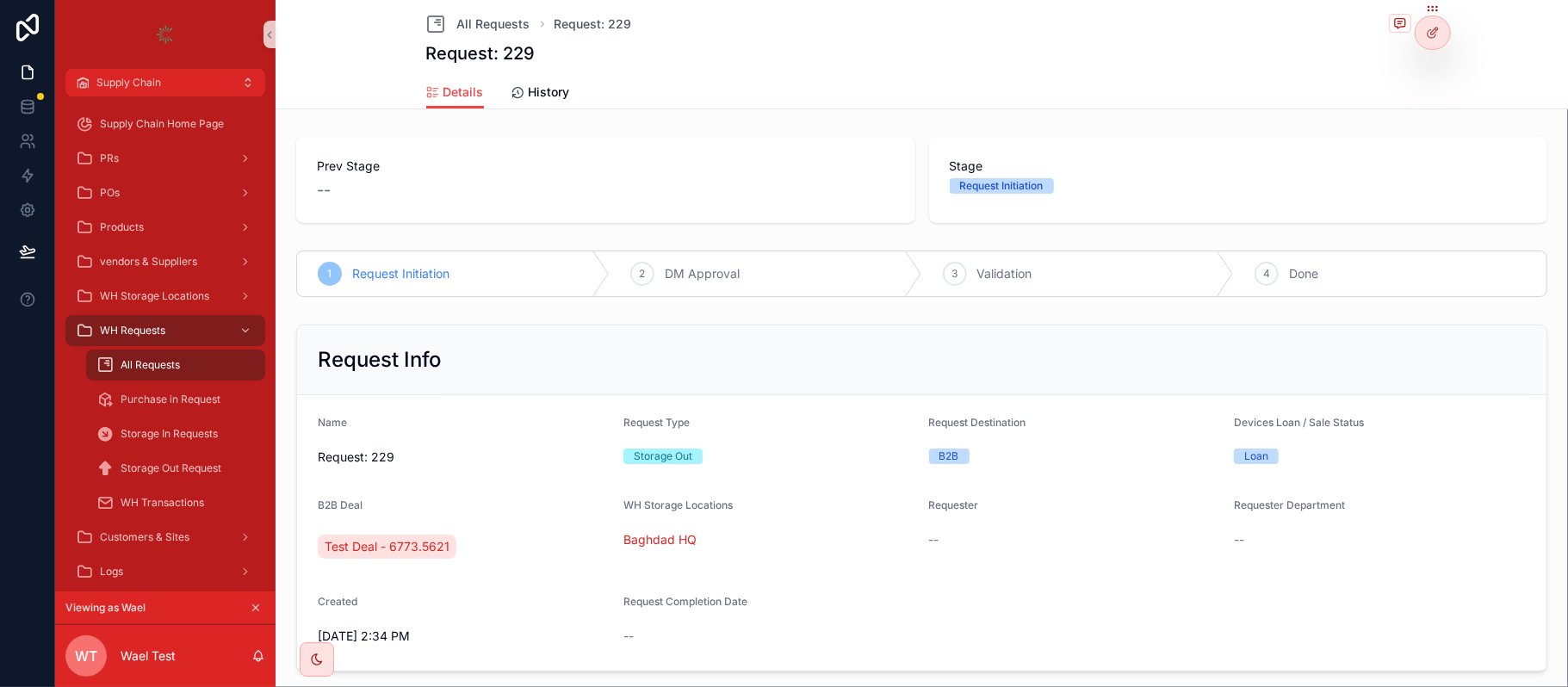
click at [255, 607] on icon "scrollable content" at bounding box center [257, 609] width 6 height 6
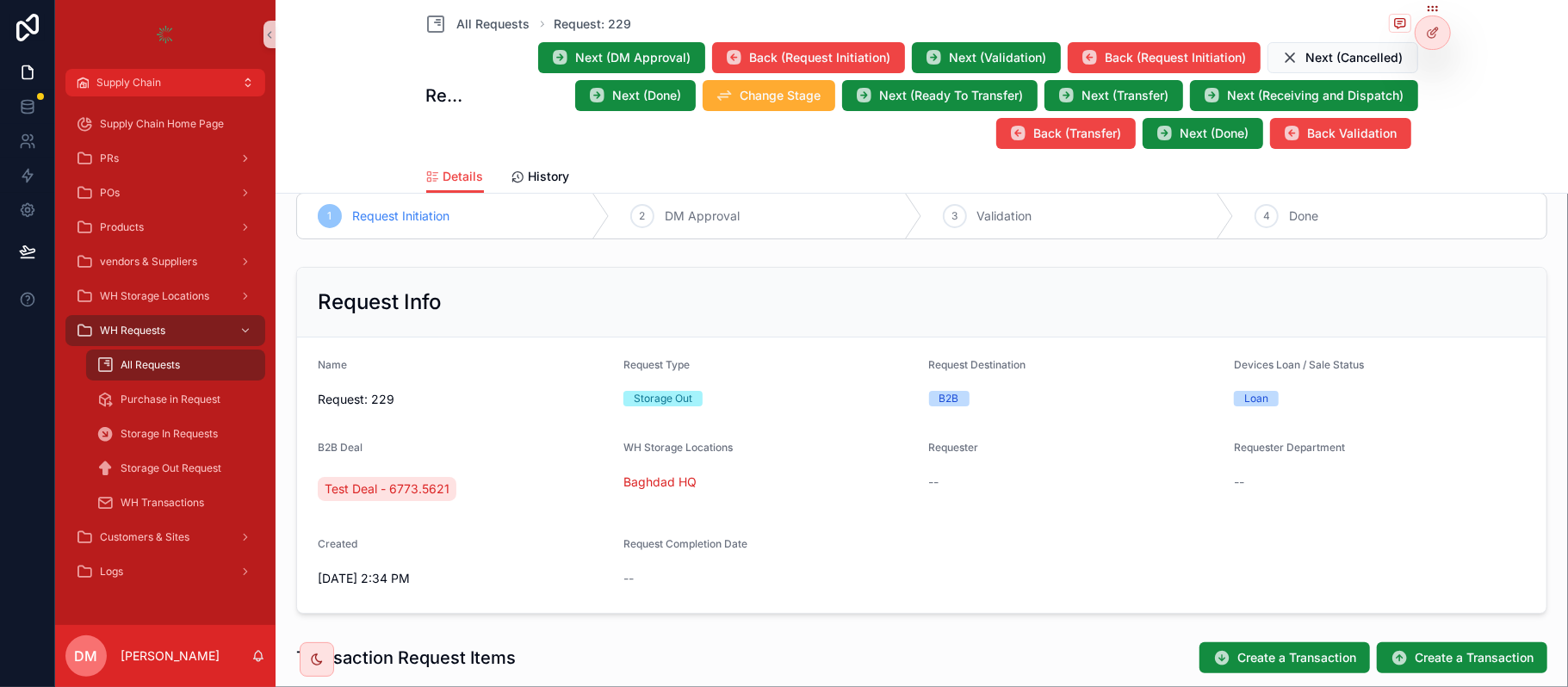
scroll to position [141, 0]
click at [950, 62] on span "Next (Validation)" at bounding box center [999, 58] width 98 height 18
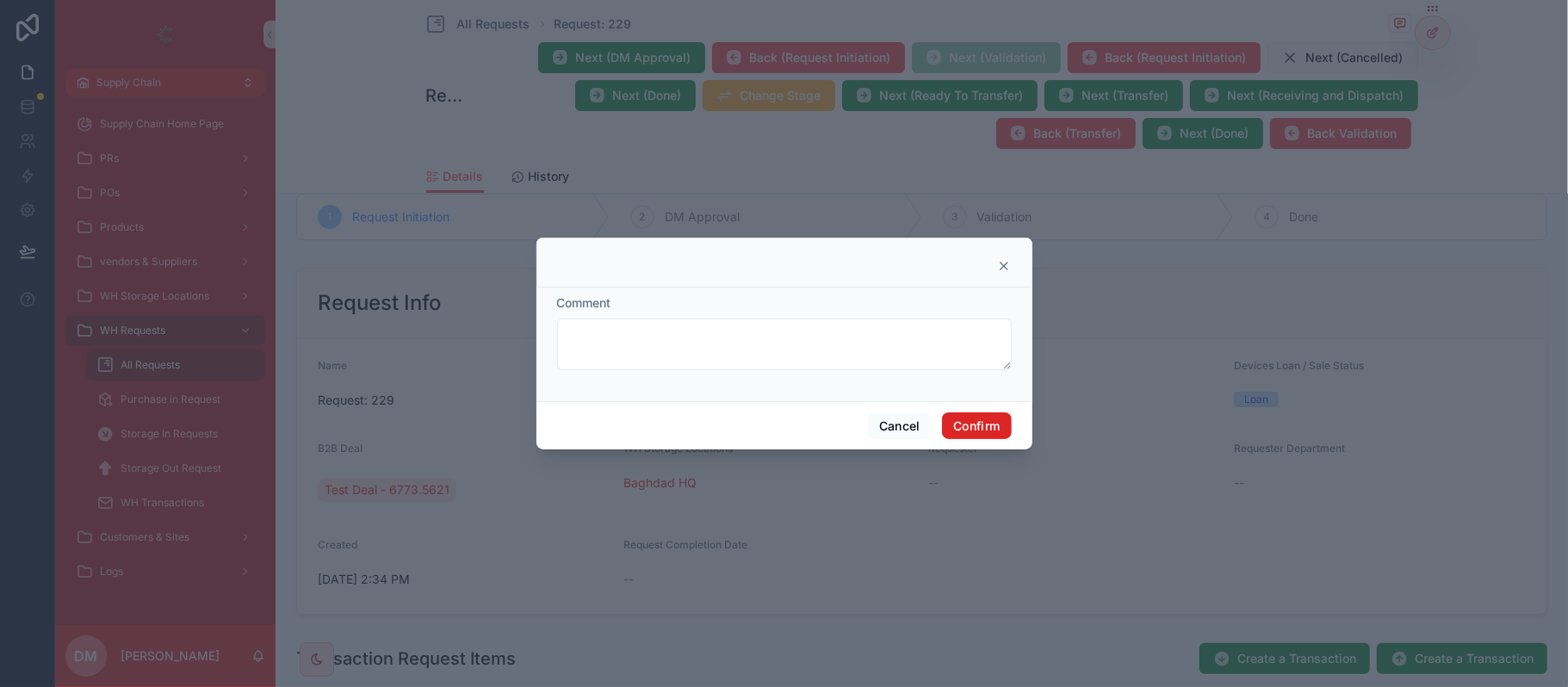
click at [962, 419] on button "Confirm" at bounding box center [977, 426] width 69 height 27
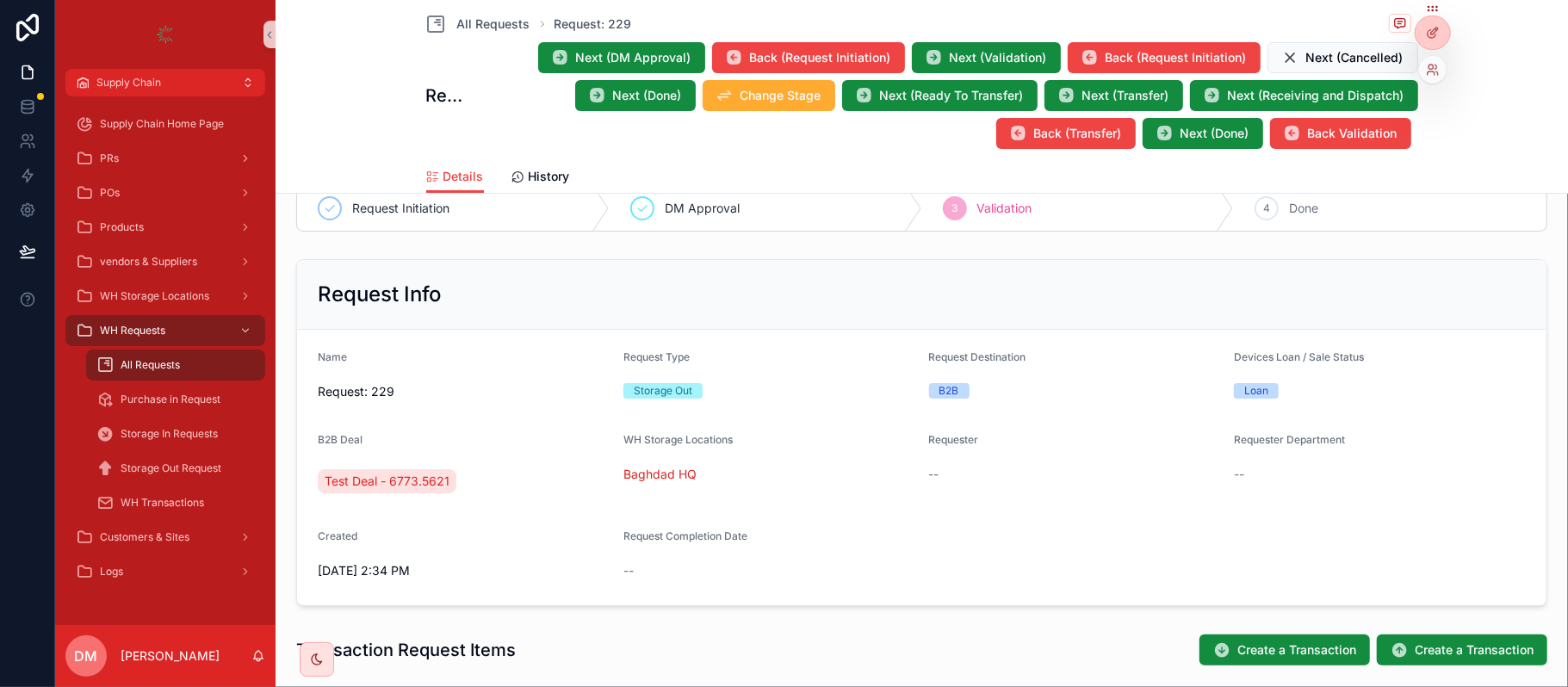
click at [1430, 77] on div at bounding box center [1433, 69] width 27 height 27
click at [1436, 73] on icon at bounding box center [1433, 69] width 14 height 14
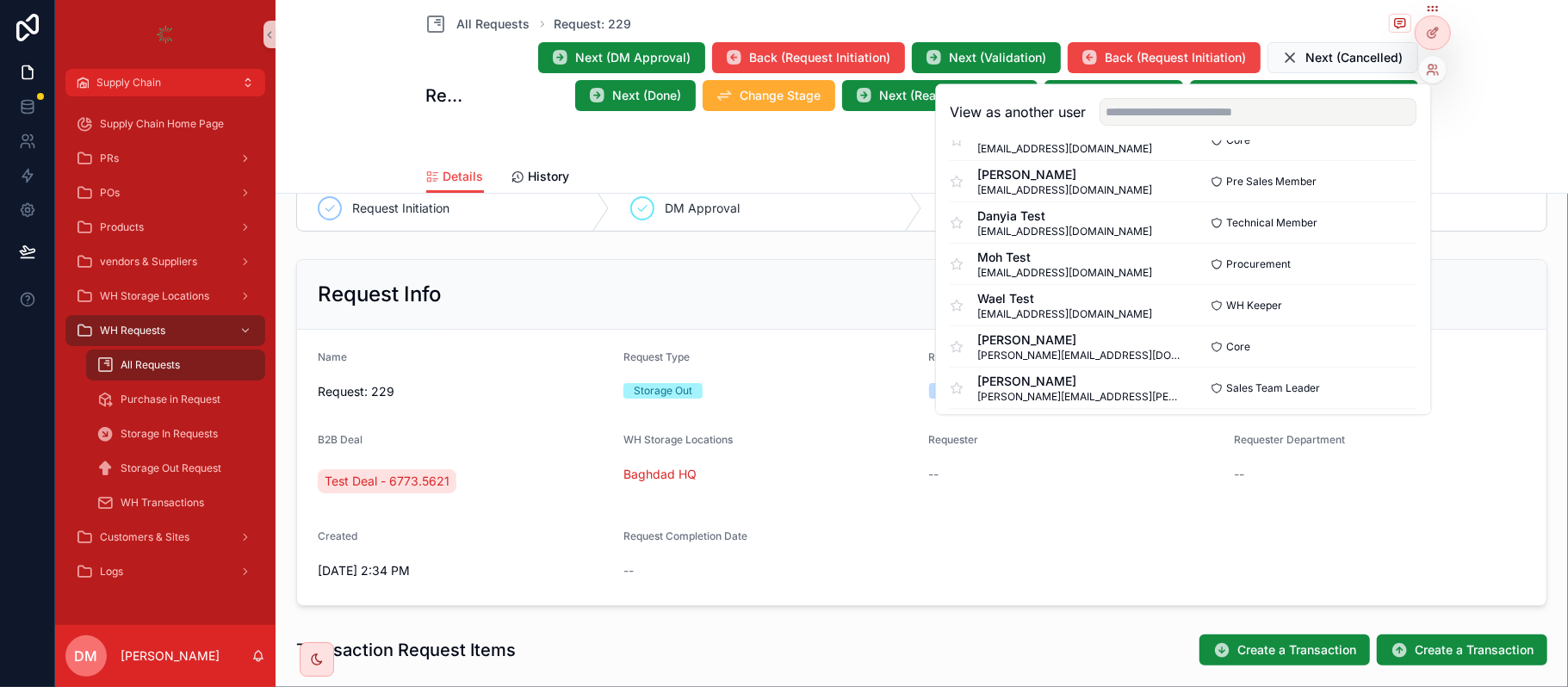
scroll to position [202, 0]
click at [1373, 304] on button "Select" at bounding box center [1395, 304] width 45 height 25
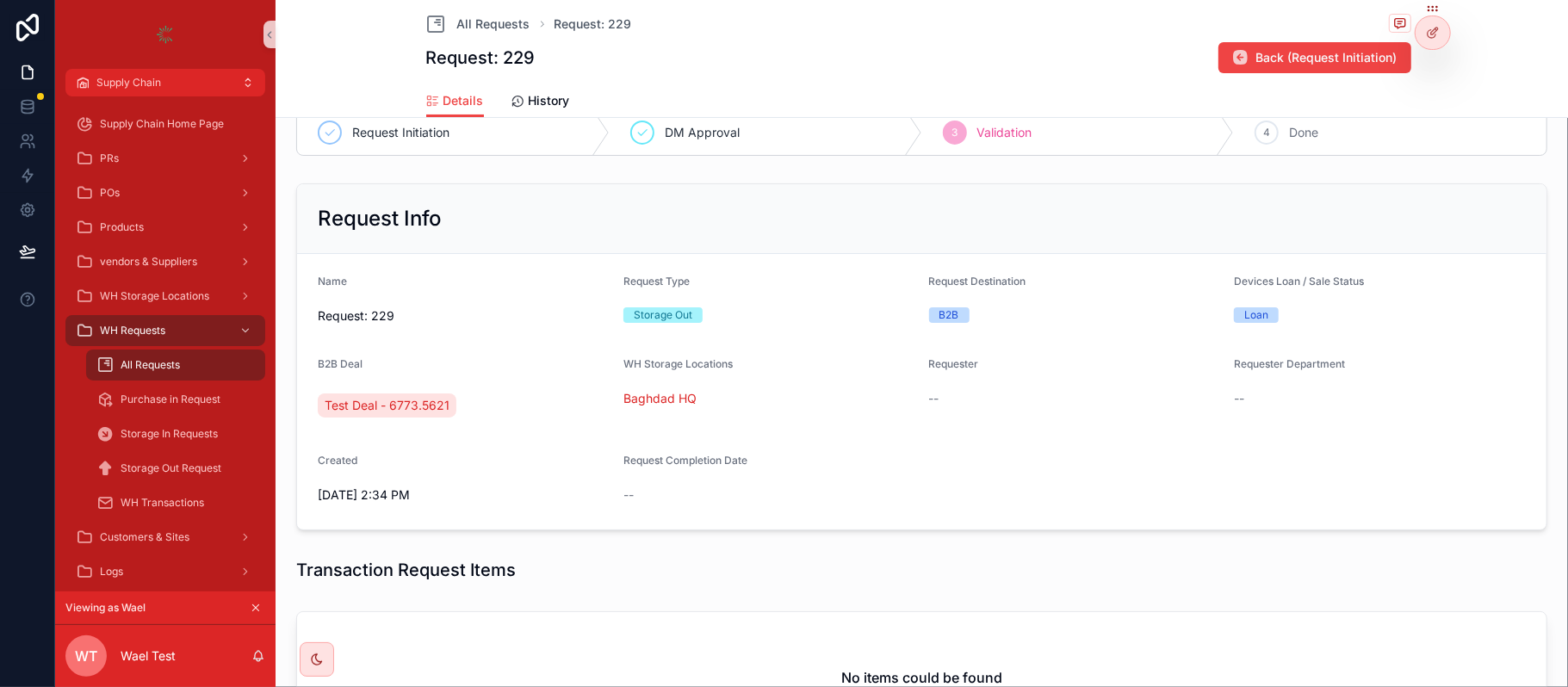
click at [693, 249] on div "Request Info" at bounding box center [922, 220] width 1250 height 70
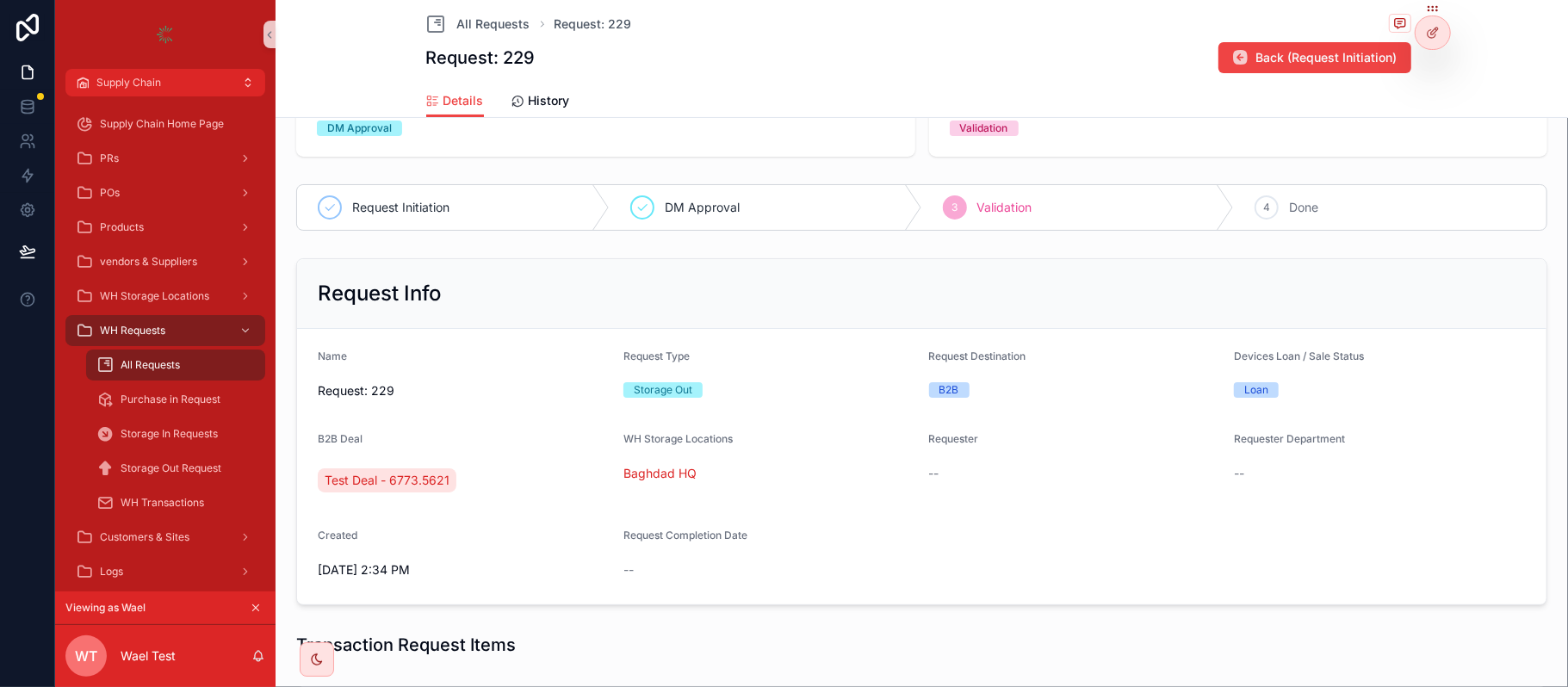
scroll to position [0, 0]
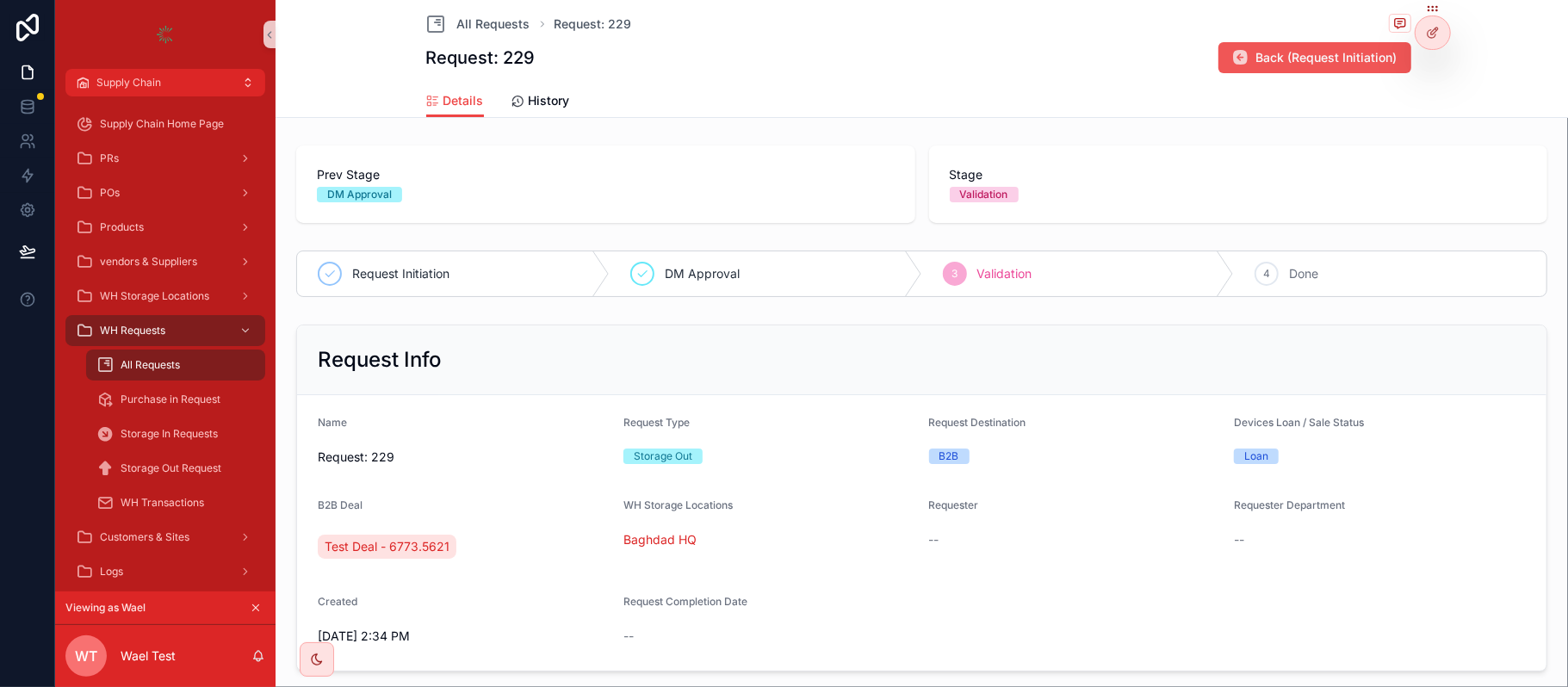
click at [1273, 61] on span "Back (Request Initiation)" at bounding box center [1327, 58] width 141 height 18
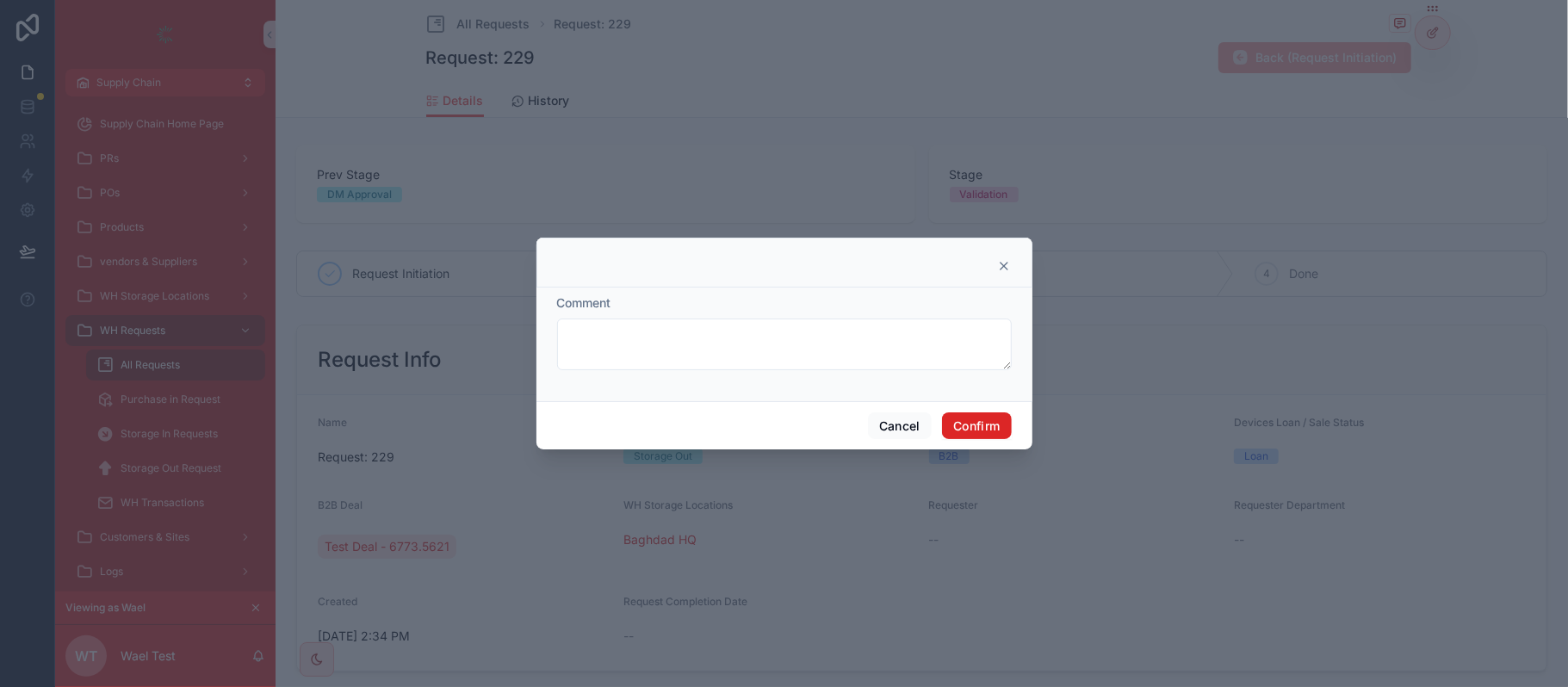
click at [968, 415] on button "Confirm" at bounding box center [977, 426] width 69 height 27
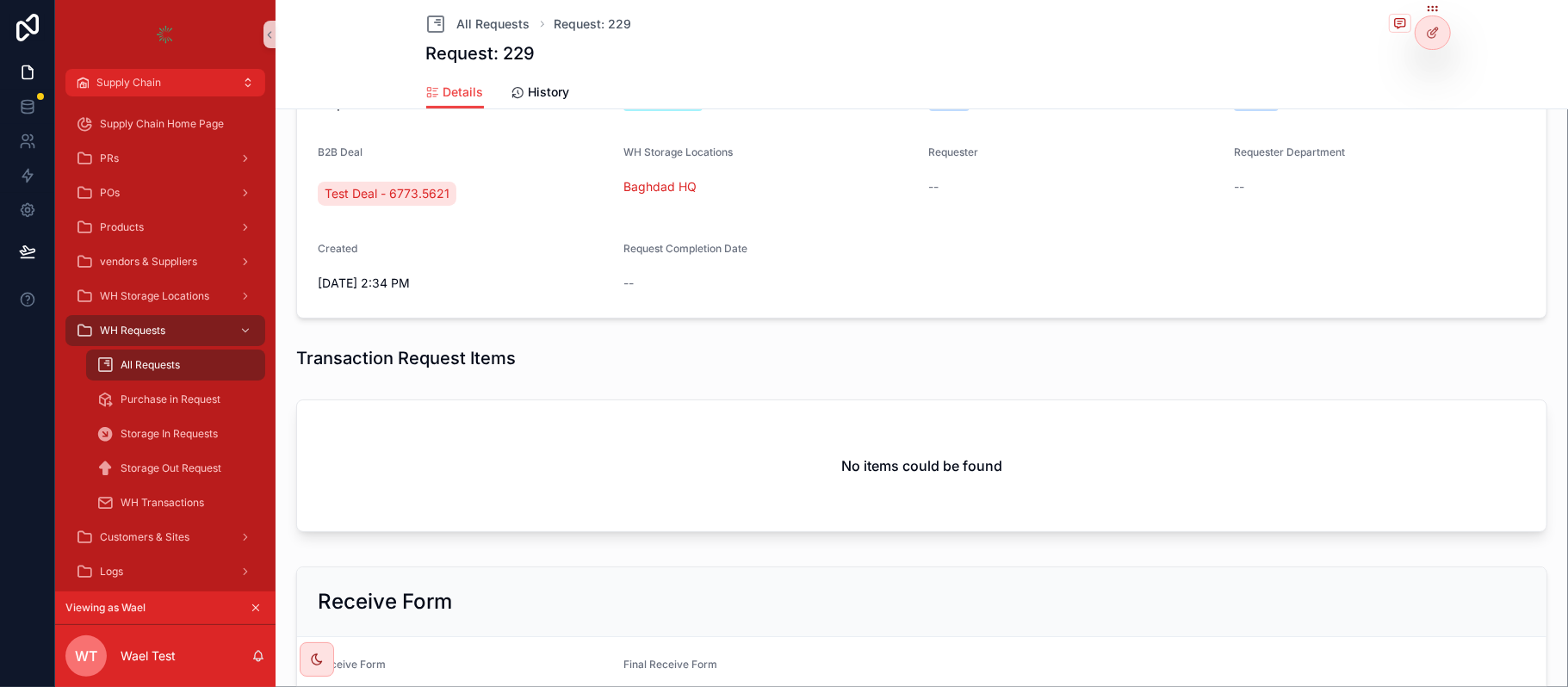
scroll to position [345, 0]
click at [262, 612] on button "scrollable content" at bounding box center [255, 608] width 19 height 19
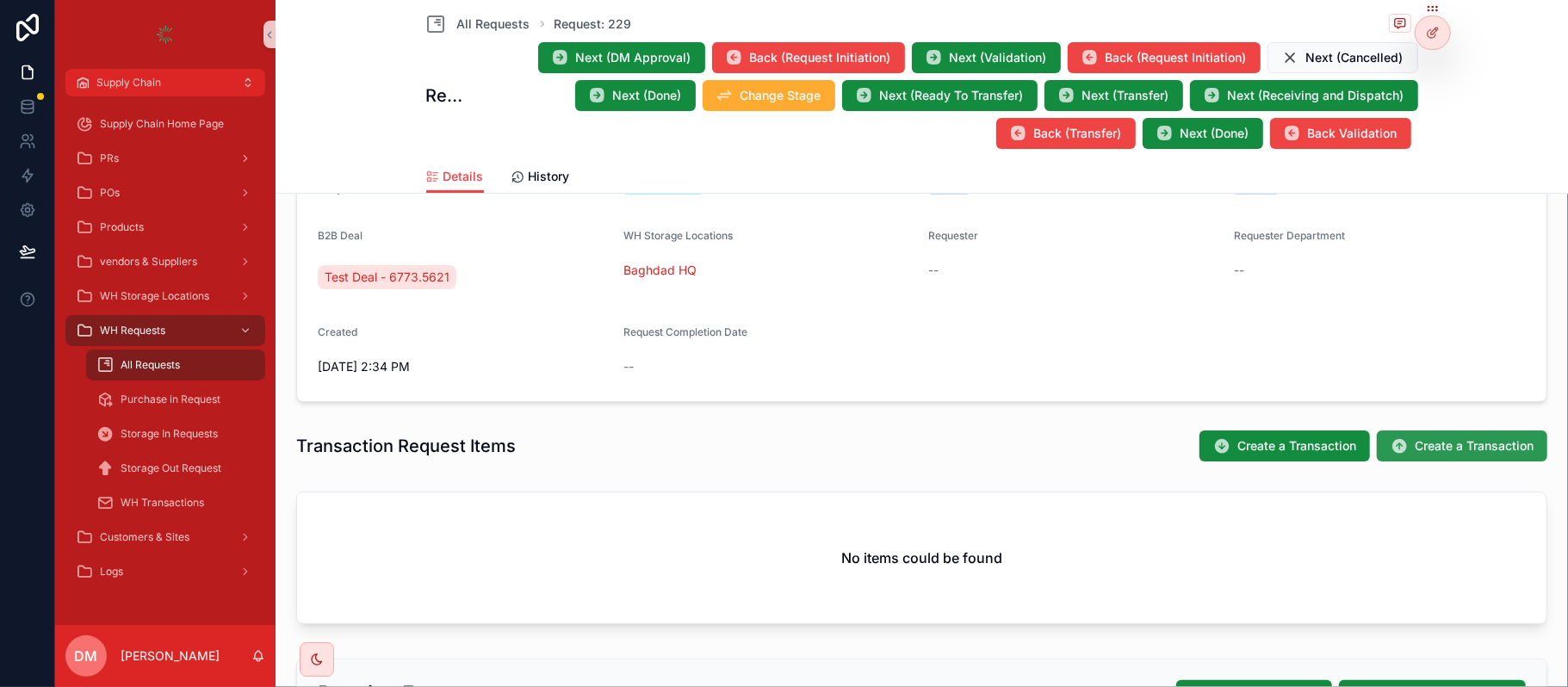
click at [1415, 446] on span "Create a Transaction" at bounding box center [1474, 446] width 119 height 18
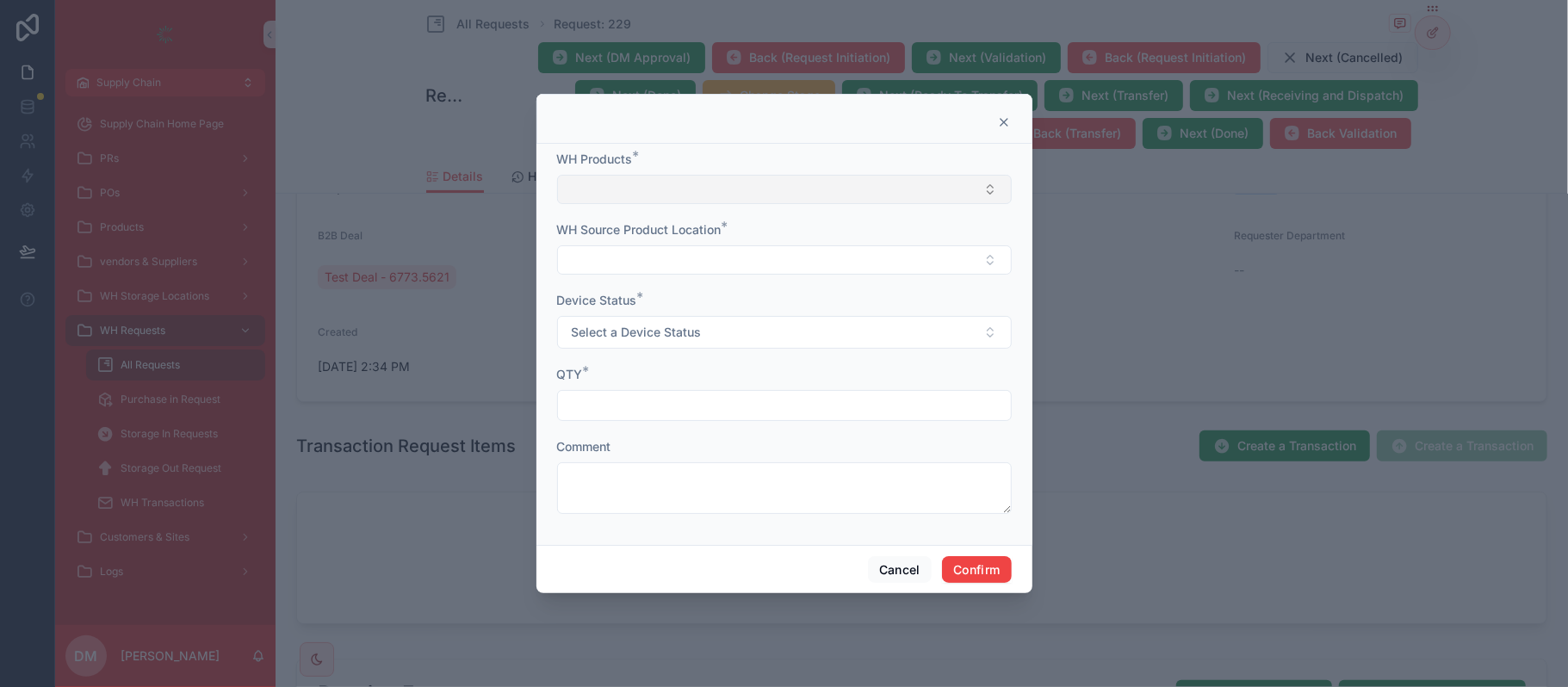
click at [619, 180] on button "Select Button" at bounding box center [784, 189] width 455 height 29
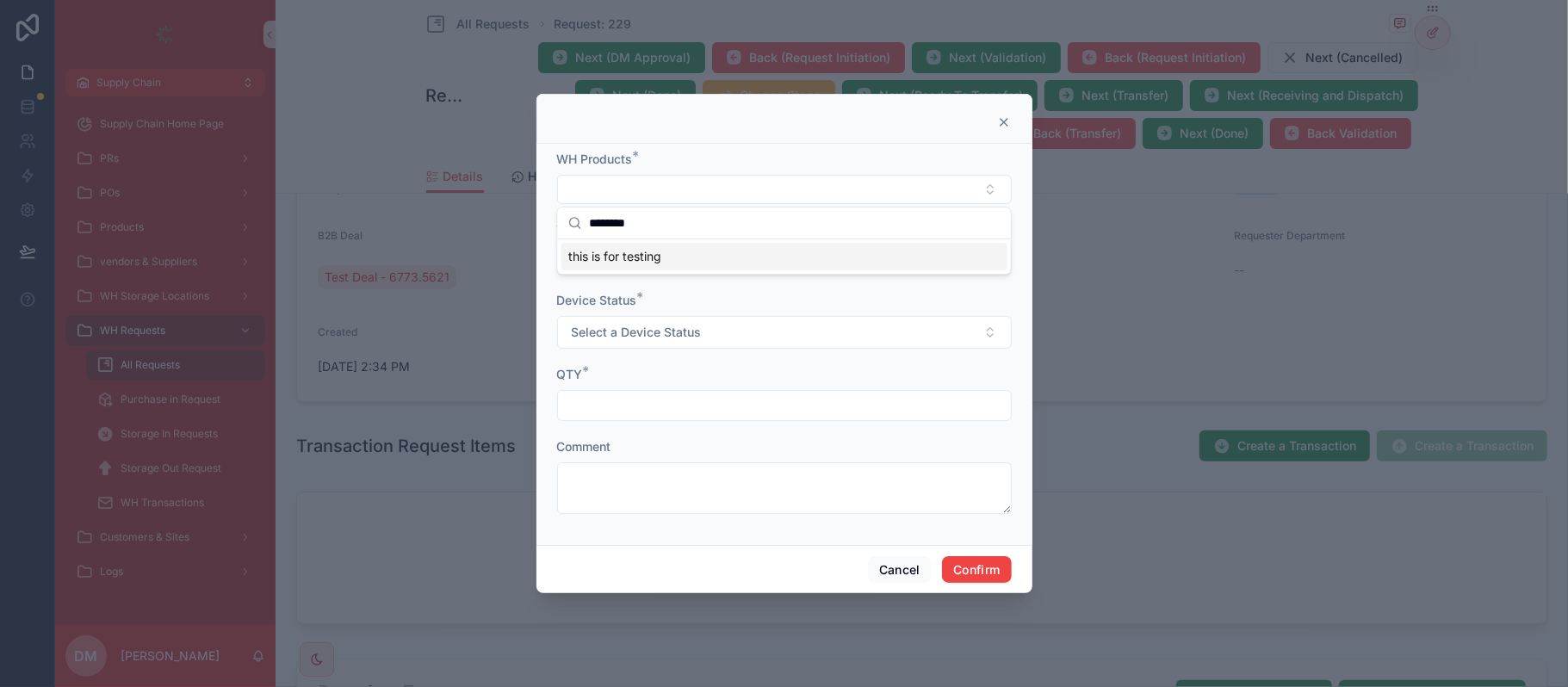
type input "*******"
click at [619, 246] on div "this is for testing" at bounding box center [784, 257] width 446 height 27
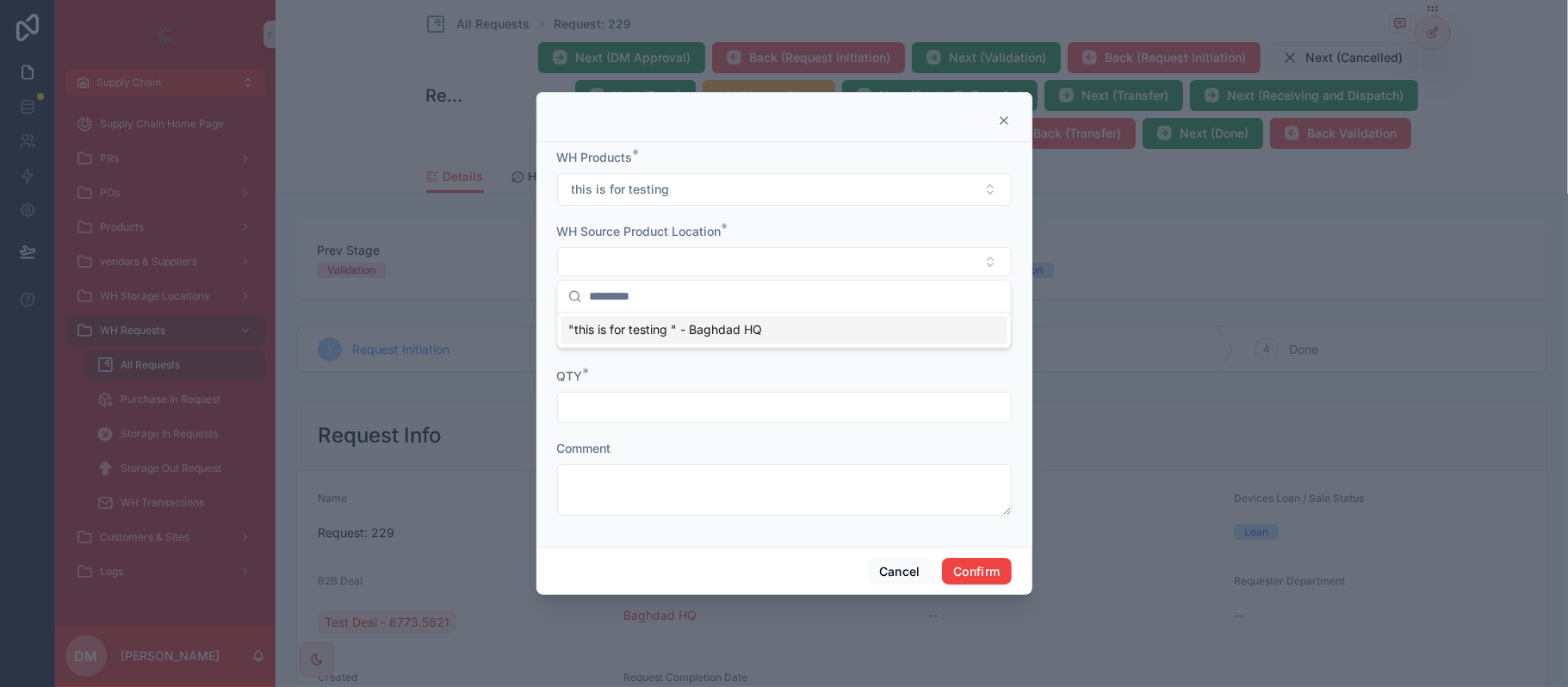
scroll to position [345, 0]
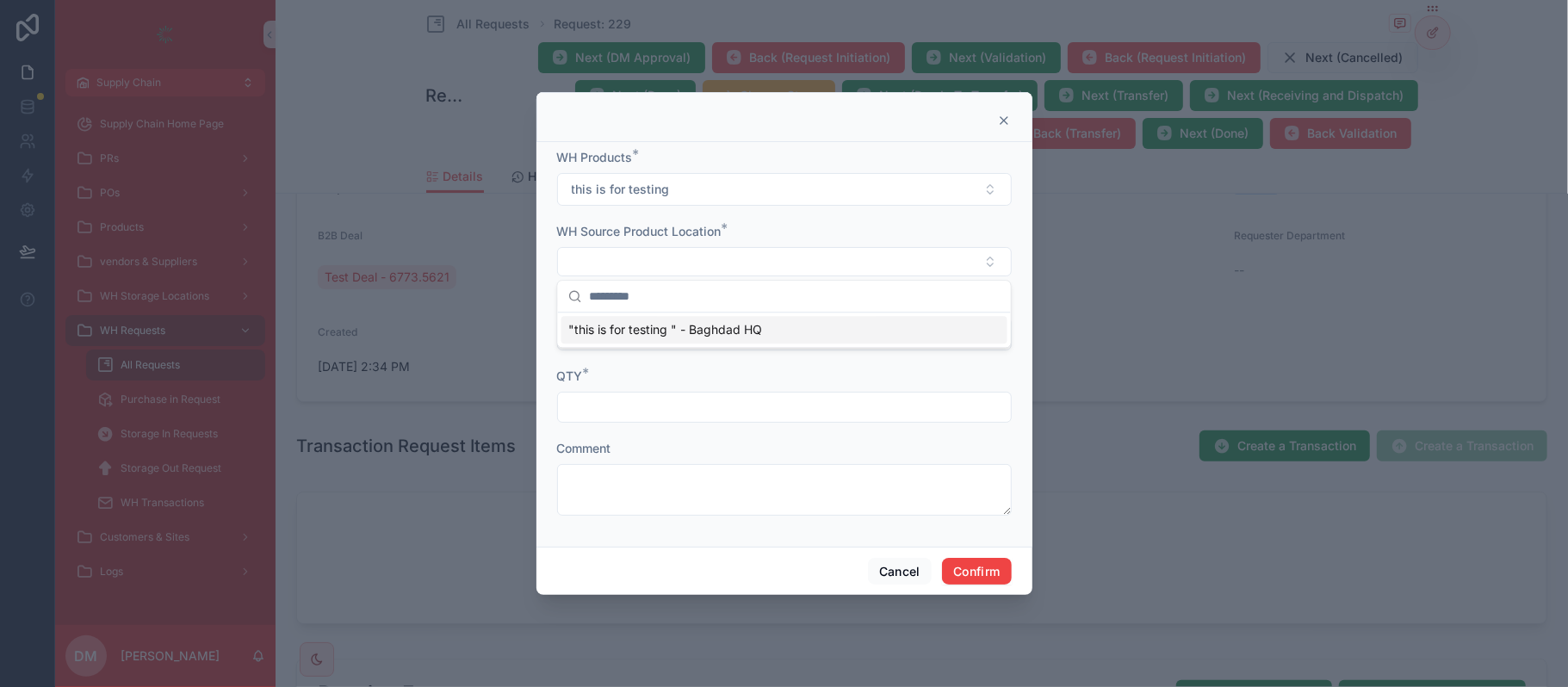
click at [669, 336] on span ""this is for testing " - Baghdad HQ" at bounding box center [665, 330] width 194 height 18
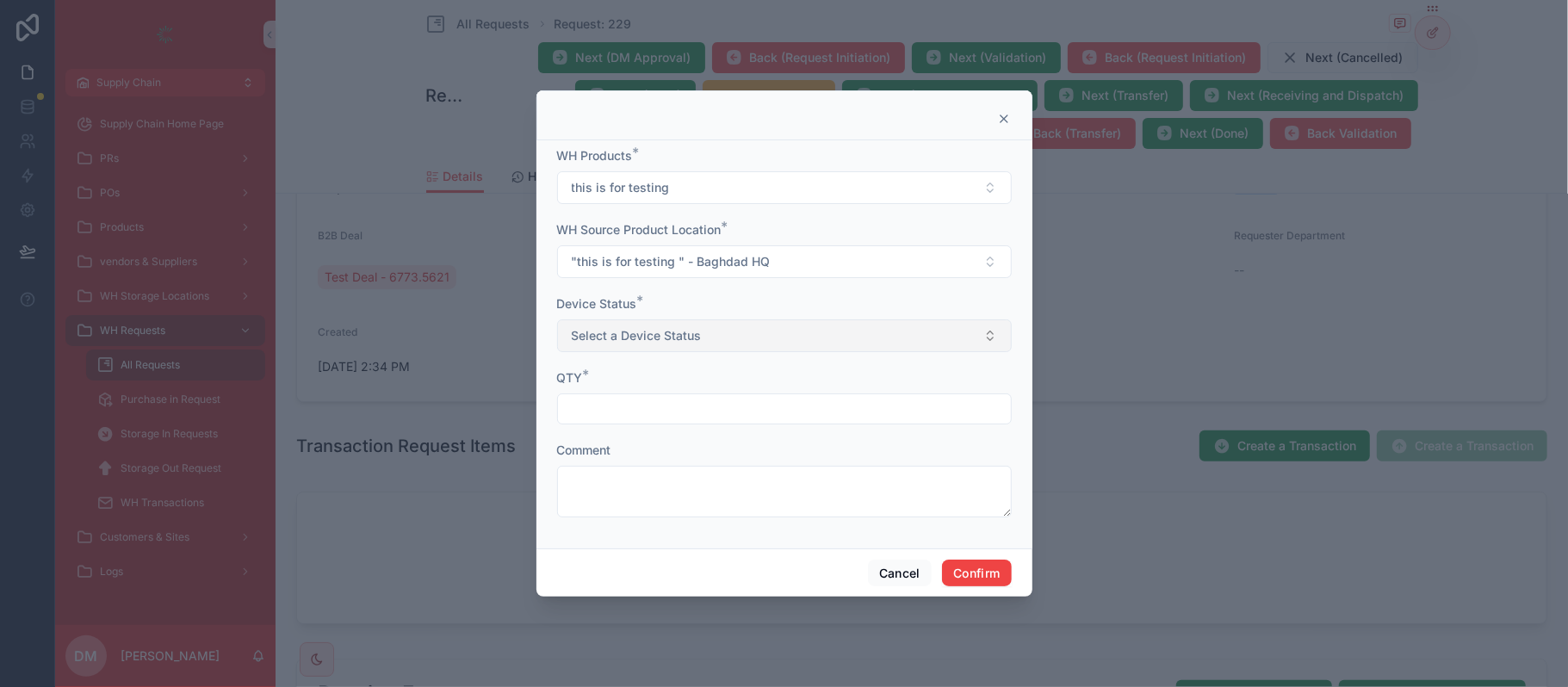
click at [622, 331] on span "Select a Device Status" at bounding box center [636, 336] width 130 height 18
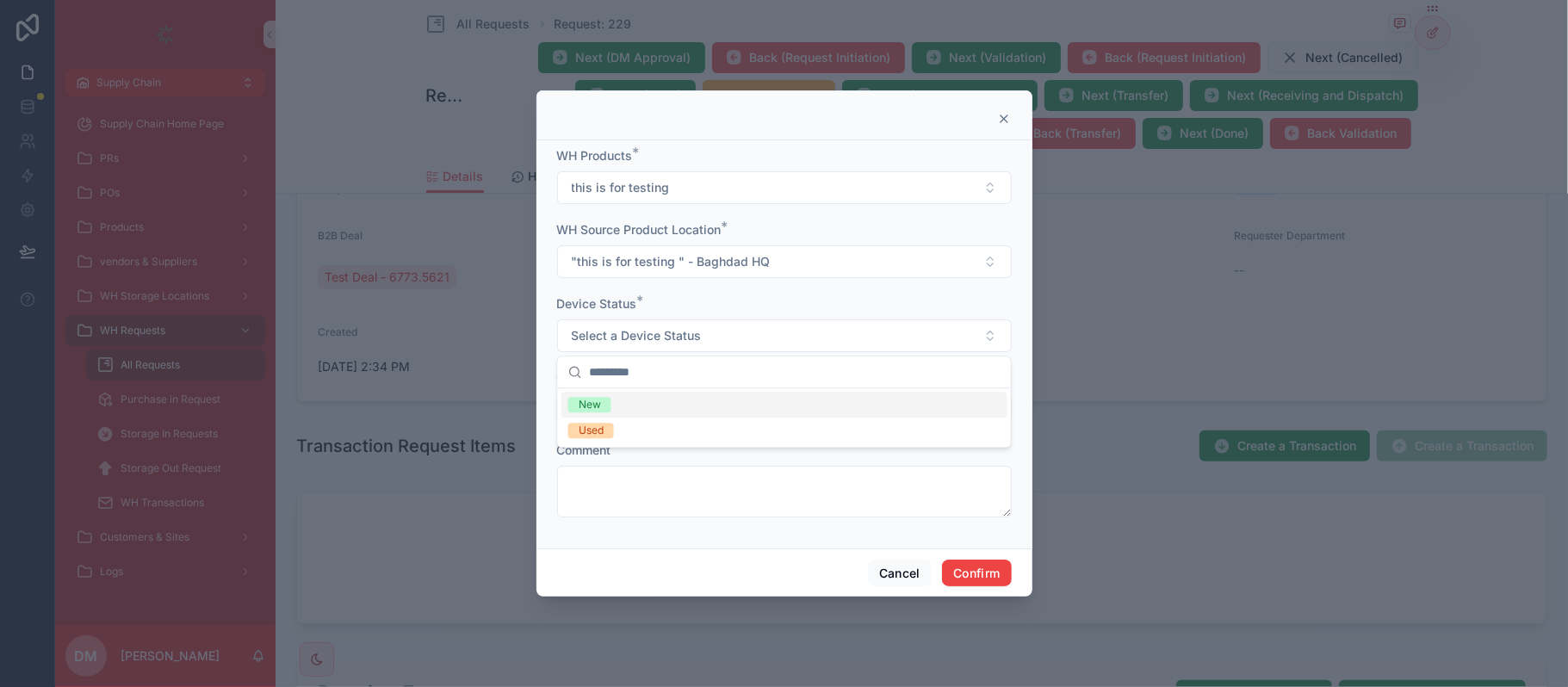
click at [611, 401] on span "New" at bounding box center [590, 405] width 43 height 16
click at [641, 400] on input "text" at bounding box center [784, 409] width 453 height 24
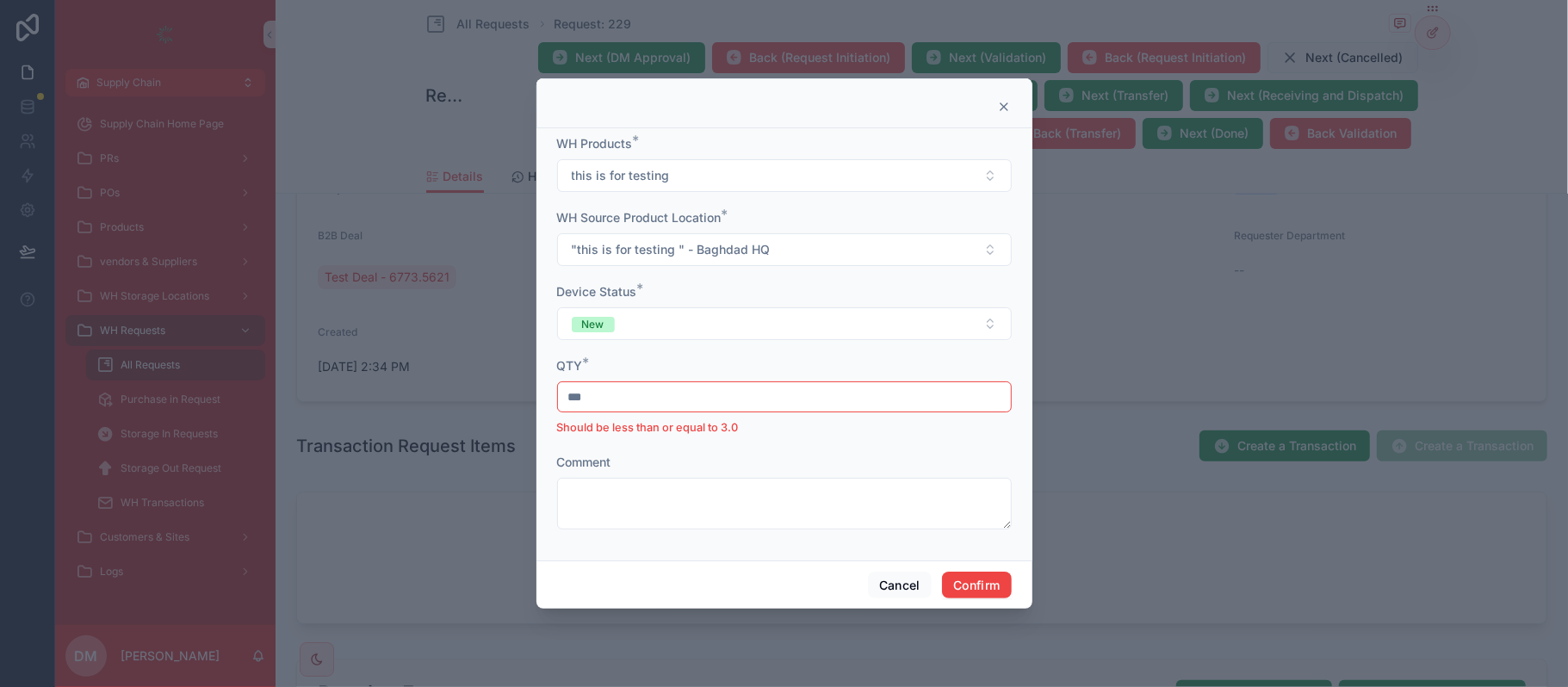
click at [638, 391] on input "***" at bounding box center [784, 397] width 453 height 24
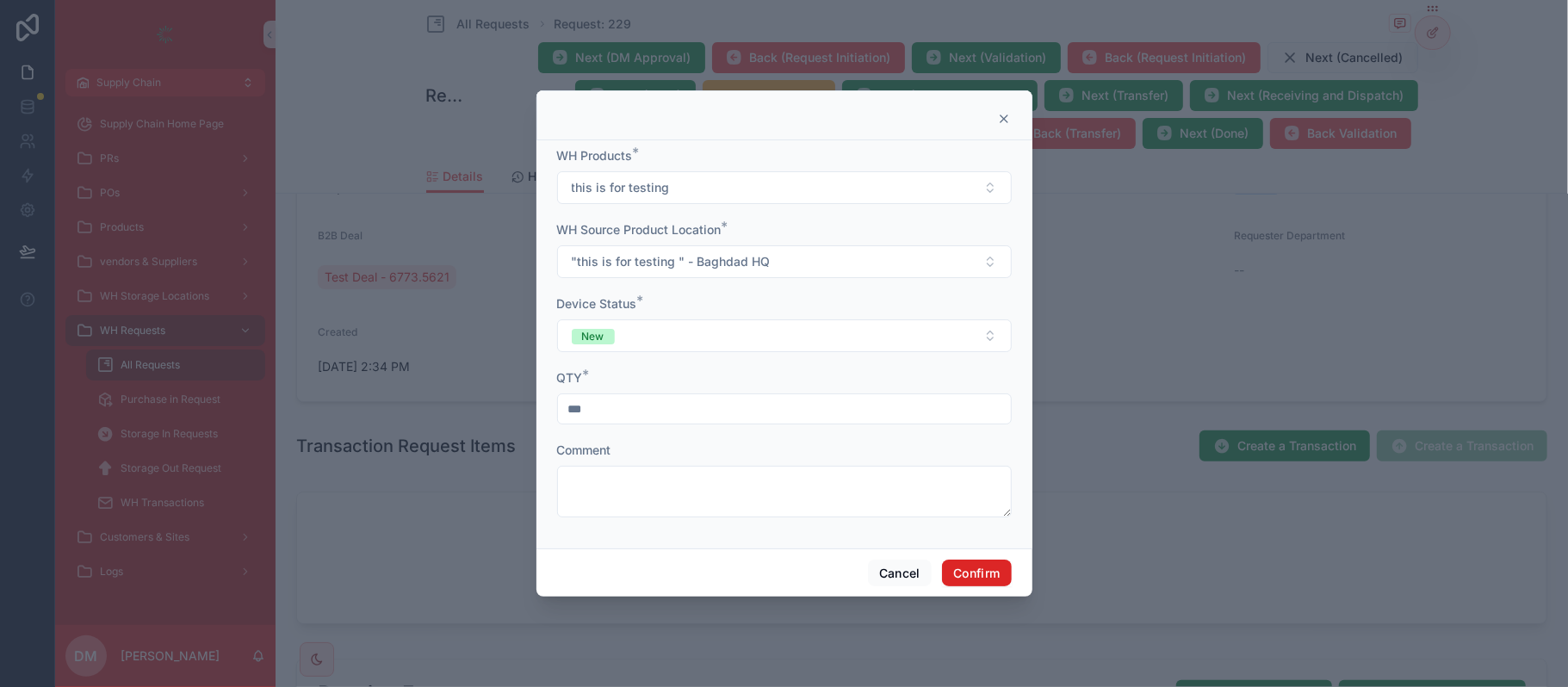
type input "***"
click at [956, 583] on button "Confirm" at bounding box center [977, 574] width 69 height 27
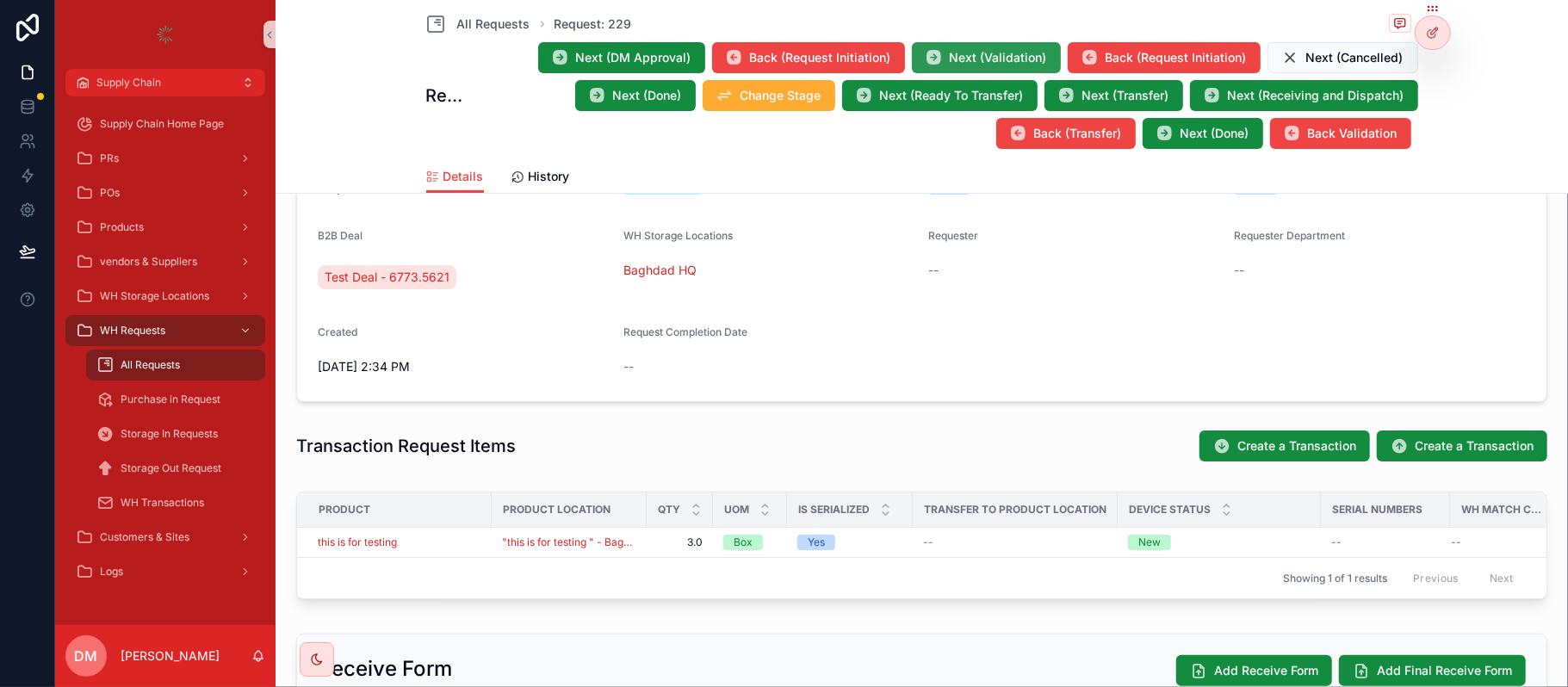
click at [950, 60] on span "Next (Validation)" at bounding box center [999, 58] width 98 height 18
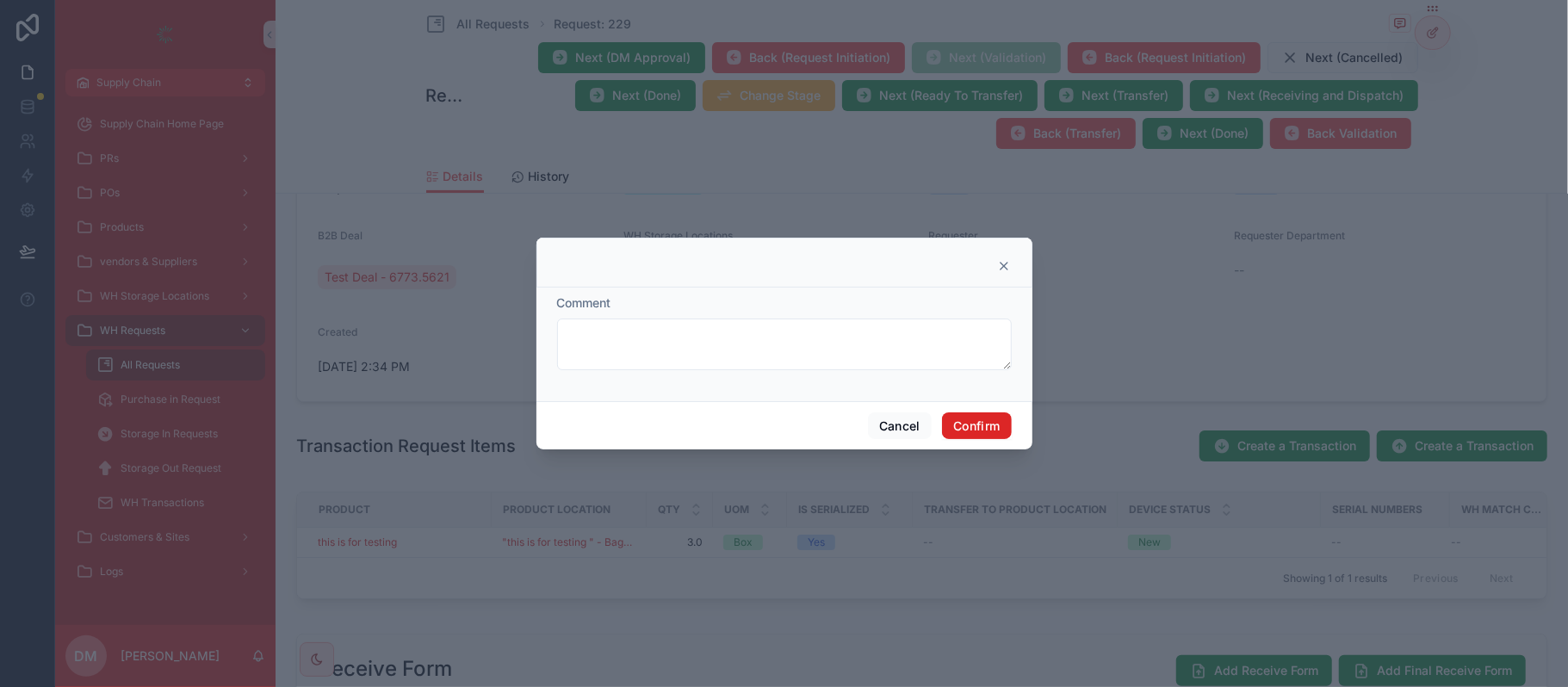
click at [973, 427] on button "Confirm" at bounding box center [977, 426] width 69 height 27
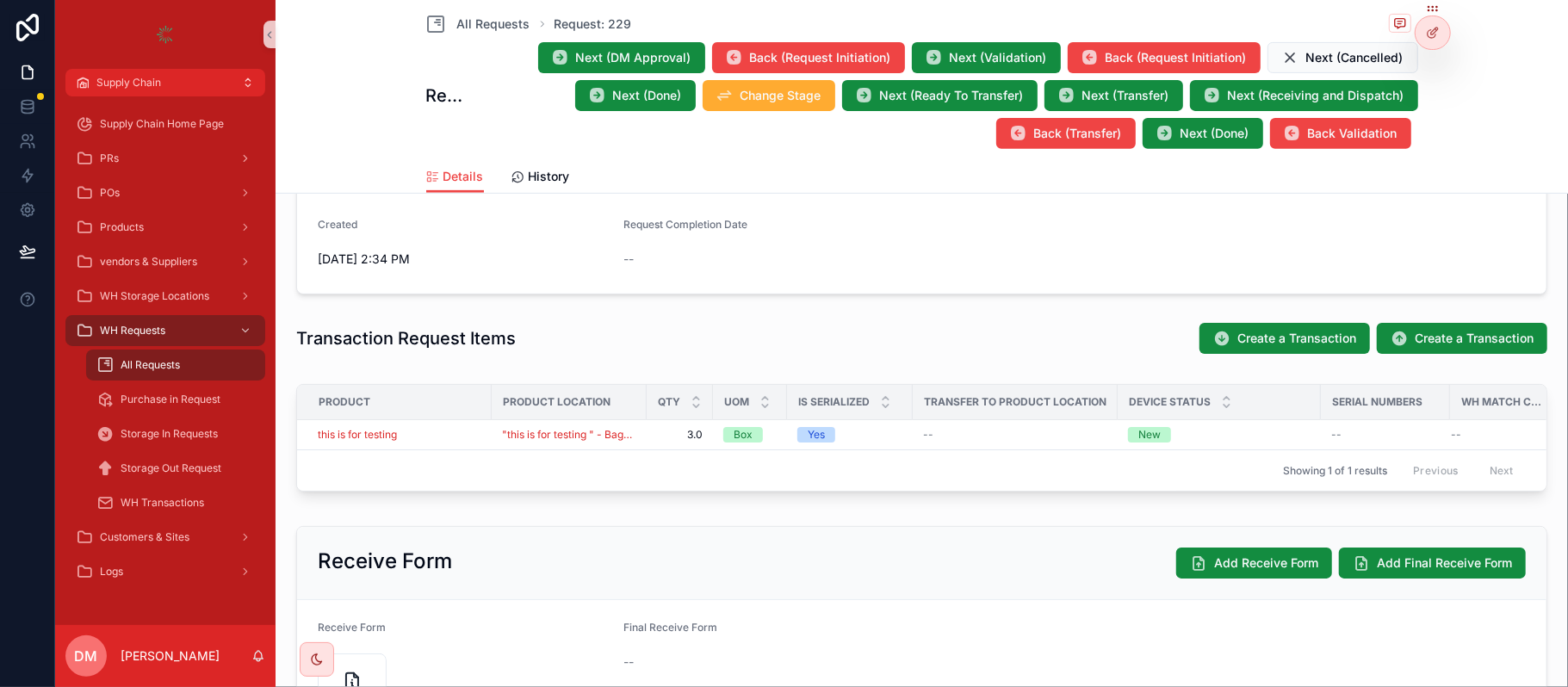
scroll to position [466, 0]
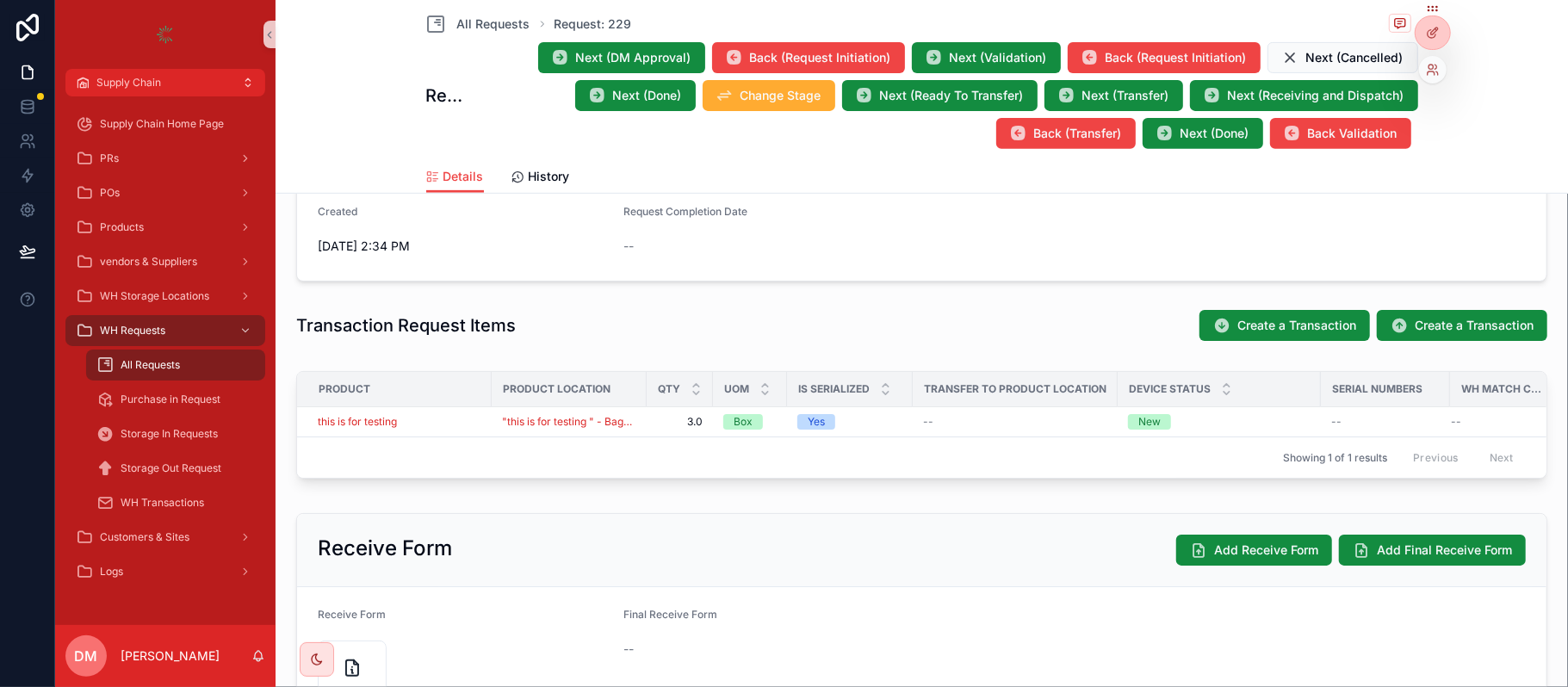
click at [1435, 80] on div at bounding box center [1433, 69] width 27 height 27
click at [1430, 67] on icon at bounding box center [1433, 69] width 14 height 14
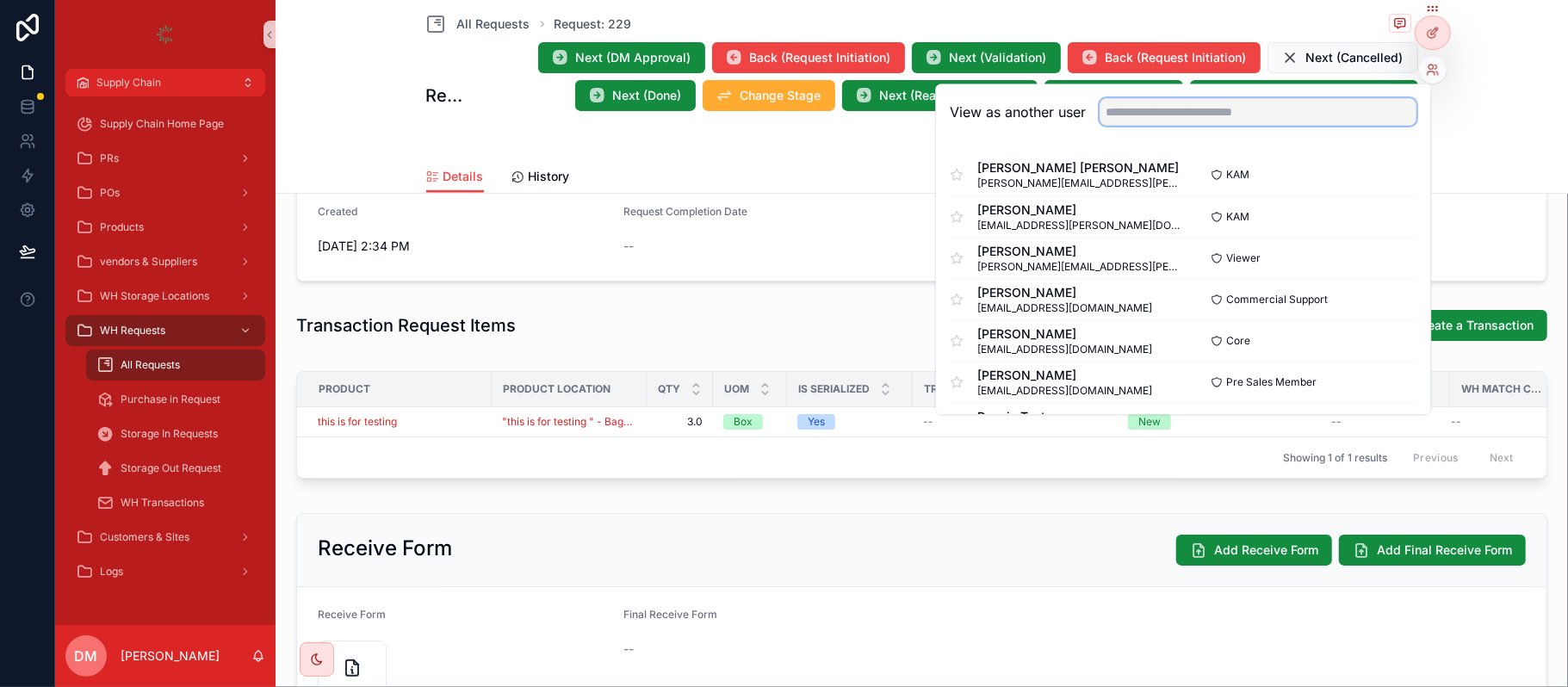
click at [1210, 119] on input "text" at bounding box center [1258, 112] width 317 height 27
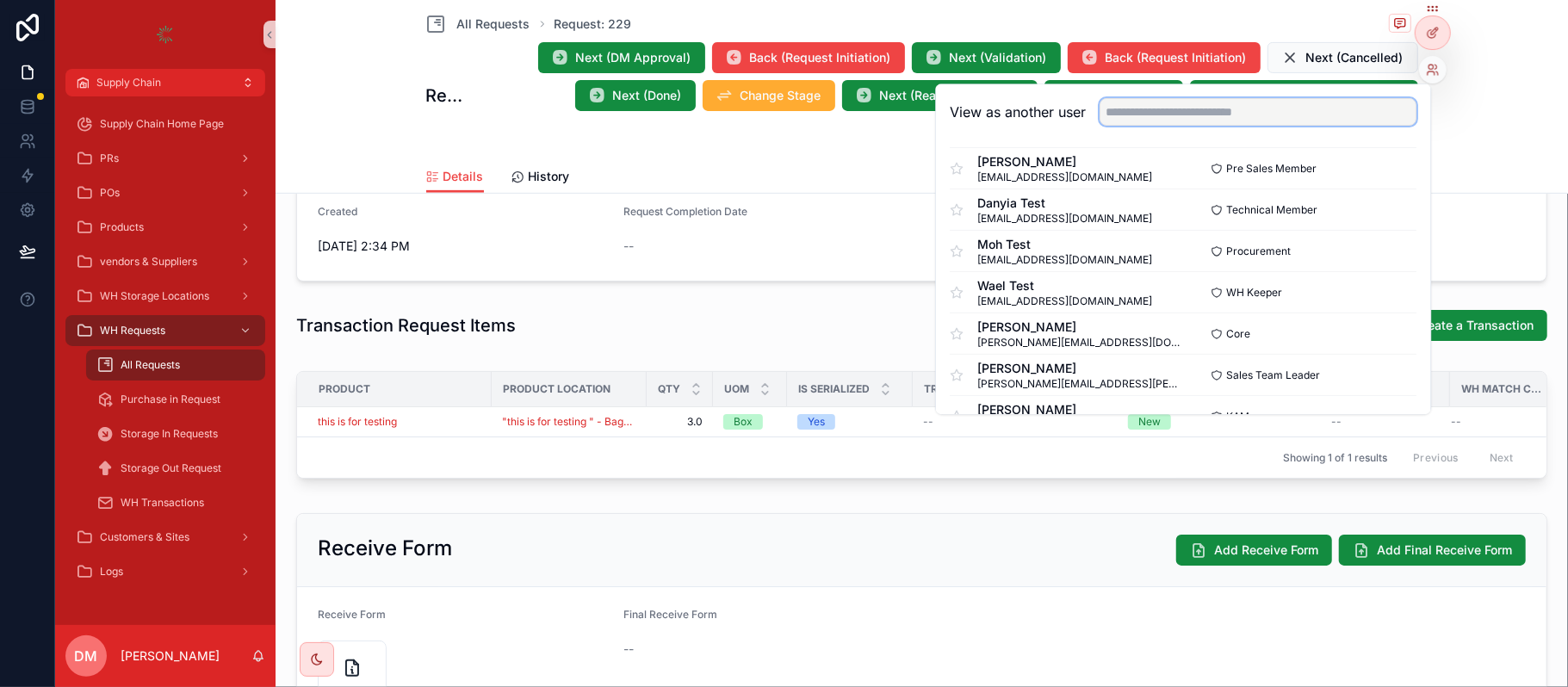
scroll to position [217, 0]
click at [1373, 294] on button "Select" at bounding box center [1395, 289] width 45 height 25
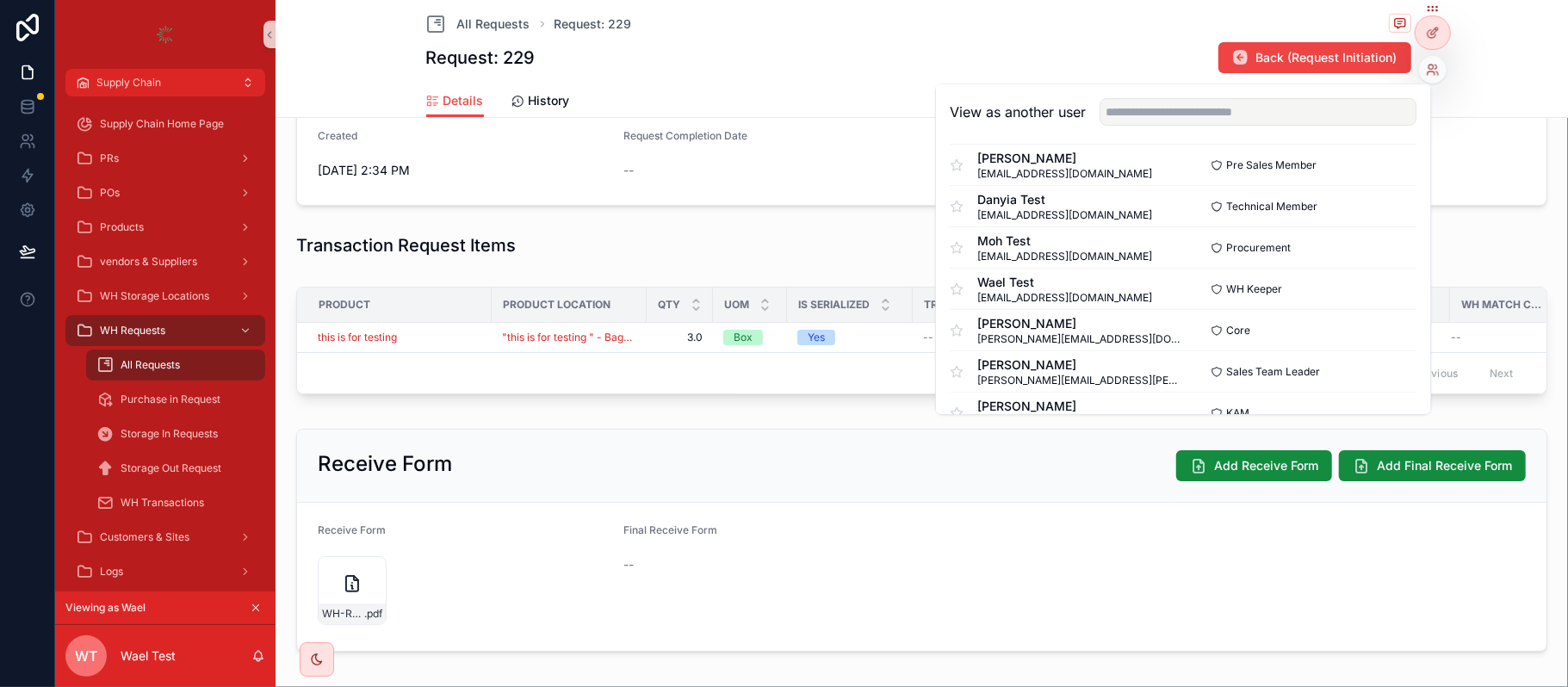
click at [753, 231] on div "Transaction Request Items" at bounding box center [922, 245] width 1279 height 38
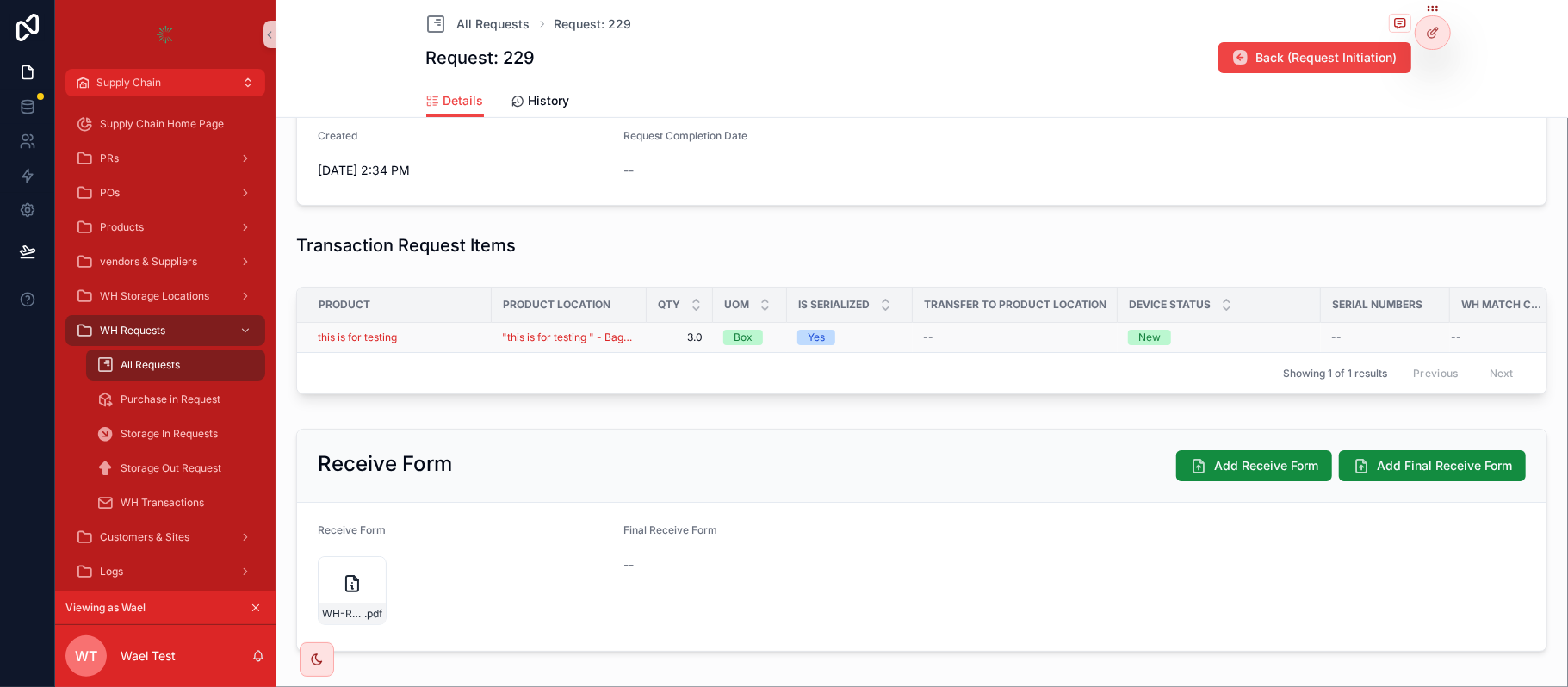
click at [445, 338] on div "this is for testing" at bounding box center [400, 338] width 164 height 14
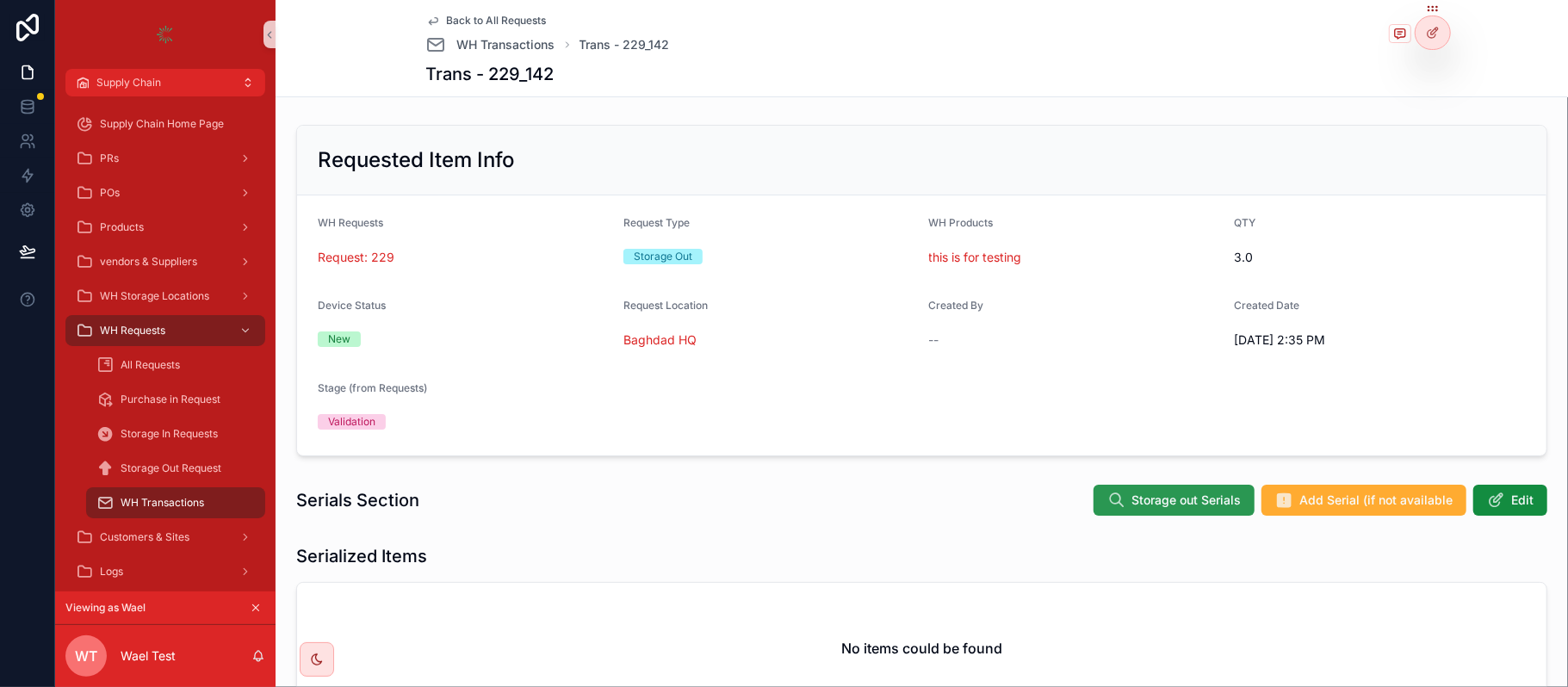
click at [1203, 501] on span "Storage out Serials" at bounding box center [1186, 501] width 109 height 18
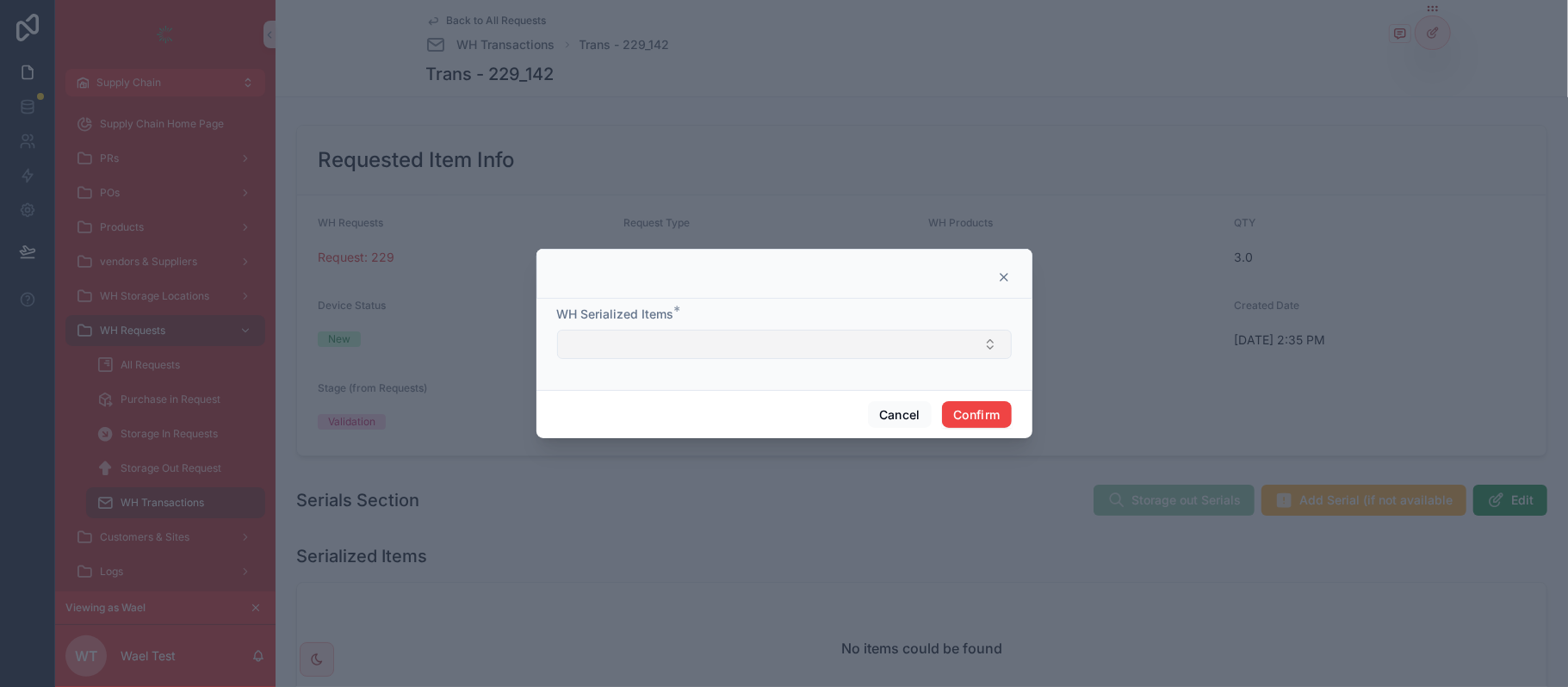
click at [653, 338] on button "Select Button" at bounding box center [784, 344] width 455 height 29
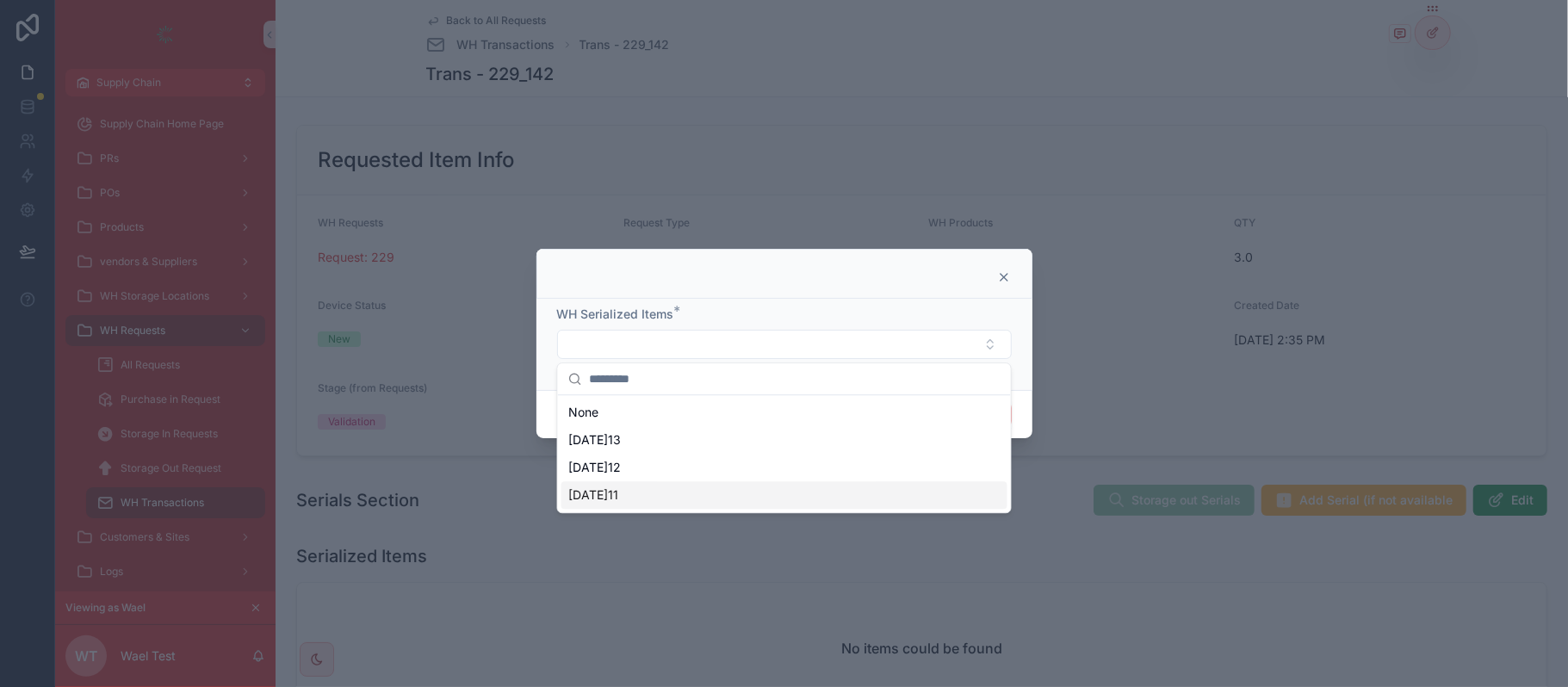
click at [631, 493] on div "[DATE]11" at bounding box center [784, 495] width 446 height 27
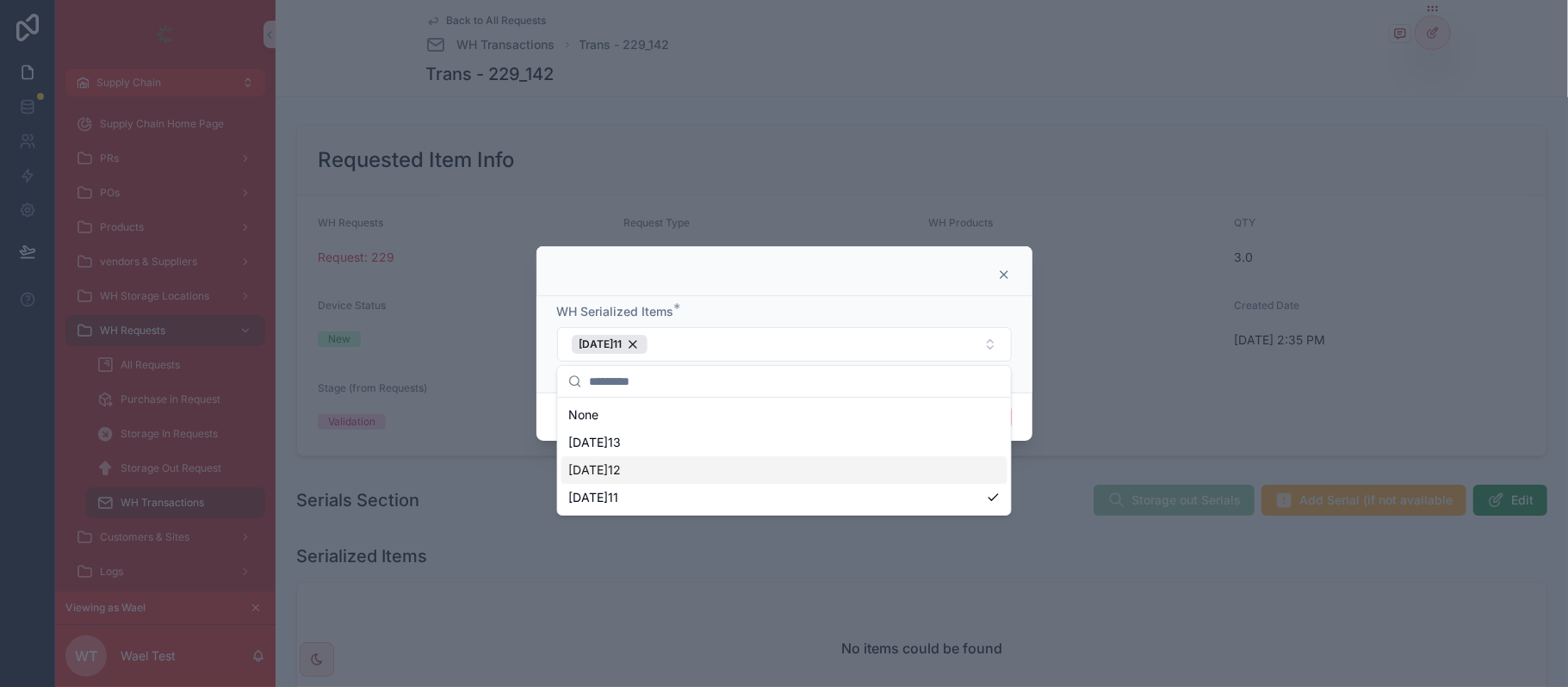
click at [630, 466] on div "[DATE]12" at bounding box center [784, 470] width 446 height 27
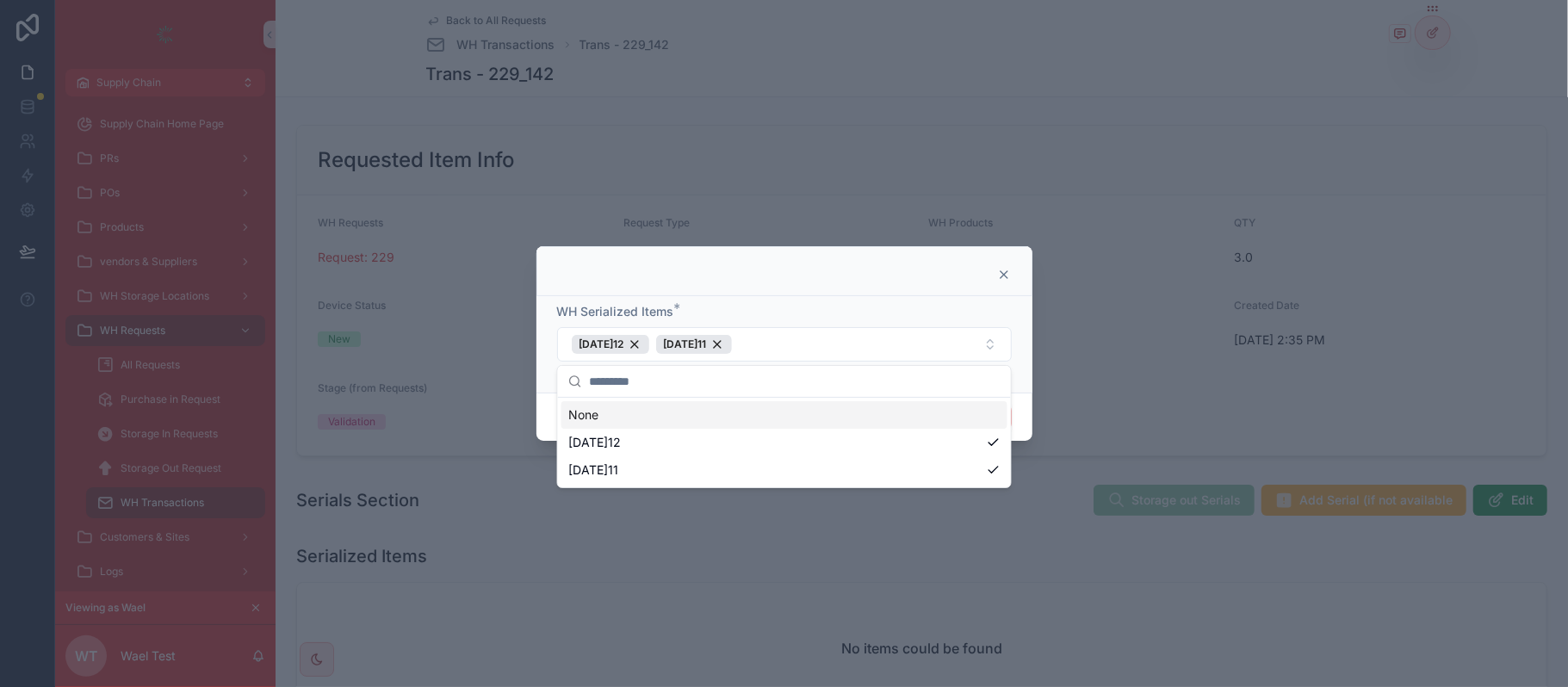
click at [849, 301] on div "WH Serialized Items * monday12 monday11" at bounding box center [784, 344] width 496 height 97
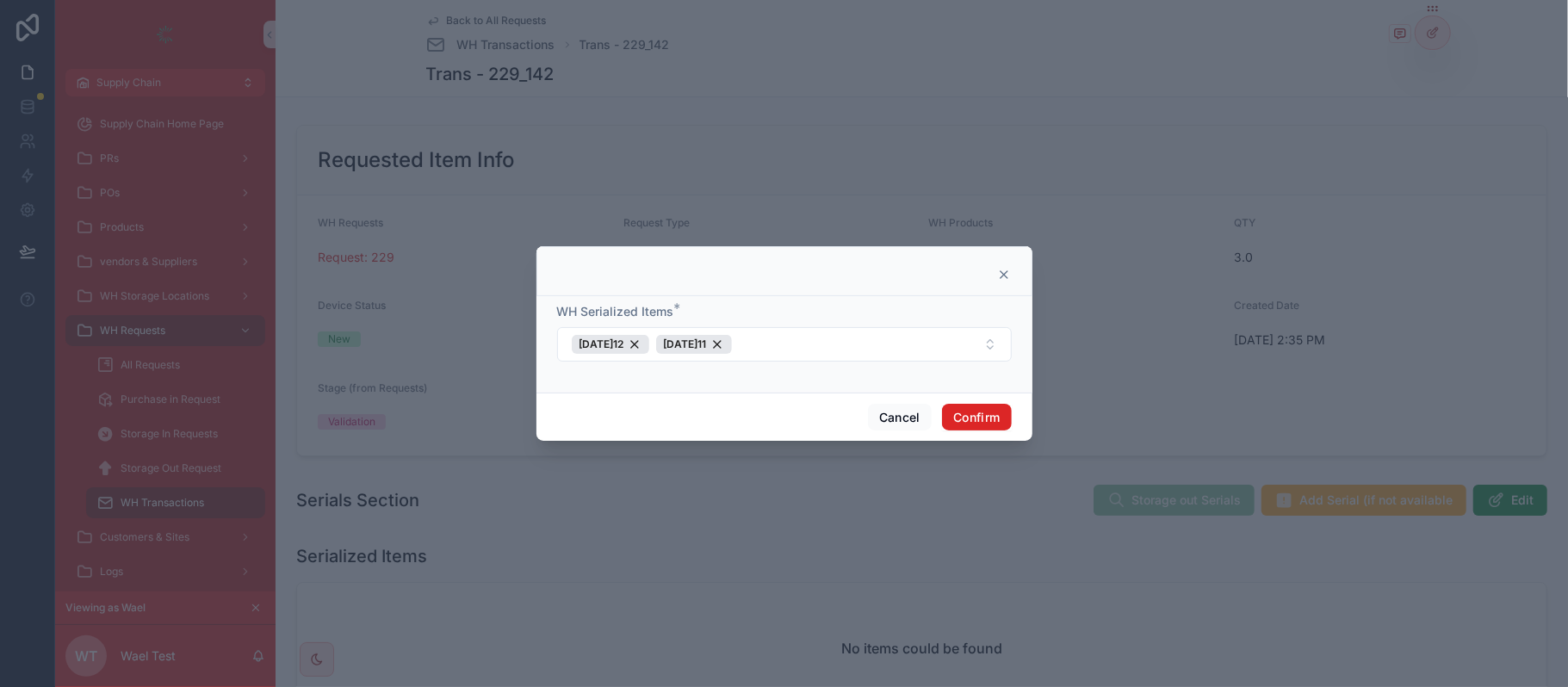
click at [977, 404] on button "Confirm" at bounding box center [977, 418] width 69 height 27
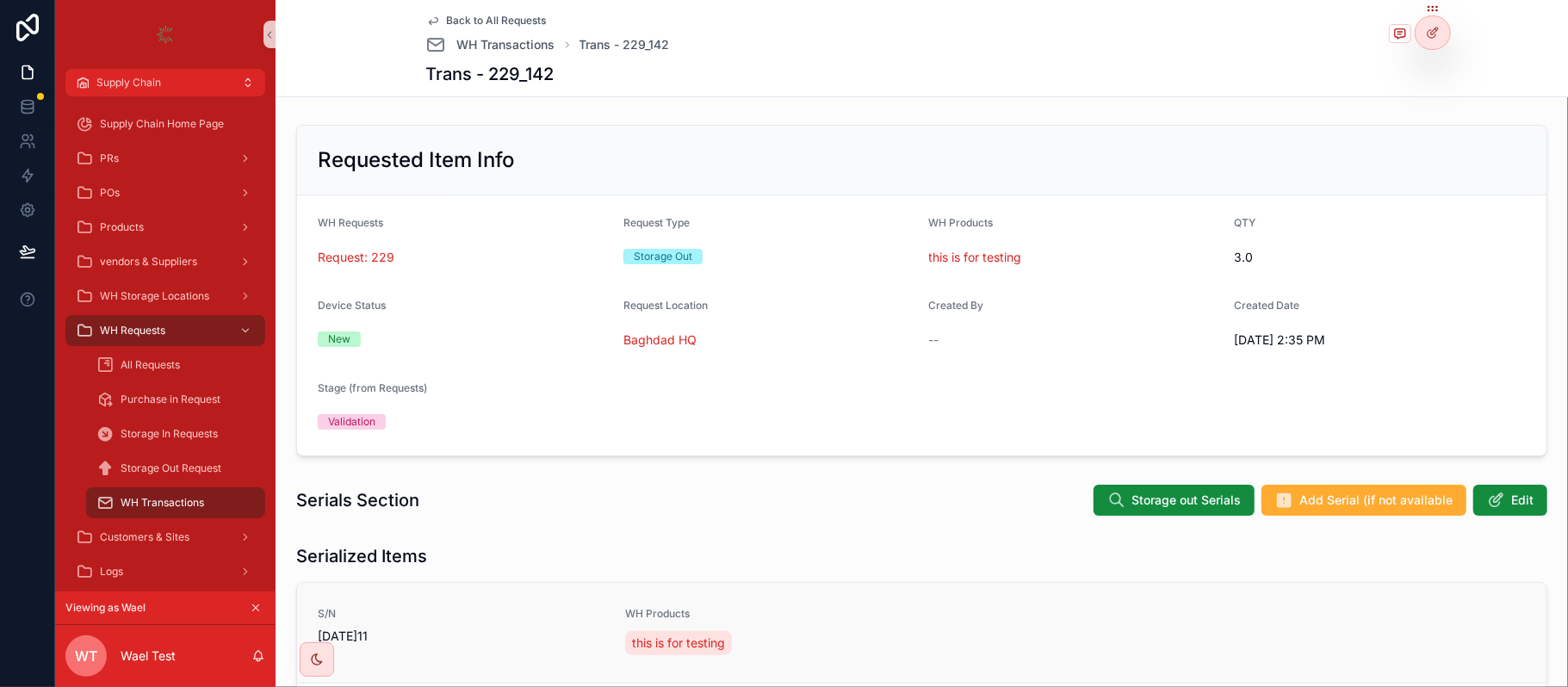
scroll to position [152, 0]
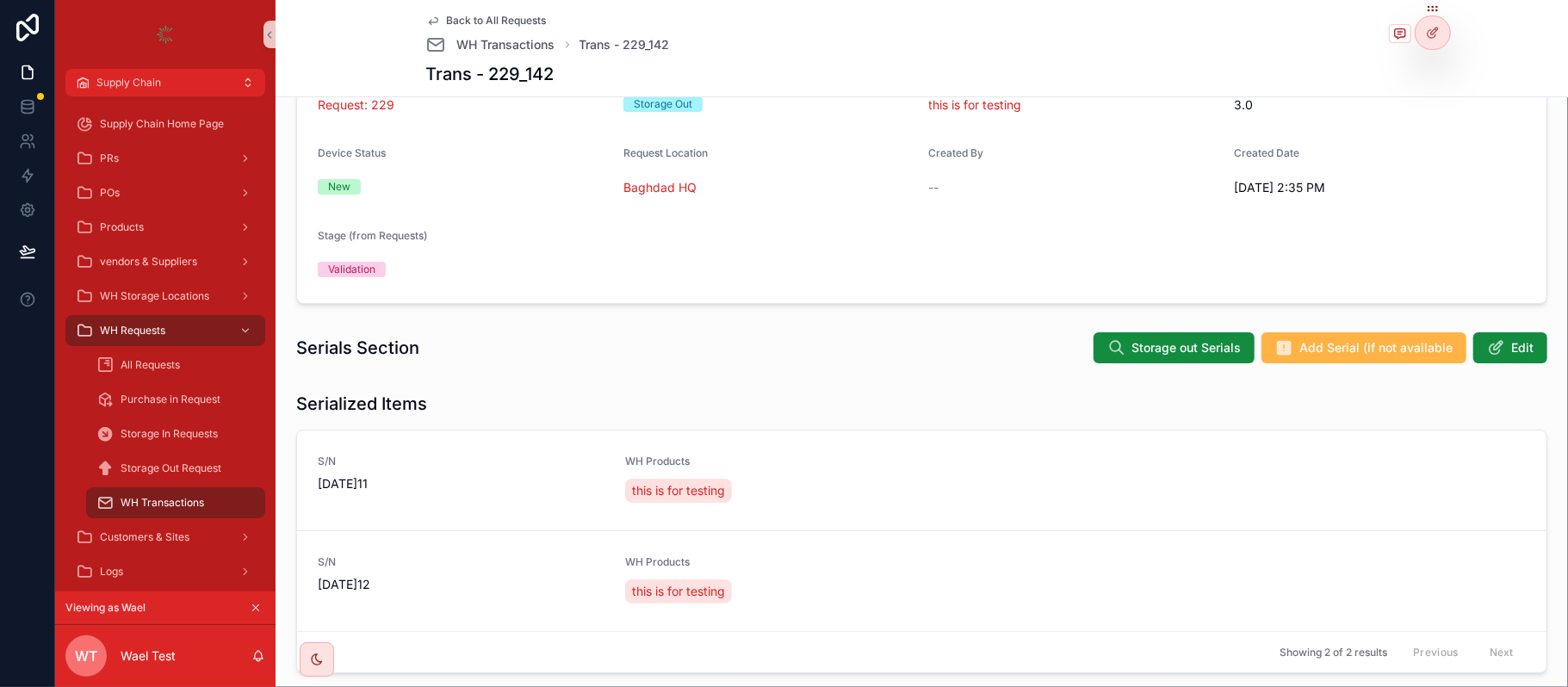
click at [1339, 356] on span "Add Serial (if not available" at bounding box center [1376, 348] width 153 height 18
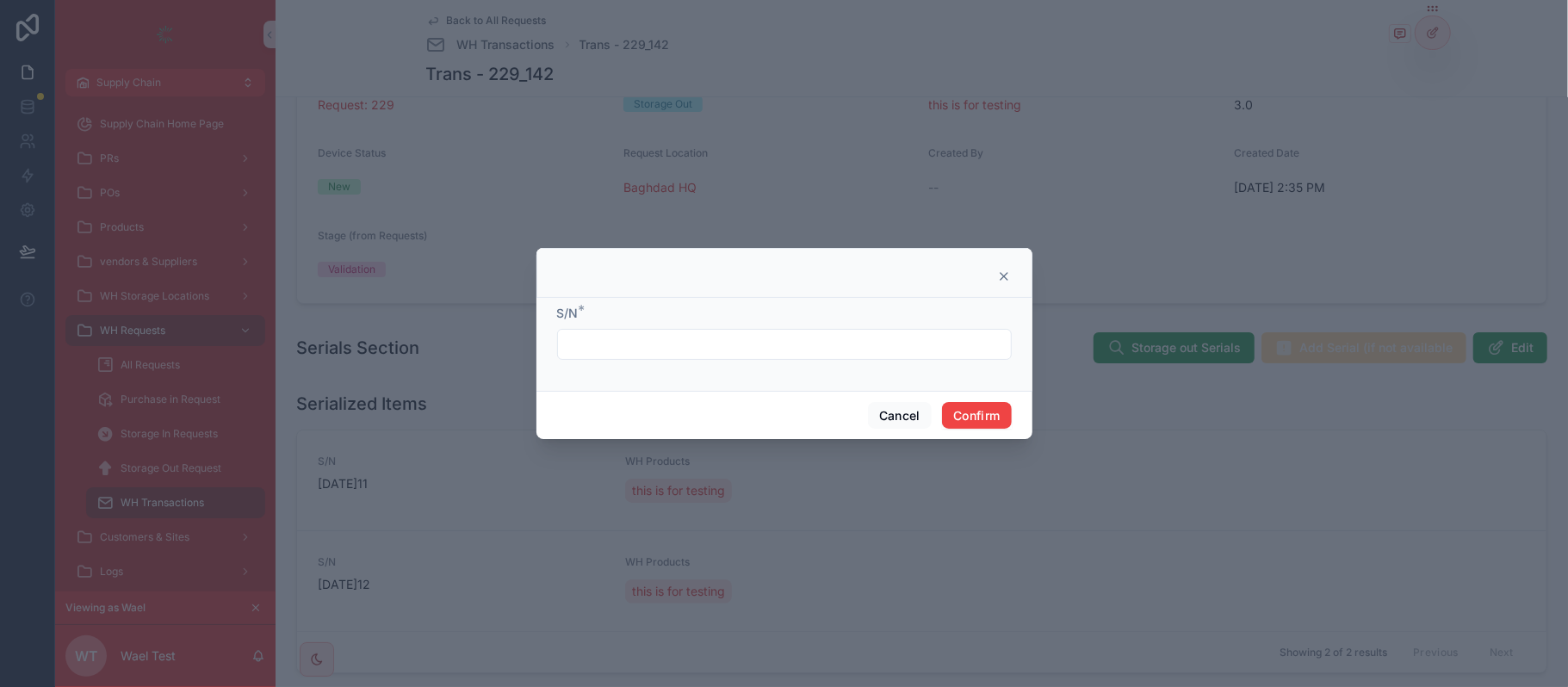
click at [643, 335] on input "text" at bounding box center [784, 344] width 453 height 24
type input "********"
click at [985, 427] on button "Confirm" at bounding box center [977, 416] width 69 height 27
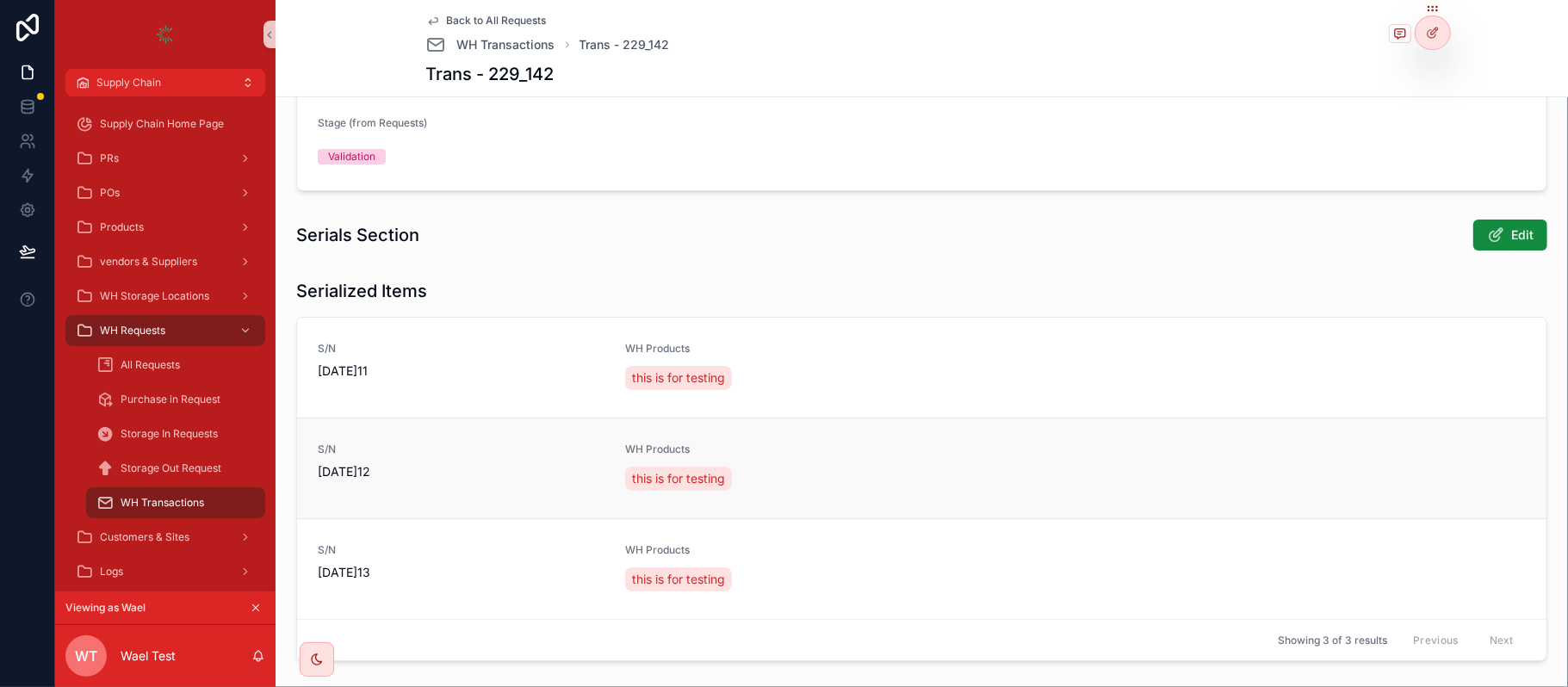
scroll to position [364, 0]
